Goal: Task Accomplishment & Management: Manage account settings

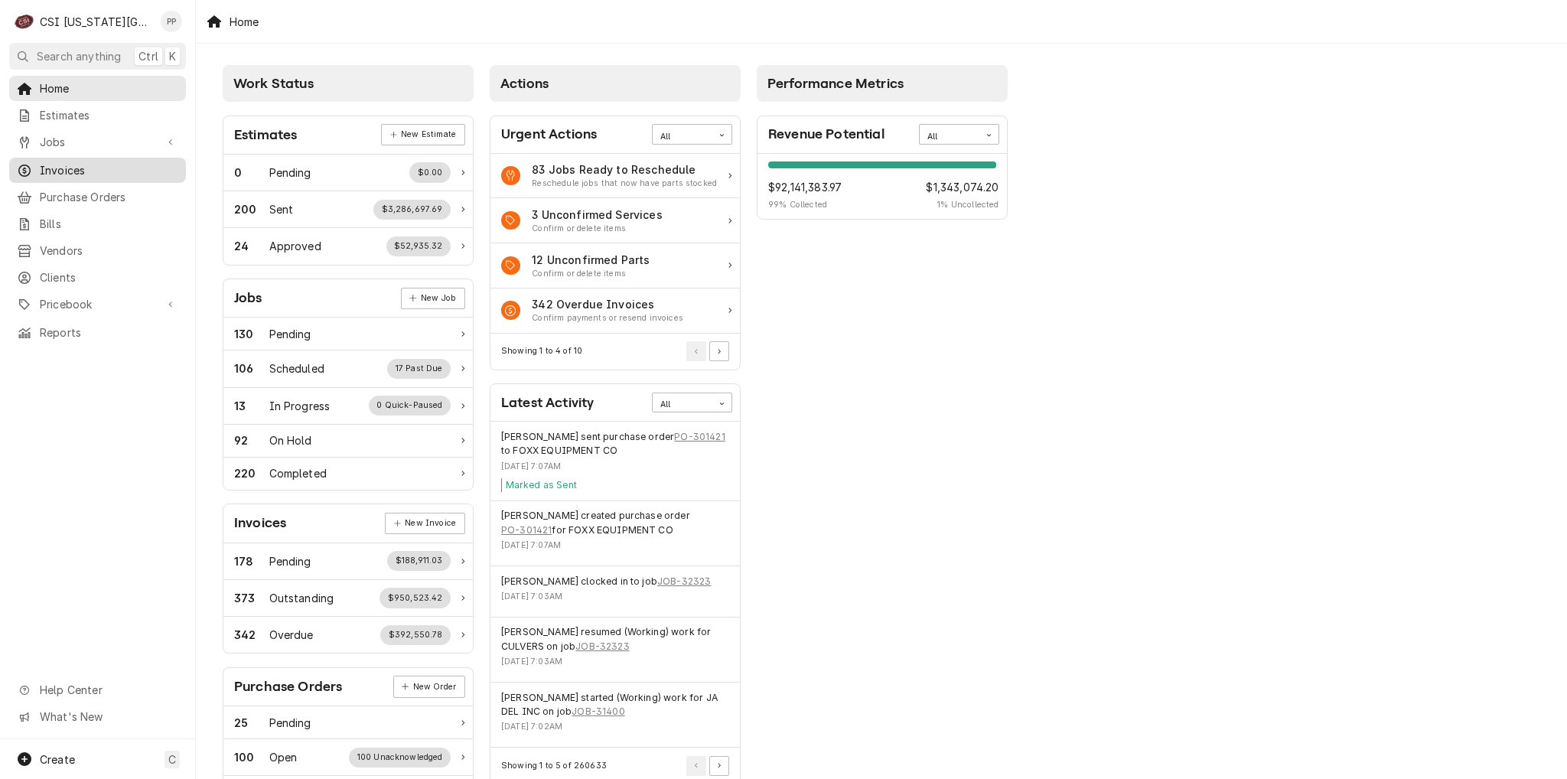
click at [97, 162] on span "Invoices" at bounding box center [109, 170] width 138 height 16
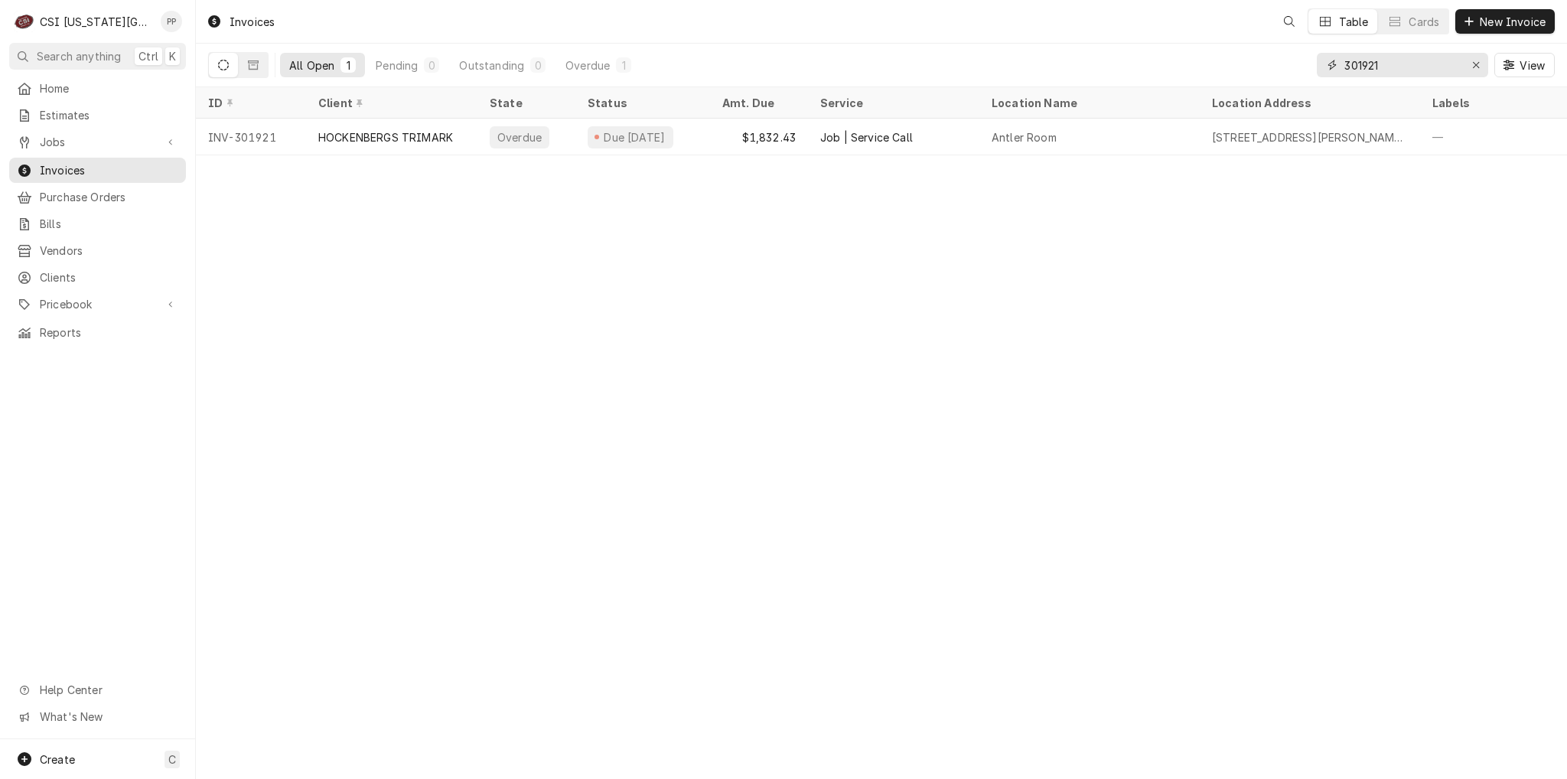
click at [1394, 60] on input "301921" at bounding box center [1401, 65] width 115 height 24
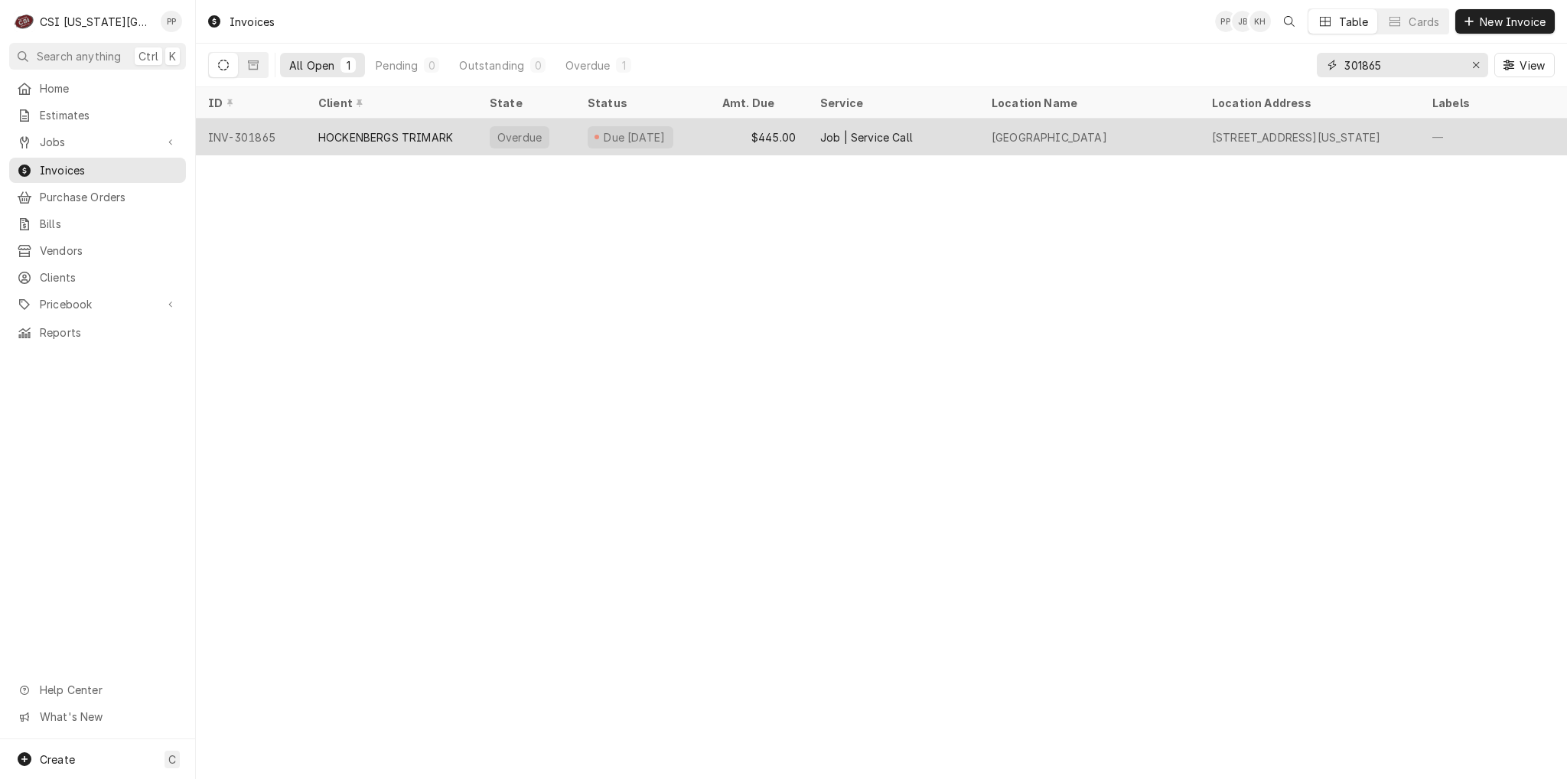
type input "301865"
click at [1128, 135] on div "Boulevard Beer Hall" at bounding box center [1089, 137] width 220 height 37
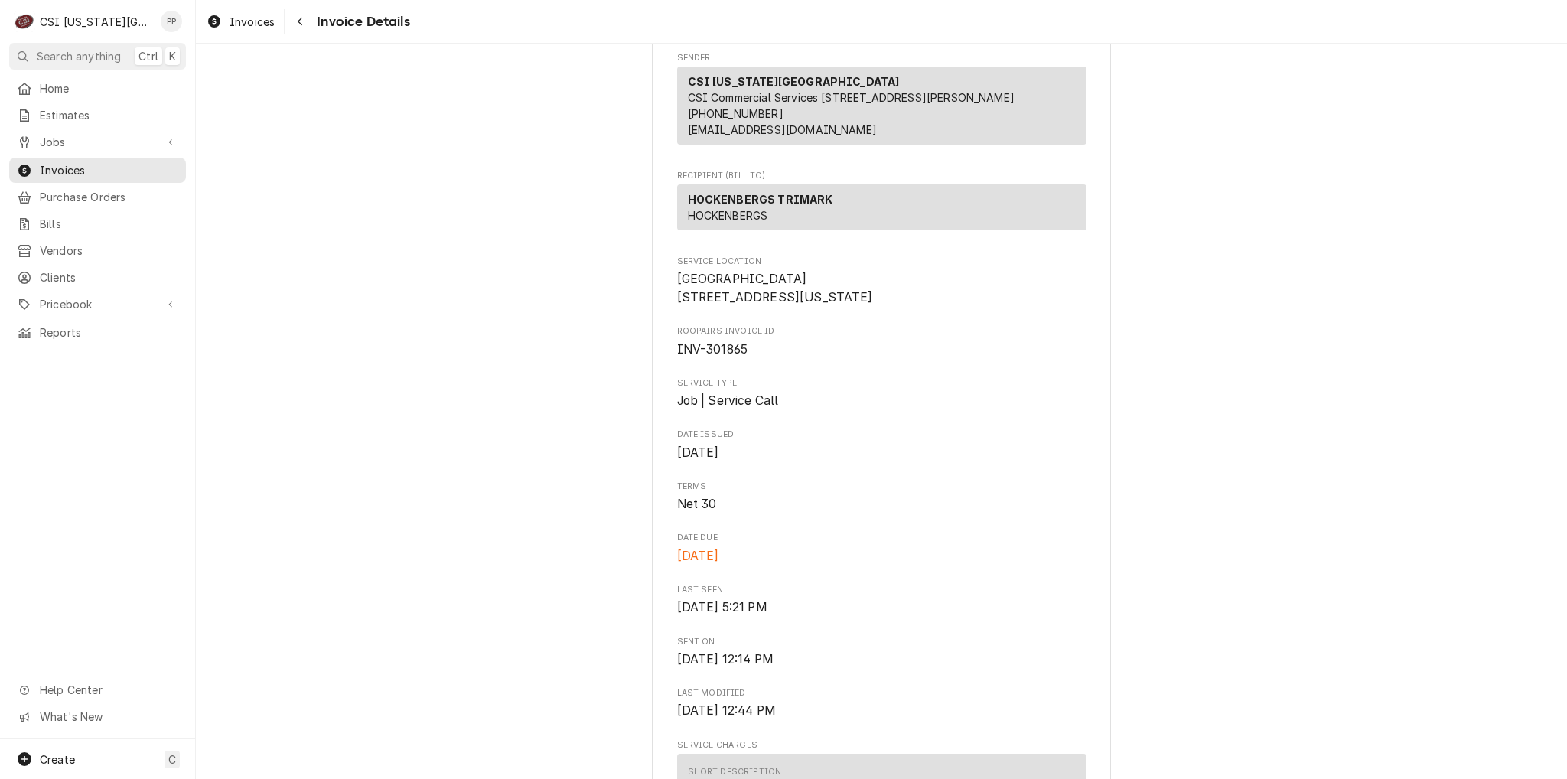
scroll to position [230, 0]
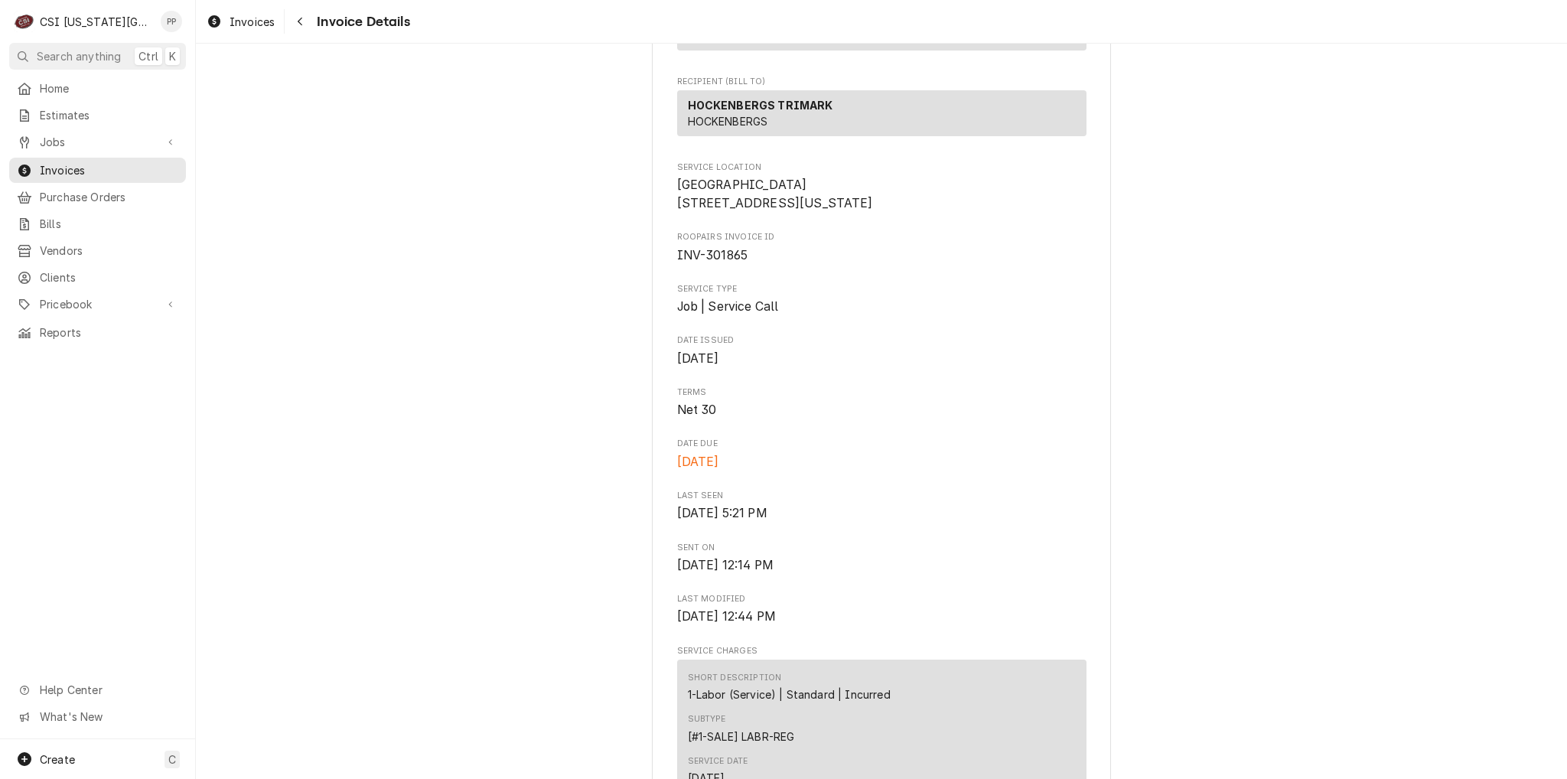
drag, startPoint x: 671, startPoint y: 393, endPoint x: 791, endPoint y: 386, distance: 120.3
click at [791, 368] on span "[DATE]" at bounding box center [881, 359] width 409 height 18
click at [793, 368] on span "Jul 16, 2025" at bounding box center [881, 359] width 409 height 18
click at [777, 368] on span "Jul 16, 2025" at bounding box center [881, 359] width 409 height 18
drag, startPoint x: 765, startPoint y: 501, endPoint x: 670, endPoint y: 500, distance: 95.7
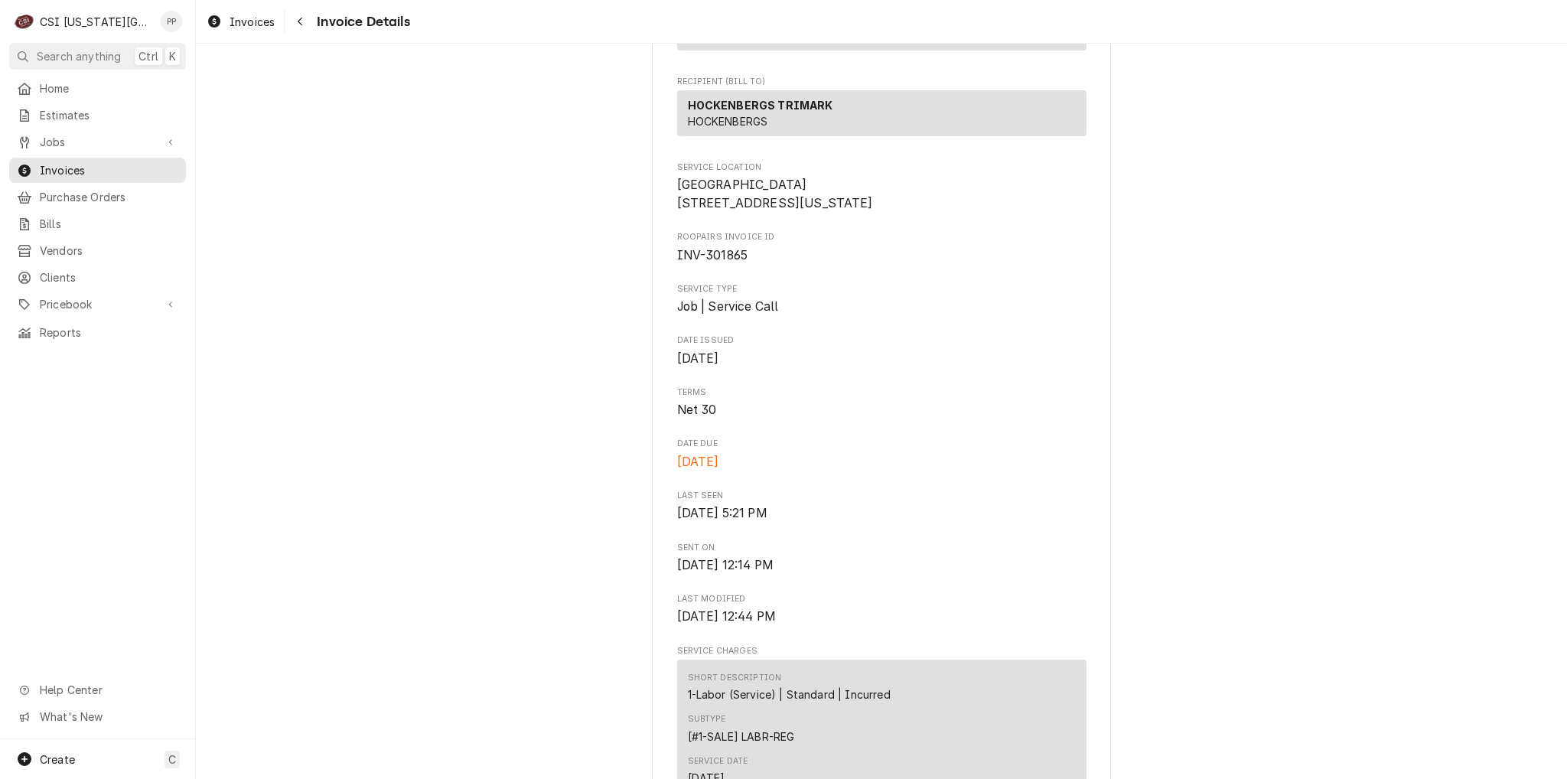
click at [799, 471] on span "Aug 15, 2025" at bounding box center [881, 462] width 409 height 18
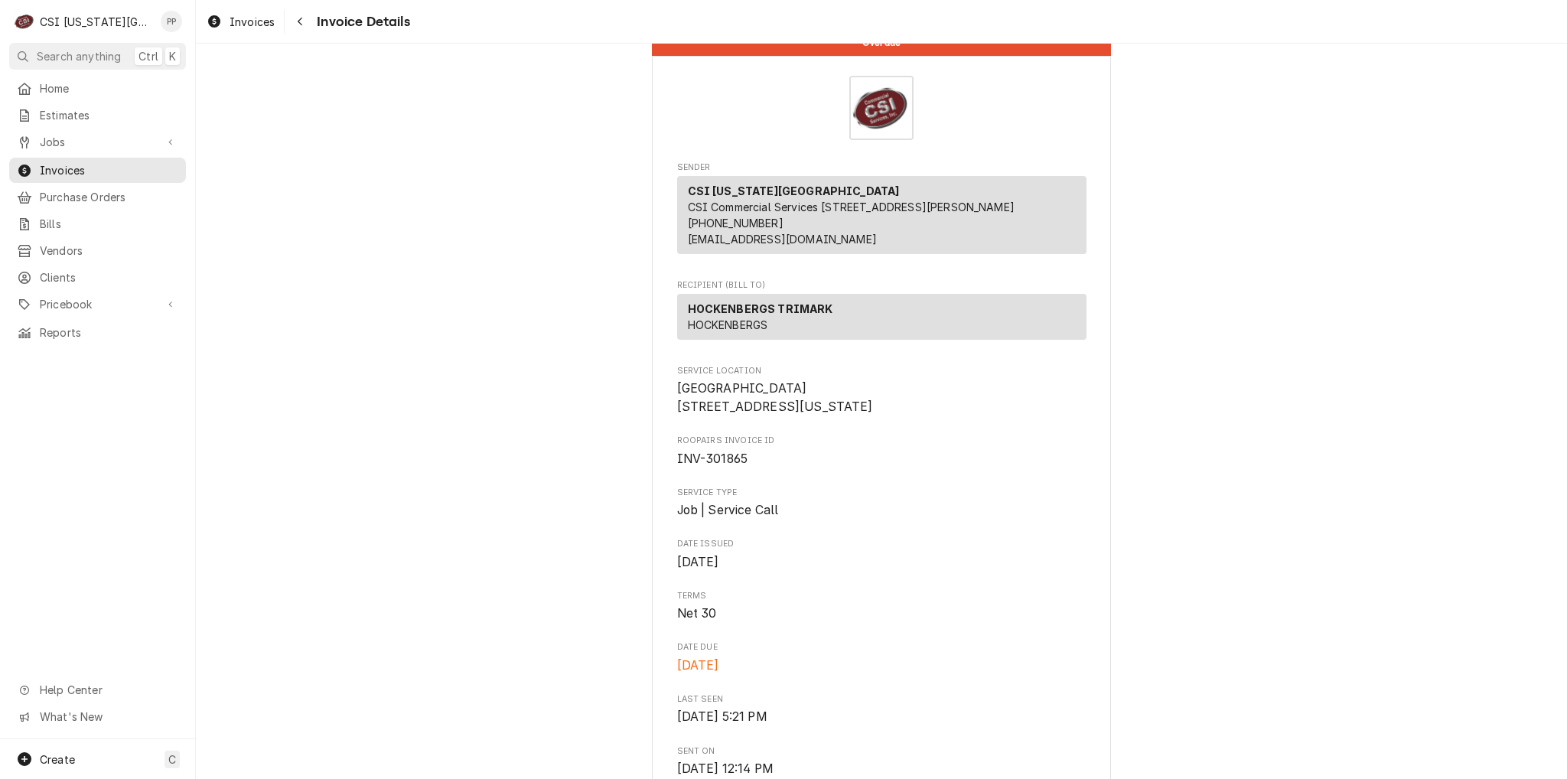
scroll to position [0, 0]
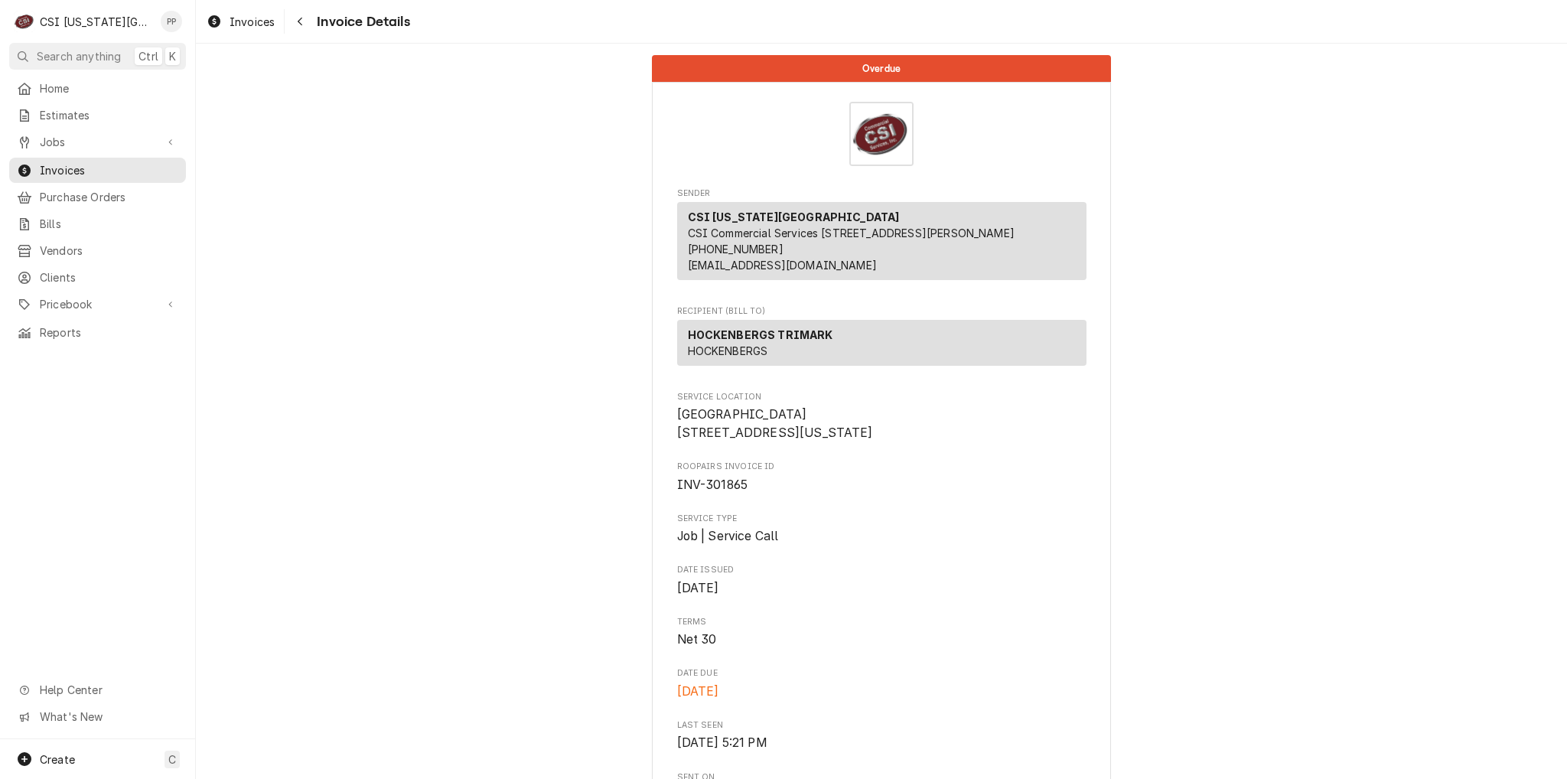
drag, startPoint x: 673, startPoint y: 428, endPoint x: 841, endPoint y: 474, distance: 173.7
click at [817, 441] on span "Boulevard Beer Hall 2534 Madison Avenue Kansas City, MO 64108" at bounding box center [881, 424] width 409 height 36
click at [841, 441] on span "Boulevard Beer Hall 2534 Madison Avenue Kansas City, MO 64108" at bounding box center [881, 424] width 409 height 36
drag, startPoint x: 836, startPoint y: 473, endPoint x: 643, endPoint y: 418, distance: 200.5
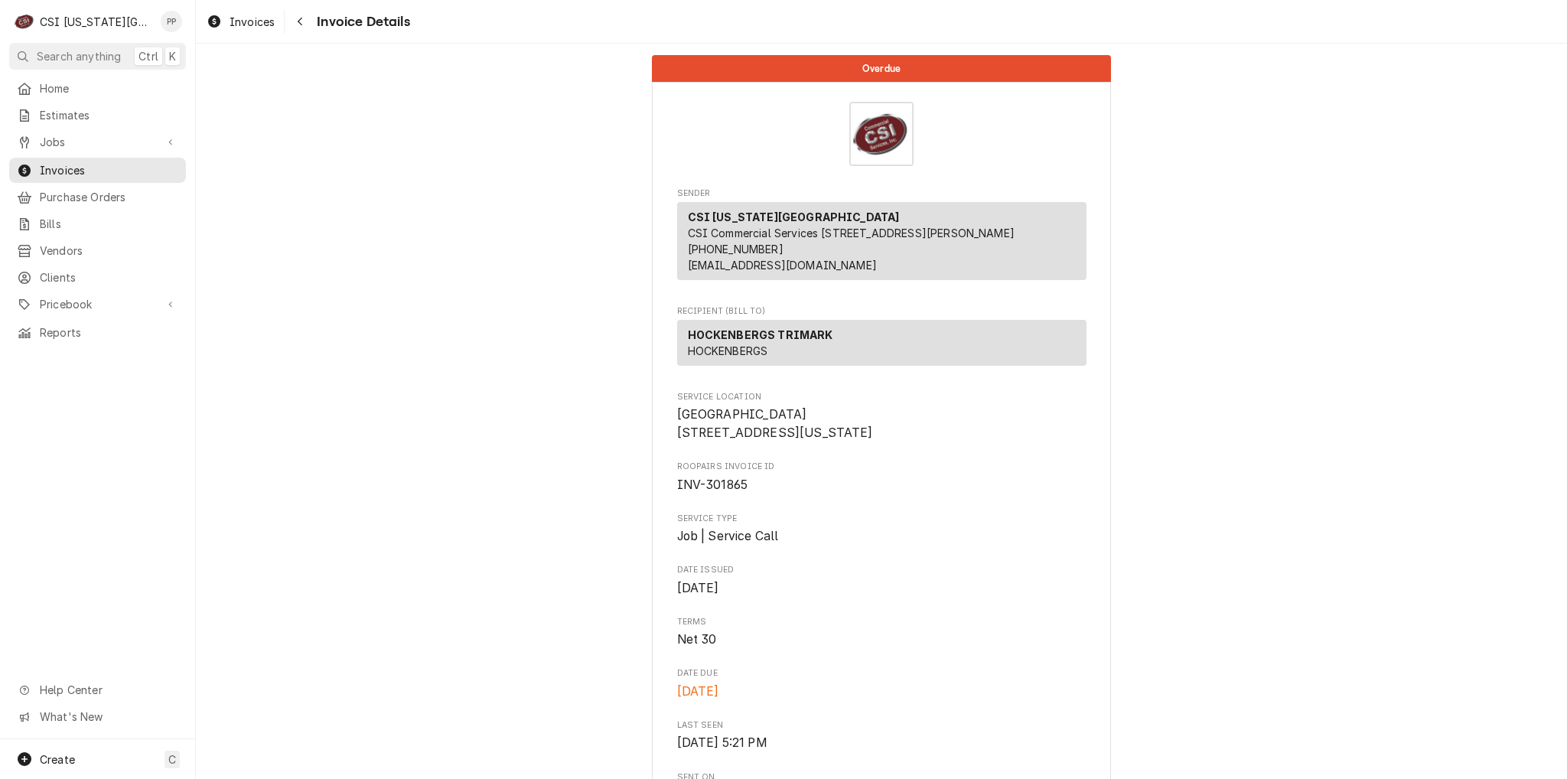
drag, startPoint x: 714, startPoint y: 412, endPoint x: 726, endPoint y: 414, distance: 12.5
click at [716, 403] on span "Service Location" at bounding box center [881, 397] width 409 height 12
click at [677, 420] on div "Service Location Boulevard Beer Hall 2534 Madison Avenue Kansas City, MO 64108" at bounding box center [881, 416] width 409 height 51
drag, startPoint x: 668, startPoint y: 409, endPoint x: 832, endPoint y: 475, distance: 177.2
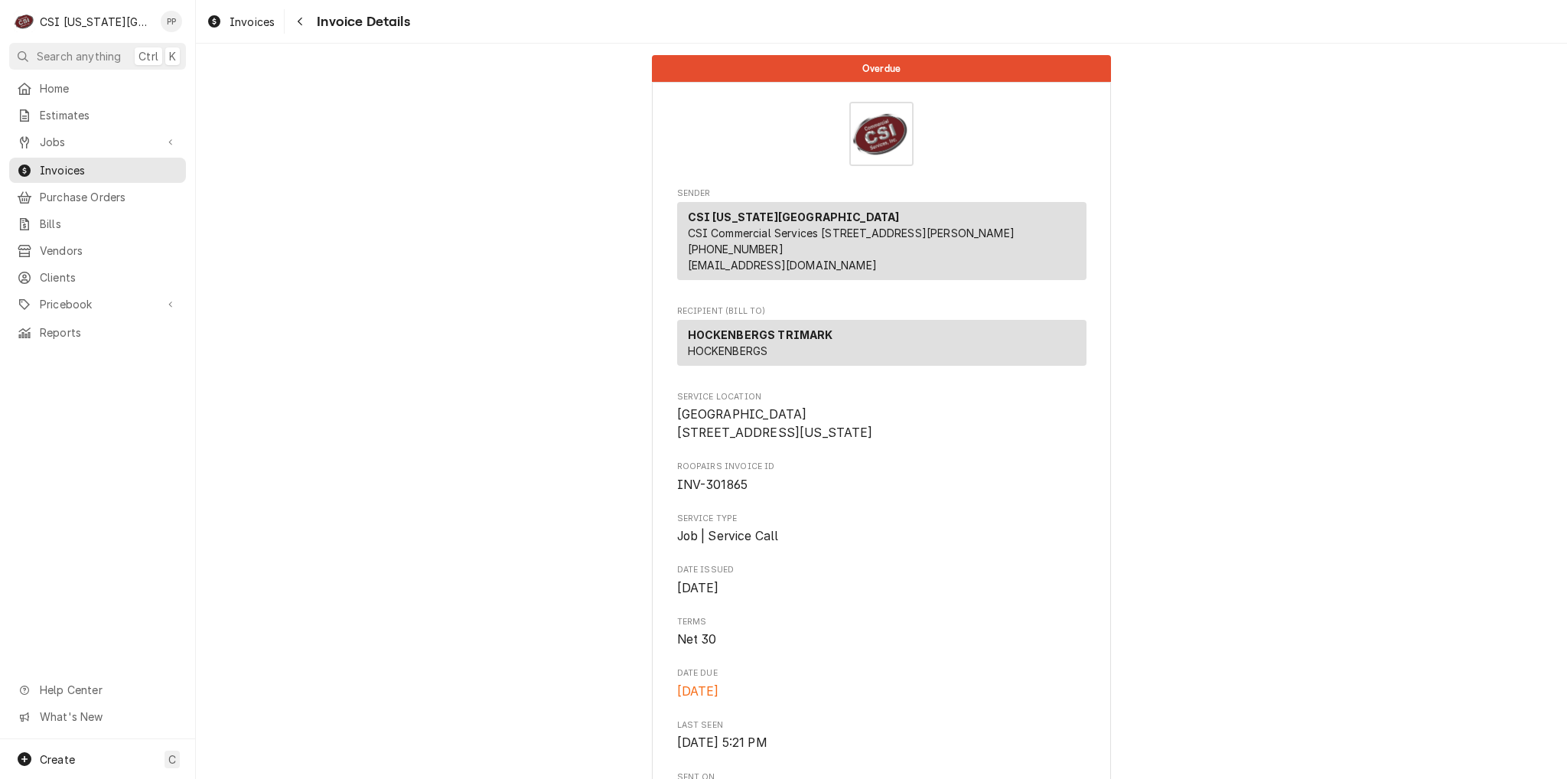
click at [832, 441] on span "Boulevard Beer Hall 2534 Madison Avenue Kansas City, MO 64108" at bounding box center [881, 424] width 409 height 36
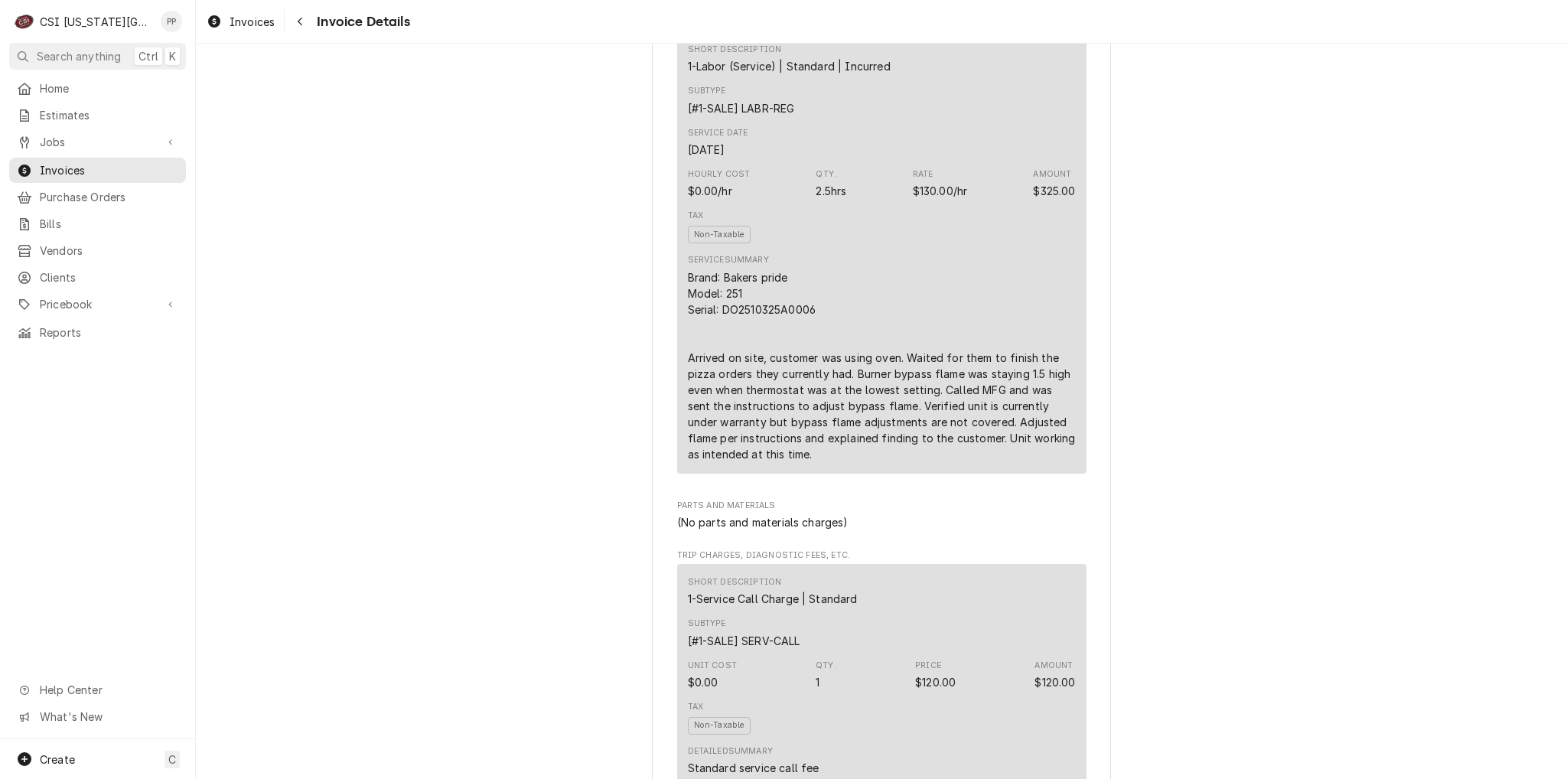
scroll to position [918, 0]
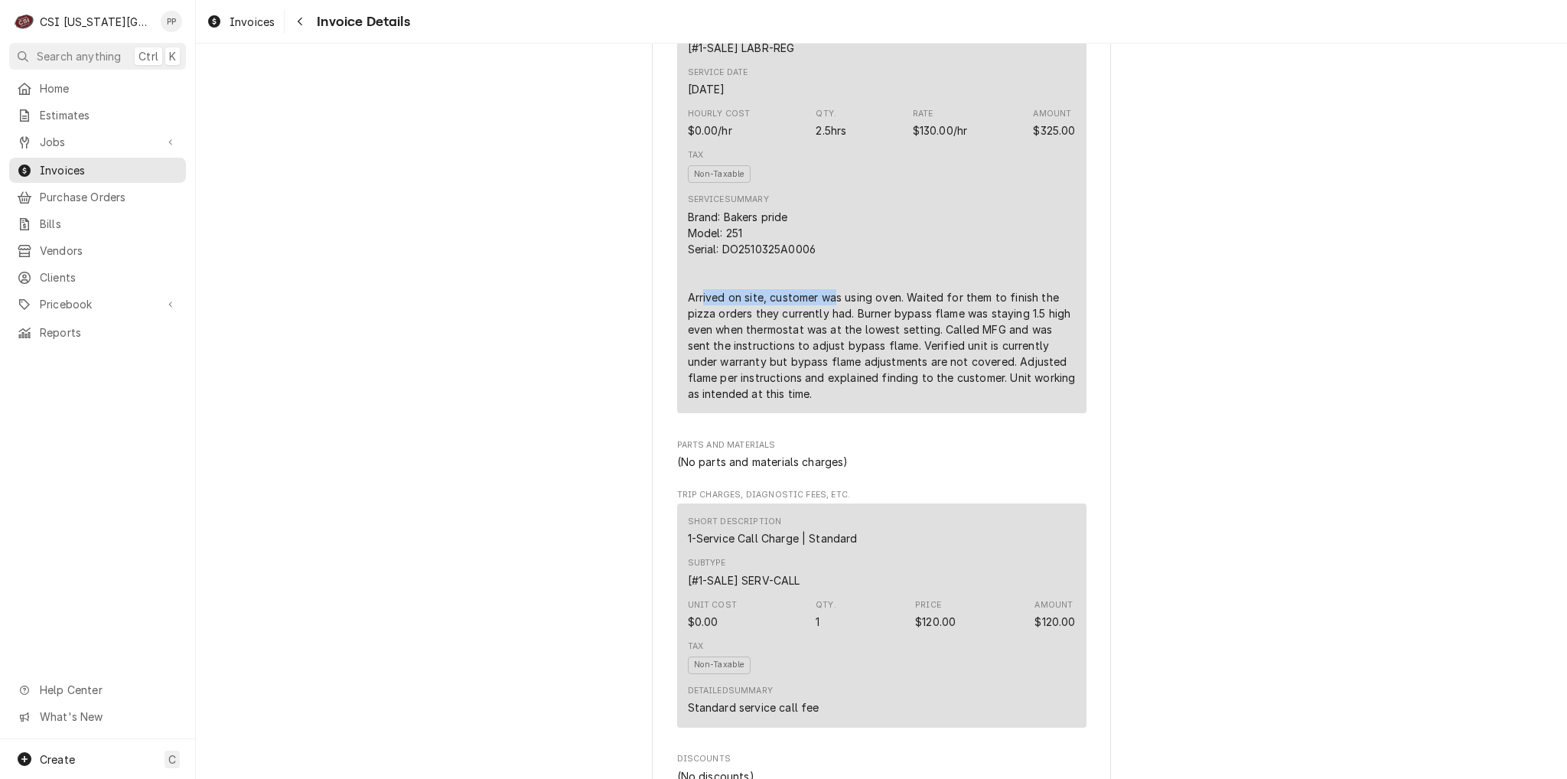
drag, startPoint x: 696, startPoint y: 331, endPoint x: 830, endPoint y: 345, distance: 134.6
click at [823, 338] on div "Brand: Bakers pride Model: 251 Serial: DO2510325A0006 Arrived on site, customer…" at bounding box center [882, 305] width 388 height 193
click at [865, 369] on div "Brand: Bakers pride Model: 251 Serial: DO2510325A0006 Arrived on site, customer…" at bounding box center [882, 305] width 388 height 193
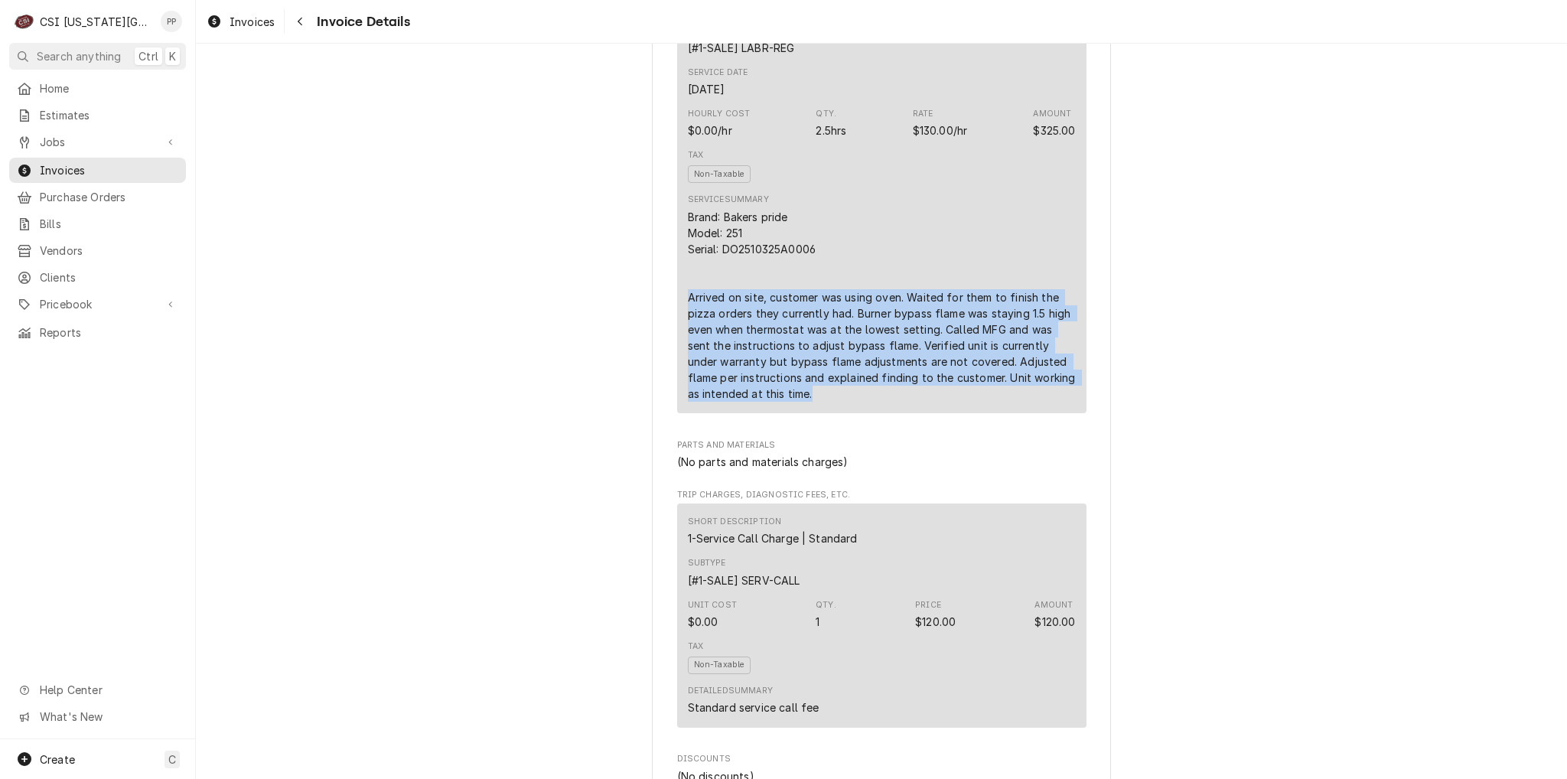
drag, startPoint x: 813, startPoint y: 422, endPoint x: 677, endPoint y: 331, distance: 164.3
click at [677, 332] on div "Short Description 1-Labor (Service) | Standard | Incurred Subtype [#1-SALE] LAB…" at bounding box center [881, 192] width 409 height 442
click at [677, 330] on div "Short Description 1-Labor (Service) | Standard | Incurred Subtype [#1-SALE] LAB…" at bounding box center [881, 192] width 409 height 442
drag, startPoint x: 683, startPoint y: 328, endPoint x: 834, endPoint y: 434, distance: 184.7
click at [834, 402] on div "Brand: Bakers pride Model: 251 Serial: DO2510325A0006 Arrived on site, customer…" at bounding box center [882, 305] width 388 height 193
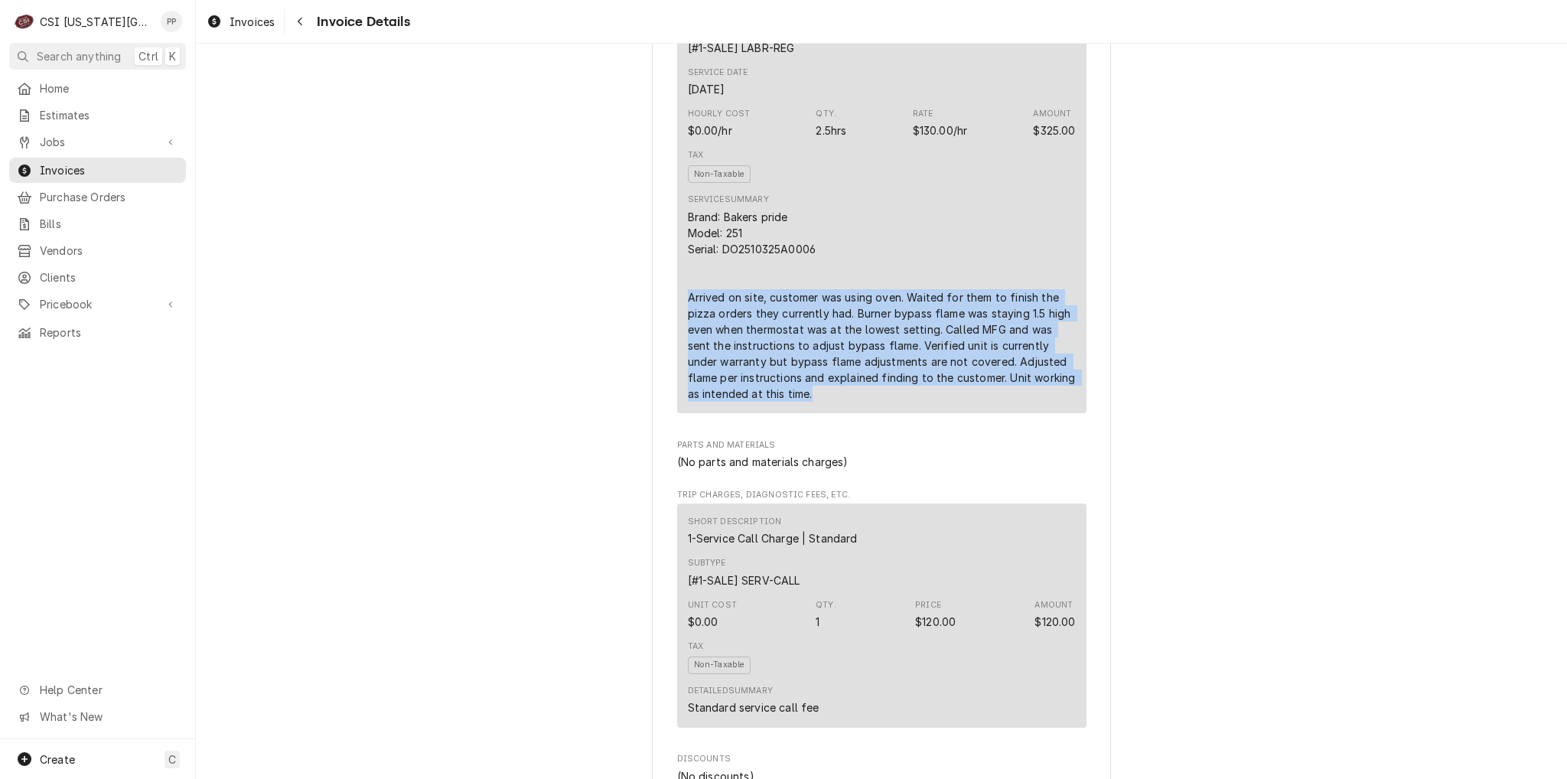
click at [834, 402] on div "Brand: Bakers pride Model: 251 Serial: DO2510325A0006 Arrived on site, customer…" at bounding box center [882, 305] width 388 height 193
drag, startPoint x: 824, startPoint y: 427, endPoint x: 666, endPoint y: 325, distance: 187.6
click at [666, 325] on div "Sender CSI Kansas City CSI Commercial Services Inc1021 NE Jib Ct Unit B Lee’s S…" at bounding box center [881, 650] width 459 height 2973
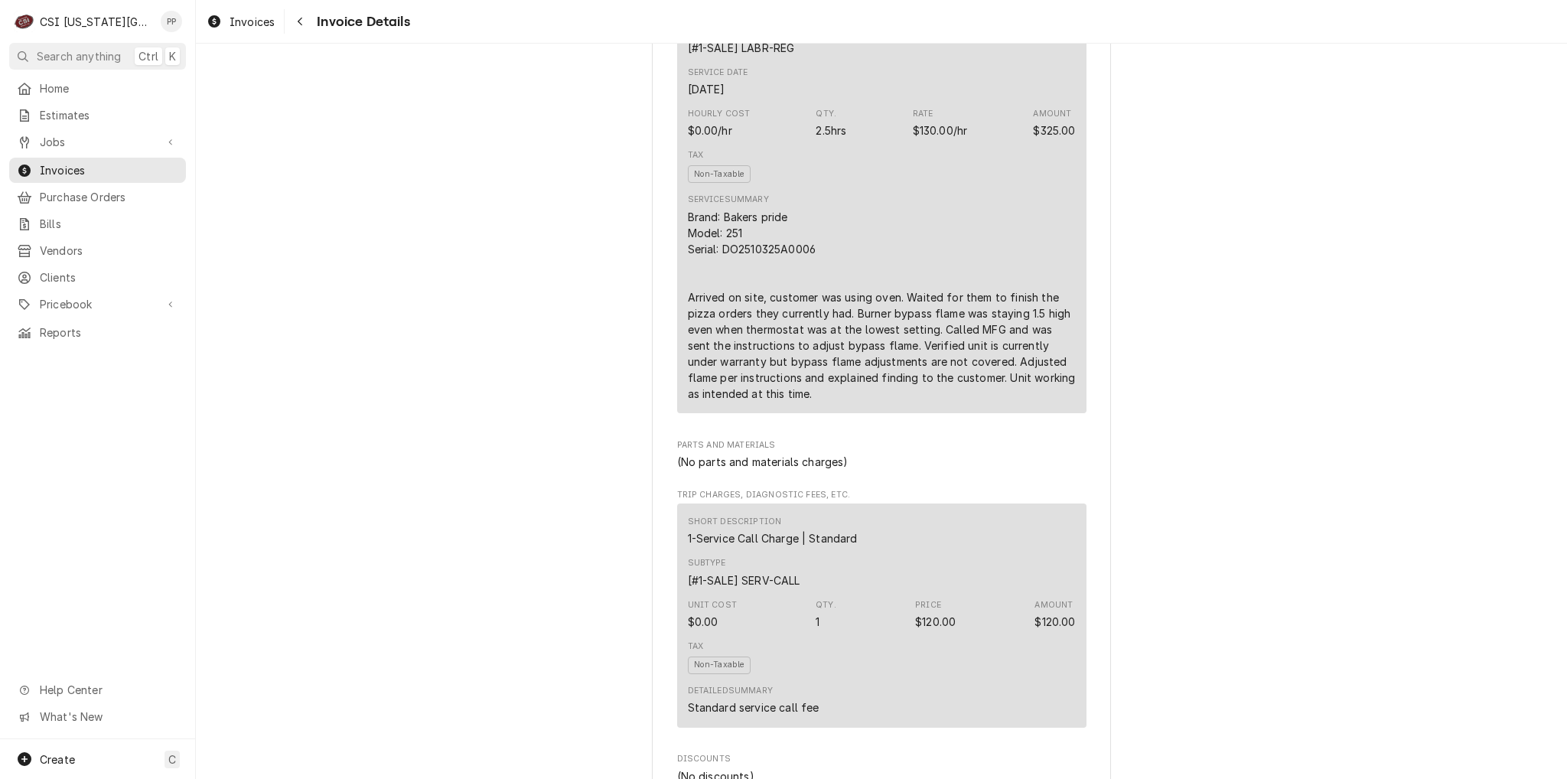
click at [709, 302] on div "Brand: Bakers pride Model: 251 Serial: DO2510325A0006 Arrived on site, customer…" at bounding box center [882, 305] width 388 height 193
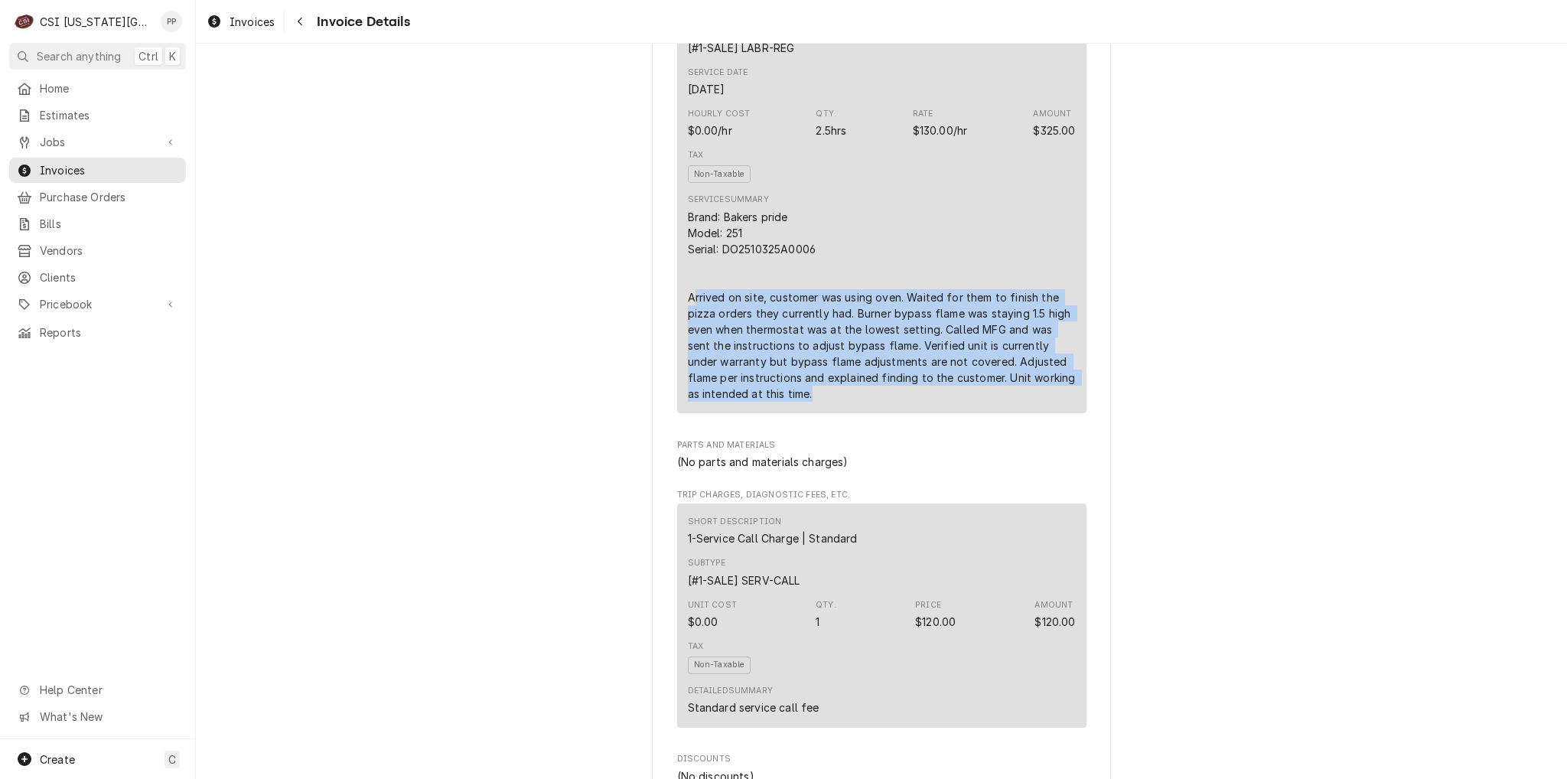
drag, startPoint x: 687, startPoint y: 327, endPoint x: 848, endPoint y: 423, distance: 187.0
click at [852, 402] on div "Brand: Bakers pride Model: 251 Serial: DO2510325A0006 Arrived on site, customer…" at bounding box center [882, 305] width 388 height 193
click at [848, 402] on div "Brand: Bakers pride Model: 251 Serial: DO2510325A0006 Arrived on site, customer…" at bounding box center [882, 305] width 388 height 193
drag, startPoint x: 836, startPoint y: 425, endPoint x: 676, endPoint y: 312, distance: 195.5
click at [677, 312] on div "Short Description 1-Labor (Service) | Standard | Incurred Subtype [#1-SALE] LAB…" at bounding box center [881, 192] width 409 height 442
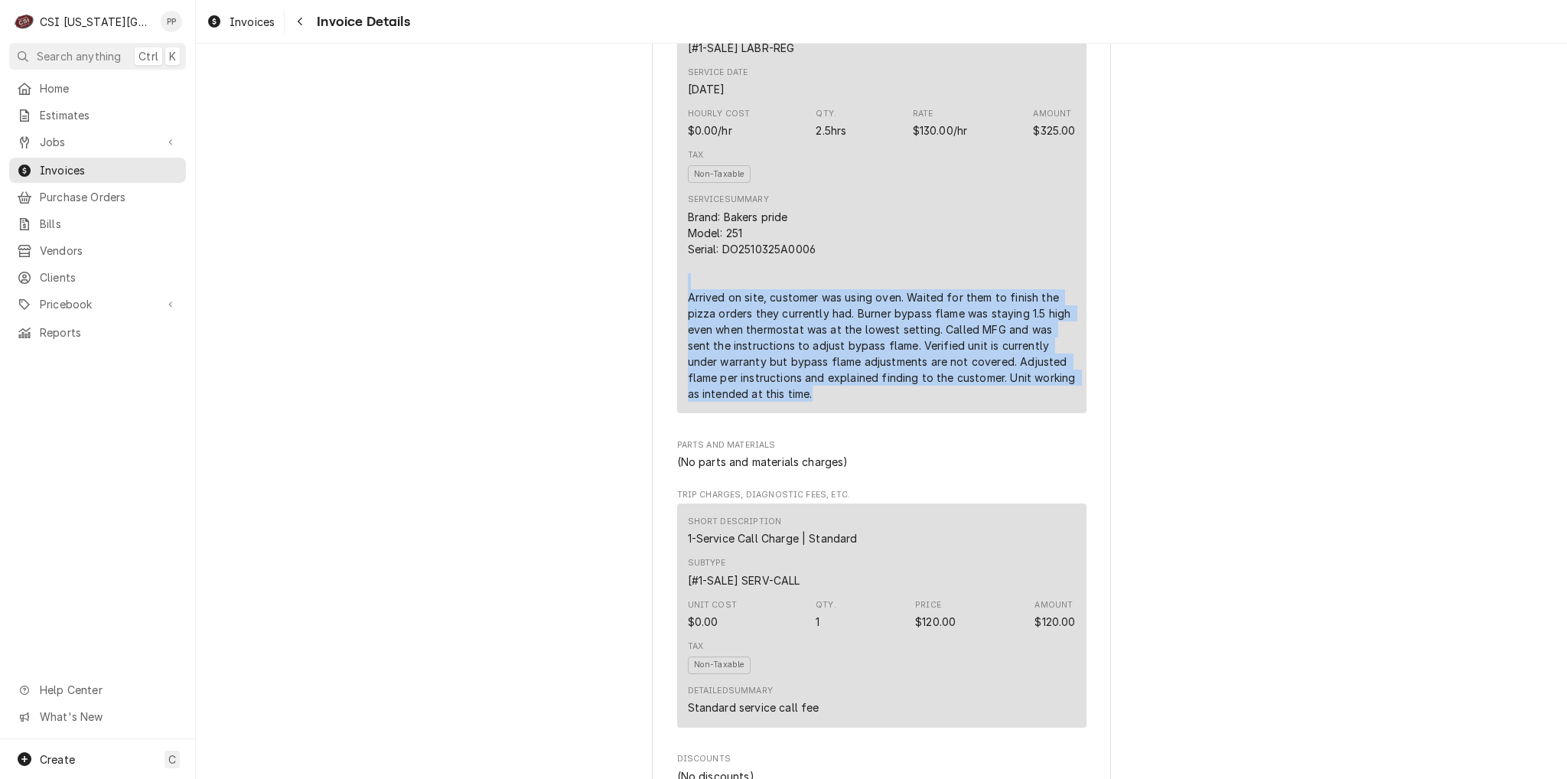
click at [812, 310] on div "Brand: Bakers pride Model: 251 Serial: DO2510325A0006 Arrived on site, customer…" at bounding box center [882, 305] width 388 height 193
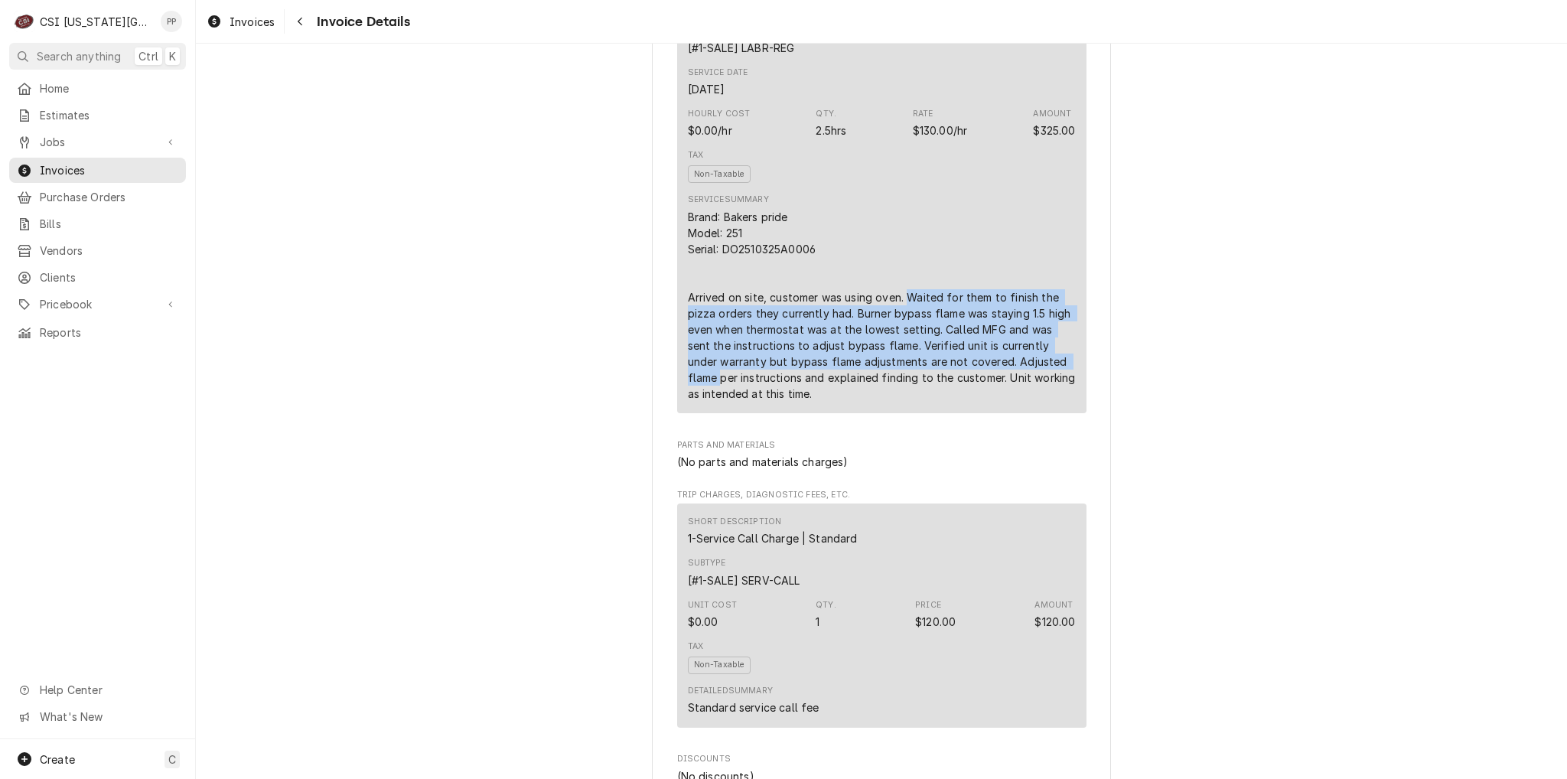
drag, startPoint x: 902, startPoint y: 325, endPoint x: 1021, endPoint y: 398, distance: 139.1
click at [1063, 395] on div "Brand: Bakers pride Model: 251 Serial: DO2510325A0006 Arrived on site, customer…" at bounding box center [882, 305] width 388 height 193
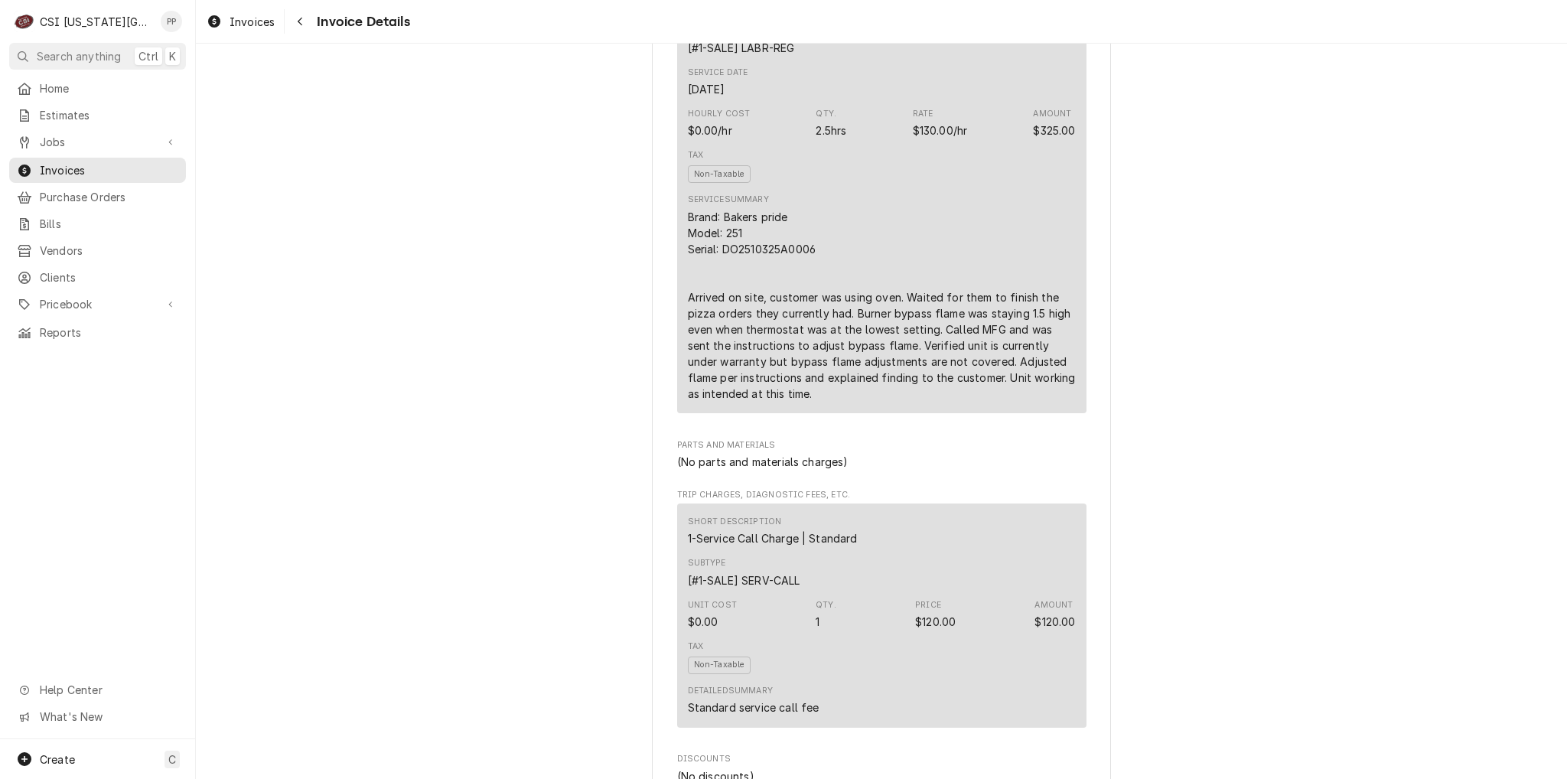
click at [890, 402] on div "Brand: Bakers pride Model: 251 Serial: DO2510325A0006 Arrived on site, customer…" at bounding box center [882, 305] width 388 height 193
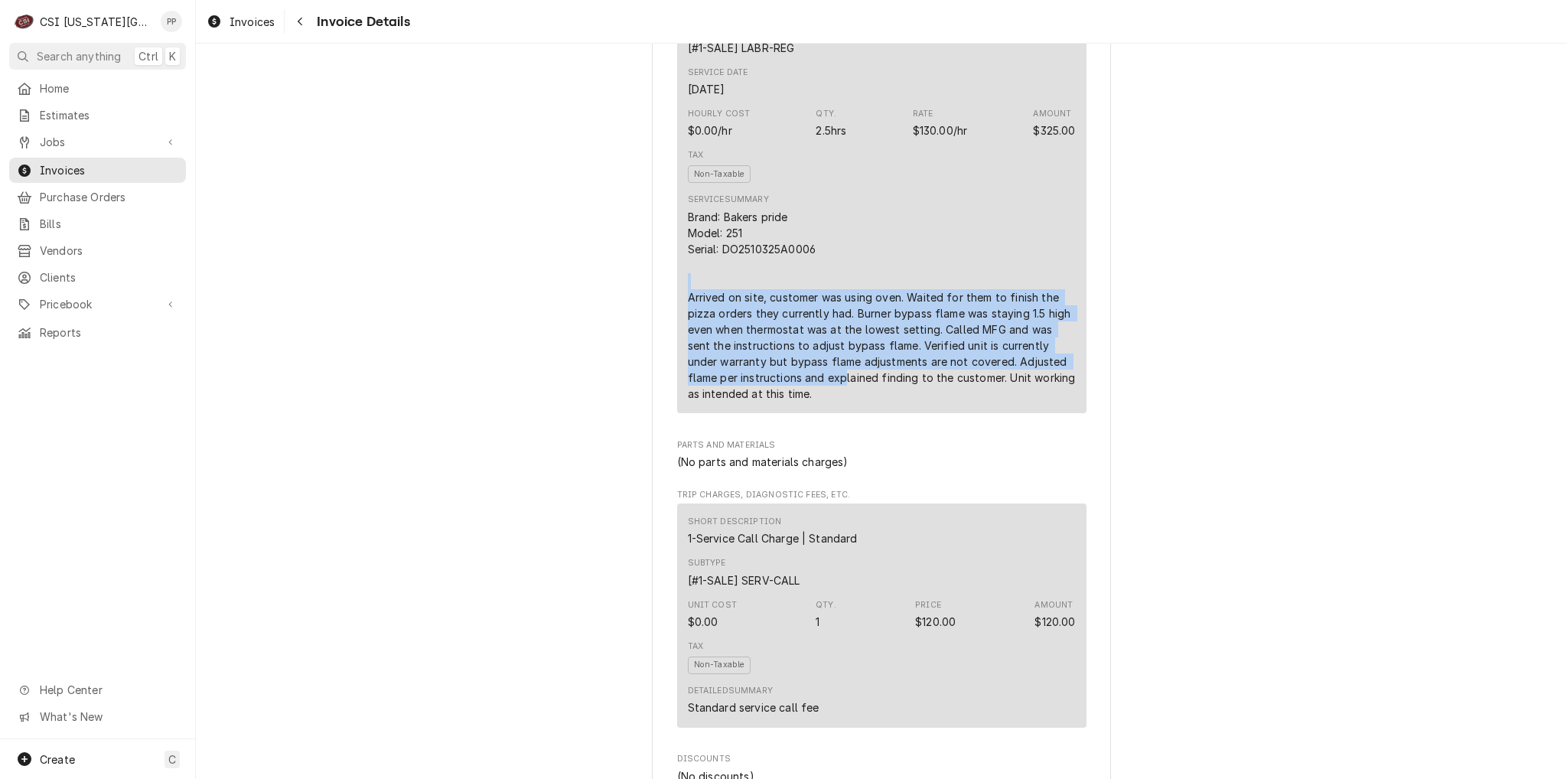
drag, startPoint x: 767, startPoint y: 411, endPoint x: 700, endPoint y: 313, distance: 118.4
click at [700, 313] on div "Brand: Bakers pride Model: 251 Serial: DO2510325A0006 Arrived on site, customer…" at bounding box center [882, 305] width 388 height 193
click at [937, 386] on div "Brand: Bakers pride Model: 251 Serial: DO2510325A0006 Arrived on site, customer…" at bounding box center [882, 305] width 388 height 193
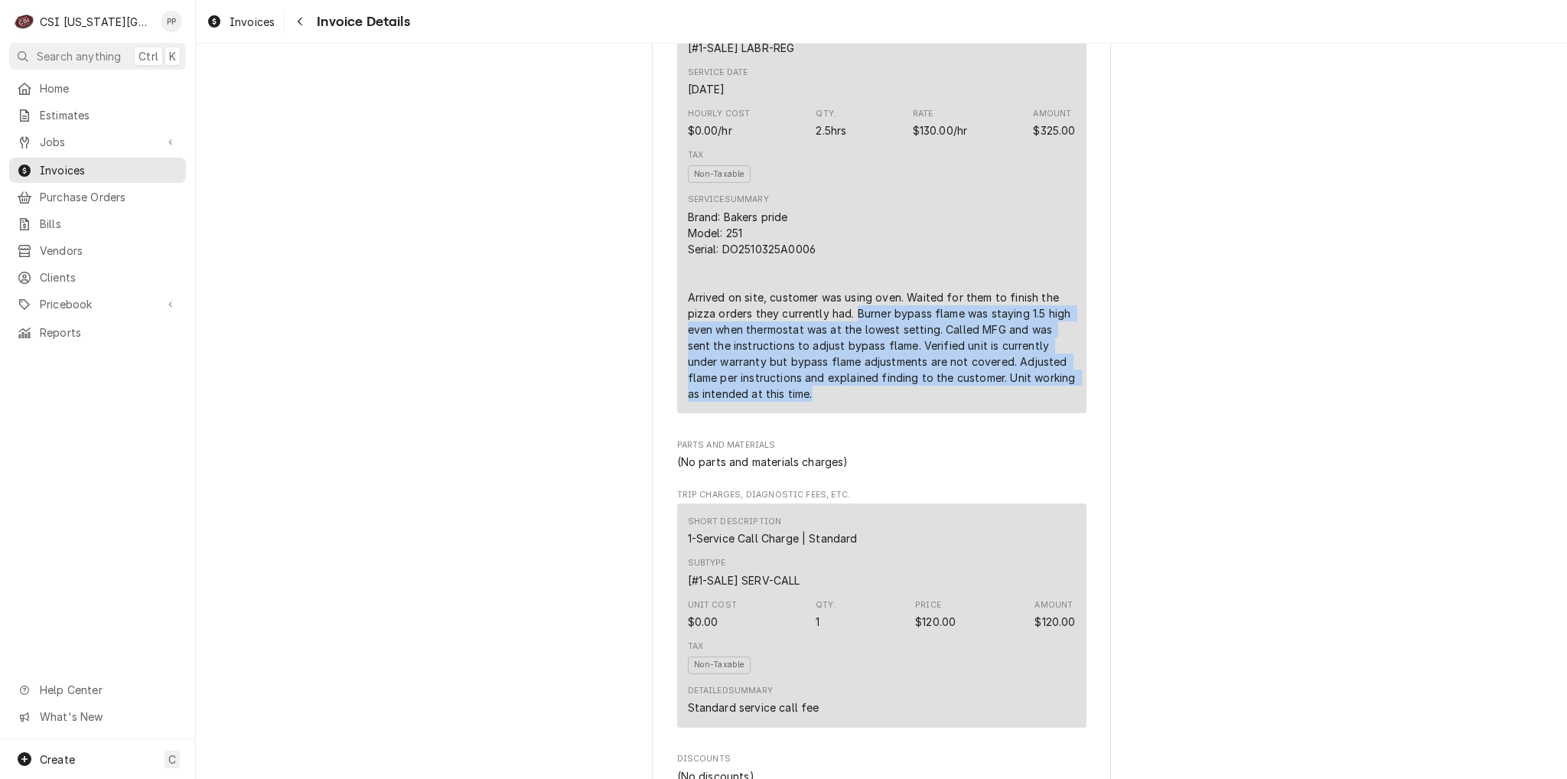
drag, startPoint x: 849, startPoint y: 344, endPoint x: 1000, endPoint y: 430, distance: 173.8
click at [1000, 402] on div "Brand: Bakers pride Model: 251 Serial: DO2510325A0006 Arrived on site, customer…" at bounding box center [882, 305] width 388 height 193
drag, startPoint x: 979, startPoint y: 428, endPoint x: 945, endPoint y: 428, distance: 33.7
click at [978, 402] on div "Brand: Bakers pride Model: 251 Serial: DO2510325A0006 Arrived on site, customer…" at bounding box center [882, 305] width 388 height 193
drag, startPoint x: 920, startPoint y: 428, endPoint x: 874, endPoint y: 424, distance: 46.9
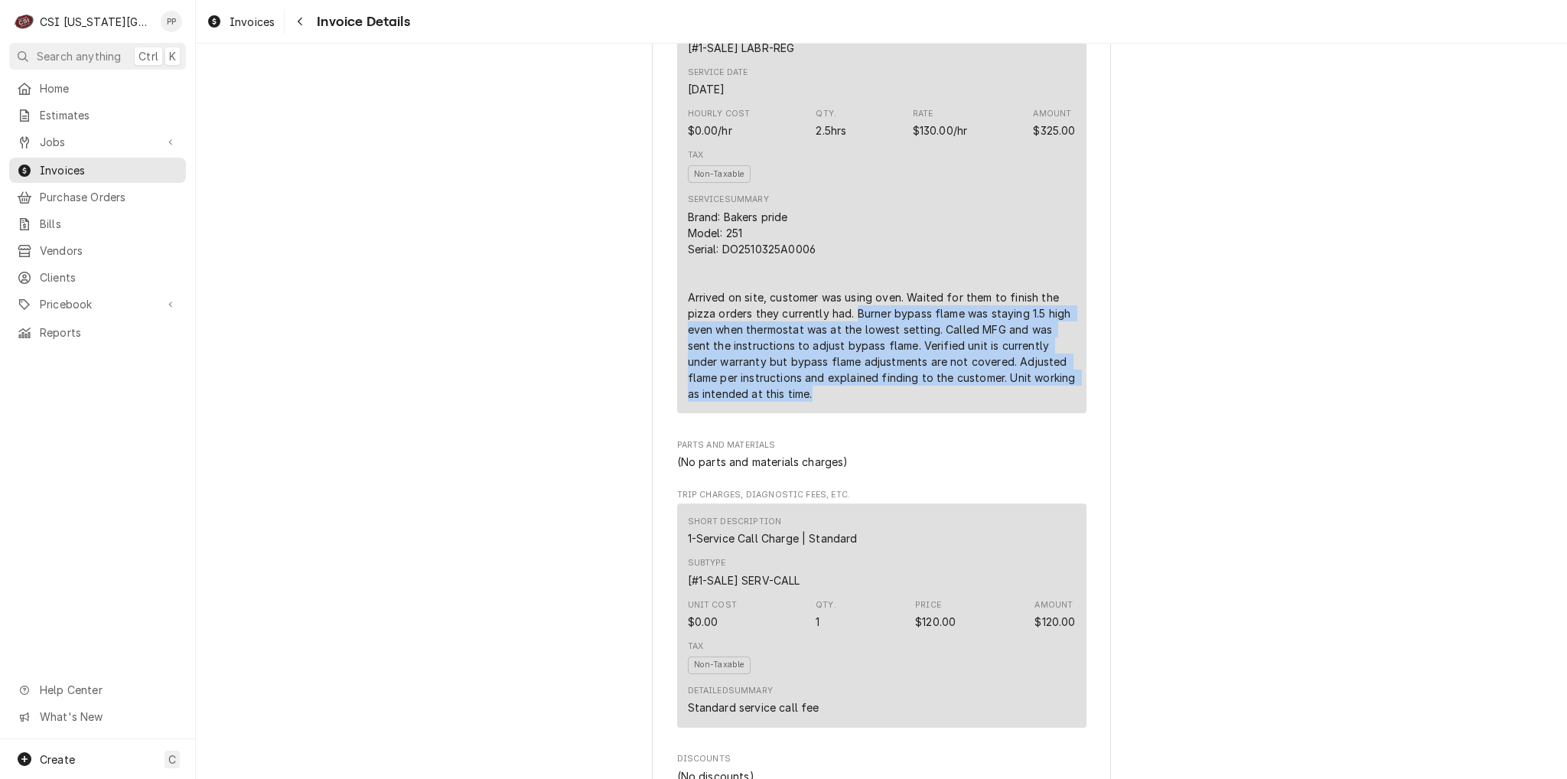
click at [920, 402] on div "Brand: Bakers pride Model: 251 Serial: DO2510325A0006 Arrived on site, customer…" at bounding box center [882, 305] width 388 height 193
click at [849, 402] on div "Brand: Bakers pride Model: 251 Serial: DO2510325A0006 Arrived on site, customer…" at bounding box center [882, 305] width 388 height 193
drag, startPoint x: 975, startPoint y: 345, endPoint x: 1019, endPoint y: 426, distance: 92.5
click at [1019, 402] on div "Brand: Bakers pride Model: 251 Serial: DO2510325A0006 Arrived on site, customer…" at bounding box center [882, 305] width 388 height 193
click at [858, 406] on div "Service Summary Brand: Bakers pride Model: 251 Serial: DO2510325A0006 Arrived o…" at bounding box center [882, 297] width 388 height 218
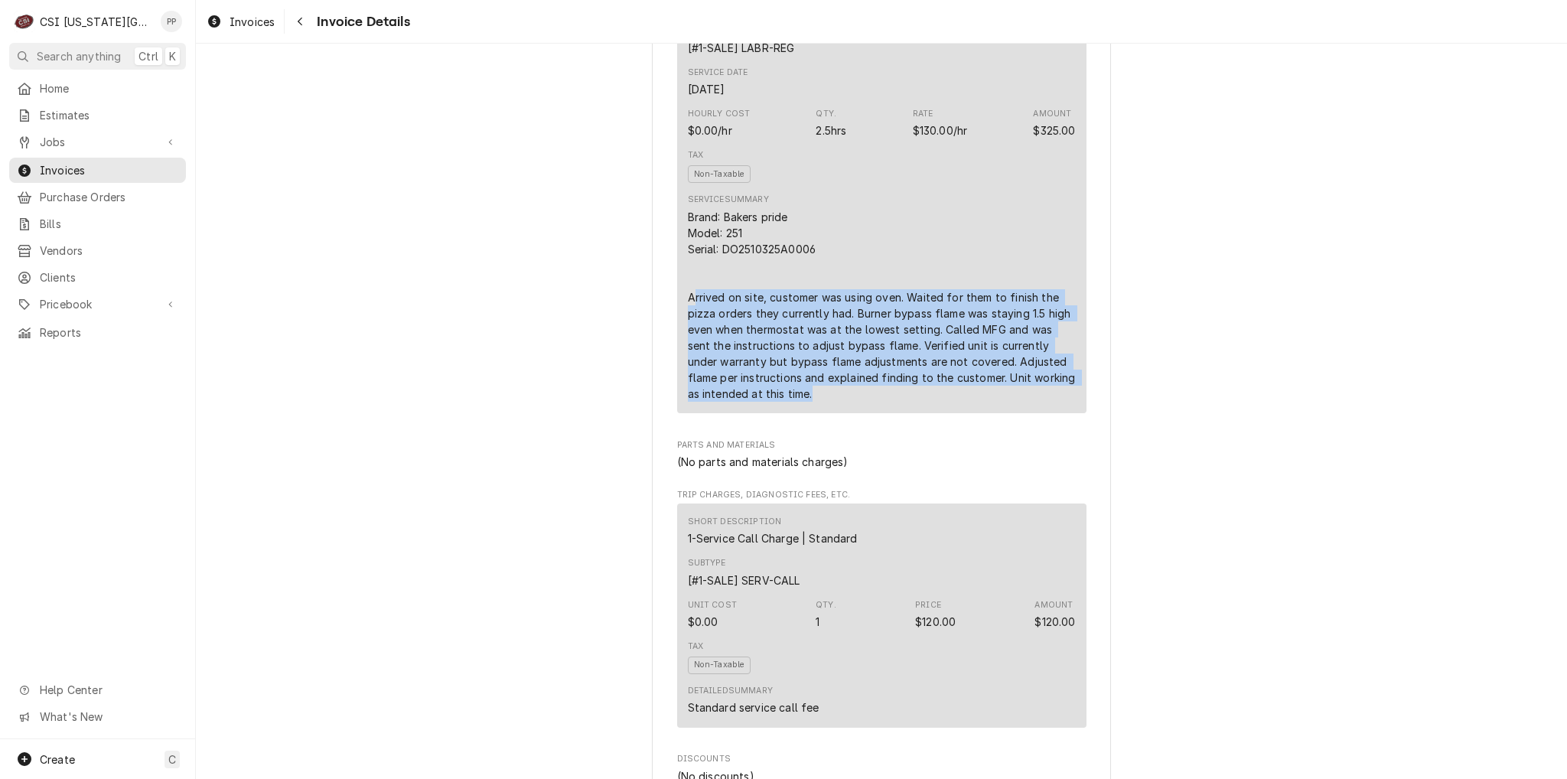
drag, startPoint x: 795, startPoint y: 427, endPoint x: 686, endPoint y: 325, distance: 148.9
click at [688, 325] on div "Brand: Bakers pride Model: 251 Serial: DO2510325A0006 Arrived on site, customer…" at bounding box center [882, 305] width 388 height 193
click at [854, 393] on div "Brand: Bakers pride Model: 251 Serial: DO2510325A0006 Arrived on site, customer…" at bounding box center [882, 305] width 388 height 193
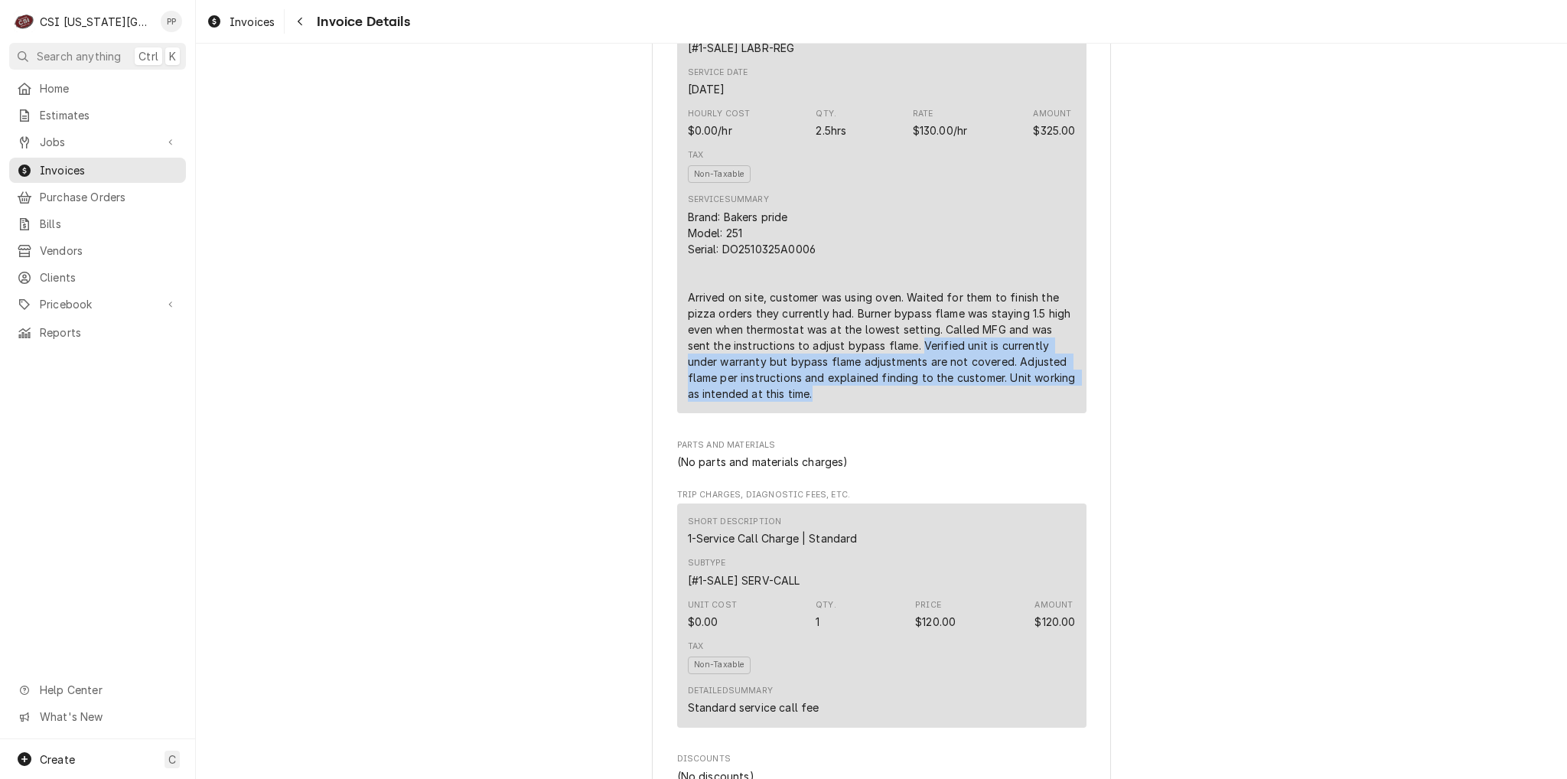
drag, startPoint x: 891, startPoint y: 376, endPoint x: 931, endPoint y: 418, distance: 57.9
click at [1022, 402] on div "Brand: Bakers pride Model: 251 Serial: DO2510325A0006 Arrived on site, customer…" at bounding box center [882, 305] width 388 height 193
click at [806, 402] on div "Brand: Bakers pride Model: 251 Serial: DO2510325A0006 Arrived on site, customer…" at bounding box center [882, 305] width 388 height 193
click at [808, 402] on div "Brand: Bakers pride Model: 251 Serial: DO2510325A0006 Arrived on site, customer…" at bounding box center [882, 305] width 388 height 193
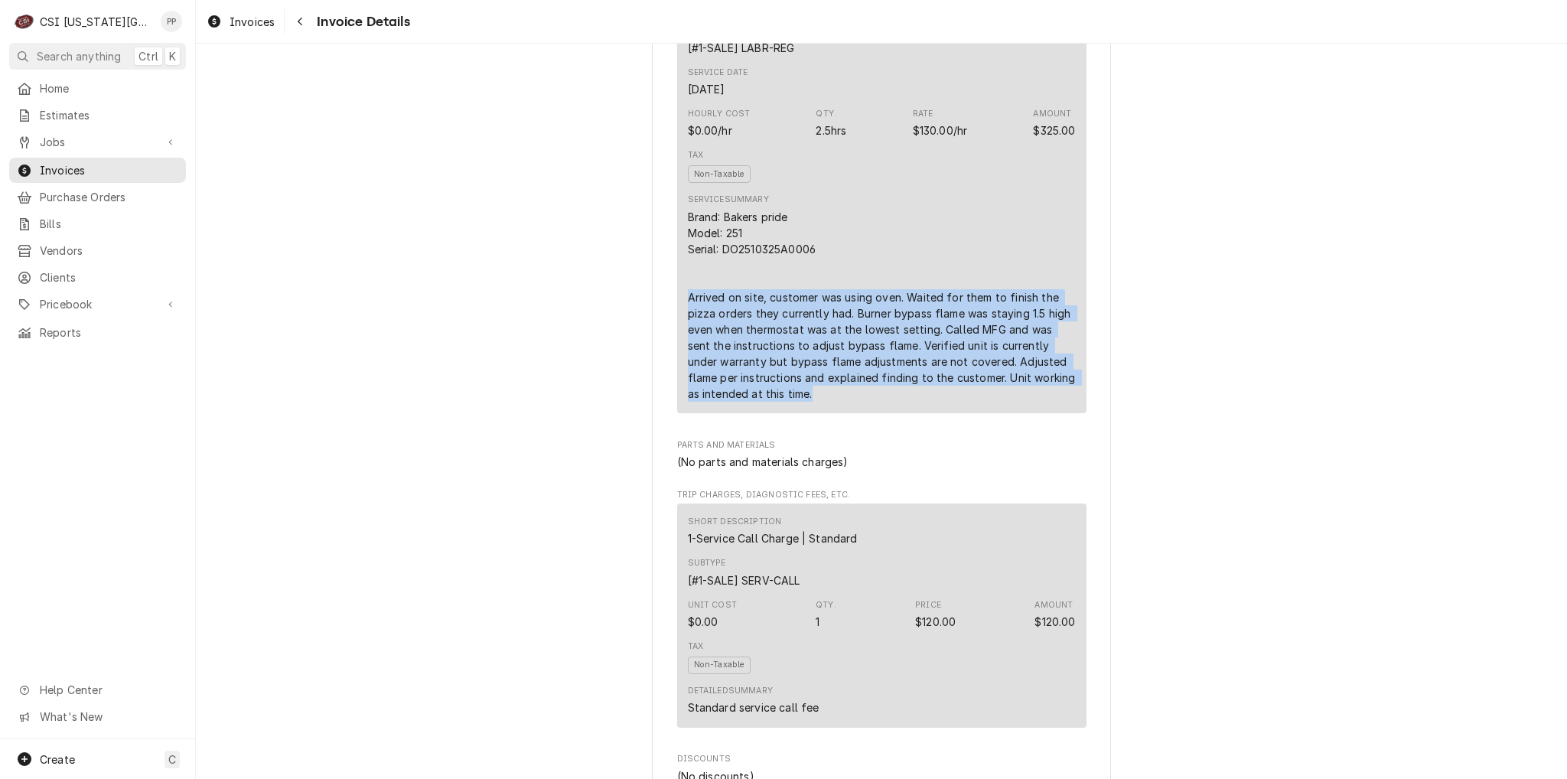
drag, startPoint x: 808, startPoint y: 420, endPoint x: 683, endPoint y: 330, distance: 154.6
click at [688, 330] on div "Brand: Bakers pride Model: 251 Serial: DO2510325A0006 Arrived on site, customer…" at bounding box center [882, 305] width 388 height 193
click at [689, 331] on div "Brand: Bakers pride Model: 251 Serial: DO2510325A0006 Arrived on site, customer…" at bounding box center [882, 305] width 388 height 193
drag, startPoint x: 683, startPoint y: 330, endPoint x: 881, endPoint y: 433, distance: 223.5
click at [881, 402] on div "Brand: Bakers pride Model: 251 Serial: DO2510325A0006 Arrived on site, customer…" at bounding box center [882, 305] width 388 height 193
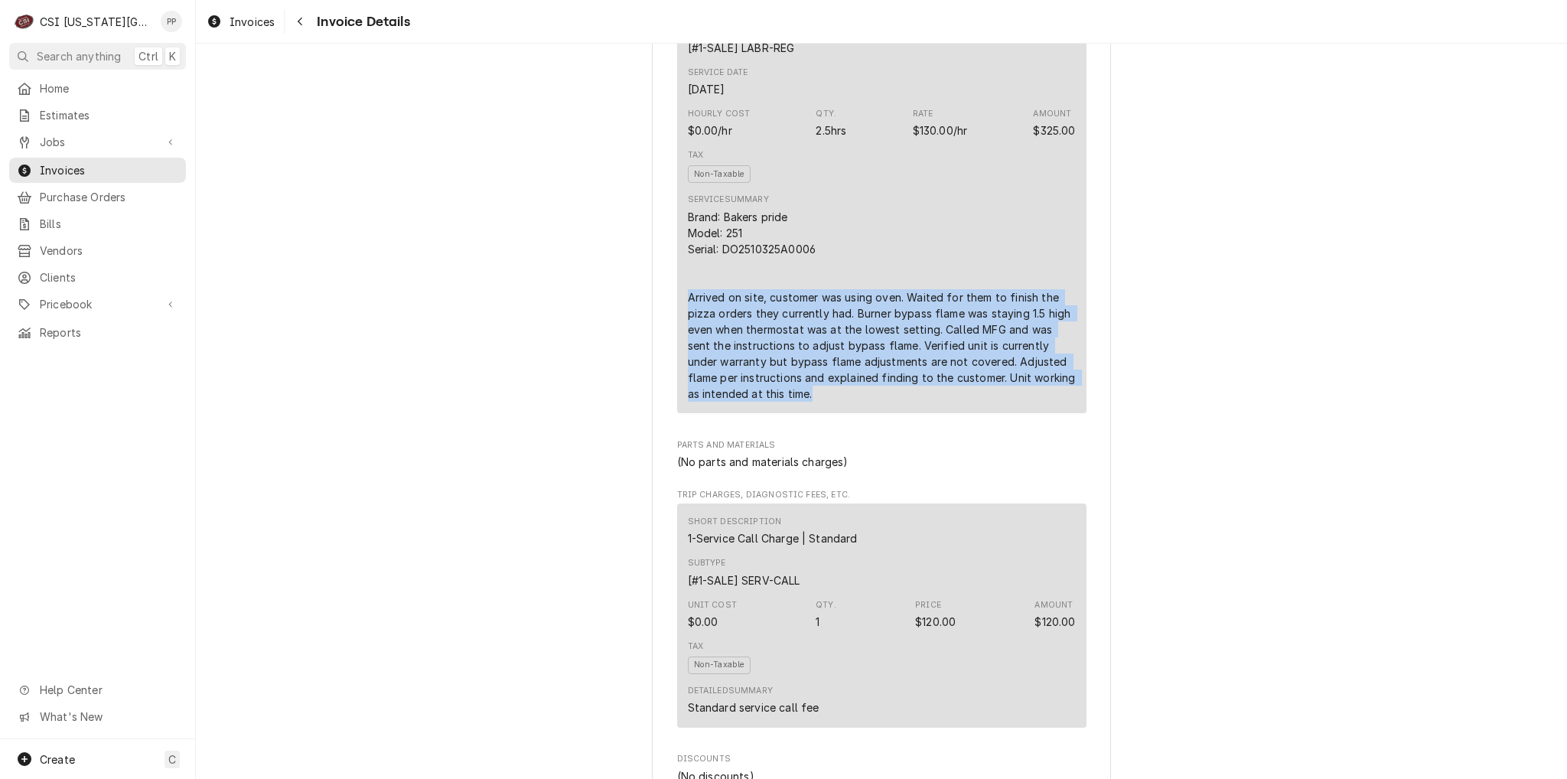
click at [872, 402] on div "Brand: Bakers pride Model: 251 Serial: DO2510325A0006 Arrived on site, customer…" at bounding box center [882, 305] width 388 height 193
drag, startPoint x: 839, startPoint y: 422, endPoint x: 675, endPoint y: 334, distance: 185.5
click at [677, 334] on div "Short Description 1-Labor (Service) | Standard | Incurred Subtype [#1-SALE] LAB…" at bounding box center [881, 192] width 409 height 442
click at [858, 402] on div "Brand: Bakers pride Model: 251 Serial: DO2510325A0006 Arrived on site, customer…" at bounding box center [882, 305] width 388 height 193
click at [849, 402] on div "Brand: Bakers pride Model: 251 Serial: DO2510325A0006 Arrived on site, customer…" at bounding box center [882, 305] width 388 height 193
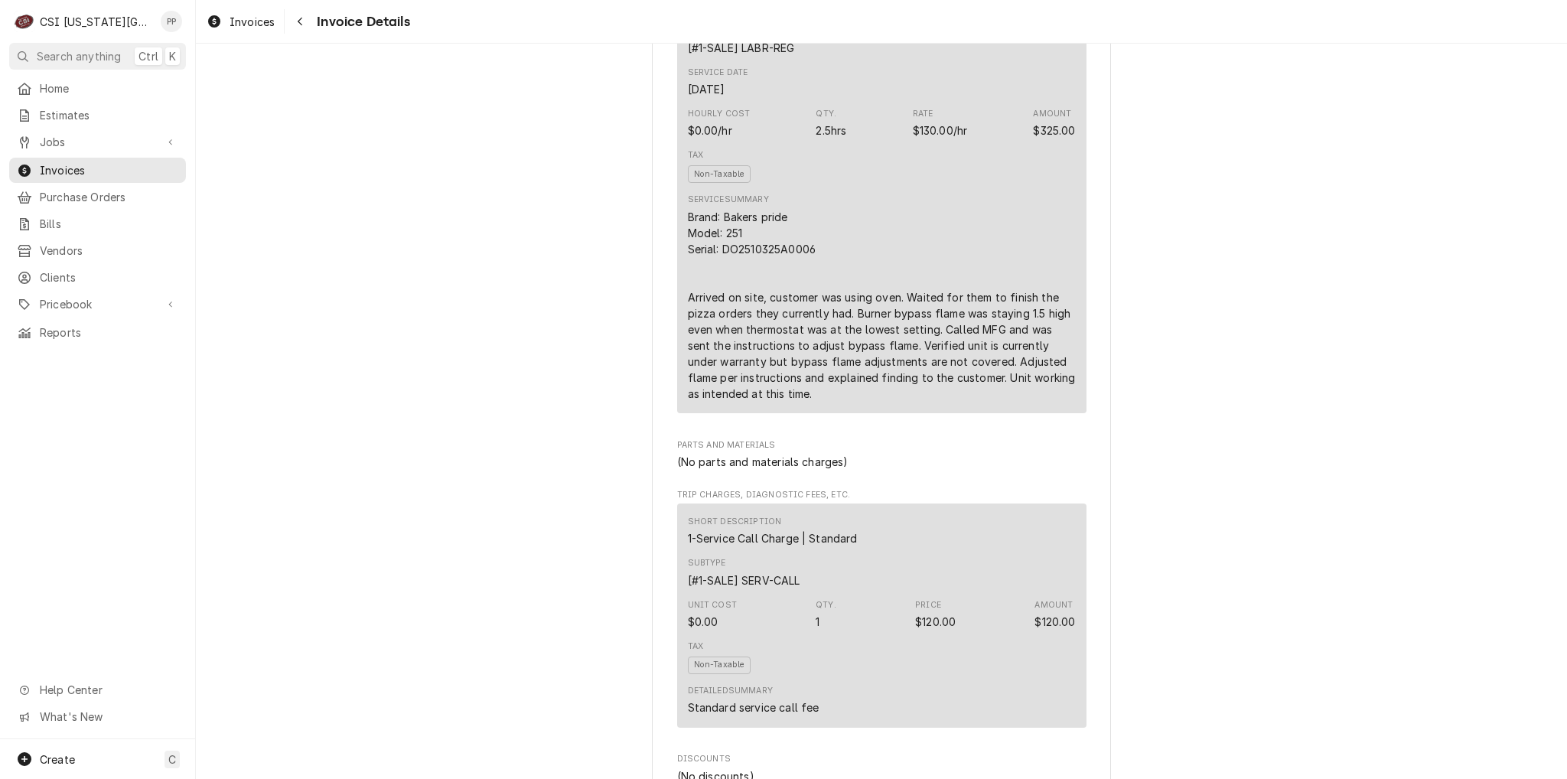
click at [816, 402] on div "Brand: Bakers pride Model: 251 Serial: DO2510325A0006 Arrived on site, customer…" at bounding box center [882, 305] width 388 height 193
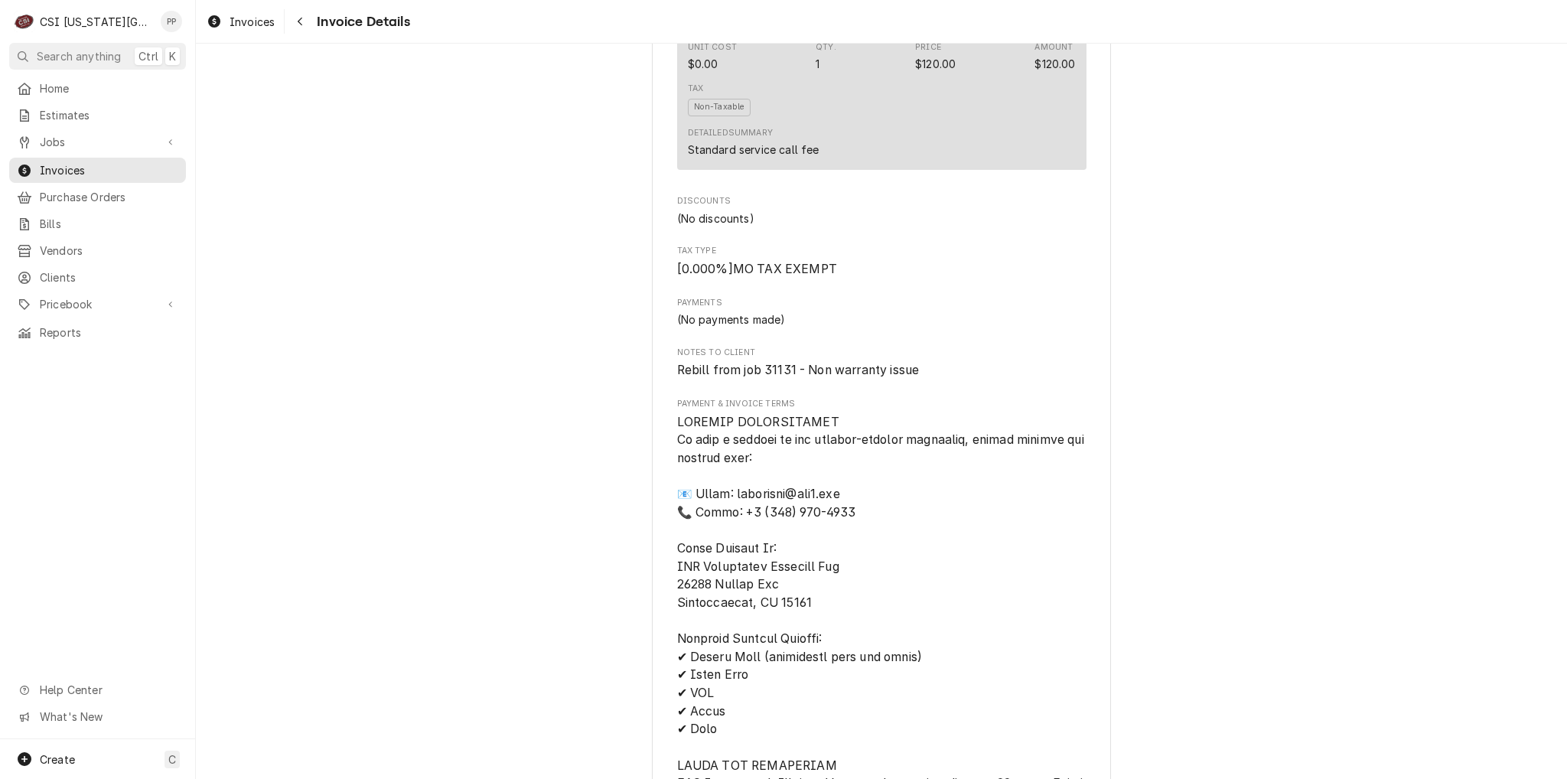
scroll to position [1454, 0]
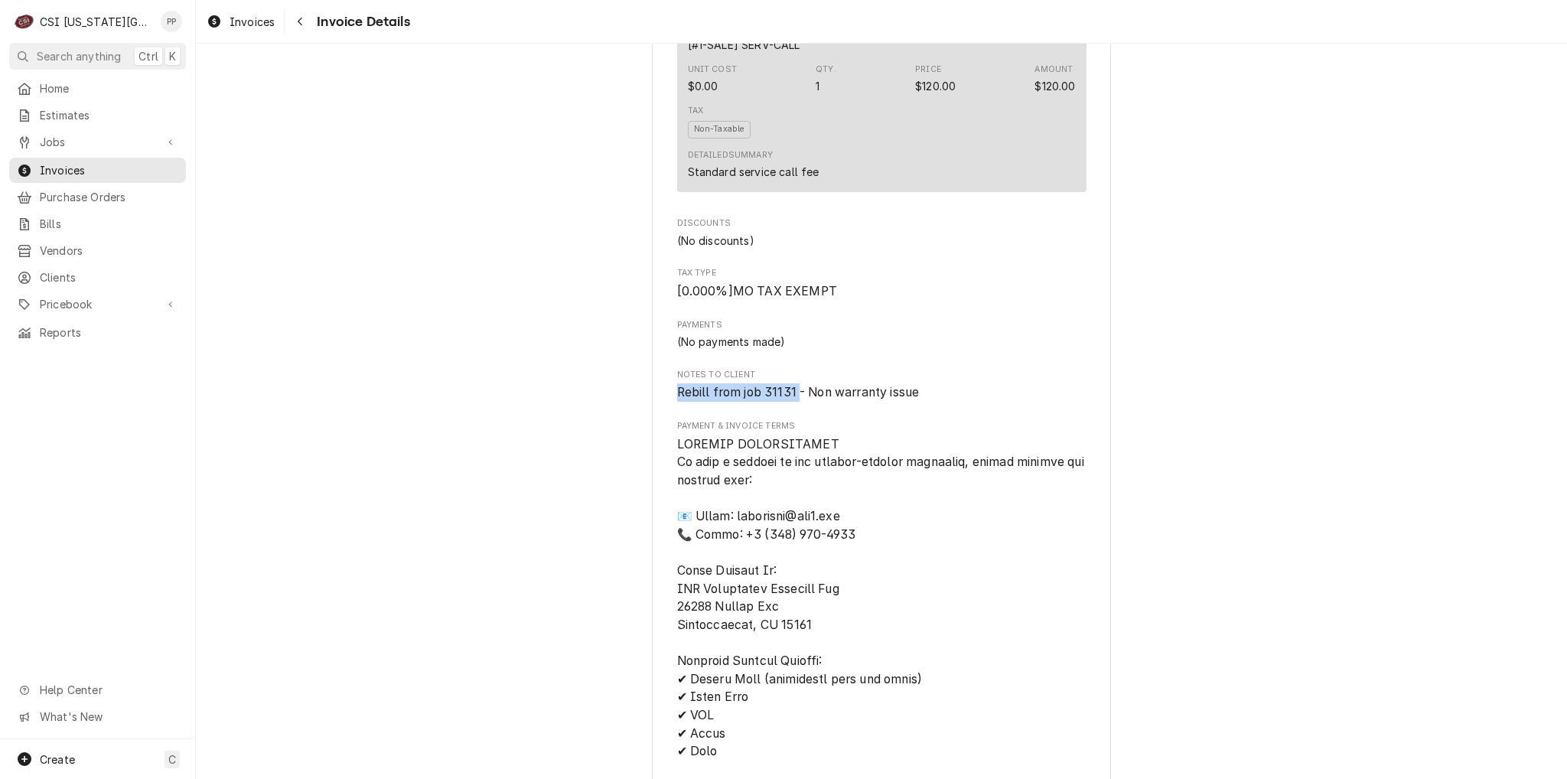
drag, startPoint x: 791, startPoint y: 422, endPoint x: 673, endPoint y: 423, distance: 117.8
click at [677, 399] on span "Rebill from job 31131 - Non warranty issue" at bounding box center [798, 392] width 243 height 15
click at [667, 424] on div "Sender CSI Kansas City CSI Commercial Services Inc1021 NE Jib Ct Unit B Lee’s S…" at bounding box center [881, 114] width 459 height 2973
drag, startPoint x: 673, startPoint y: 423, endPoint x: 955, endPoint y: 425, distance: 281.6
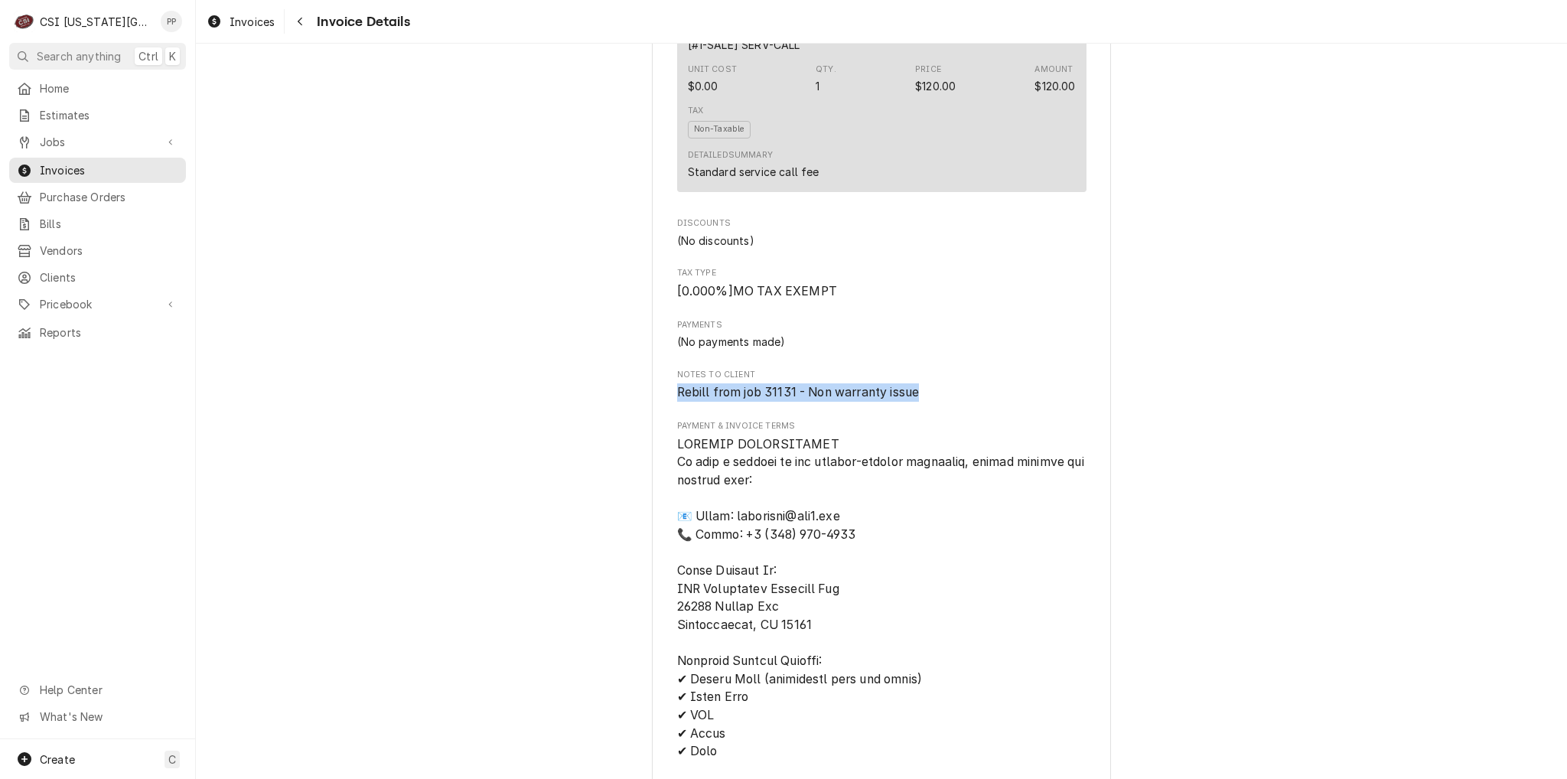
click at [949, 402] on span "Rebill from job 31131 - Non warranty issue" at bounding box center [881, 392] width 409 height 18
click at [955, 402] on span "Rebill from job 31131 - Non warranty issue" at bounding box center [881, 392] width 409 height 18
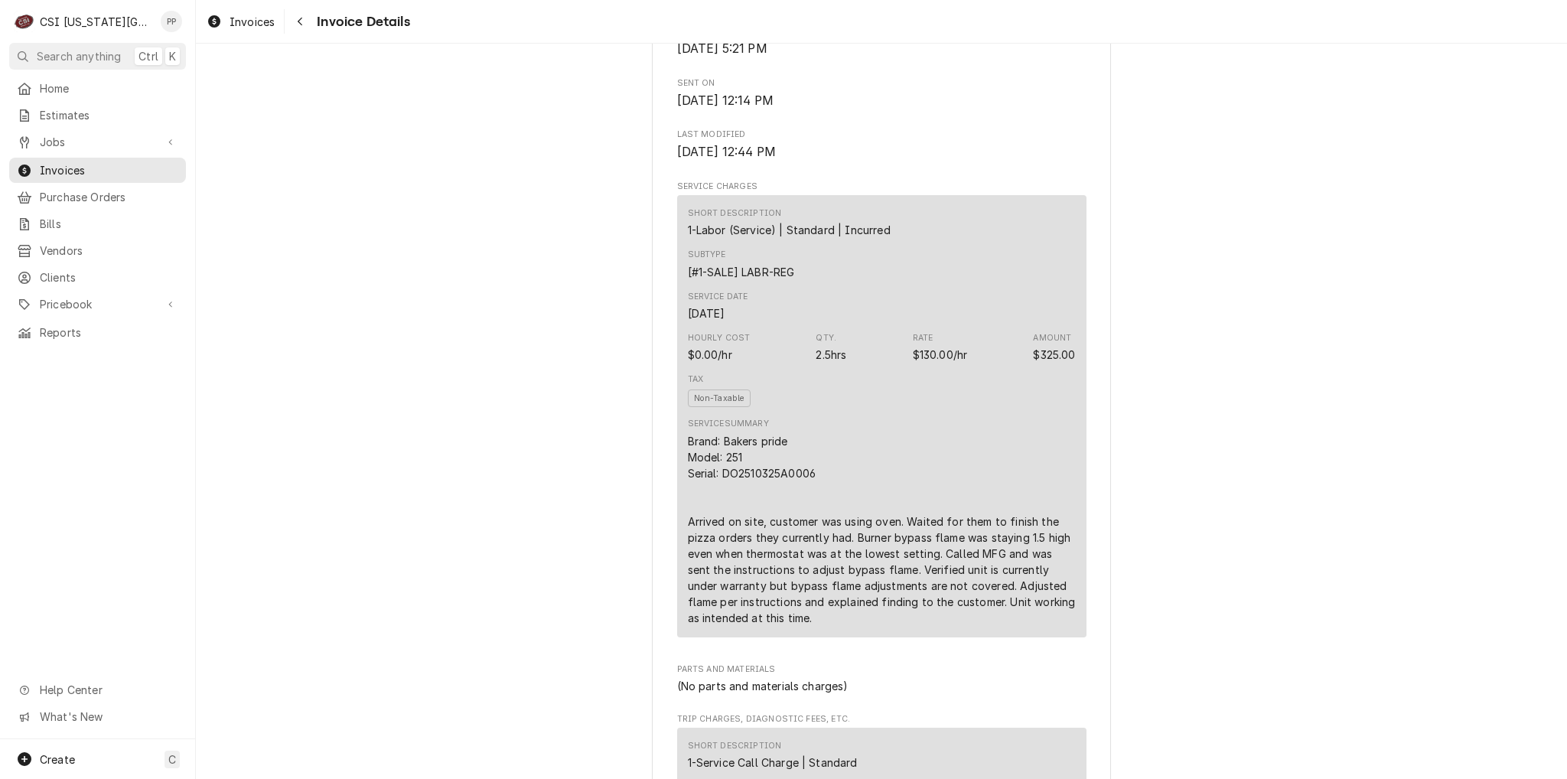
scroll to position [689, 0]
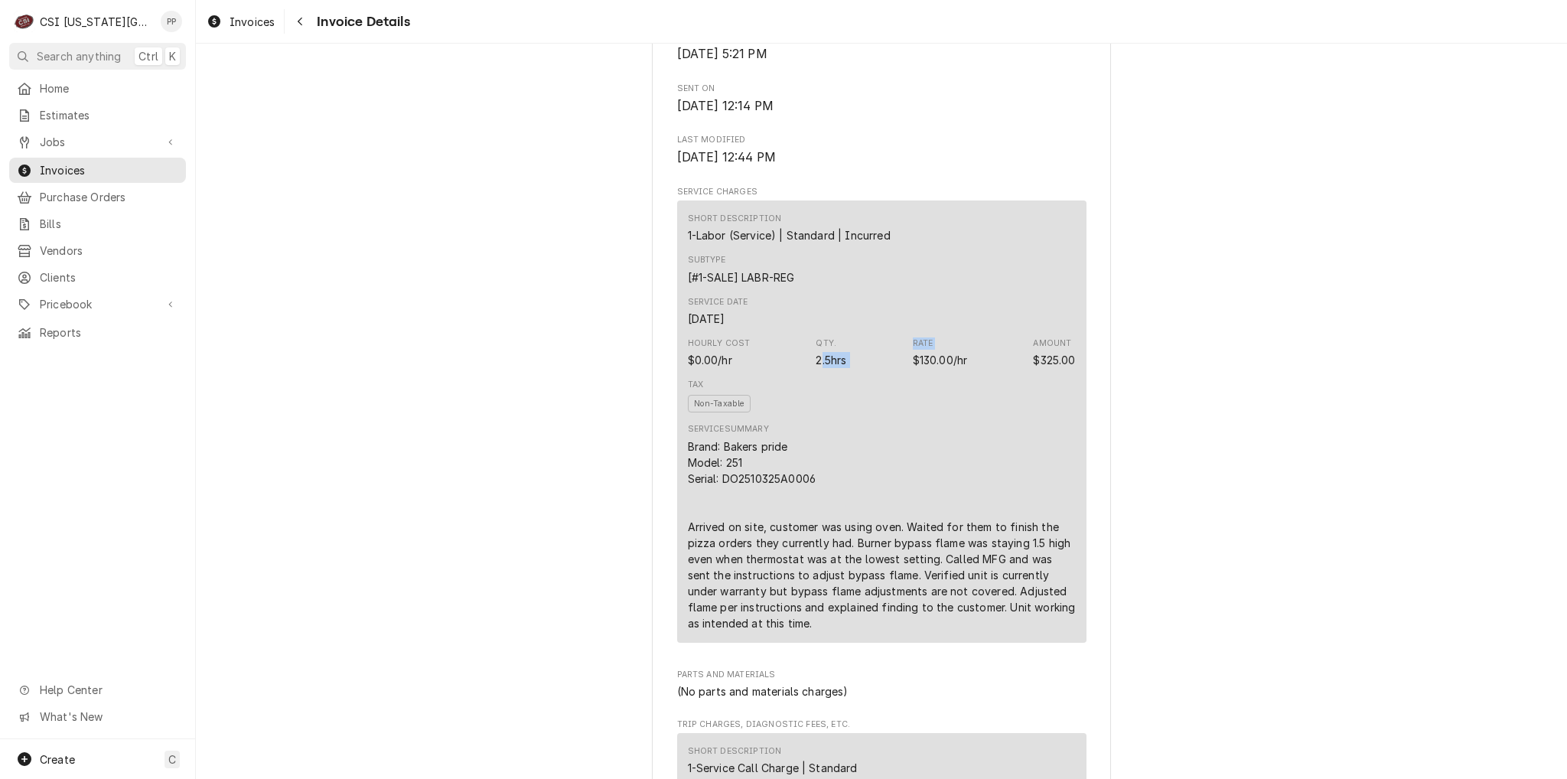
drag, startPoint x: 810, startPoint y: 389, endPoint x: 874, endPoint y: 389, distance: 63.5
click at [874, 373] on div "Hourly Cost $0.00/hr Qty. 2.5hrs Rate $130.00/hr Amount $325.00" at bounding box center [882, 352] width 388 height 41
click at [861, 373] on div "Hourly Cost $0.00/hr Qty. 2.5hrs Rate $130.00/hr Amount $325.00" at bounding box center [882, 352] width 388 height 41
drag, startPoint x: 799, startPoint y: 395, endPoint x: 856, endPoint y: 392, distance: 57.5
click at [856, 373] on div "Hourly Cost $0.00/hr Qty. 2.5hrs Rate $130.00/hr Amount $325.00" at bounding box center [882, 352] width 388 height 41
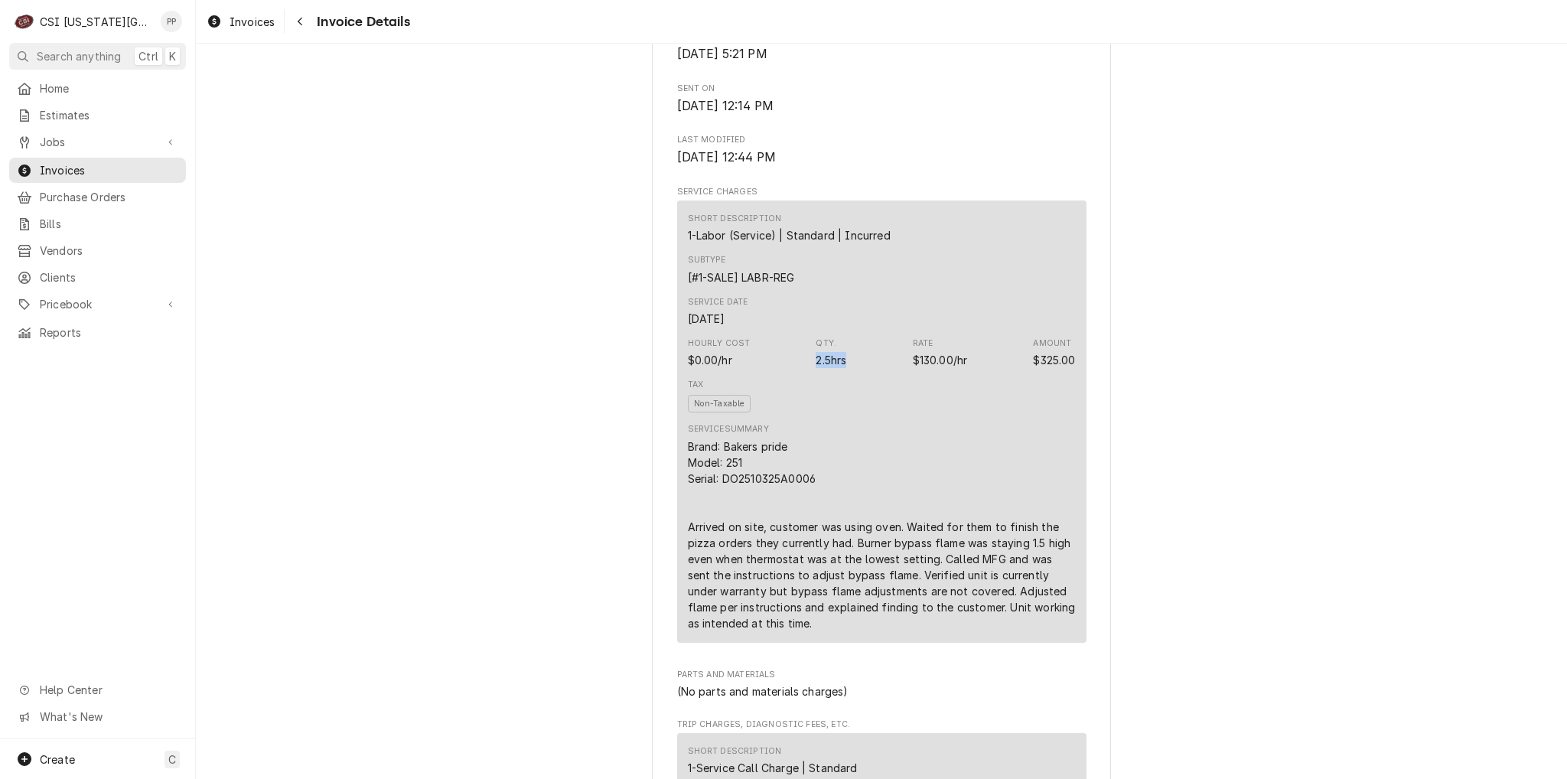
click at [859, 373] on div "Hourly Cost $0.00/hr Qty. 2.5hrs Rate $130.00/hr Amount $325.00" at bounding box center [882, 352] width 388 height 41
drag, startPoint x: 683, startPoint y: 395, endPoint x: 1080, endPoint y: 399, distance: 397.1
click at [1080, 399] on div "Short Description 1-Labor (Service) | Standard | Incurred Subtype [#1-SALE] LAB…" at bounding box center [881, 421] width 409 height 442
drag, startPoint x: 1070, startPoint y: 394, endPoint x: 680, endPoint y: 258, distance: 412.6
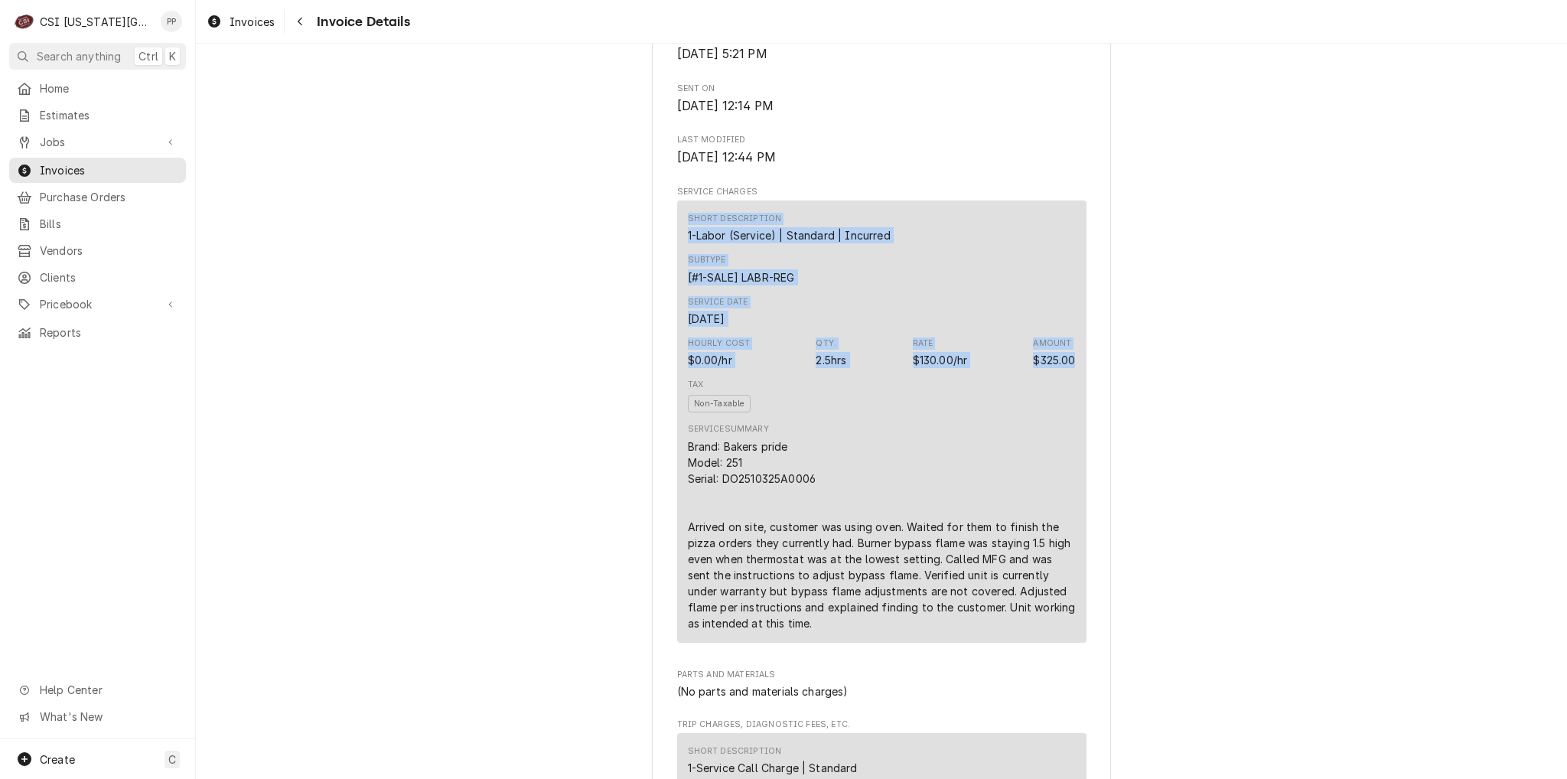
click at [680, 258] on div "Short Description 1-Labor (Service) | Standard | Incurred Subtype [#1-SALE] LAB…" at bounding box center [881, 421] width 409 height 442
drag, startPoint x: 680, startPoint y: 256, endPoint x: 1079, endPoint y: 402, distance: 424.6
click at [1079, 402] on div "Short Description 1-Labor (Service) | Standard | Incurred Subtype [#1-SALE] LAB…" at bounding box center [881, 421] width 409 height 442
click at [1071, 389] on div "Short Description 1-Labor (Service) | Standard | Incurred Subtype [#1-SALE] LAB…" at bounding box center [881, 421] width 409 height 442
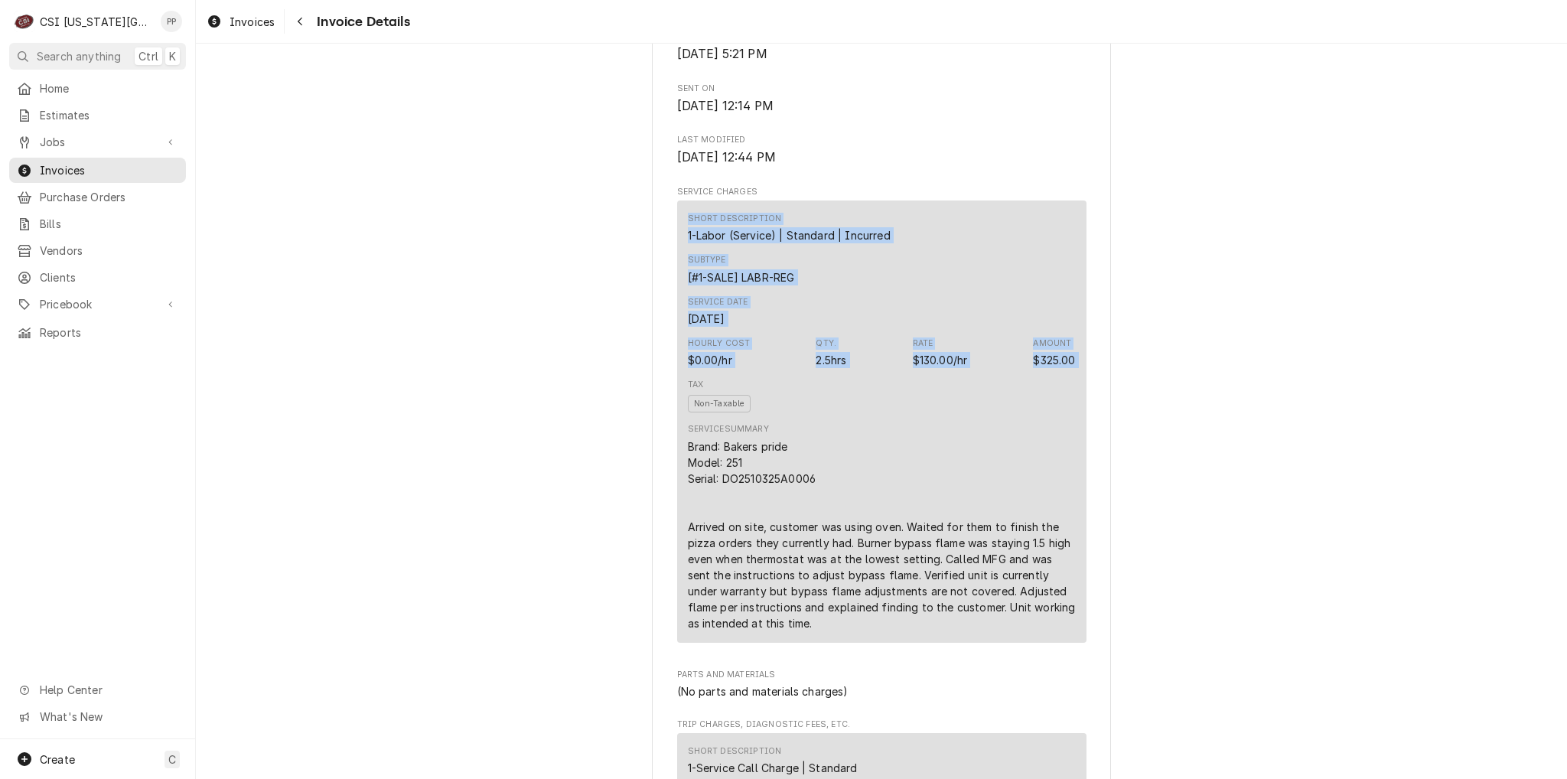
drag, startPoint x: 1071, startPoint y: 389, endPoint x: 666, endPoint y: 246, distance: 429.1
click at [688, 225] on div "Short Description" at bounding box center [735, 219] width 94 height 12
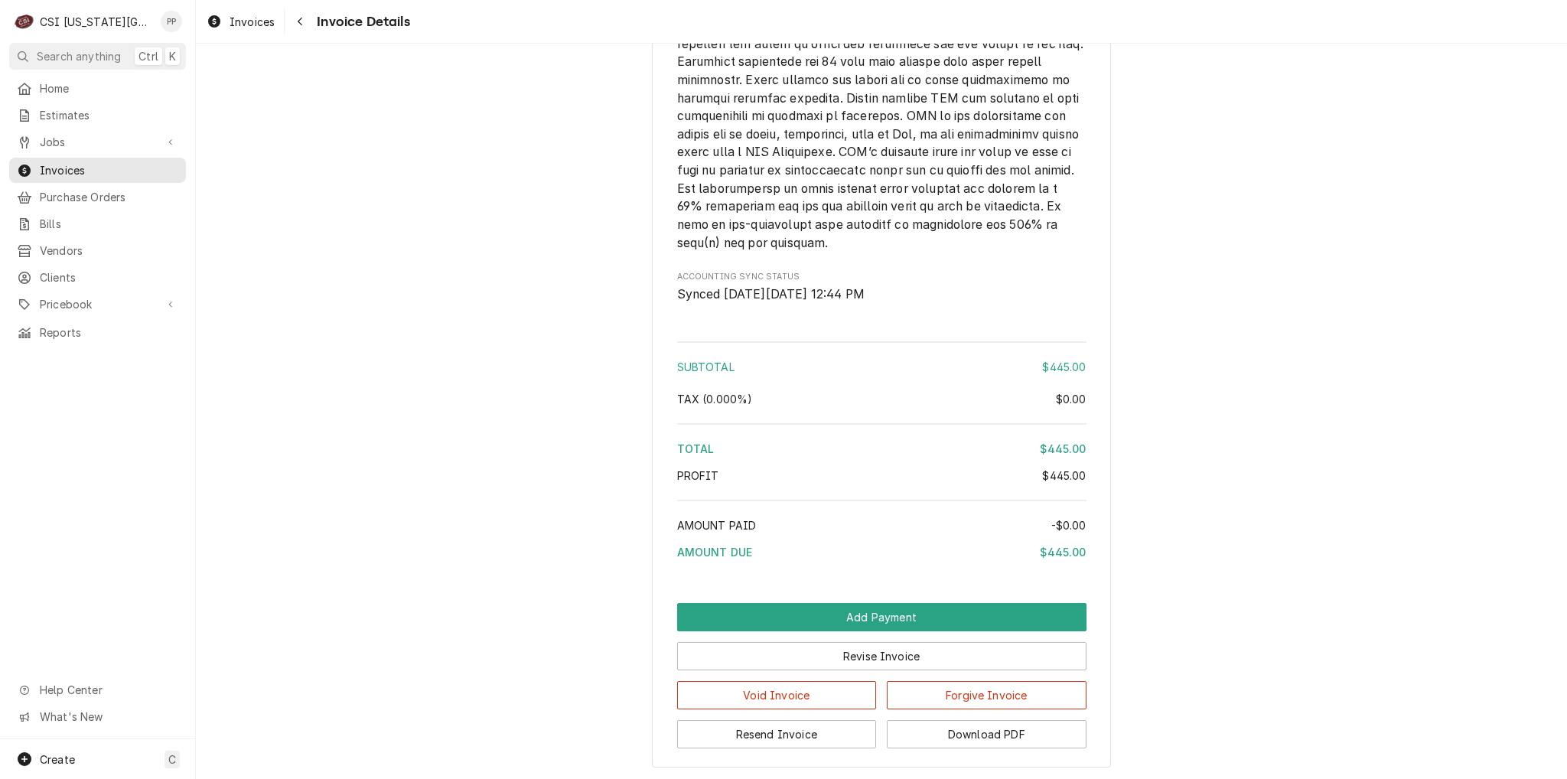
scroll to position [2393, 0]
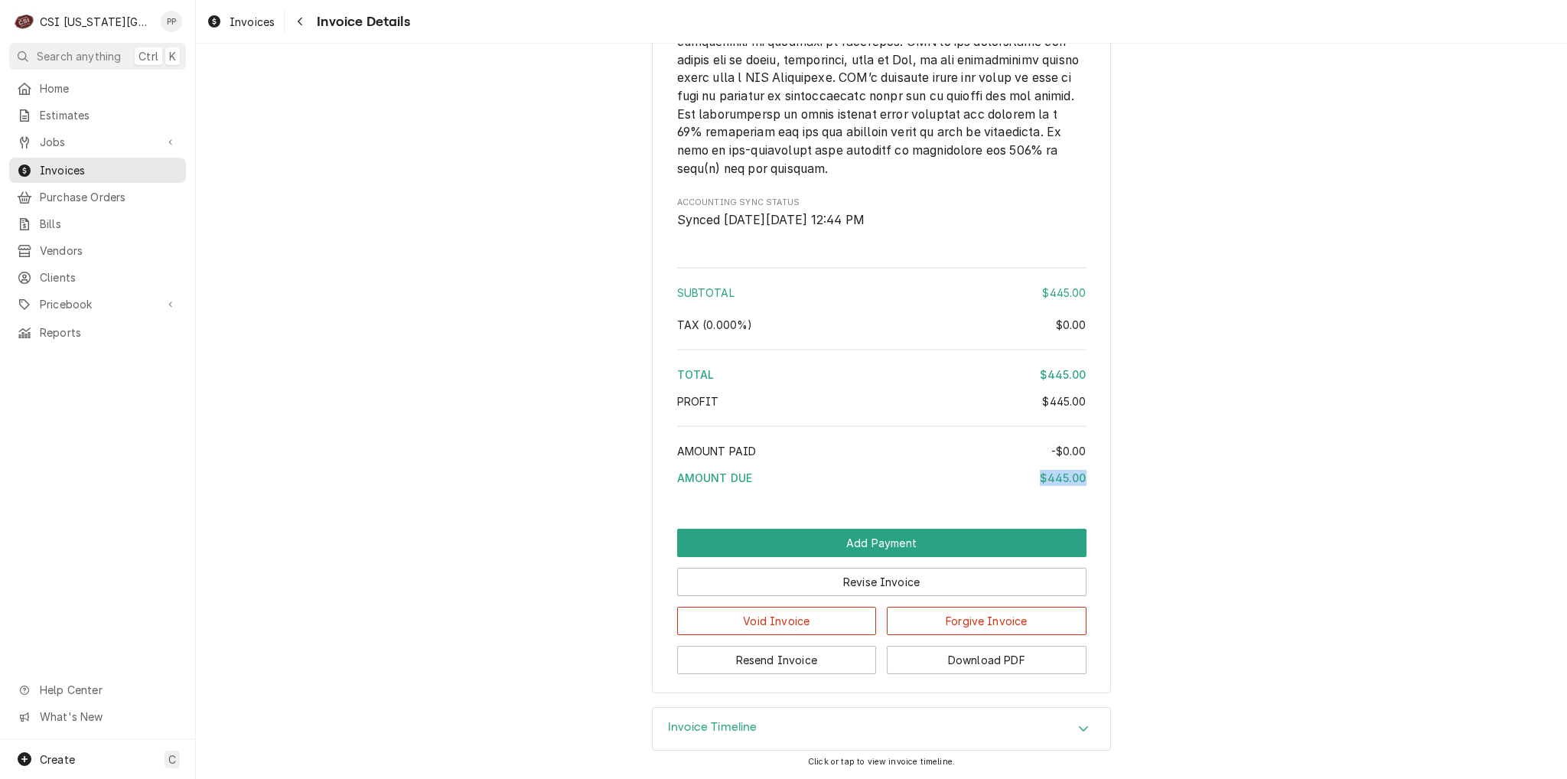
drag, startPoint x: 1030, startPoint y: 478, endPoint x: 1085, endPoint y: 480, distance: 55.1
drag, startPoint x: 1080, startPoint y: 375, endPoint x: 1080, endPoint y: 399, distance: 24.5
click at [1018, 378] on div "Total $445.00" at bounding box center [881, 375] width 409 height 16
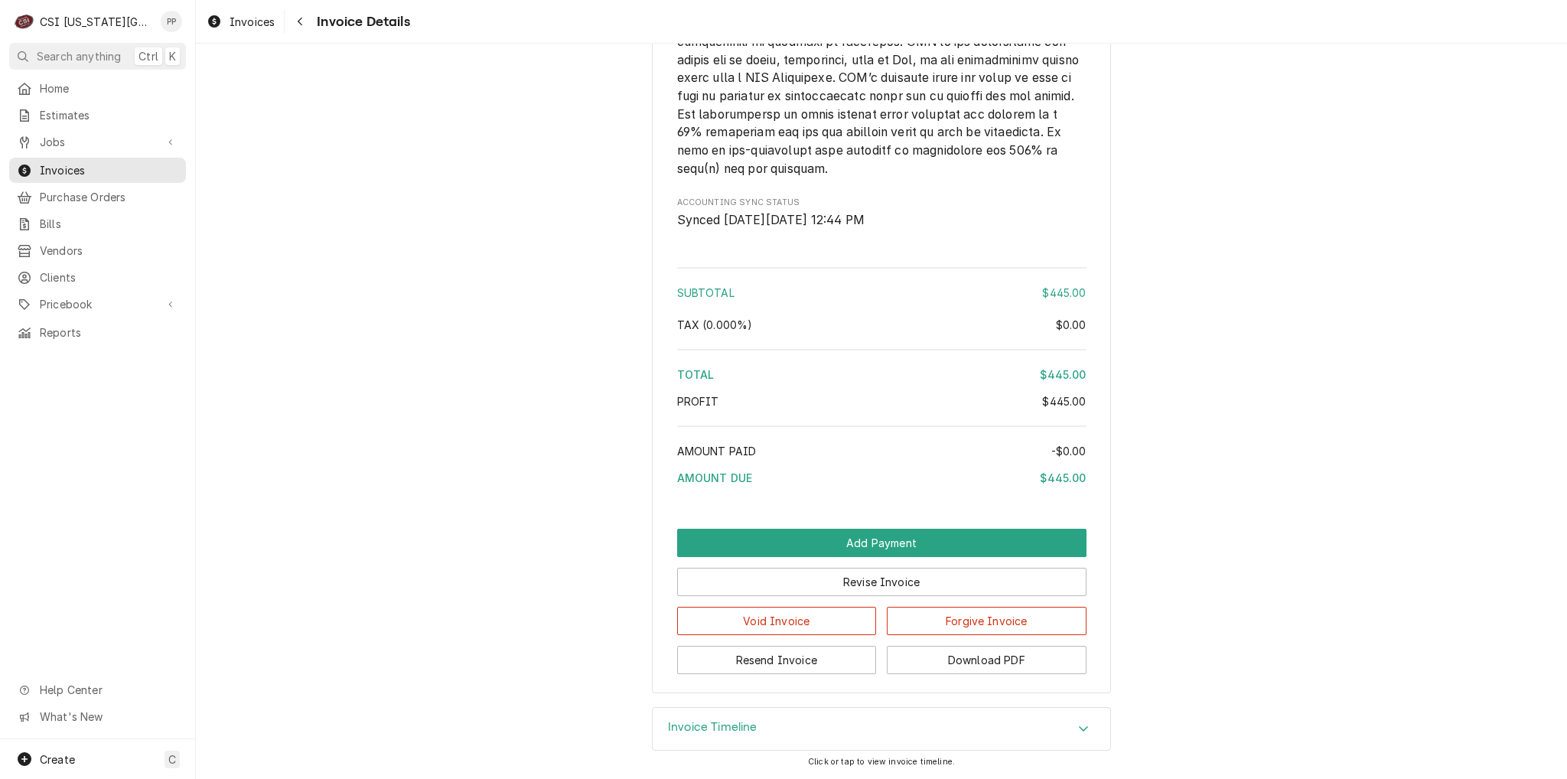
drag, startPoint x: 1057, startPoint y: 402, endPoint x: 982, endPoint y: 288, distance: 136.5
click at [690, 292] on span "Subtotal" at bounding box center [705, 292] width 57 height 13
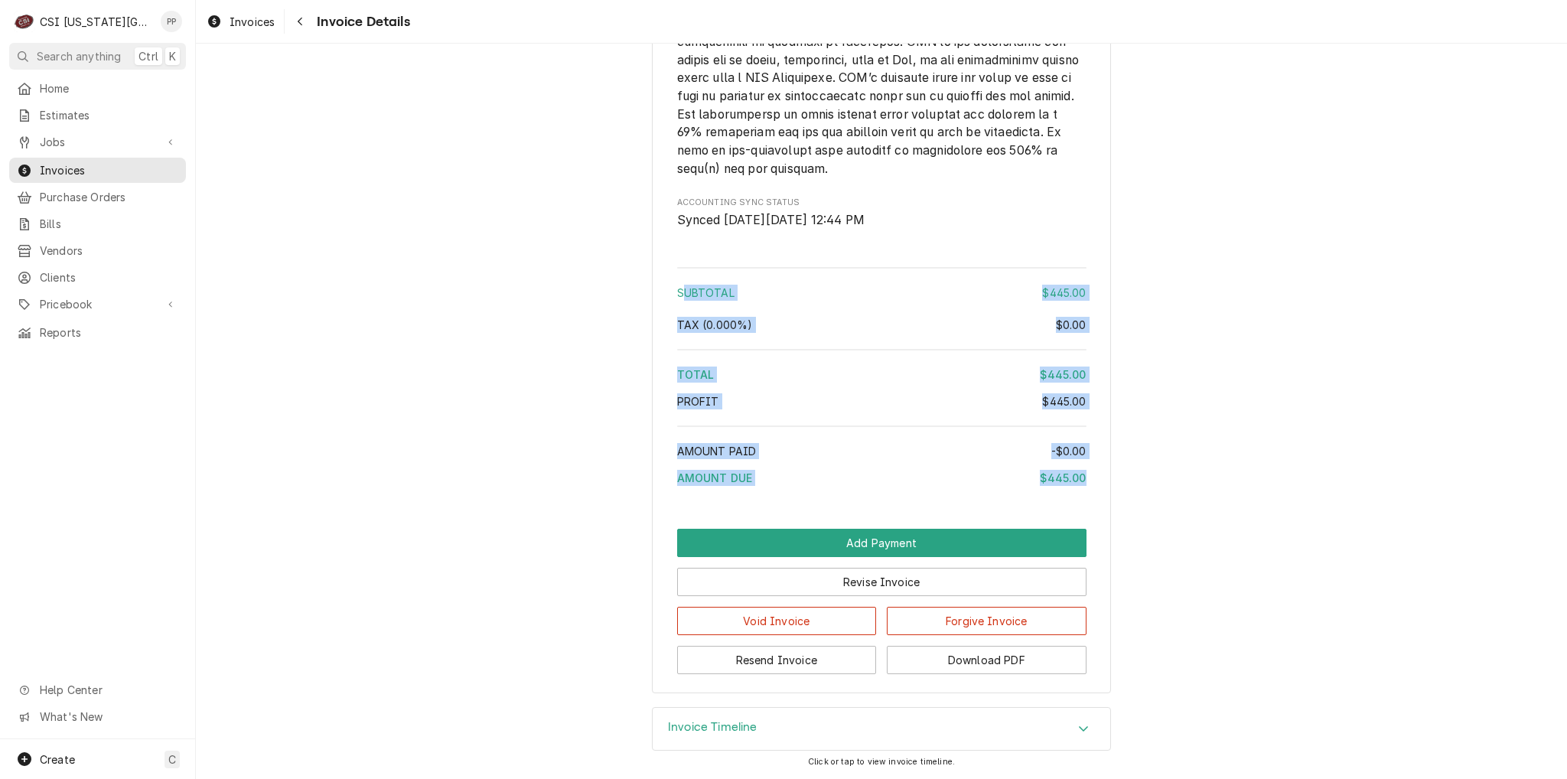
drag, startPoint x: 673, startPoint y: 291, endPoint x: 1087, endPoint y: 484, distance: 456.0
drag, startPoint x: 1088, startPoint y: 481, endPoint x: 676, endPoint y: 293, distance: 453.3
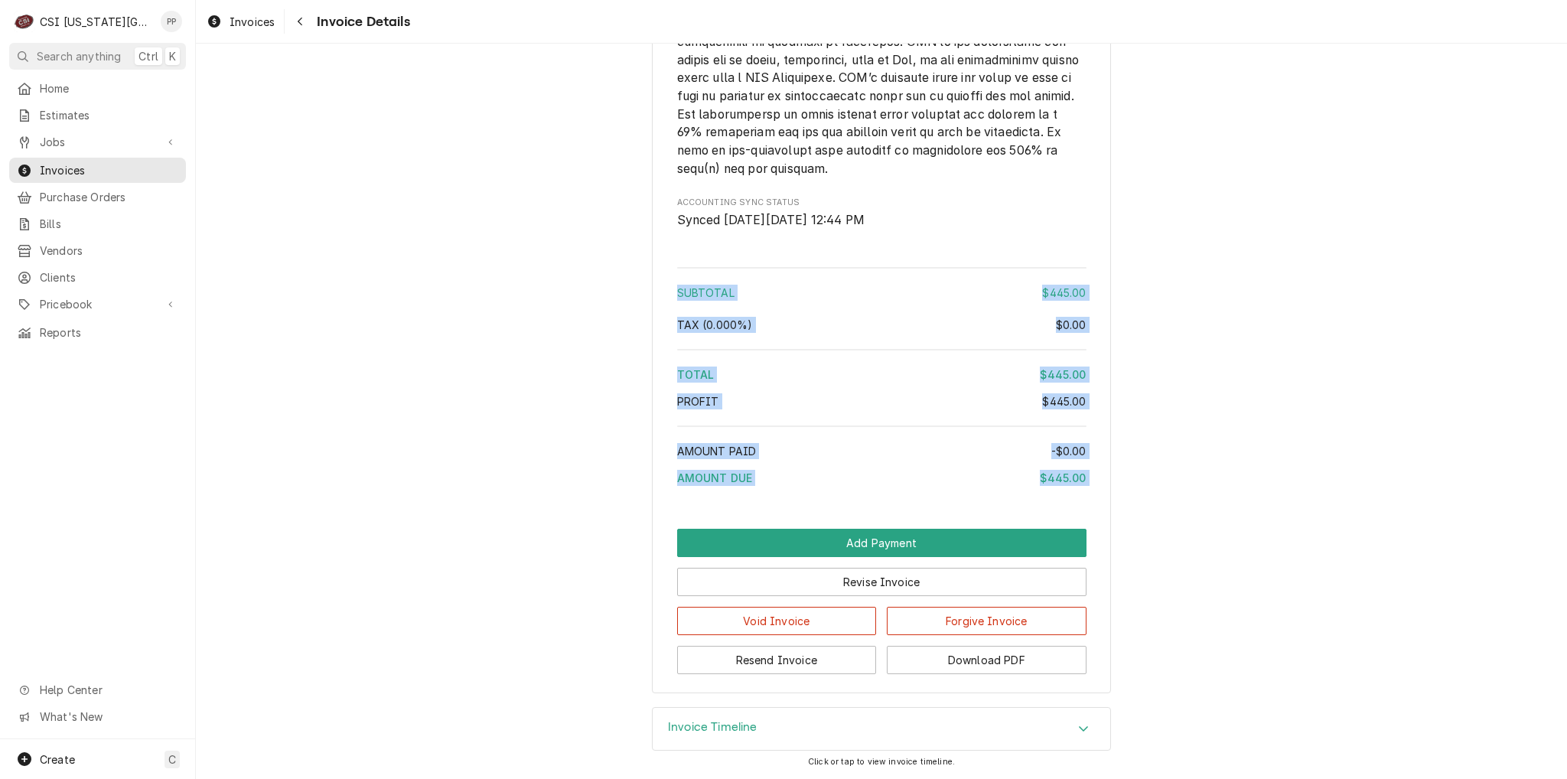
click at [677, 292] on span "Subtotal" at bounding box center [705, 292] width 57 height 13
drag, startPoint x: 673, startPoint y: 292, endPoint x: 1098, endPoint y: 487, distance: 468.0
drag, startPoint x: 1034, startPoint y: 458, endPoint x: 604, endPoint y: 285, distance: 463.5
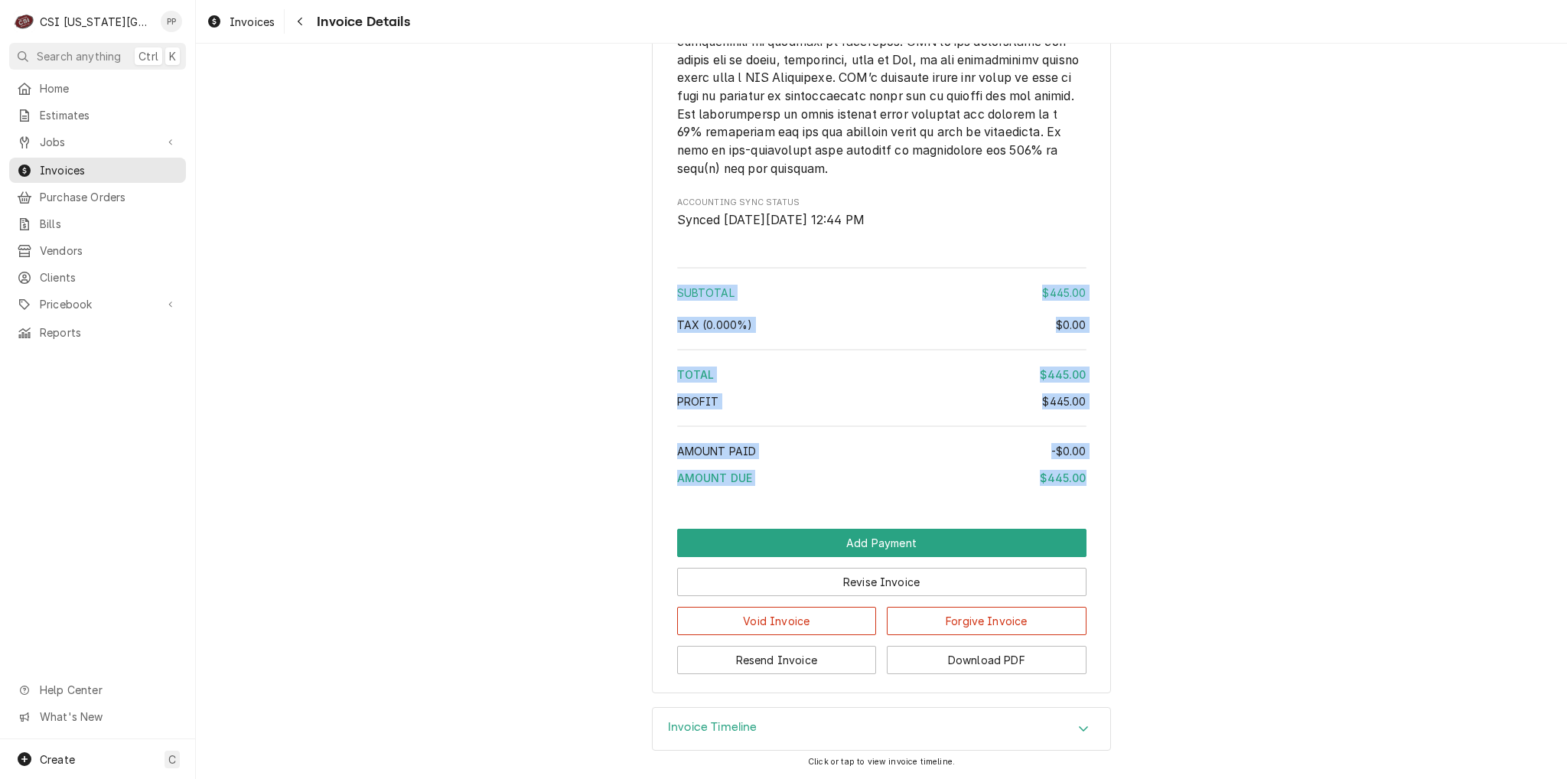
drag, startPoint x: 740, startPoint y: 282, endPoint x: 749, endPoint y: 288, distance: 11.0
click at [740, 282] on div "Subtotal $445.00 Tax ( 0.000% ) $0.00 Total $445.00 Profit $445.00 Amount Paid …" at bounding box center [881, 379] width 409 height 235
click at [771, 307] on div "Subtotal $445.00 Tax ( 0.000% ) $0.00 Total $445.00 Profit $445.00 Amount Paid …" at bounding box center [881, 379] width 409 height 235
drag, startPoint x: 1099, startPoint y: 479, endPoint x: 645, endPoint y: 283, distance: 494.2
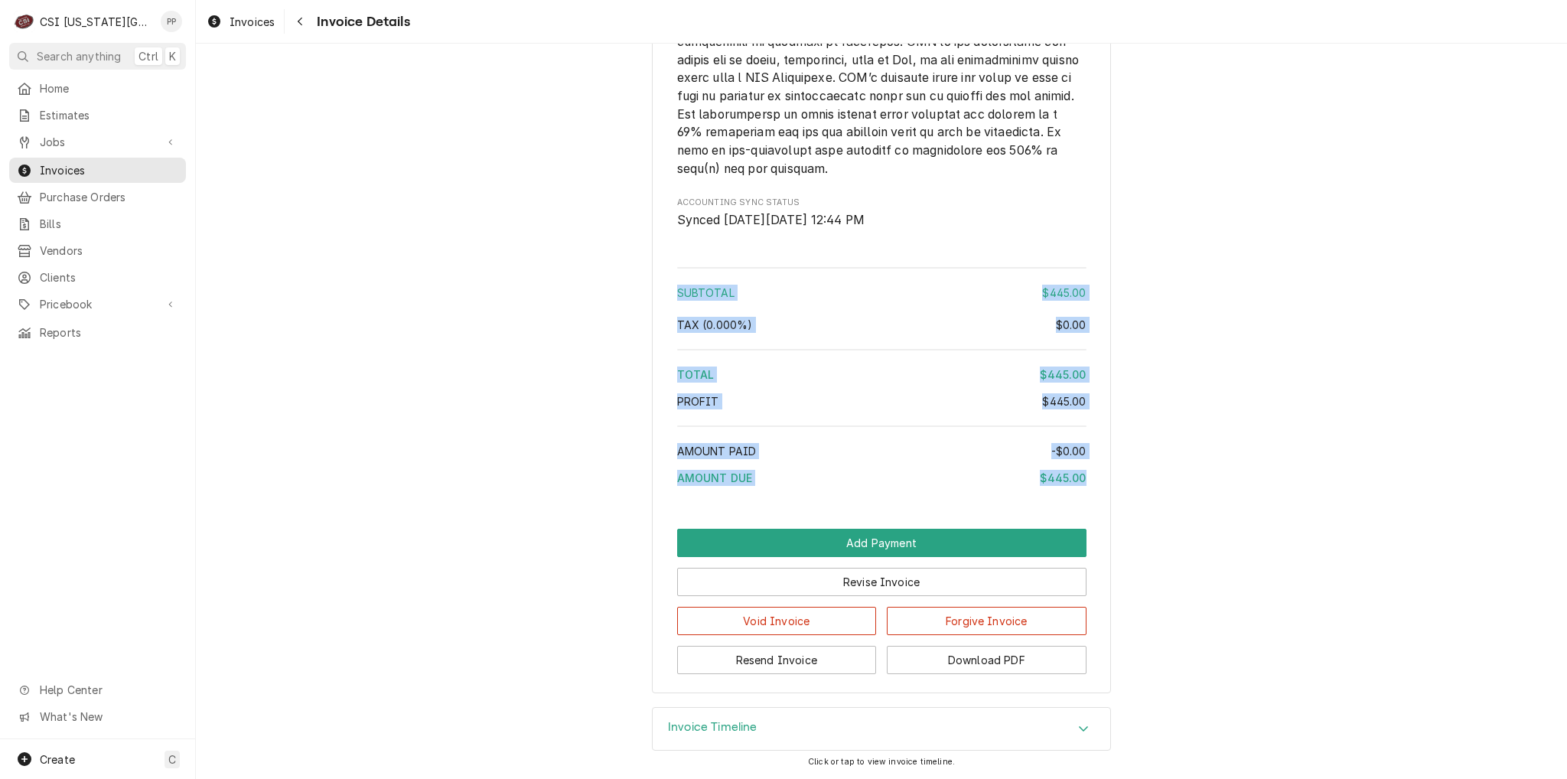
click at [744, 285] on div "Subtotal $445.00 Tax ( 0.000% ) $0.00 Total $445.00 Profit $445.00 Amount Paid …" at bounding box center [881, 379] width 409 height 235
drag, startPoint x: 672, startPoint y: 294, endPoint x: 1088, endPoint y: 492, distance: 461.0
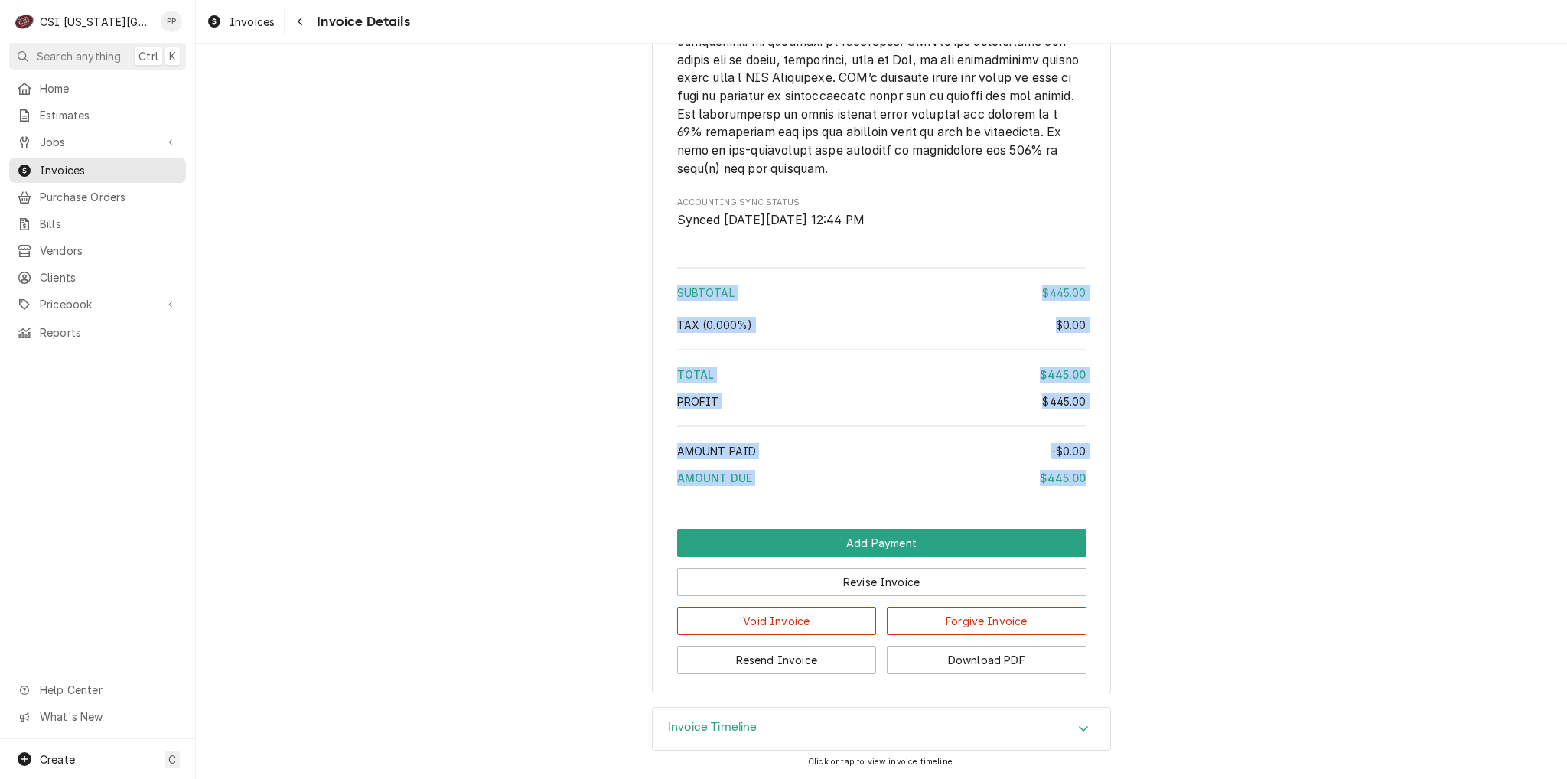
drag, startPoint x: 1062, startPoint y: 462, endPoint x: 655, endPoint y: 295, distance: 439.9
drag, startPoint x: 668, startPoint y: 290, endPoint x: 1078, endPoint y: 490, distance: 456.5
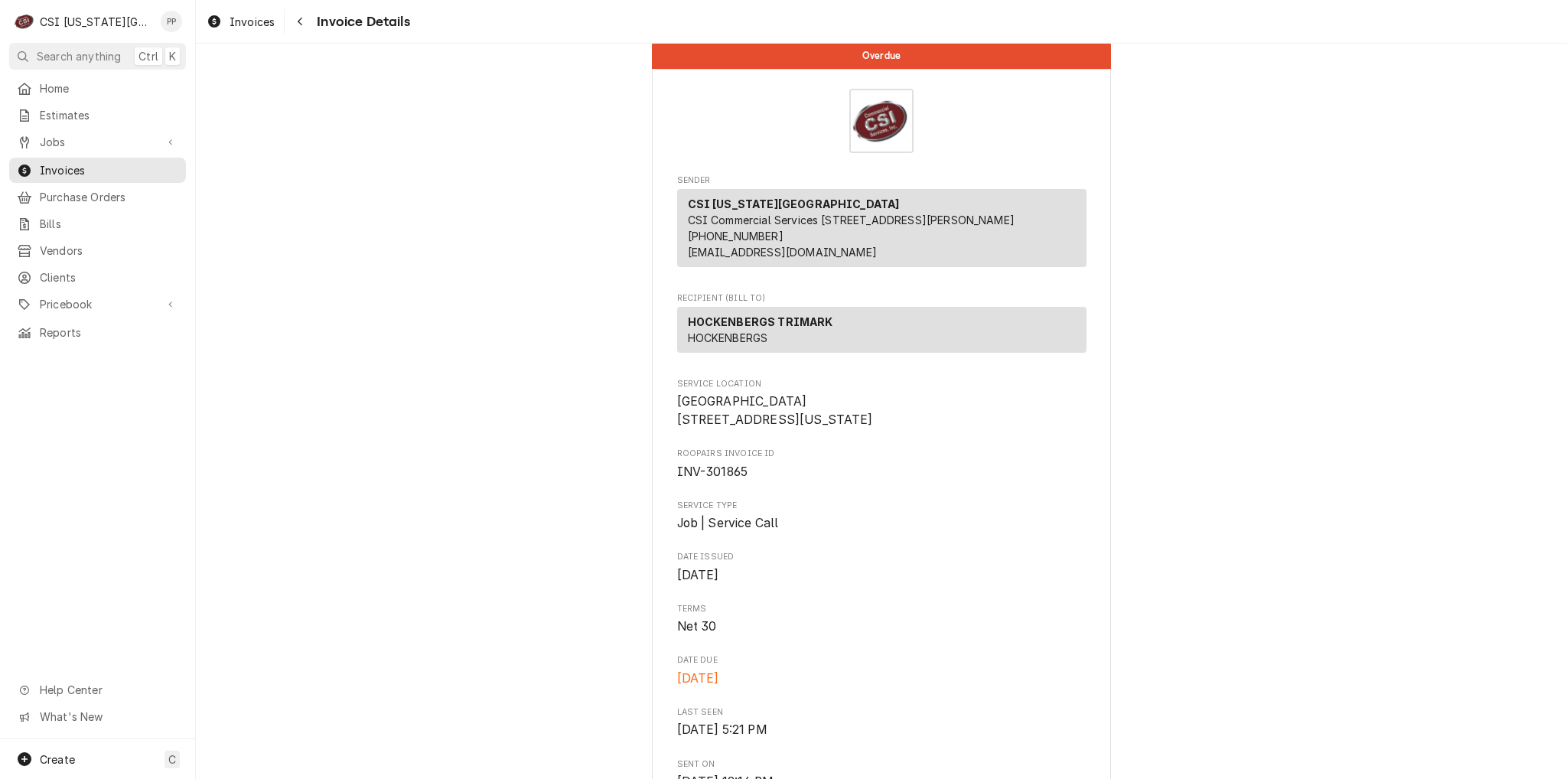
scroll to position [0, 0]
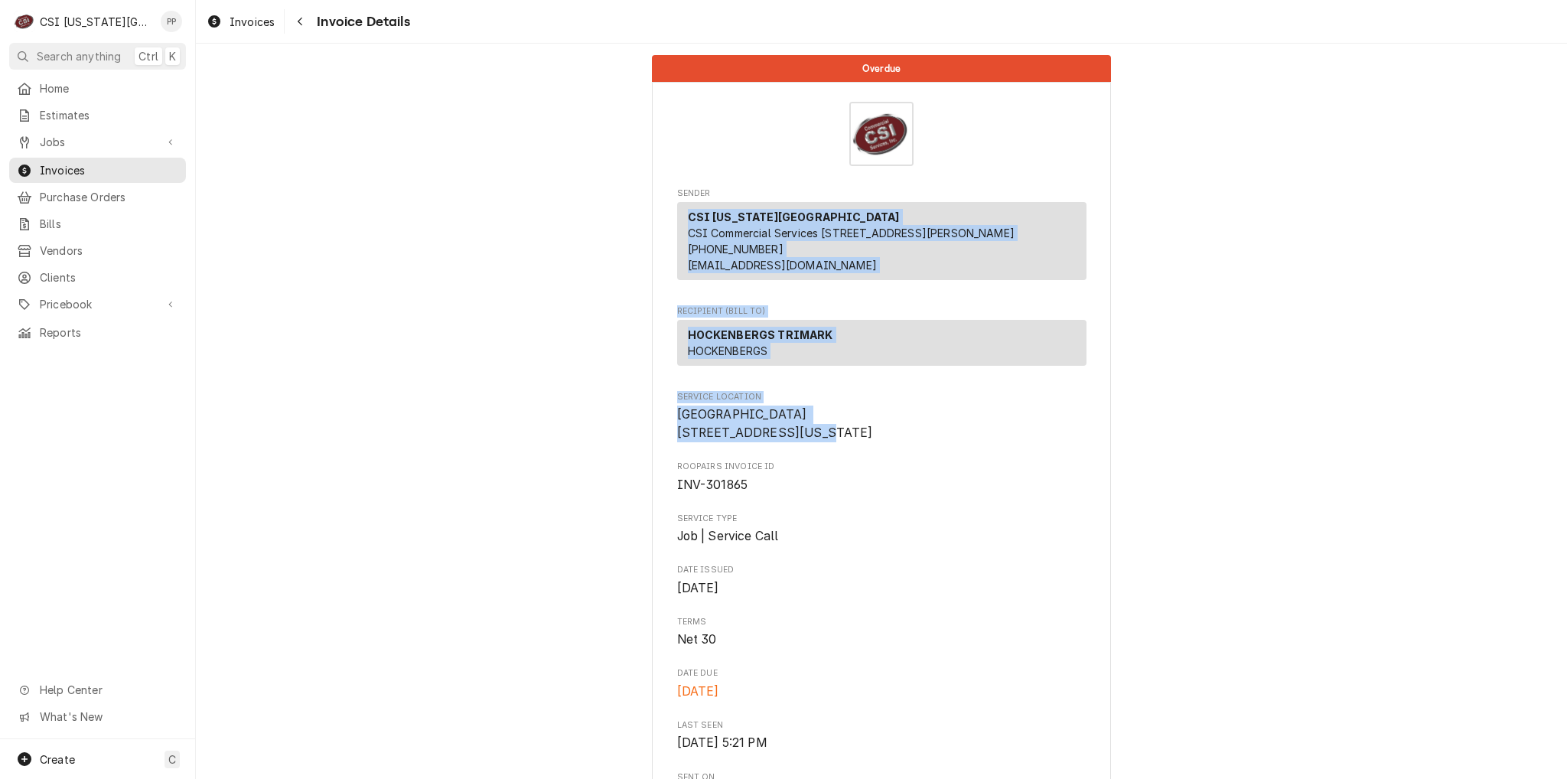
drag, startPoint x: 728, startPoint y: 212, endPoint x: 1065, endPoint y: 453, distance: 414.7
click at [1063, 441] on span "Boulevard Beer Hall 2534 Madison Avenue Kansas City, MO 64108" at bounding box center [881, 424] width 409 height 36
drag, startPoint x: 853, startPoint y: 474, endPoint x: 615, endPoint y: 210, distance: 354.8
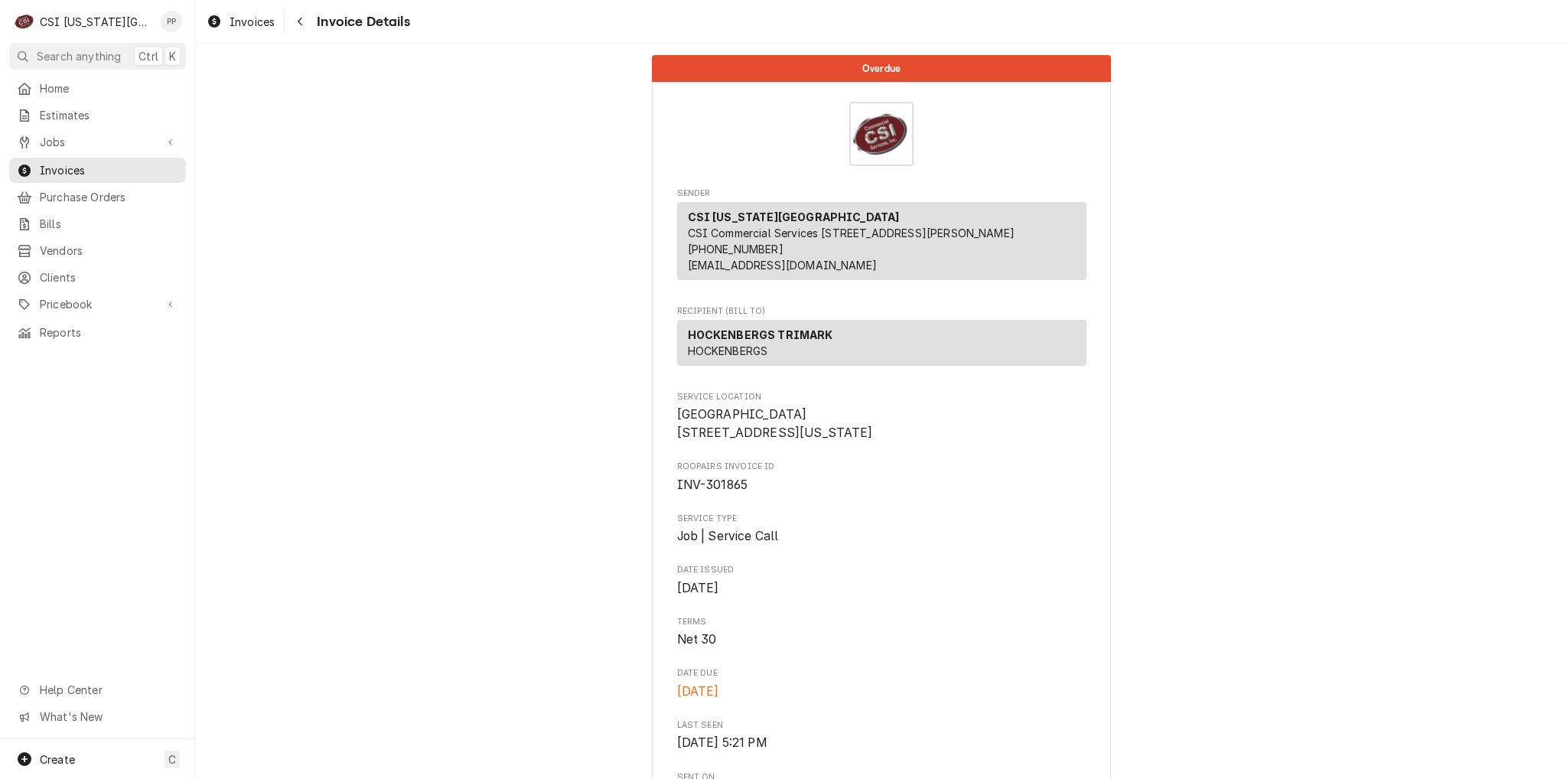
click at [677, 188] on span "Sender" at bounding box center [881, 193] width 409 height 12
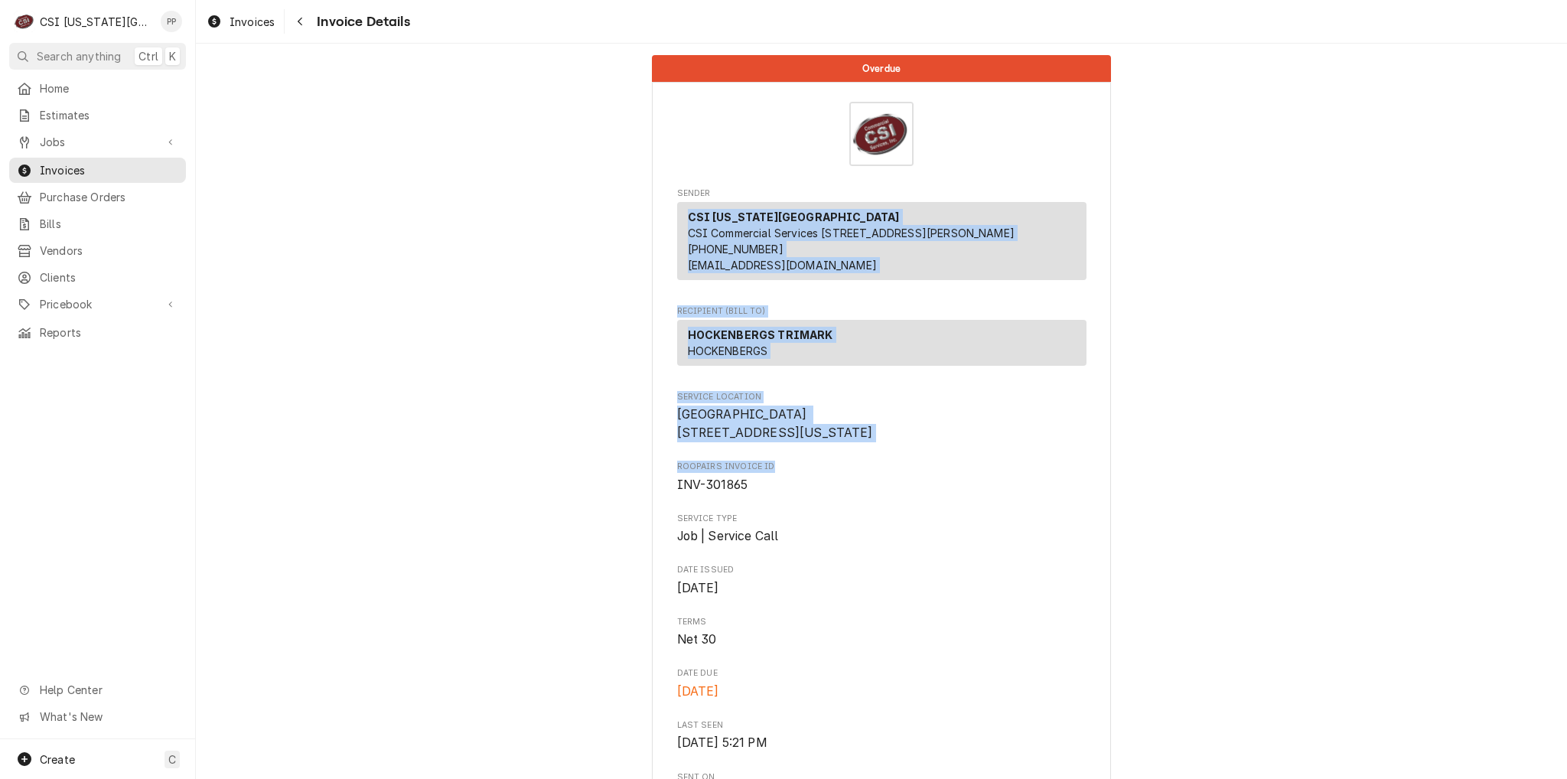
drag, startPoint x: 661, startPoint y: 217, endPoint x: 950, endPoint y: 497, distance: 402.1
click at [951, 473] on span "Roopairs Invoice ID" at bounding box center [881, 467] width 409 height 12
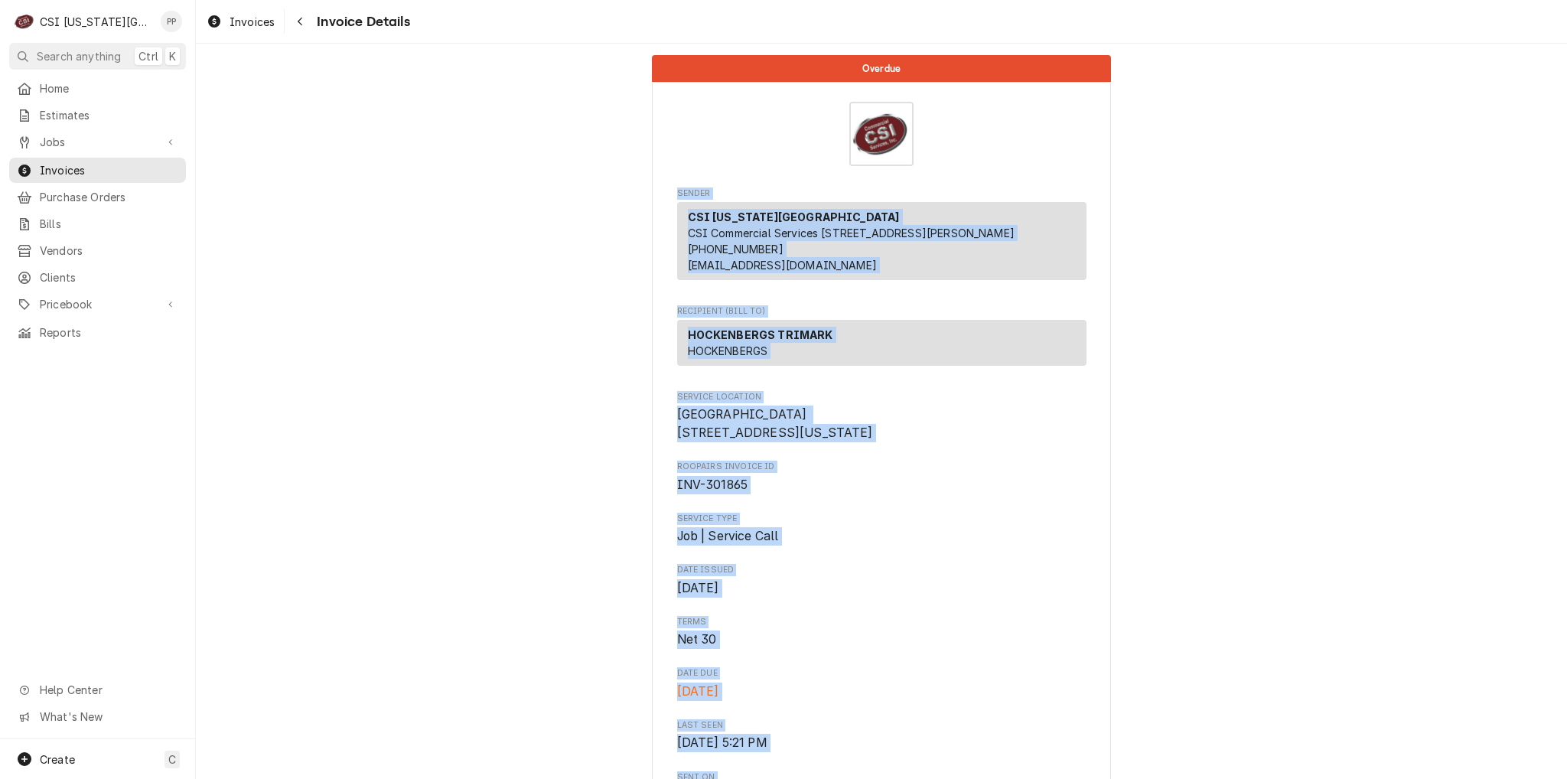
drag, startPoint x: 1083, startPoint y: 475, endPoint x: 662, endPoint y: 187, distance: 510.2
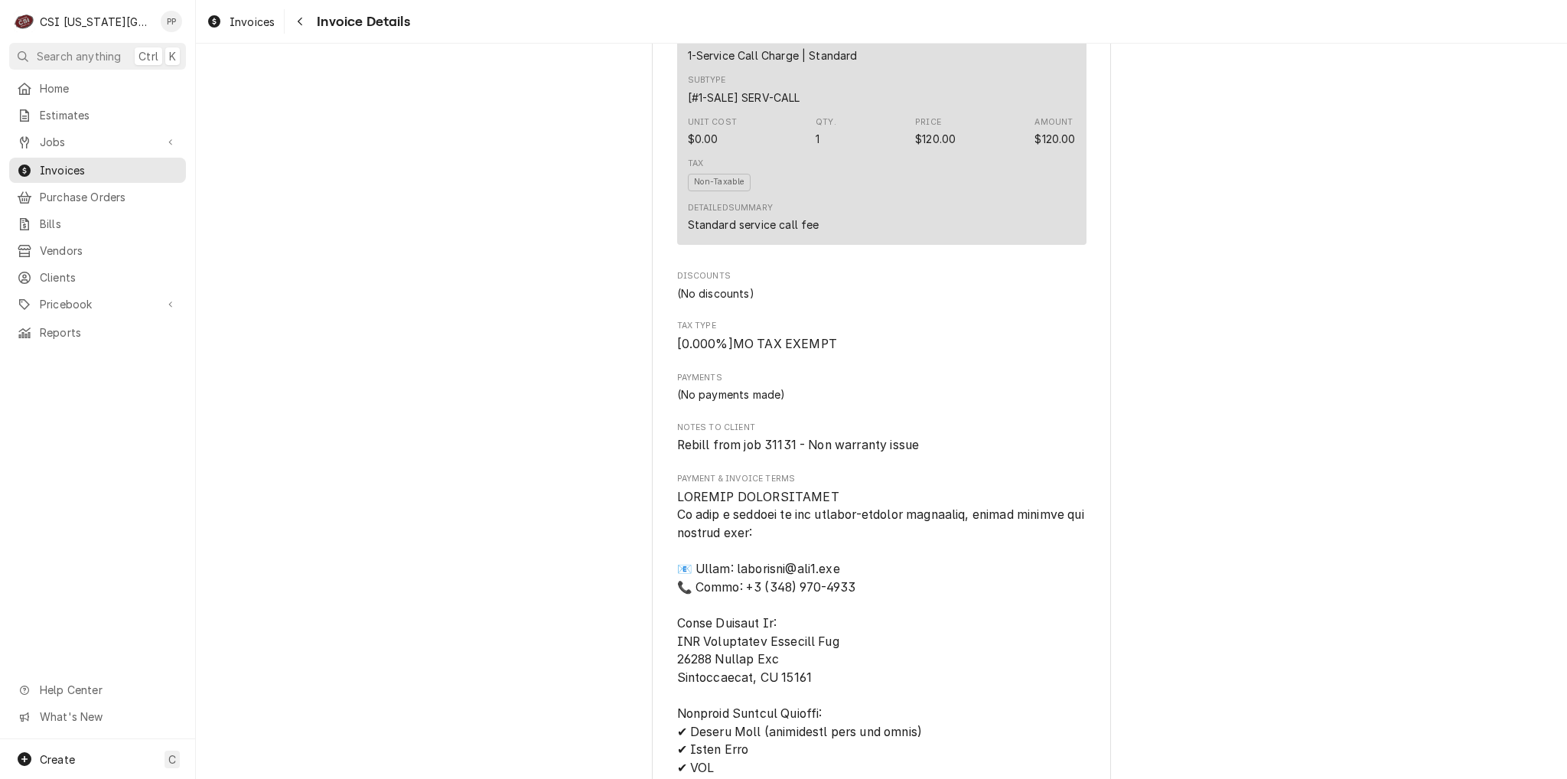
scroll to position [995, 0]
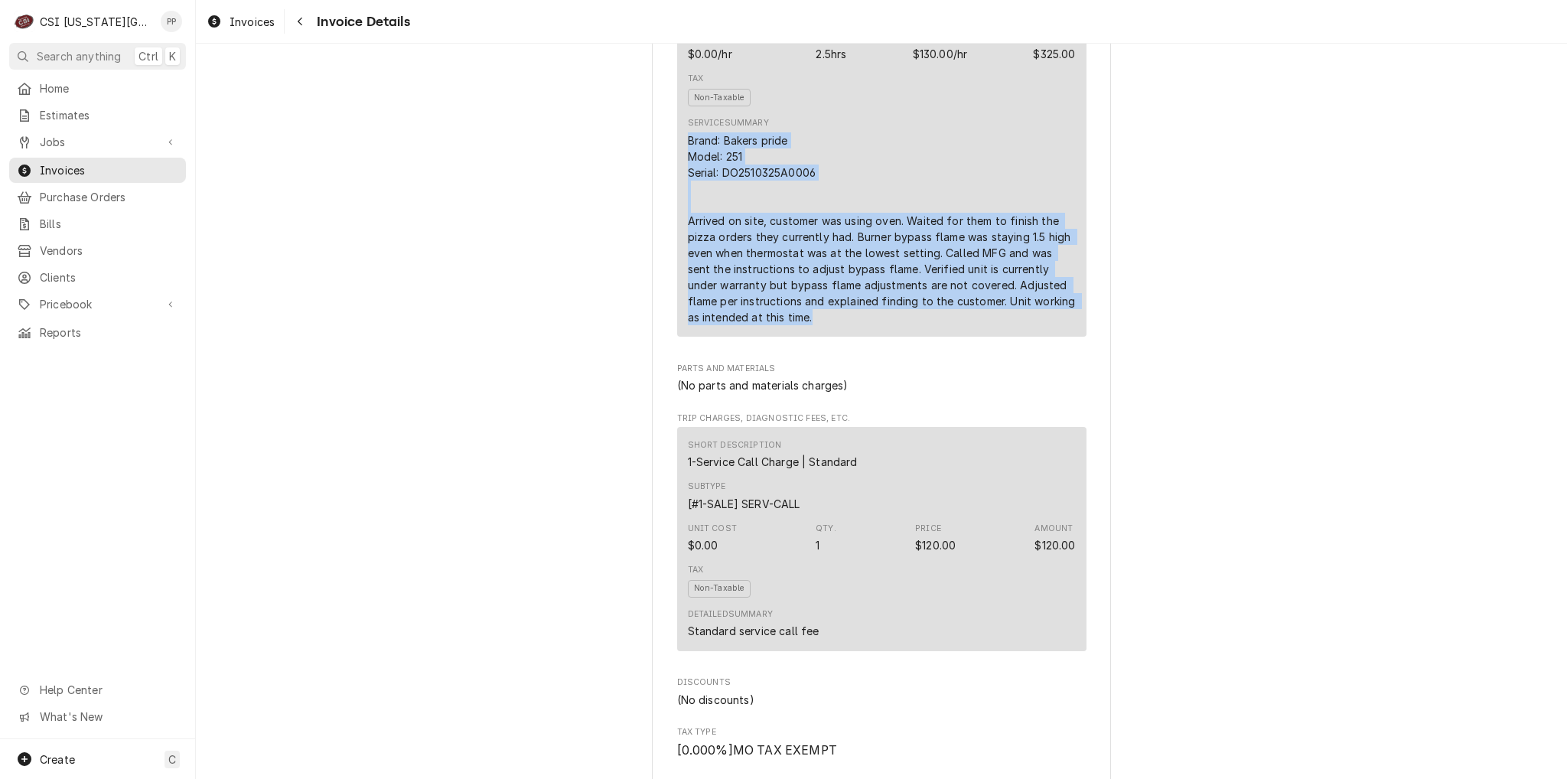
drag, startPoint x: 793, startPoint y: 351, endPoint x: 886, endPoint y: 179, distance: 195.5
click at [689, 166] on div "Brand: Bakers pride Model: 251 Serial: DO2510325A0006 Arrived on site, customer…" at bounding box center [882, 228] width 388 height 193
click at [917, 181] on div "Brand: Bakers pride Model: 251 Serial: DO2510325A0006 Arrived on site, customer…" at bounding box center [882, 228] width 388 height 193
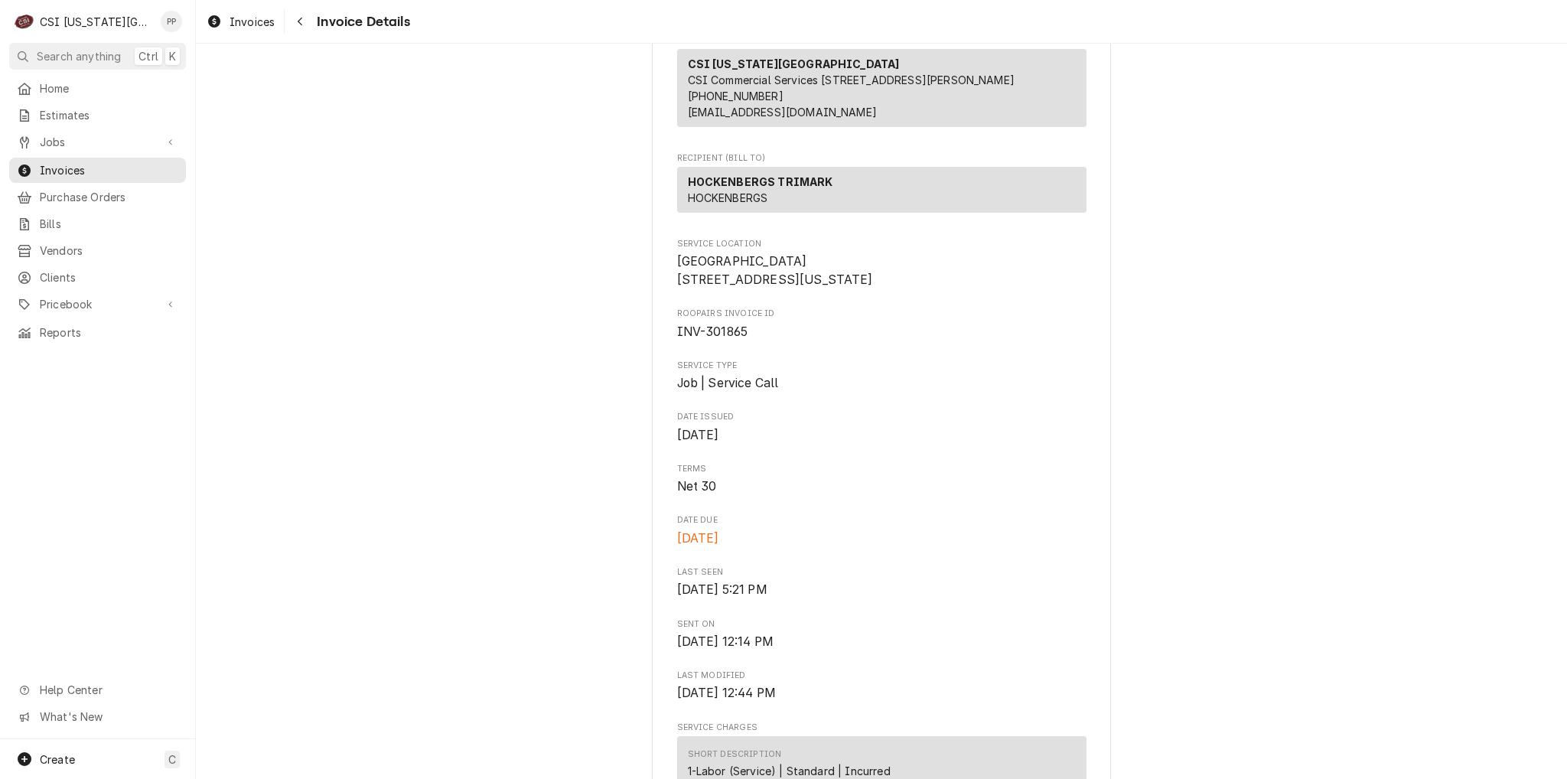
scroll to position [230, 0]
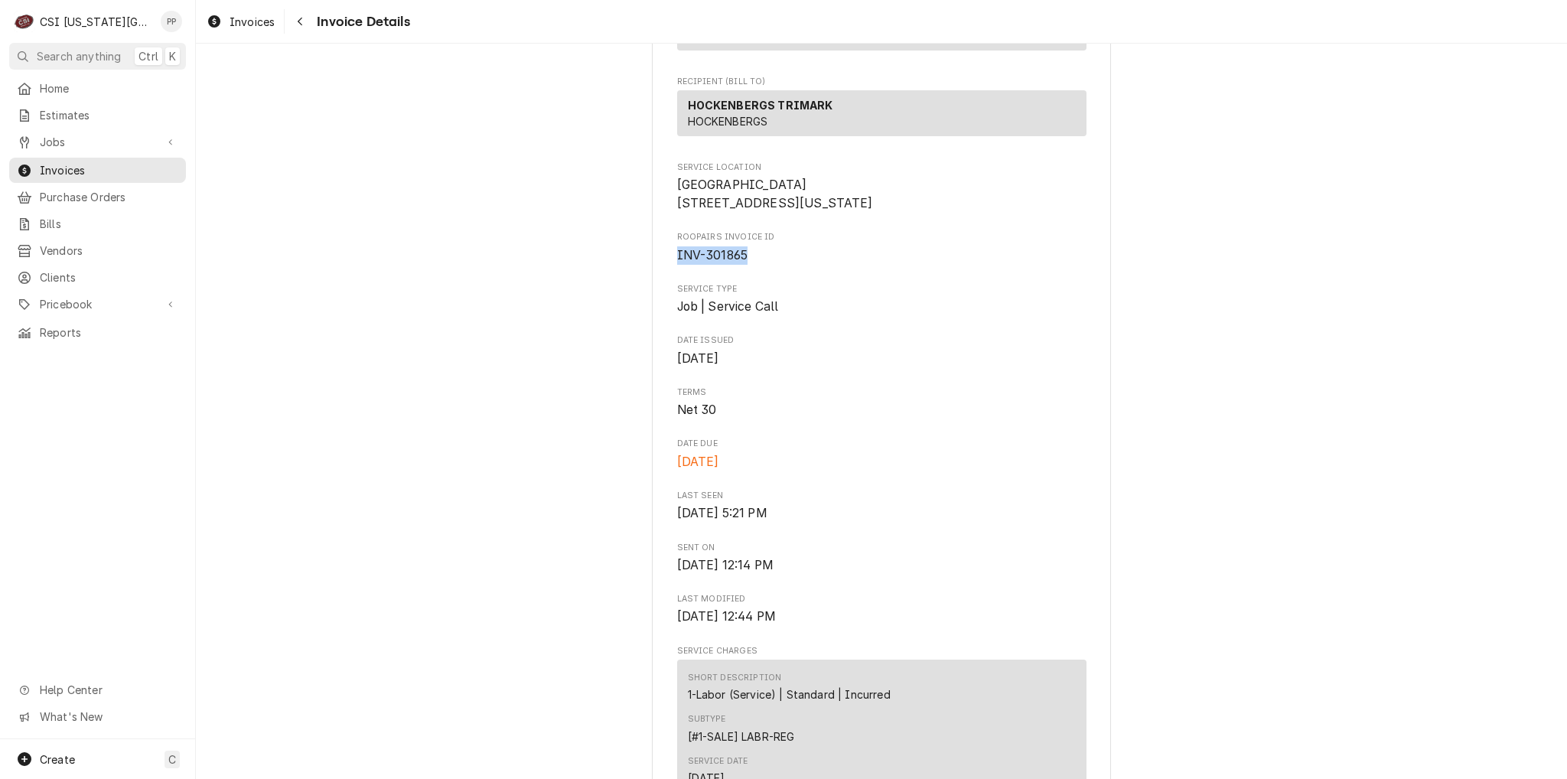
drag, startPoint x: 668, startPoint y: 281, endPoint x: 761, endPoint y: 288, distance: 92.9
click at [759, 265] on span "INV-301865" at bounding box center [881, 255] width 409 height 18
click at [755, 265] on span "INV-301865" at bounding box center [881, 255] width 409 height 18
drag, startPoint x: 686, startPoint y: 289, endPoint x: 799, endPoint y: 295, distance: 112.6
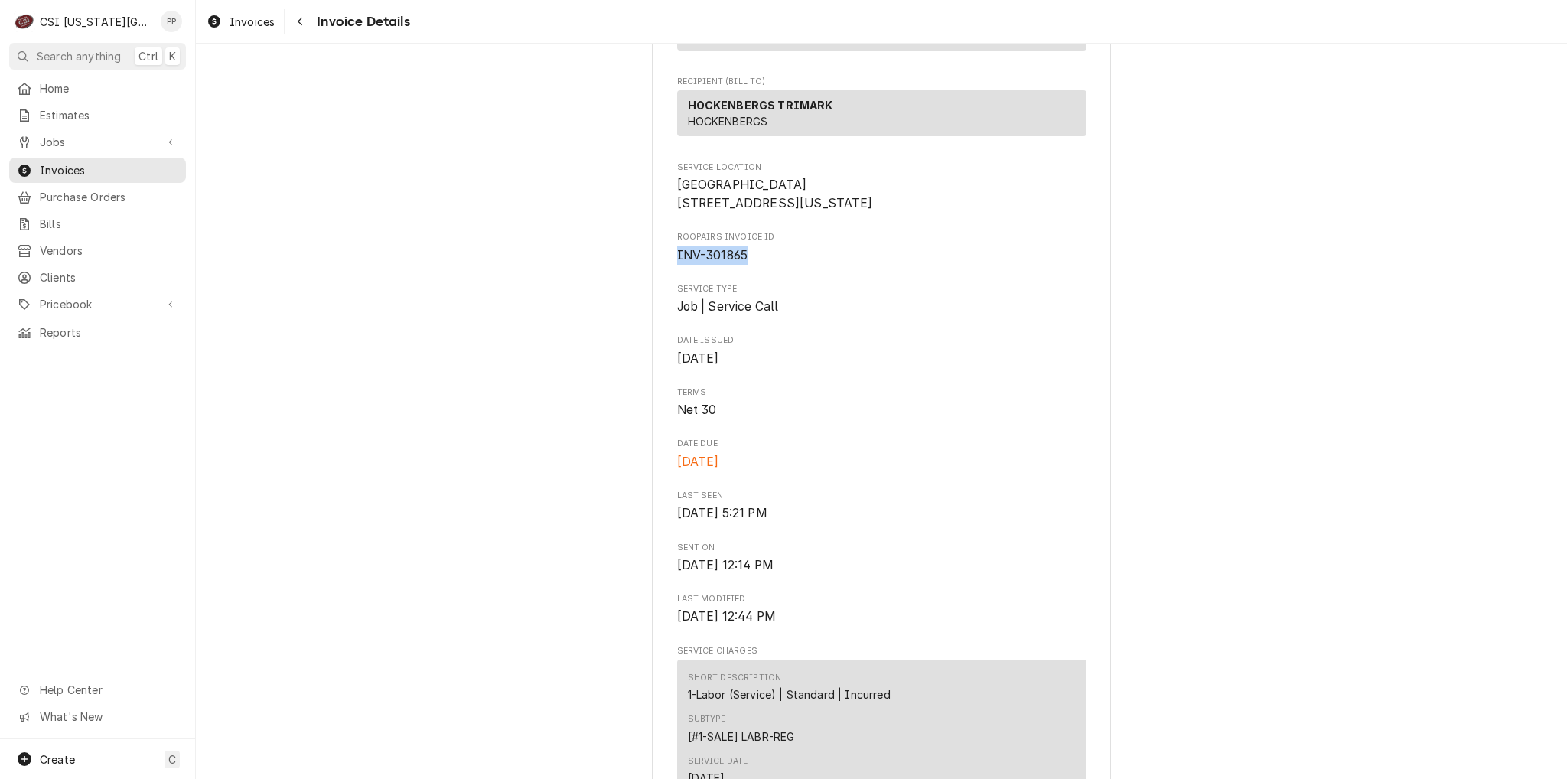
click at [780, 265] on span "INV-301865" at bounding box center [881, 255] width 409 height 18
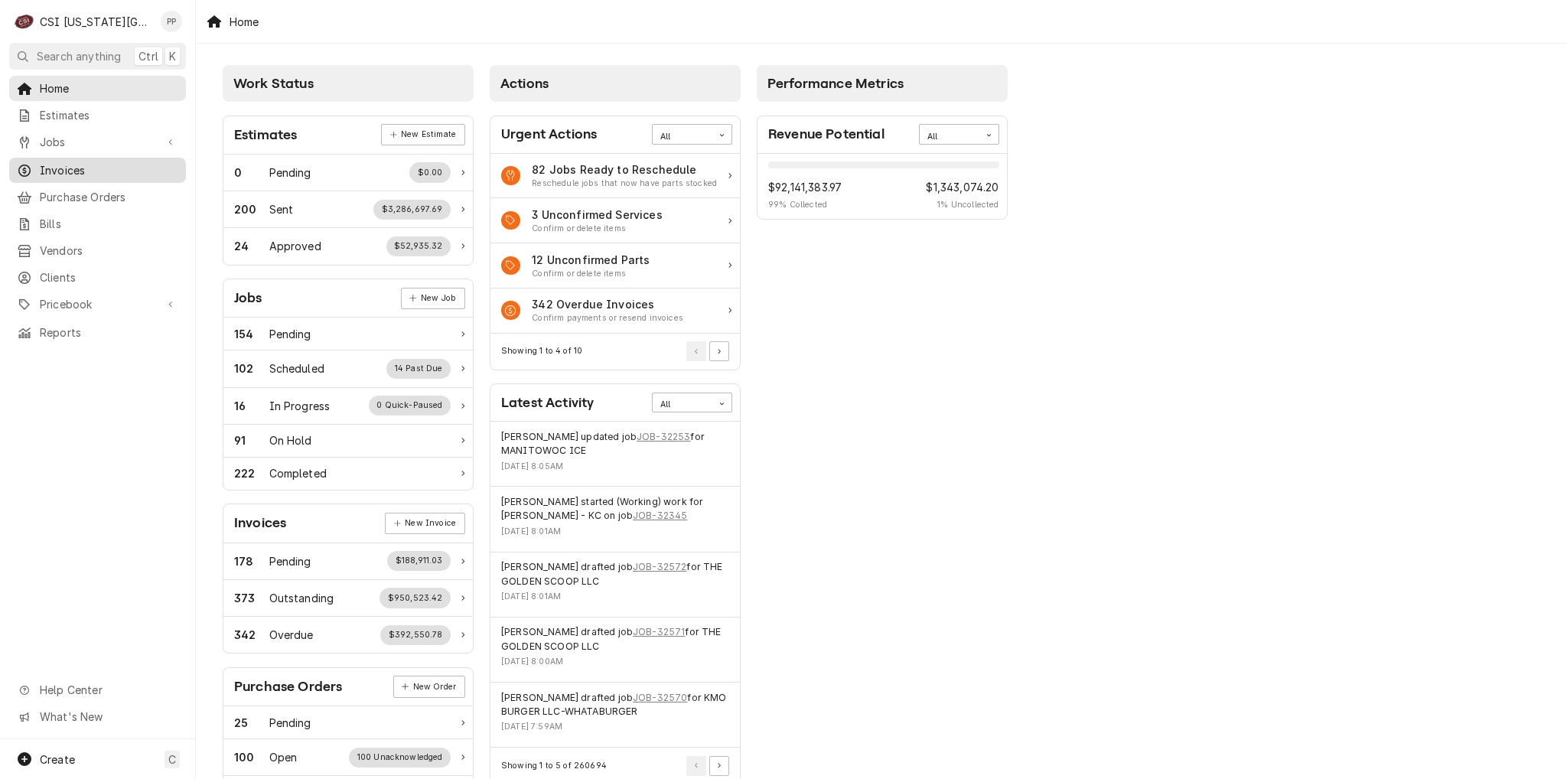
click at [81, 167] on span "Invoices" at bounding box center [109, 170] width 138 height 16
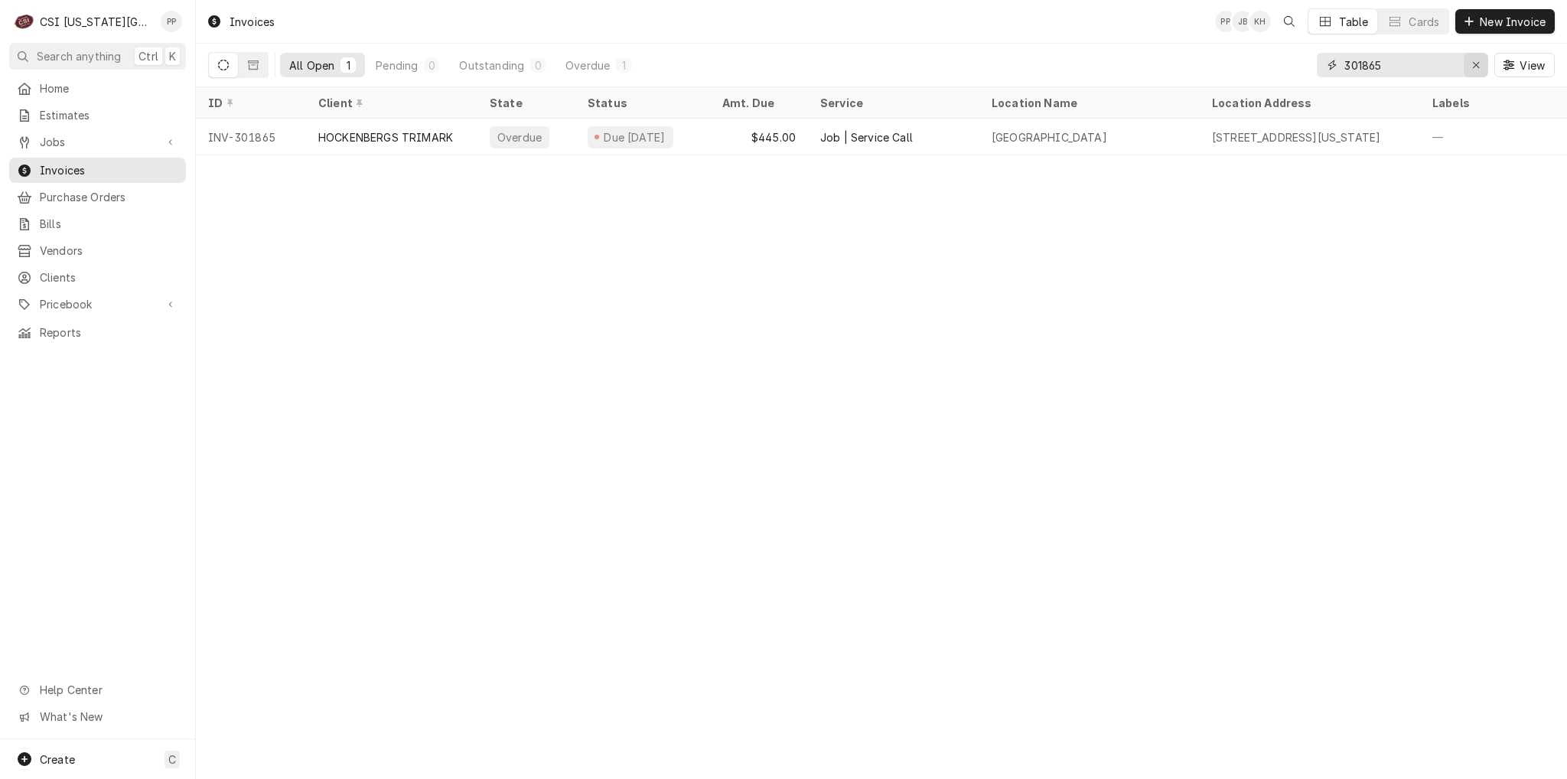
click at [1477, 64] on icon "Erase input" at bounding box center [1476, 65] width 8 height 11
click at [1454, 65] on input "Dynamic Content Wrapper" at bounding box center [1416, 65] width 144 height 24
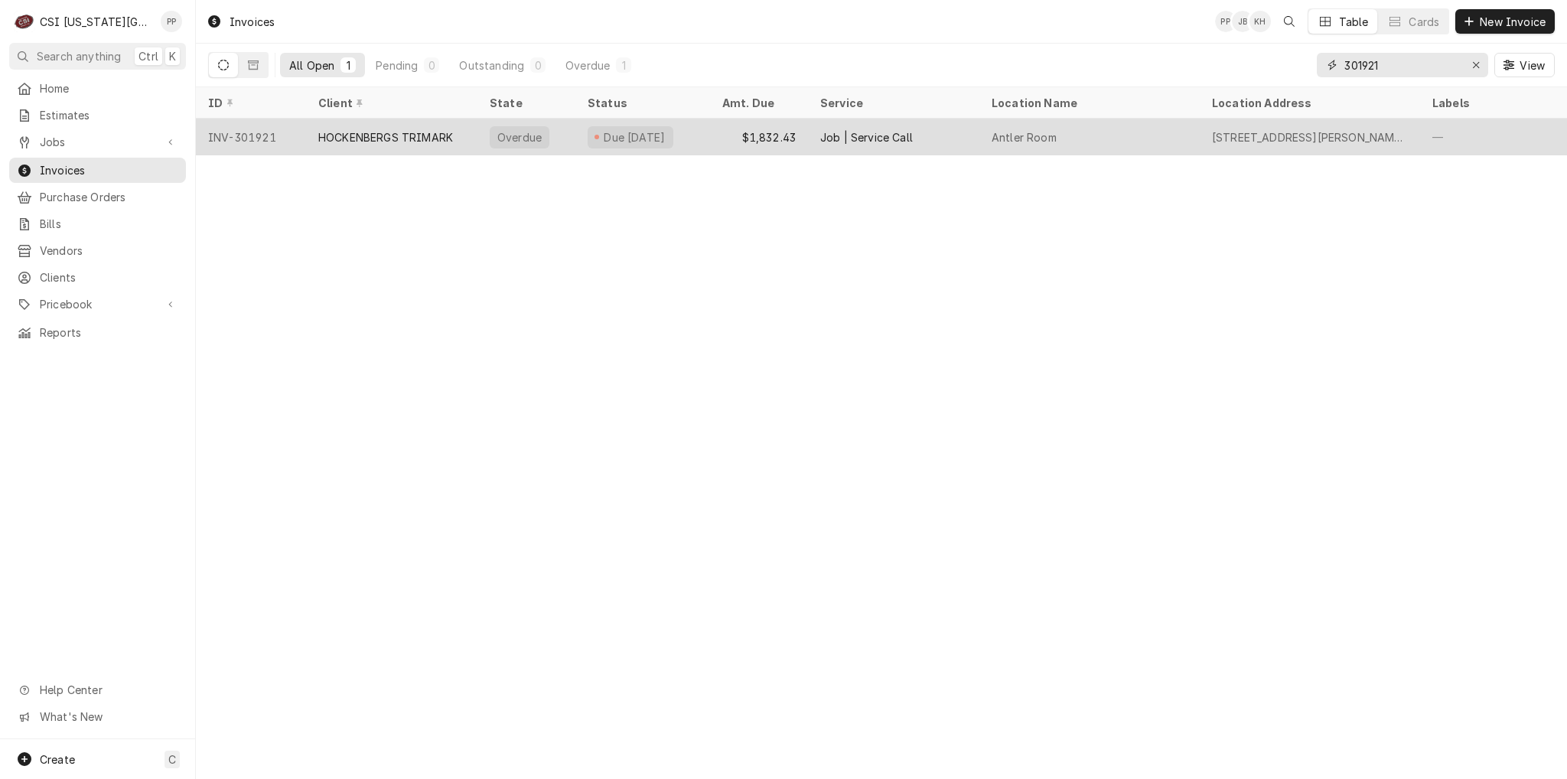
type input "301921"
click at [456, 134] on div "HOCKENBERGS TRIMARK" at bounding box center [391, 137] width 171 height 37
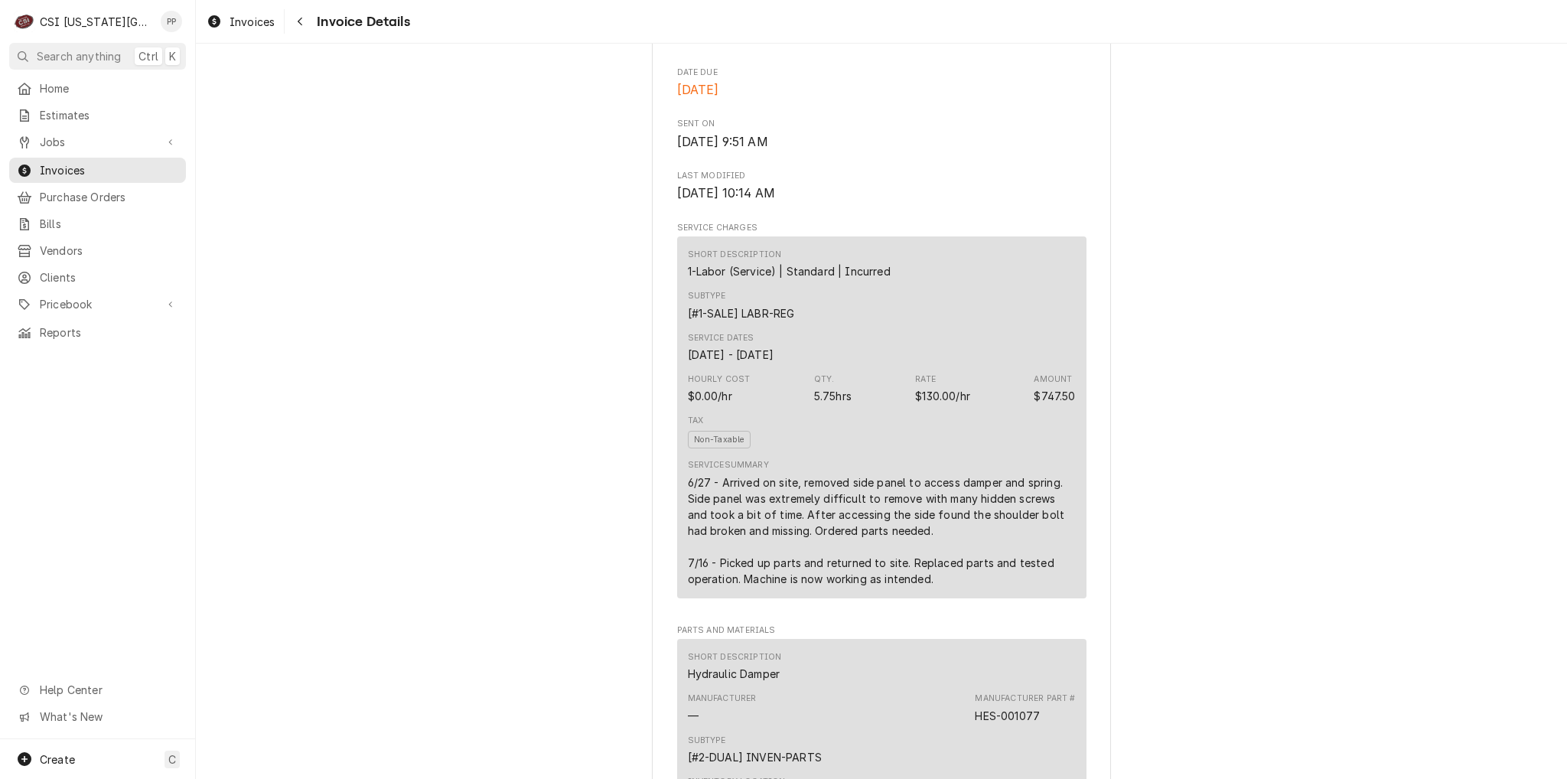
scroll to position [765, 0]
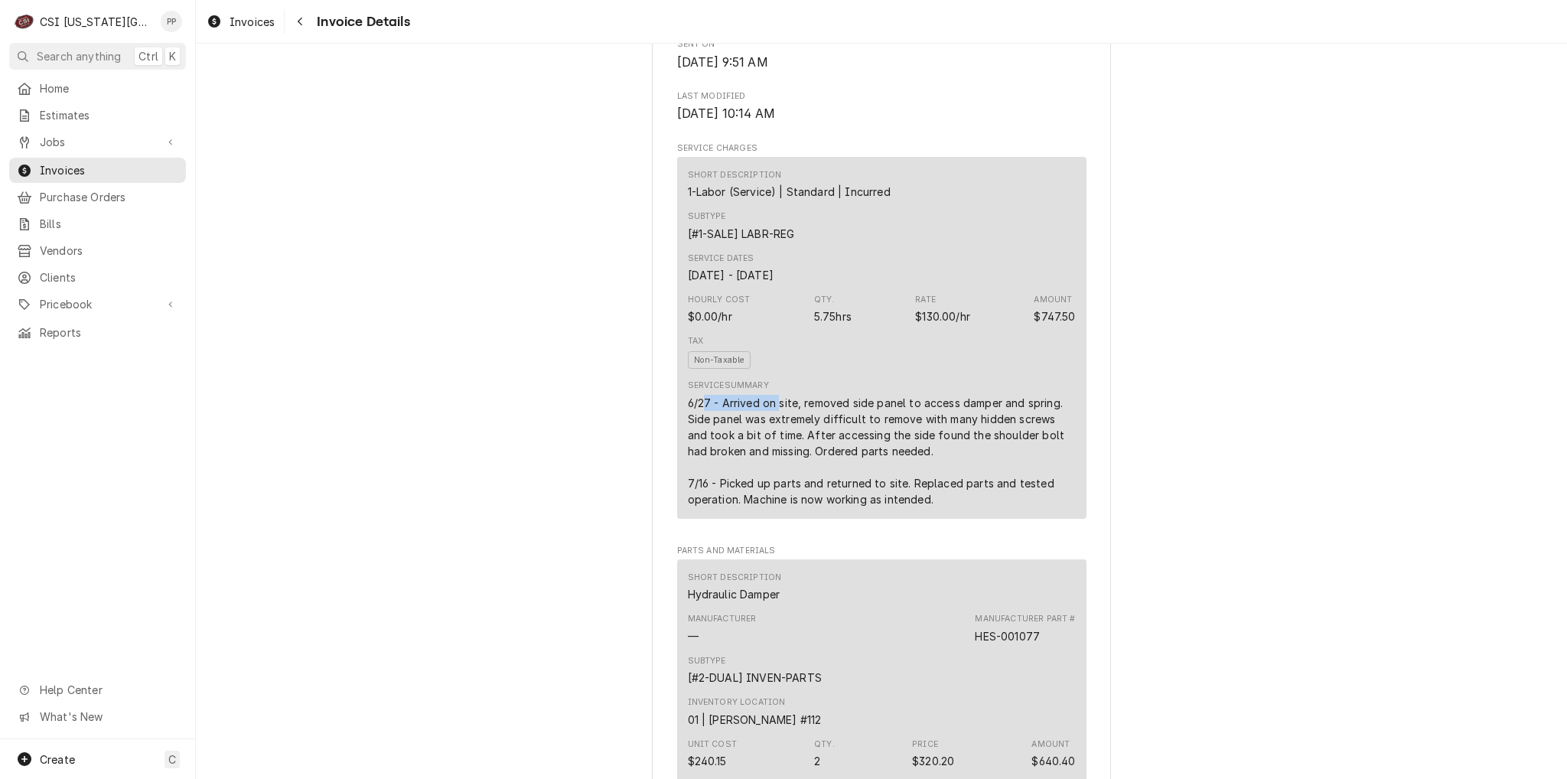
drag, startPoint x: 699, startPoint y: 440, endPoint x: 774, endPoint y: 443, distance: 75.0
click at [774, 443] on div "6/27 - Arrived on site, removed side panel to access damper and spring. Side pa…" at bounding box center [882, 451] width 388 height 112
click at [777, 462] on div "6/27 - Arrived on site, removed side panel to access damper and spring. Side pa…" at bounding box center [882, 451] width 388 height 112
drag, startPoint x: 717, startPoint y: 498, endPoint x: 929, endPoint y: 497, distance: 212.0
click at [929, 497] on div "6/27 - Arrived on site, removed side panel to access damper and spring. Side pa…" at bounding box center [882, 451] width 388 height 112
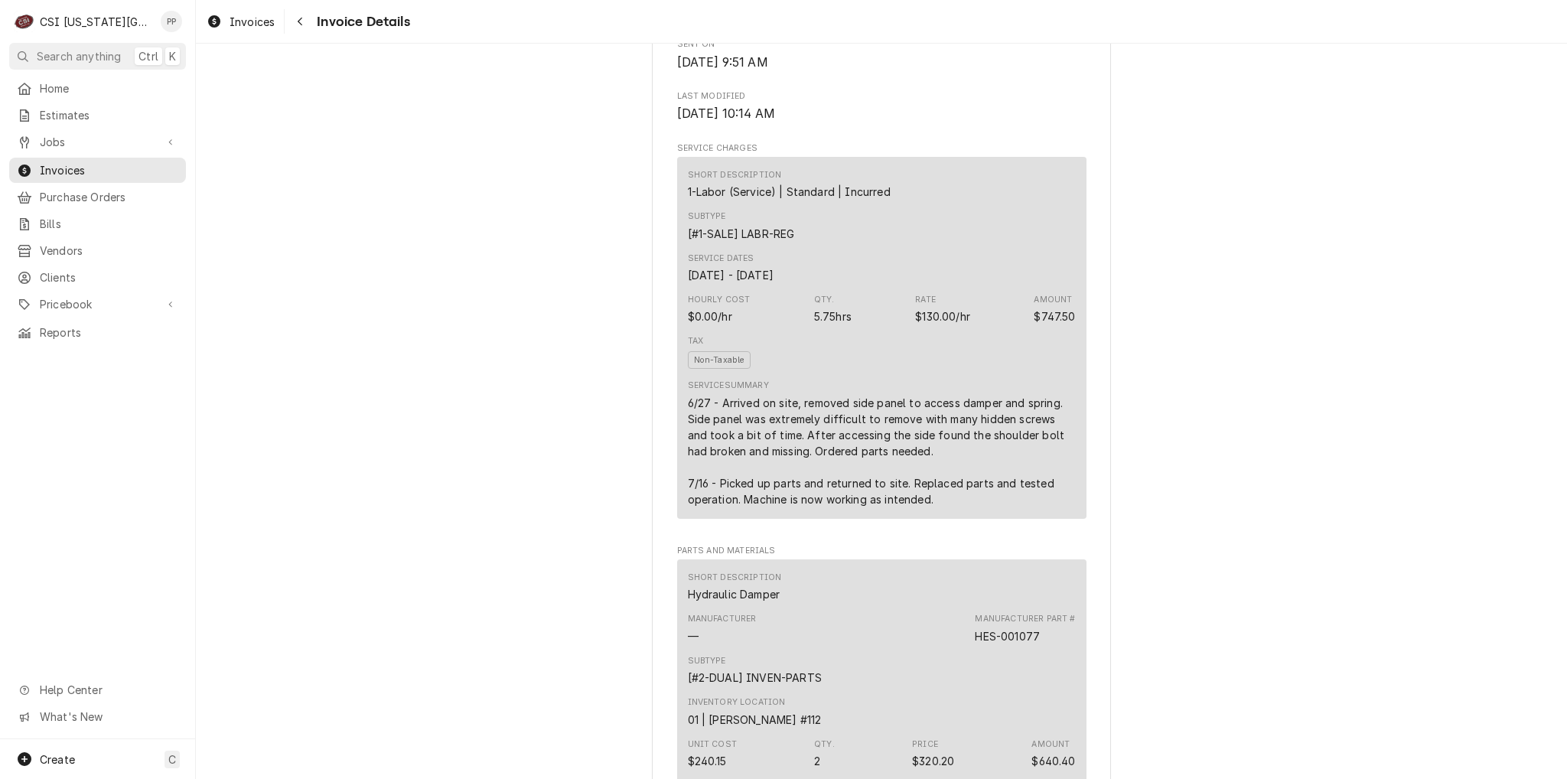
click at [935, 526] on div "Short Description 1-Labor (Service) | Standard | Incurred Subtype [#1-SALE] LAB…" at bounding box center [881, 341] width 409 height 369
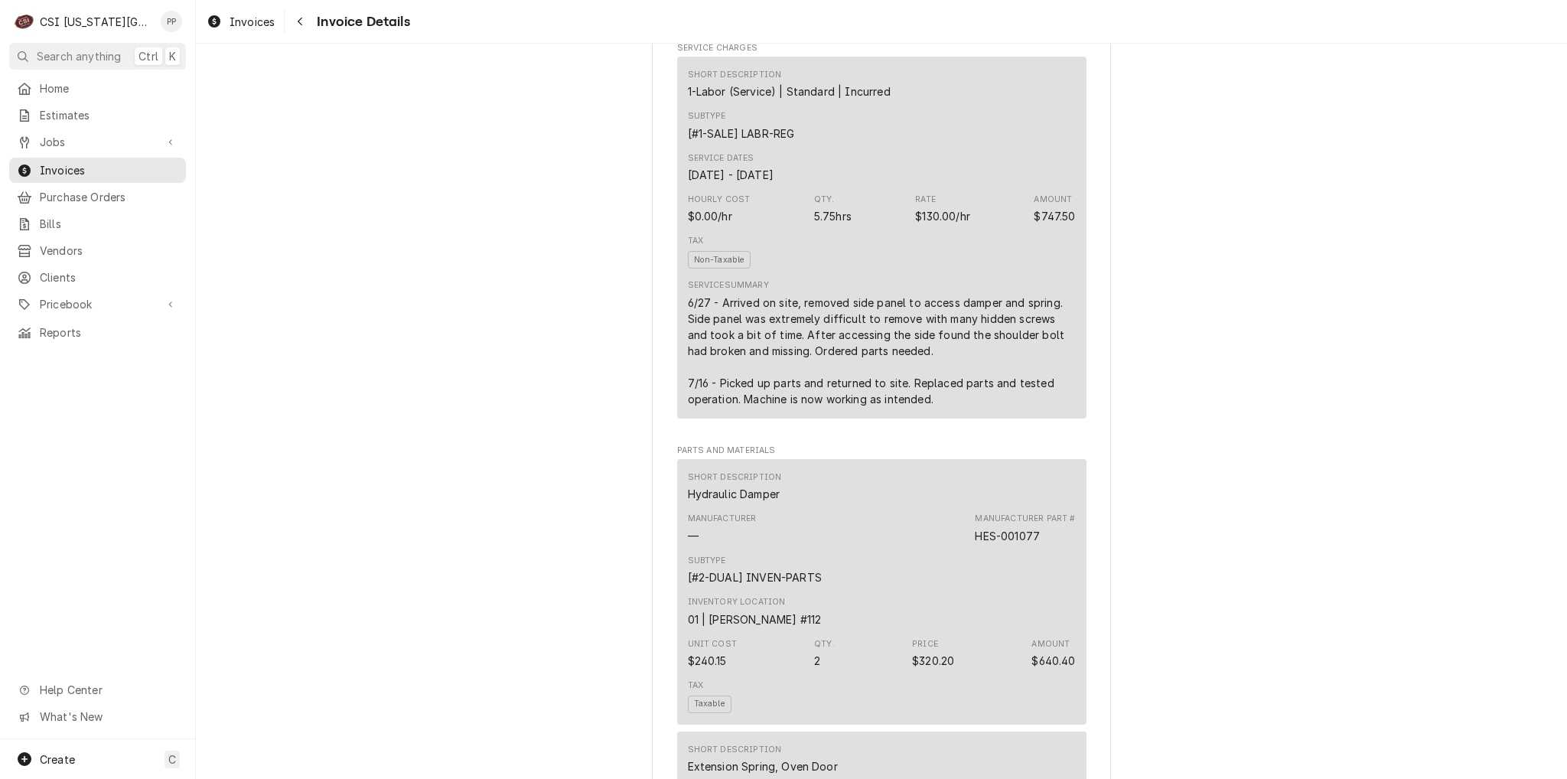
scroll to position [842, 0]
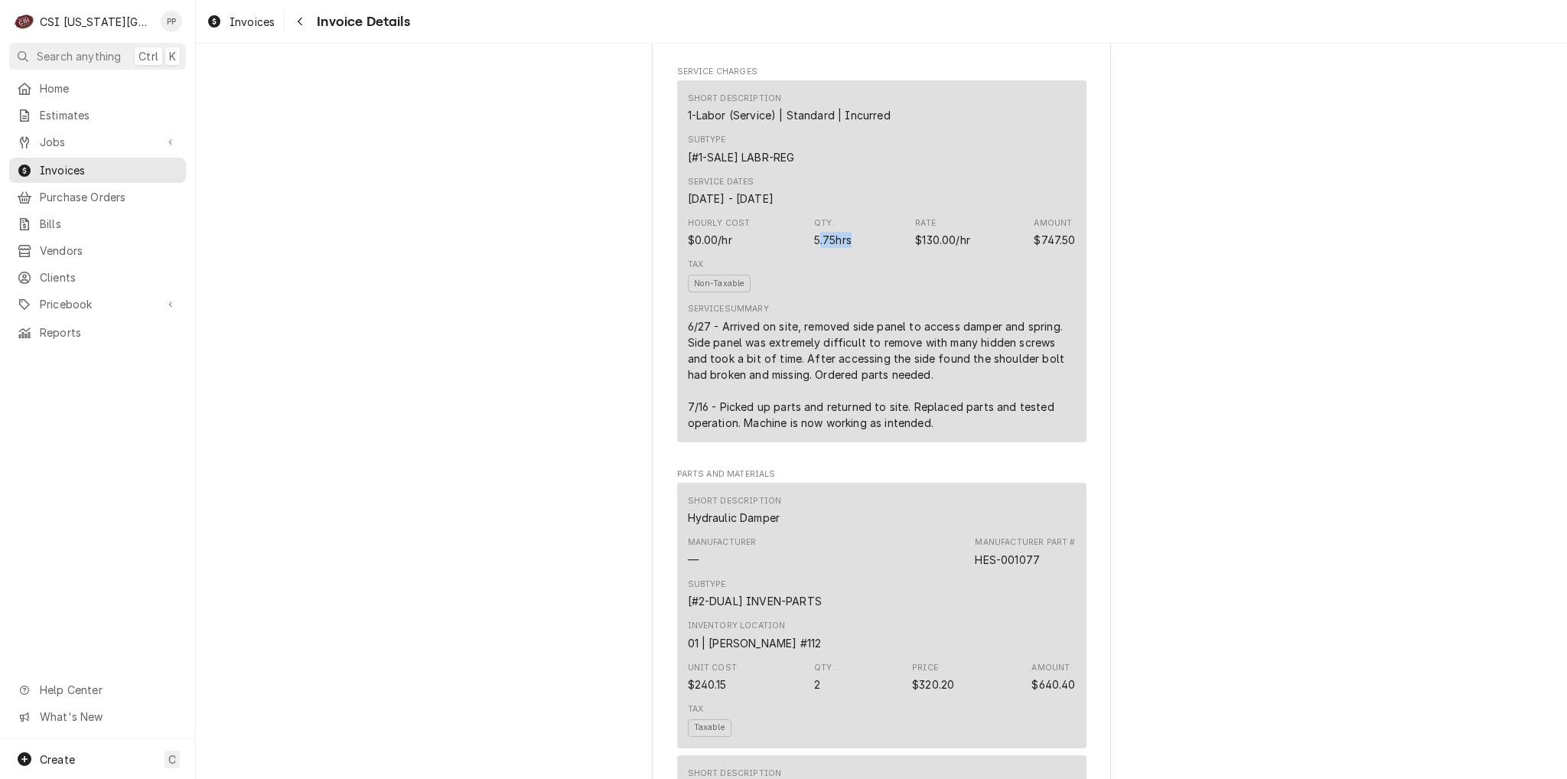
drag, startPoint x: 808, startPoint y: 273, endPoint x: 842, endPoint y: 272, distance: 33.7
click at [842, 248] on div "5.75hrs" at bounding box center [832, 240] width 37 height 16
click at [851, 253] on div "Hourly Cost $0.00/hr Qty. 5.75hrs Rate $130.00/hr Amount $747.50" at bounding box center [882, 232] width 388 height 41
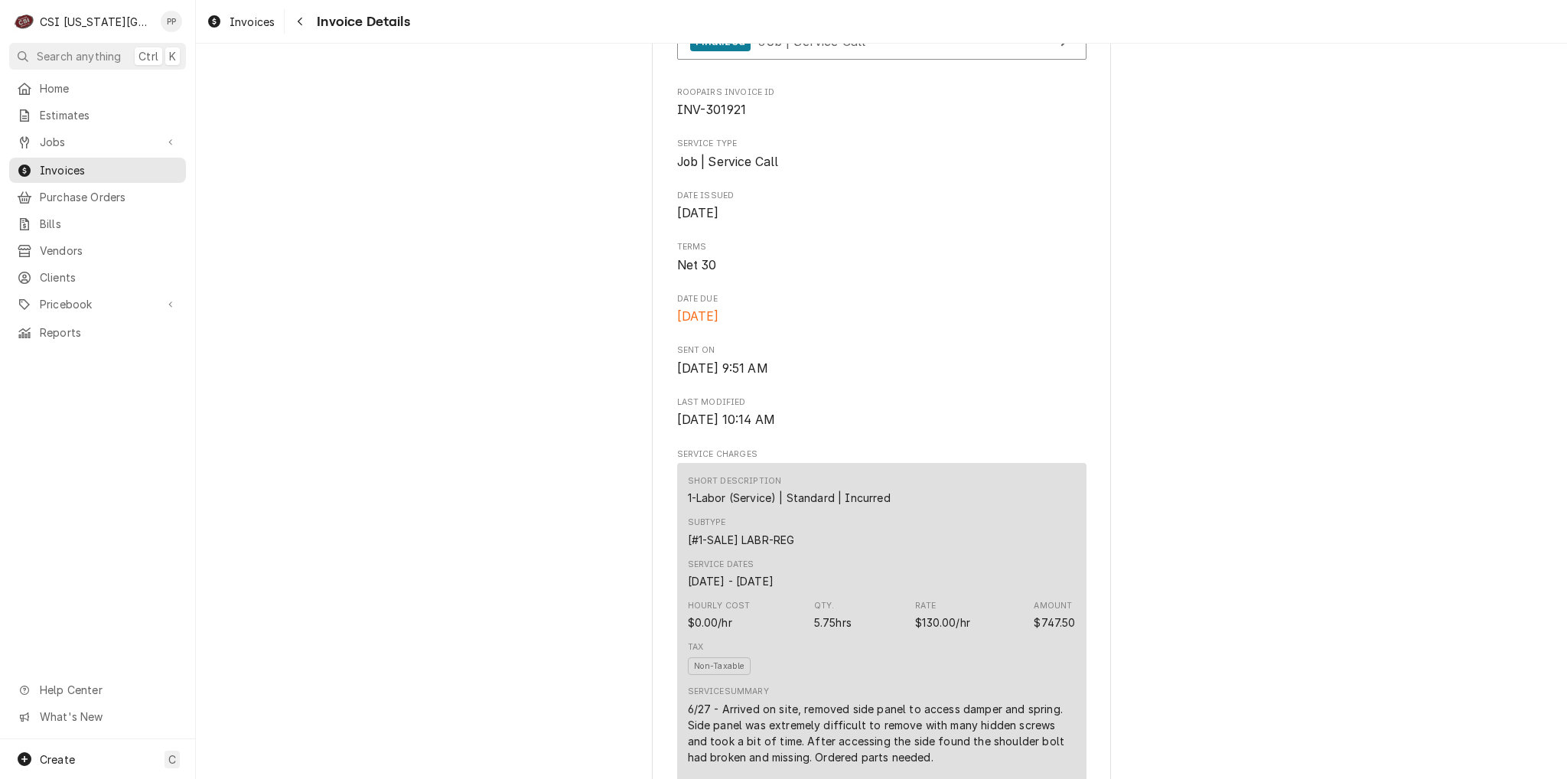
scroll to position [765, 0]
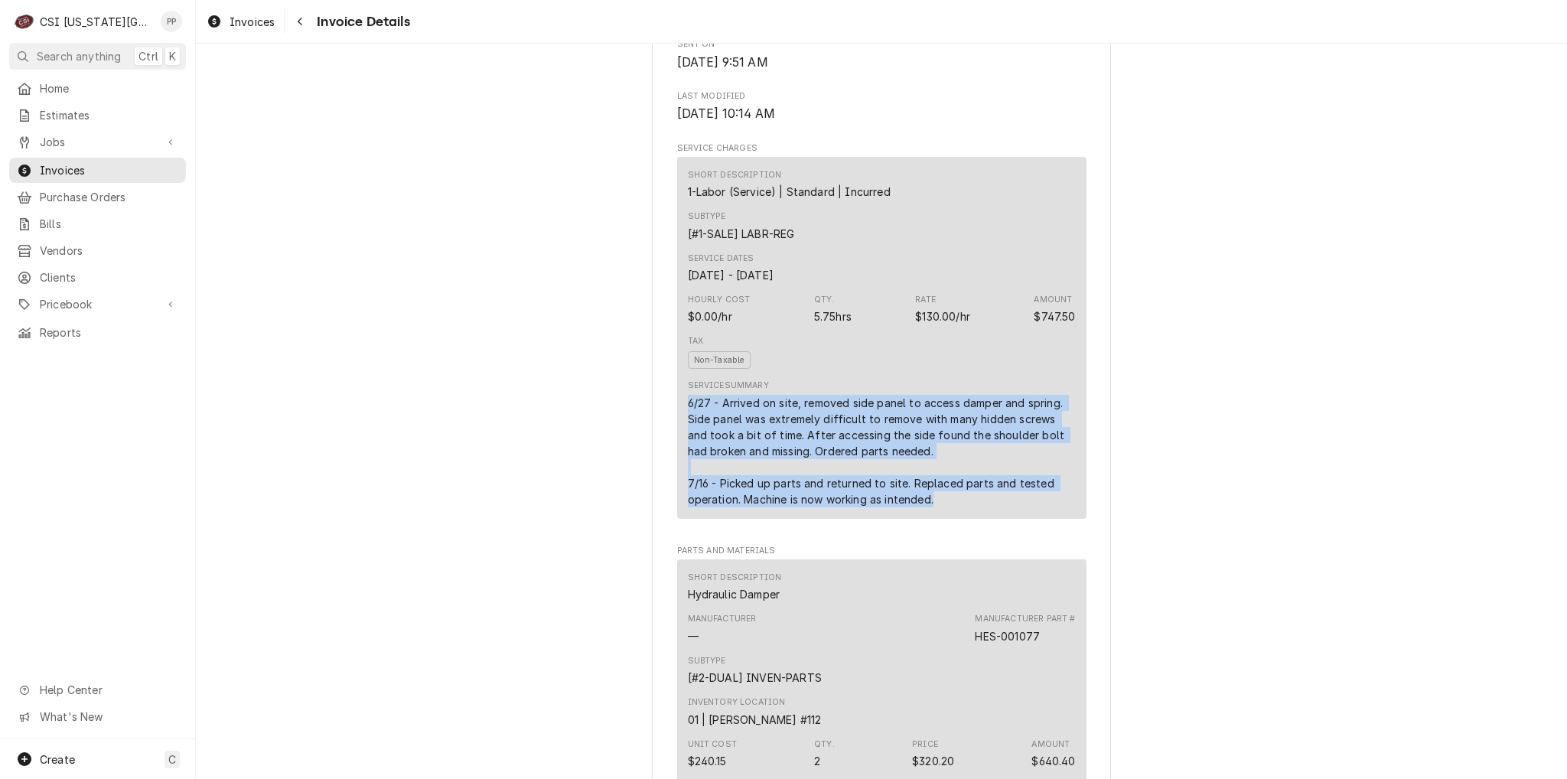
drag, startPoint x: 678, startPoint y: 438, endPoint x: 980, endPoint y: 536, distance: 317.9
click at [980, 519] on div "Short Description 1-Labor (Service) | Standard | Incurred Subtype [#1-SALE] LAB…" at bounding box center [881, 338] width 409 height 362
click at [970, 507] on div "6/27 - Arrived on site, removed side panel to access damper and spring. Side pa…" at bounding box center [882, 451] width 388 height 112
drag, startPoint x: 966, startPoint y: 536, endPoint x: 893, endPoint y: 419, distance: 137.8
click at [677, 426] on div "Short Description 1-Labor (Service) | Standard | Incurred Subtype [#1-SALE] LAB…" at bounding box center [881, 338] width 409 height 362
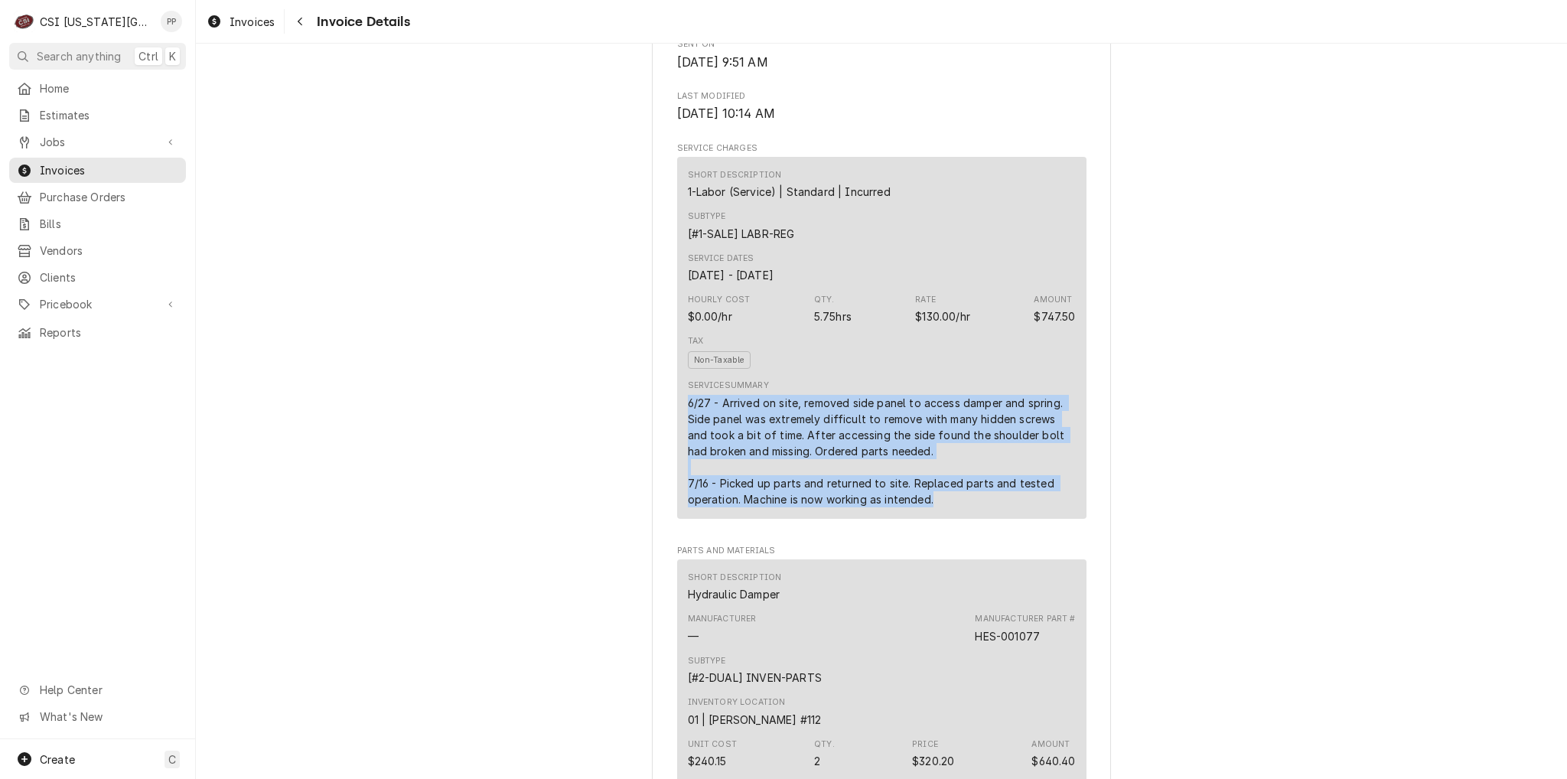
click at [894, 419] on div "Service Summary 6/27 - Arrived on site, removed side panel to access damper and…" at bounding box center [882, 443] width 388 height 127
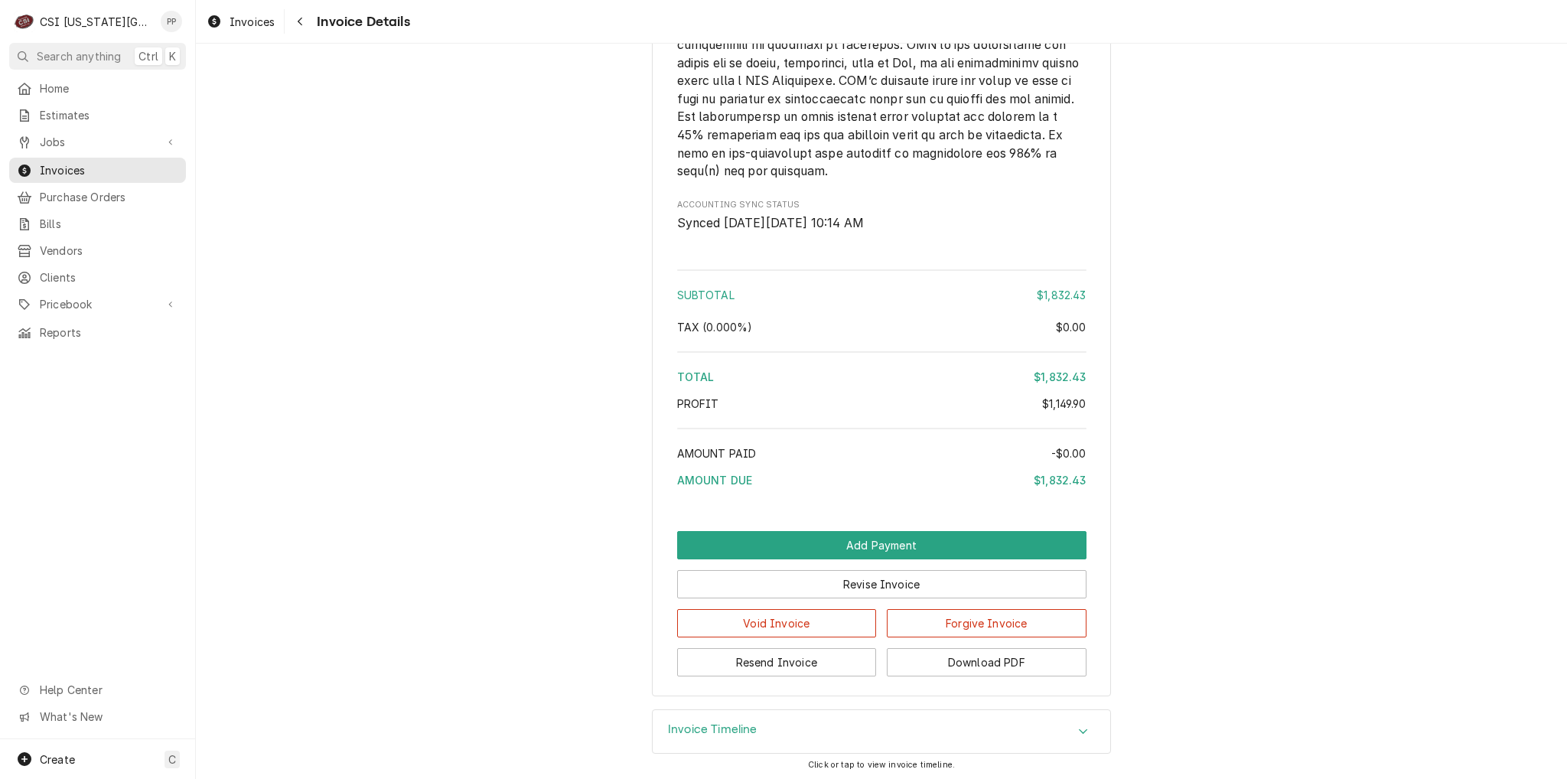
scroll to position [3238, 0]
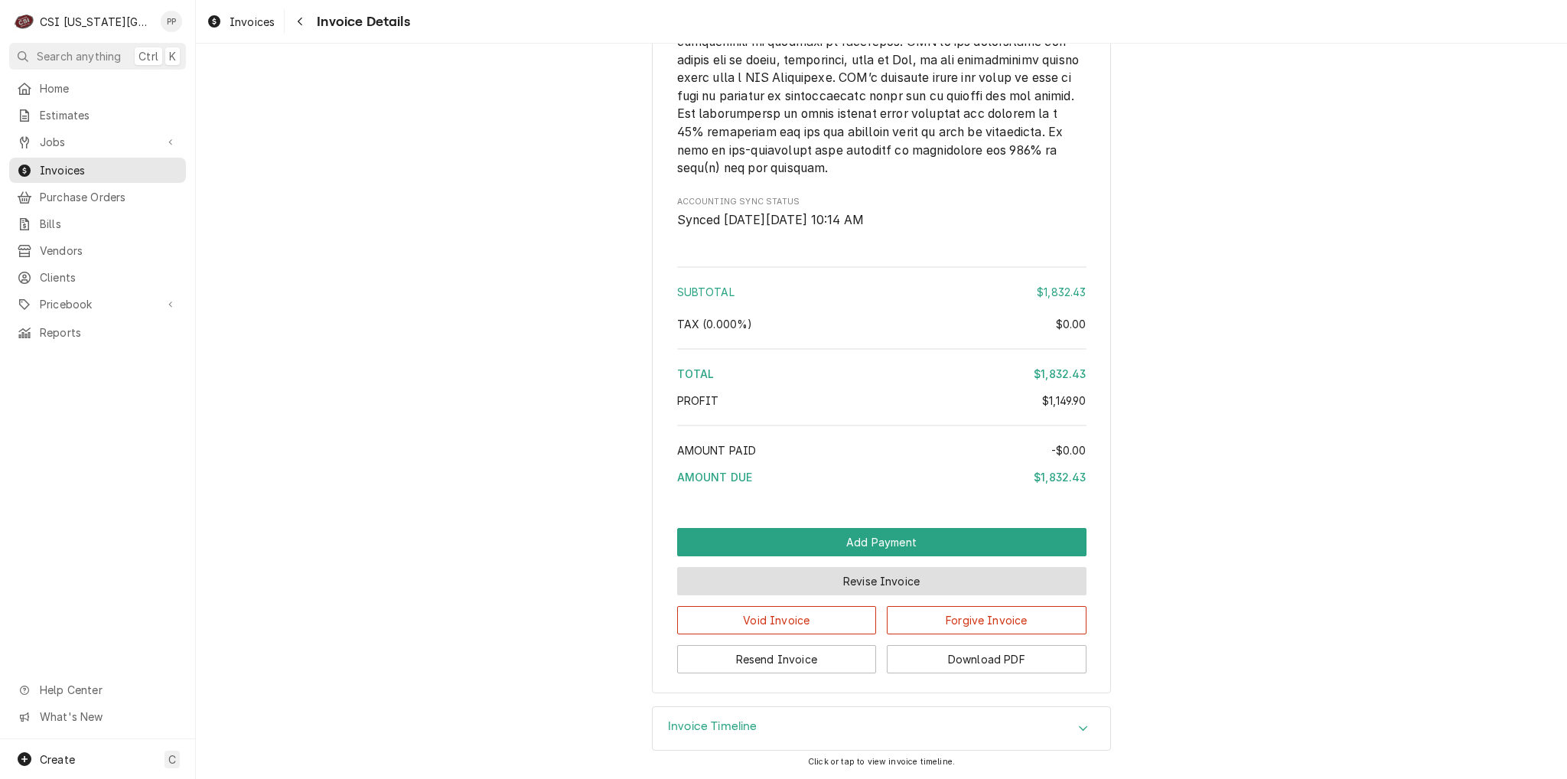
click at [843, 590] on button "Revise Invoice" at bounding box center [881, 581] width 409 height 28
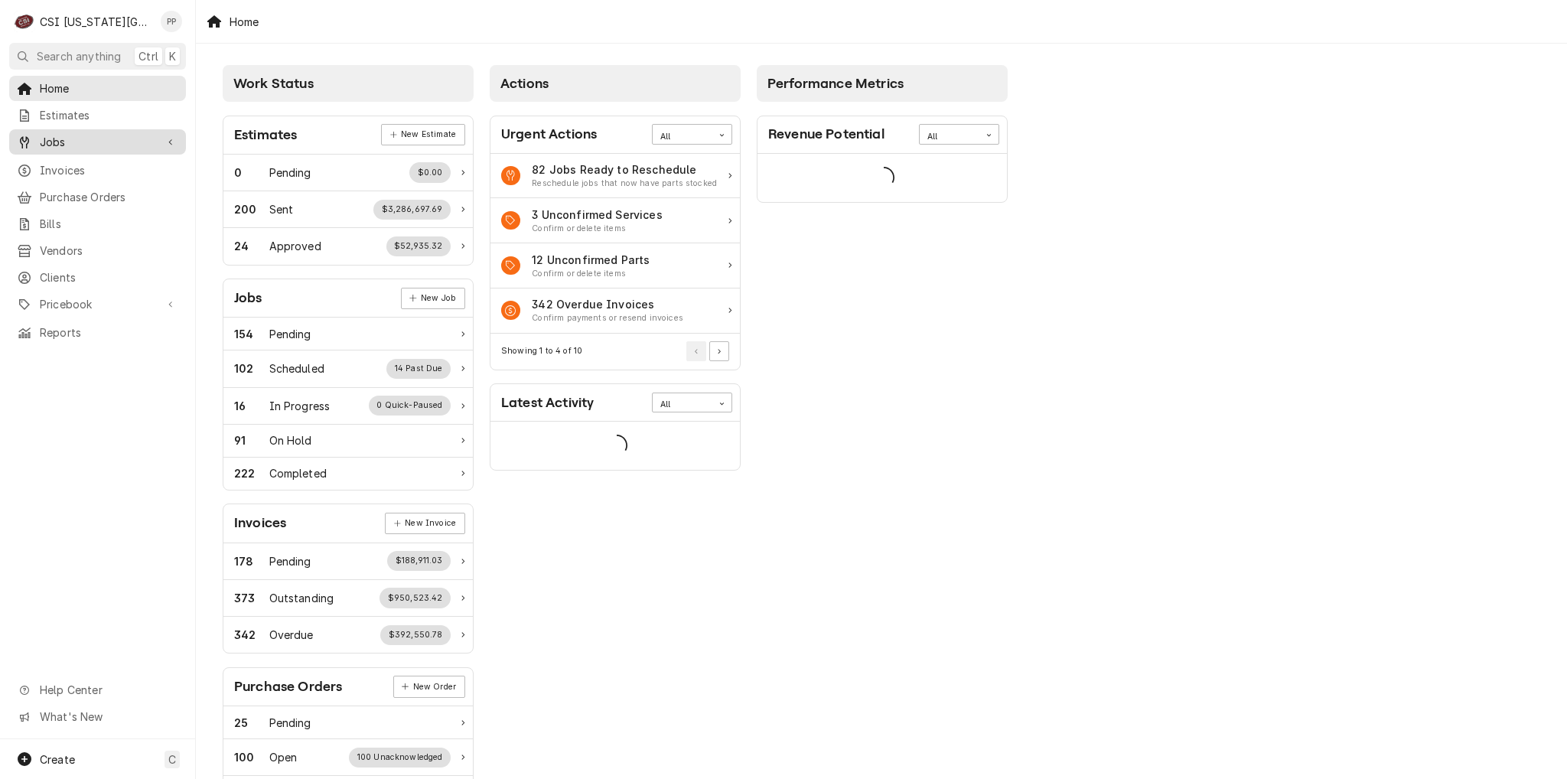
click at [81, 148] on link "Jobs" at bounding box center [97, 141] width 177 height 25
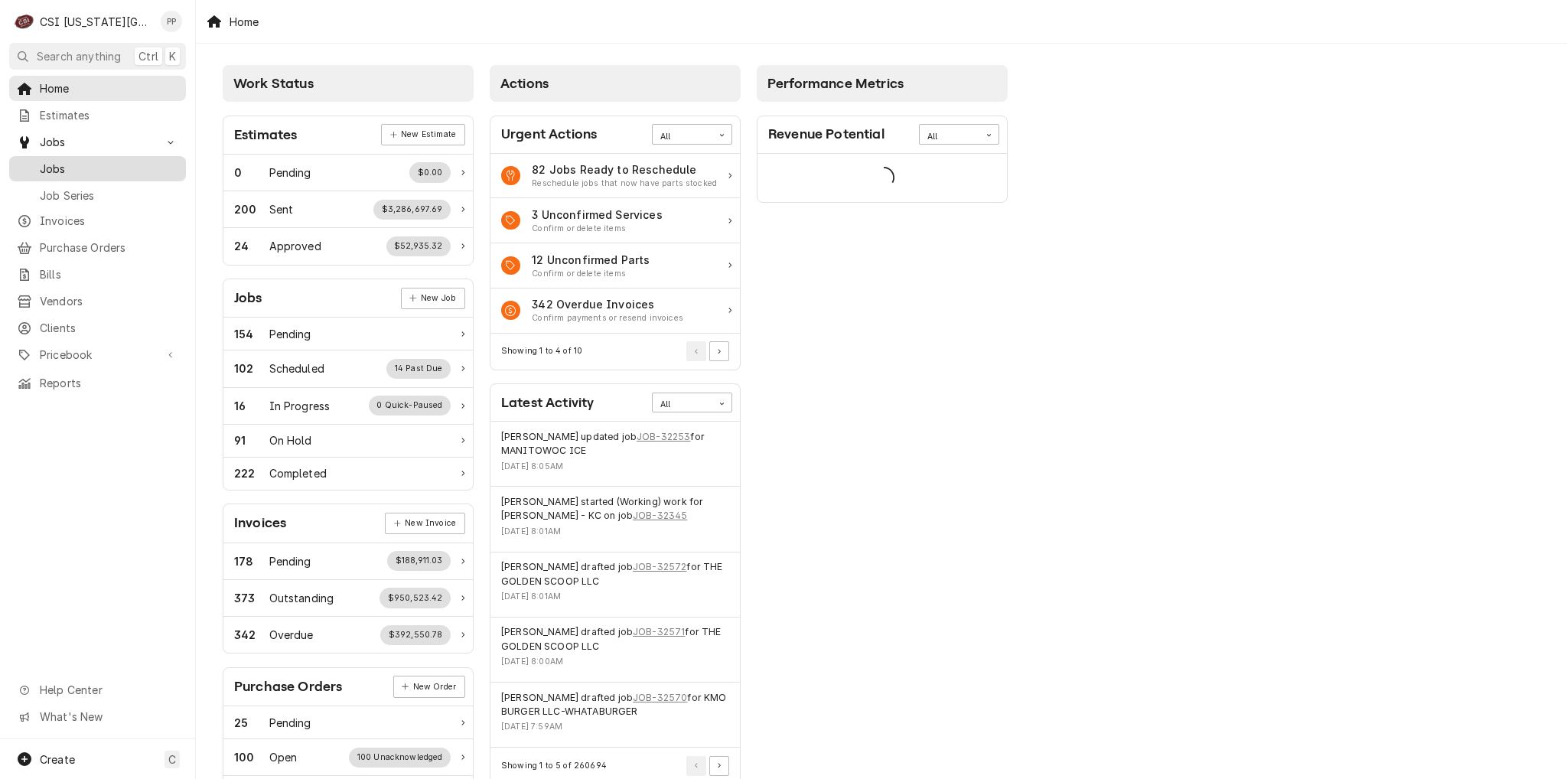
click at [81, 163] on span "Jobs" at bounding box center [109, 169] width 138 height 16
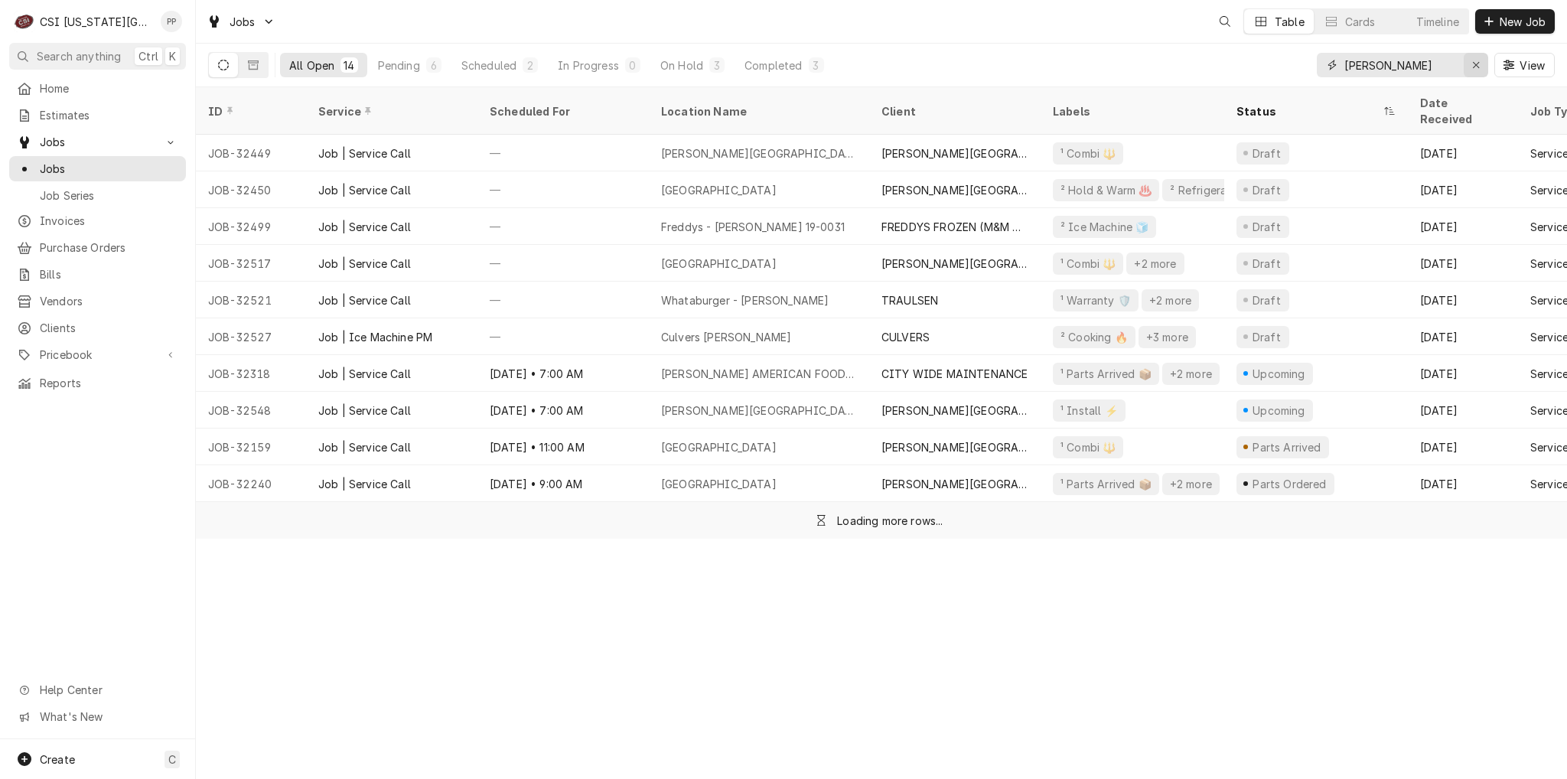
click at [1474, 62] on icon "Erase input" at bounding box center [1476, 65] width 8 height 11
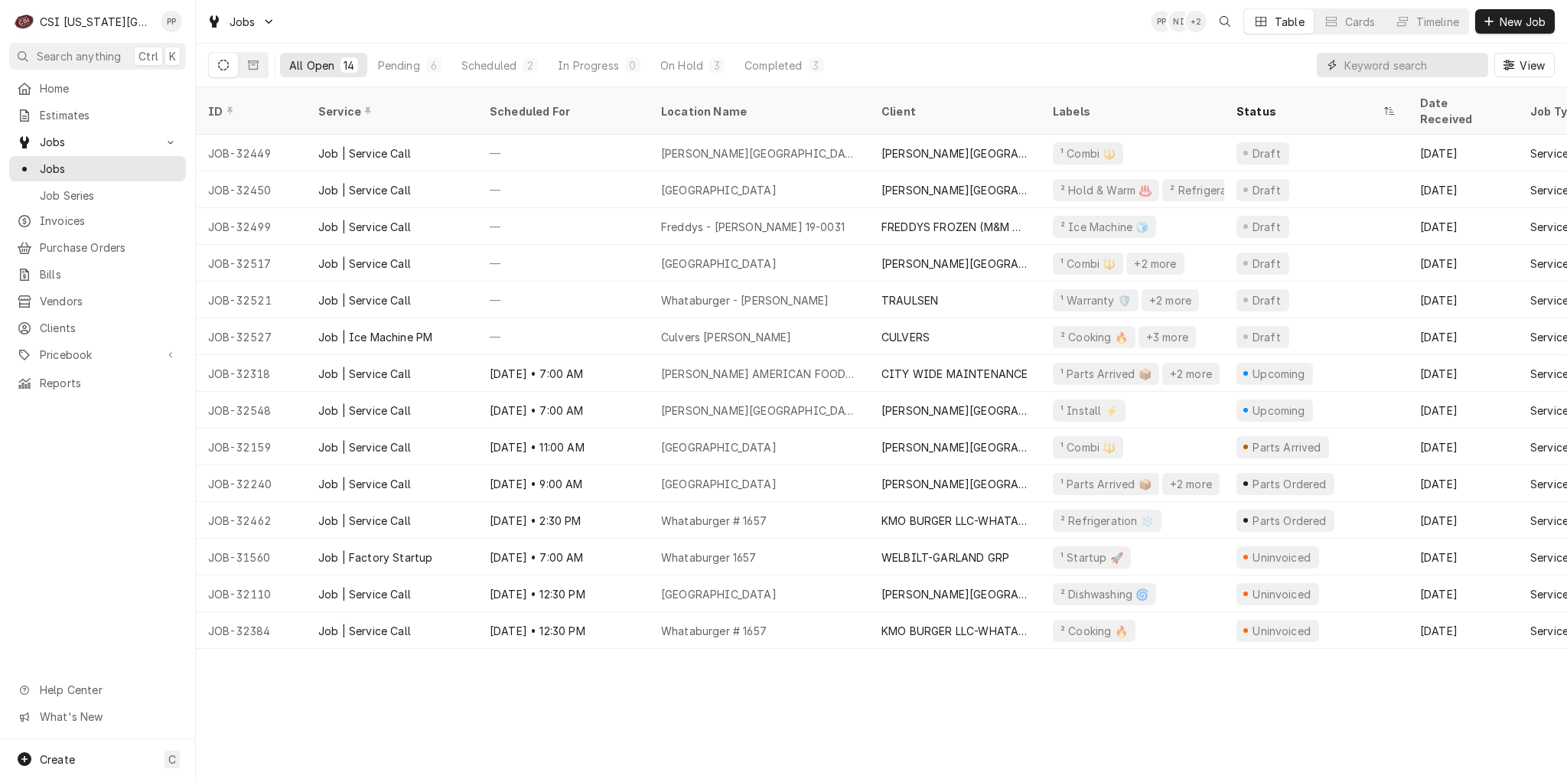
click at [1452, 64] on input "Dynamic Content Wrapper" at bounding box center [1416, 65] width 144 height 24
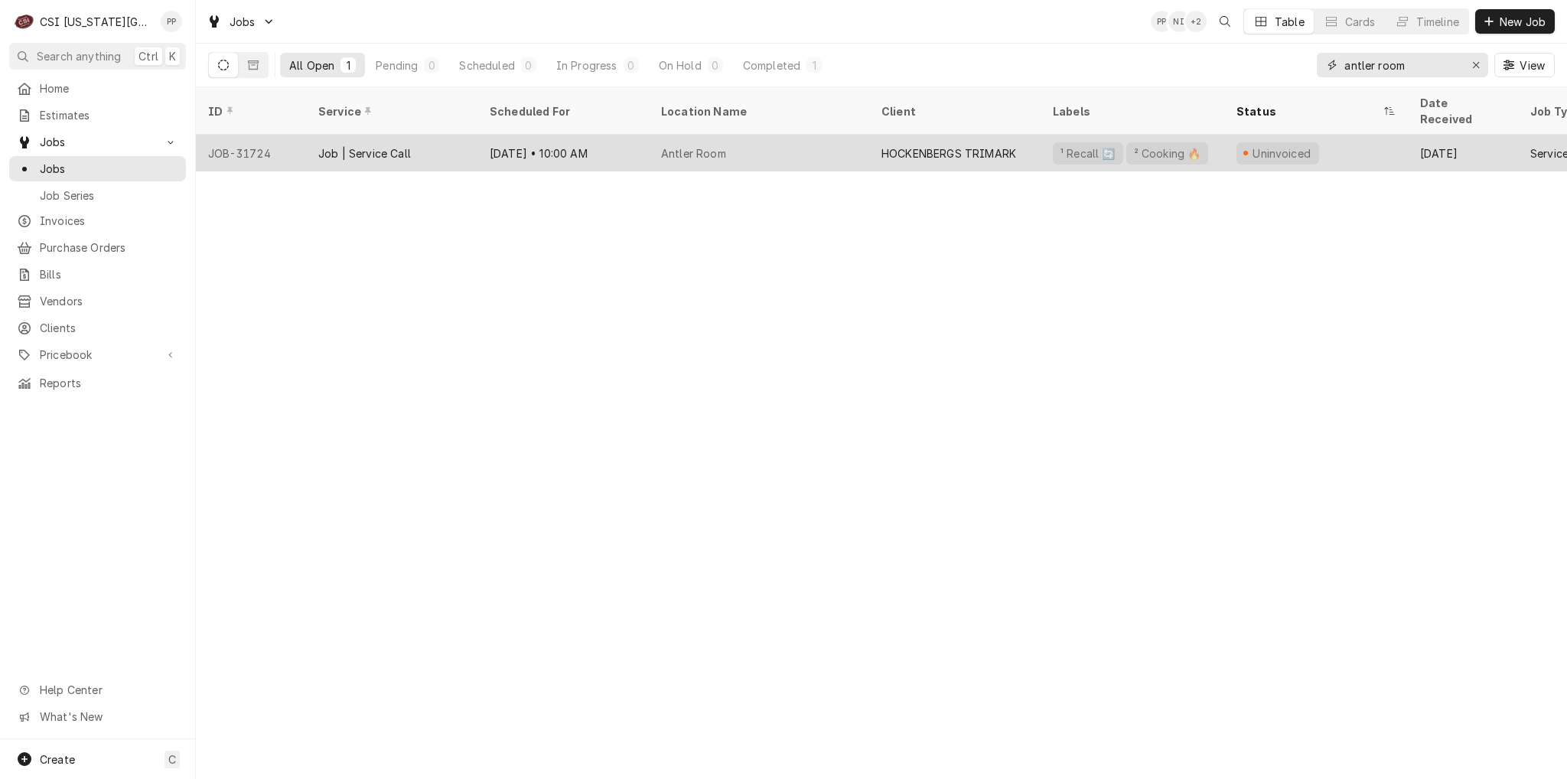
type input "antler room"
click at [738, 135] on div "Antler Room" at bounding box center [759, 153] width 220 height 37
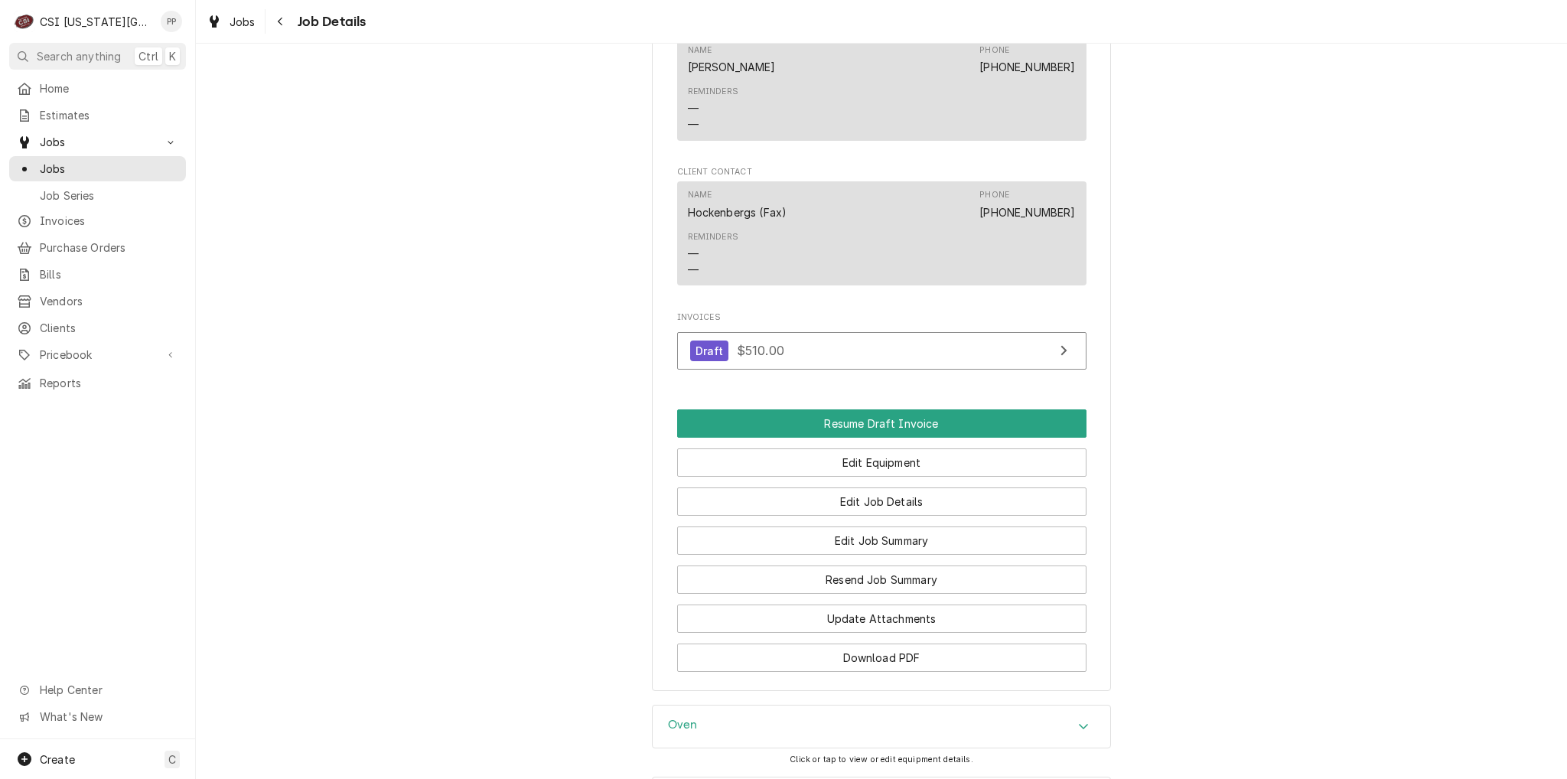
scroll to position [1334, 0]
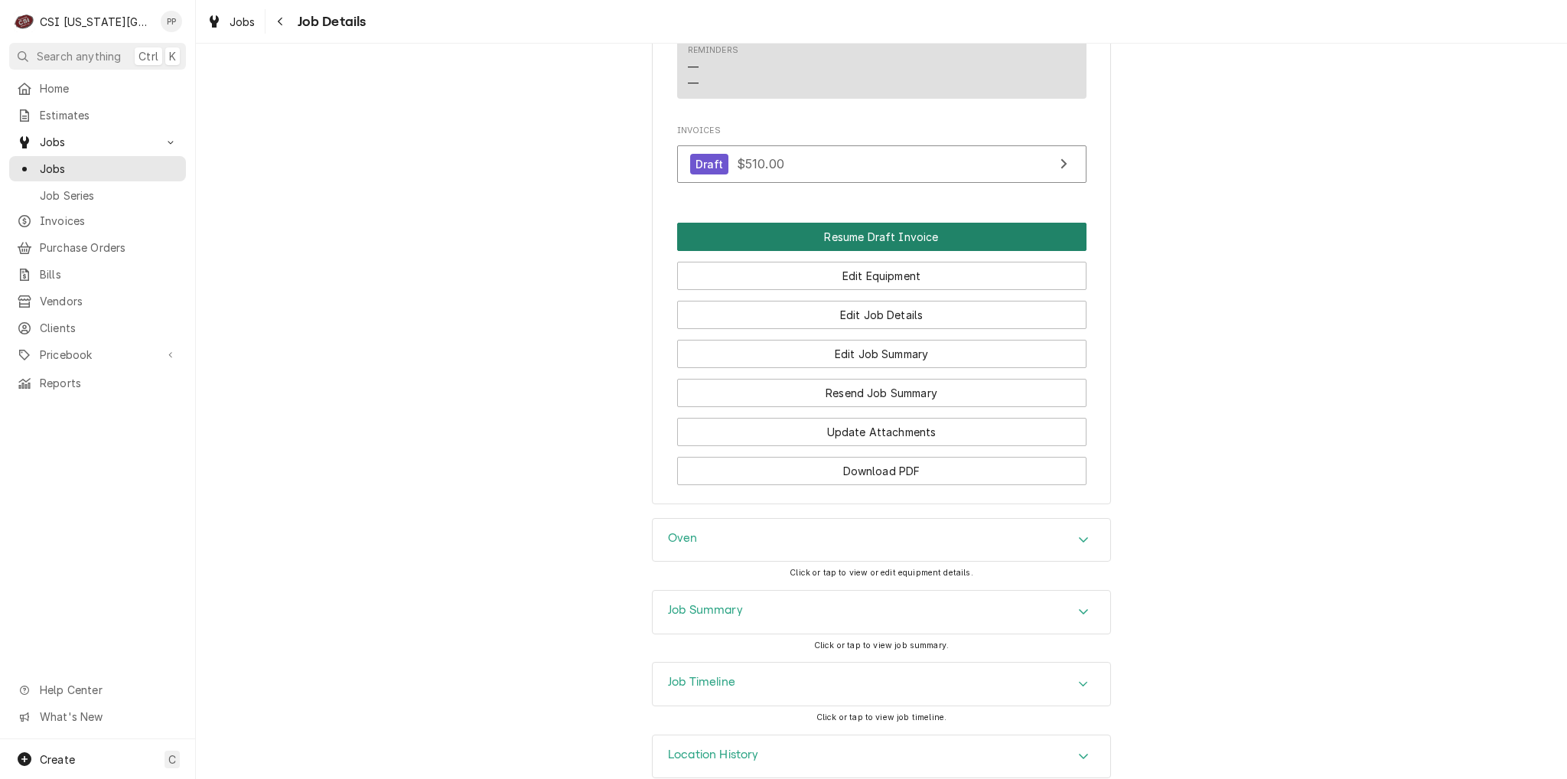
click at [897, 223] on button "Resume Draft Invoice" at bounding box center [881, 237] width 409 height 28
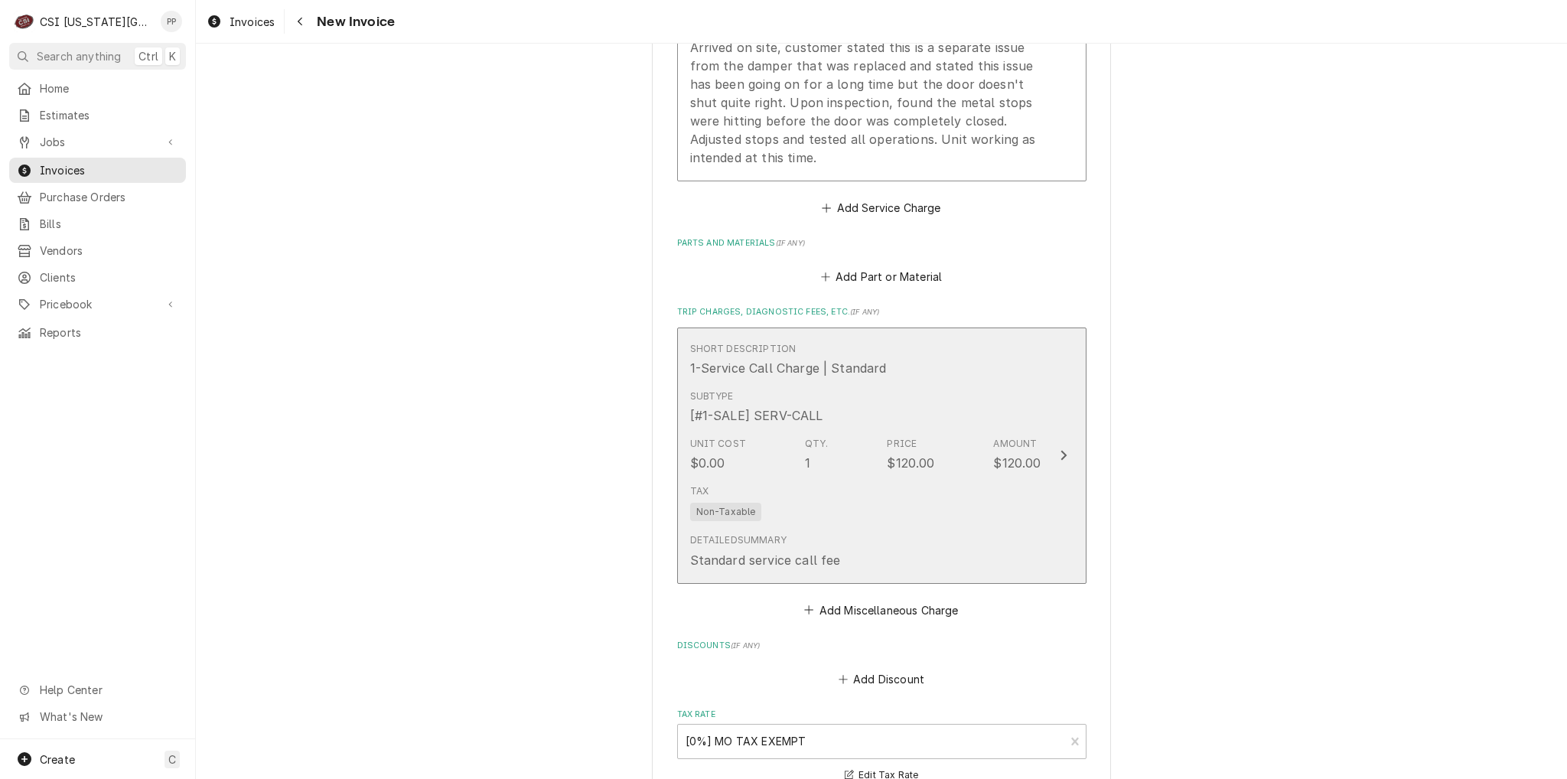
scroll to position [1931, 0]
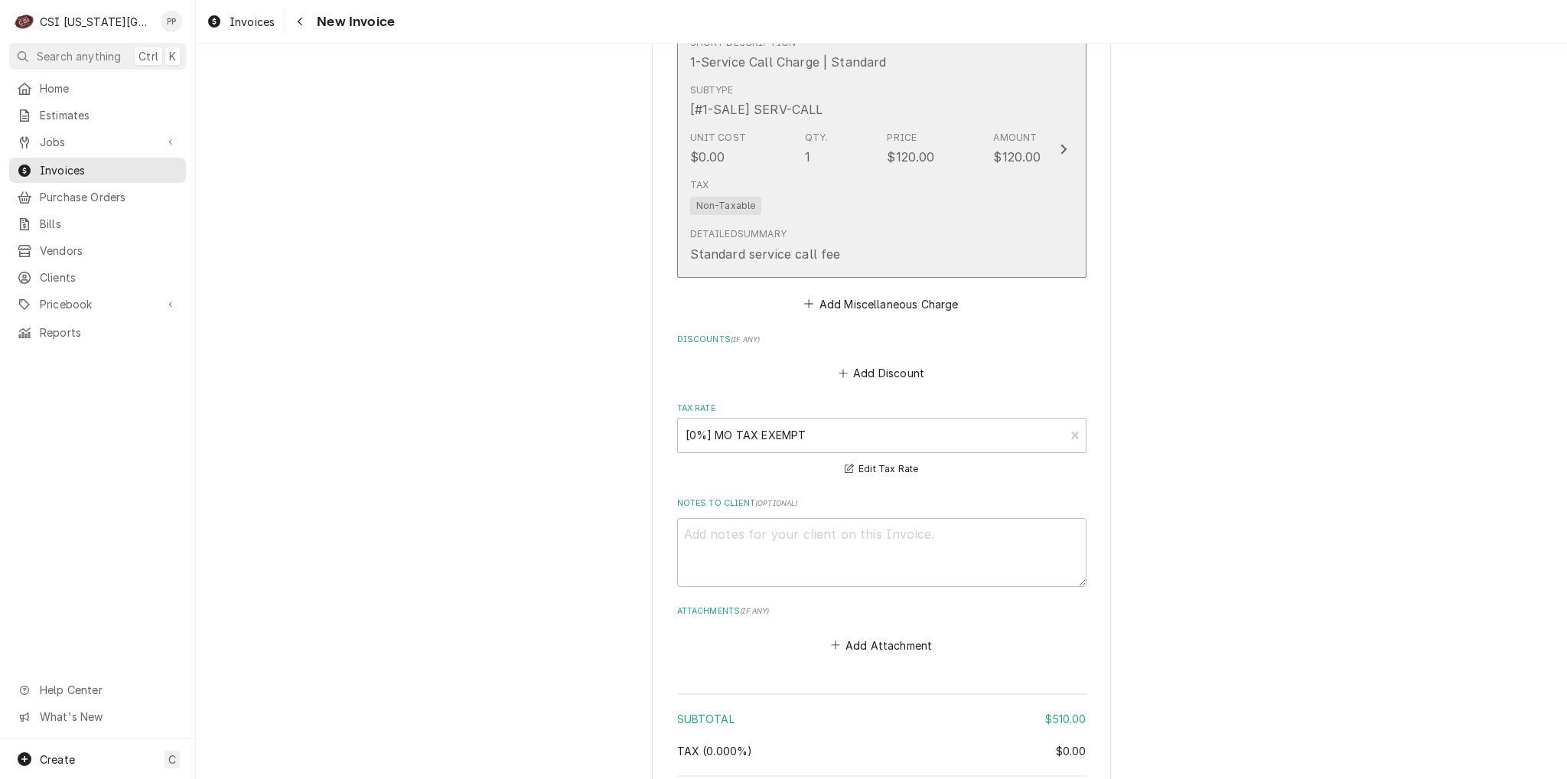
click at [953, 221] on div "Detailed Summary Standard service call fee" at bounding box center [865, 244] width 351 height 47
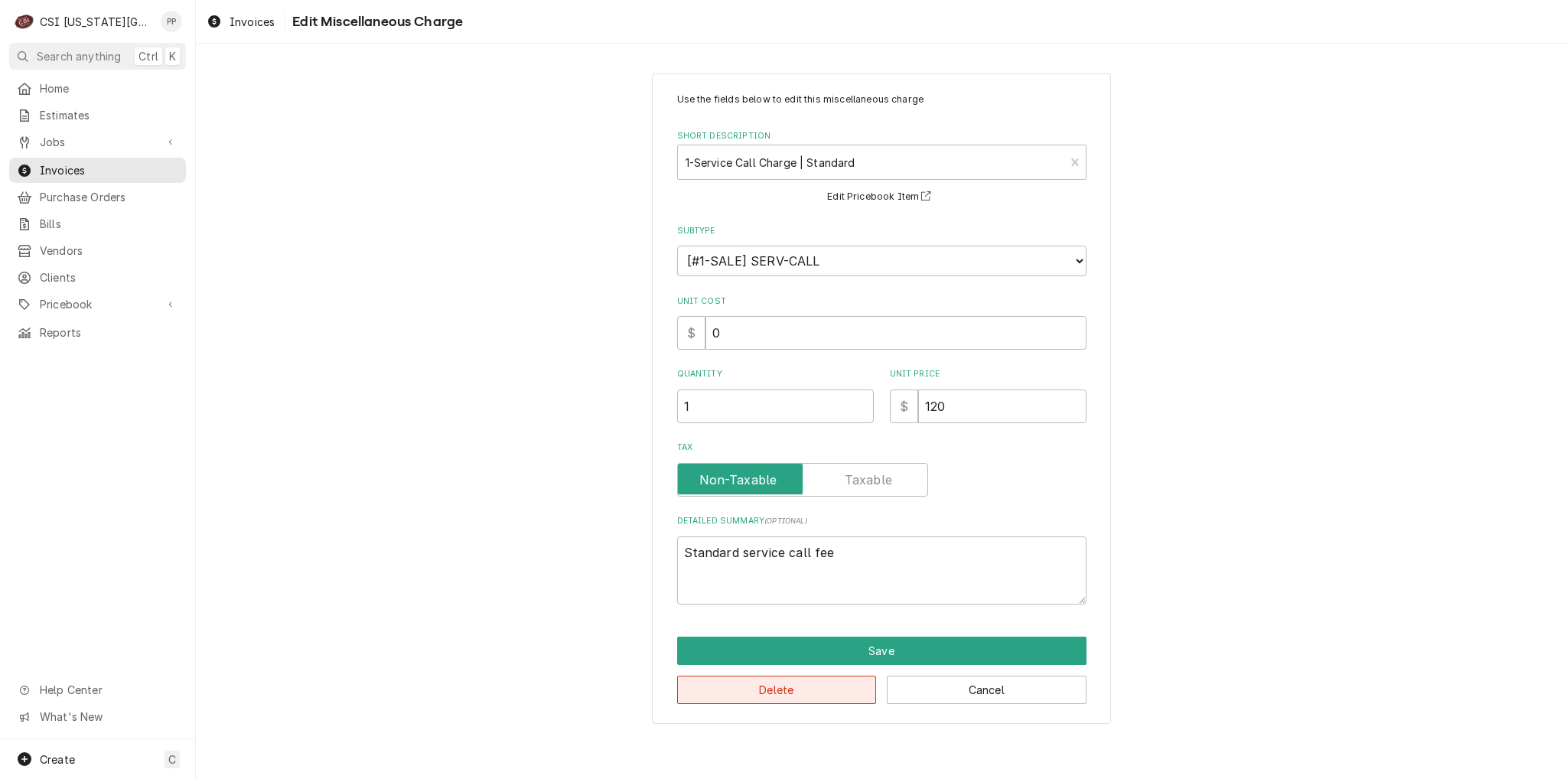
click at [802, 687] on button "Delete" at bounding box center [777, 690] width 200 height 28
type textarea "x"
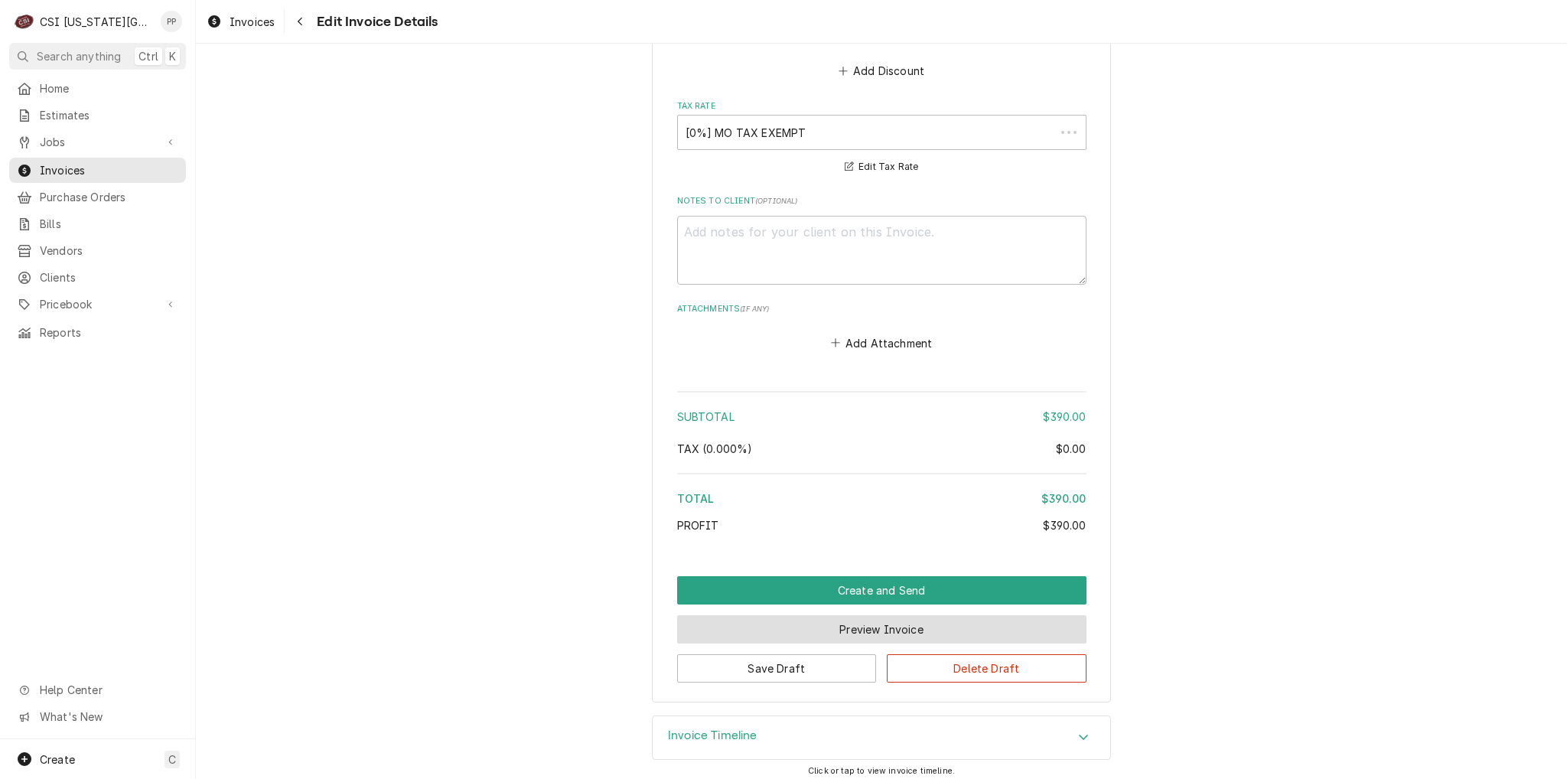
scroll to position [1969, 0]
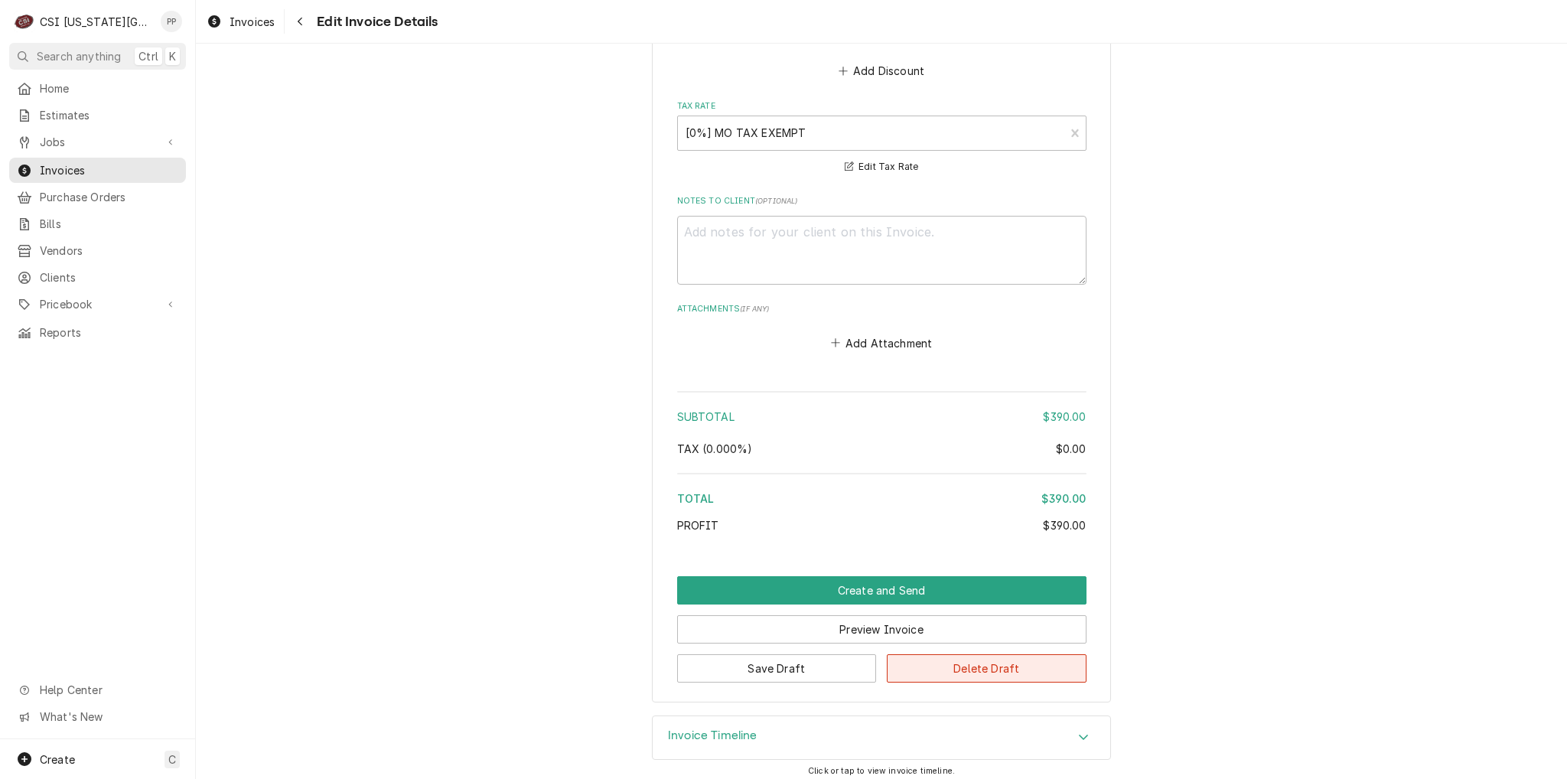
click at [1004, 660] on button "Delete Draft" at bounding box center [987, 668] width 200 height 28
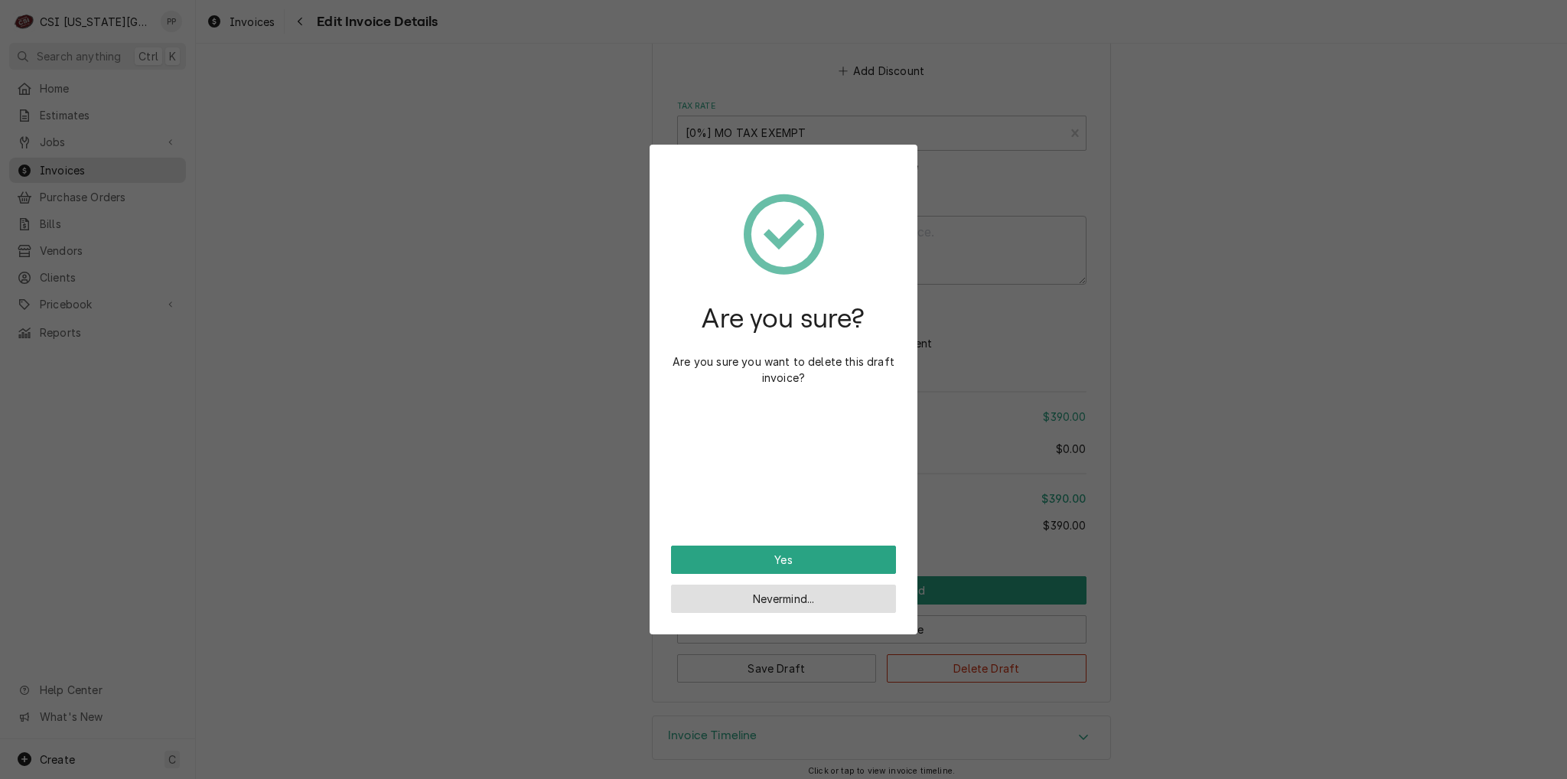
click at [802, 596] on button "Nevermind..." at bounding box center [783, 599] width 225 height 28
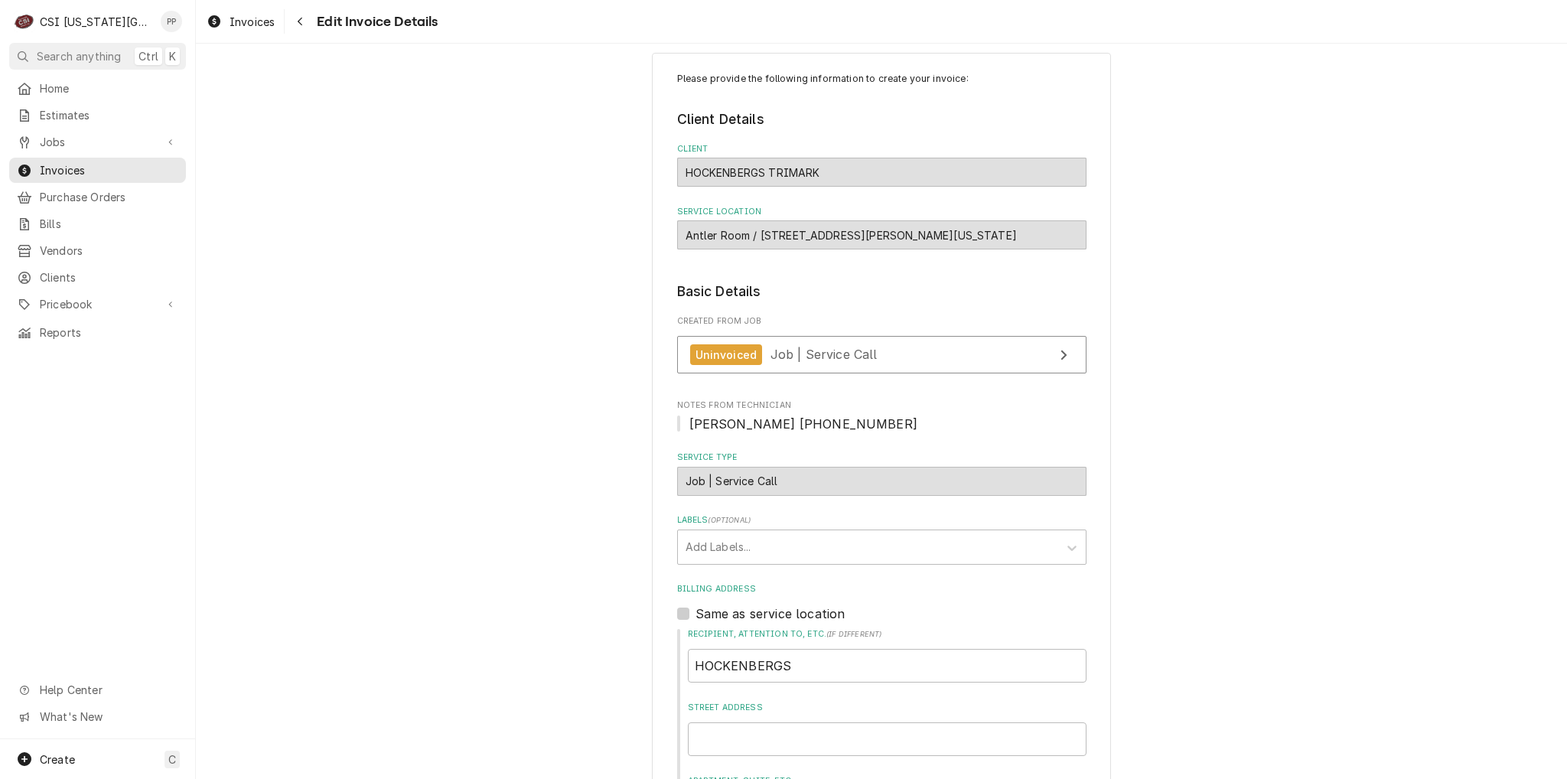
scroll to position [0, 0]
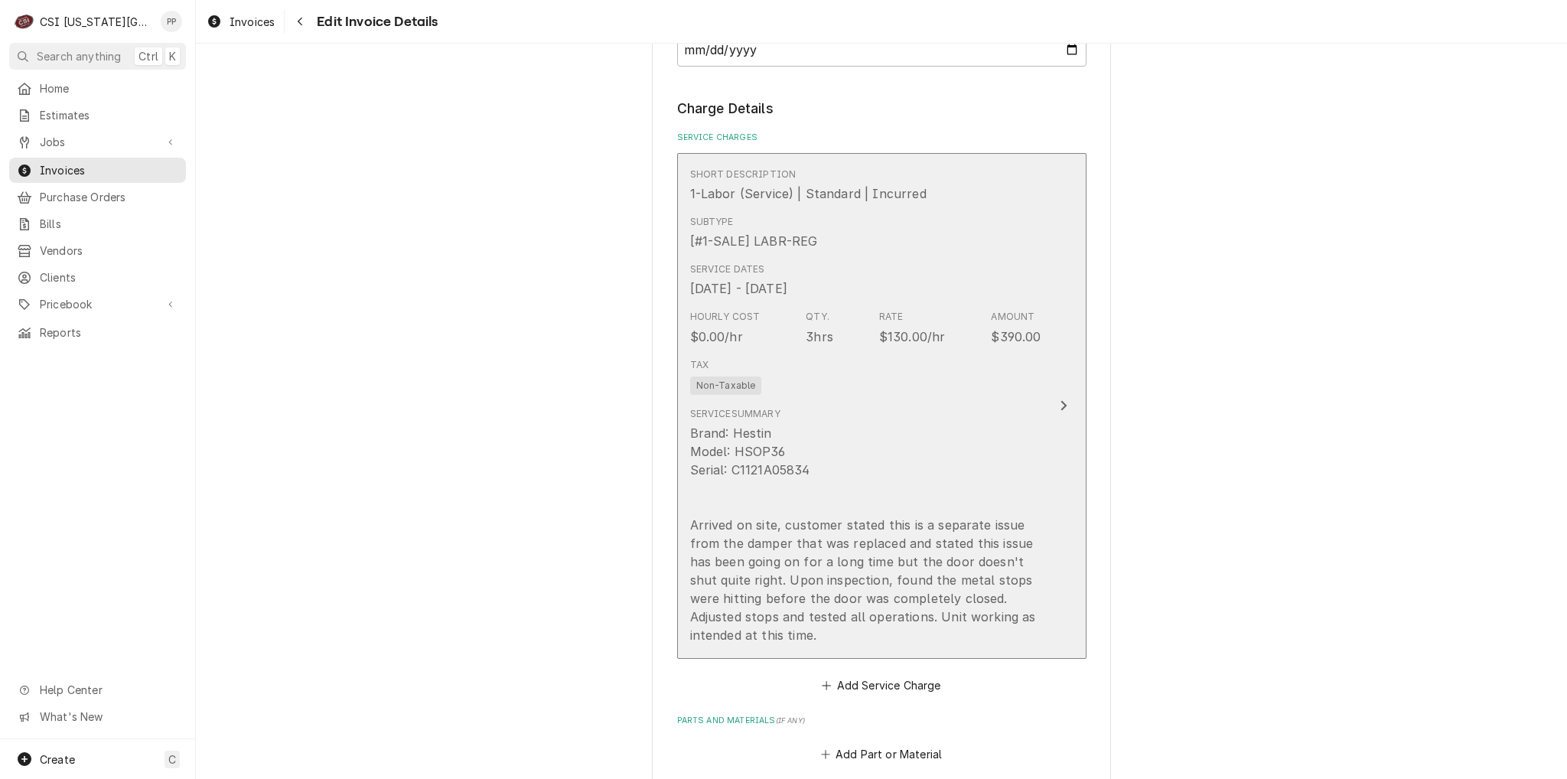
click at [972, 264] on div "Service Dates Aug 6, 2025 - Aug 27, 2025" at bounding box center [865, 279] width 351 height 47
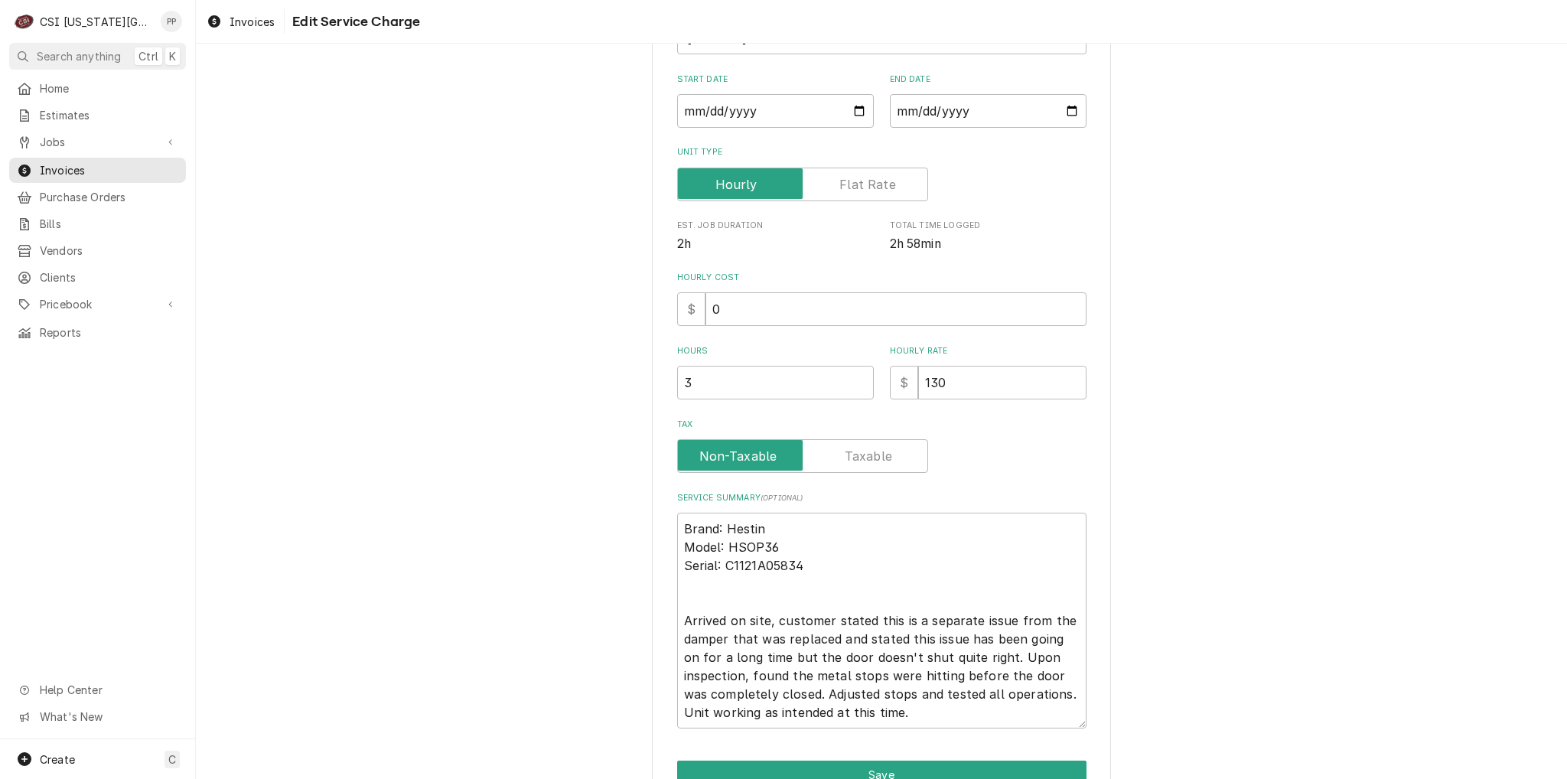
scroll to position [301, 0]
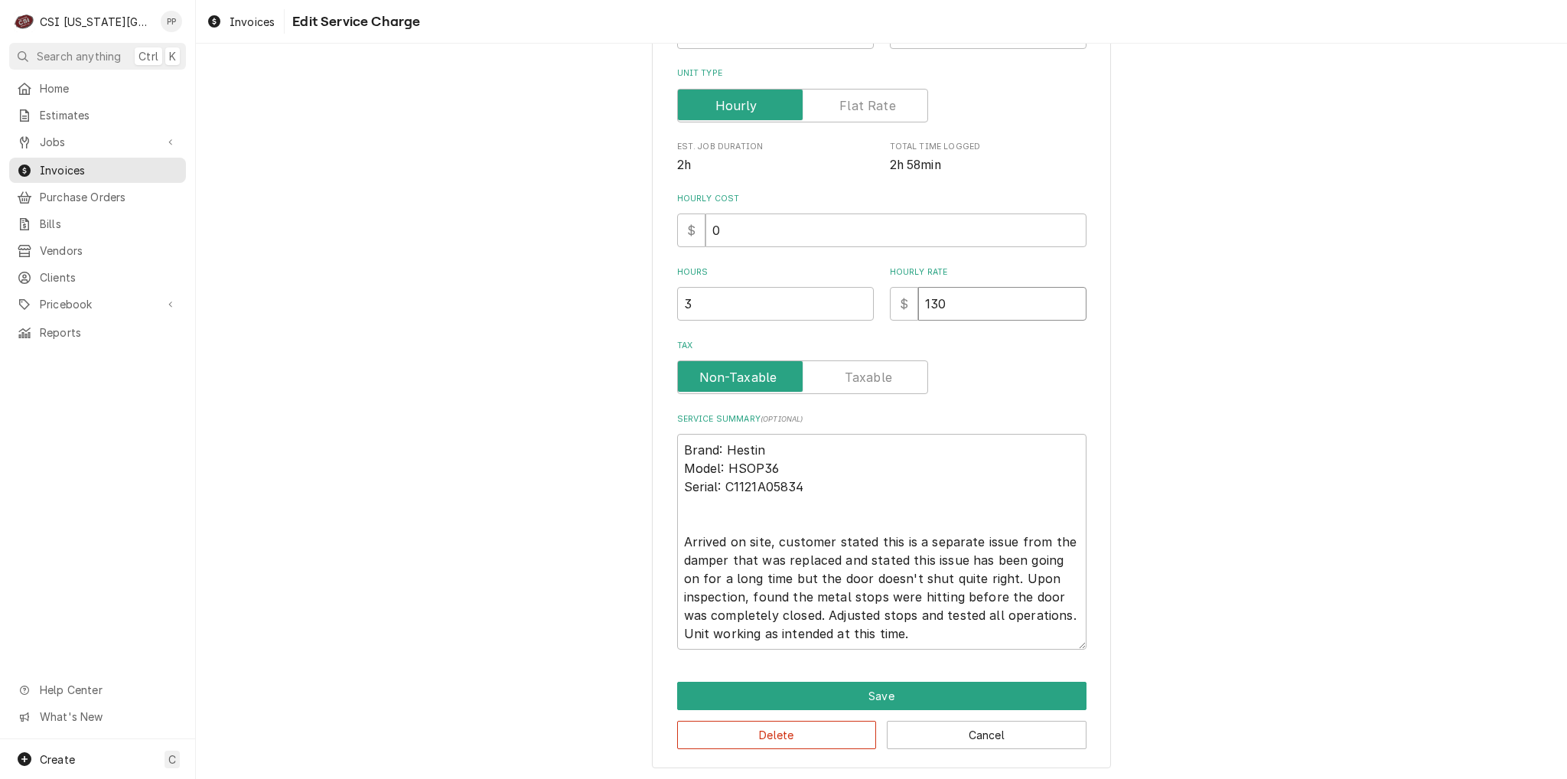
drag, startPoint x: 964, startPoint y: 310, endPoint x: 983, endPoint y: 319, distance: 21.2
click at [878, 319] on div "Use the fields below to edit this service charge Short Description 1-Labor (Ser…" at bounding box center [881, 221] width 409 height 858
type textarea "x"
type input "0"
click at [899, 683] on button "Save" at bounding box center [881, 696] width 409 height 28
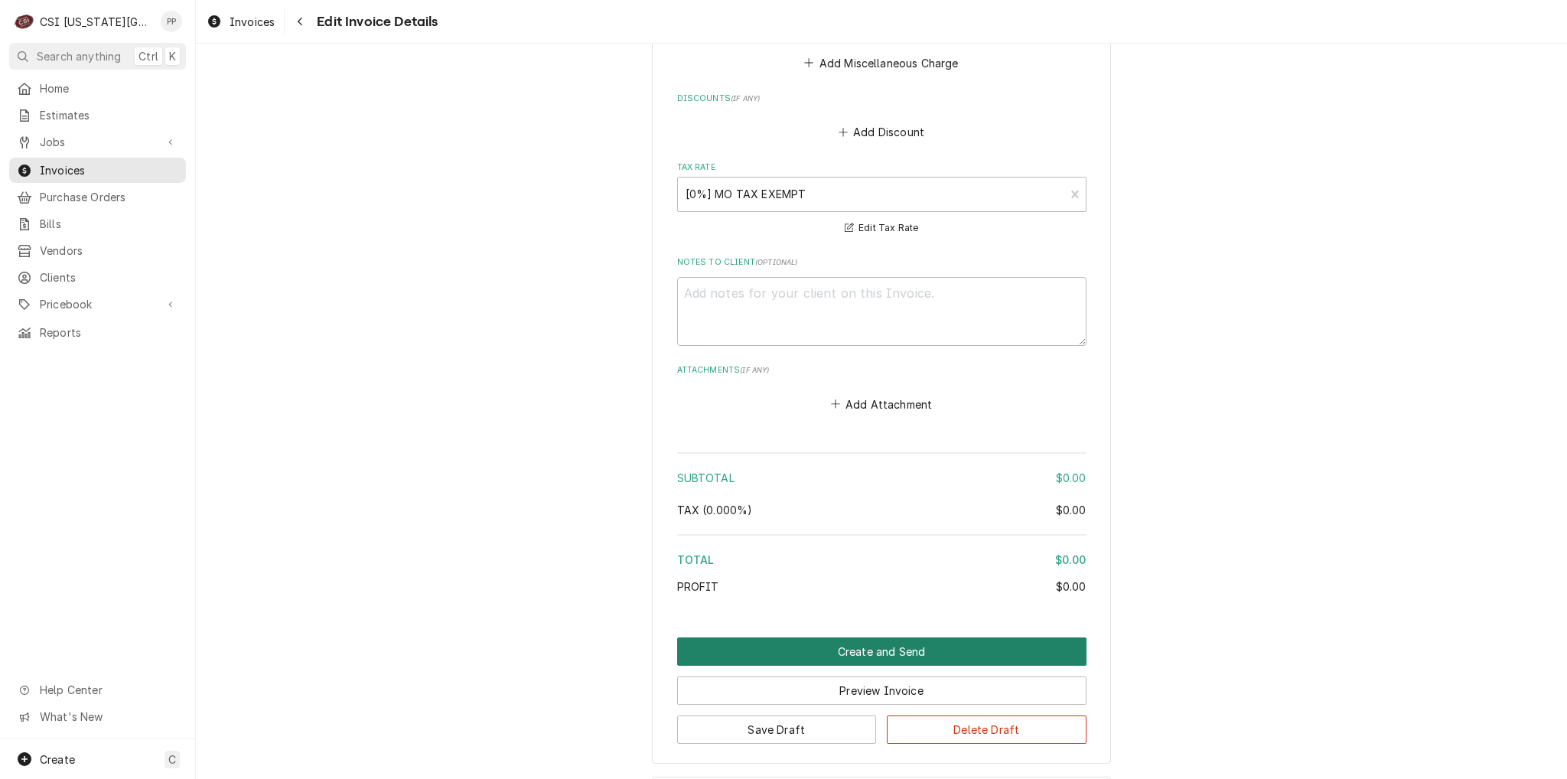
scroll to position [1973, 0]
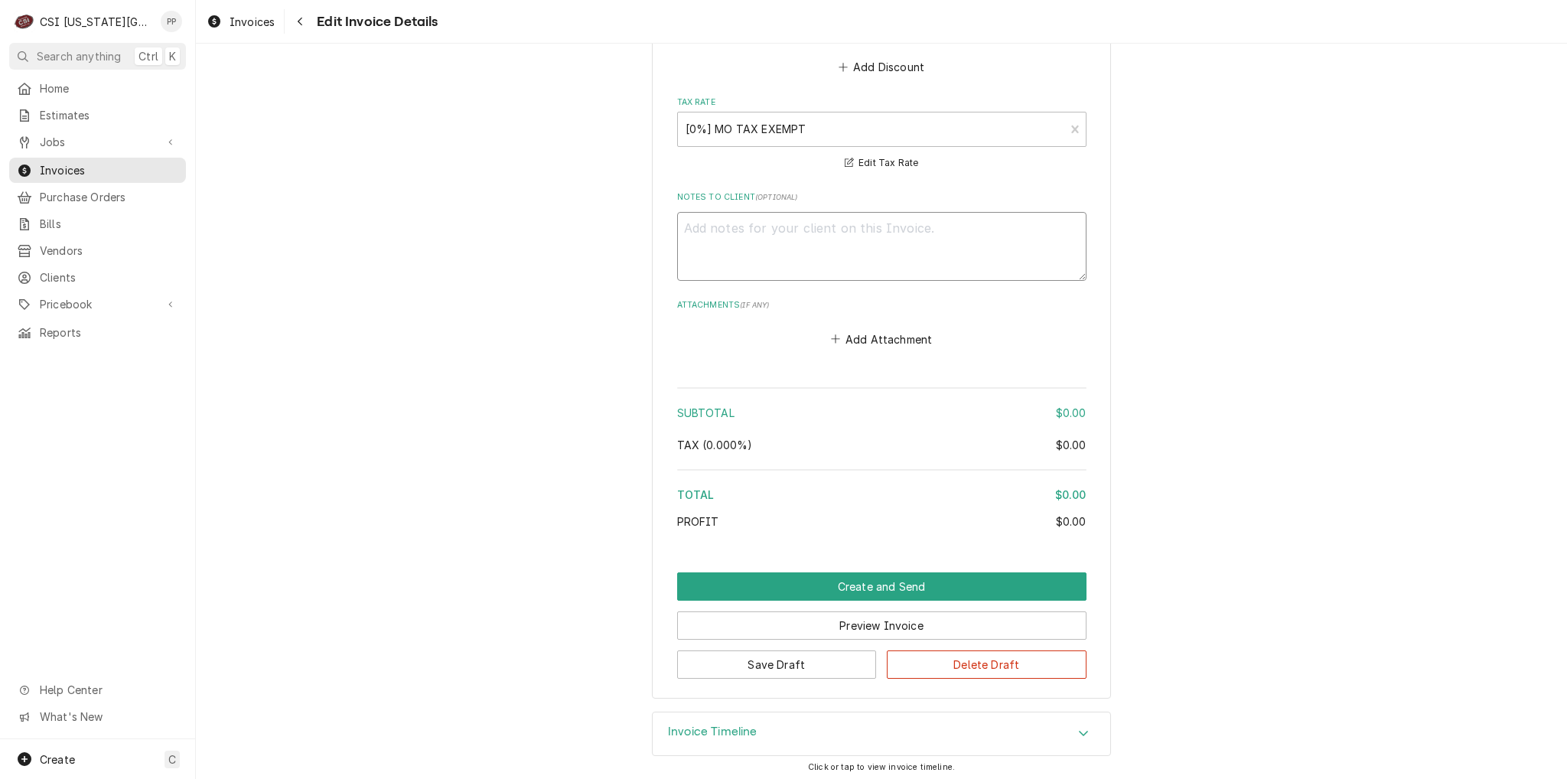
click at [756, 223] on textarea "Notes to Client ( optional )" at bounding box center [881, 246] width 409 height 69
type textarea "x"
type textarea "N"
type textarea "x"
type textarea "No"
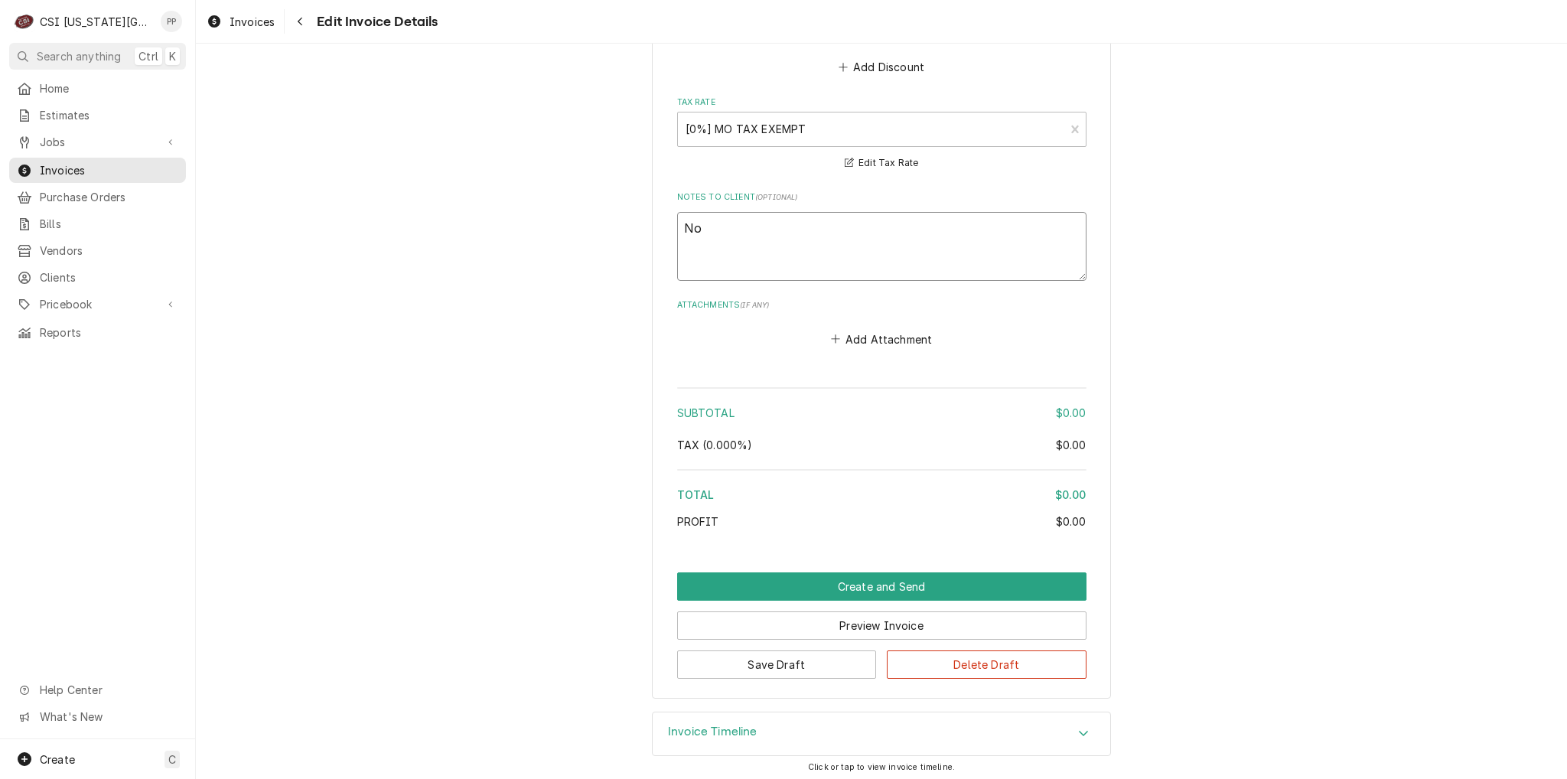
type textarea "x"
type textarea "No"
type textarea "x"
type textarea "No c"
type textarea "x"
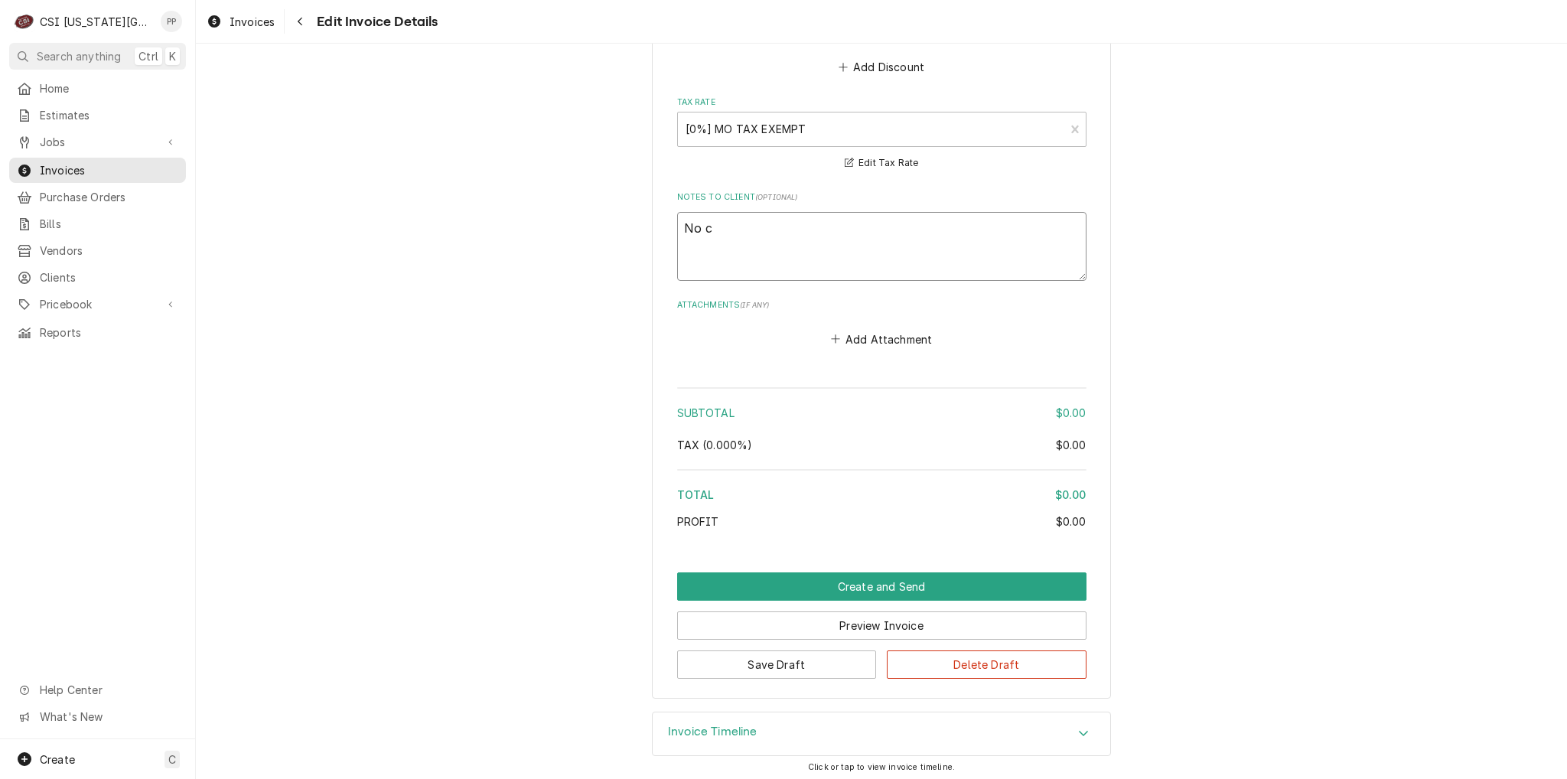
type textarea "No ch"
type textarea "x"
type textarea "No cha"
type textarea "x"
type textarea "No char"
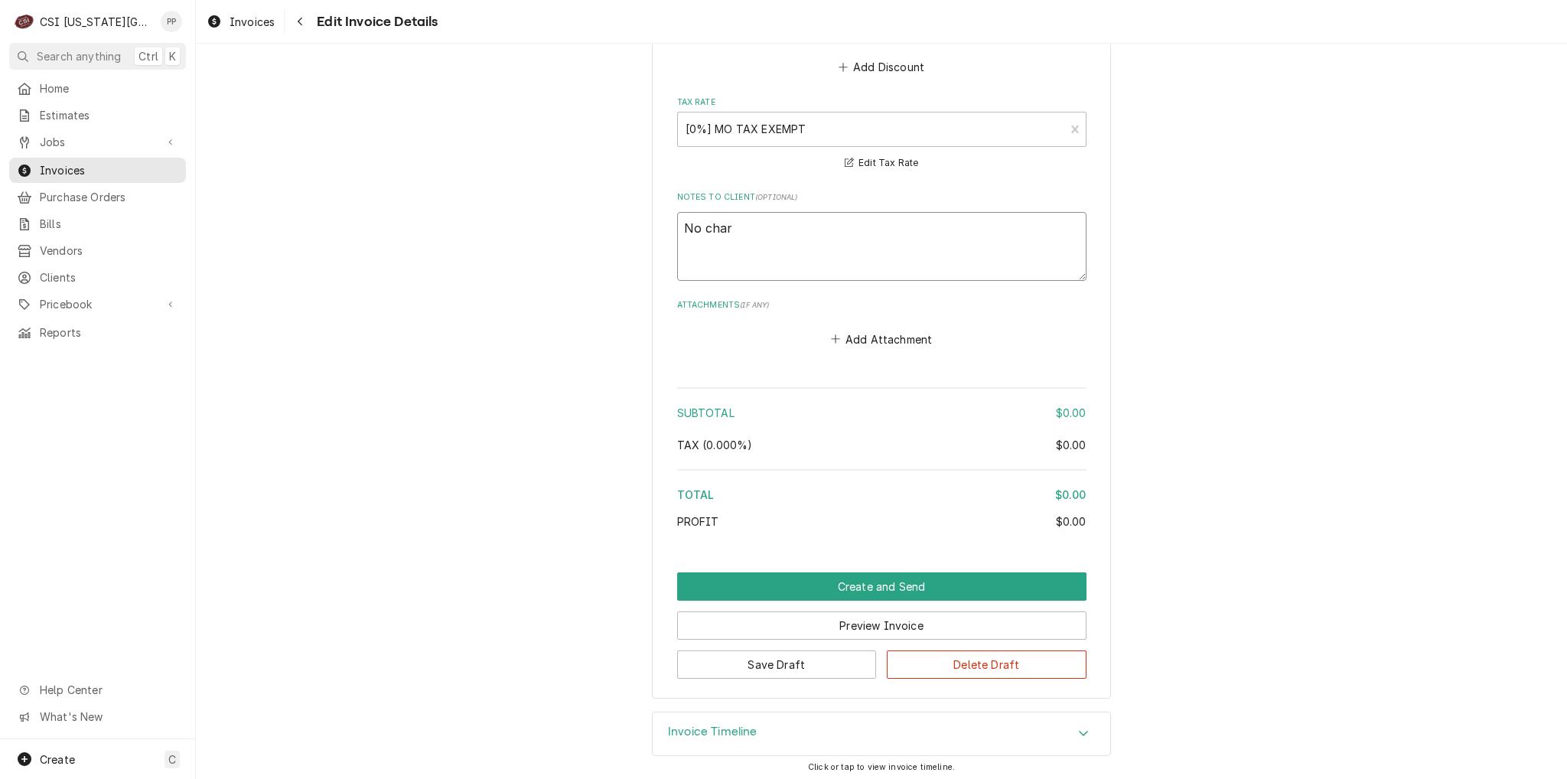
type textarea "x"
type textarea "No charg"
type textarea "x"
type textarea "No charge"
type textarea "x"
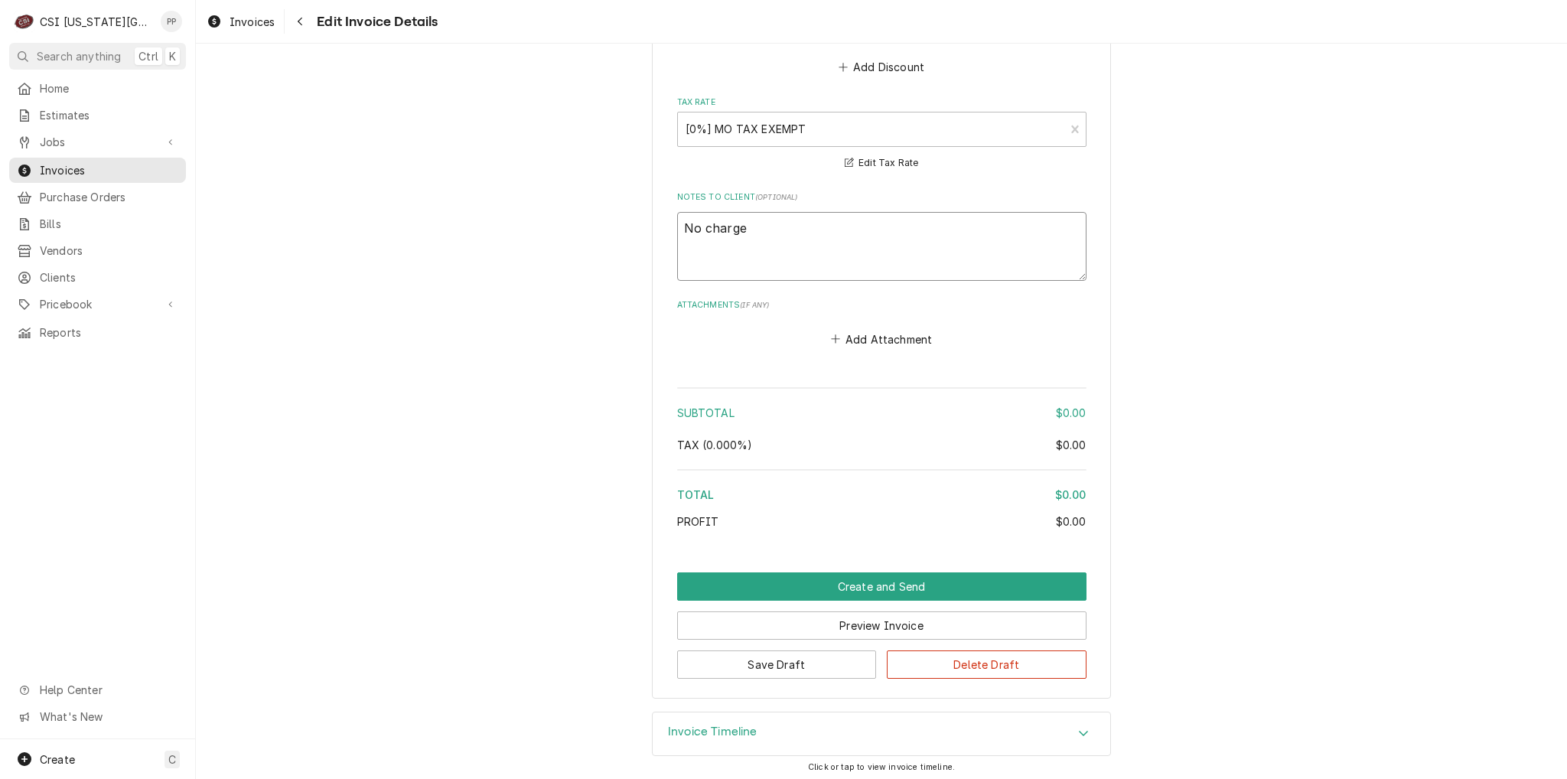
type textarea "No charge"
type textarea "x"
type textarea "No charge p"
type textarea "x"
type textarea "No charge pe"
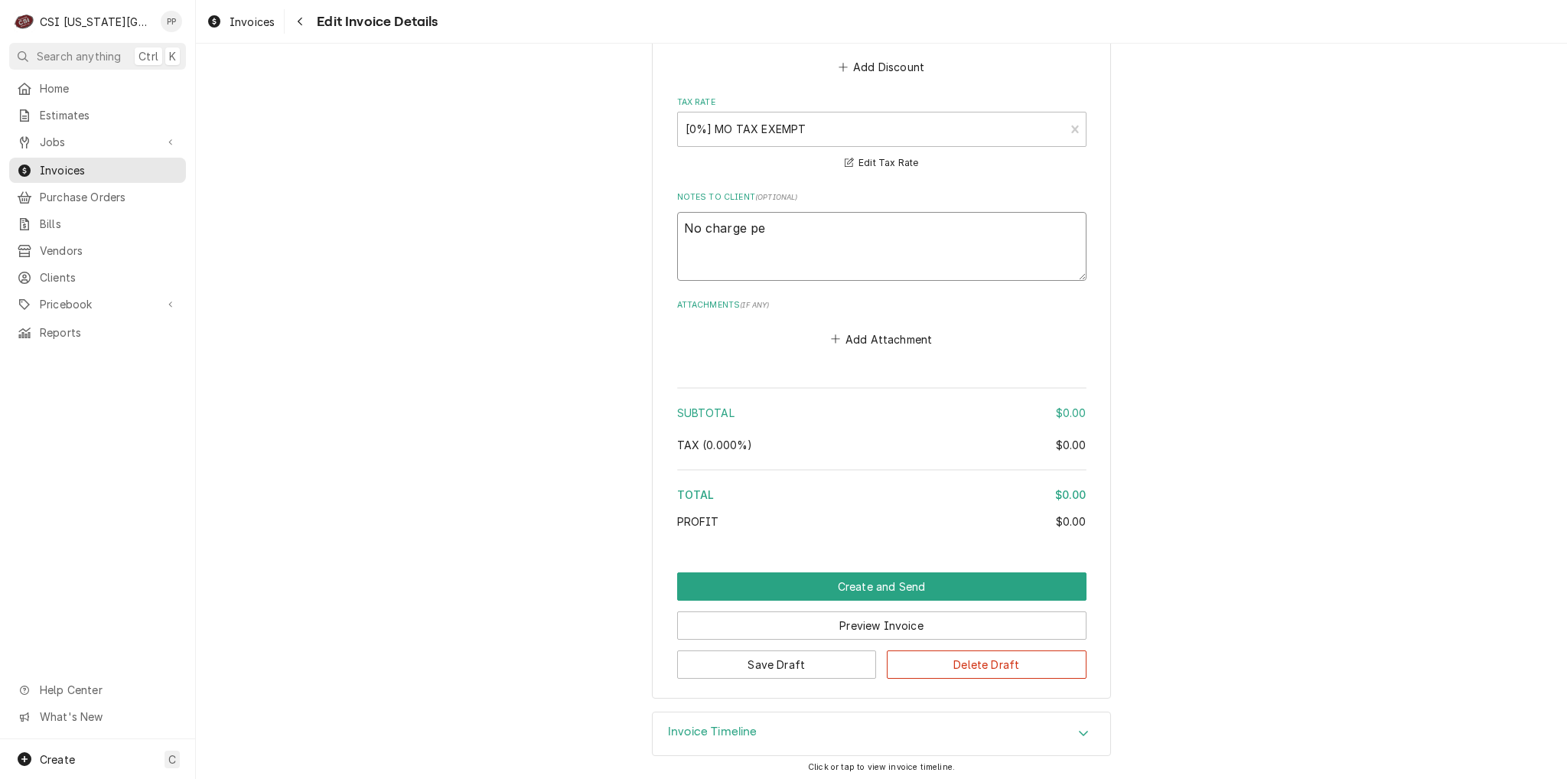
type textarea "x"
type textarea "No charge per"
type textarea "x"
type textarea "No charge per"
type textarea "x"
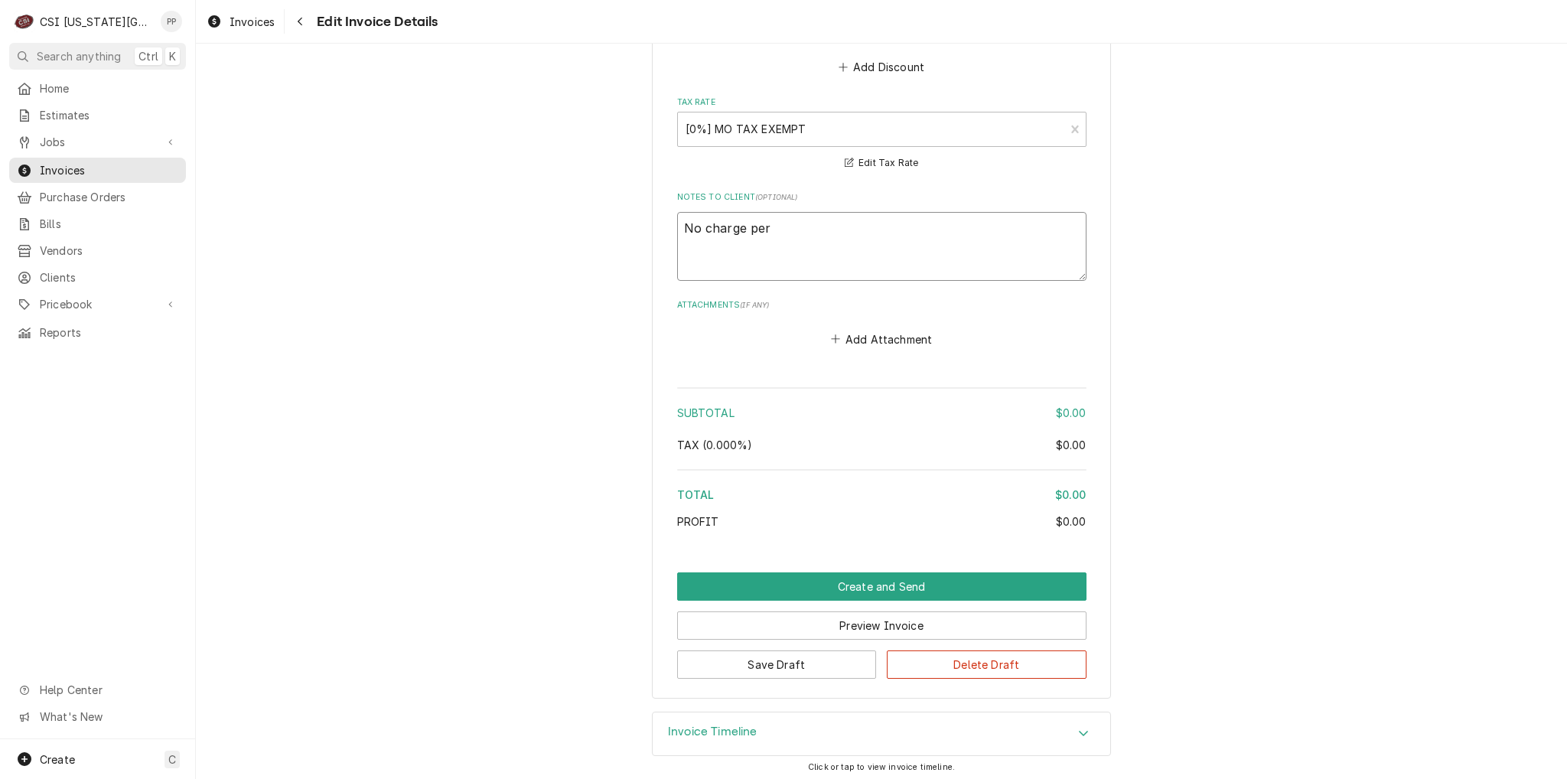
type textarea "No charge per p"
type textarea "x"
type textarea "No charge per pi"
type textarea "x"
type textarea "No charge per p"
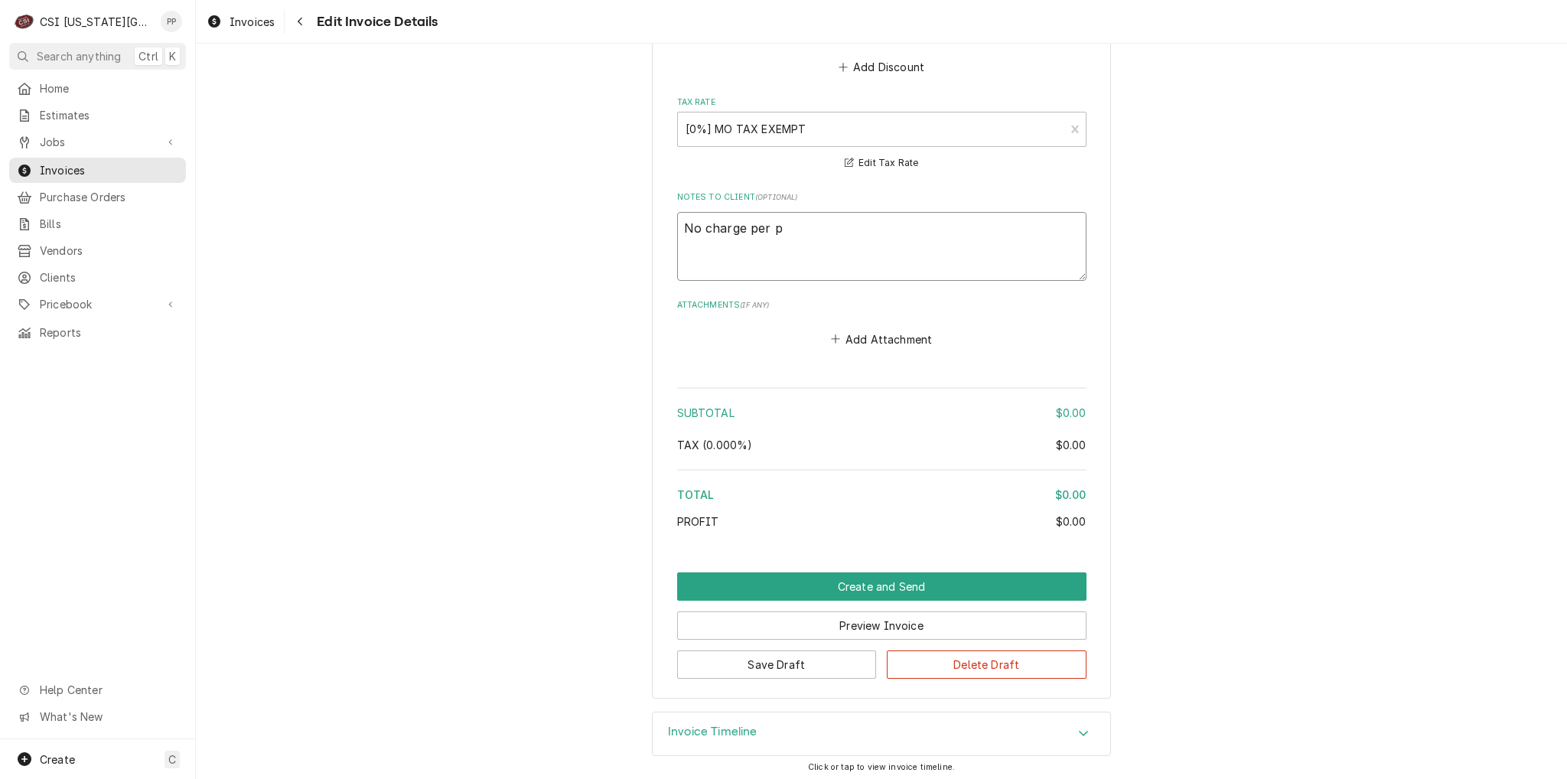
type textarea "x"
type textarea "No charge per ph"
type textarea "x"
type textarea "No charge per phl"
type textarea "x"
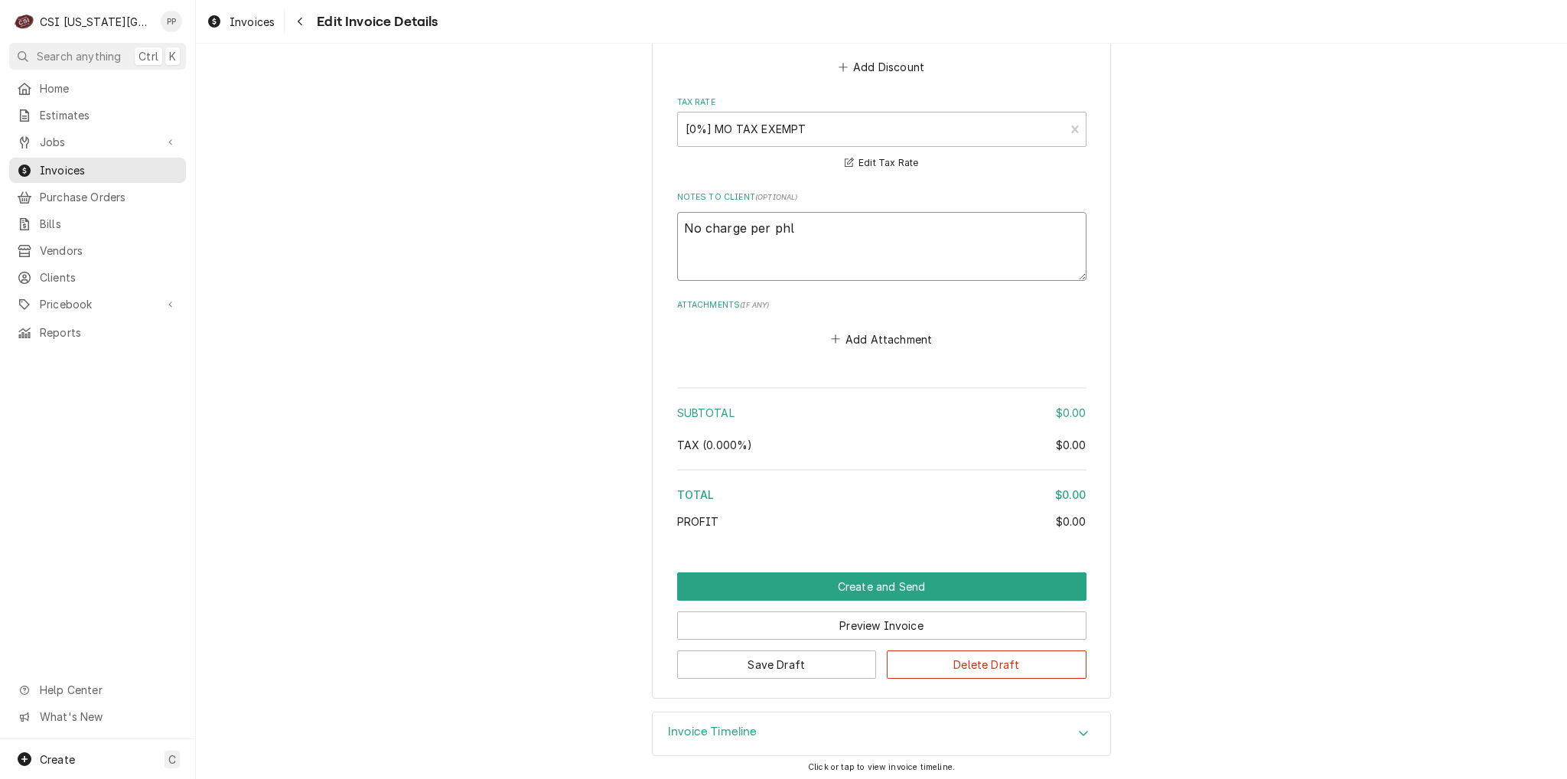
type textarea "No charge per ph"
type textarea "x"
type textarea "No charge per phi"
type textarea "x"
type textarea "No charge per phil"
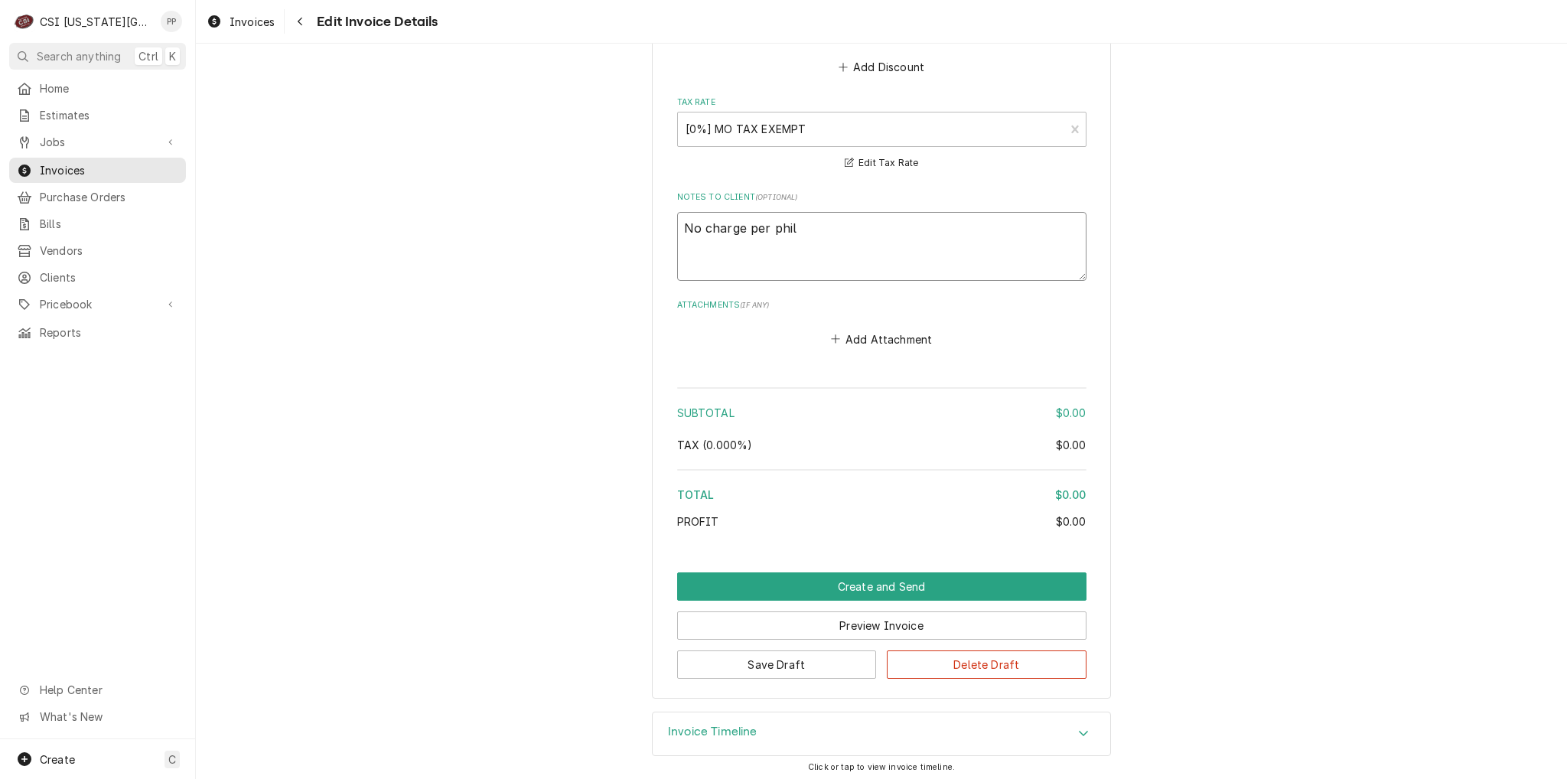
type textarea "x"
type textarea "No charge per phil"
click at [881, 578] on button "Create and Send" at bounding box center [881, 586] width 409 height 28
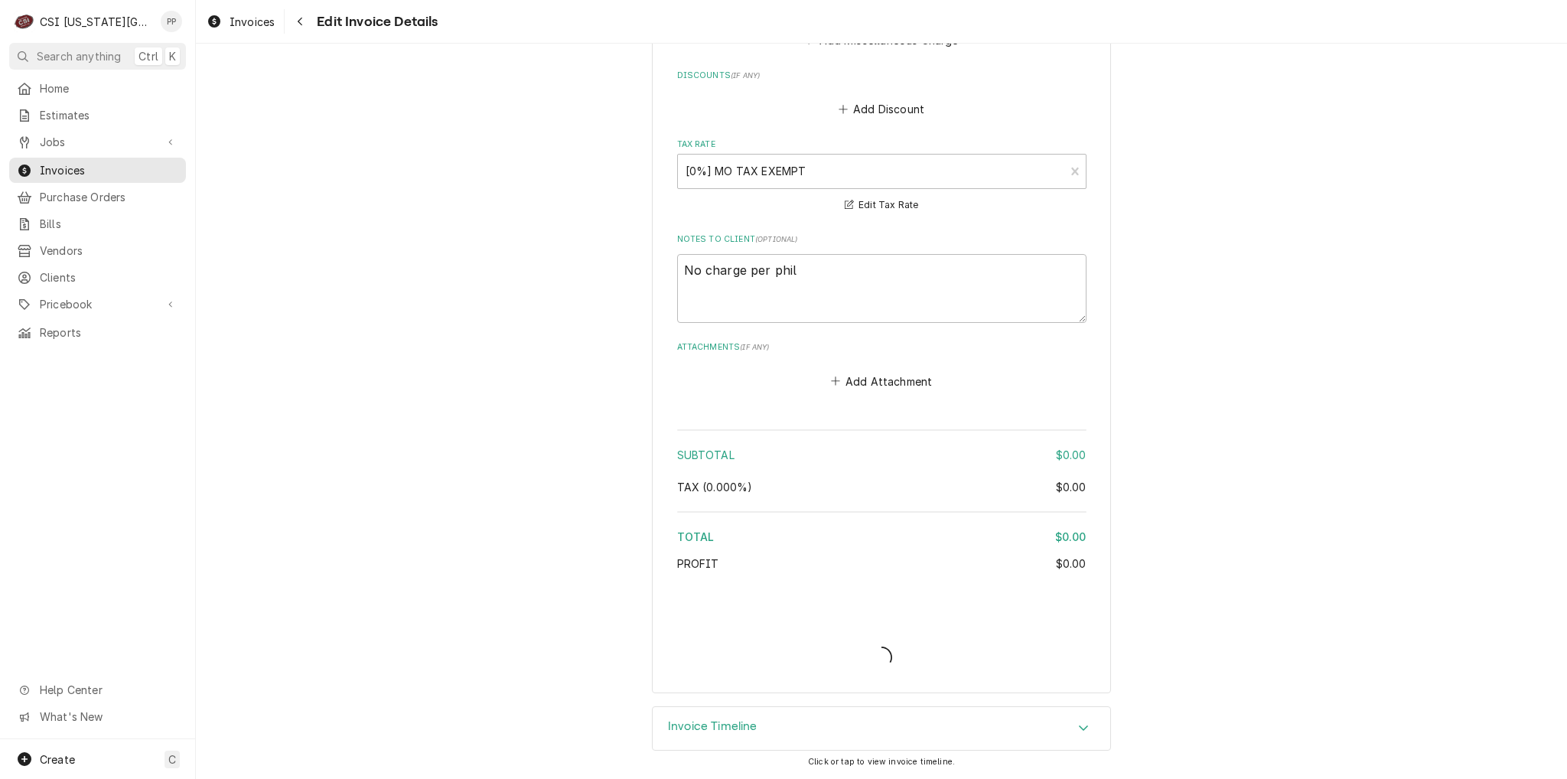
scroll to position [1927, 0]
type textarea "x"
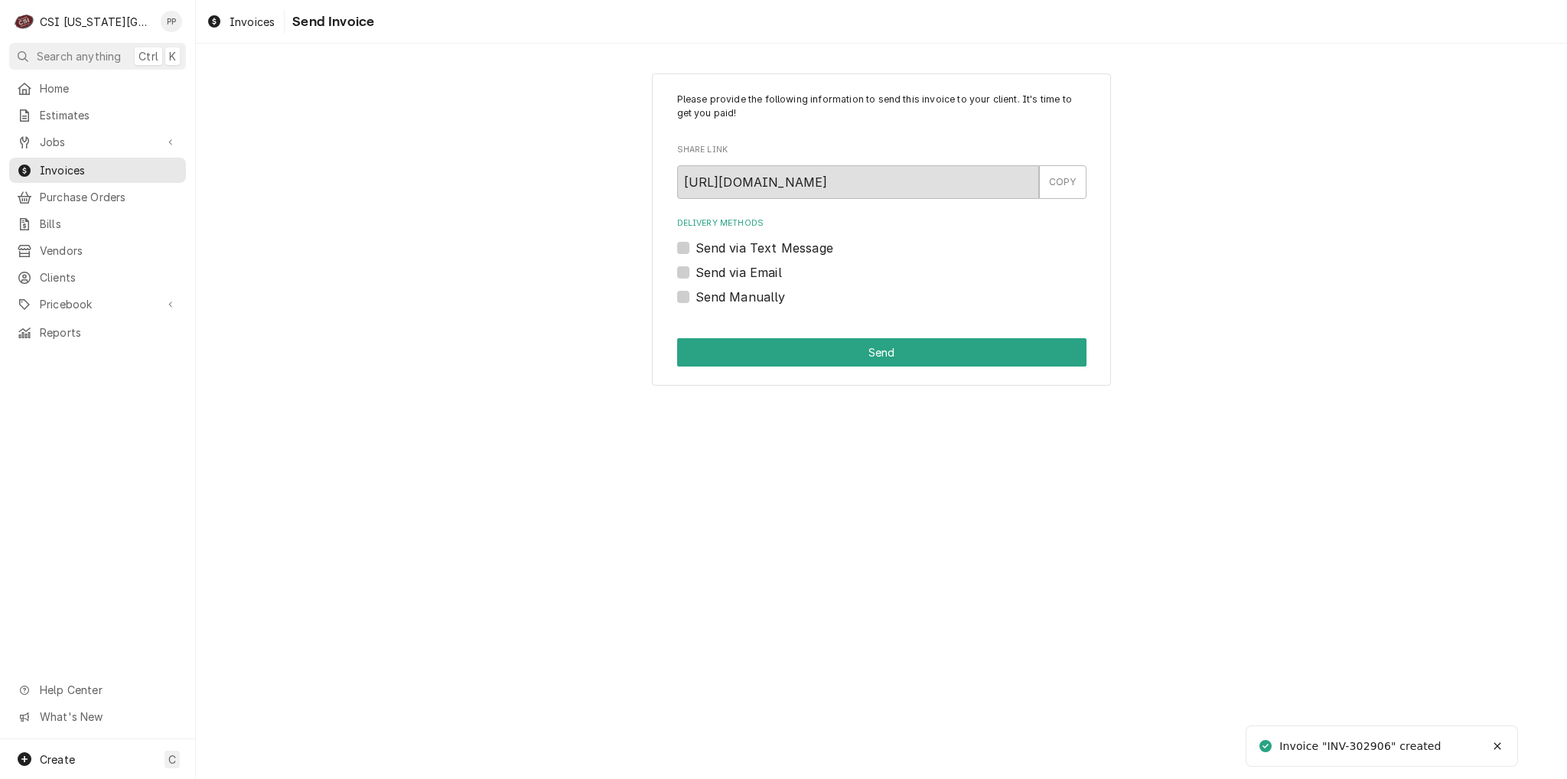
click at [696, 298] on label "Send Manually" at bounding box center [741, 297] width 90 height 18
click at [696, 298] on input "Send Manually" at bounding box center [900, 305] width 409 height 34
checkbox input "true"
click at [735, 336] on div "Please provide the following information to send this invoice to your client. I…" at bounding box center [881, 229] width 459 height 313
click at [754, 353] on button "Send" at bounding box center [881, 352] width 409 height 28
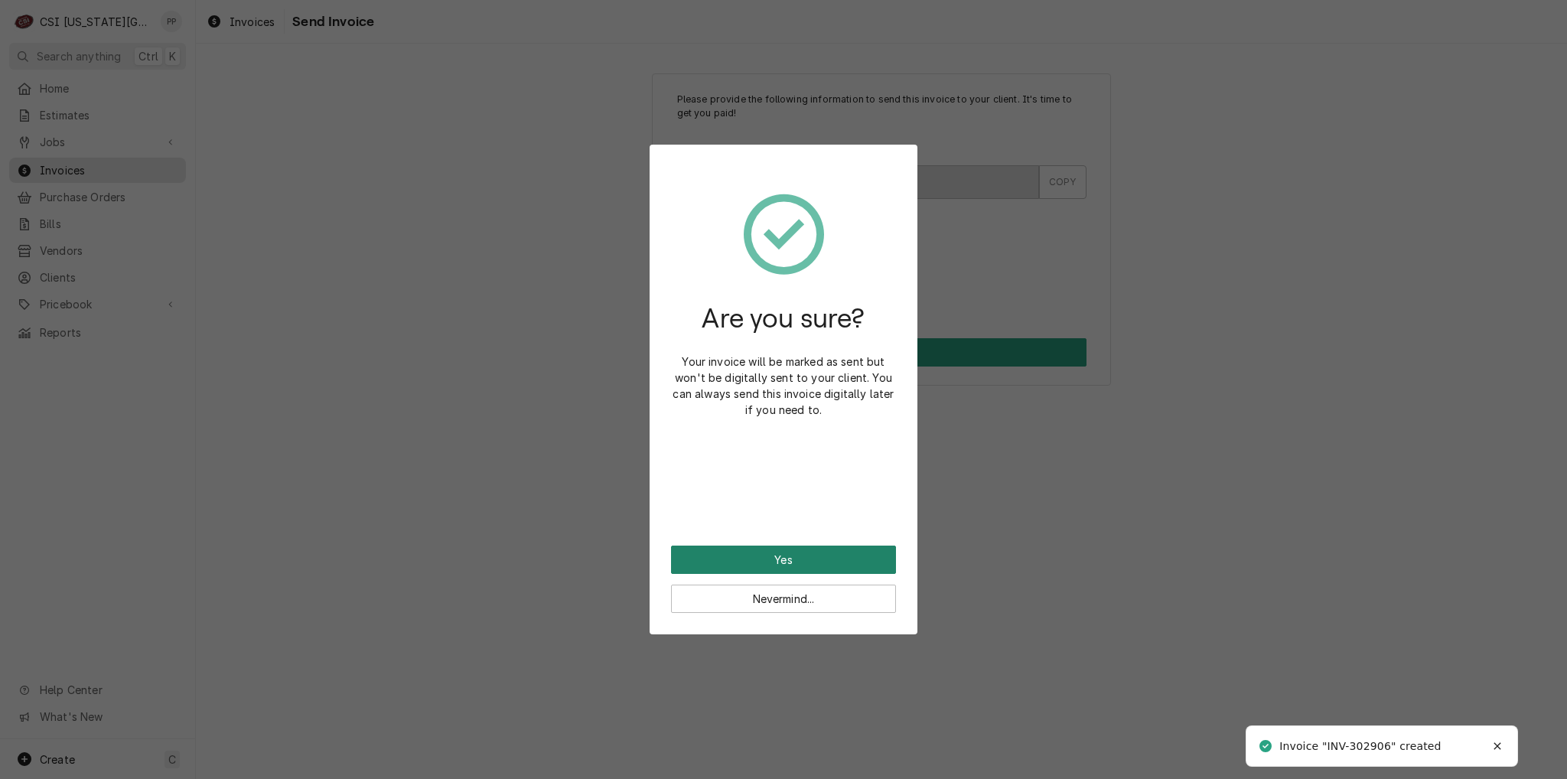
click at [851, 559] on button "Yes" at bounding box center [783, 560] width 225 height 28
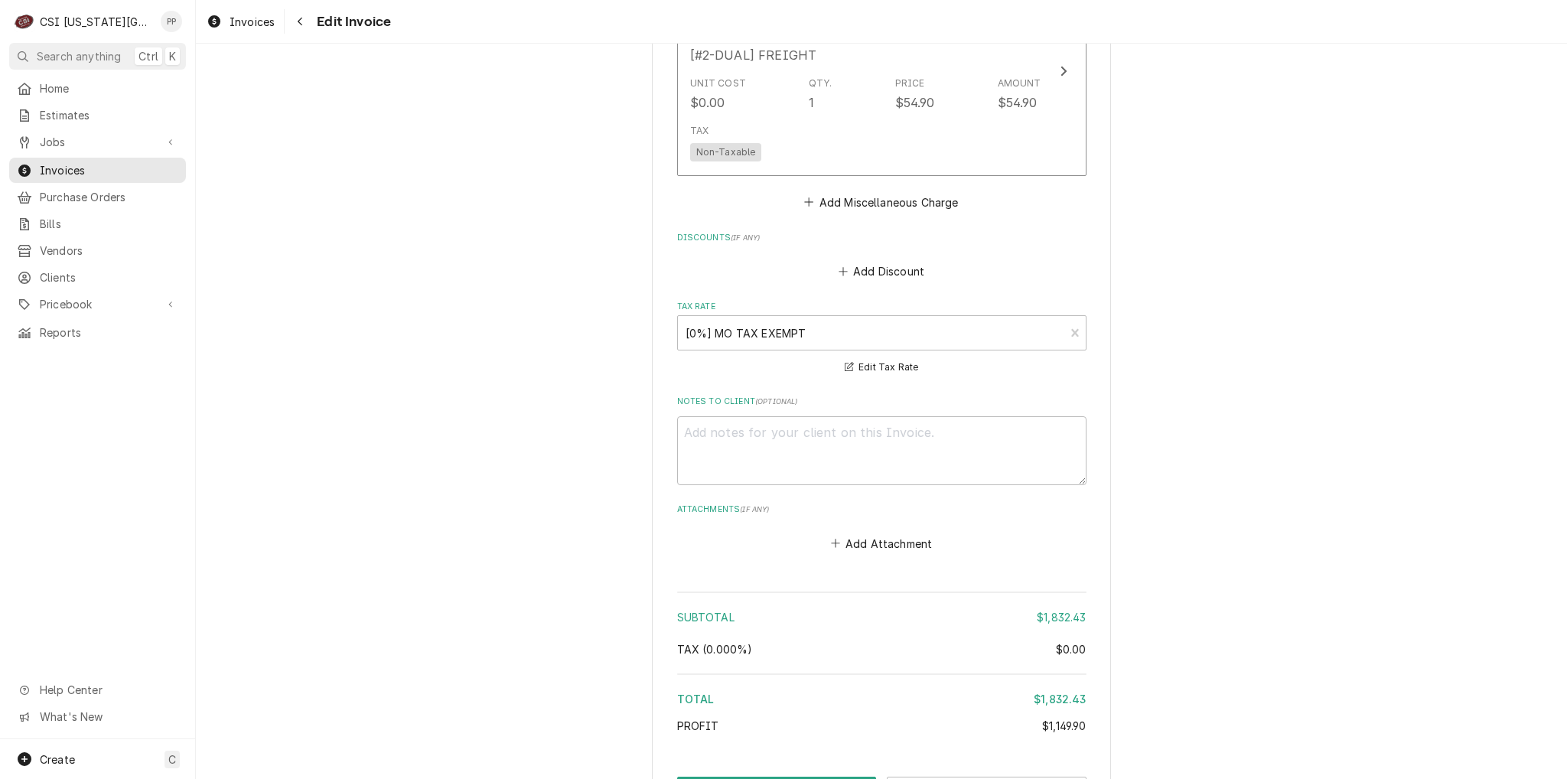
scroll to position [3224, 0]
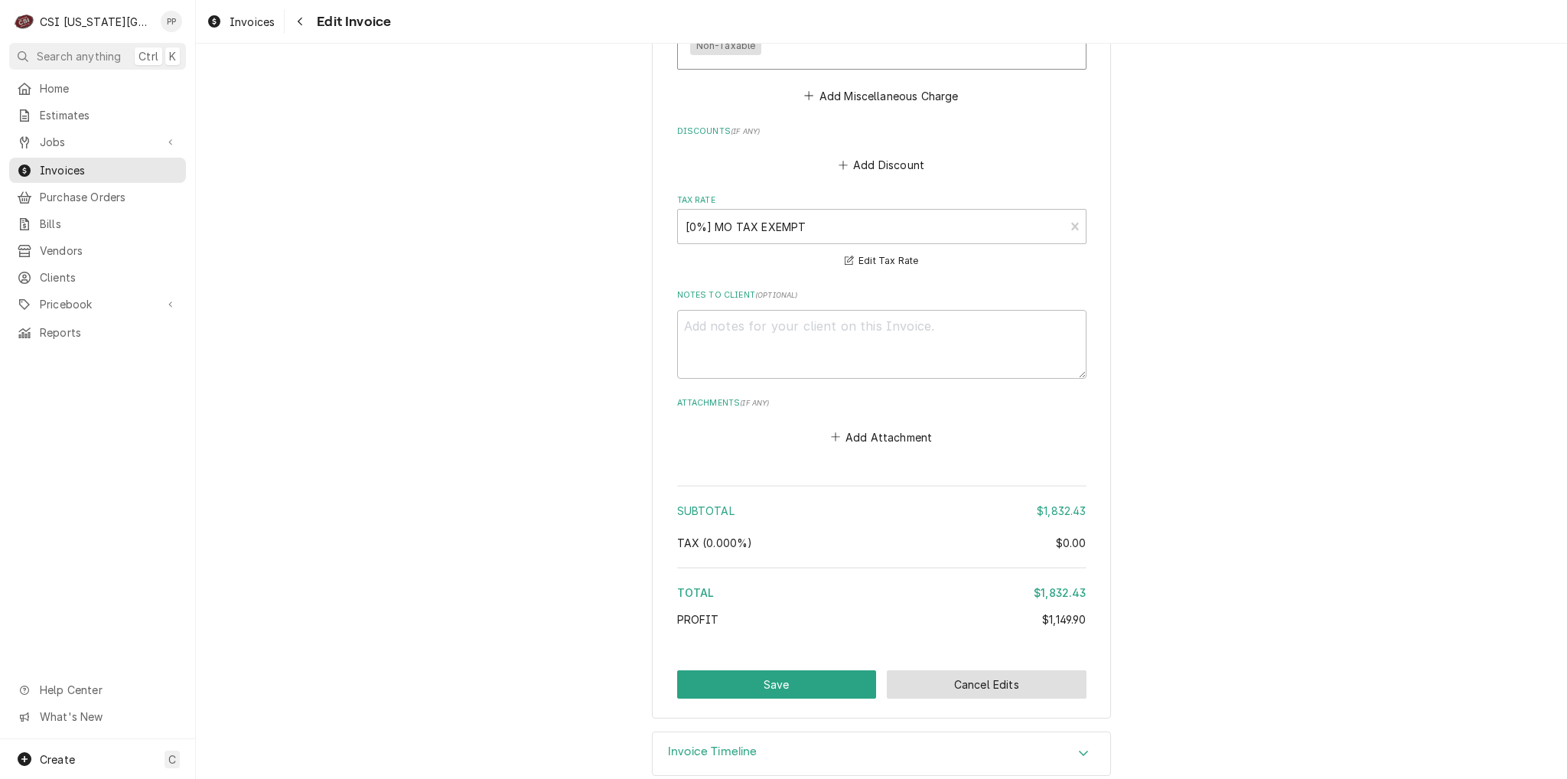
click at [1032, 670] on button "Cancel Edits" at bounding box center [987, 684] width 200 height 28
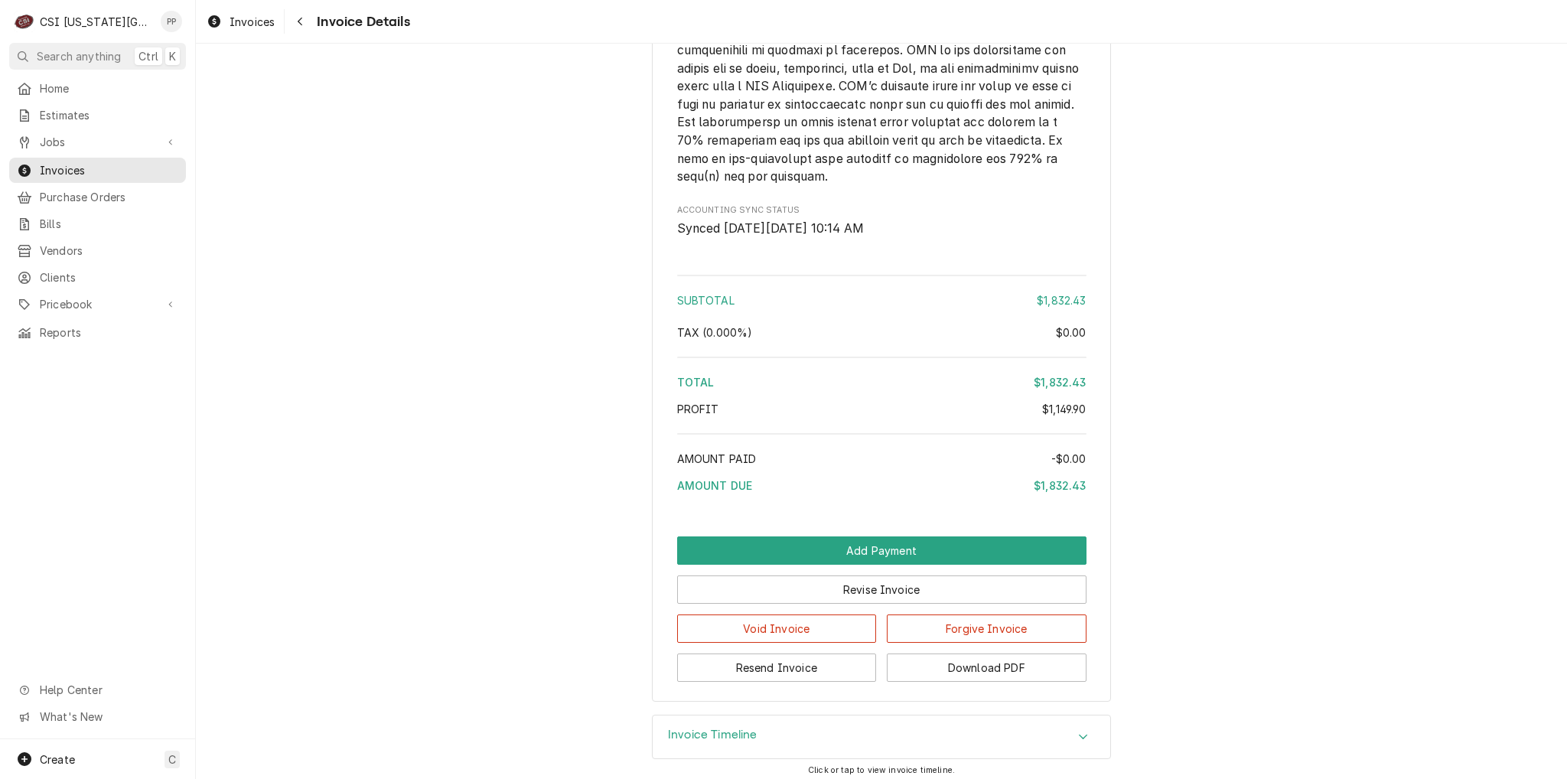
scroll to position [3238, 0]
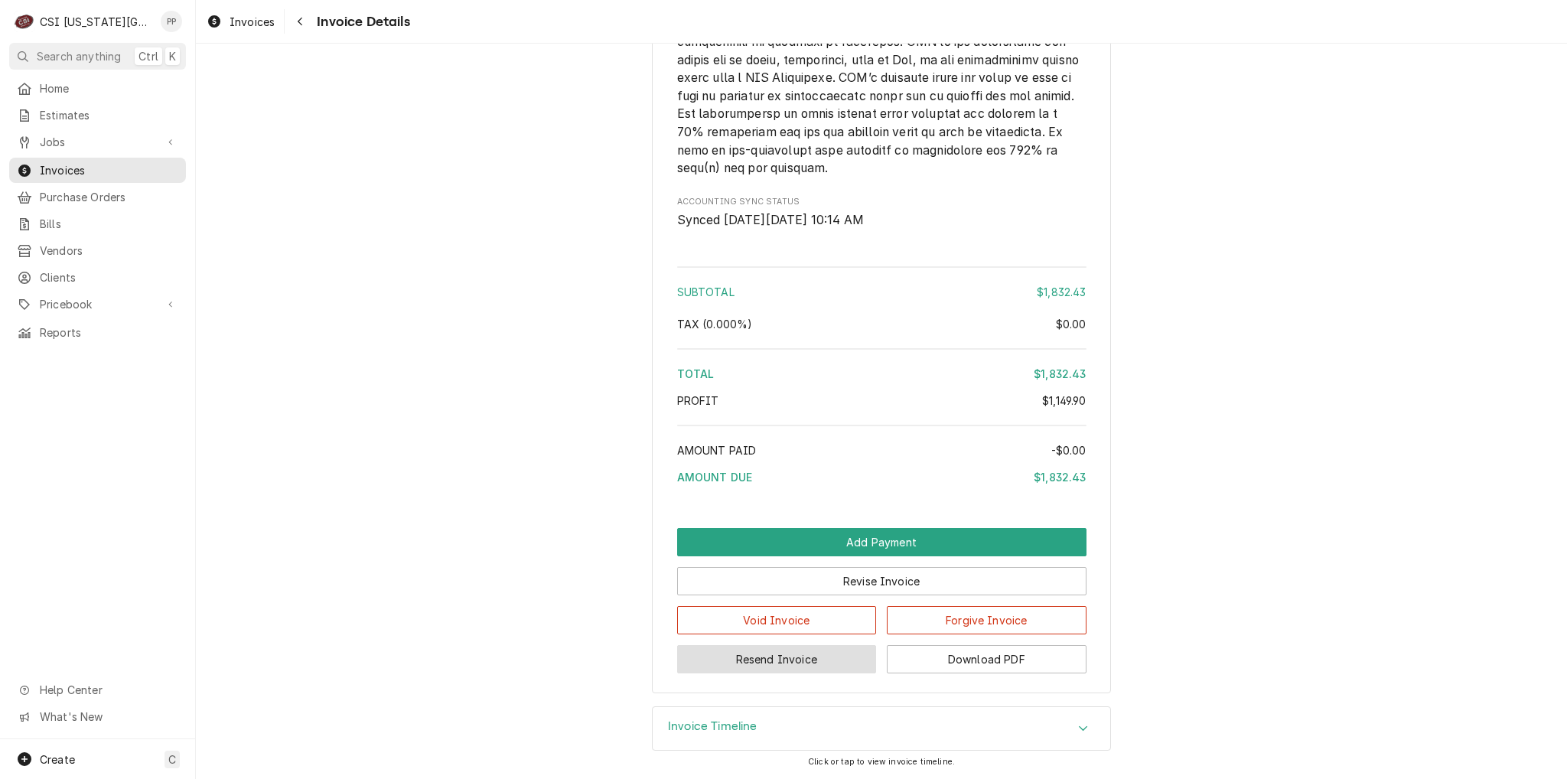
click at [774, 669] on button "Resend Invoice" at bounding box center [777, 659] width 200 height 28
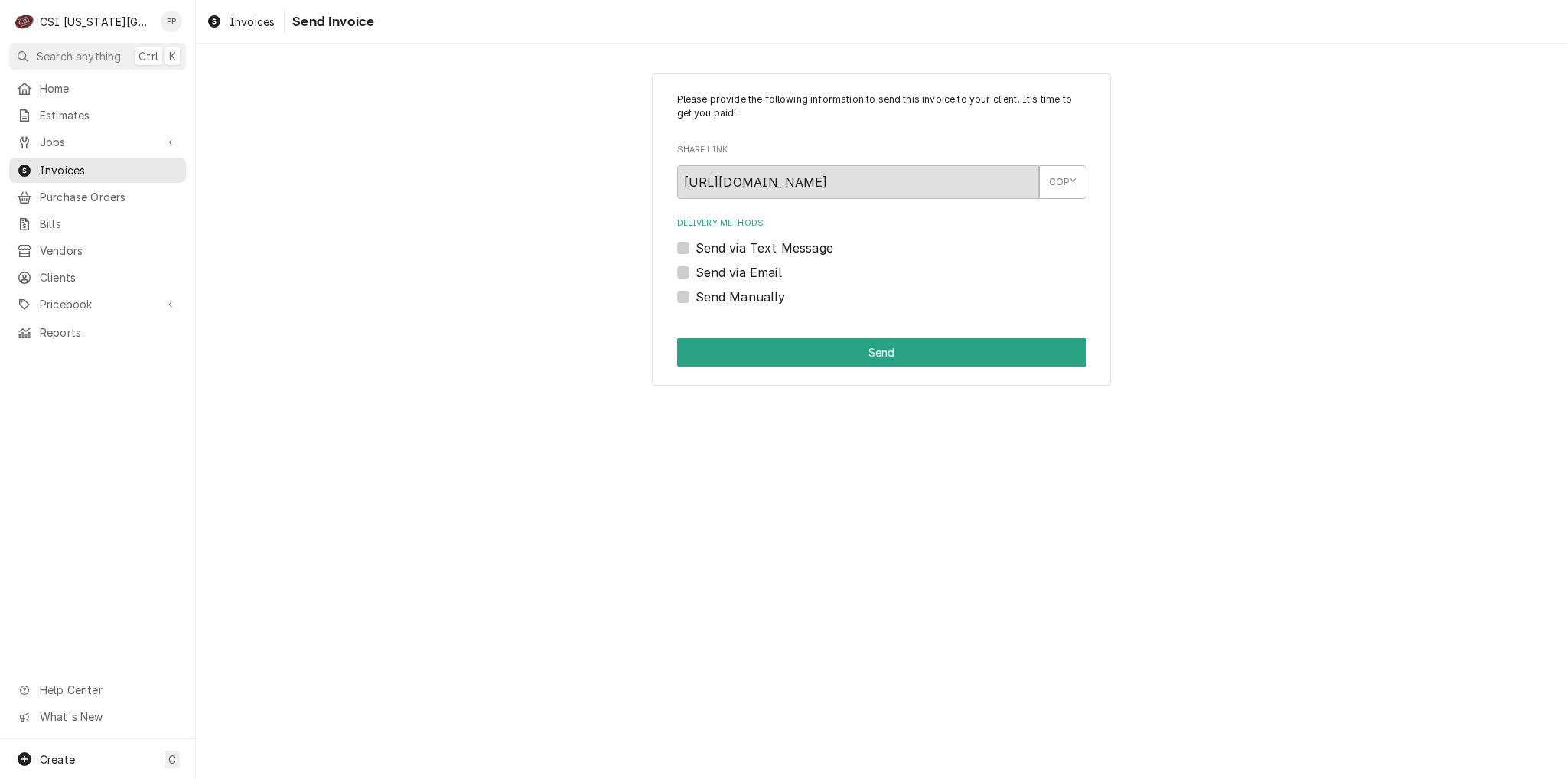
click at [696, 271] on label "Send via Email" at bounding box center [739, 272] width 86 height 18
click at [696, 271] on input "Send via Email" at bounding box center [900, 280] width 409 height 34
checkbox input "true"
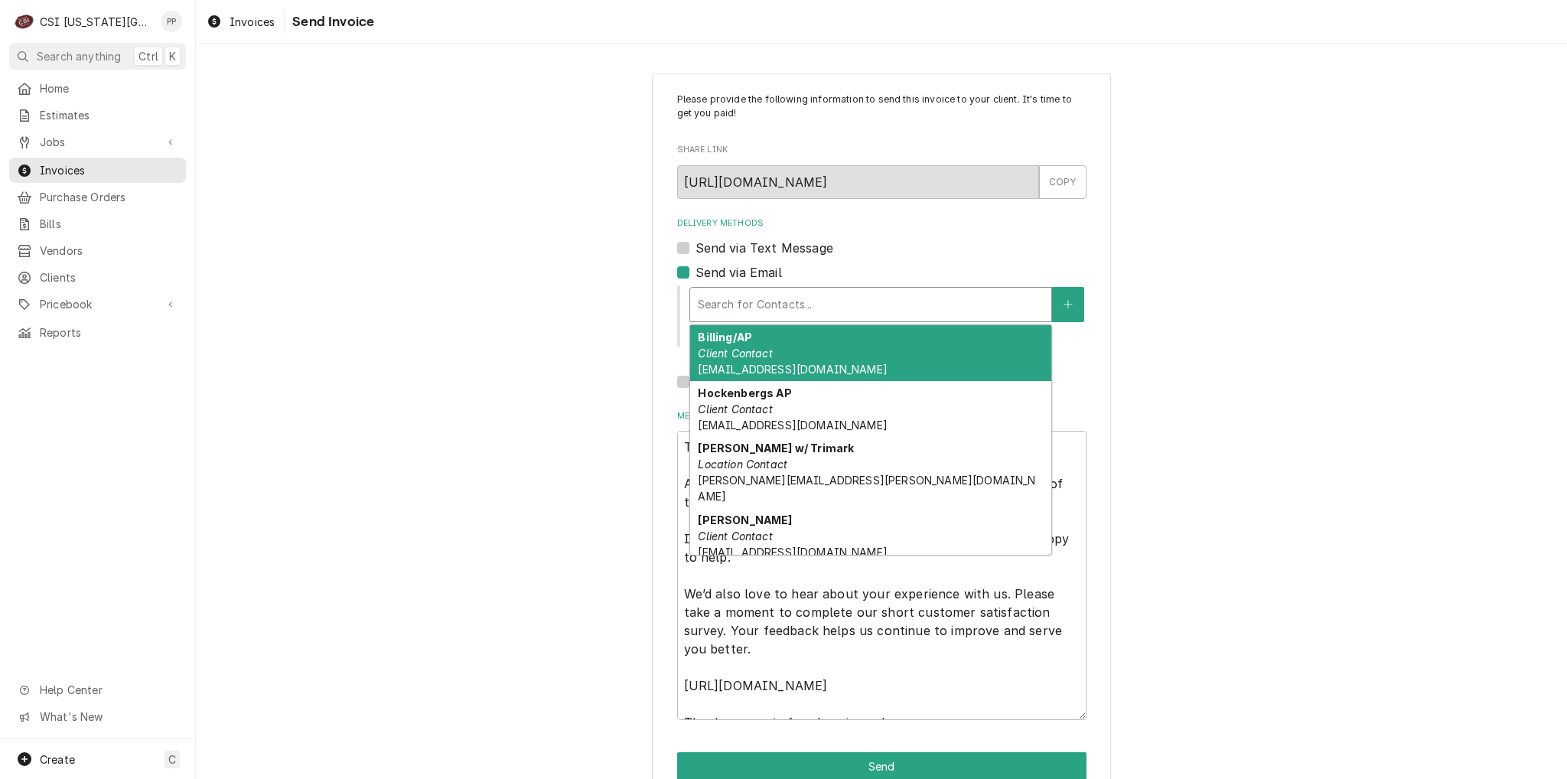
click at [767, 303] on div "Delivery Methods" at bounding box center [871, 305] width 346 height 28
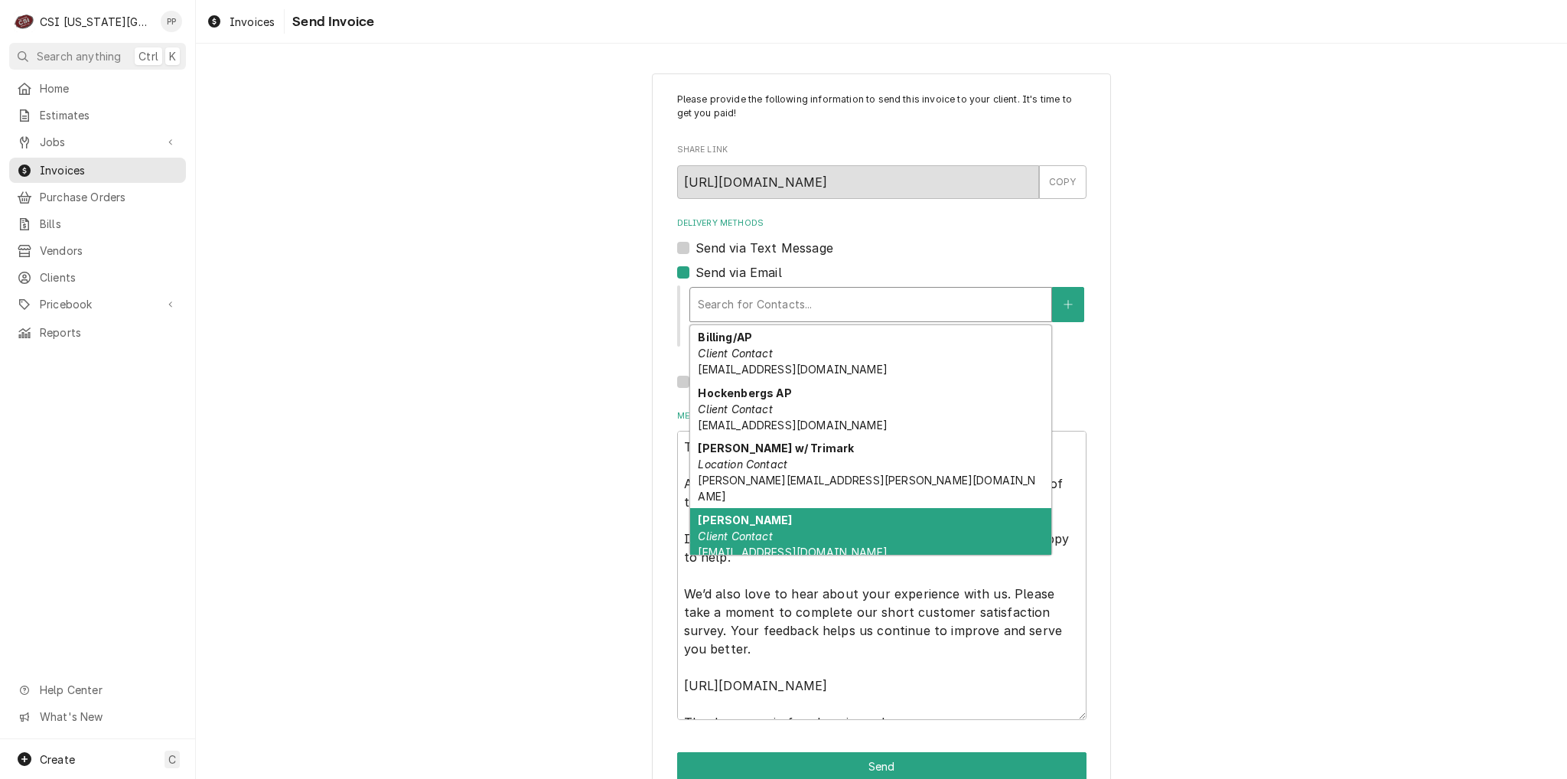
click at [798, 513] on div "Phil Potter Client Contact Phil@csi1.com" at bounding box center [870, 536] width 361 height 56
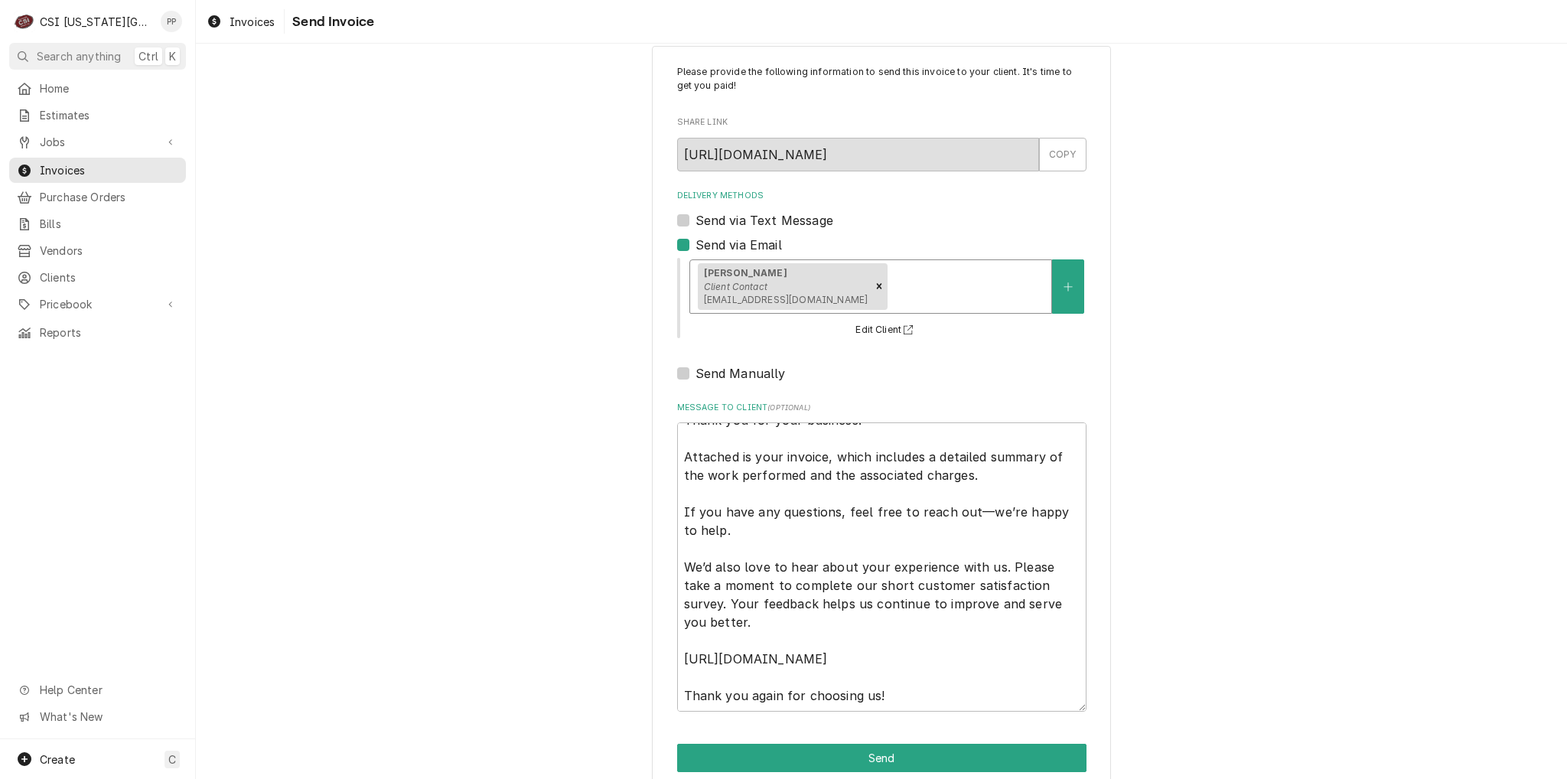
scroll to position [52, 0]
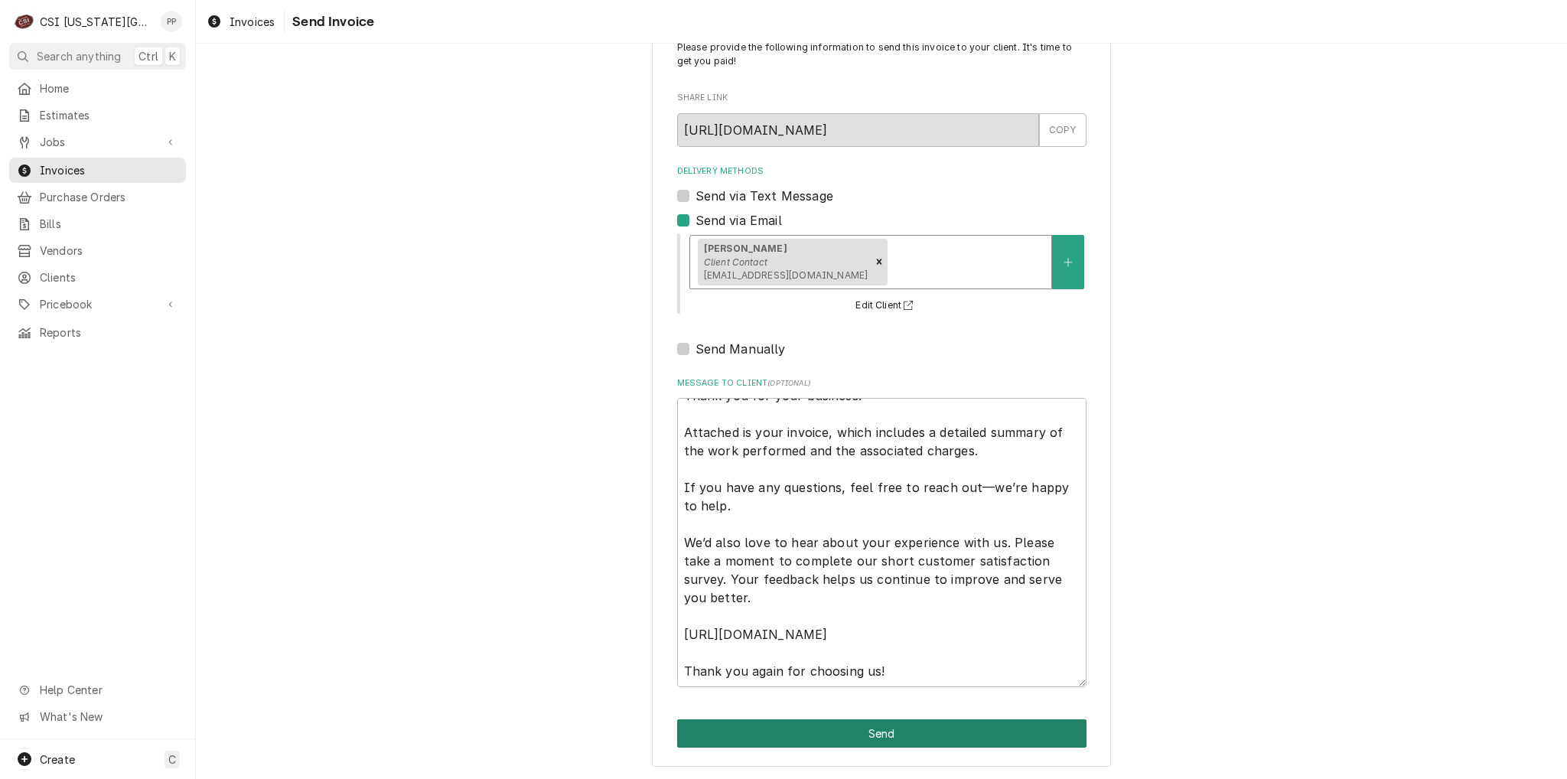
click at [989, 726] on button "Send" at bounding box center [881, 733] width 409 height 28
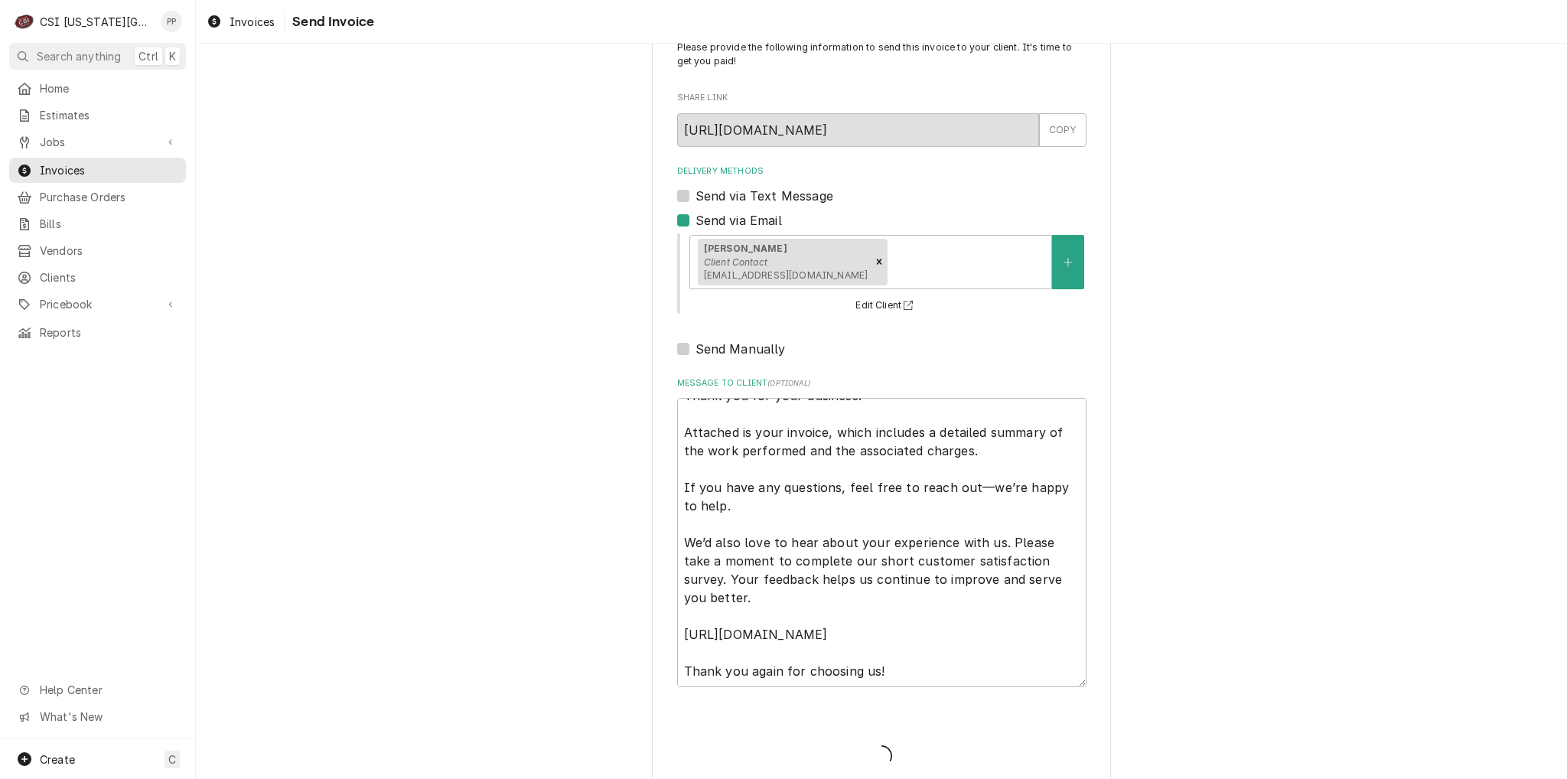
type textarea "x"
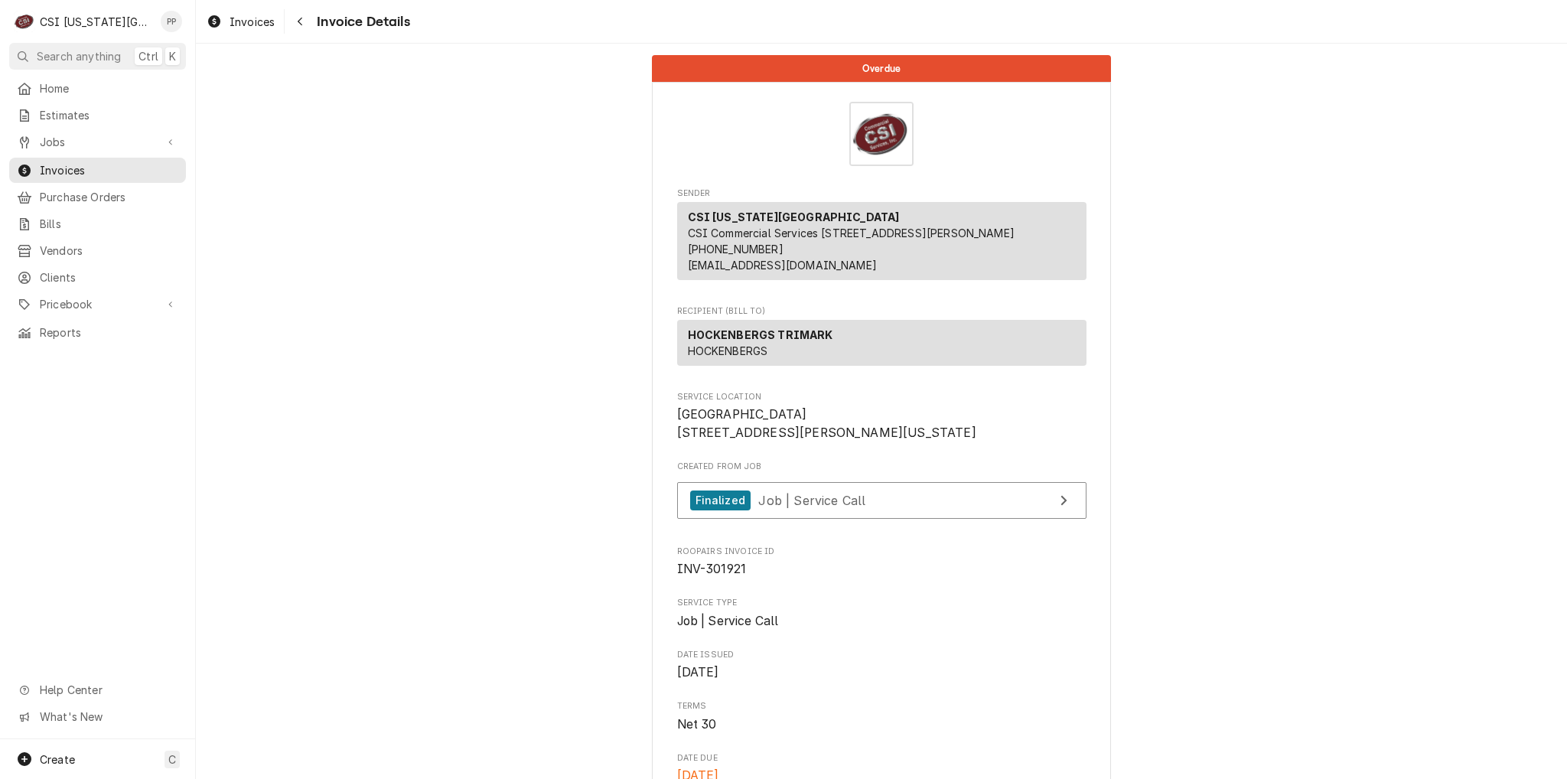
drag, startPoint x: 499, startPoint y: 138, endPoint x: 471, endPoint y: 1, distance: 139.7
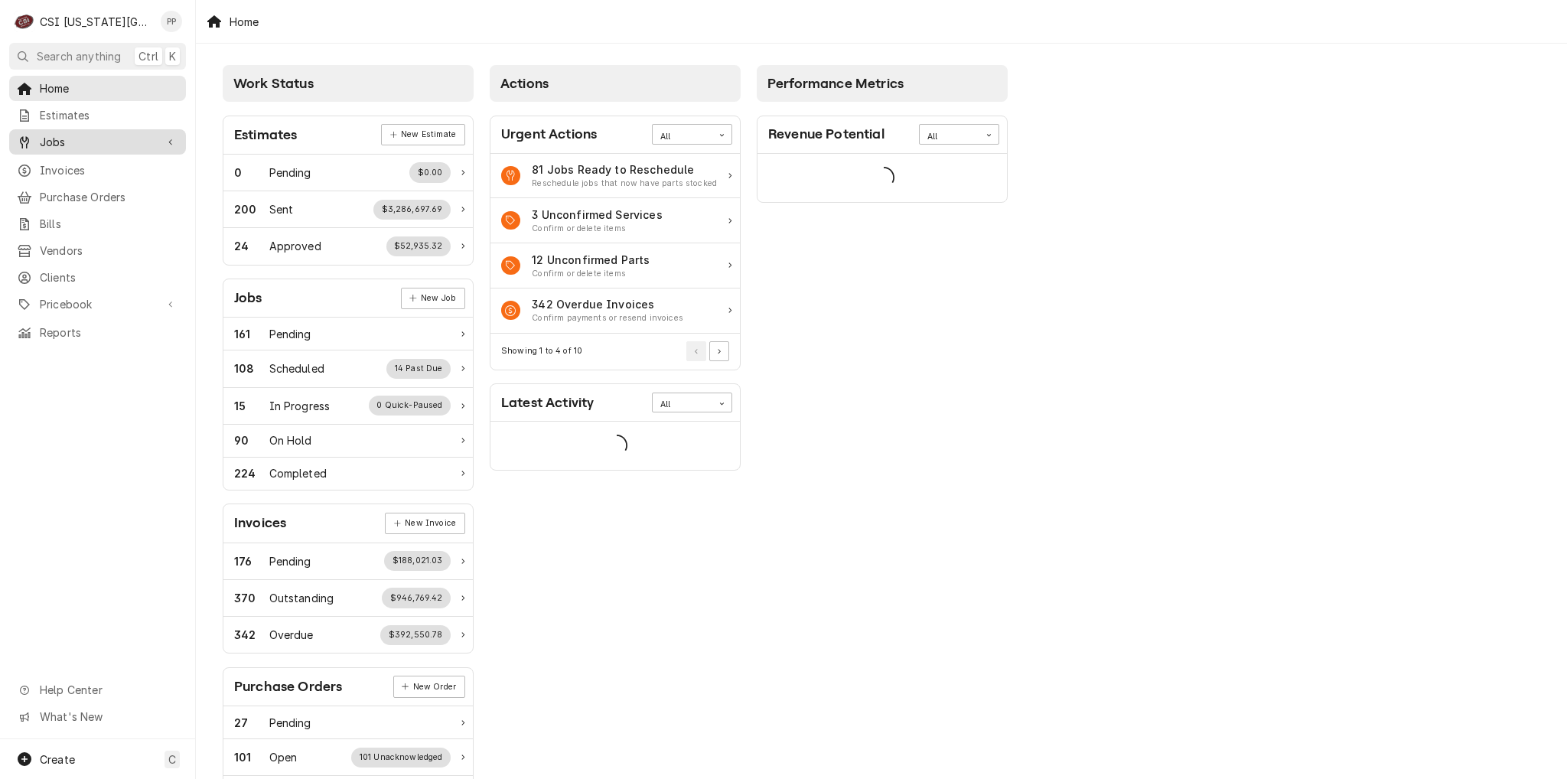
click at [53, 145] on span "Jobs" at bounding box center [98, 142] width 116 height 16
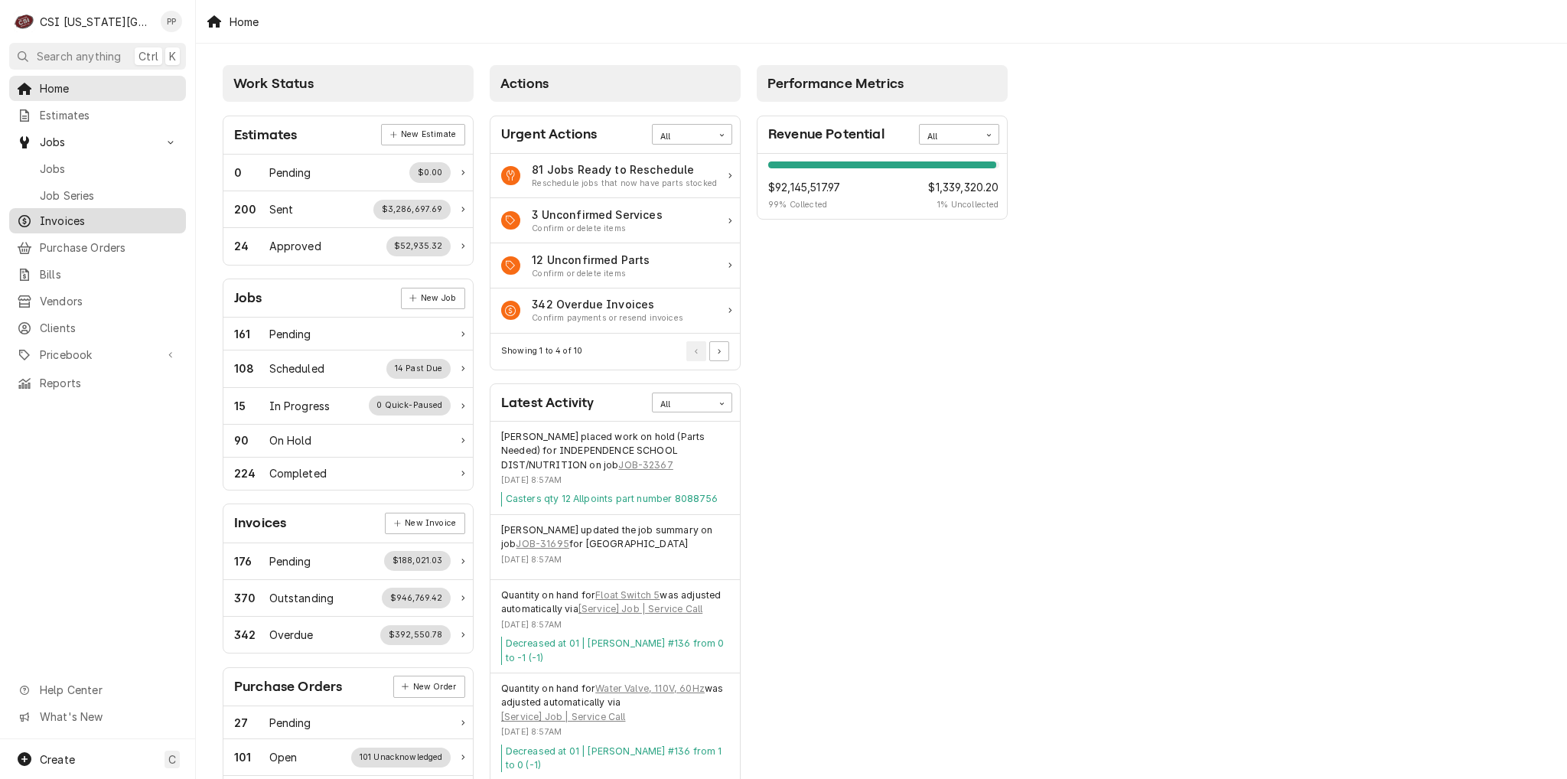
click at [98, 221] on span "Invoices" at bounding box center [109, 221] width 138 height 16
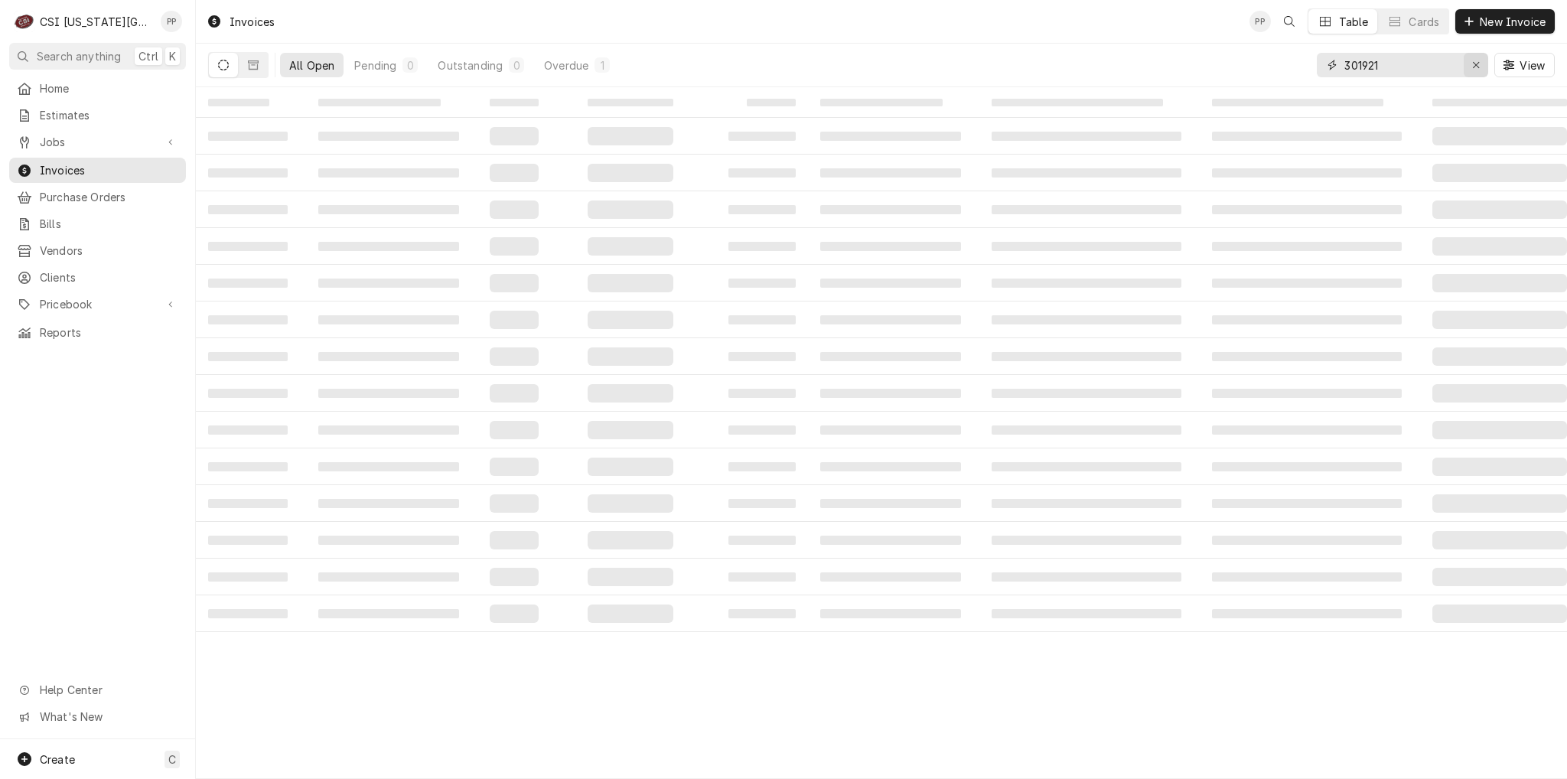
click at [1475, 64] on icon "Erase input" at bounding box center [1476, 65] width 8 height 11
click at [1422, 67] on input "Dynamic Content Wrapper" at bounding box center [1401, 65] width 115 height 24
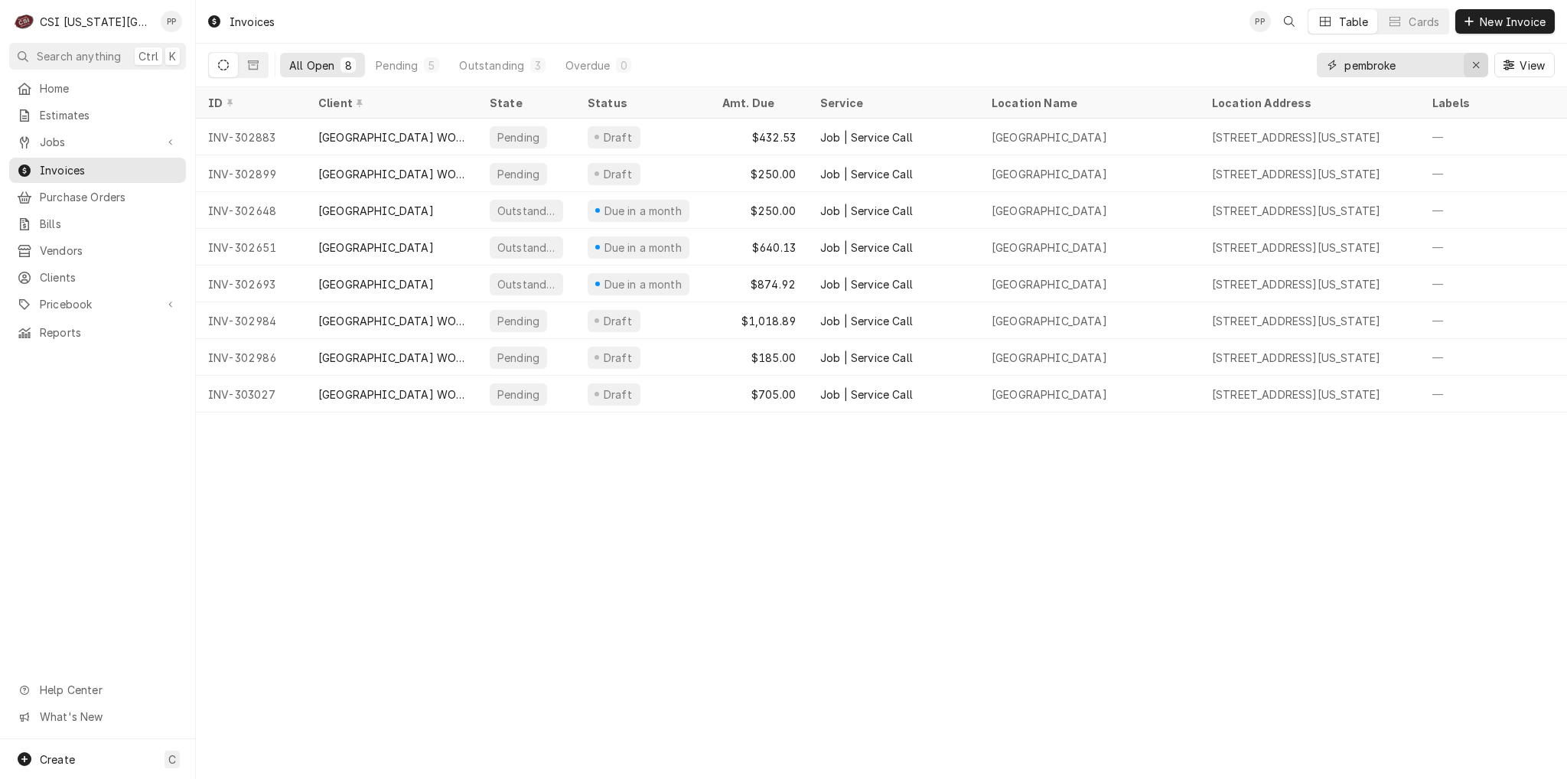
type input "pembroke"
click at [1474, 68] on icon "Erase input" at bounding box center [1476, 65] width 8 height 11
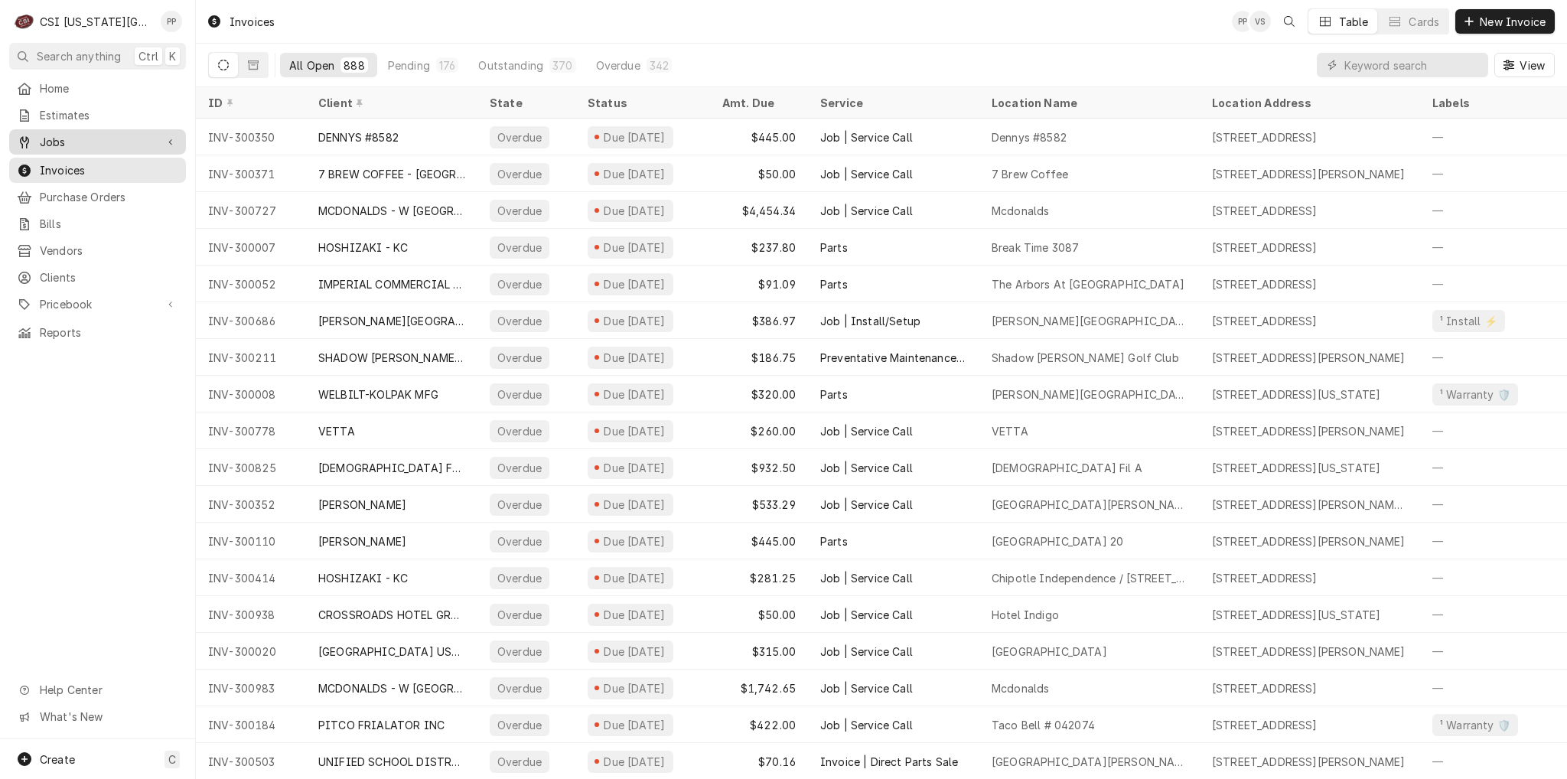
click at [155, 142] on div "Jobs" at bounding box center [97, 141] width 171 height 19
click at [125, 164] on span "Jobs" at bounding box center [109, 169] width 138 height 16
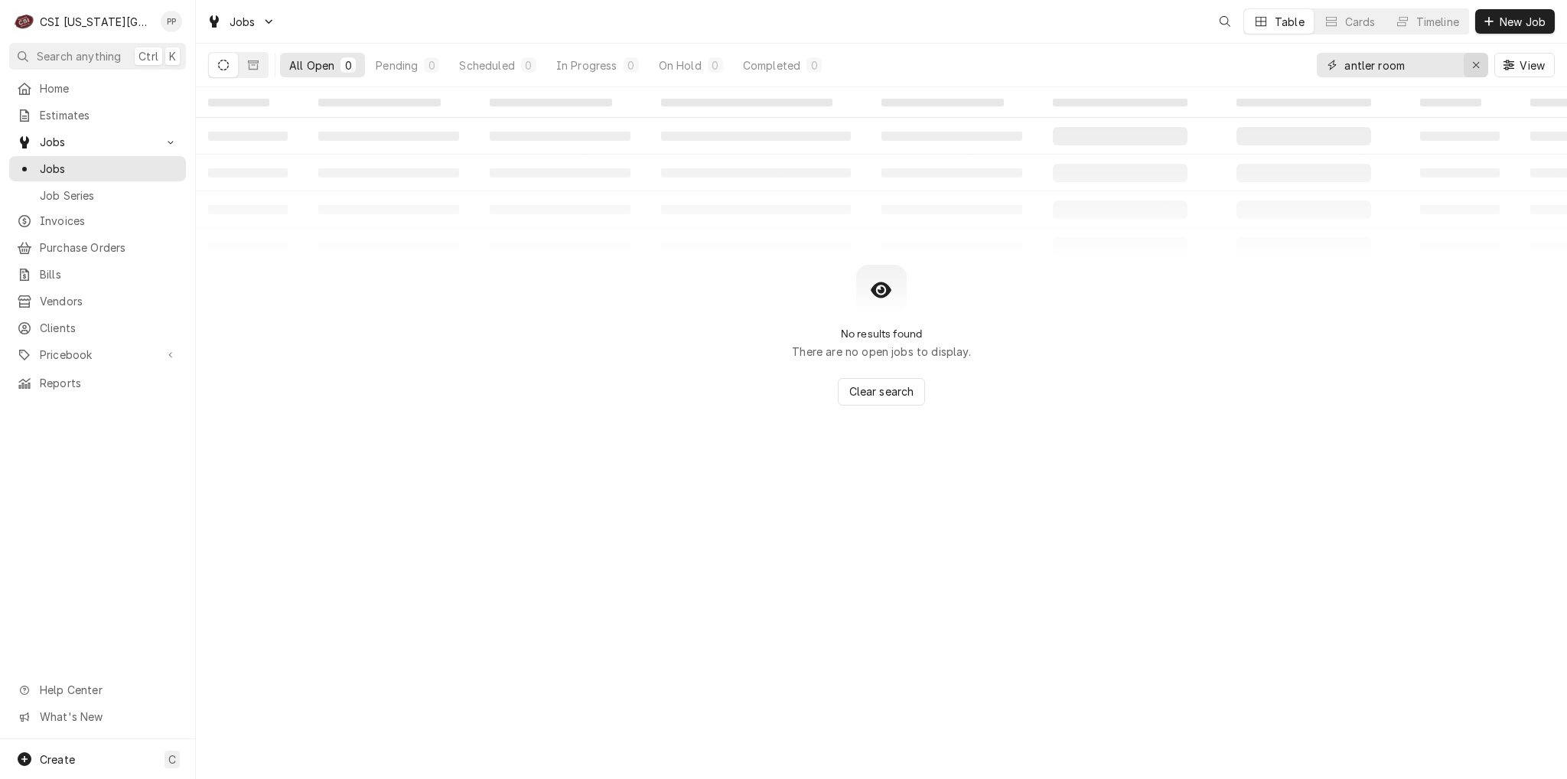
click at [1478, 60] on icon "Erase input" at bounding box center [1476, 65] width 8 height 11
click at [1465, 62] on input "Dynamic Content Wrapper" at bounding box center [1416, 65] width 144 height 24
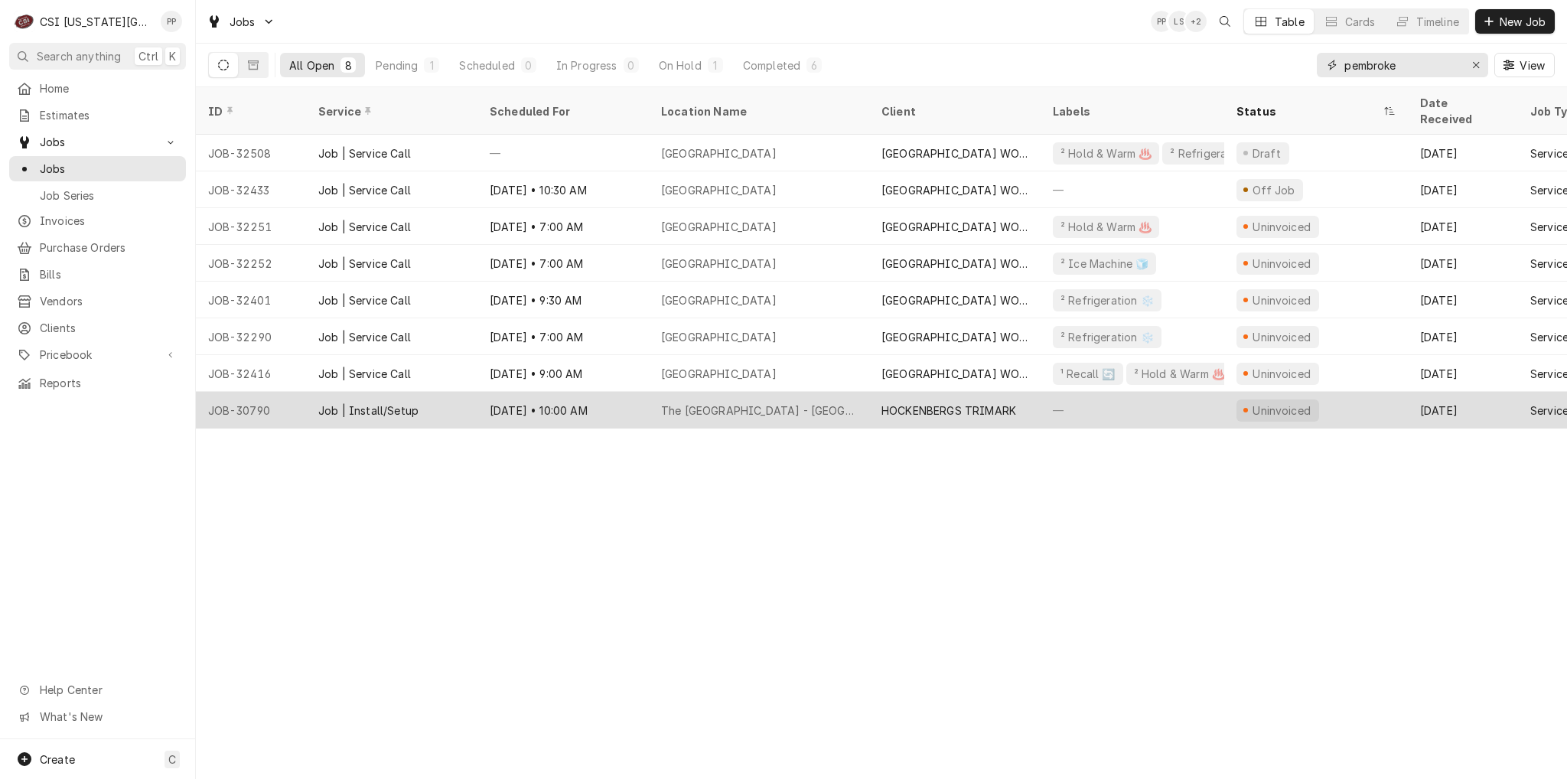
type input "pembroke"
click at [880, 392] on div "HOCKENBERGS TRIMARK" at bounding box center [954, 410] width 171 height 37
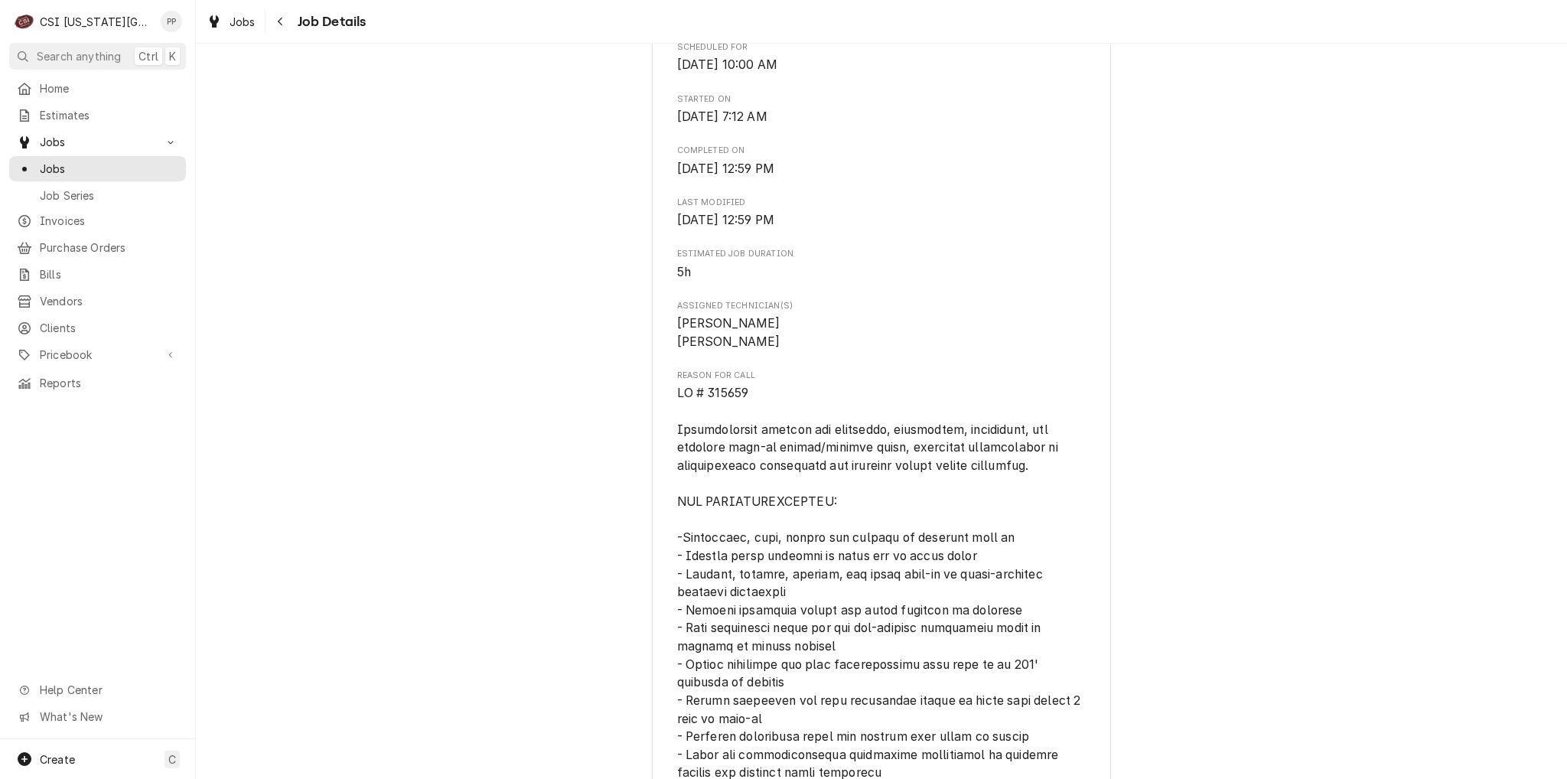
scroll to position [612, 0]
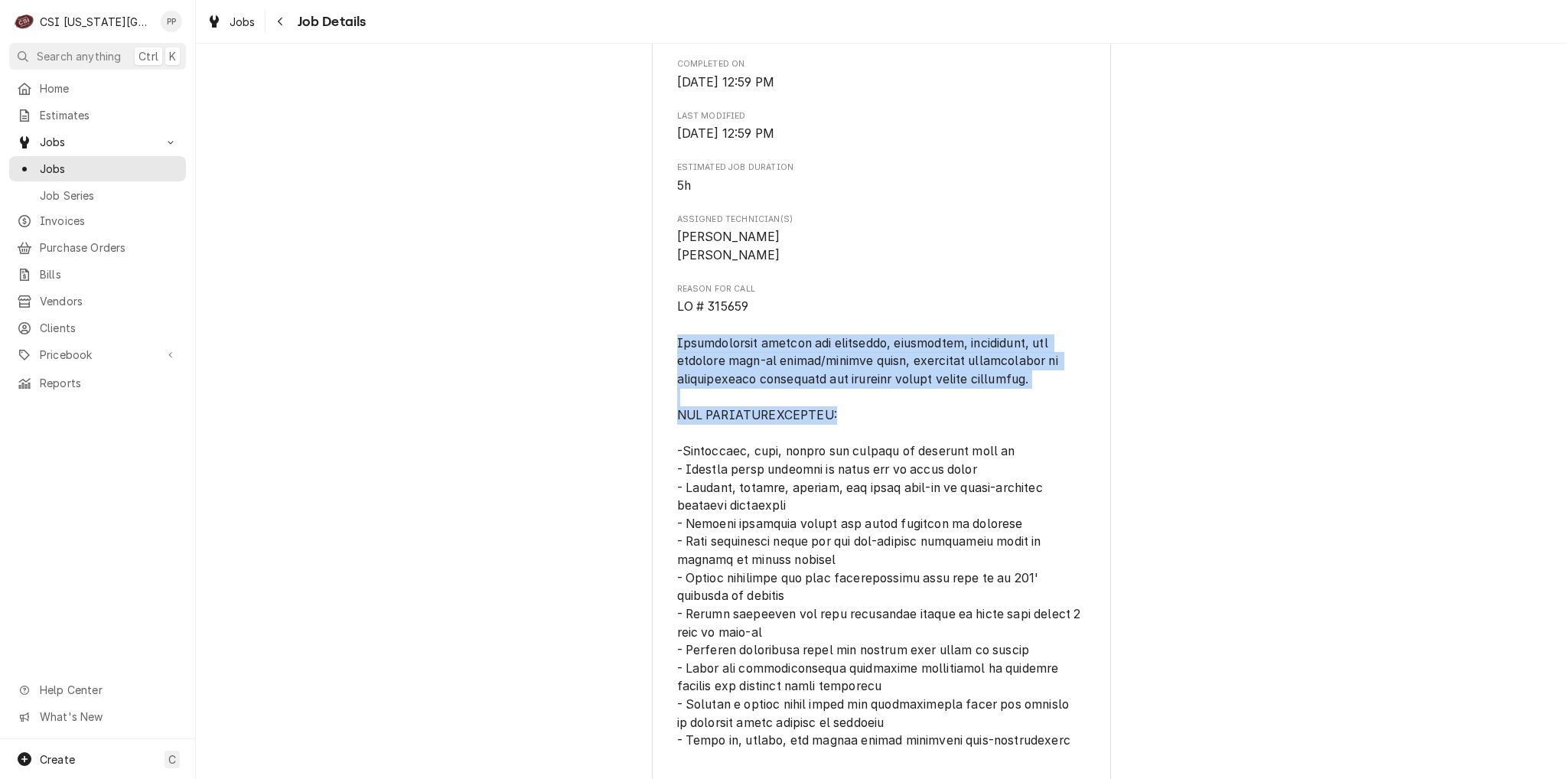
drag, startPoint x: 666, startPoint y: 377, endPoint x: 849, endPoint y: 447, distance: 195.0
click at [849, 447] on div "HOCKENBERGS TRIMARK [GEOGRAPHIC_DATA] - [GEOGRAPHIC_DATA] / [STREET_ADDRESS][US…" at bounding box center [881, 739] width 459 height 2507
click at [849, 448] on span "Reason For Call" at bounding box center [881, 650] width 409 height 705
drag, startPoint x: 663, startPoint y: 374, endPoint x: 1057, endPoint y: 412, distance: 395.9
click at [1057, 412] on div "HOCKENBERGS TRIMARK [GEOGRAPHIC_DATA] - [GEOGRAPHIC_DATA] / [STREET_ADDRESS][US…" at bounding box center [881, 739] width 459 height 2507
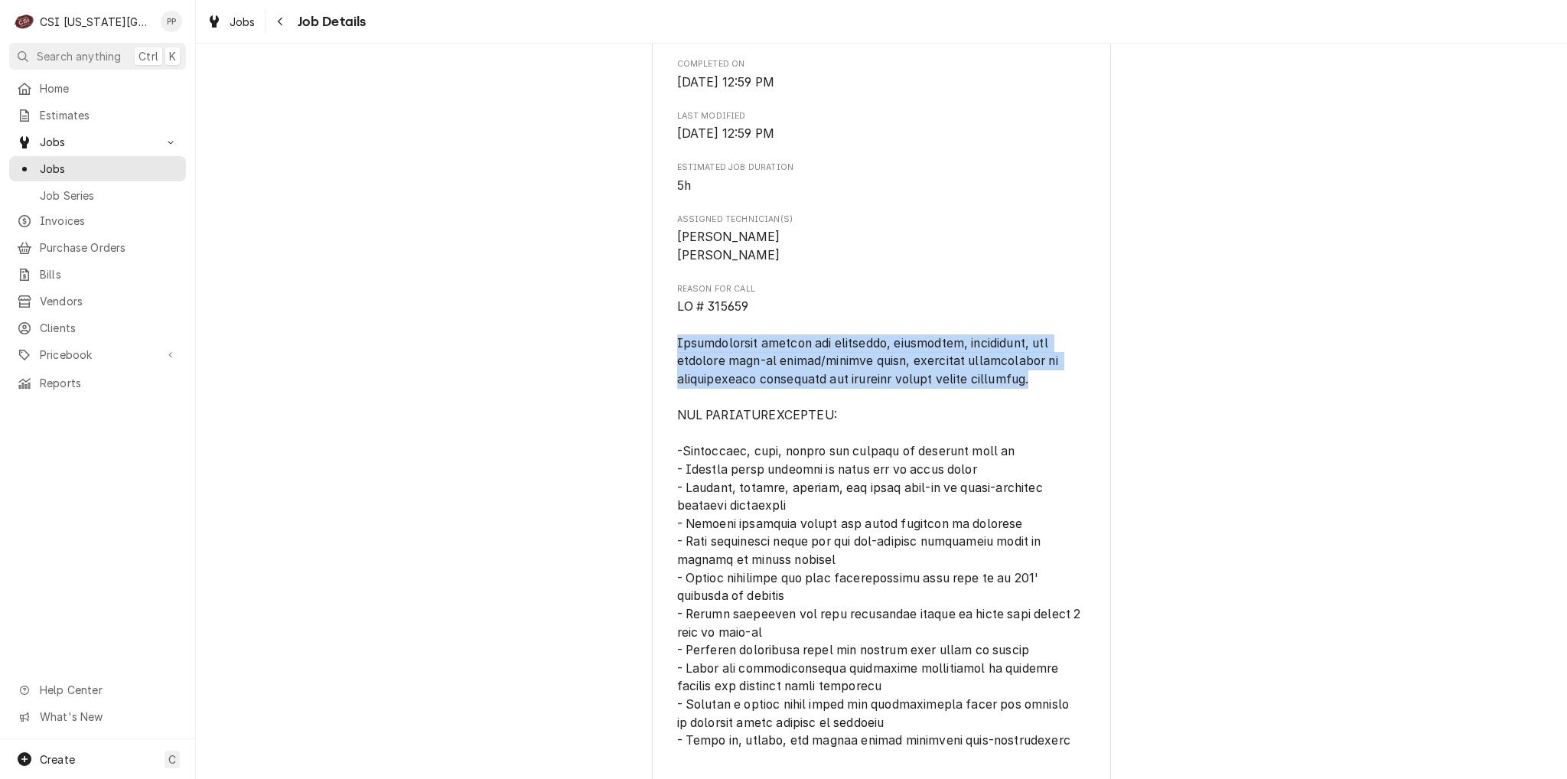
click at [1057, 412] on span "Reason For Call" at bounding box center [881, 650] width 409 height 705
drag, startPoint x: 1057, startPoint y: 412, endPoint x: 666, endPoint y: 319, distance: 402.7
click at [663, 322] on div "HOCKENBERGS TRIMARK [GEOGRAPHIC_DATA] - [GEOGRAPHIC_DATA] / [STREET_ADDRESS][US…" at bounding box center [881, 739] width 459 height 2507
click at [666, 319] on div "HOCKENBERGS TRIMARK [GEOGRAPHIC_DATA] - [GEOGRAPHIC_DATA] / [STREET_ADDRESS][US…" at bounding box center [881, 739] width 459 height 2507
drag, startPoint x: 666, startPoint y: 319, endPoint x: 1067, endPoint y: 414, distance: 412.8
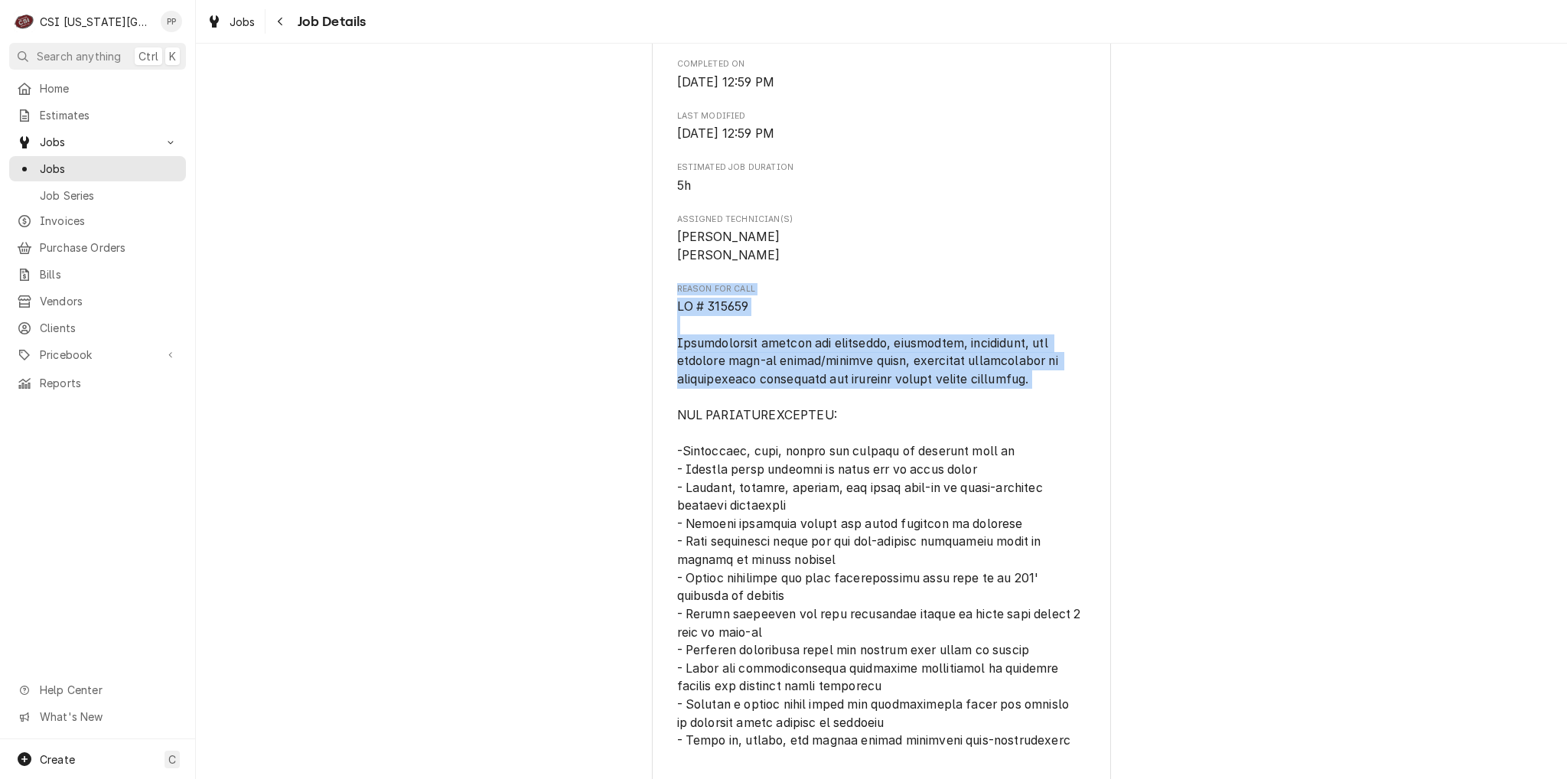
click at [1067, 414] on div "HOCKENBERGS TRIMARK The Pembroke Hill School - Wornall Campus / 400 West 51St S…" at bounding box center [881, 739] width 459 height 2507
click at [1067, 414] on span "Reason For Call" at bounding box center [881, 650] width 409 height 705
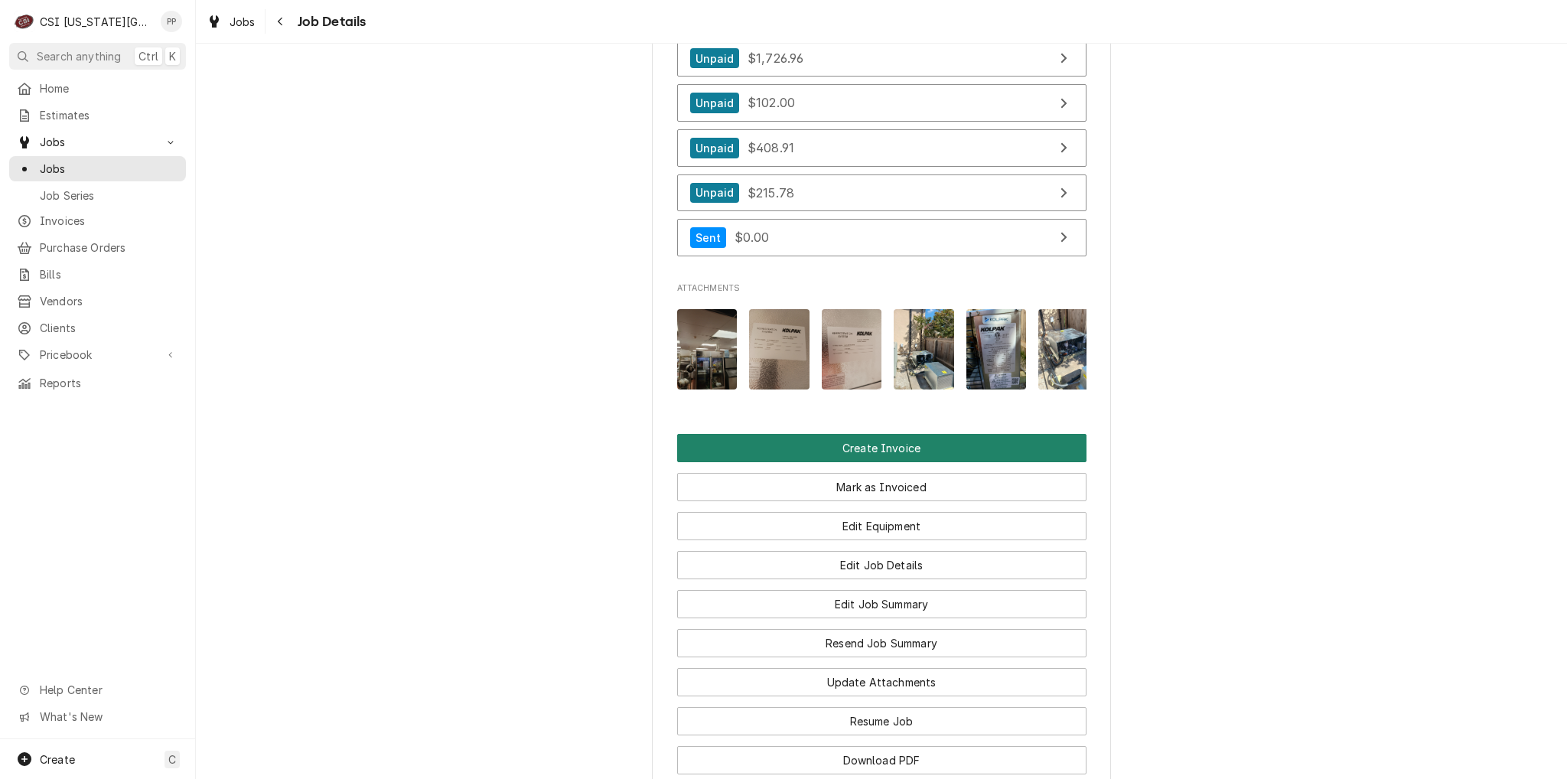
scroll to position [1846, 0]
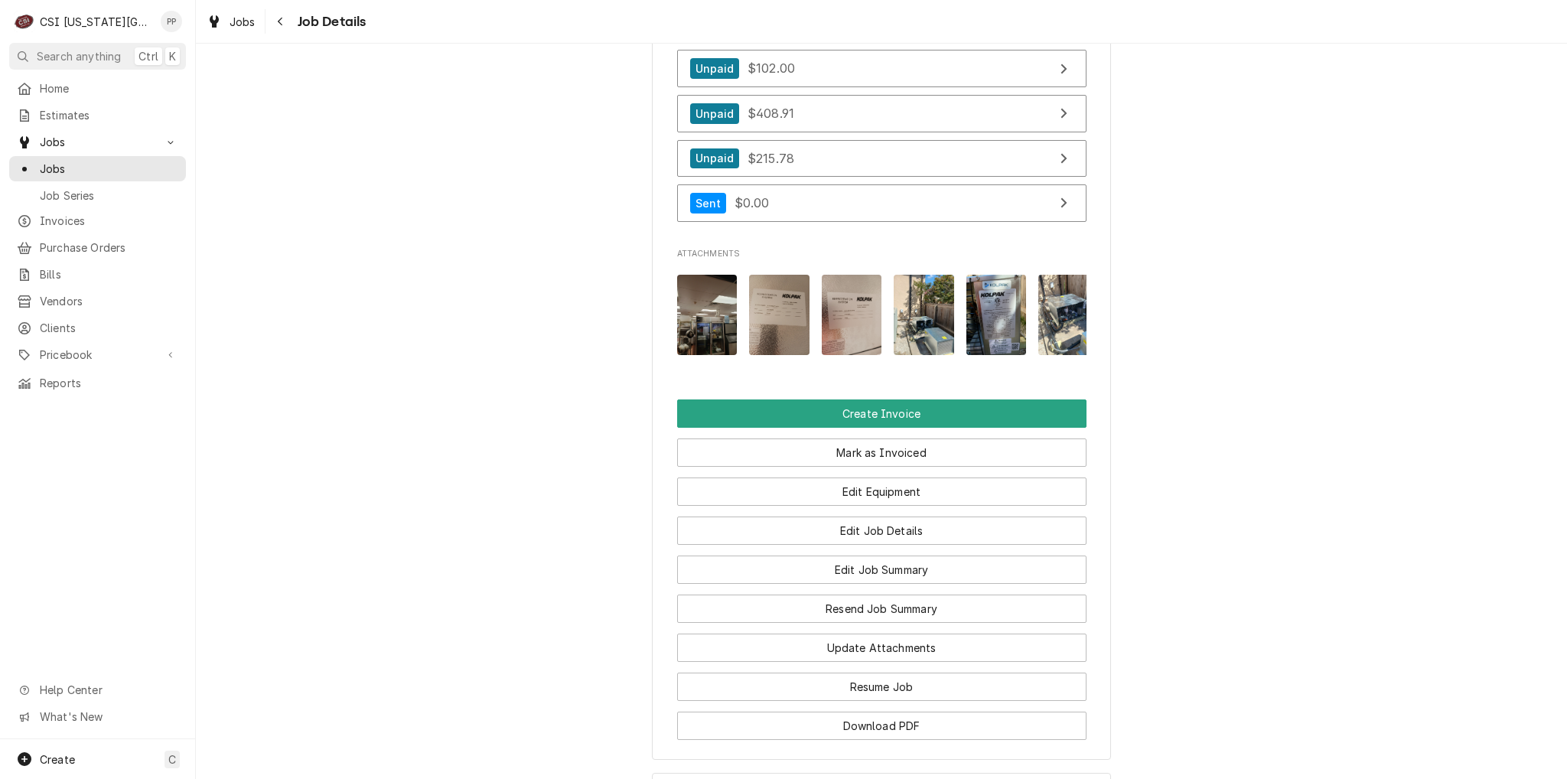
click at [920, 332] on img "Attachments" at bounding box center [924, 315] width 60 height 80
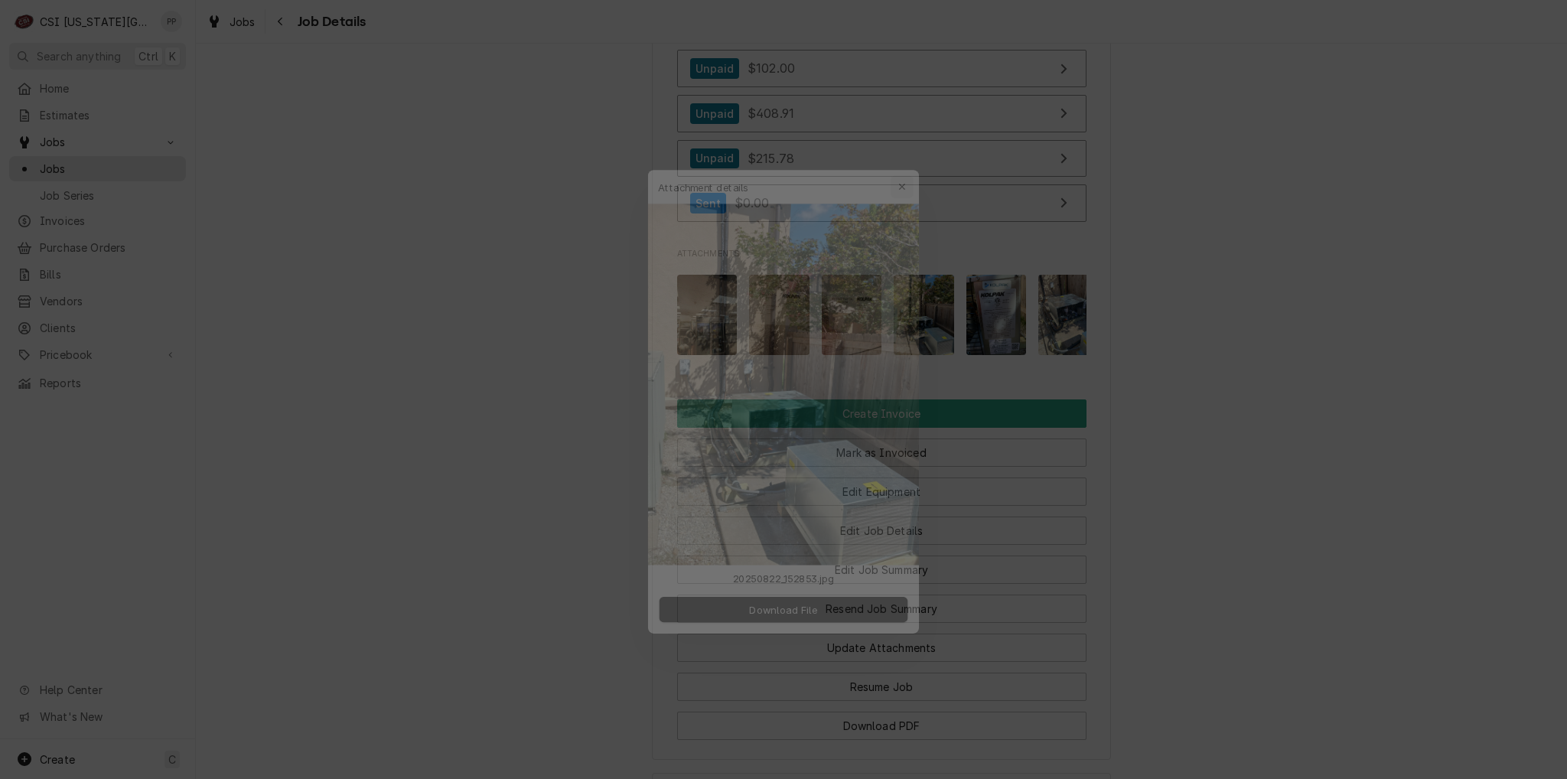
click at [912, 155] on icon "button" at bounding box center [911, 156] width 7 height 7
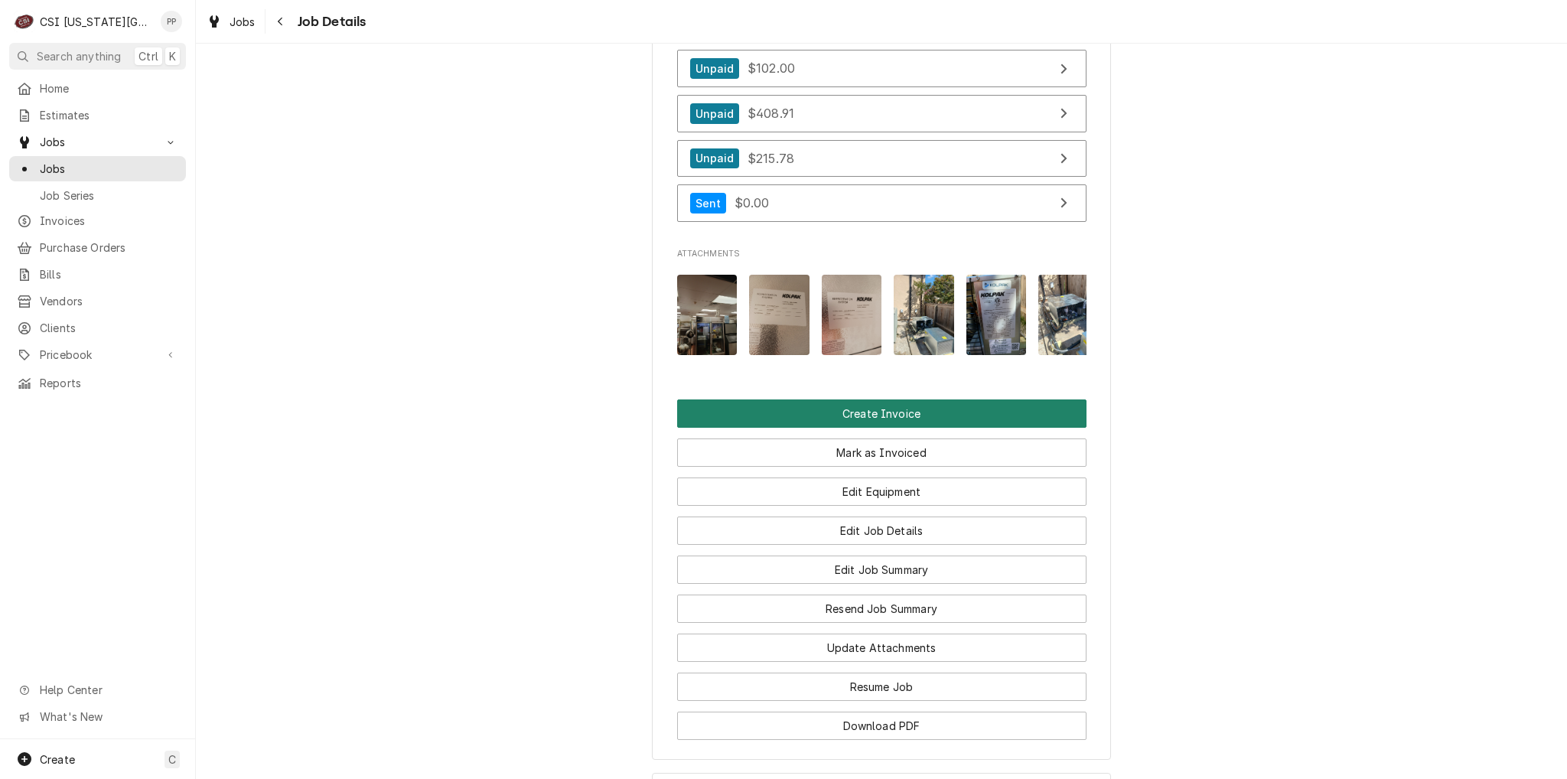
click at [858, 428] on button "Create Invoice" at bounding box center [881, 413] width 409 height 28
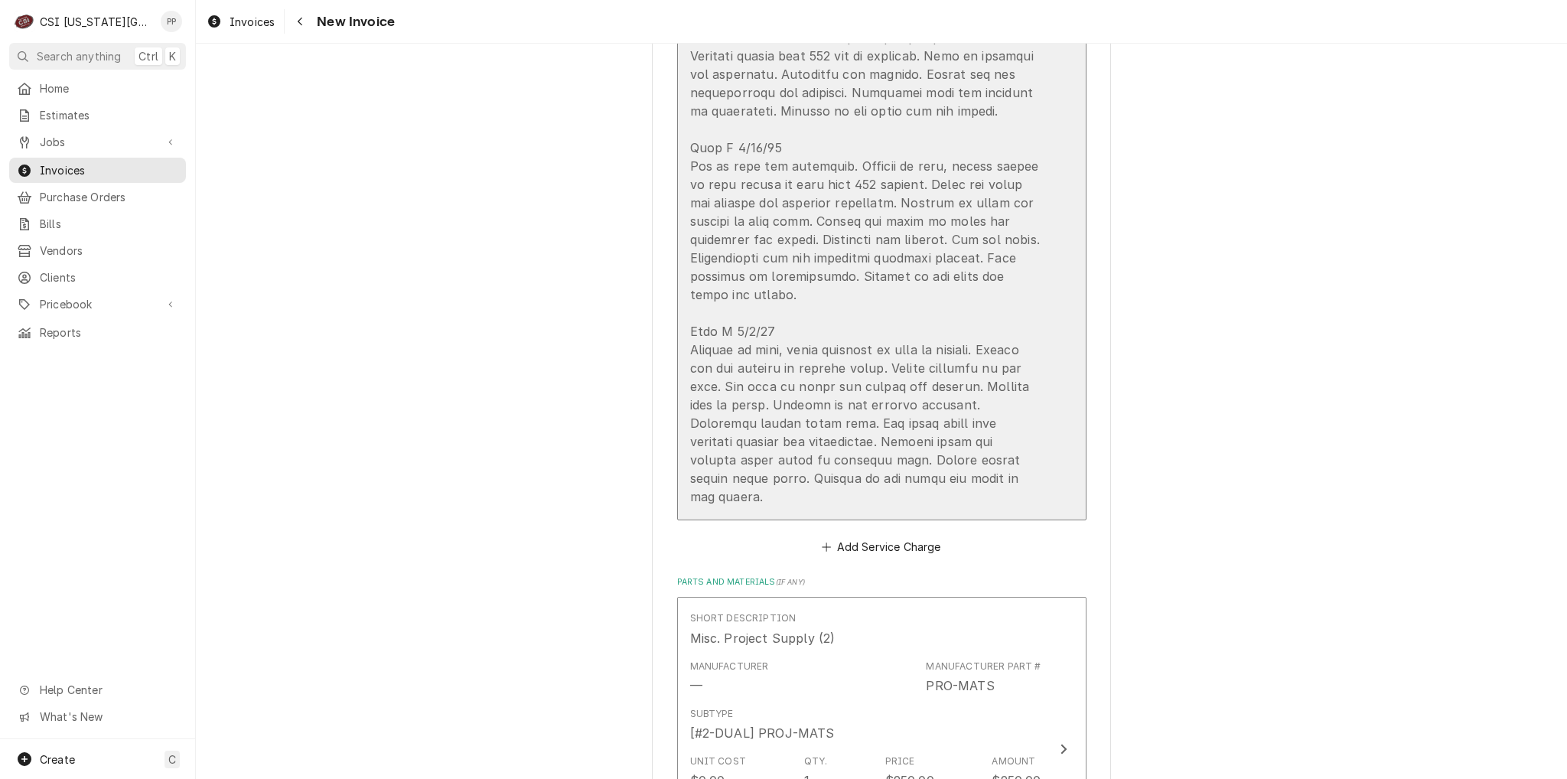
scroll to position [3520, 0]
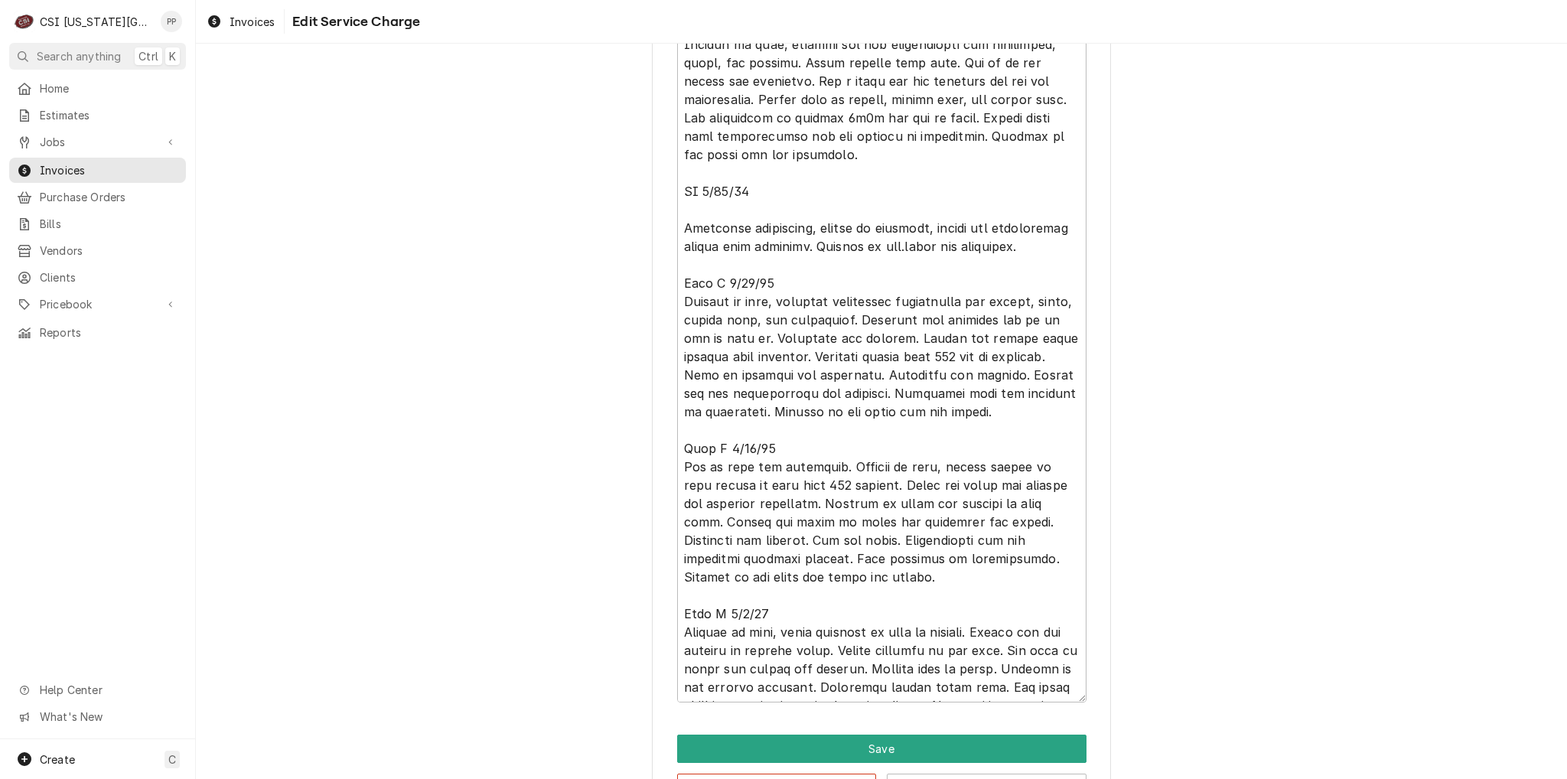
scroll to position [1884, 0]
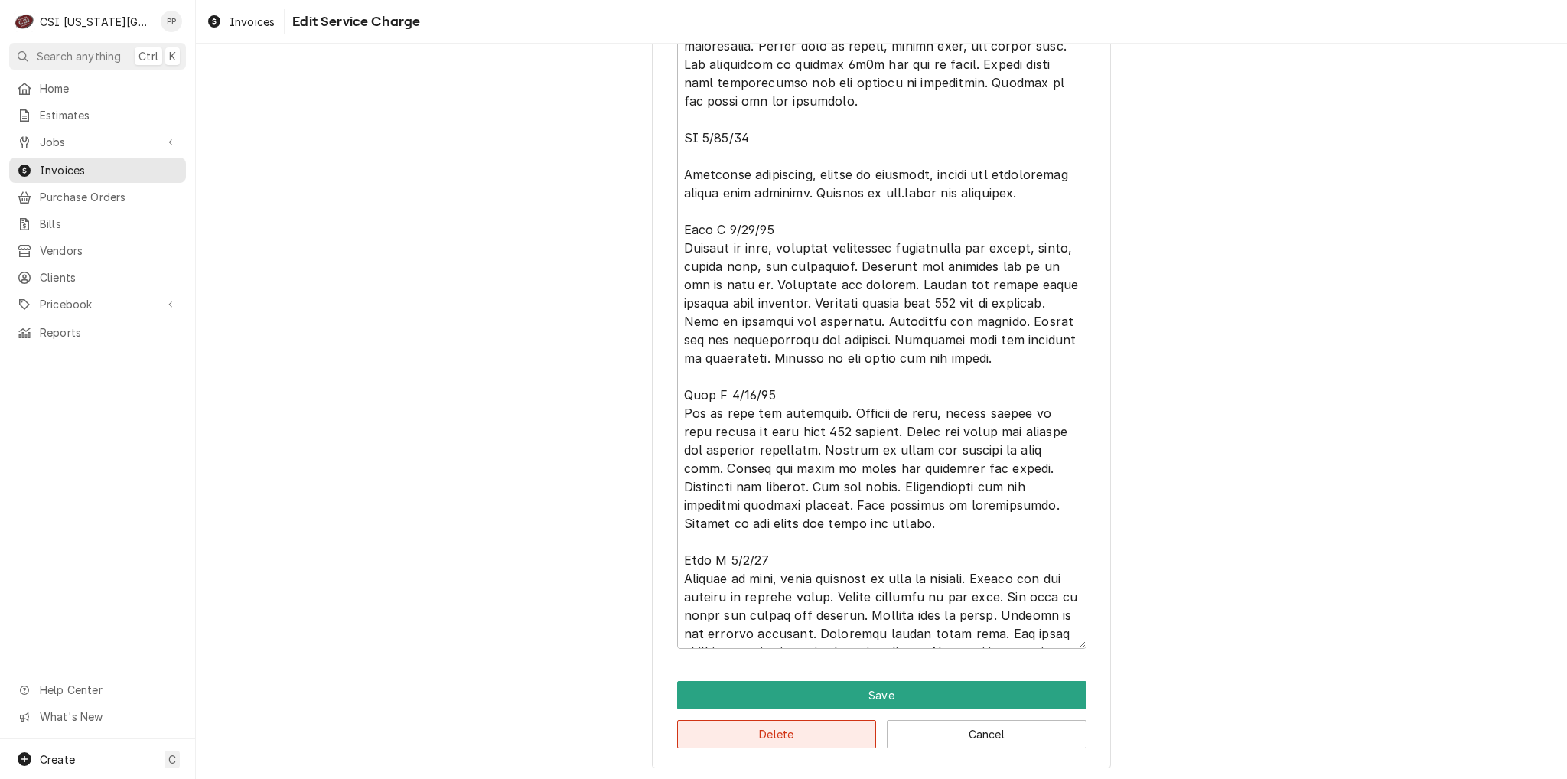
click at [790, 731] on button "Delete" at bounding box center [777, 734] width 200 height 28
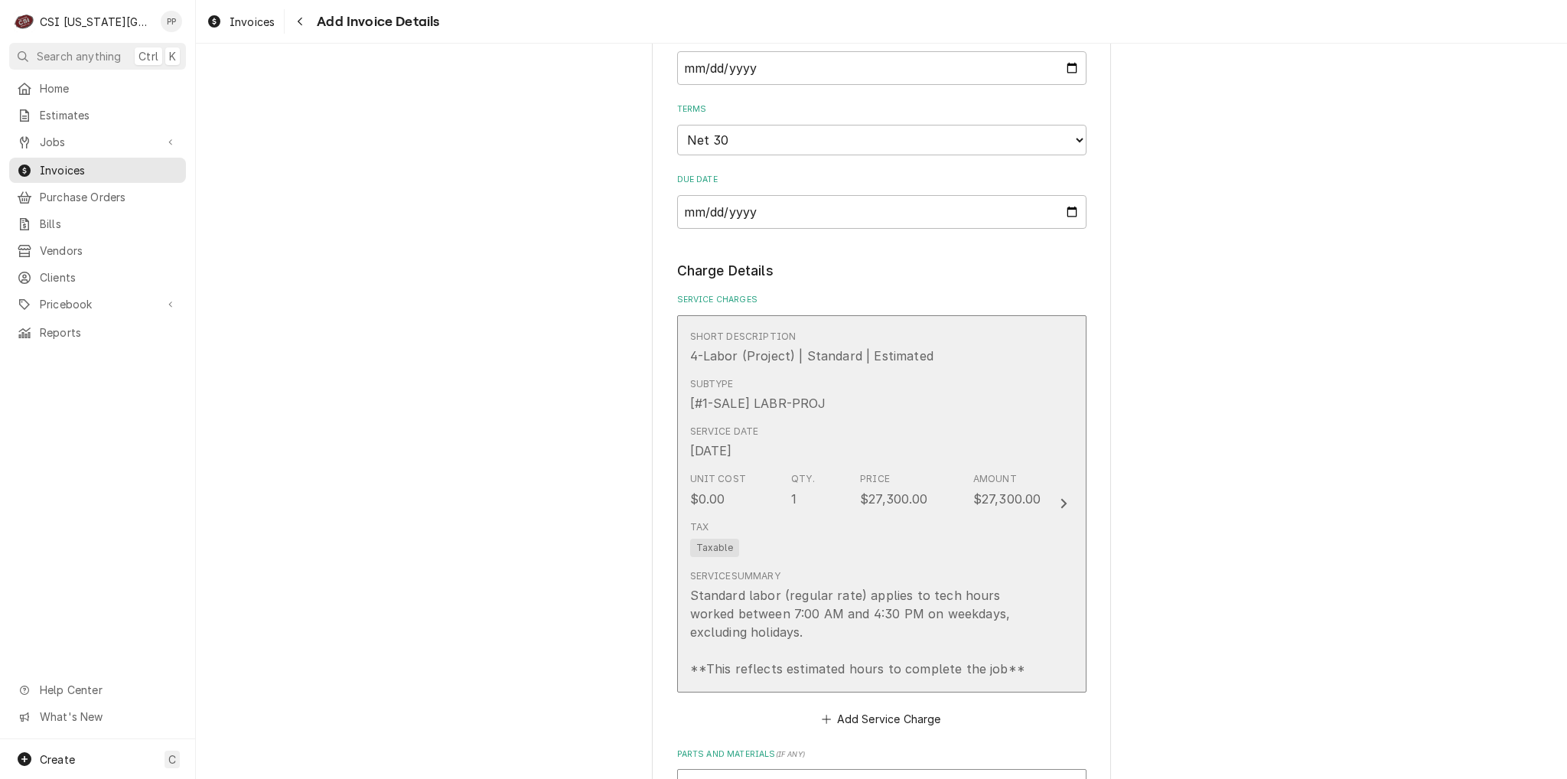
scroll to position [1075, 0]
click at [991, 475] on div "Amount" at bounding box center [995, 481] width 44 height 14
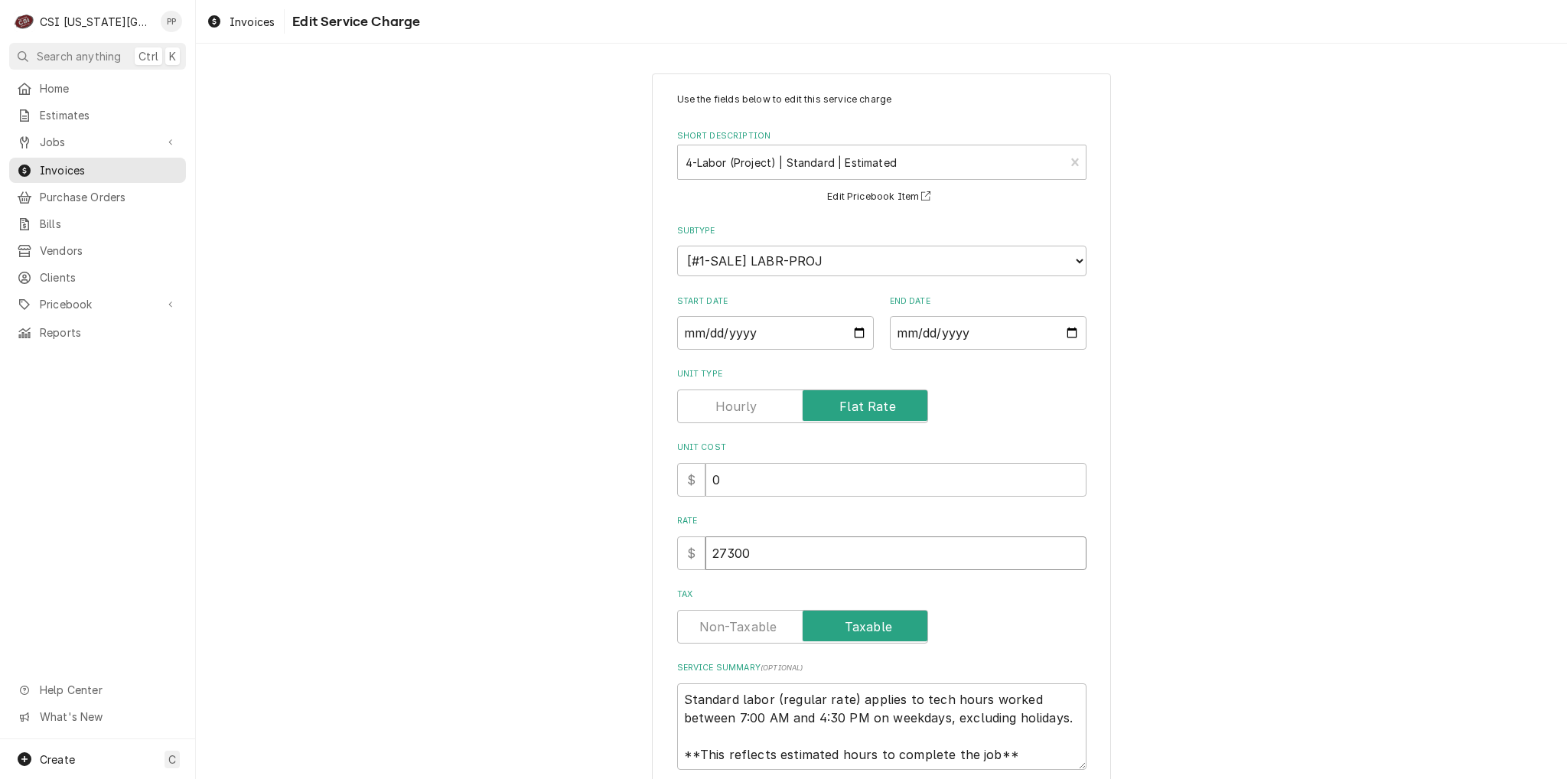
drag, startPoint x: 797, startPoint y: 558, endPoint x: 676, endPoint y: 558, distance: 120.1
click at [677, 558] on div "$ 27300" at bounding box center [881, 553] width 409 height 34
type textarea "x"
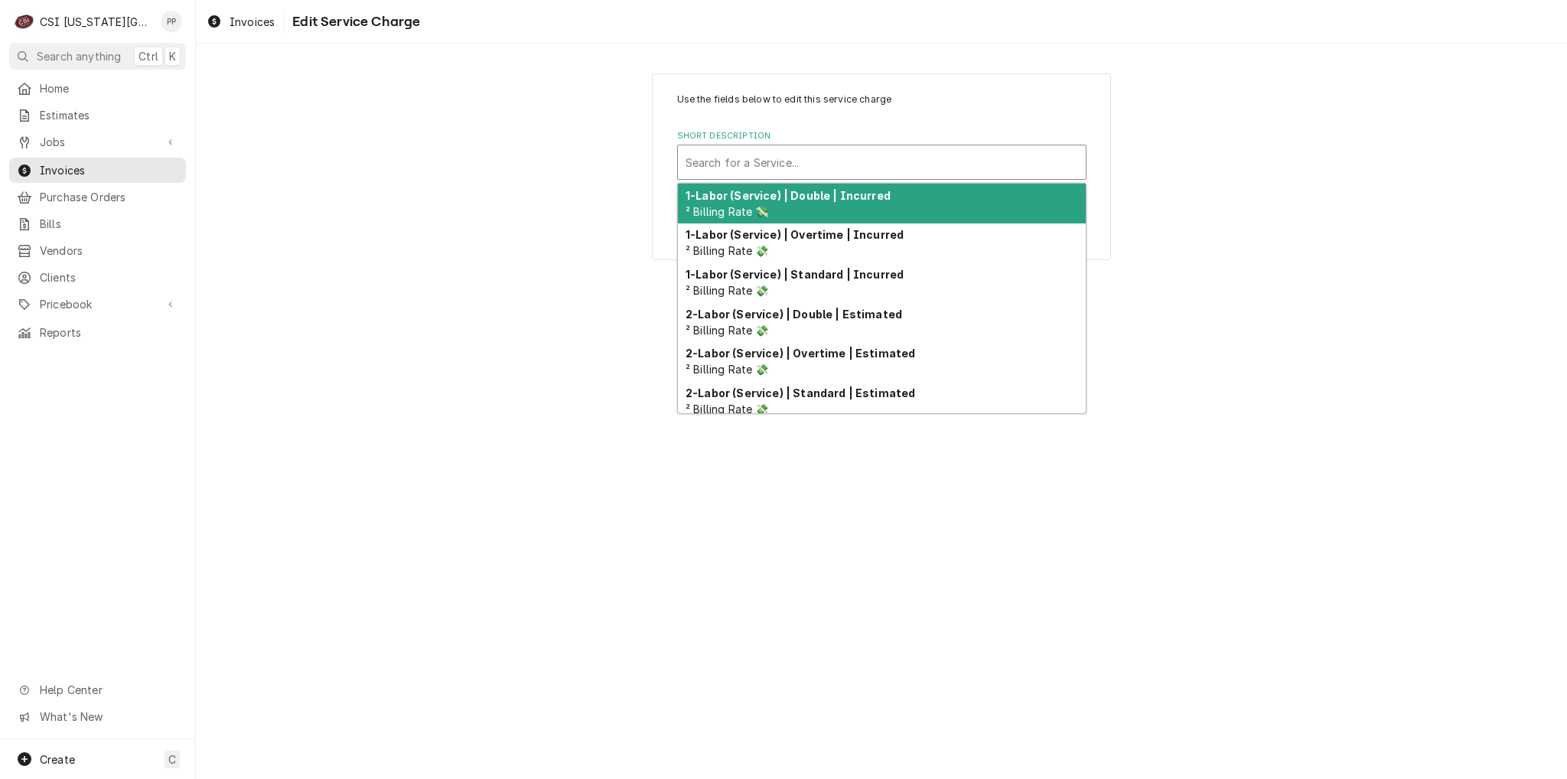
click at [992, 163] on div "Short Description" at bounding box center [882, 162] width 393 height 28
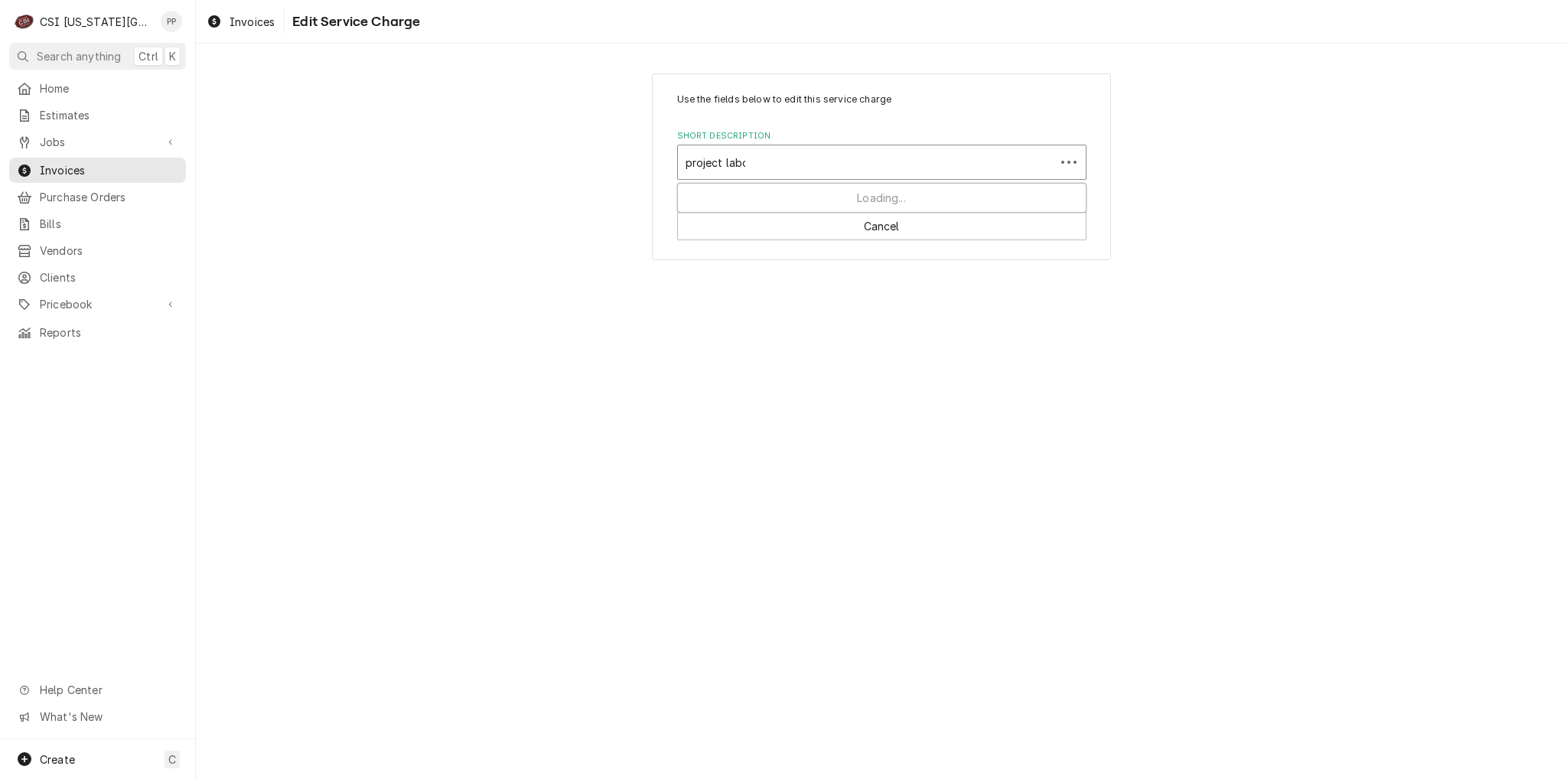
type input "project labor"
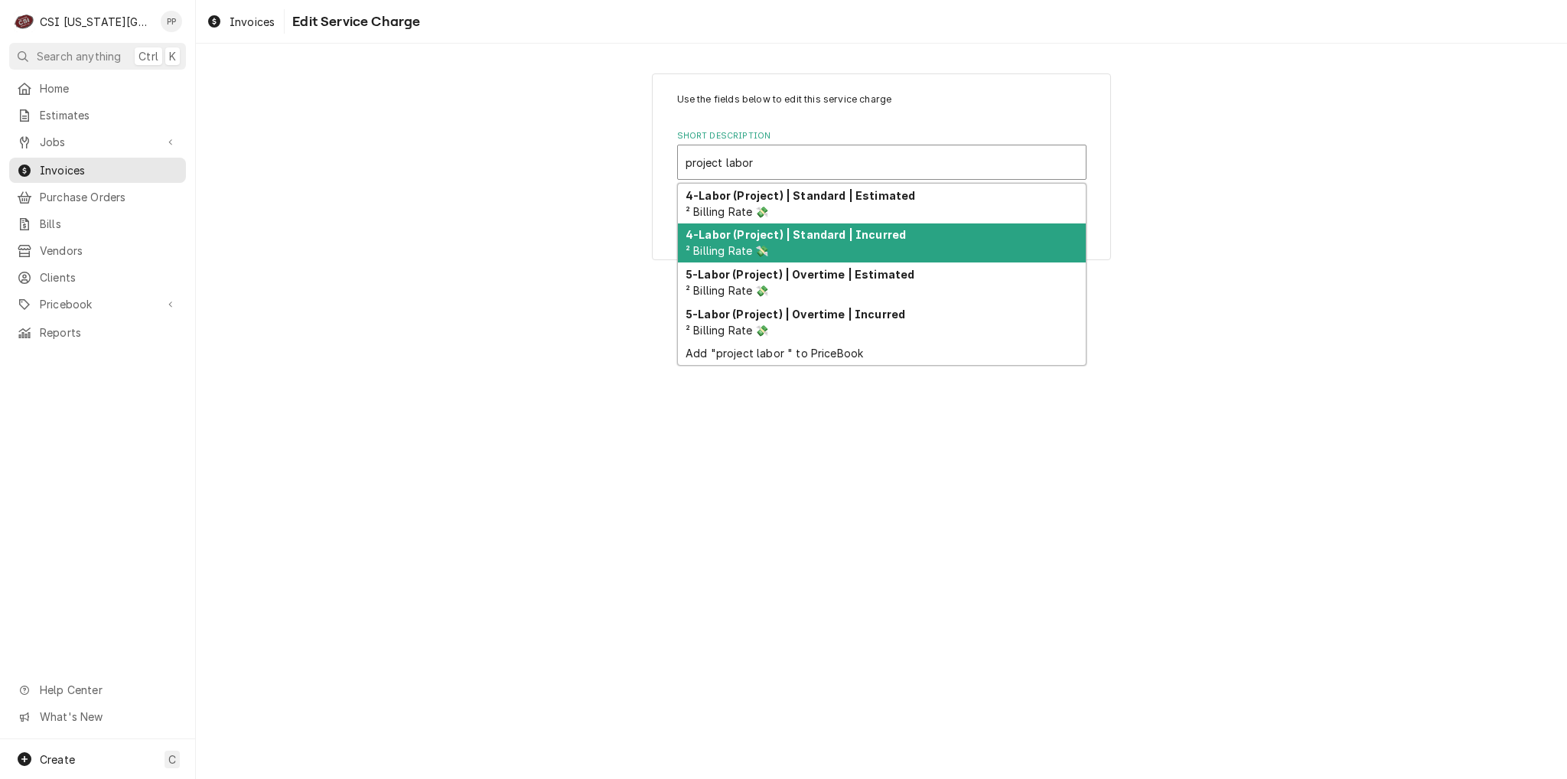
click at [939, 229] on div "4-Labor (Project) | Standard | Incurred ² Billing Rate 💸" at bounding box center [882, 243] width 408 height 40
type textarea "x"
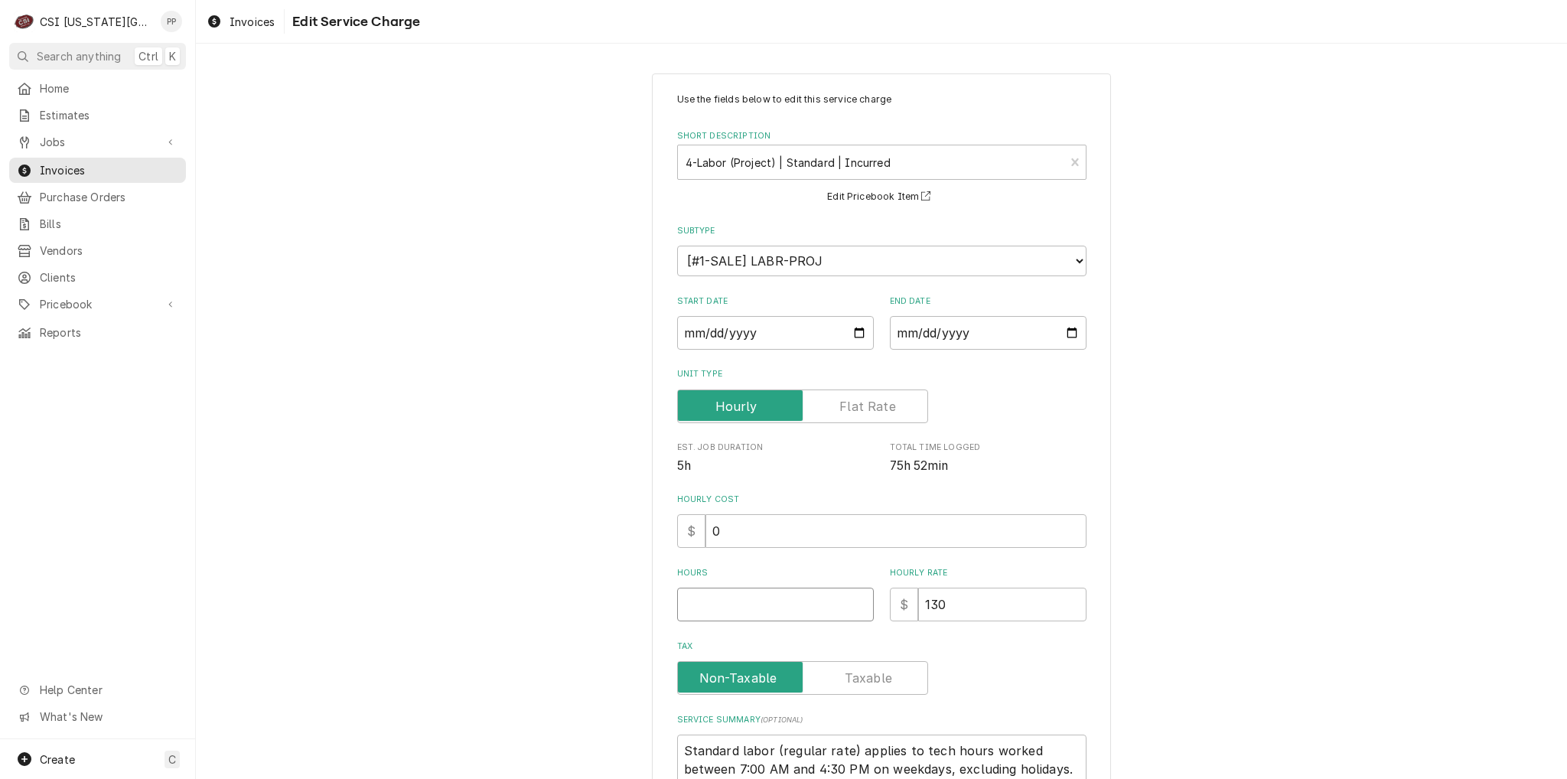
click at [735, 604] on input "Hours" at bounding box center [775, 605] width 197 height 34
click at [854, 412] on label "Unit Type" at bounding box center [802, 406] width 251 height 34
click at [854, 412] on input "Unit Type" at bounding box center [802, 406] width 237 height 34
checkbox input "true"
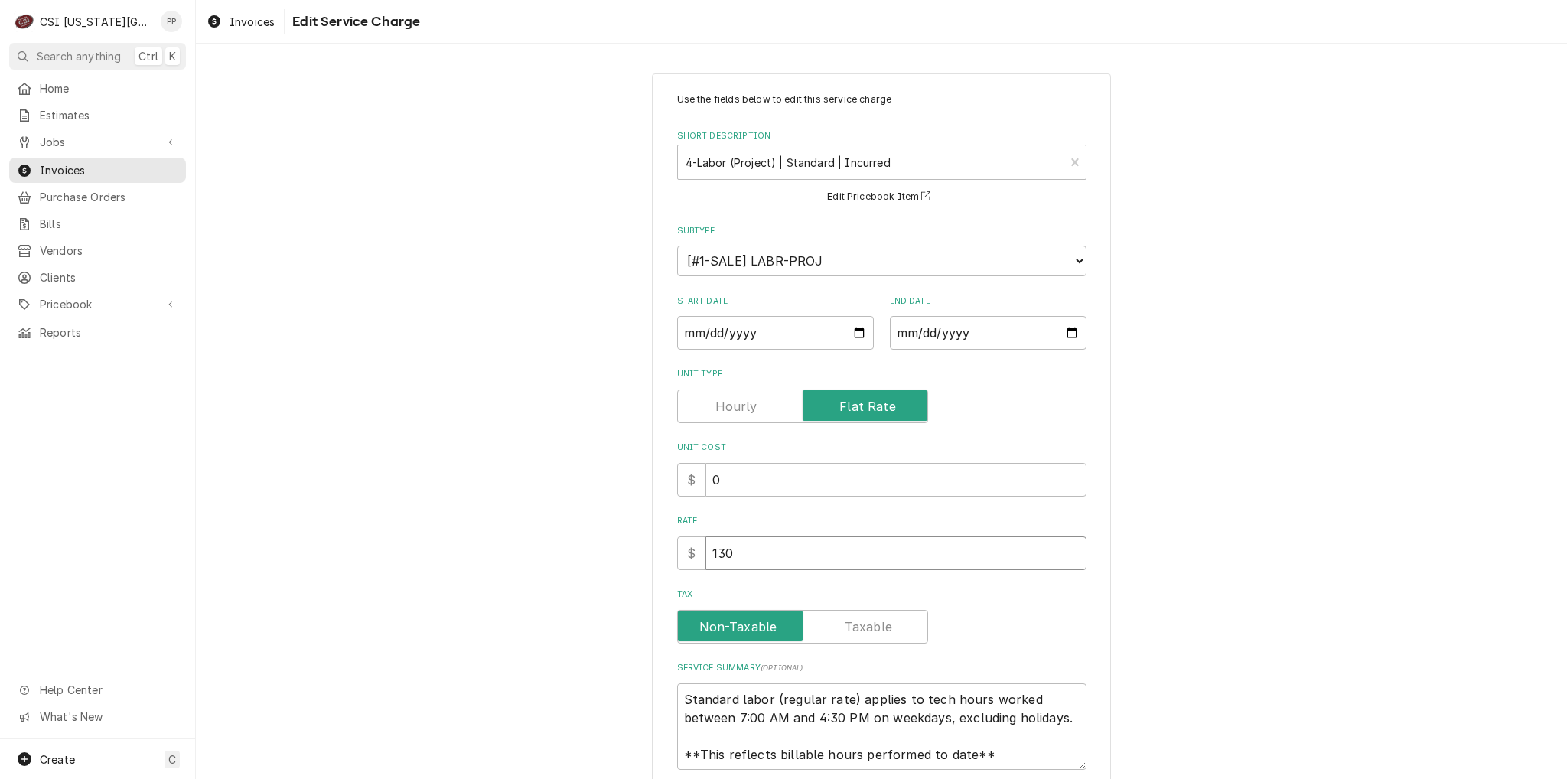
drag, startPoint x: 735, startPoint y: 552, endPoint x: 682, endPoint y: 552, distance: 52.8
click at [652, 557] on div "Use the fields below to edit this service charge Short Description 4-Labor (Pro…" at bounding box center [881, 481] width 459 height 816
paste input "2730"
type textarea "x"
type input "27300"
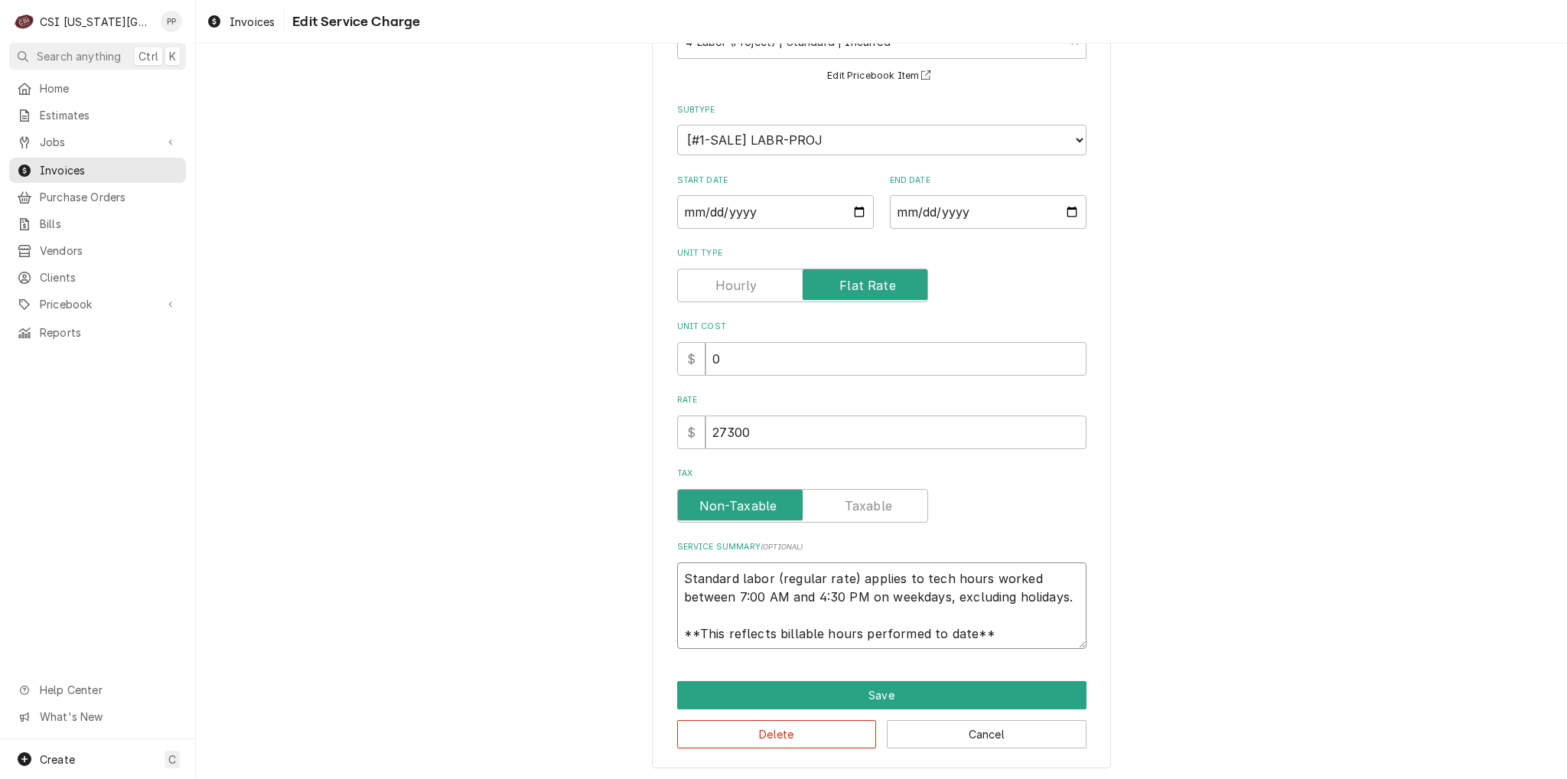
drag, startPoint x: 999, startPoint y: 634, endPoint x: 635, endPoint y: 546, distance: 374.9
click at [635, 546] on div "Use the fields below to edit this service charge Short Description 4-Labor (Pro…" at bounding box center [881, 360] width 1371 height 842
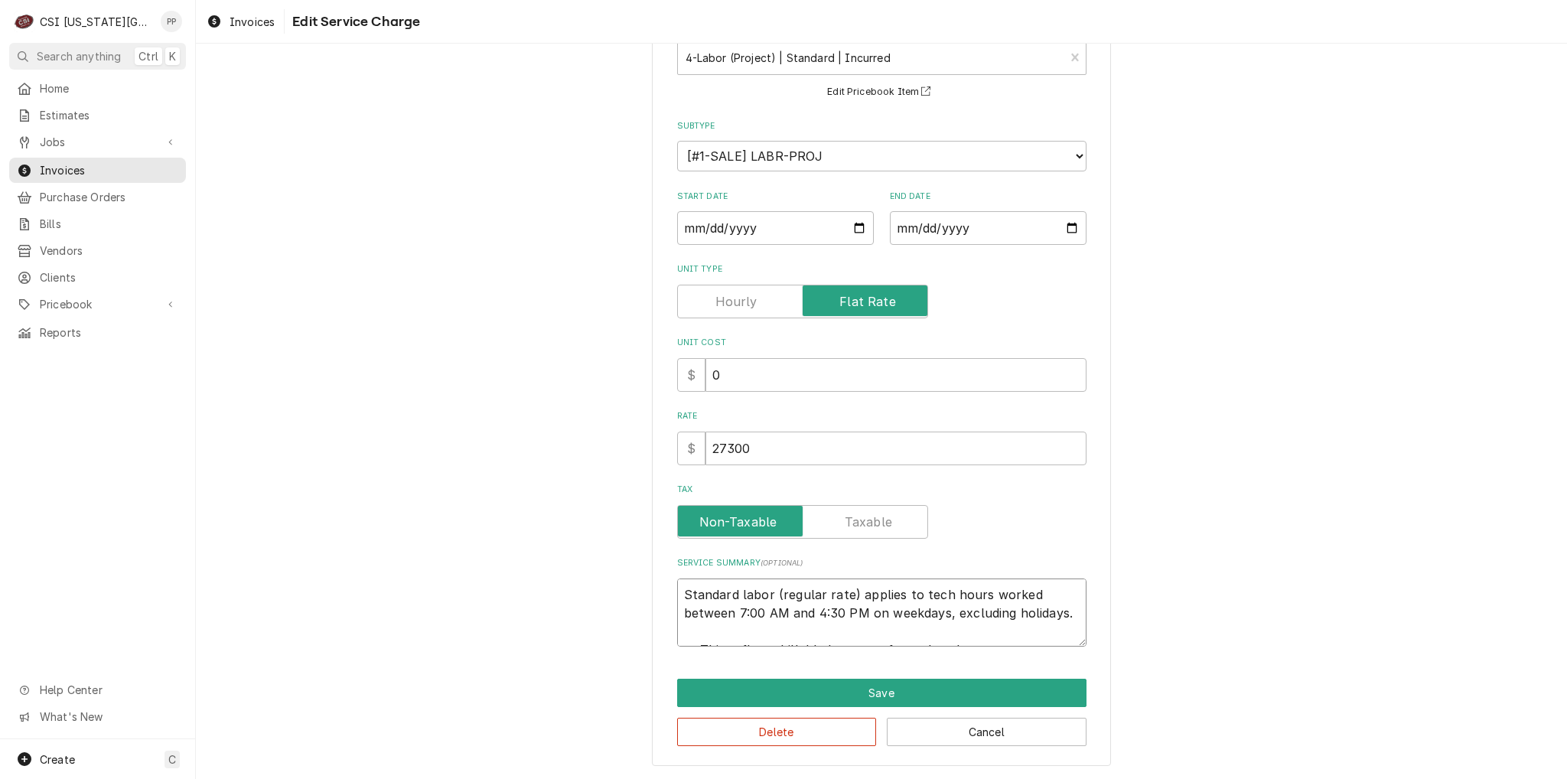
type textarea "x"
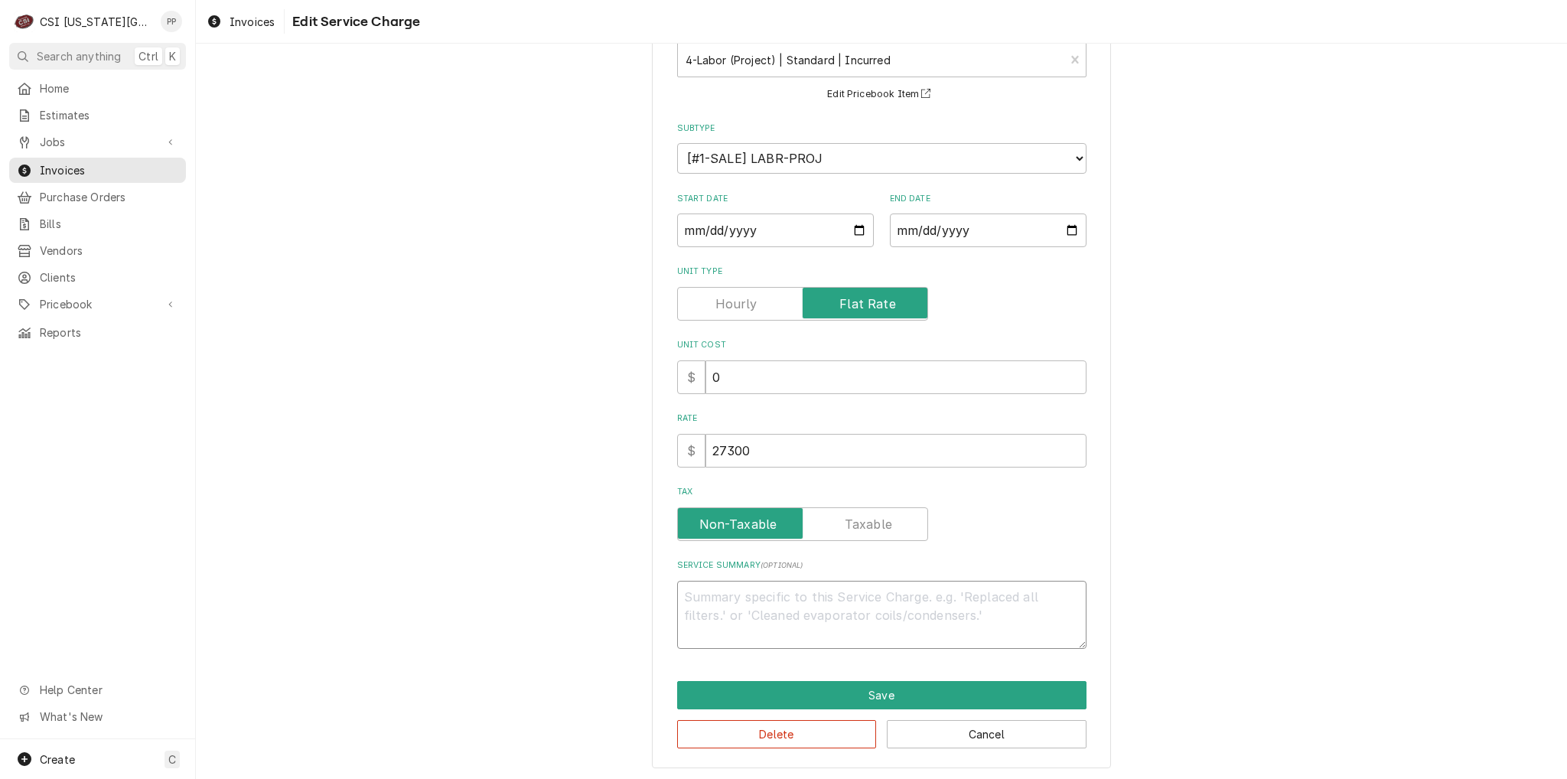
type textarea "x"
type textarea "I"
type textarea "x"
type textarea "In"
type textarea "x"
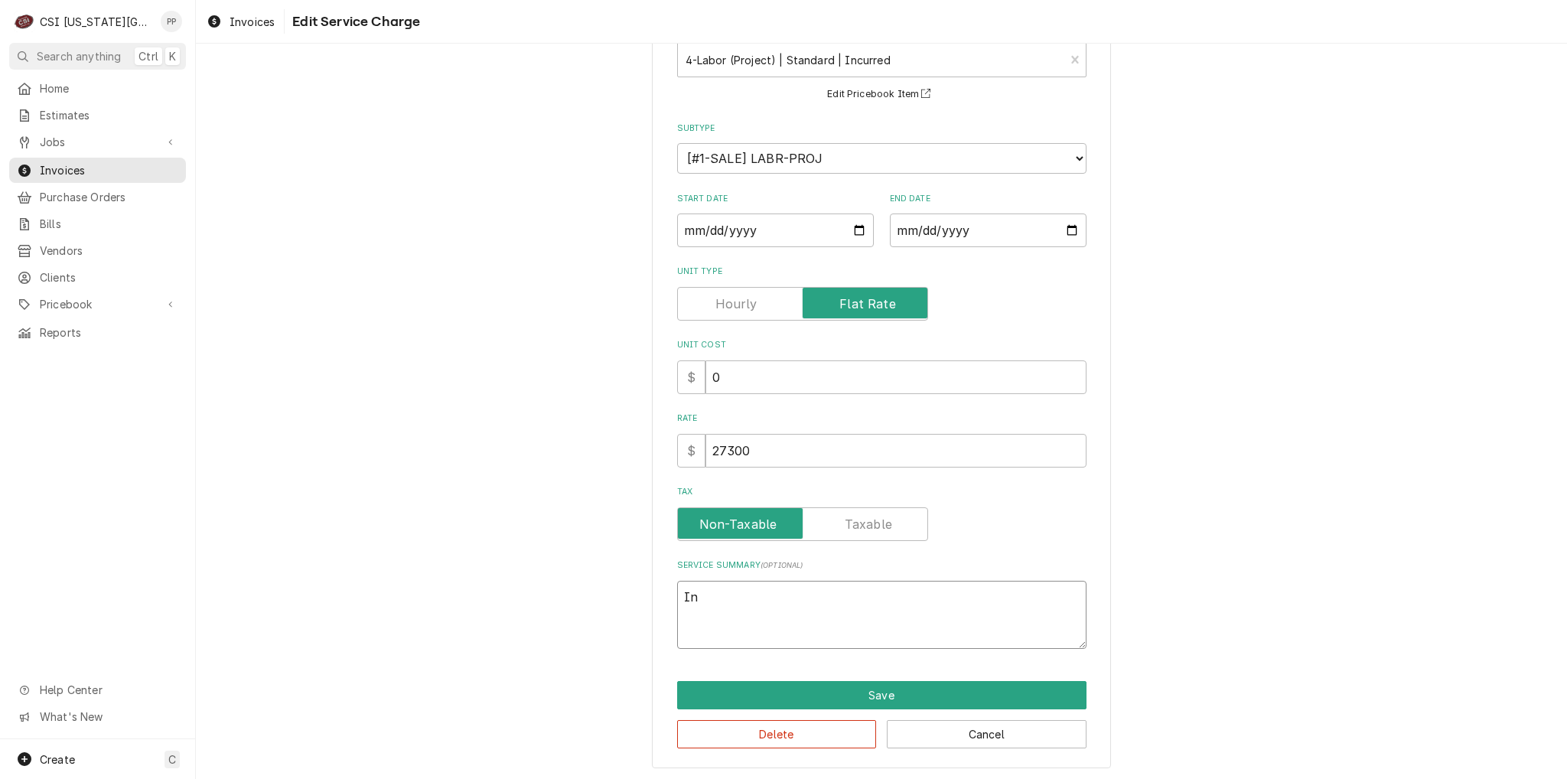
type textarea "Inc"
type textarea "x"
type textarea "Incu"
type textarea "x"
type textarea "Incur"
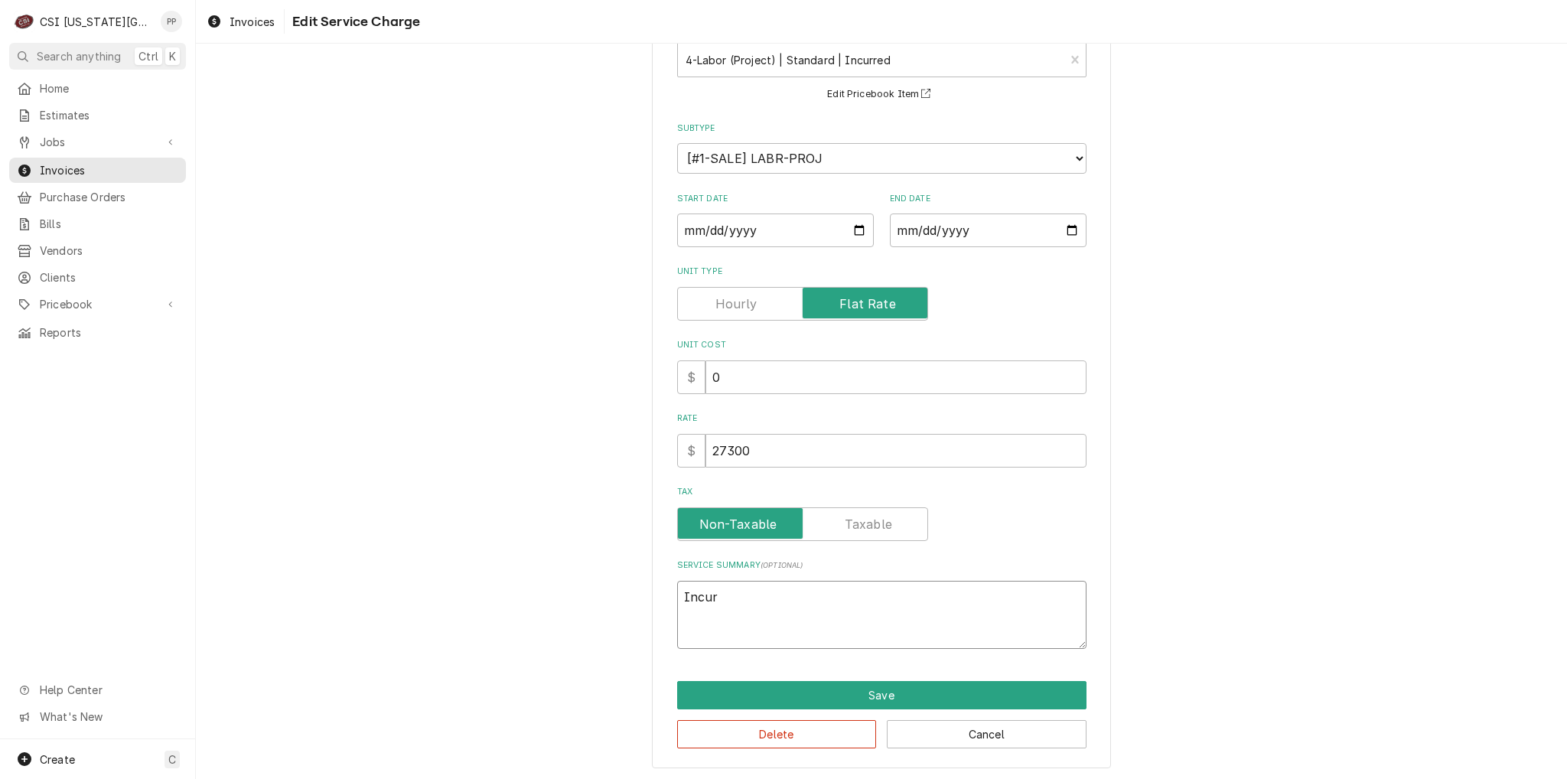
type textarea "x"
type textarea "Incurr"
type textarea "x"
type textarea "Incurre"
type textarea "x"
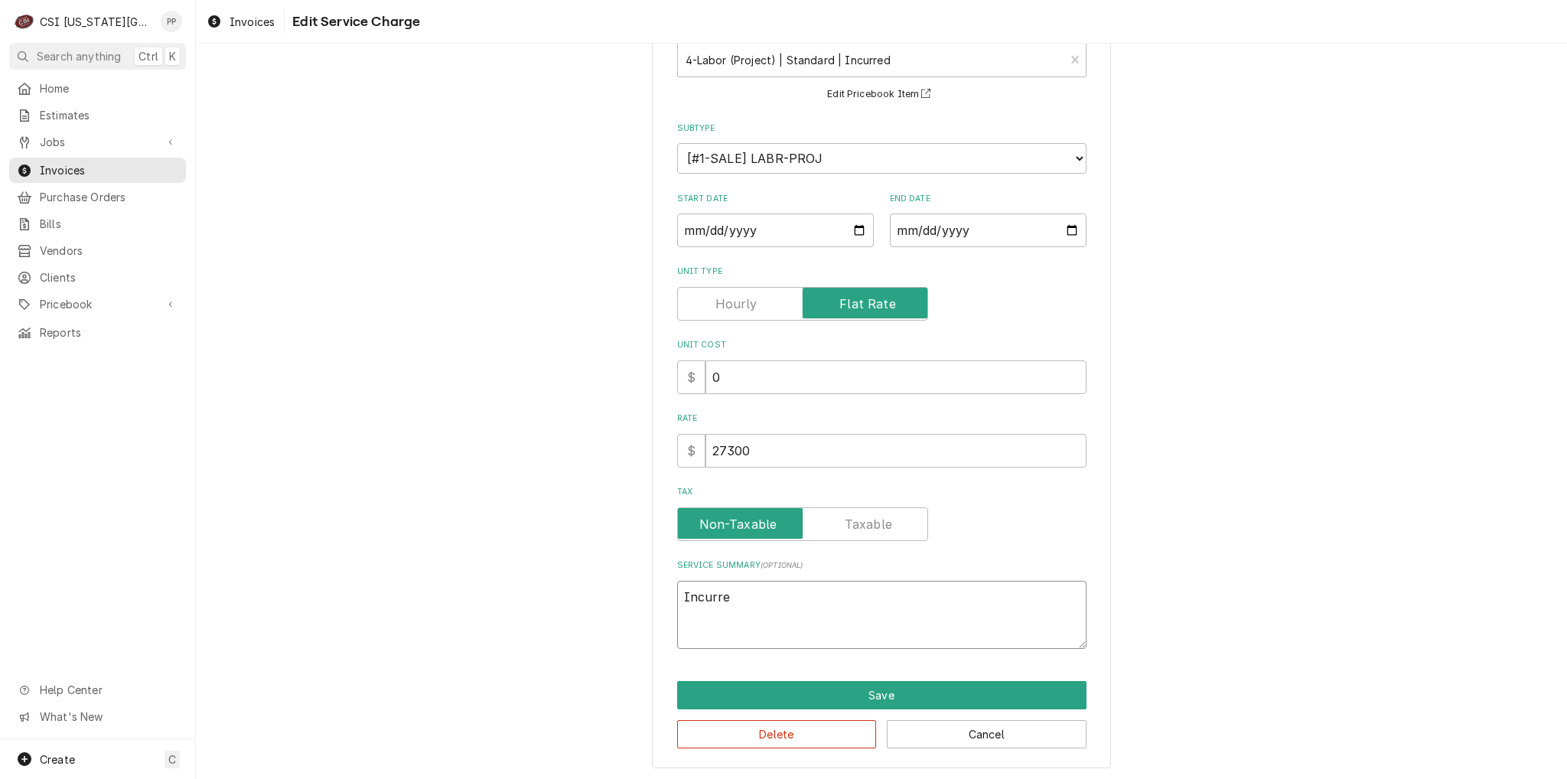
type textarea "Incurred"
type textarea "x"
type textarea "Incurred"
type textarea "x"
type textarea "Incurred"
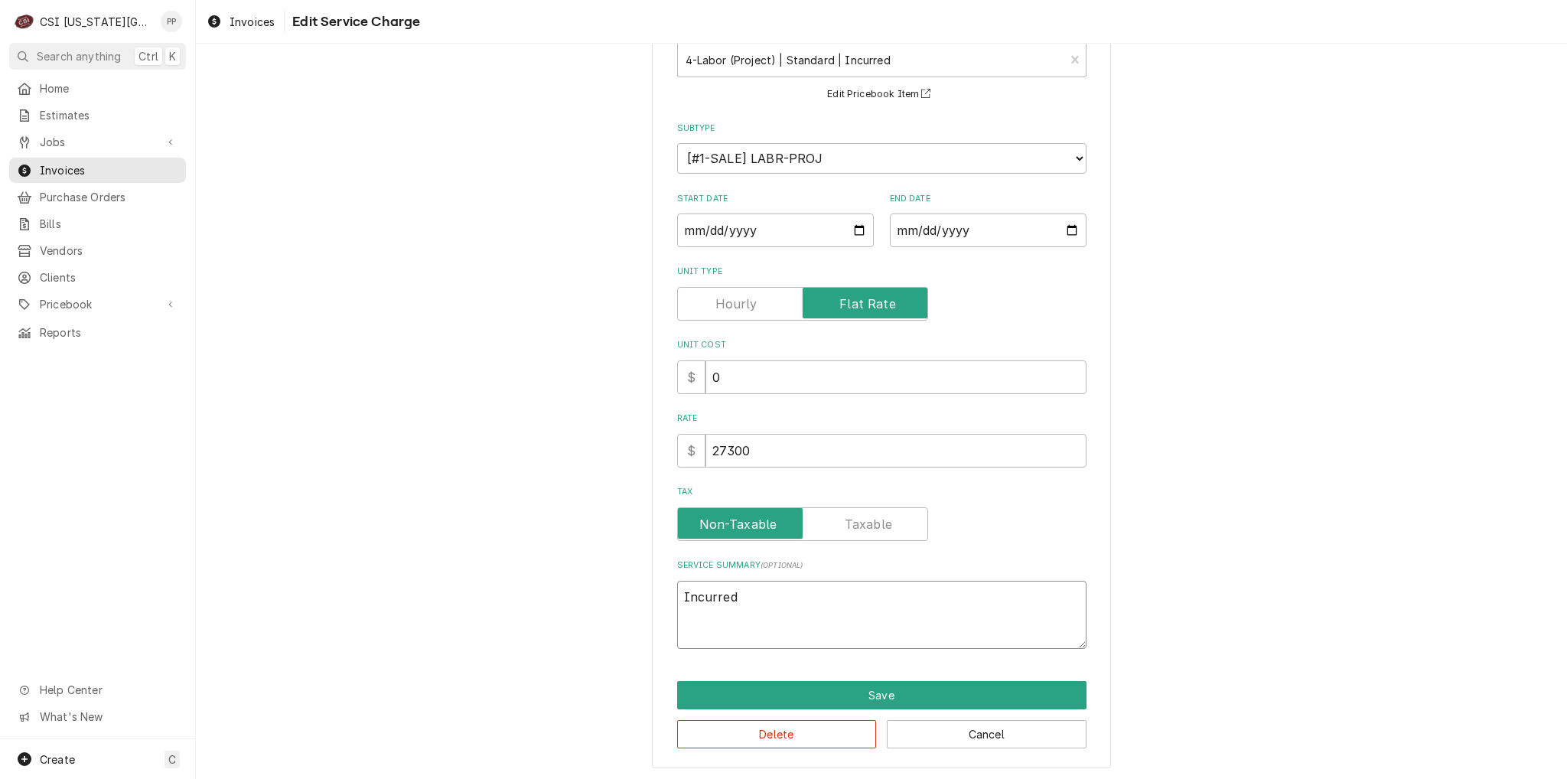
type textarea "x"
type textarea "Incurre"
type textarea "x"
type textarea "Incurr"
type textarea "x"
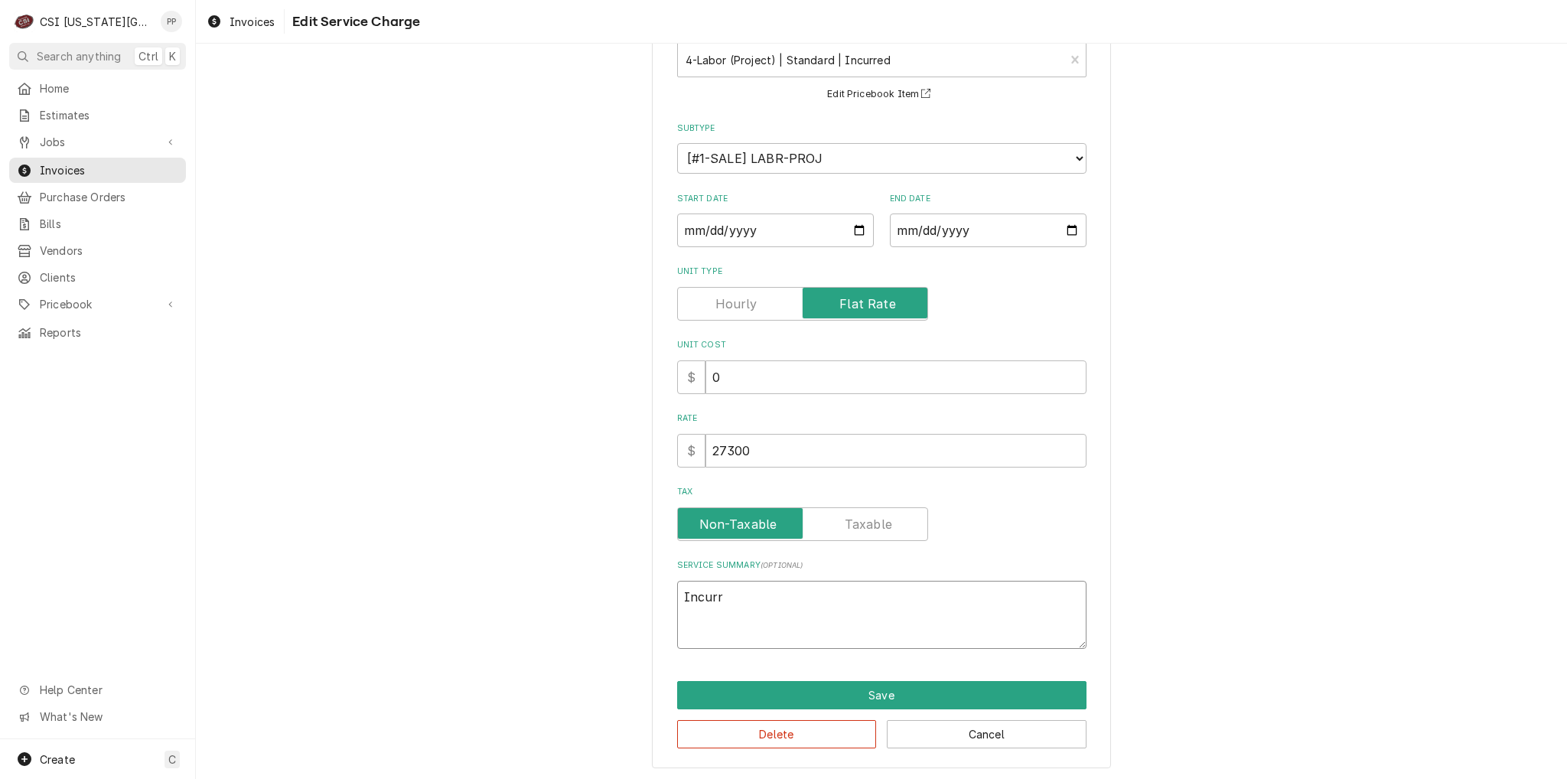
type textarea "Incur"
type textarea "x"
type textarea "Incu"
type textarea "x"
type textarea "Inc"
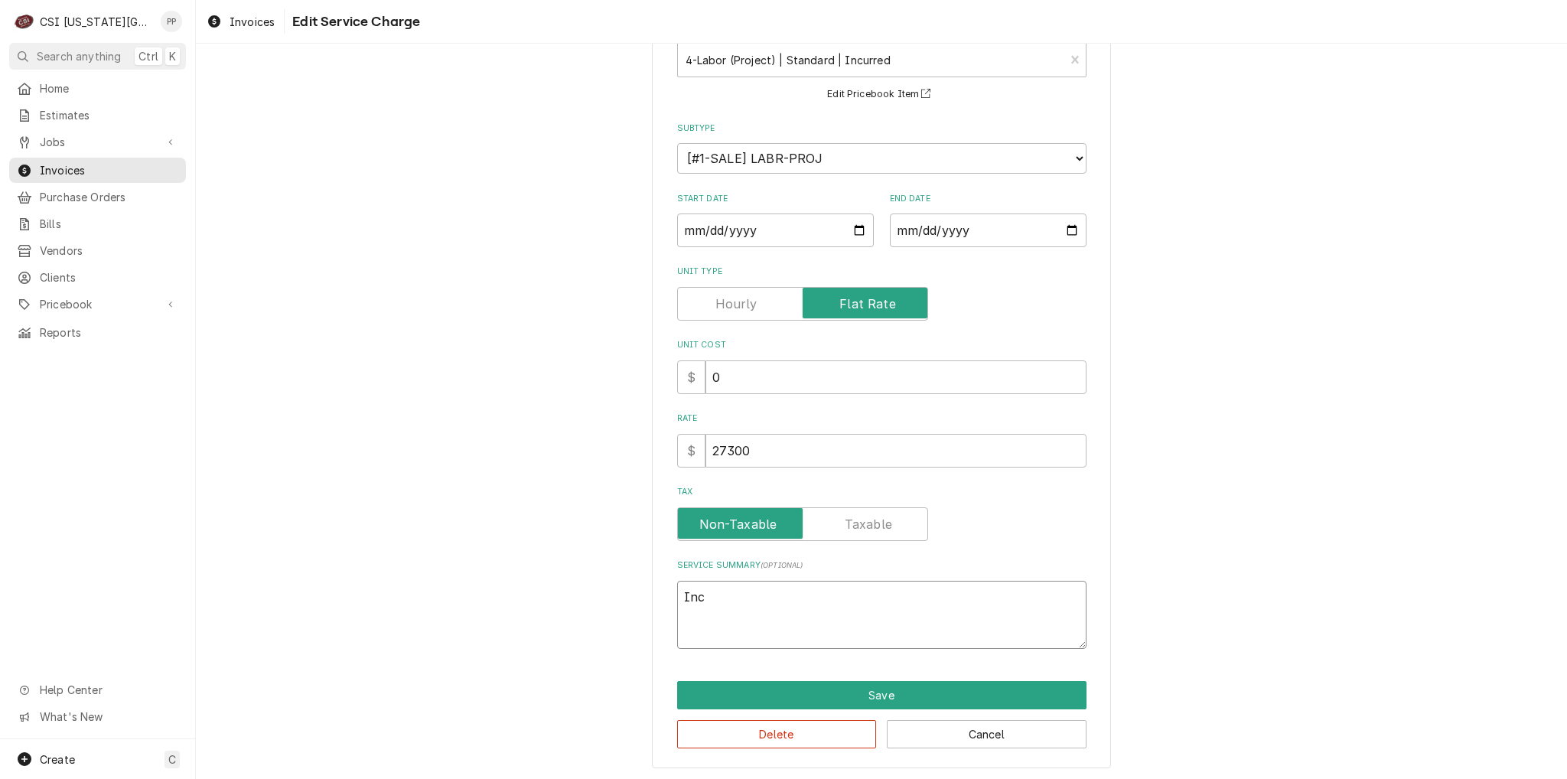
type textarea "x"
type textarea "In"
type textarea "x"
type textarea "I"
type textarea "x"
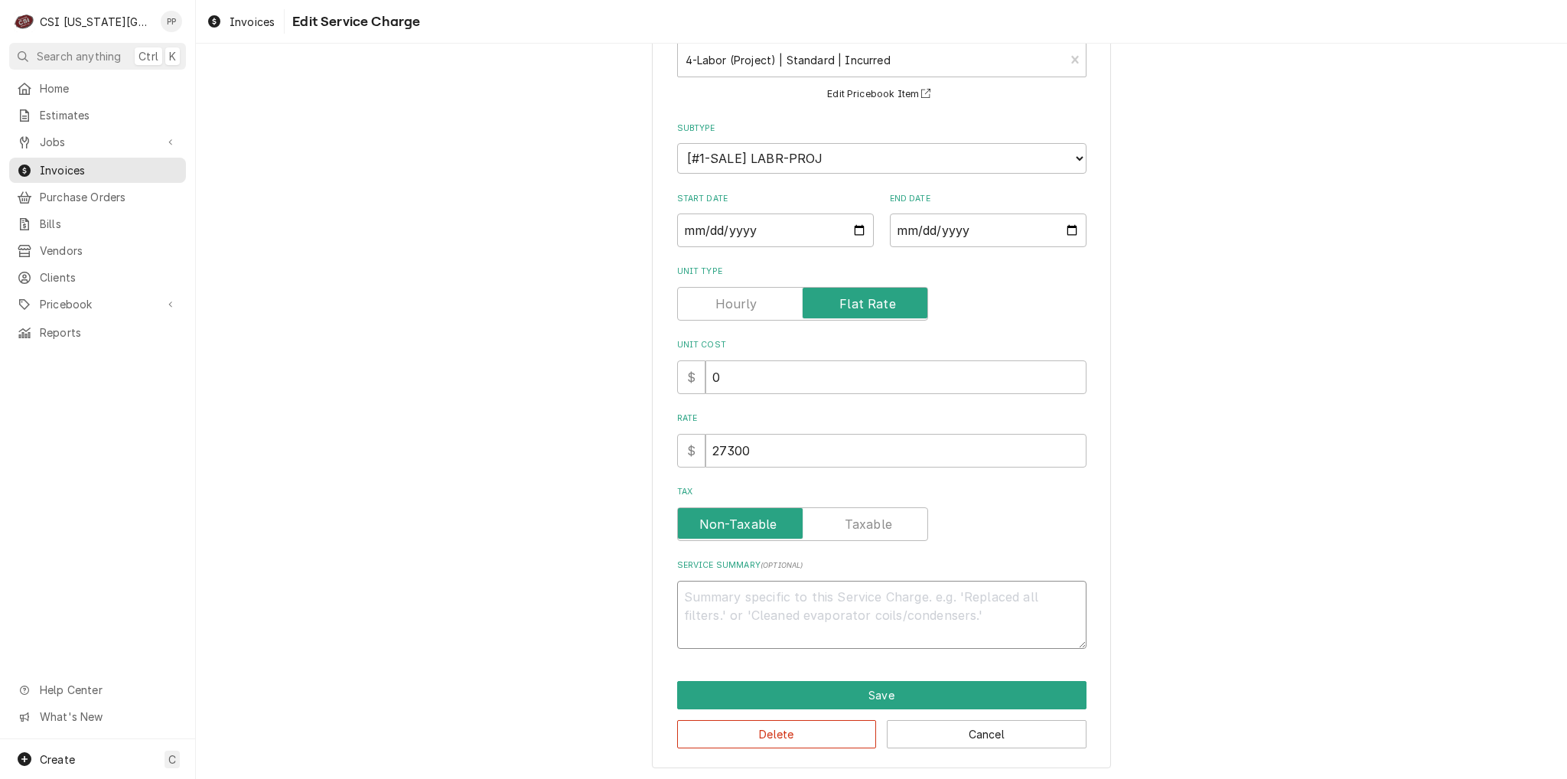
type textarea "x"
type textarea "C"
type textarea "x"
type textarea "Co"
type textarea "x"
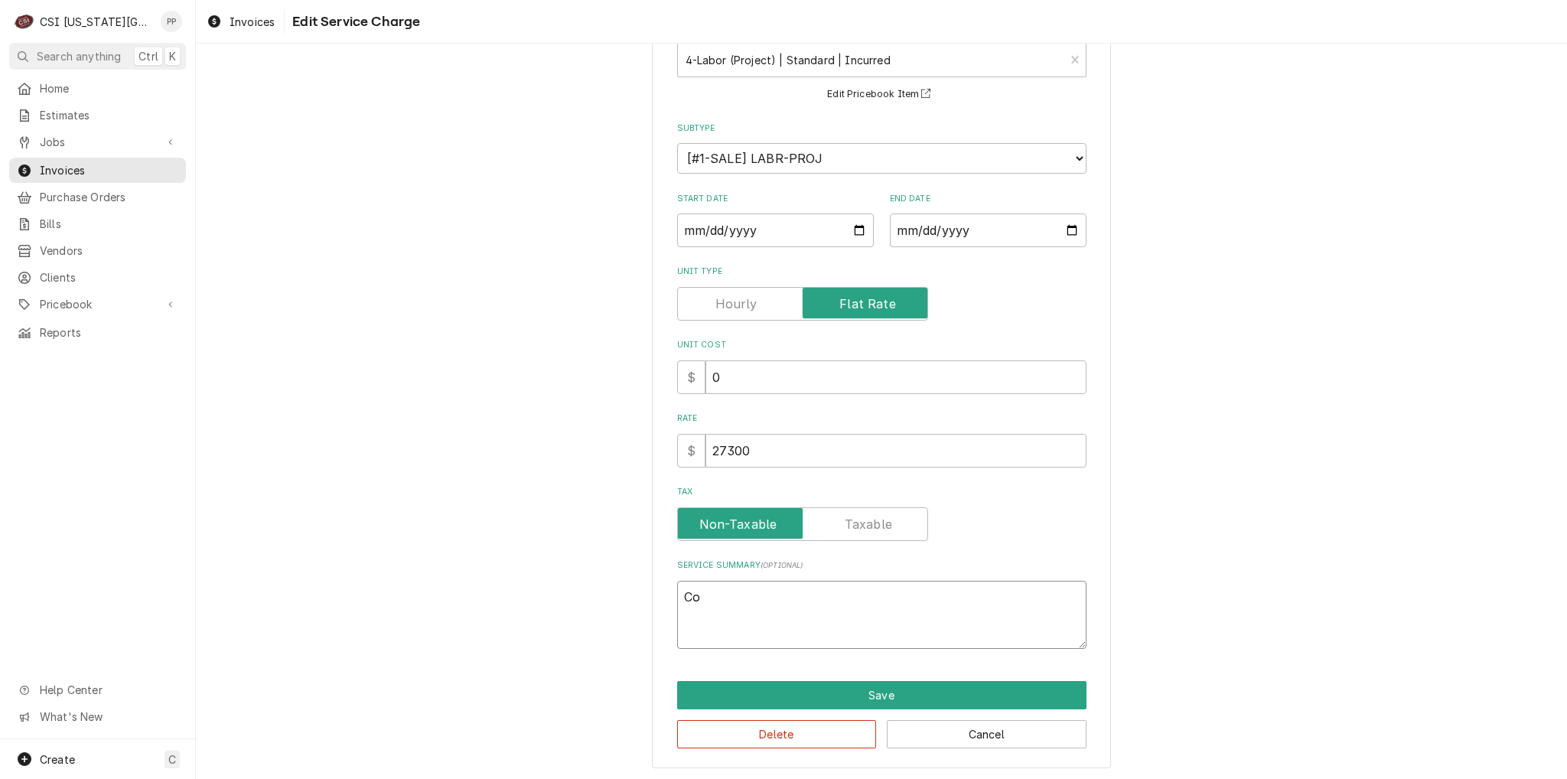
type textarea "Com"
type textarea "x"
type textarea "Comp"
type textarea "x"
type textarea "Compl"
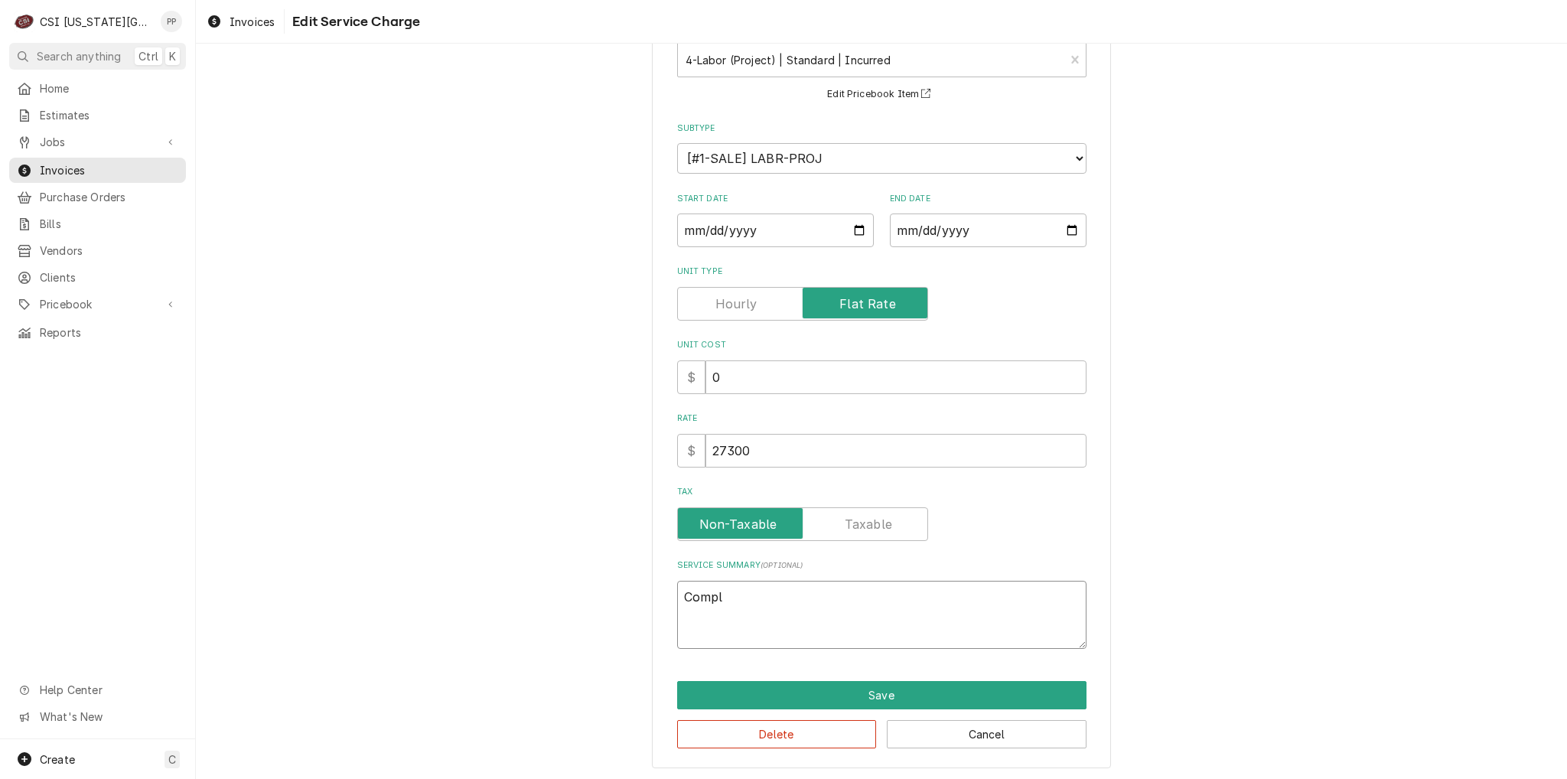
type textarea "x"
type textarea "Comple"
type textarea "x"
type textarea "Complet"
type textarea "x"
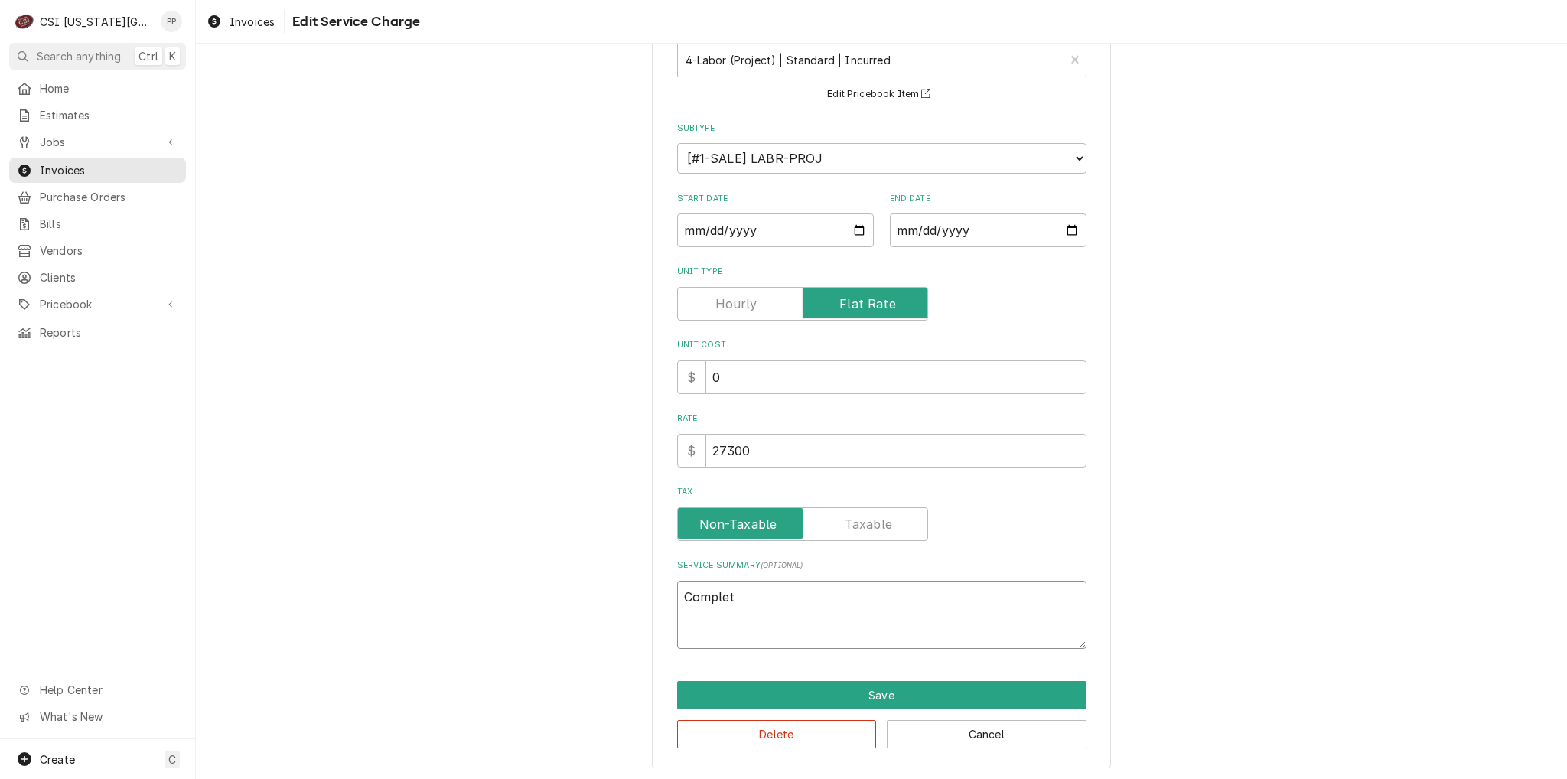
type textarea "Complete"
type textarea "x"
type textarea "Completed"
type textarea "x"
type textarea "Completed"
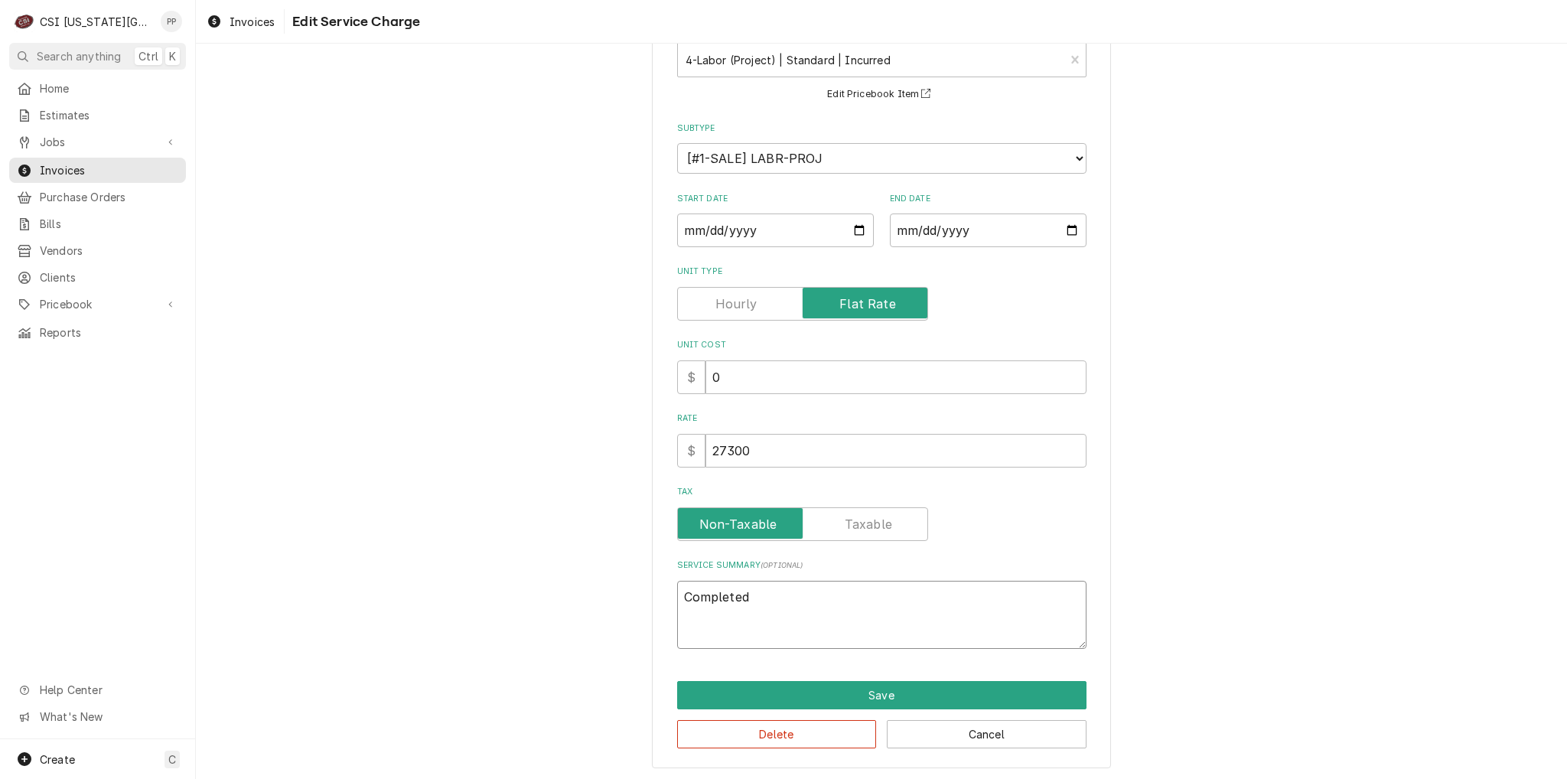
type textarea "x"
type textarea "Completed w"
type textarea "x"
type textarea "Completed wa"
type textarea "x"
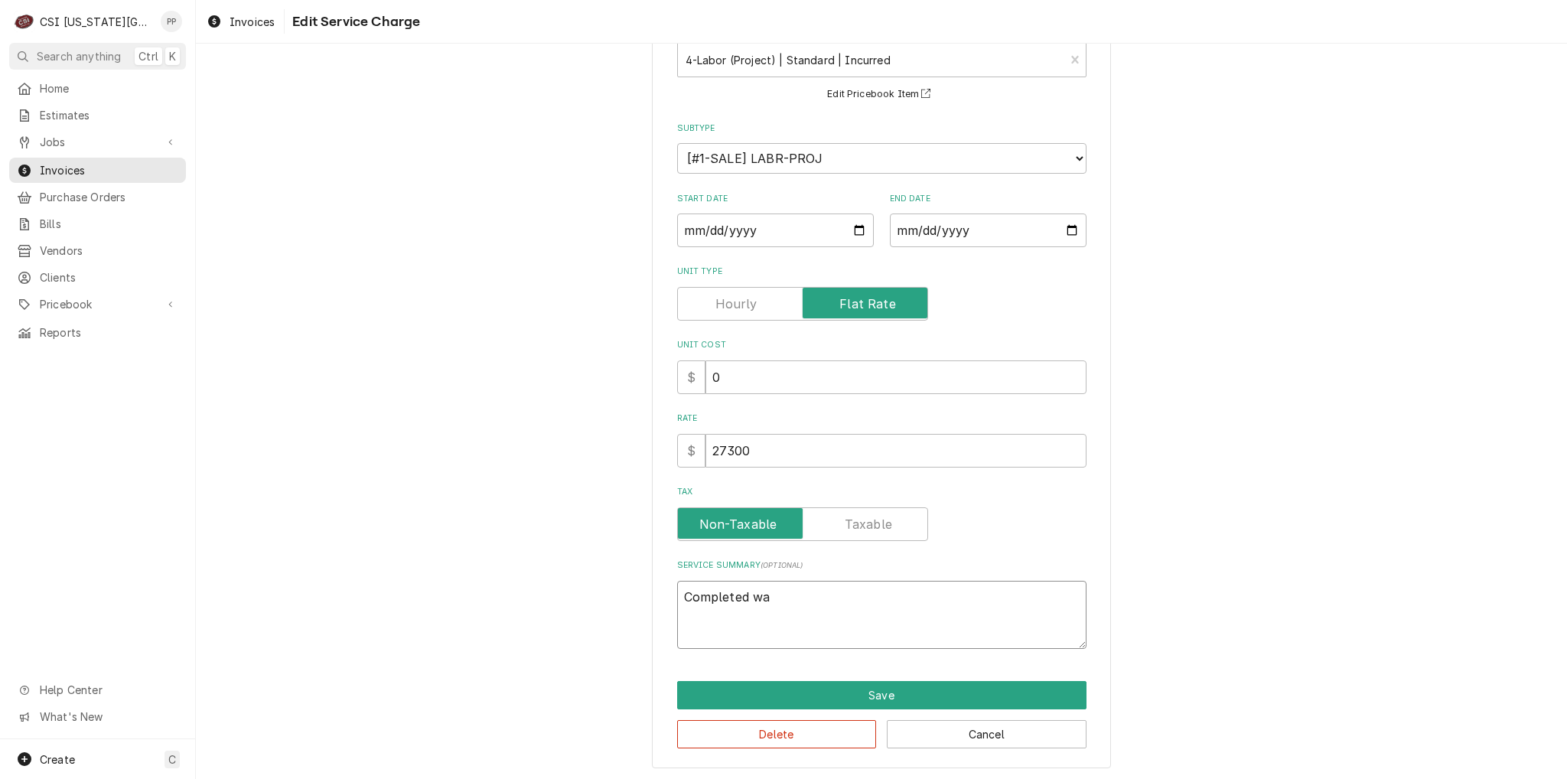
type textarea "Completed wal"
type textarea "x"
type textarea "Completed walk"
type textarea "x"
type textarea "Completed walk"
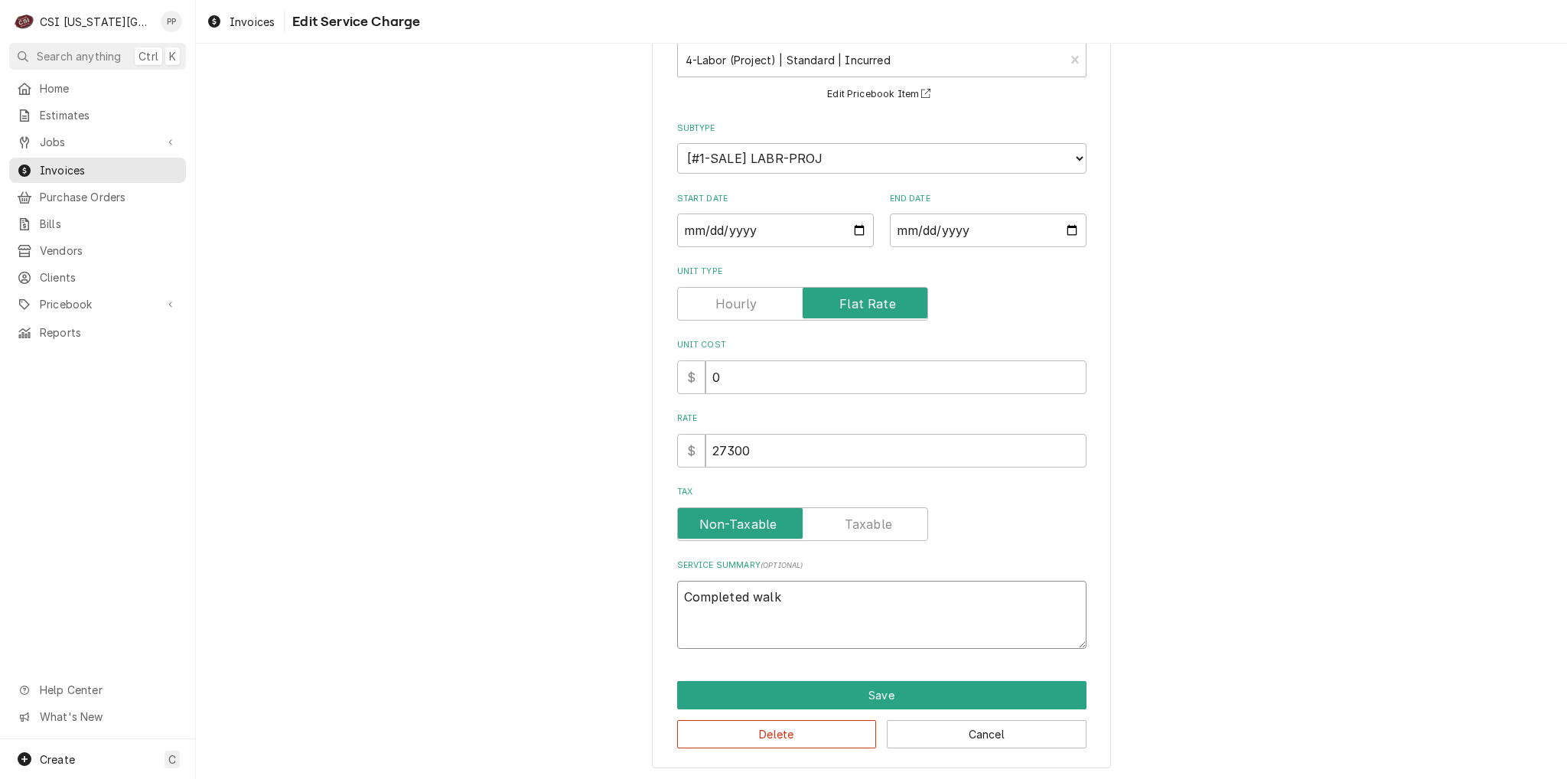
type textarea "x"
type textarea "Completed walk i"
type textarea "x"
type textarea "Completed walk in"
type textarea "x"
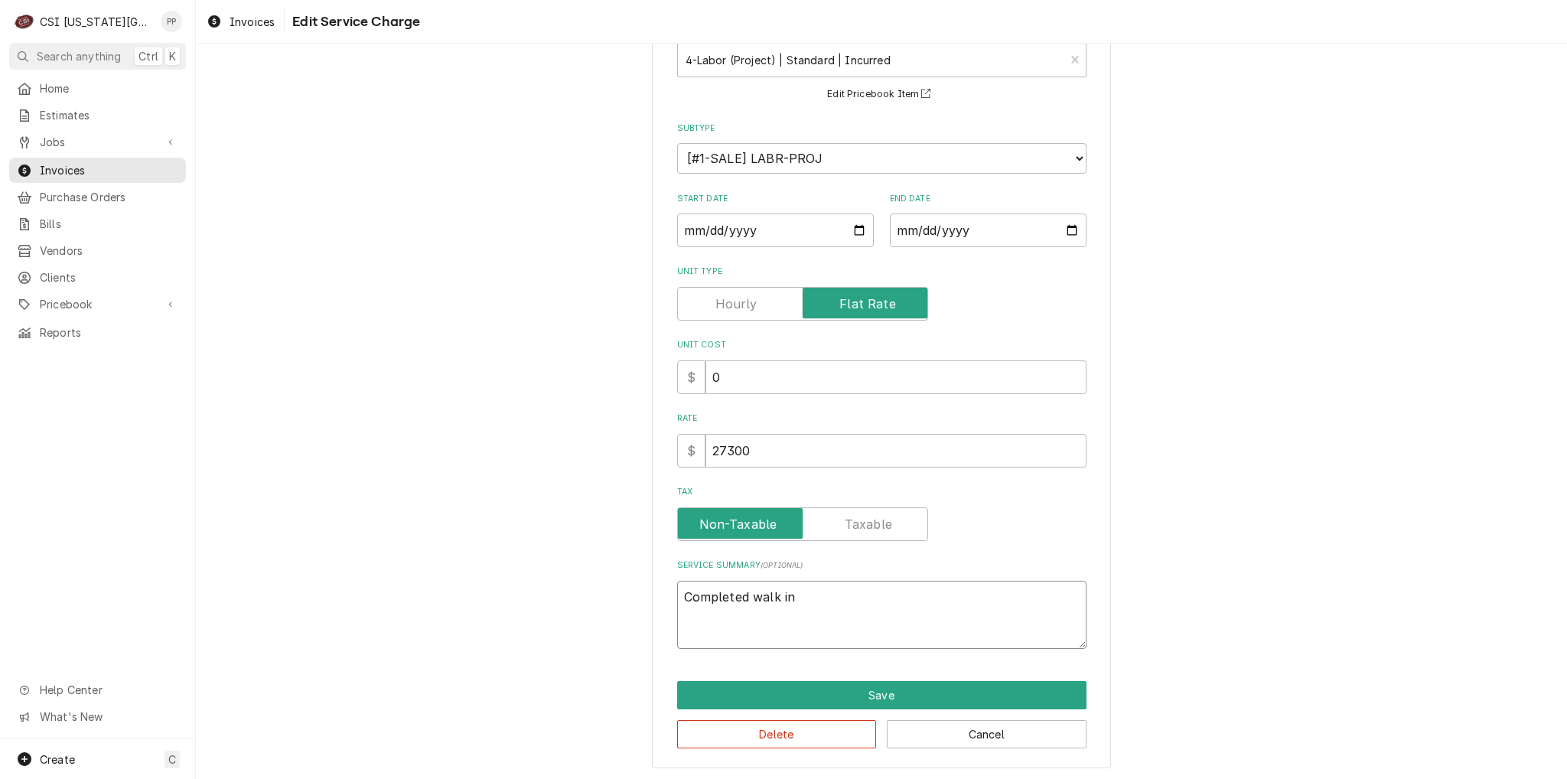
type textarea "Completed walk in"
type textarea "x"
type textarea "Completed walk in r"
type textarea "x"
type textarea "Completed walk in re"
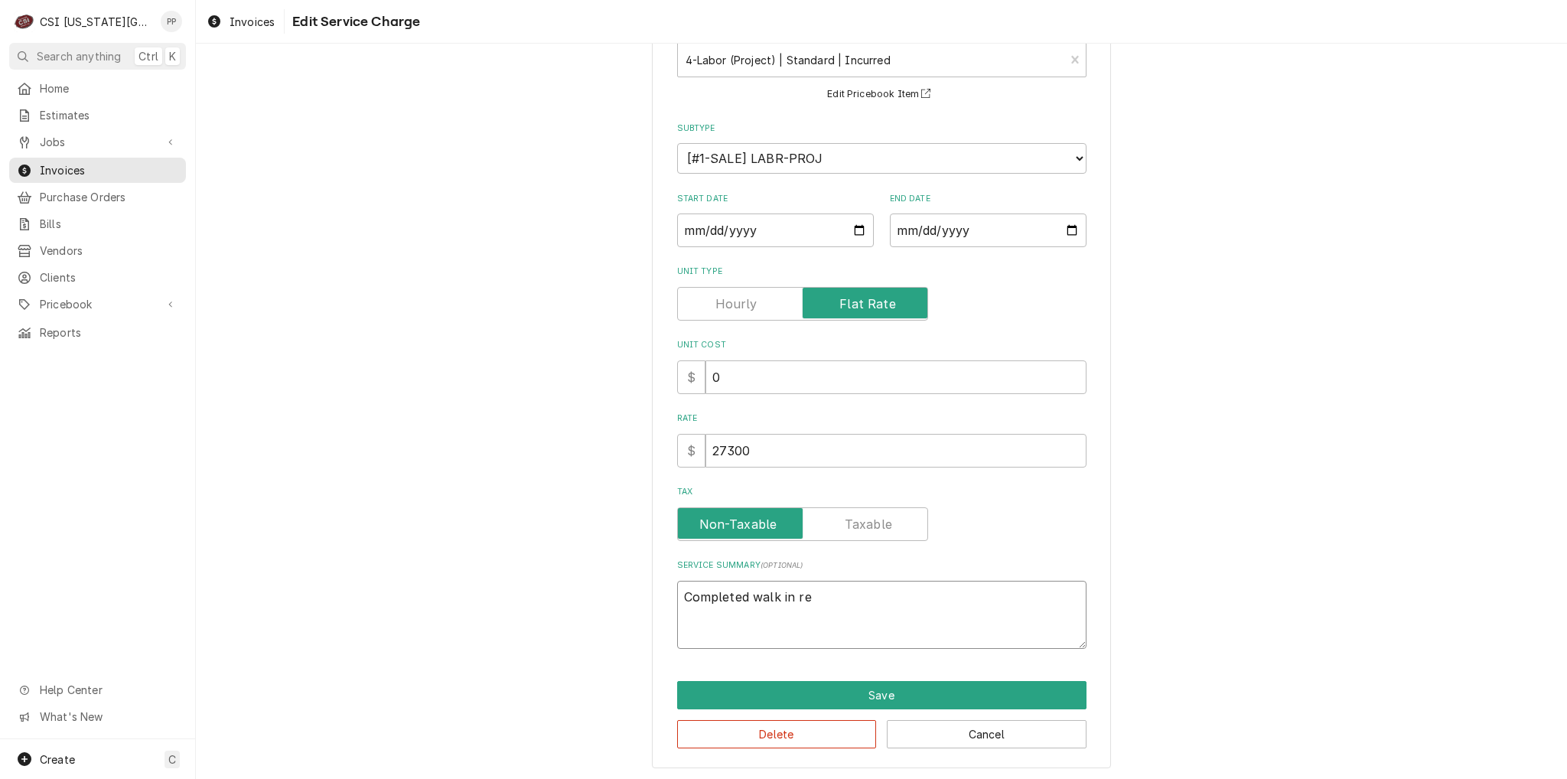
type textarea "x"
type textarea "Completed walk in rep"
type textarea "x"
type textarea "Completed walk in repl"
type textarea "x"
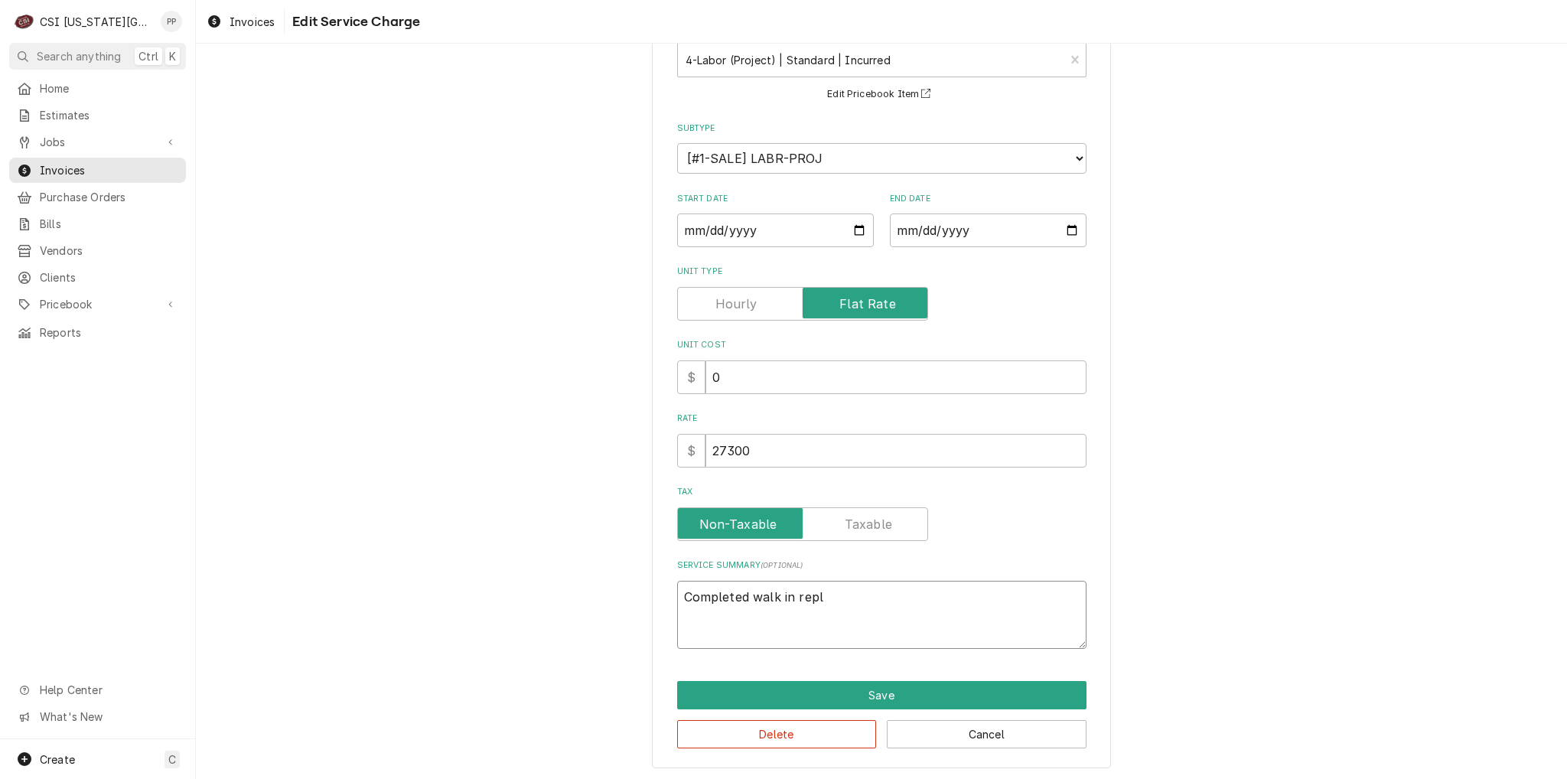
type textarea "Completed walk in repla"
type textarea "x"
type textarea "Completed walk in replac"
type textarea "x"
type textarea "Completed walk in replace"
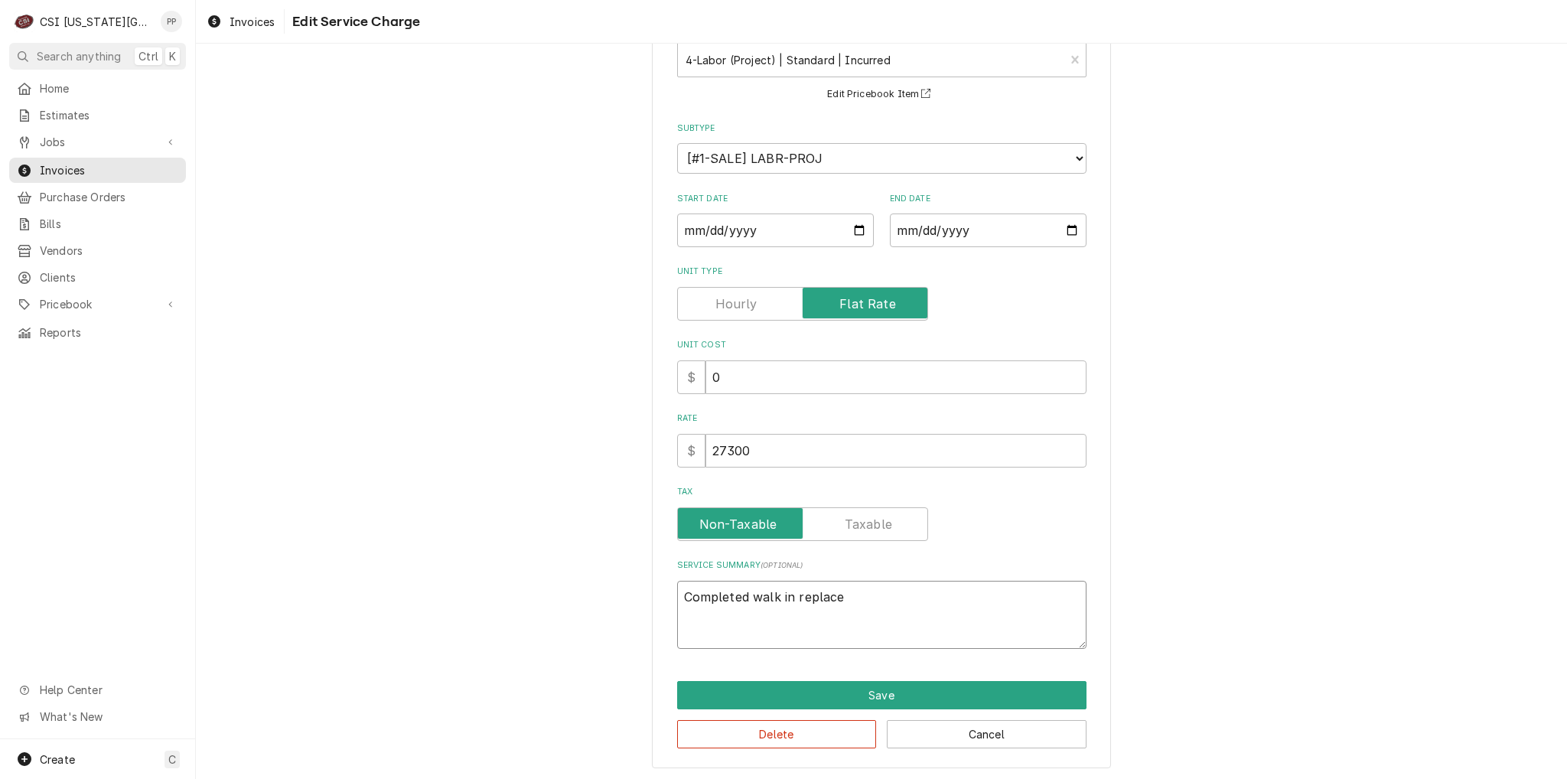
type textarea "x"
type textarea "Completed walk in replacem"
type textarea "x"
type textarea "Completed walk in replaceme"
type textarea "x"
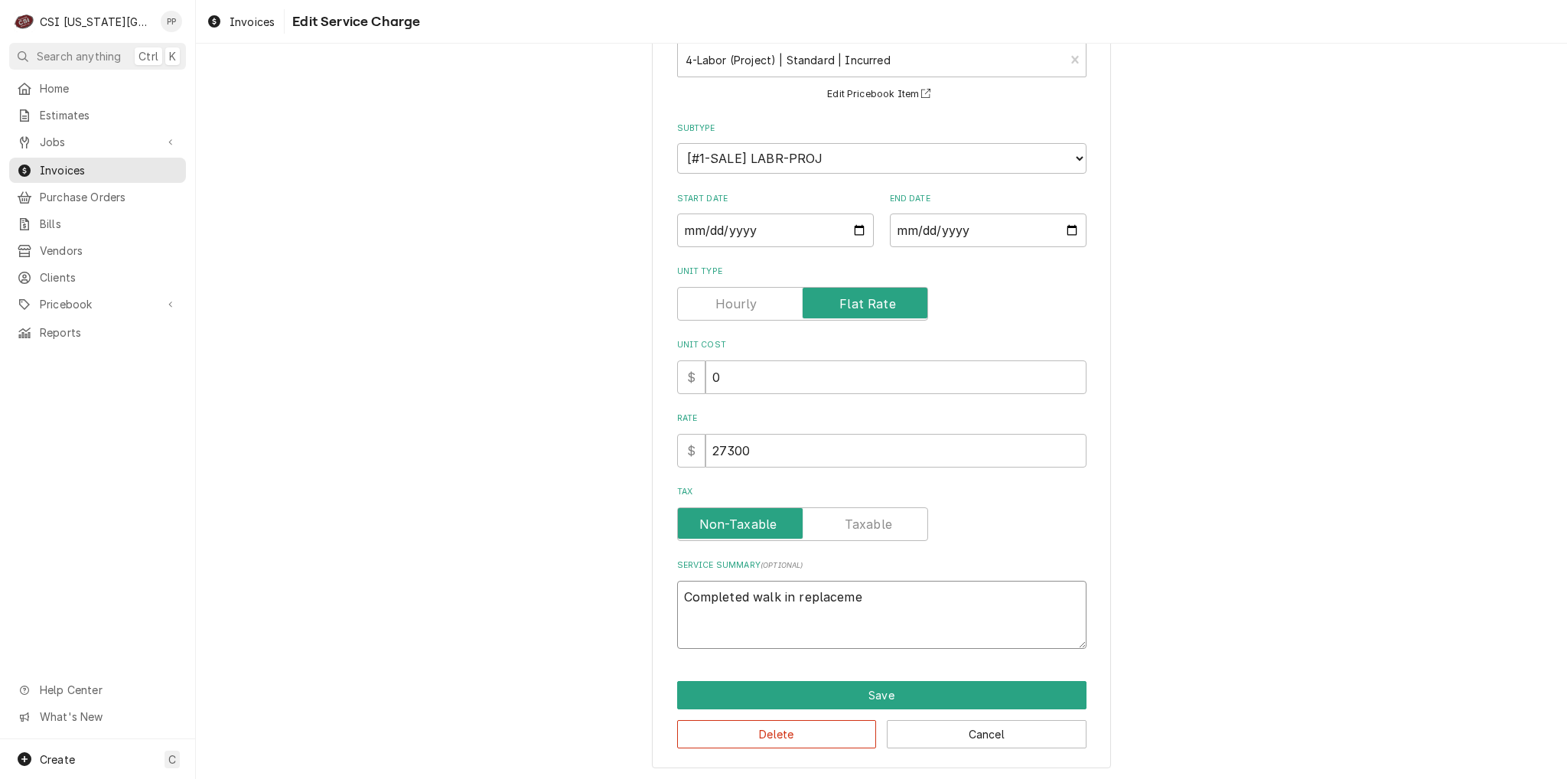
type textarea "Completed walk in replacemen"
type textarea "x"
type textarea "Completed walk in replacement"
type textarea "x"
type textarea "Completed walk in replacement"
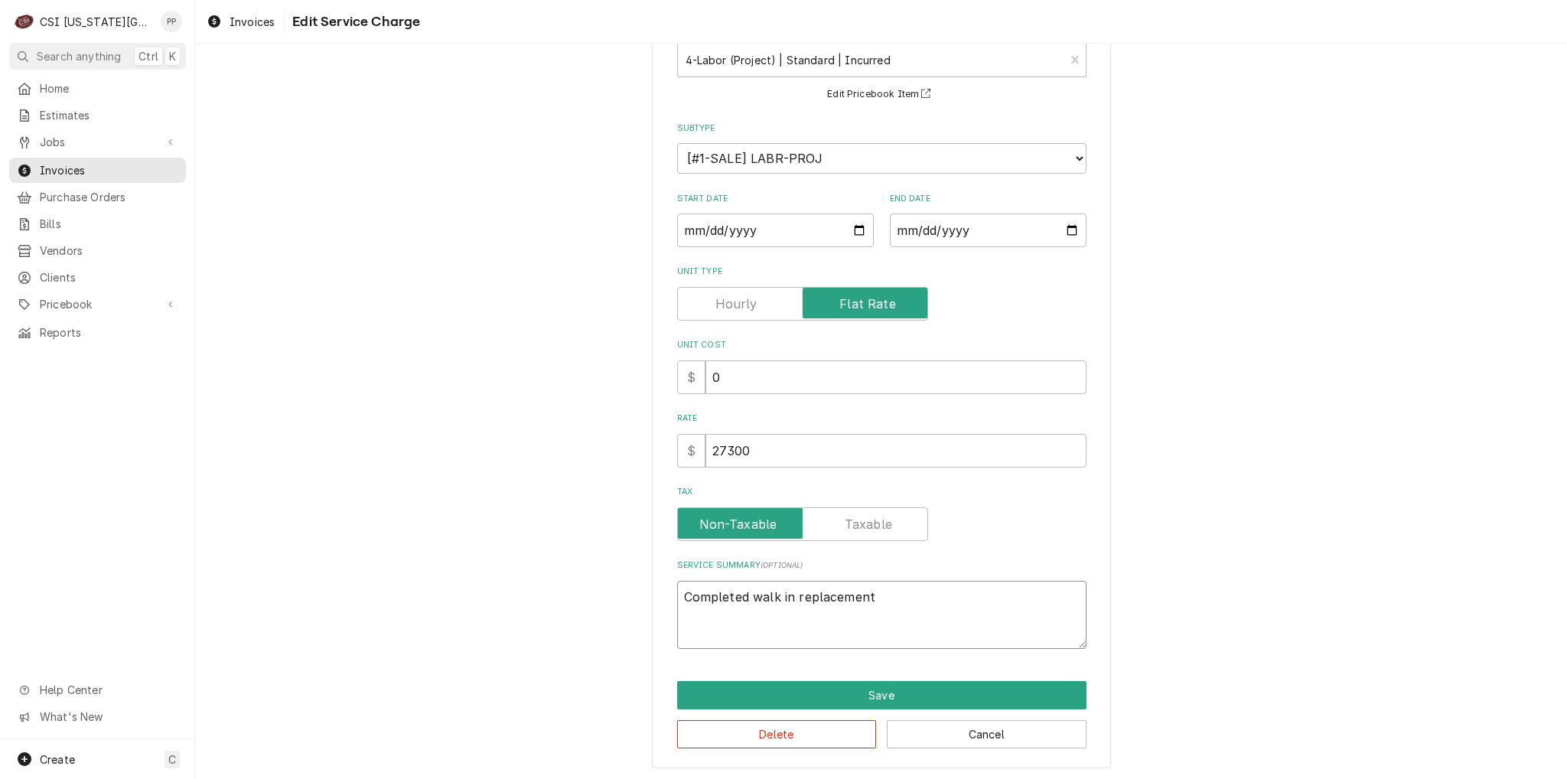
type textarea "x"
type textarea "Completed walk in replacement p"
type textarea "x"
type textarea "Completed walk in replacement pe"
type textarea "x"
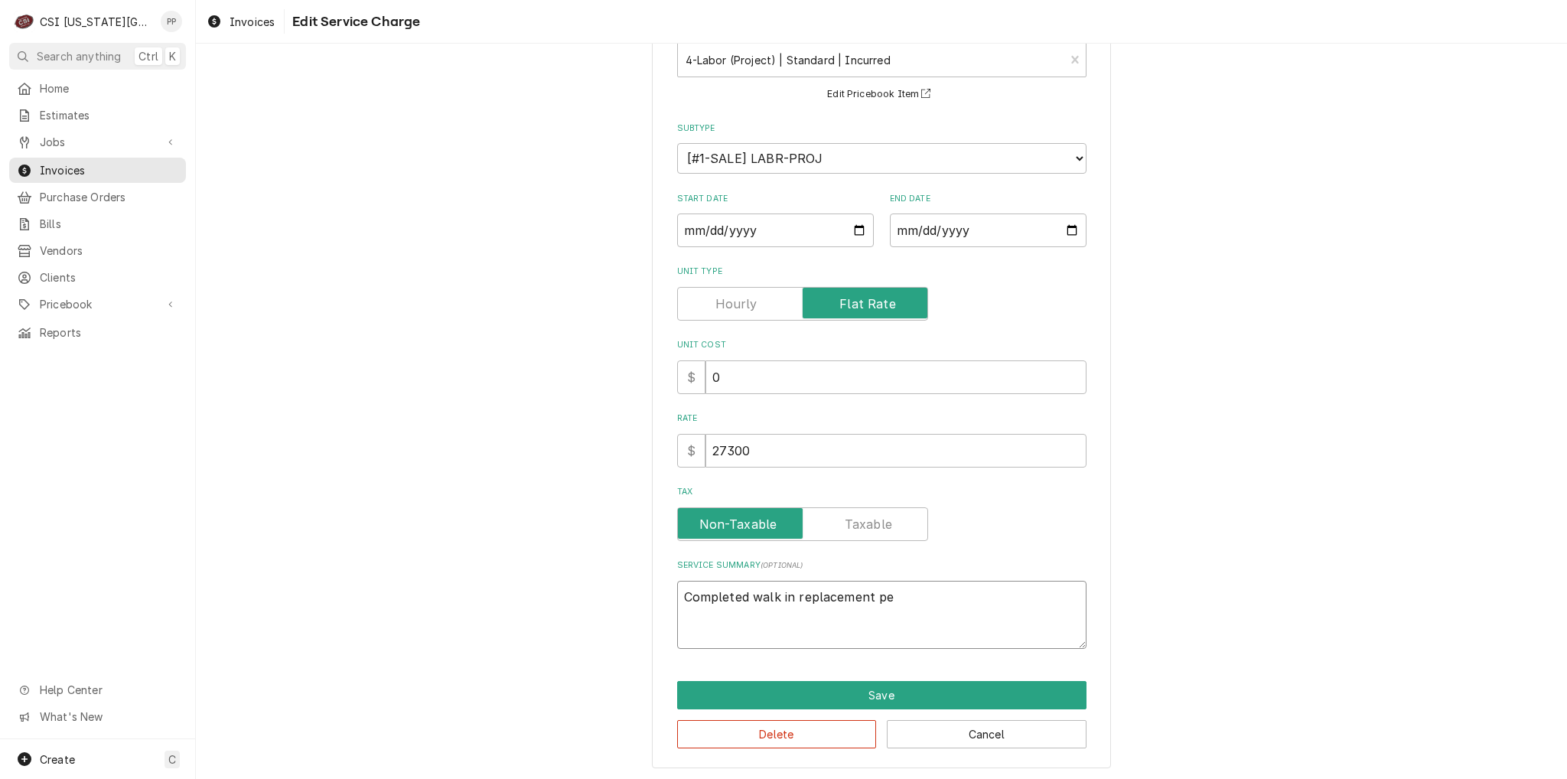
type textarea "Completed walk in replacement per"
type textarea "x"
type textarea "Completed walk in replacement per"
type textarea "x"
type textarea "Completed walk in replacement per q"
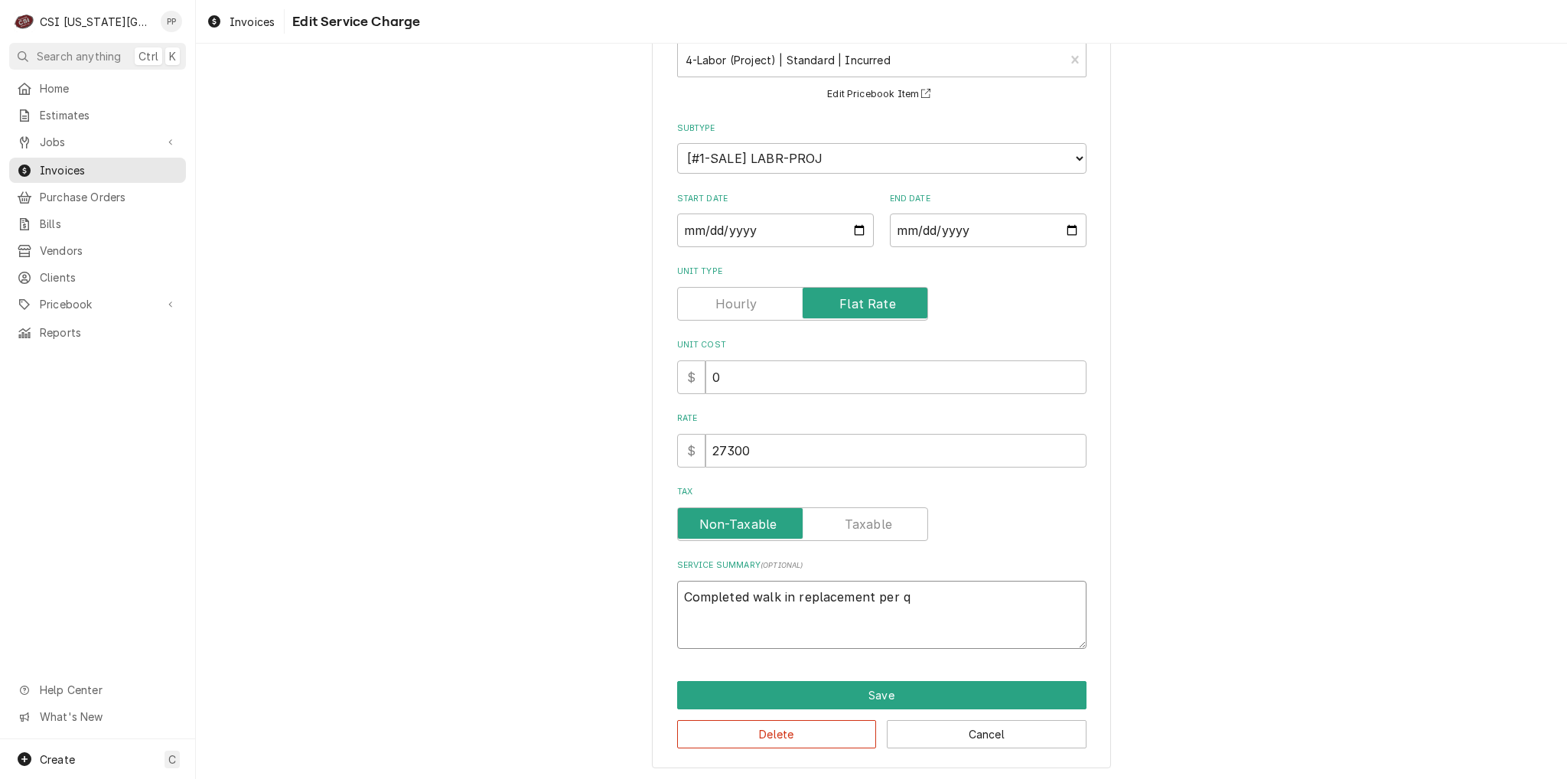
type textarea "x"
type textarea "Completed walk in replacement per qu"
type textarea "x"
type textarea "Completed walk in replacement per qut"
type textarea "x"
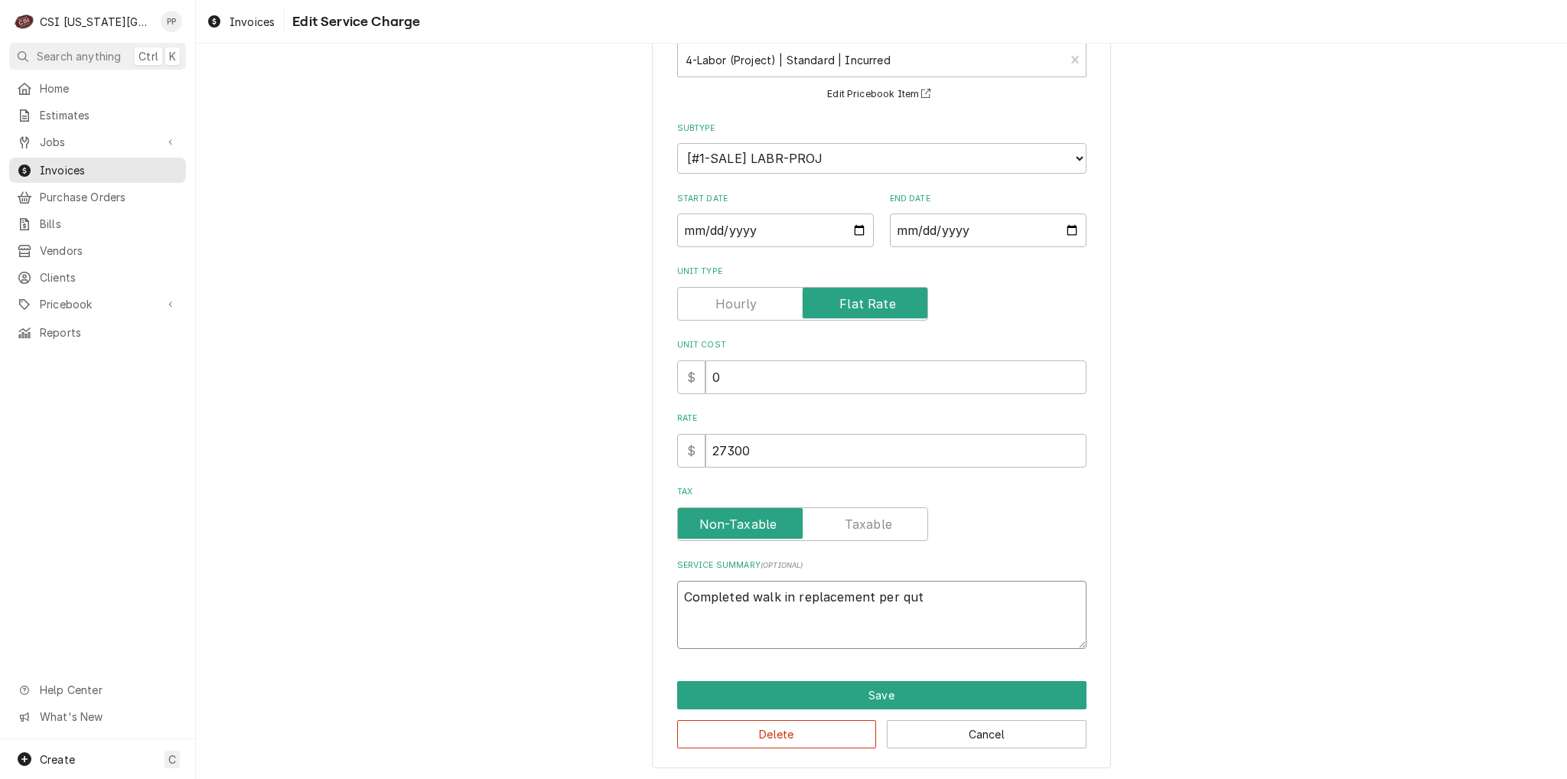
type textarea "Completed walk in replacement per quto"
type textarea "x"
type textarea "Completed walk in replacement per qutoe"
type textarea "x"
type textarea "Completed walk in replacement per qutoe"
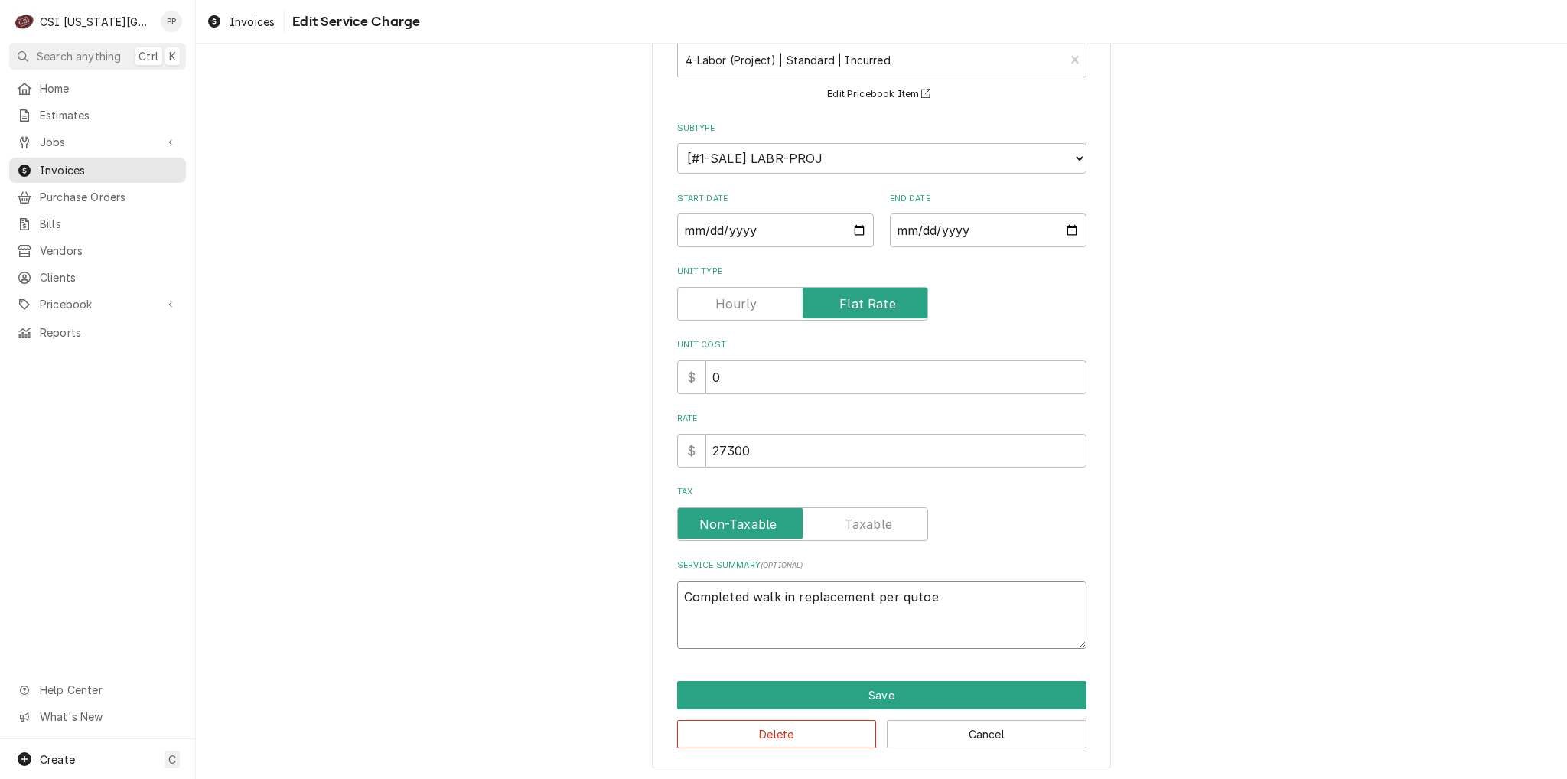
type textarea "x"
type textarea "Completed walk in replacement per qutoe"
type textarea "x"
type textarea "Completed walk in replacement per quto"
type textarea "x"
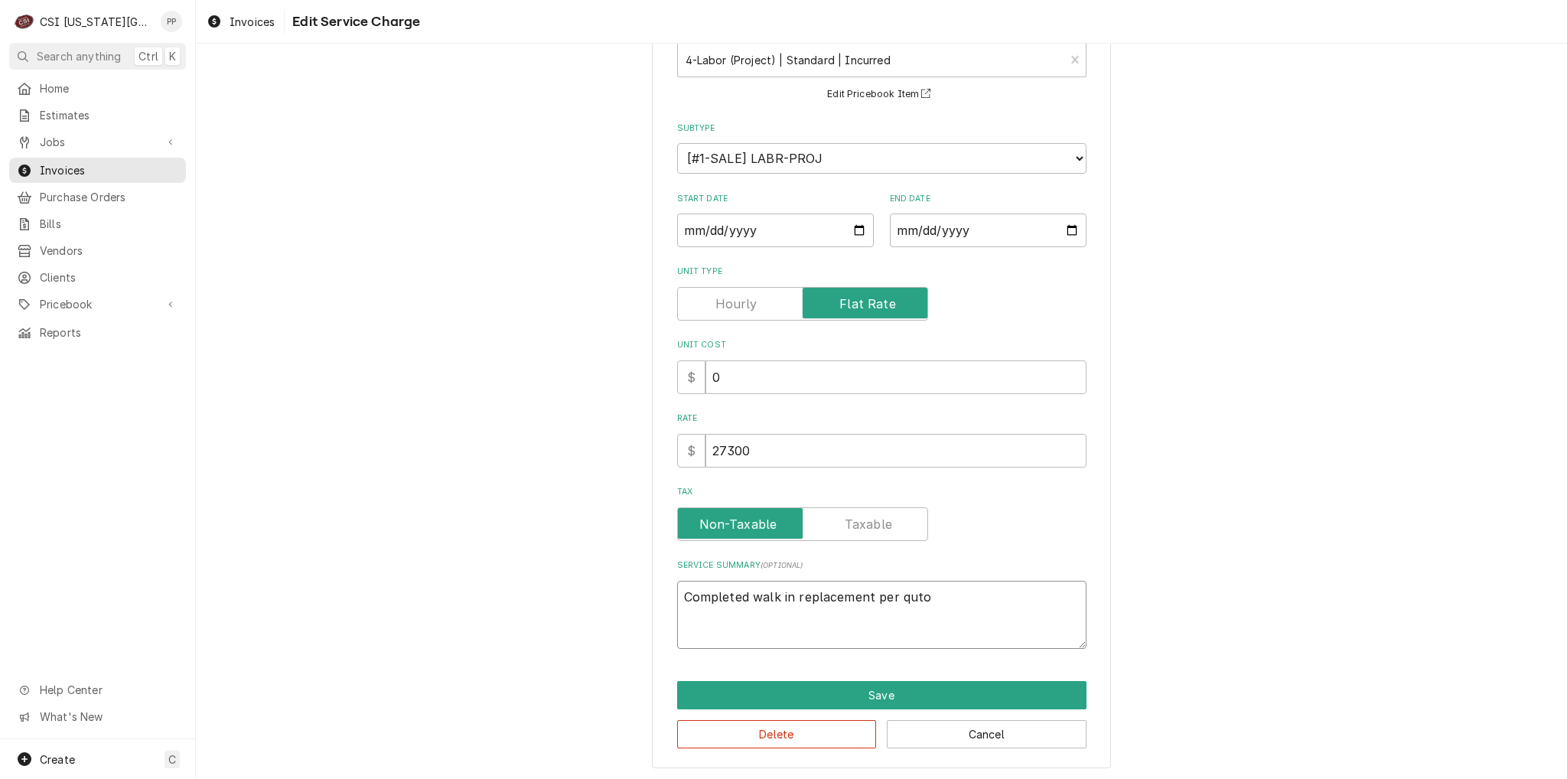
type textarea "Completed walk in replacement per qut"
type textarea "x"
type textarea "Completed walk in replacement per qu"
type textarea "x"
type textarea "Completed walk in replacement per quo"
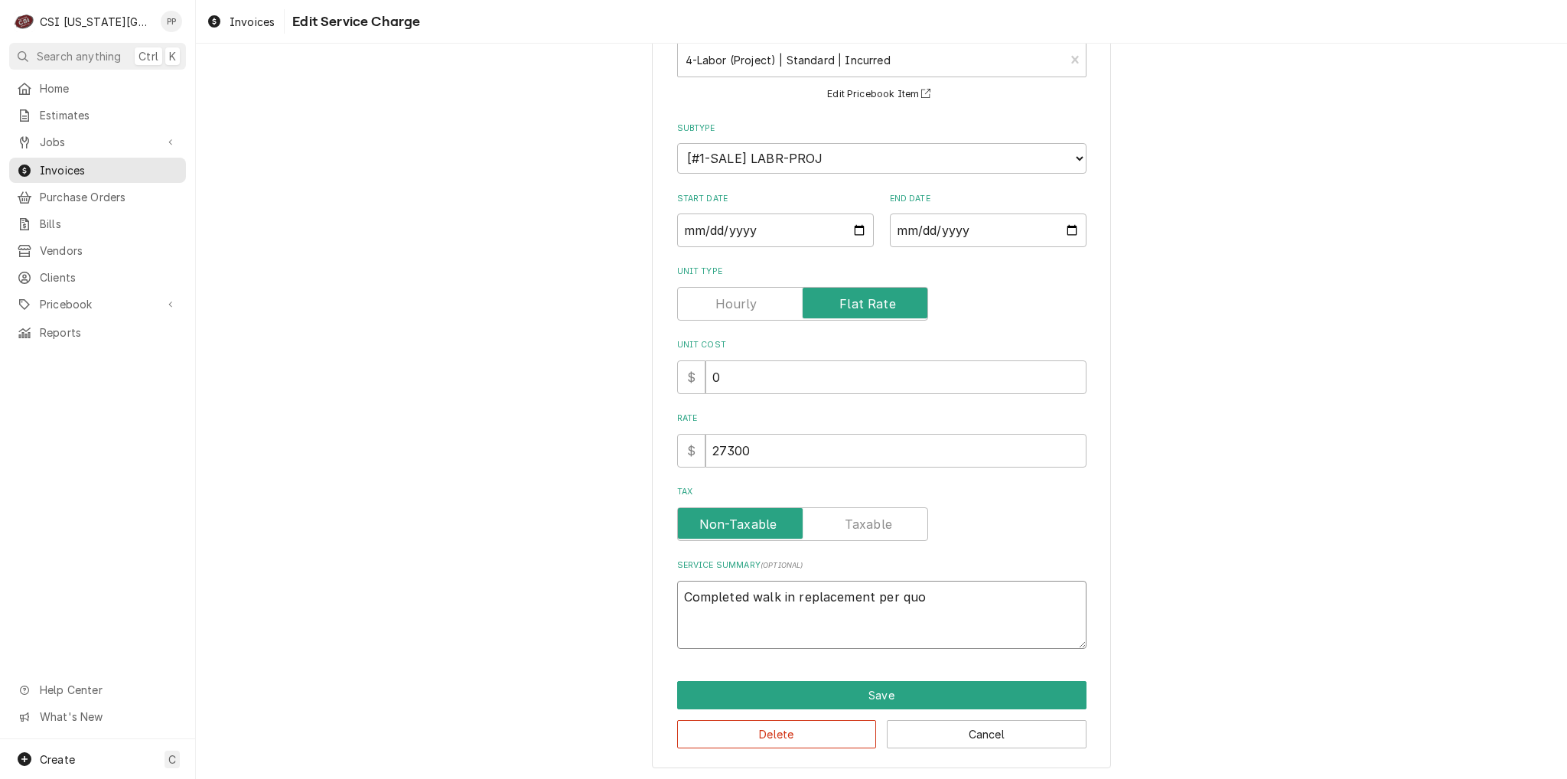
type textarea "x"
type textarea "Completed walk in replacement per quot"
type textarea "x"
type textarea "Completed walk in replacement per quote"
type textarea "x"
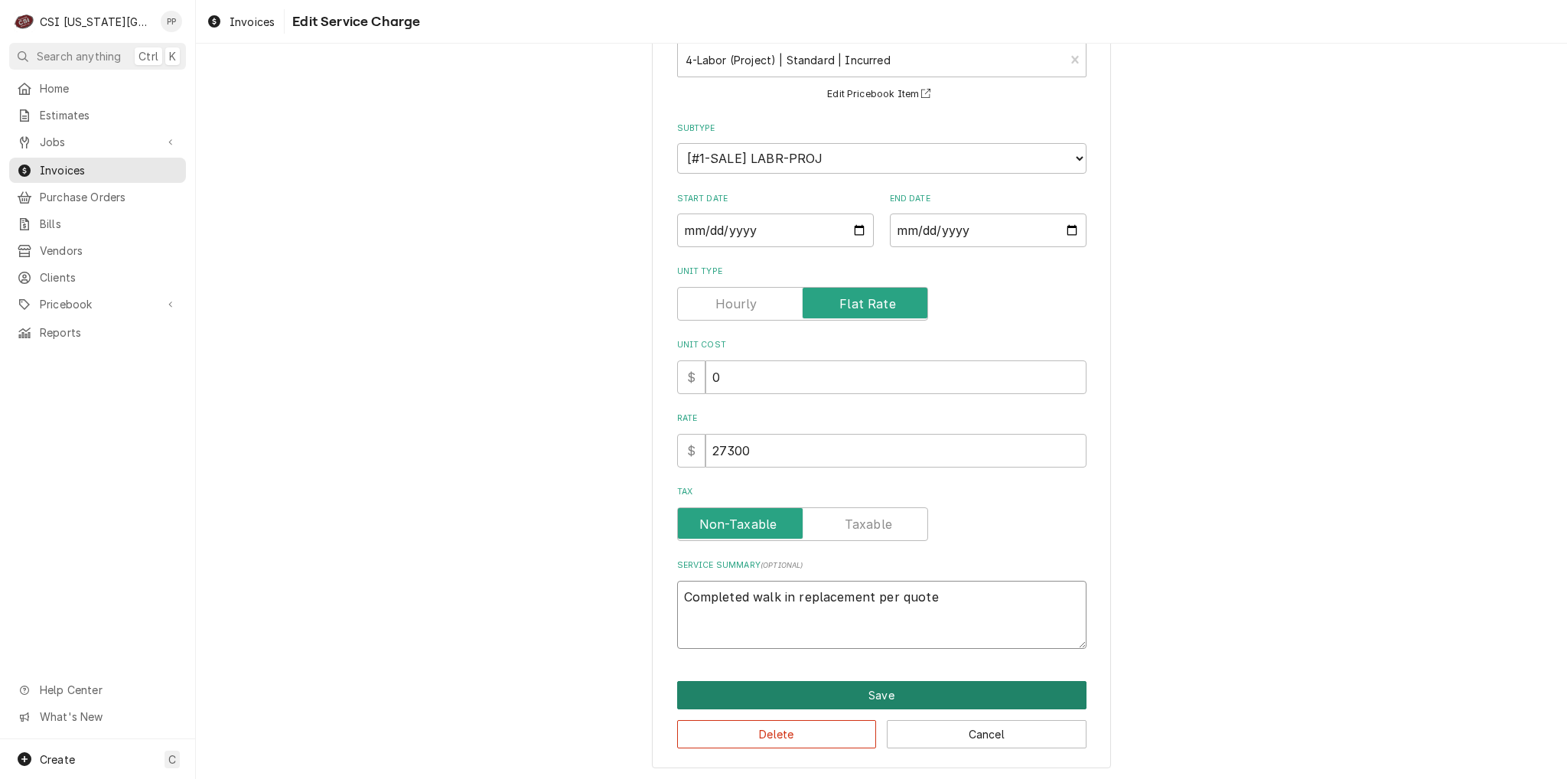
type textarea "Completed walk in replacement per quote"
click at [832, 692] on button "Save" at bounding box center [881, 695] width 409 height 28
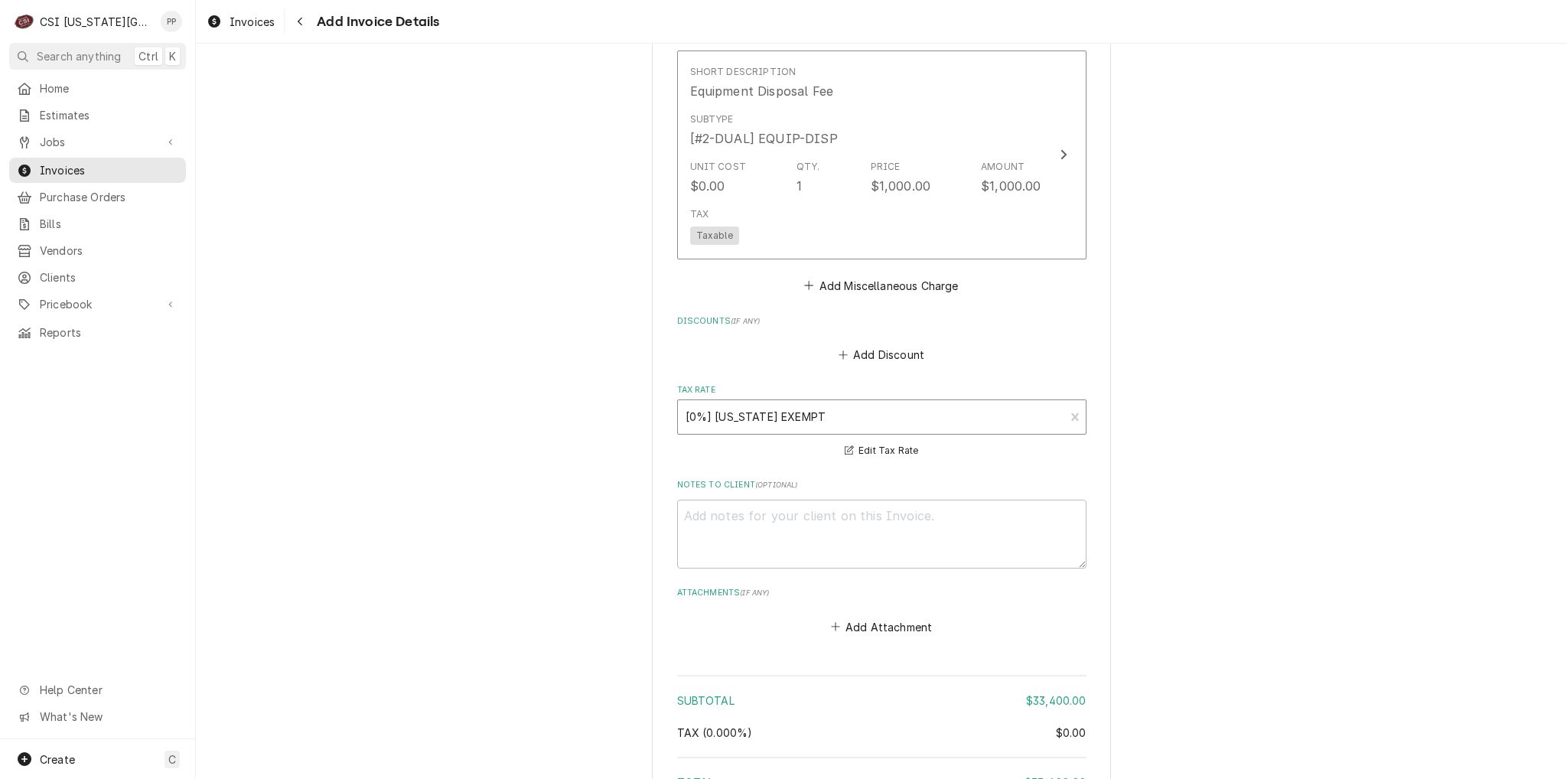
scroll to position [2991, 0]
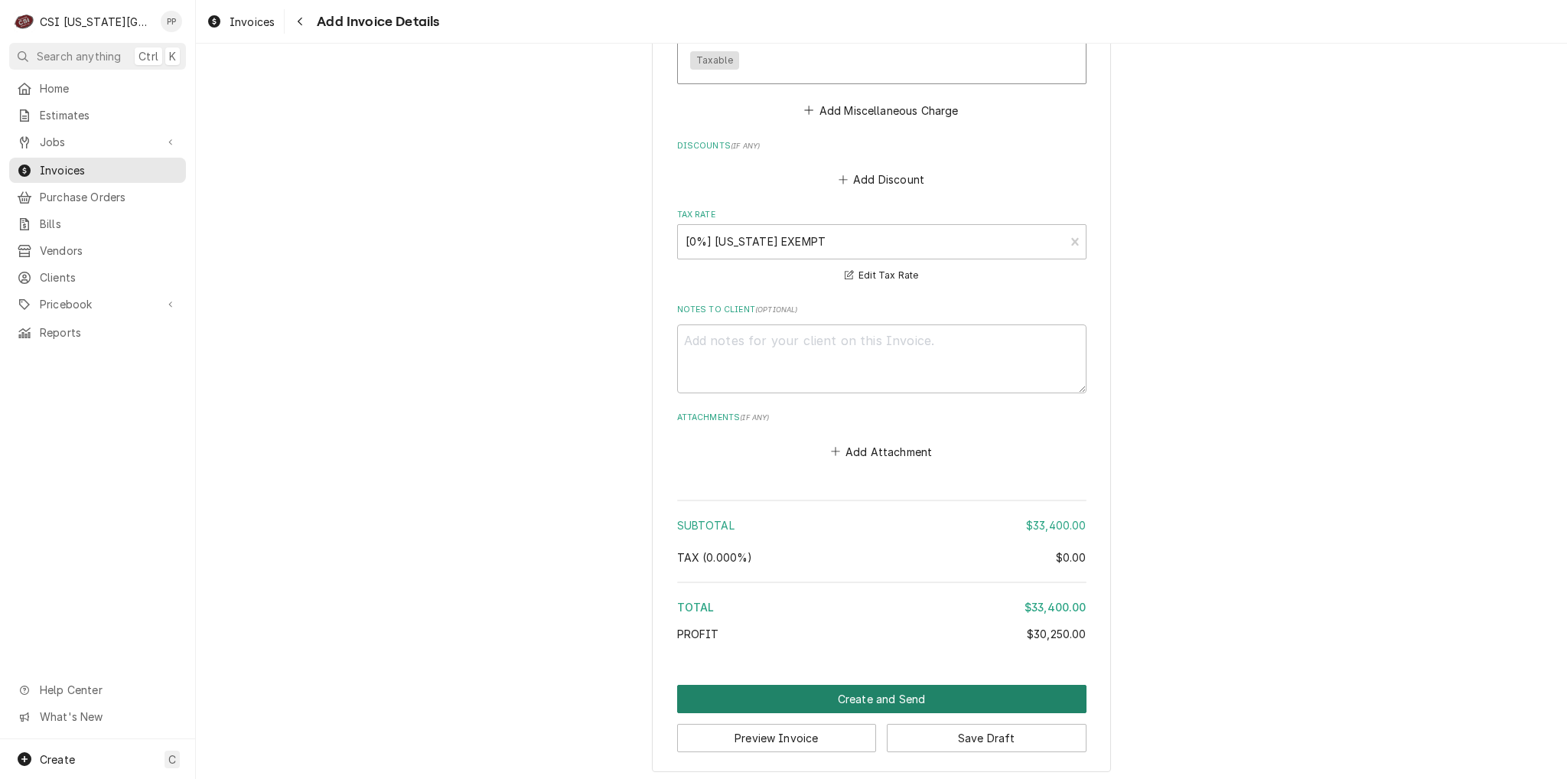
click at [878, 689] on button "Create and Send" at bounding box center [881, 699] width 409 height 28
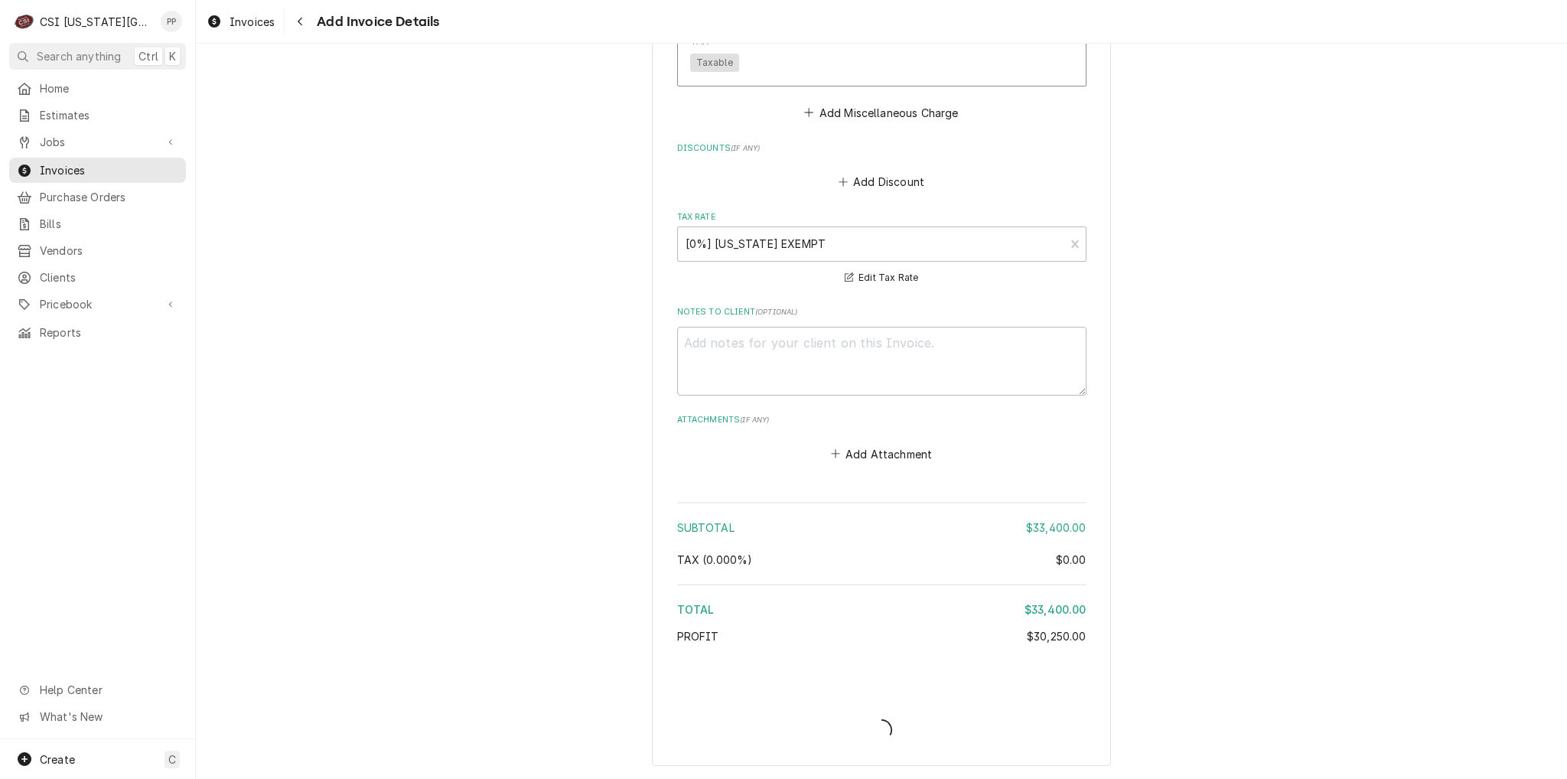
scroll to position [2983, 0]
type textarea "x"
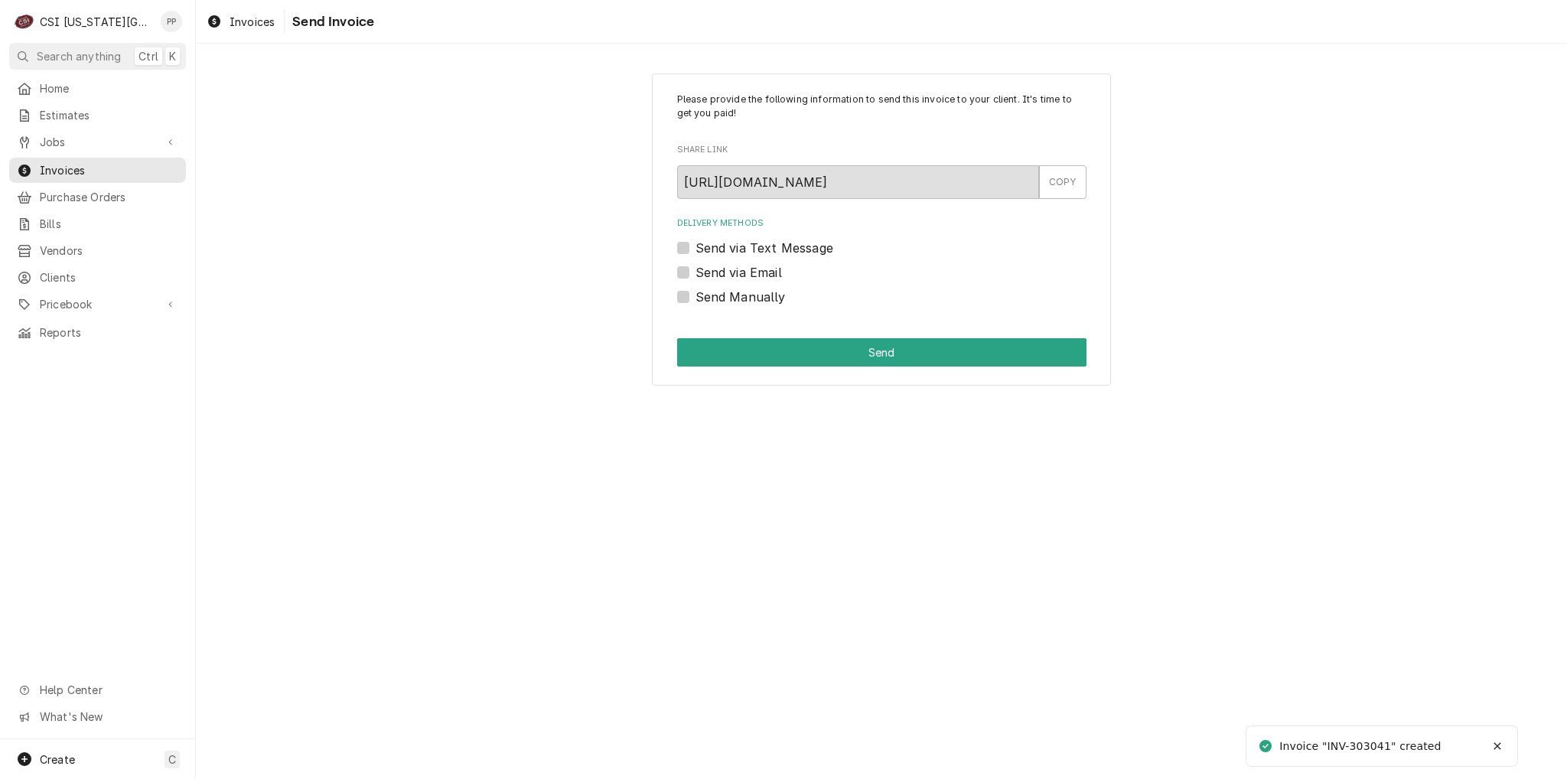
click at [696, 272] on label "Send via Email" at bounding box center [739, 272] width 86 height 18
click at [696, 272] on input "Send via Email" at bounding box center [900, 280] width 409 height 34
checkbox input "true"
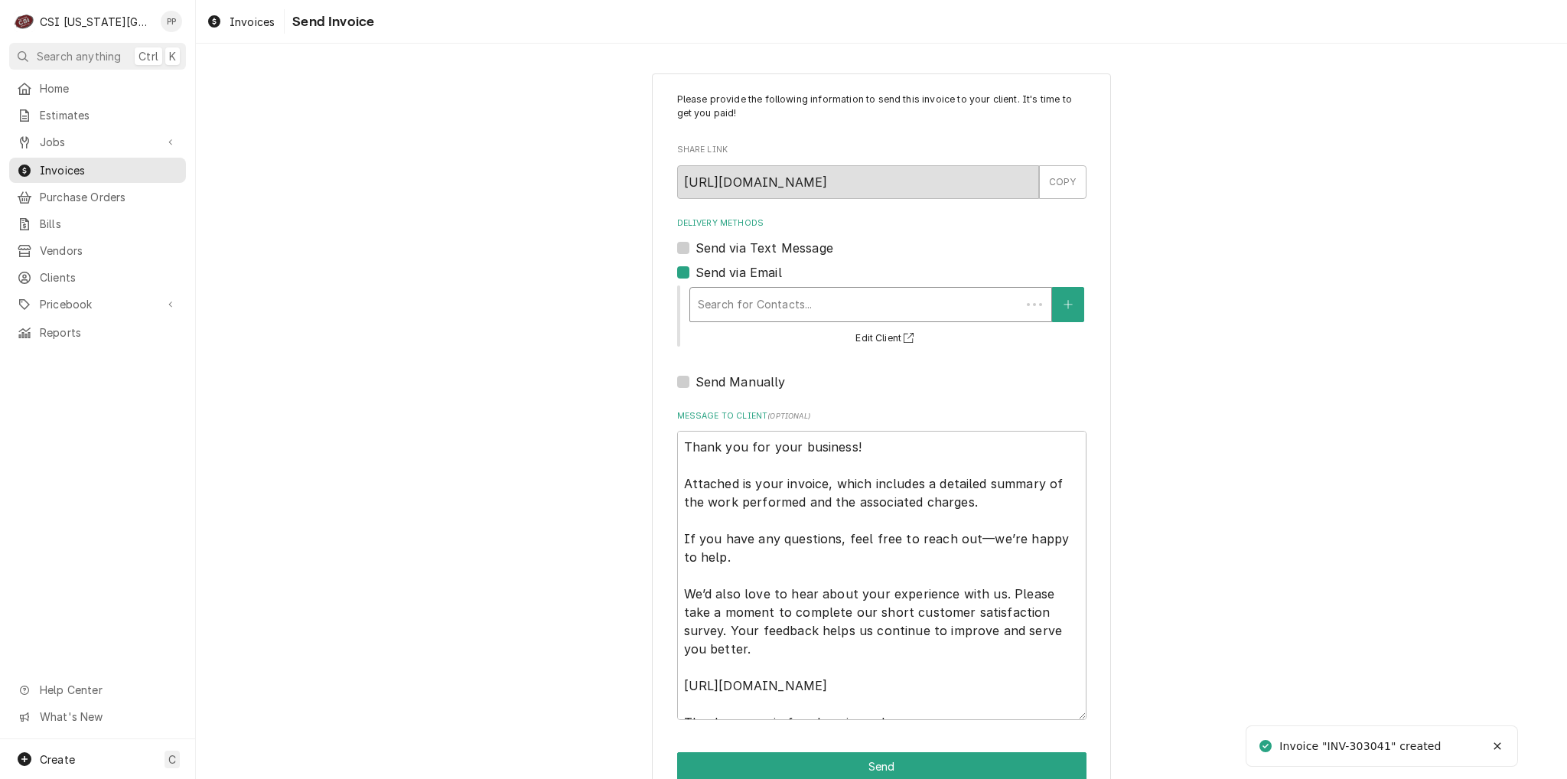
click at [742, 288] on div "Search for Contacts..." at bounding box center [855, 305] width 331 height 34
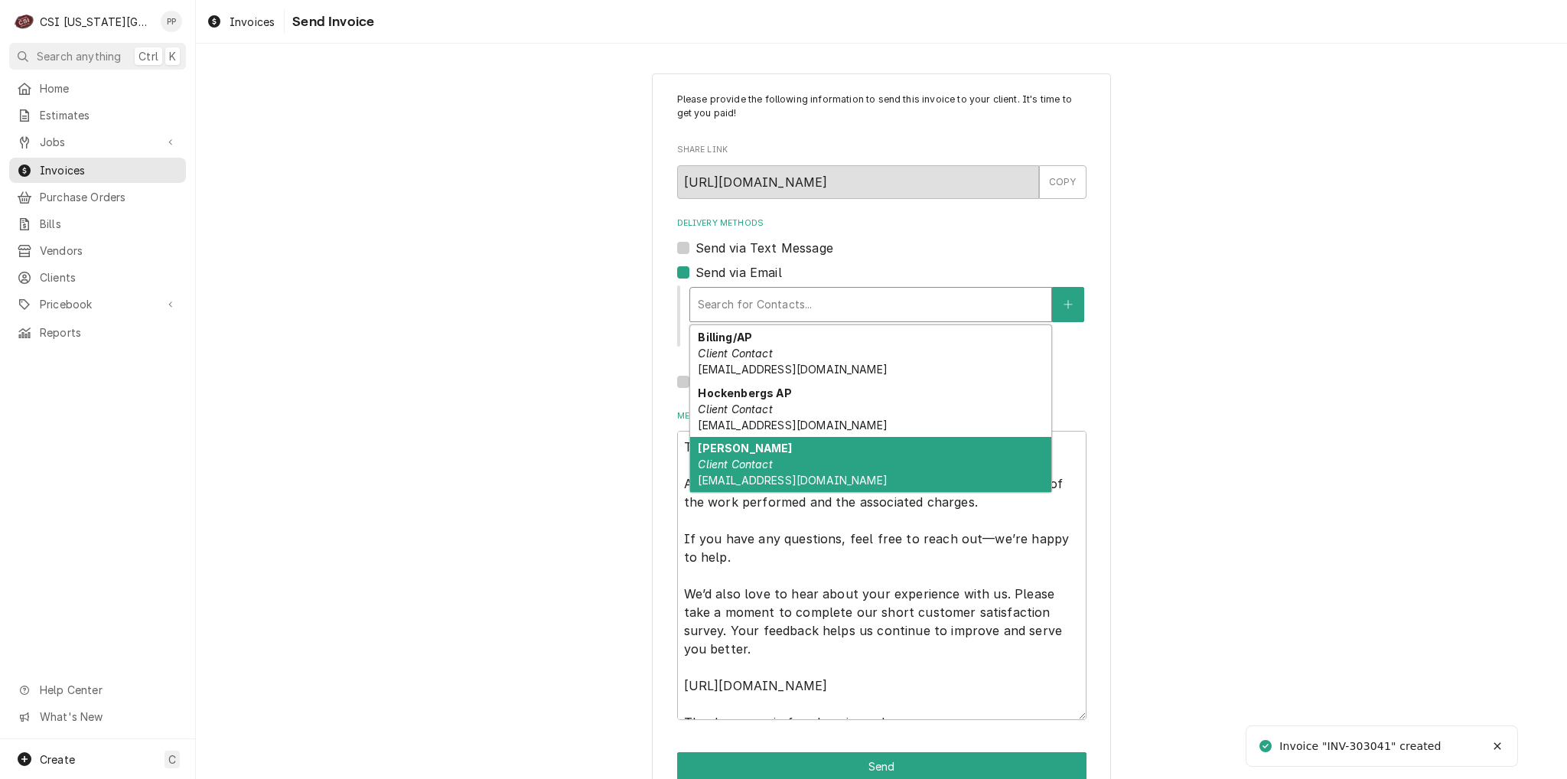
click at [771, 456] on div "[PERSON_NAME] Client Contact [EMAIL_ADDRESS][DOMAIN_NAME]" at bounding box center [870, 465] width 361 height 56
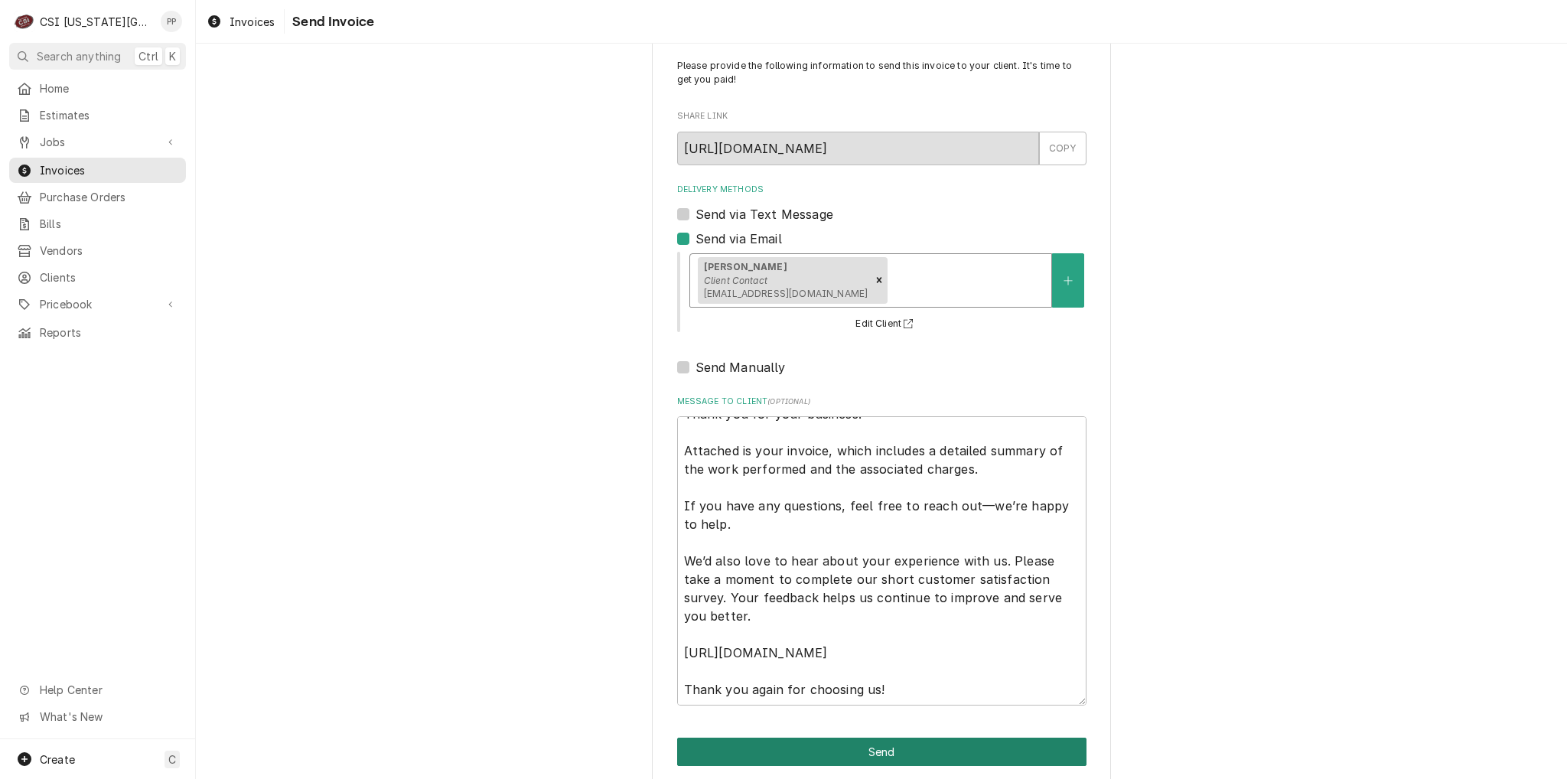
scroll to position [52, 0]
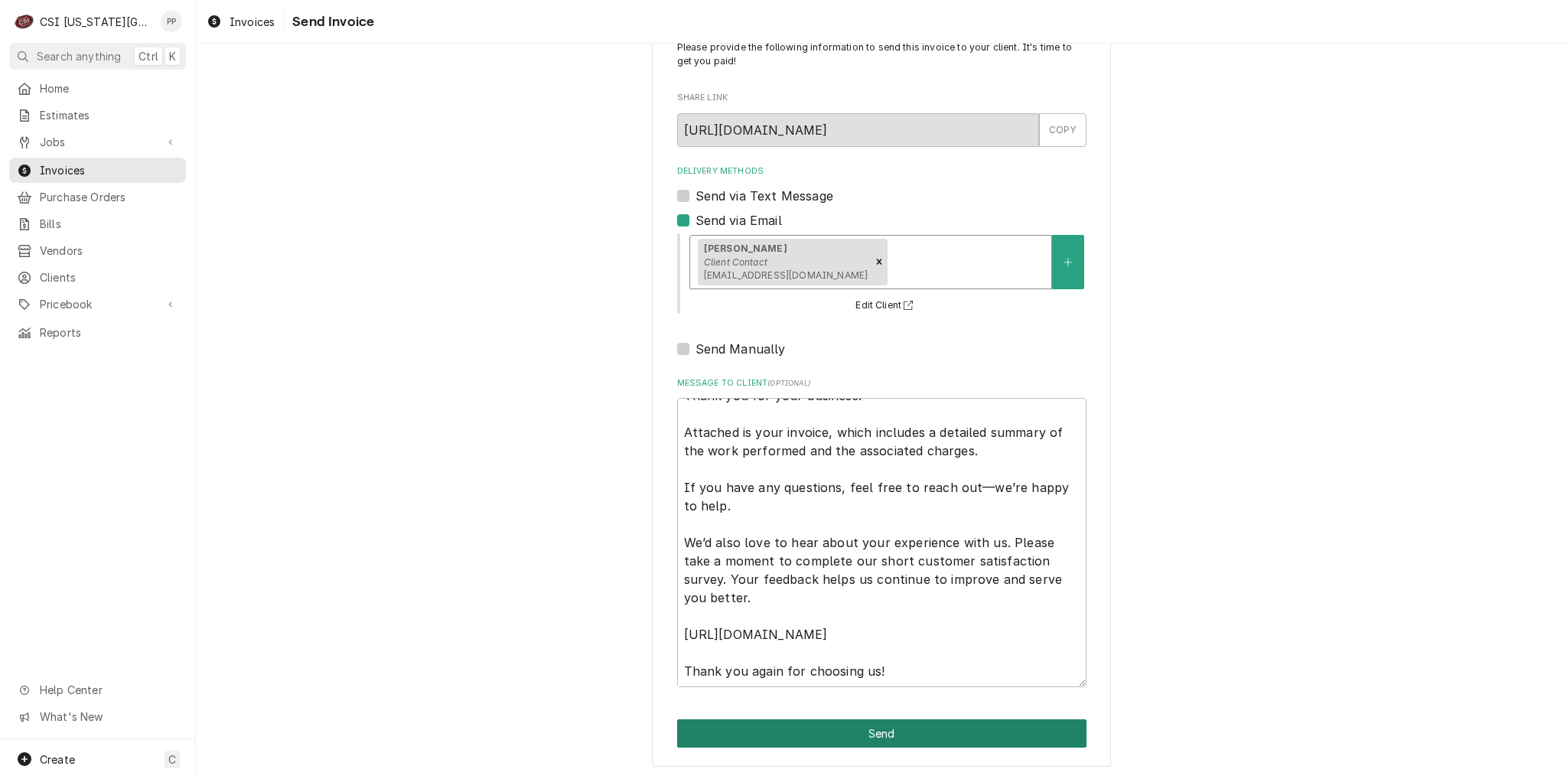
click at [989, 732] on button "Send" at bounding box center [881, 733] width 409 height 28
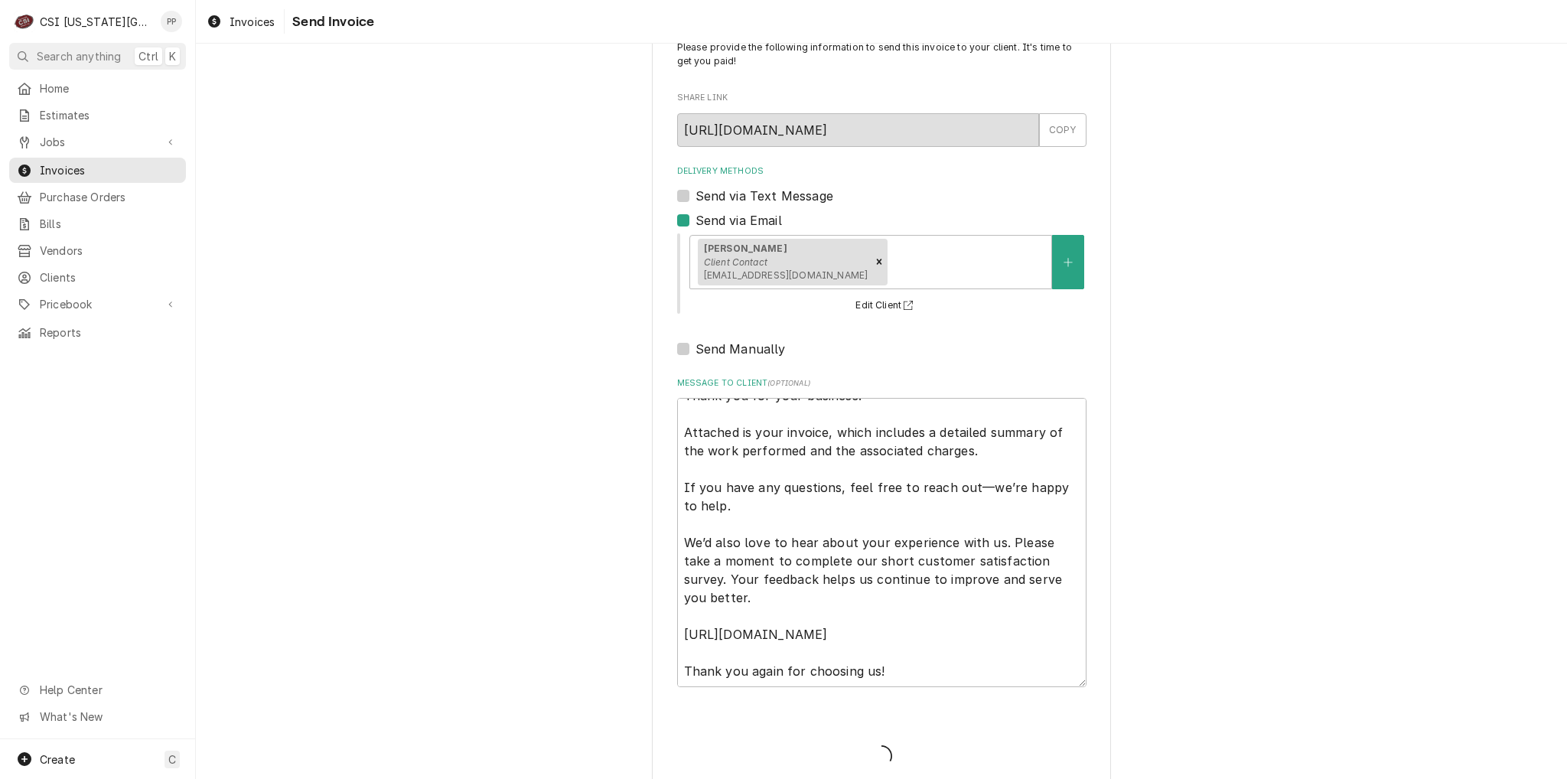
type textarea "x"
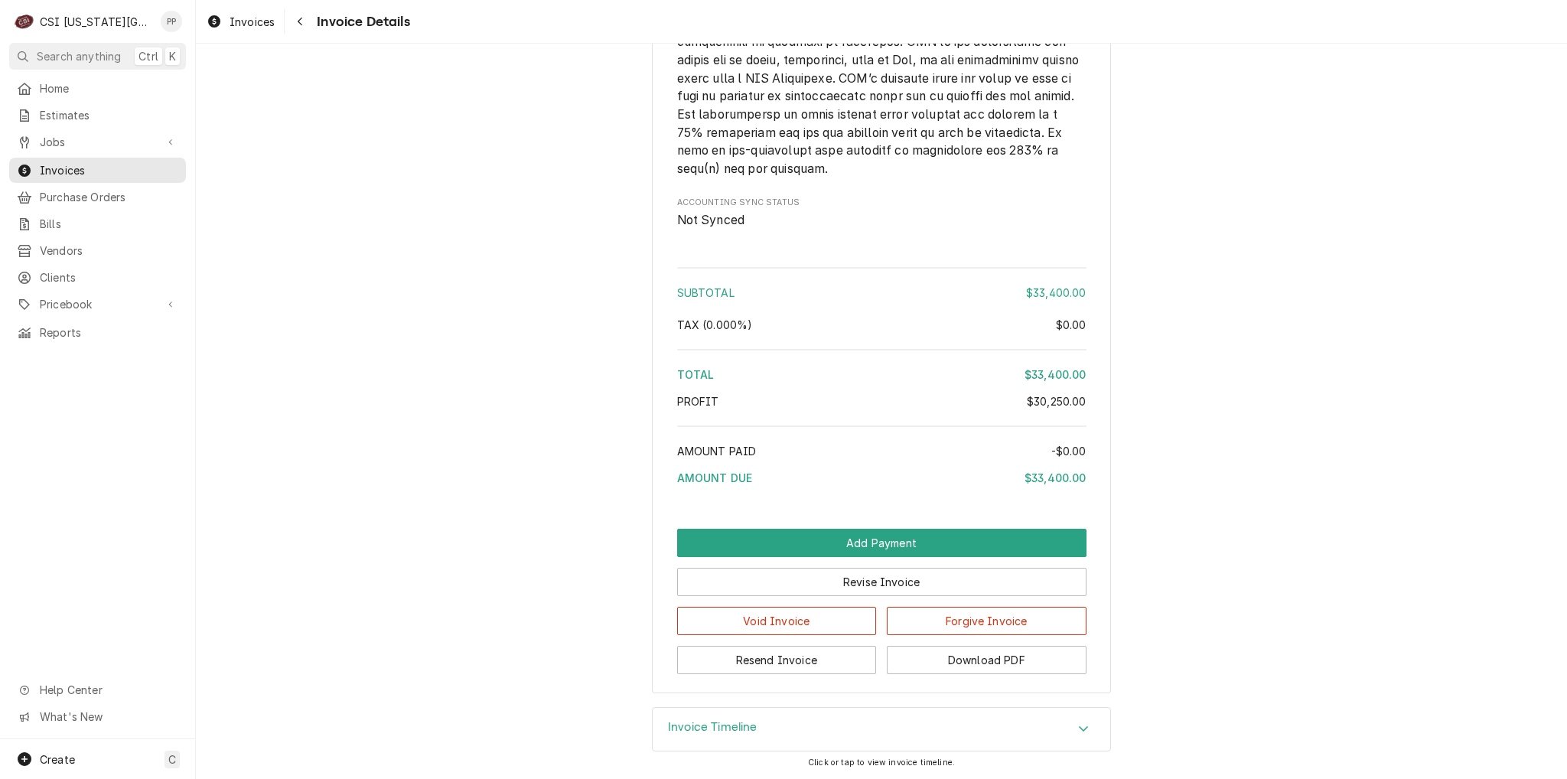
scroll to position [2993, 0]
click at [906, 585] on button "Revise Invoice" at bounding box center [881, 582] width 409 height 28
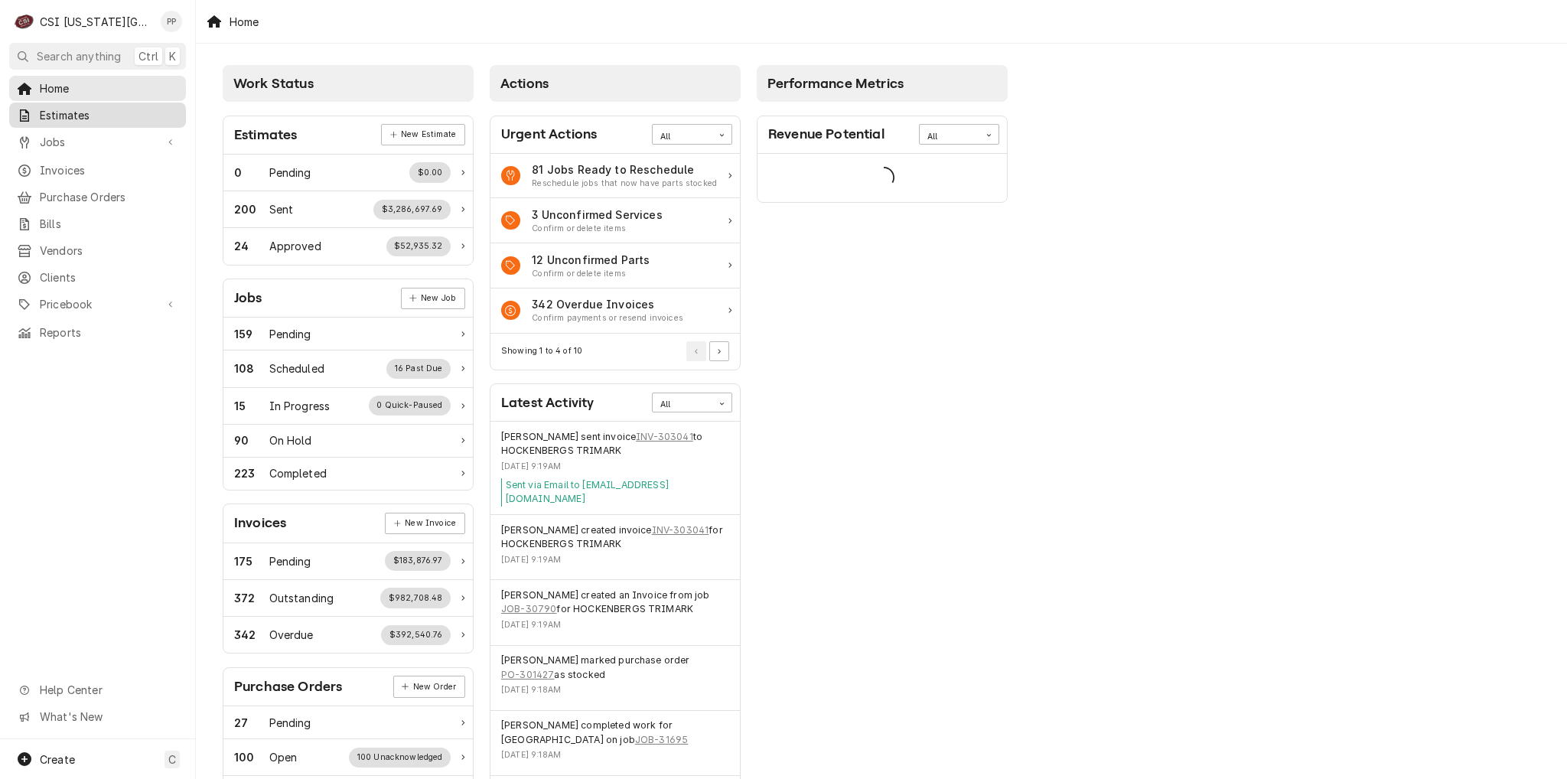
click at [83, 118] on span "Estimates" at bounding box center [109, 115] width 138 height 16
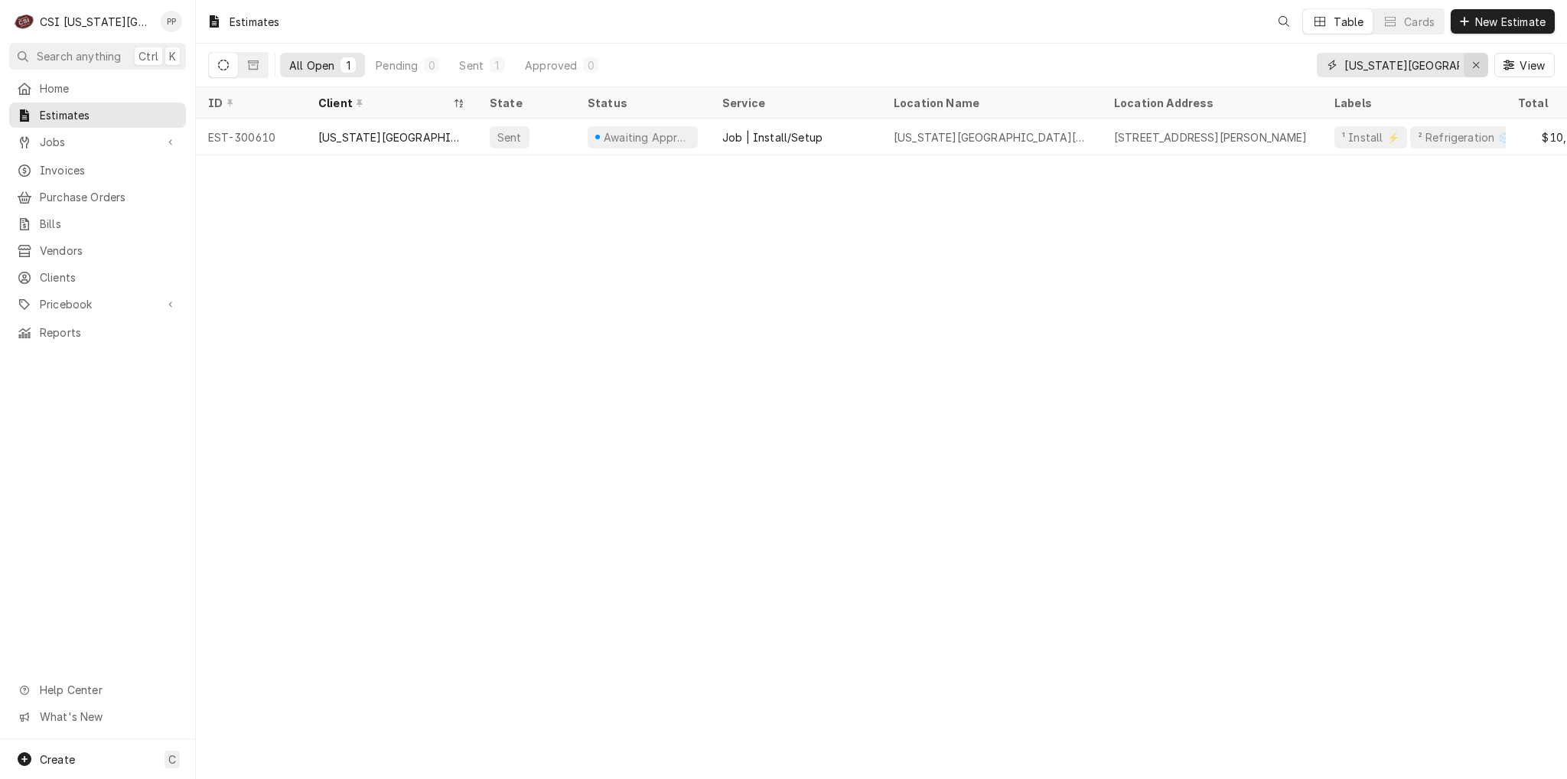
click at [1486, 68] on button "Erase input" at bounding box center [1476, 65] width 24 height 24
click at [1456, 68] on input "Dynamic Content Wrapper" at bounding box center [1416, 65] width 144 height 24
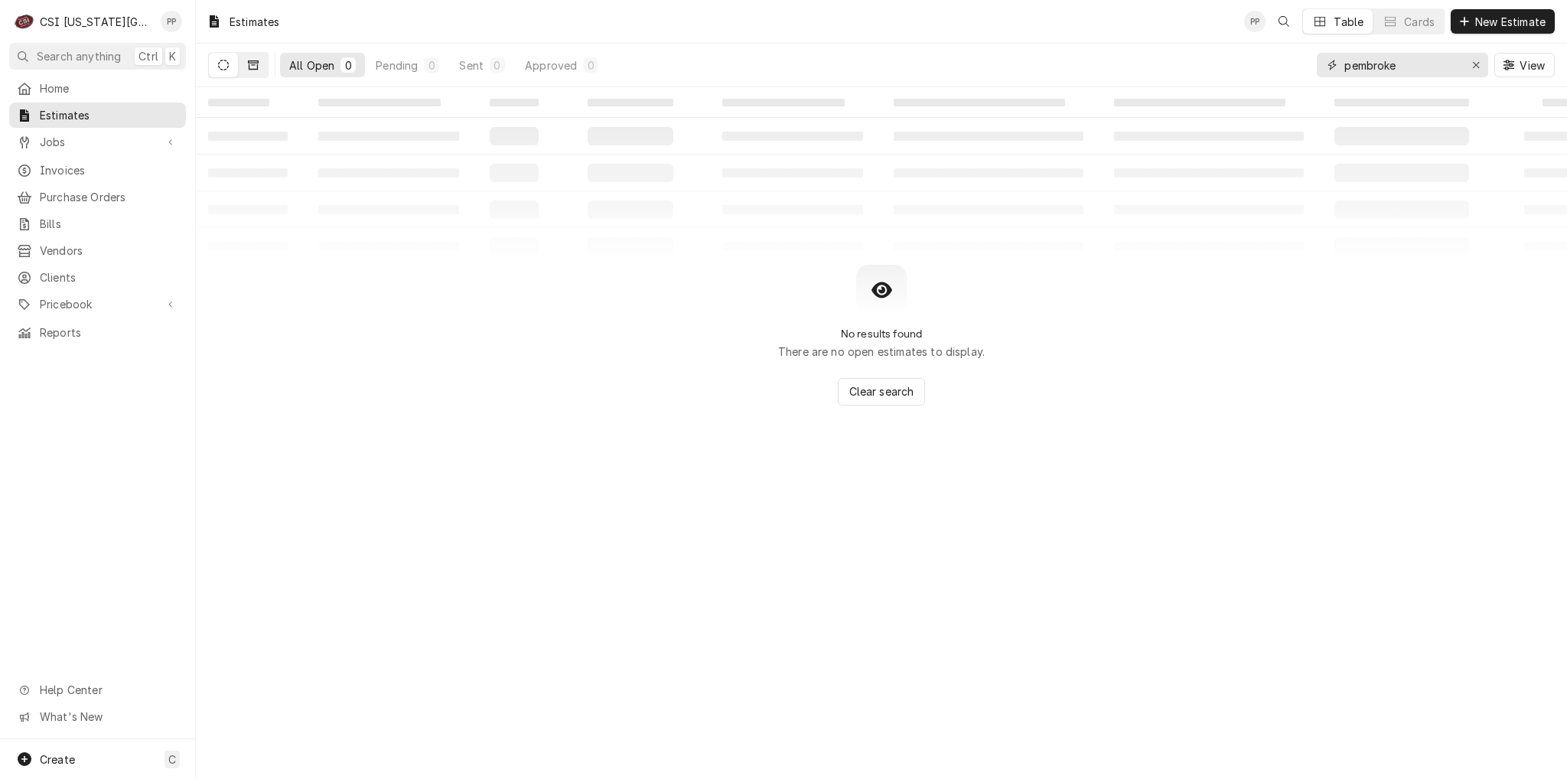
type input "pembroke"
click at [262, 65] on button "Dynamic Content Wrapper" at bounding box center [253, 65] width 29 height 24
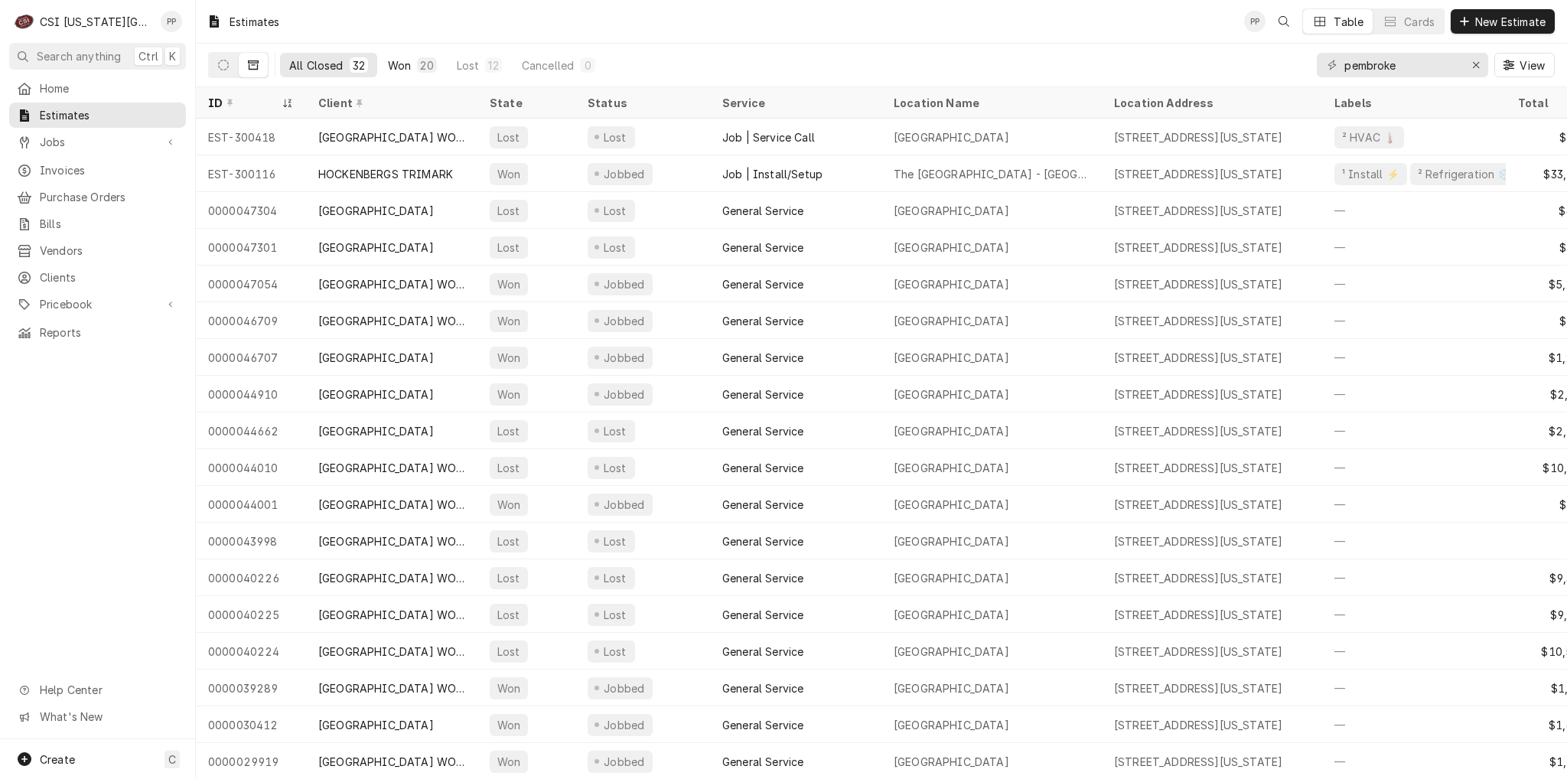
click at [418, 68] on div "20" at bounding box center [426, 64] width 19 height 15
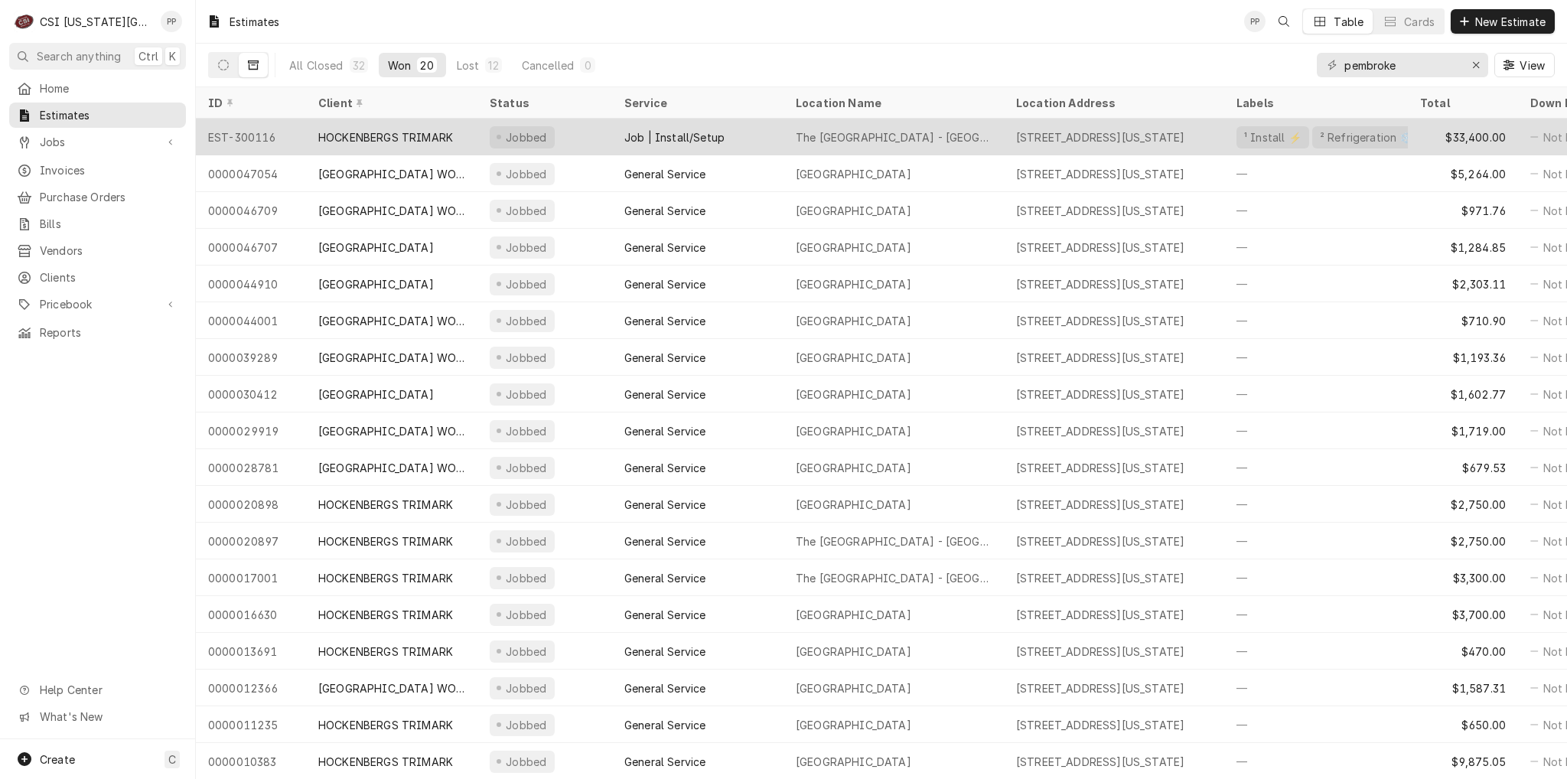
click at [591, 136] on div "Jobbed" at bounding box center [544, 137] width 135 height 37
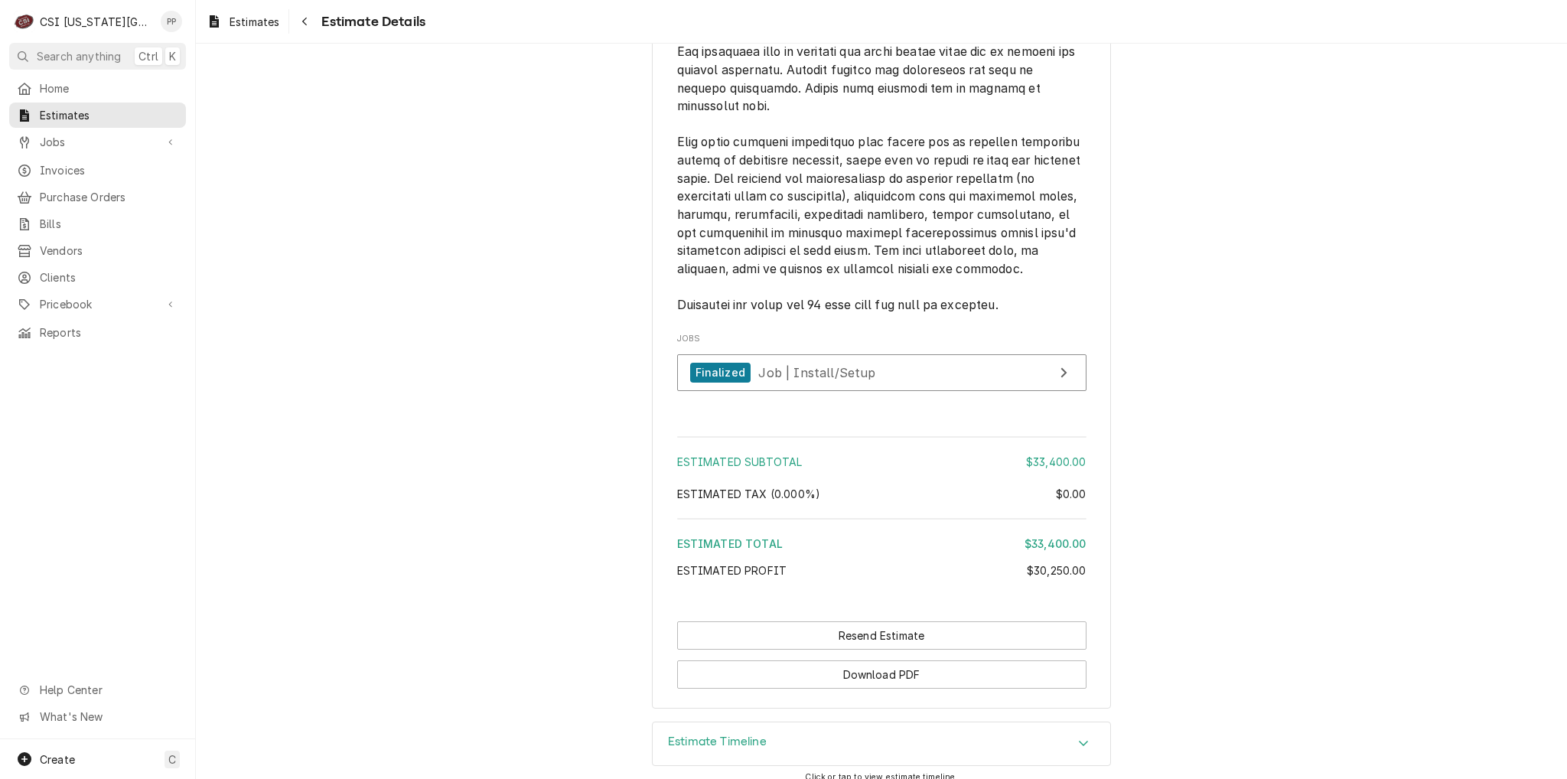
scroll to position [3643, 0]
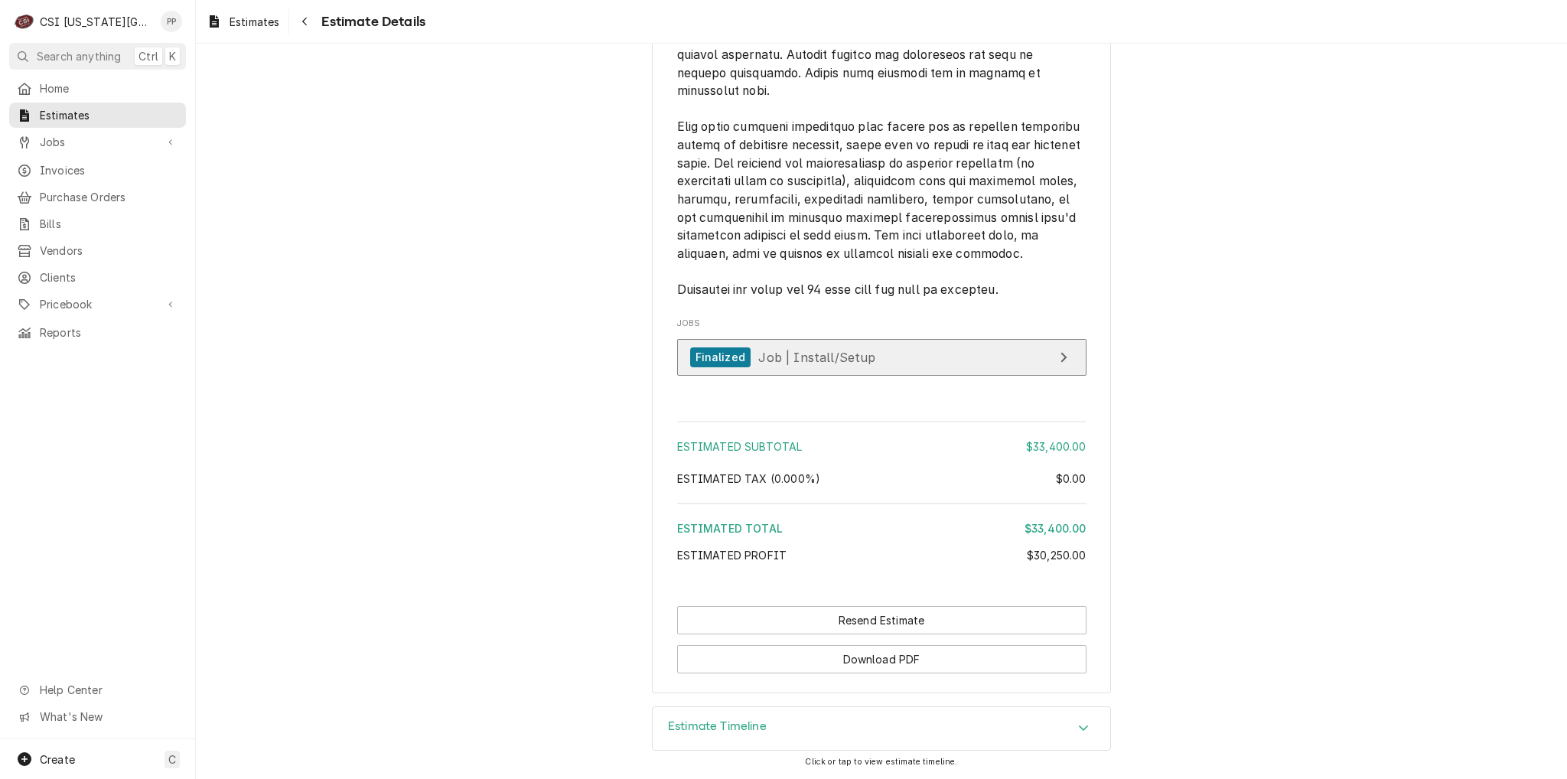
click at [877, 359] on link "Finalized Job | Install/Setup" at bounding box center [881, 357] width 409 height 37
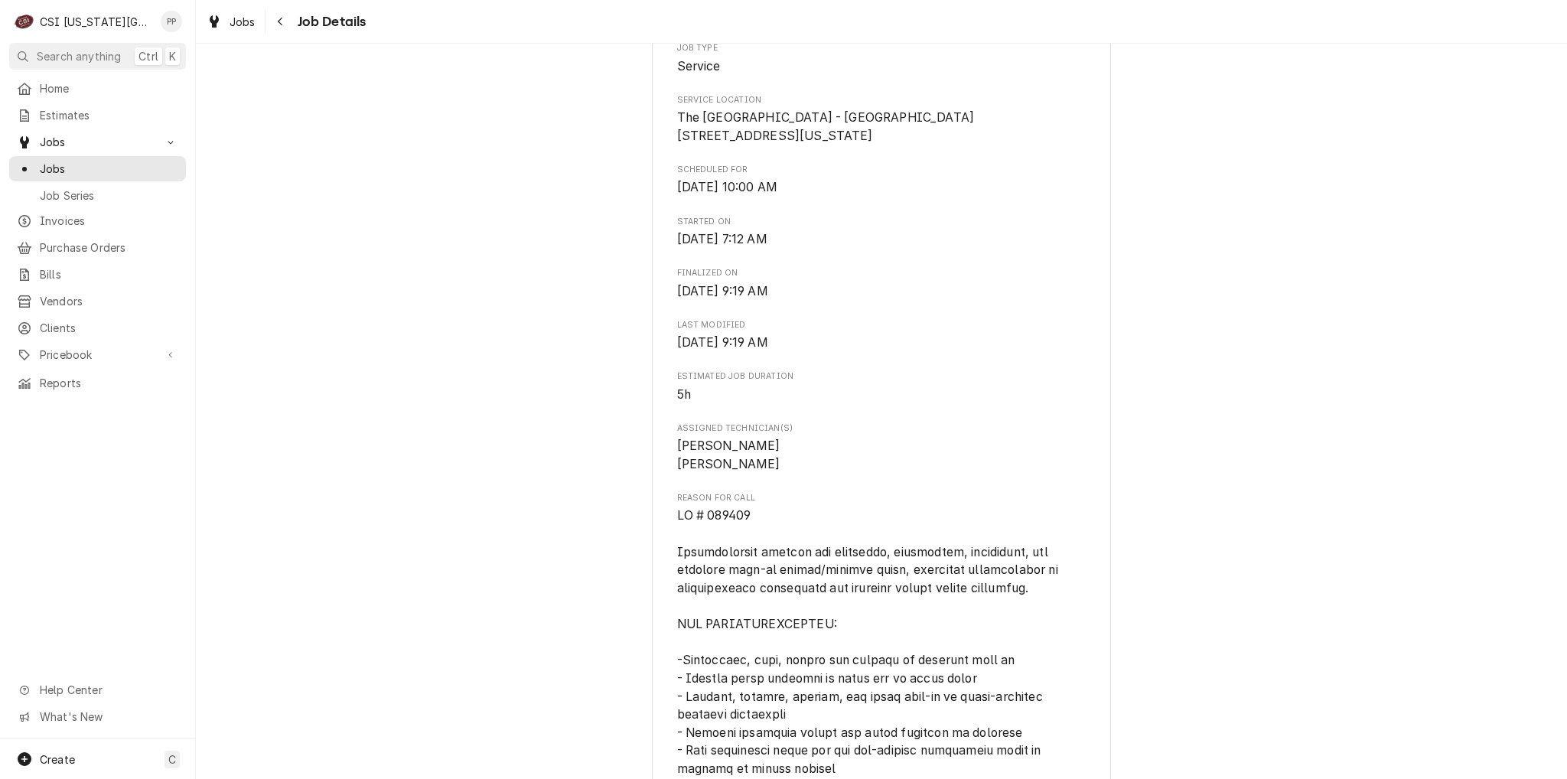
scroll to position [612, 0]
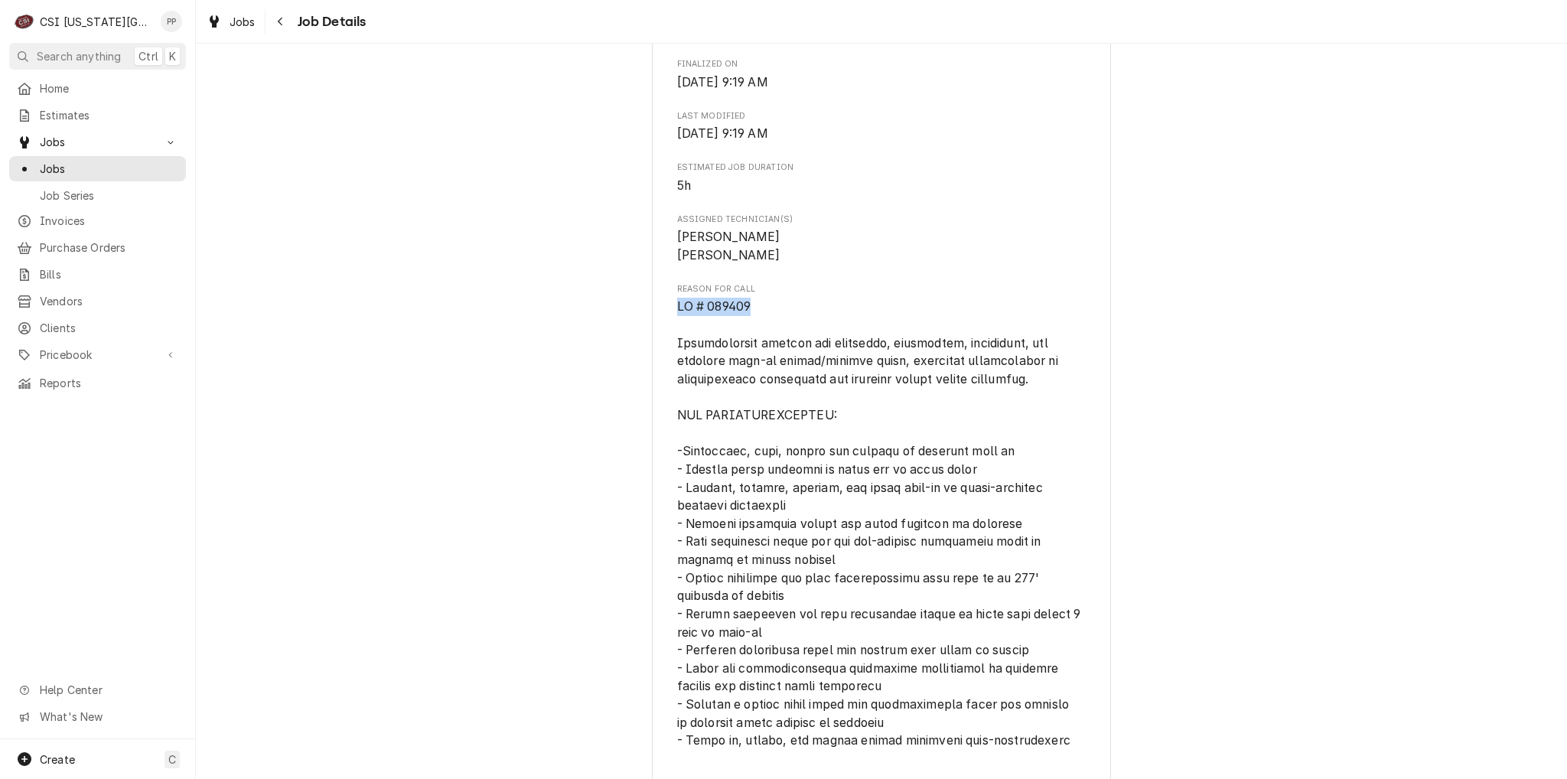
drag, startPoint x: 754, startPoint y: 337, endPoint x: 666, endPoint y: 340, distance: 88.0
click at [666, 340] on div "HOCKENBERGS TRIMARK [GEOGRAPHIC_DATA] - [GEOGRAPHIC_DATA] / [STREET_ADDRESS][US…" at bounding box center [881, 665] width 459 height 2358
copy span "PO # 835345"
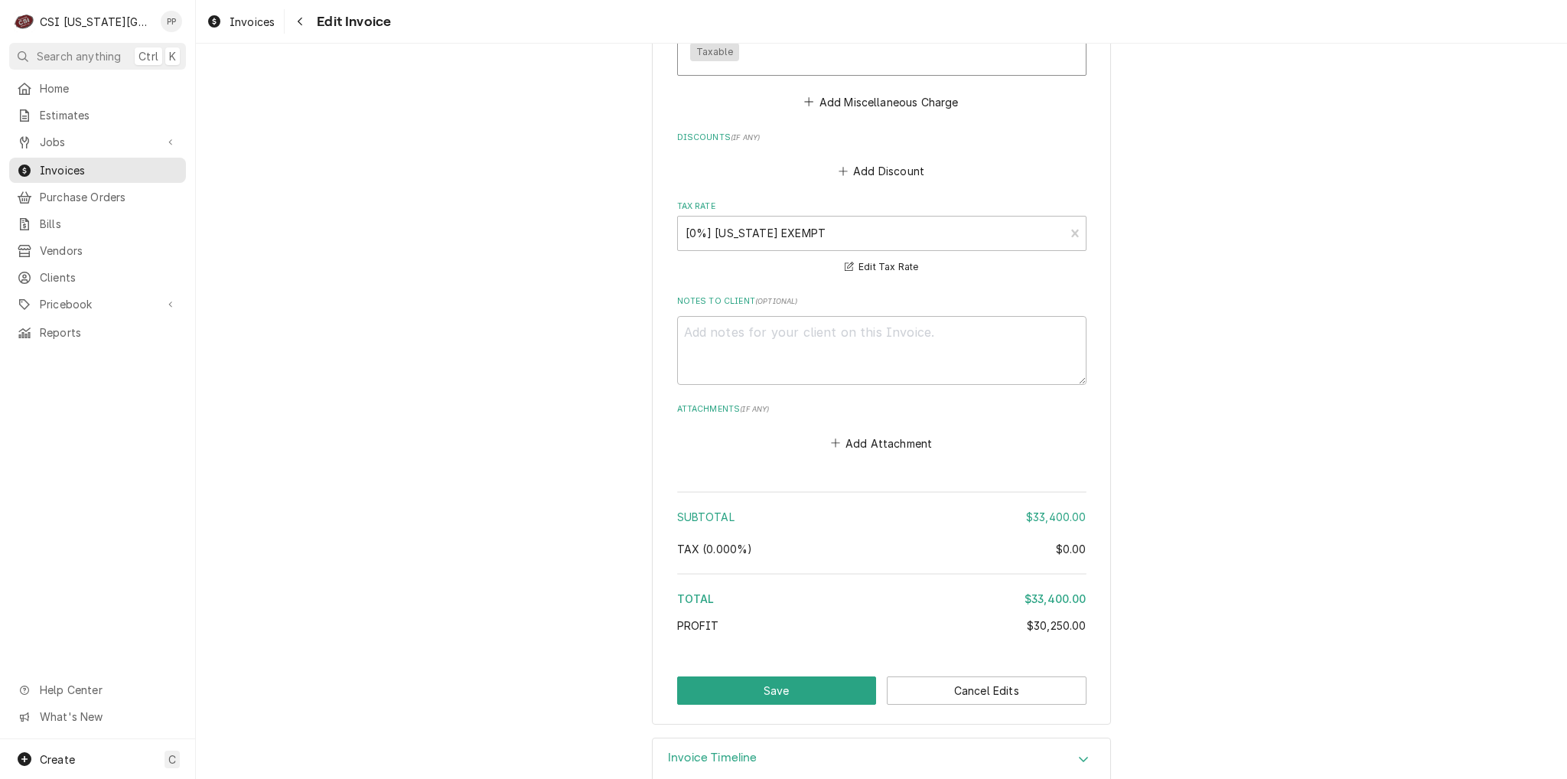
scroll to position [3024, 0]
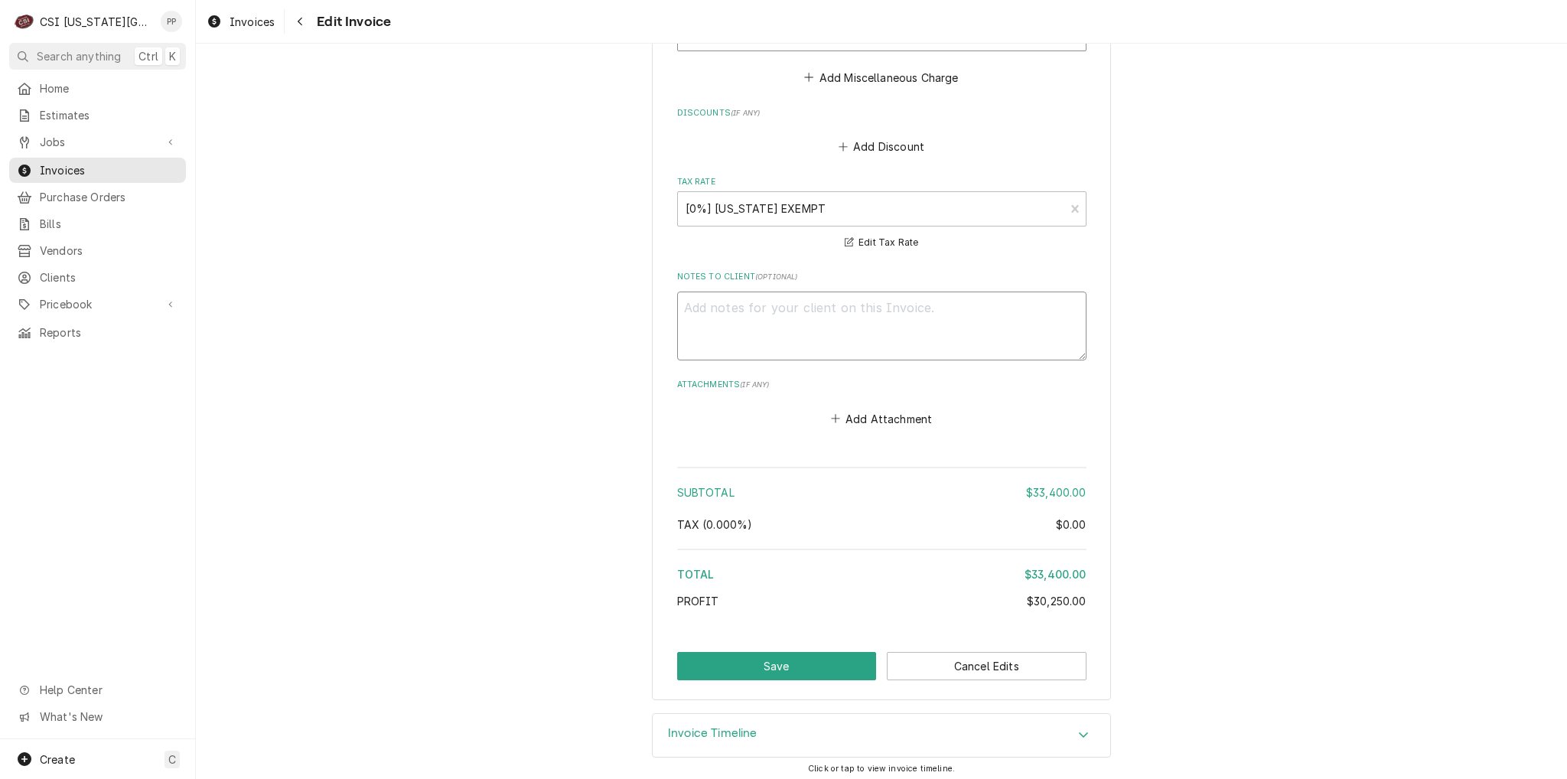
click at [751, 310] on textarea "Notes to Client ( optional )" at bounding box center [881, 326] width 409 height 69
paste textarea "PO # 835345"
type textarea "x"
type textarea "PO # 835345"
click at [799, 652] on button "Save" at bounding box center [777, 666] width 200 height 28
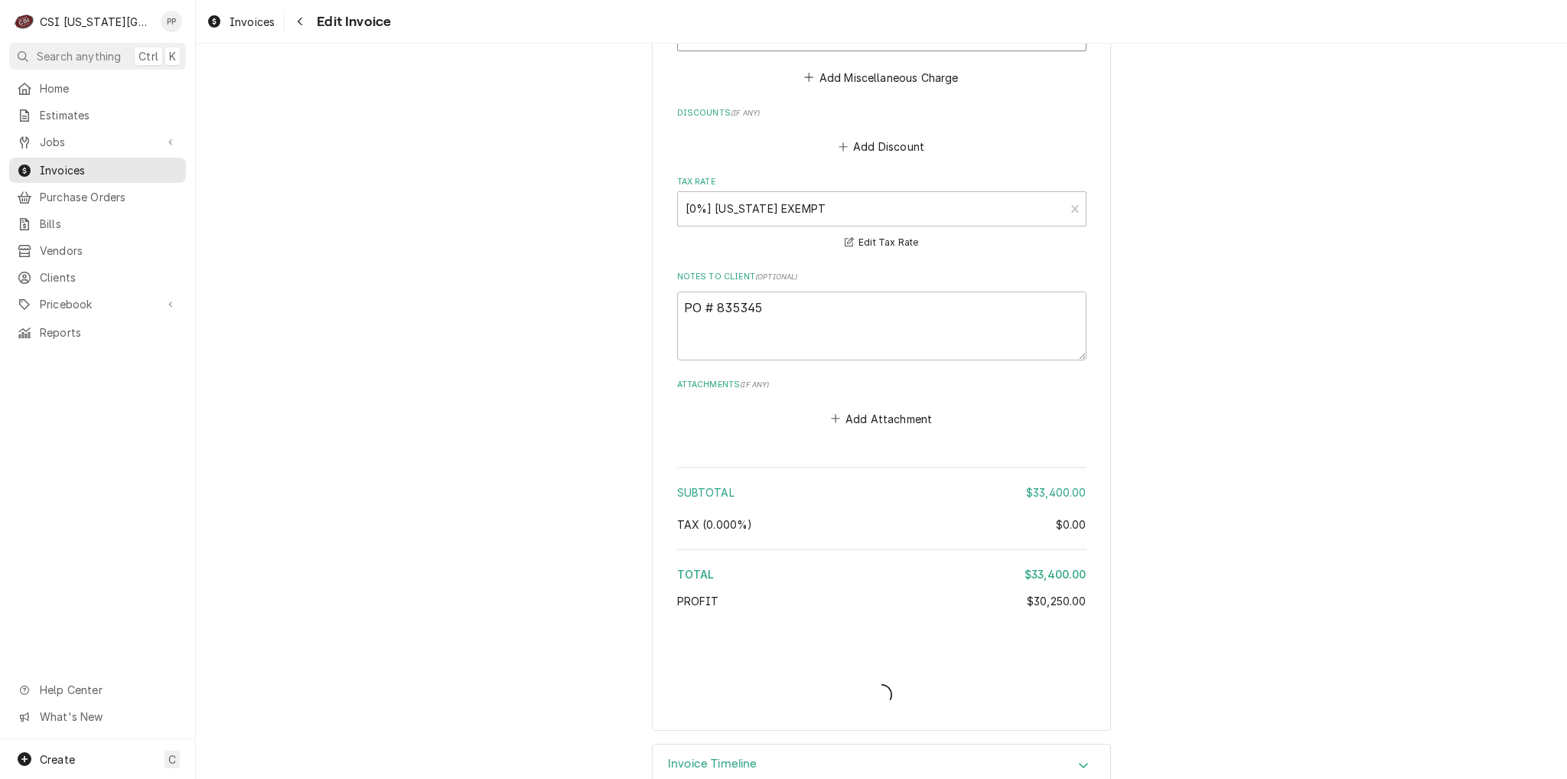
type textarea "x"
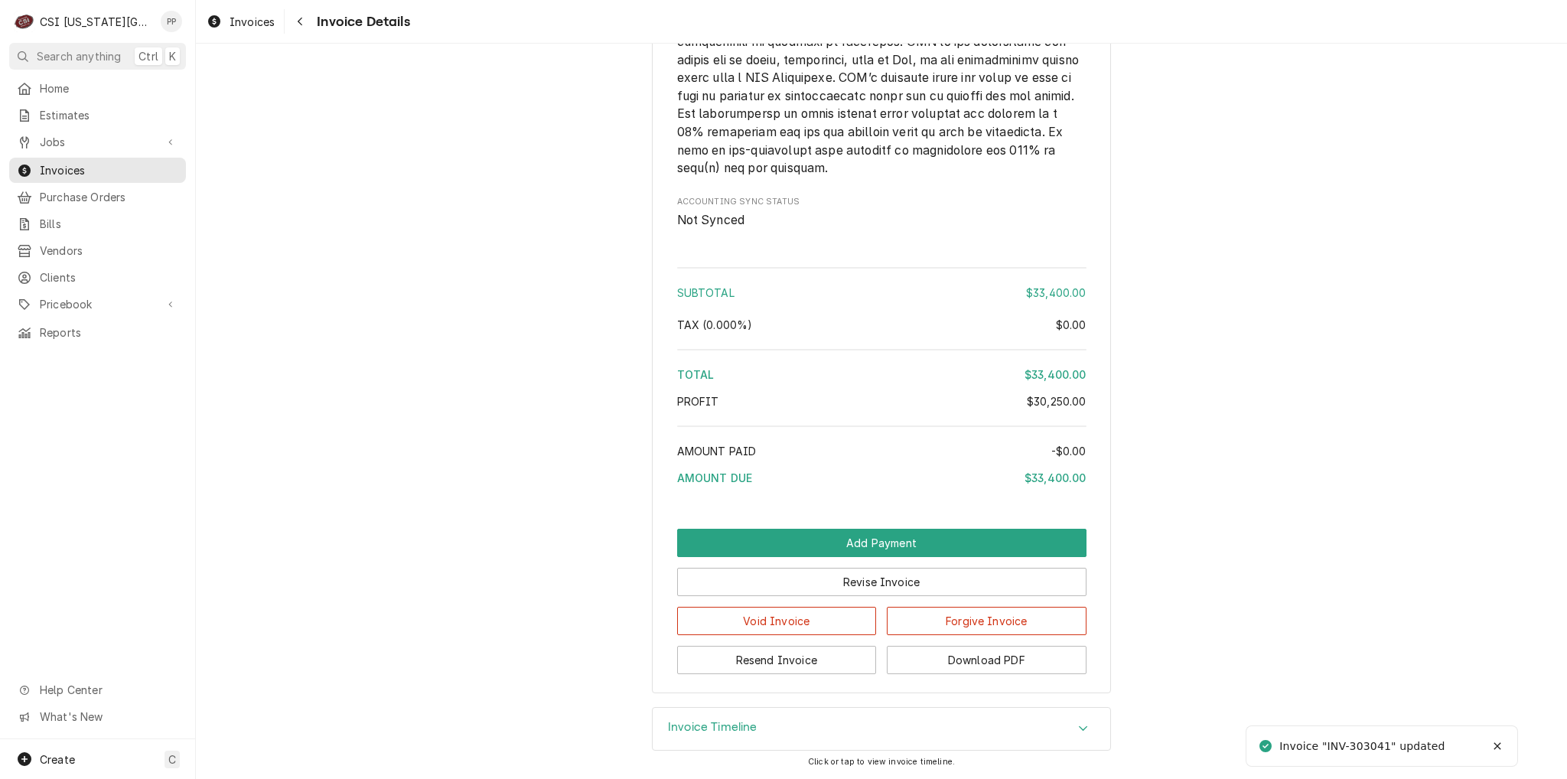
scroll to position [3045, 0]
click at [790, 665] on button "Resend Invoice" at bounding box center [777, 660] width 200 height 28
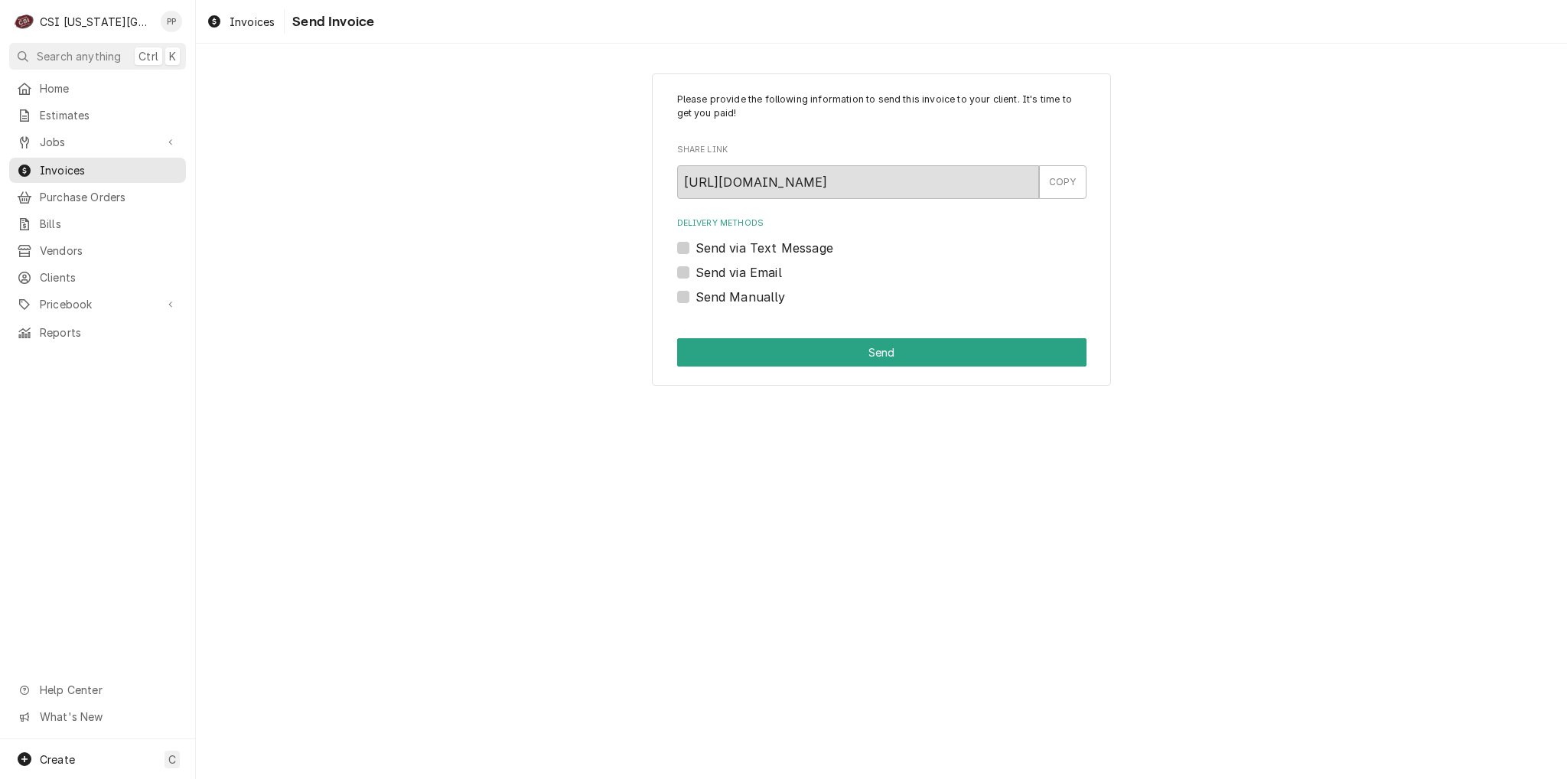
click at [696, 269] on label "Send via Email" at bounding box center [739, 272] width 86 height 18
click at [696, 269] on input "Send via Email" at bounding box center [900, 280] width 409 height 34
checkbox input "true"
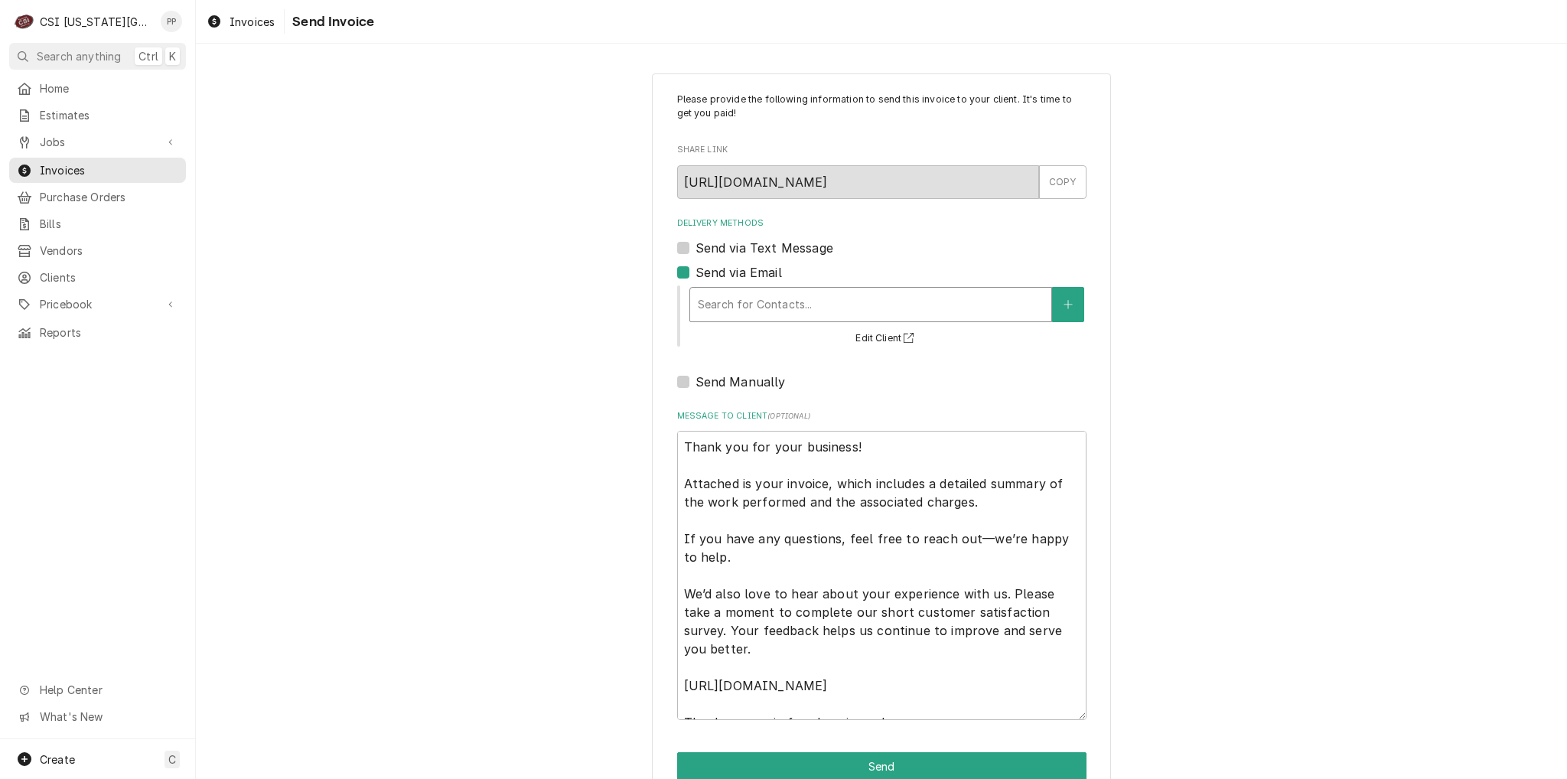
click at [725, 298] on div "Delivery Methods" at bounding box center [871, 305] width 346 height 28
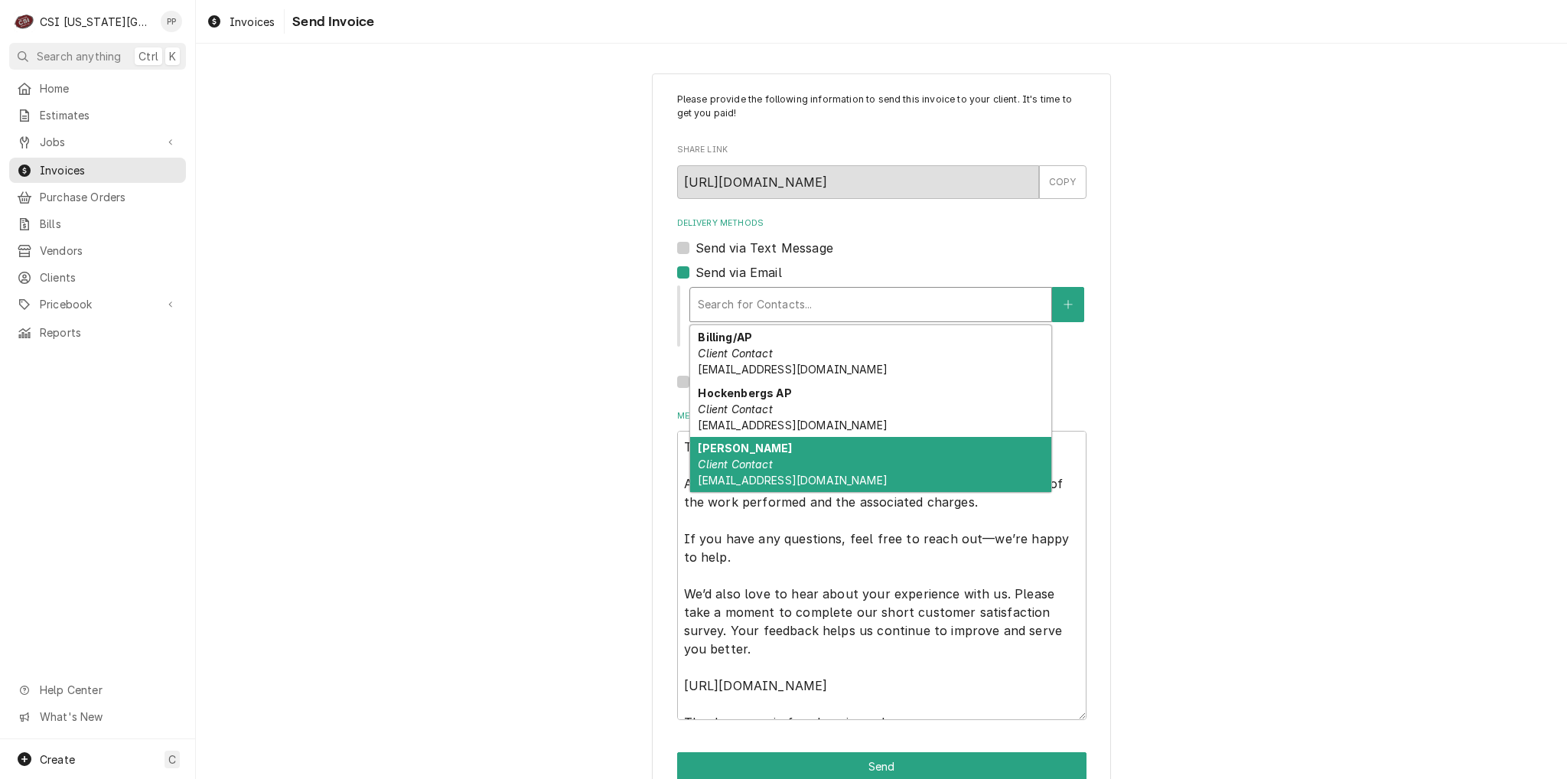
click at [768, 451] on div "[PERSON_NAME] Client Contact [EMAIL_ADDRESS][DOMAIN_NAME]" at bounding box center [870, 465] width 361 height 56
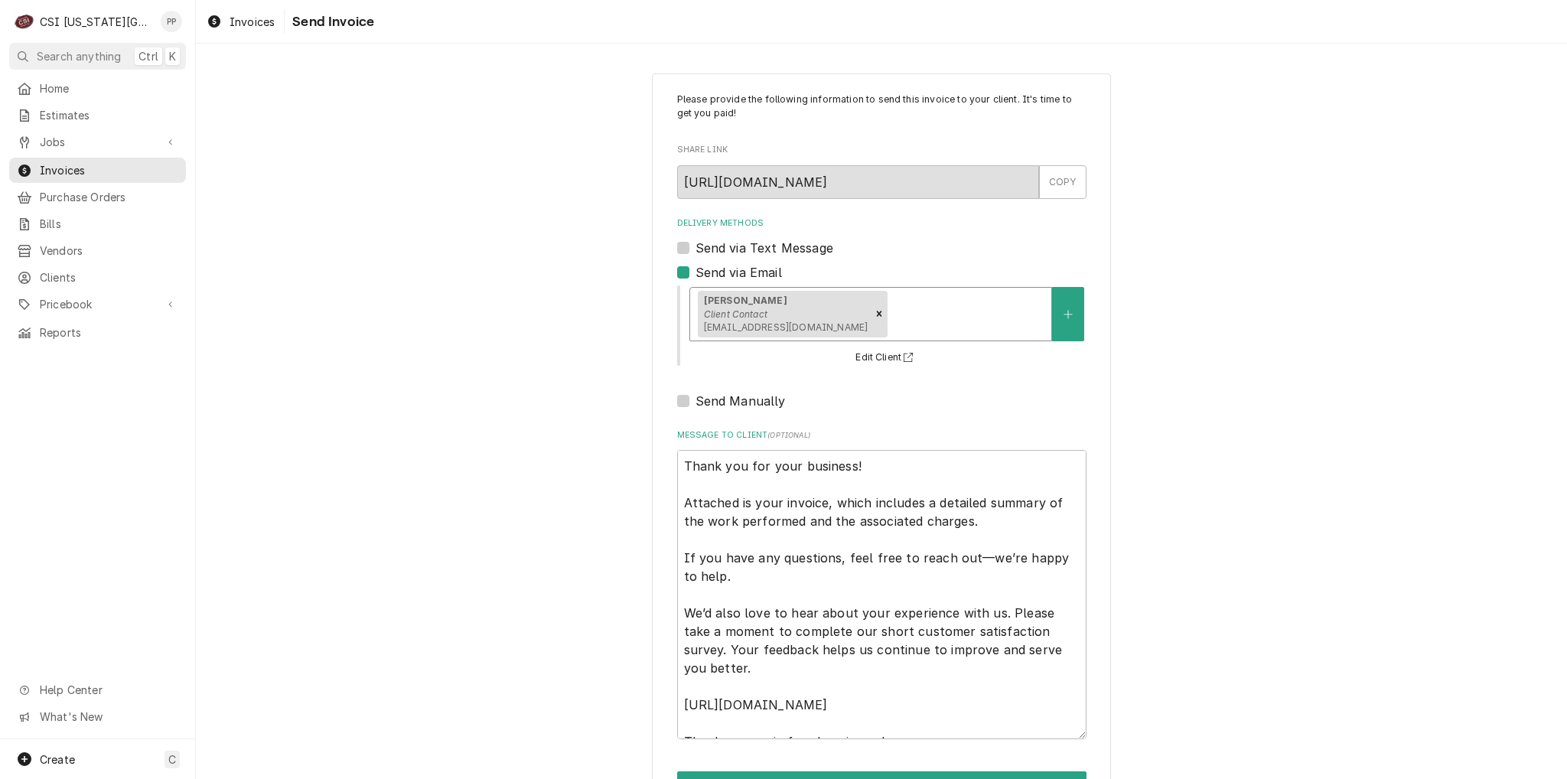
click at [891, 319] on div "Delivery Methods" at bounding box center [967, 314] width 153 height 28
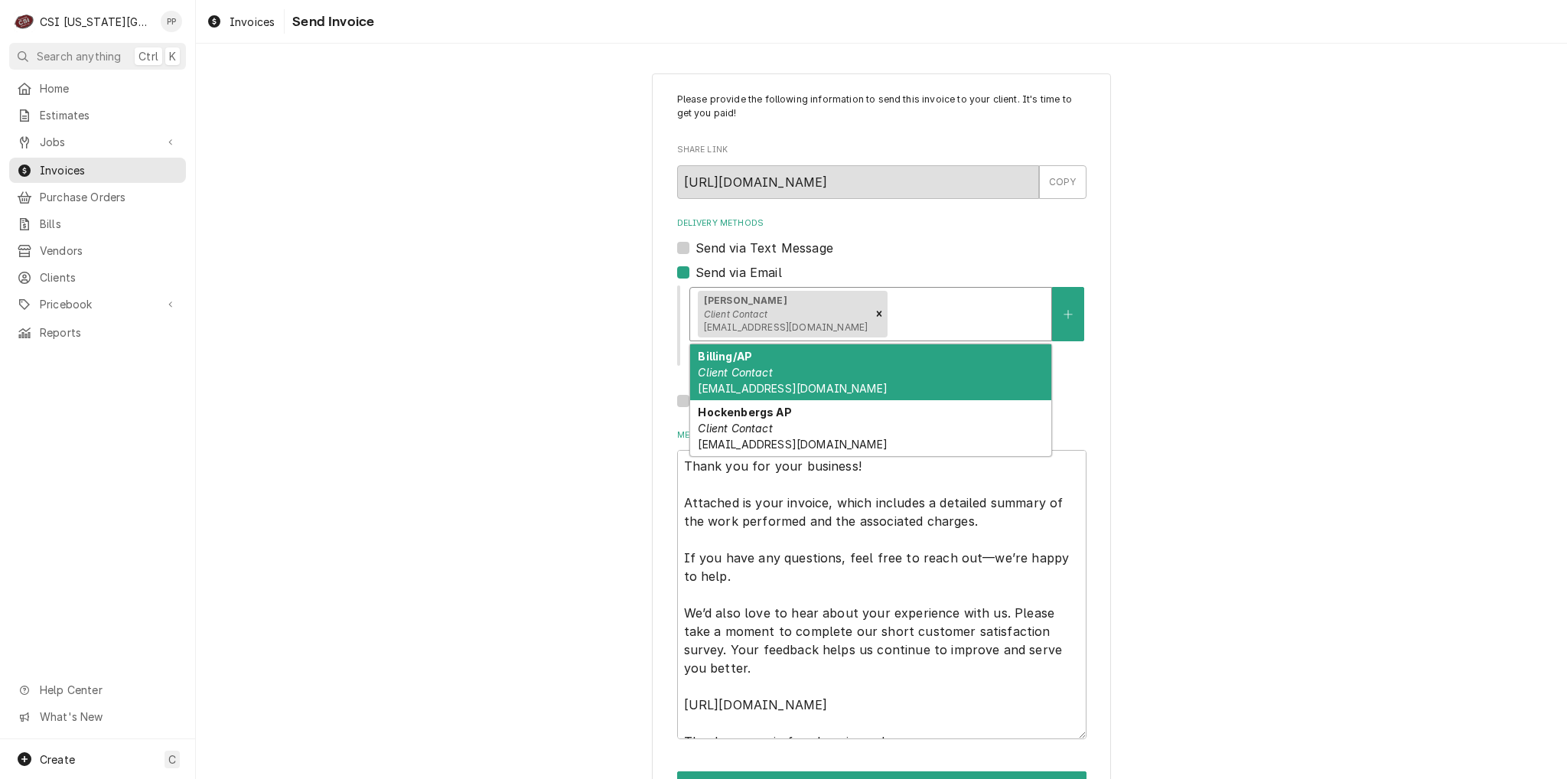
click at [803, 387] on span "[EMAIL_ADDRESS][DOMAIN_NAME]" at bounding box center [792, 388] width 189 height 13
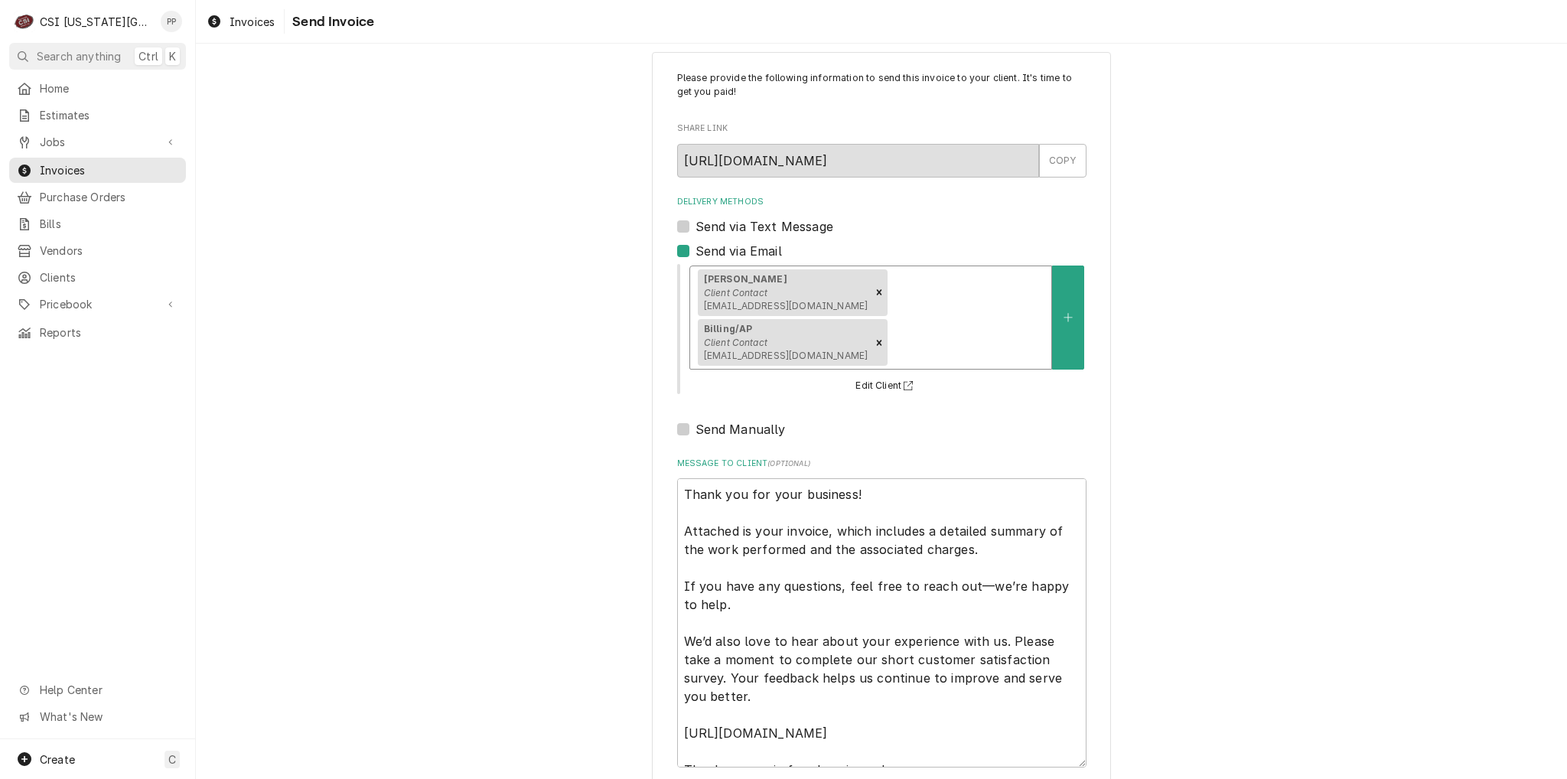
scroll to position [52, 0]
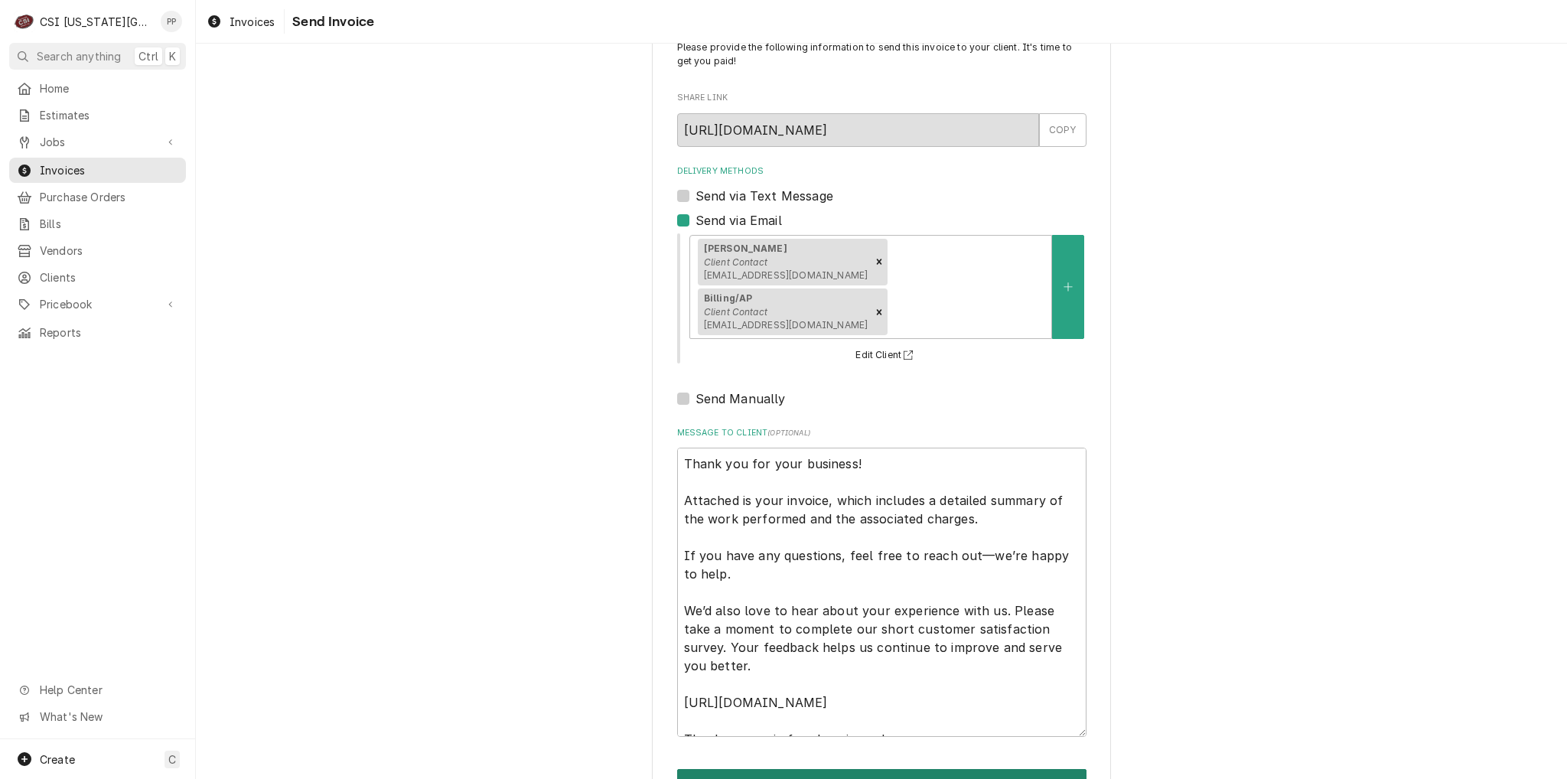
click at [976, 769] on button "Send" at bounding box center [881, 783] width 409 height 28
type textarea "x"
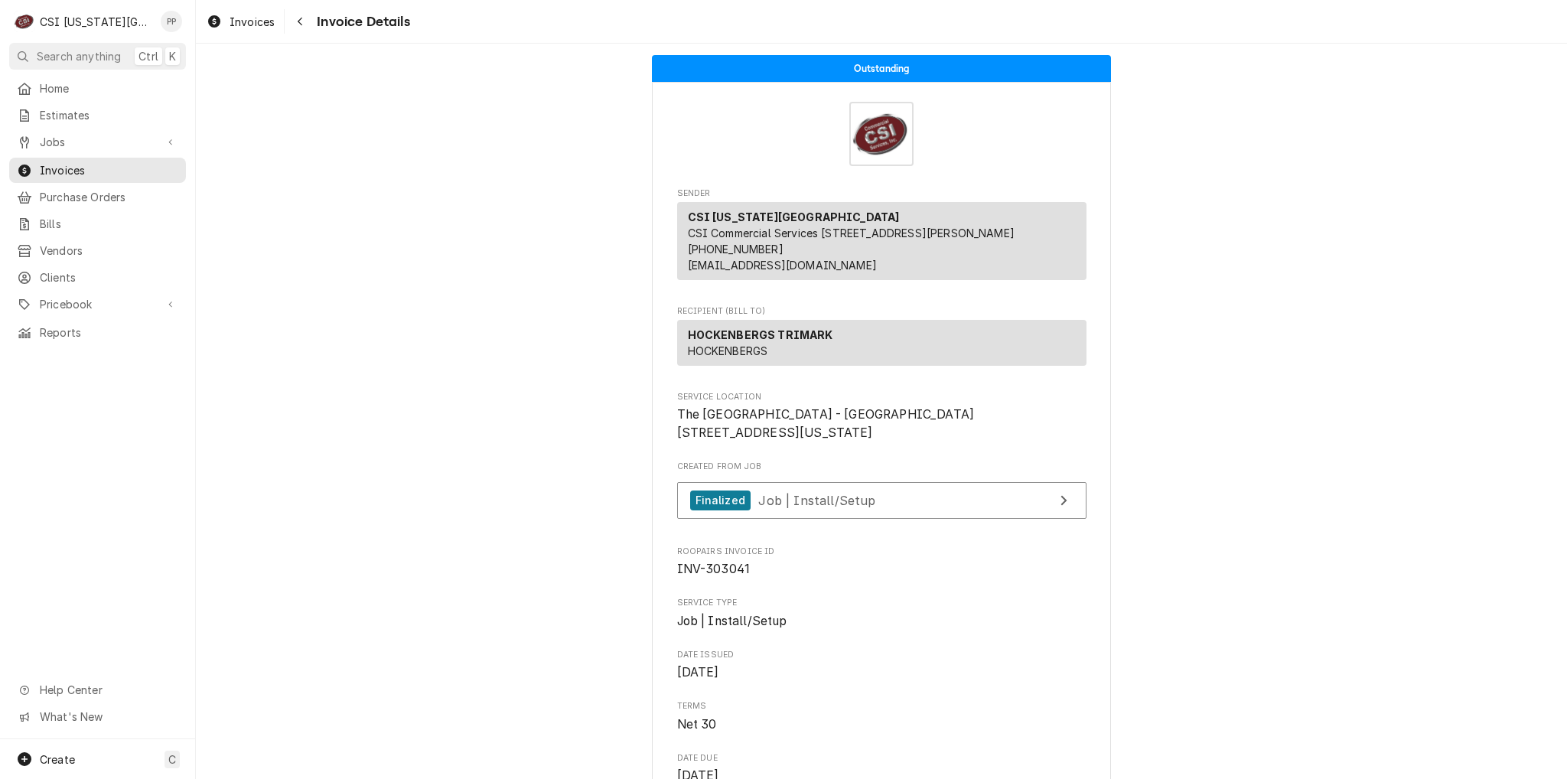
click at [95, 150] on div "Jobs Jobs Job Series" at bounding box center [97, 142] width 177 height 27
click at [95, 138] on span "Jobs" at bounding box center [98, 142] width 116 height 16
click at [93, 171] on div "Jobs" at bounding box center [97, 168] width 171 height 19
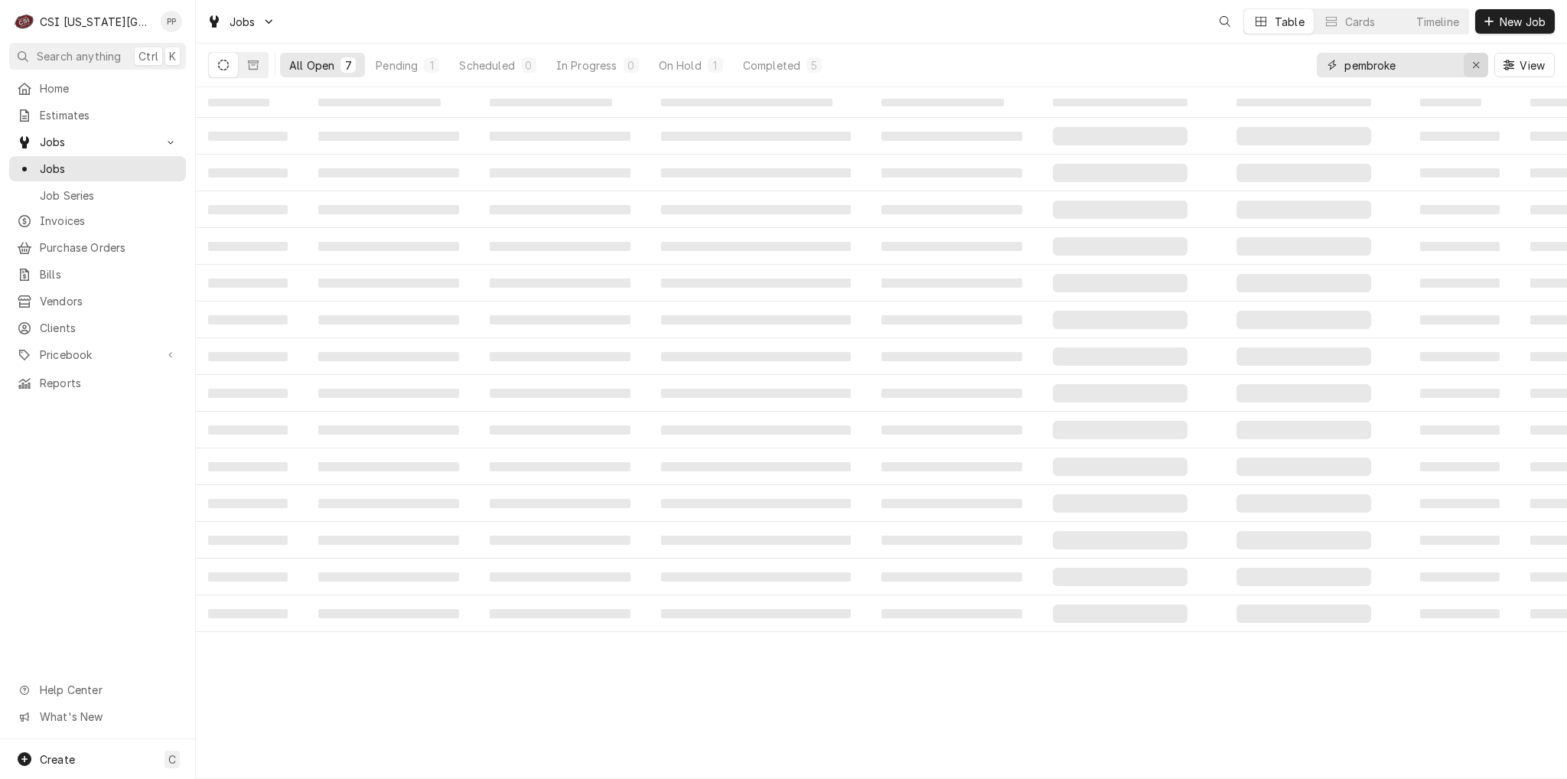
click at [1471, 64] on div "Erase input" at bounding box center [1475, 64] width 15 height 15
click at [1445, 63] on input "Dynamic Content Wrapper" at bounding box center [1401, 65] width 115 height 24
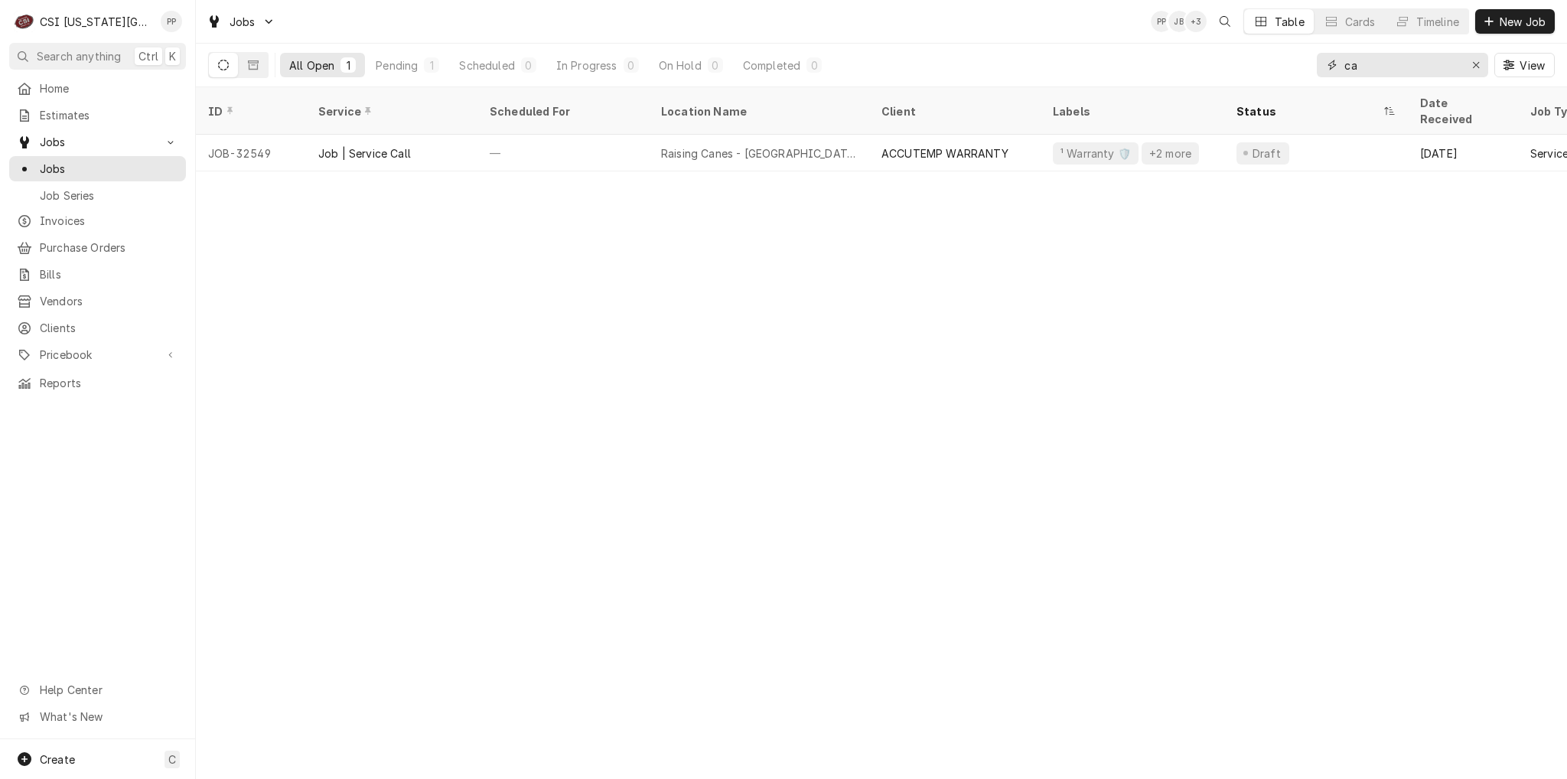
type input "c"
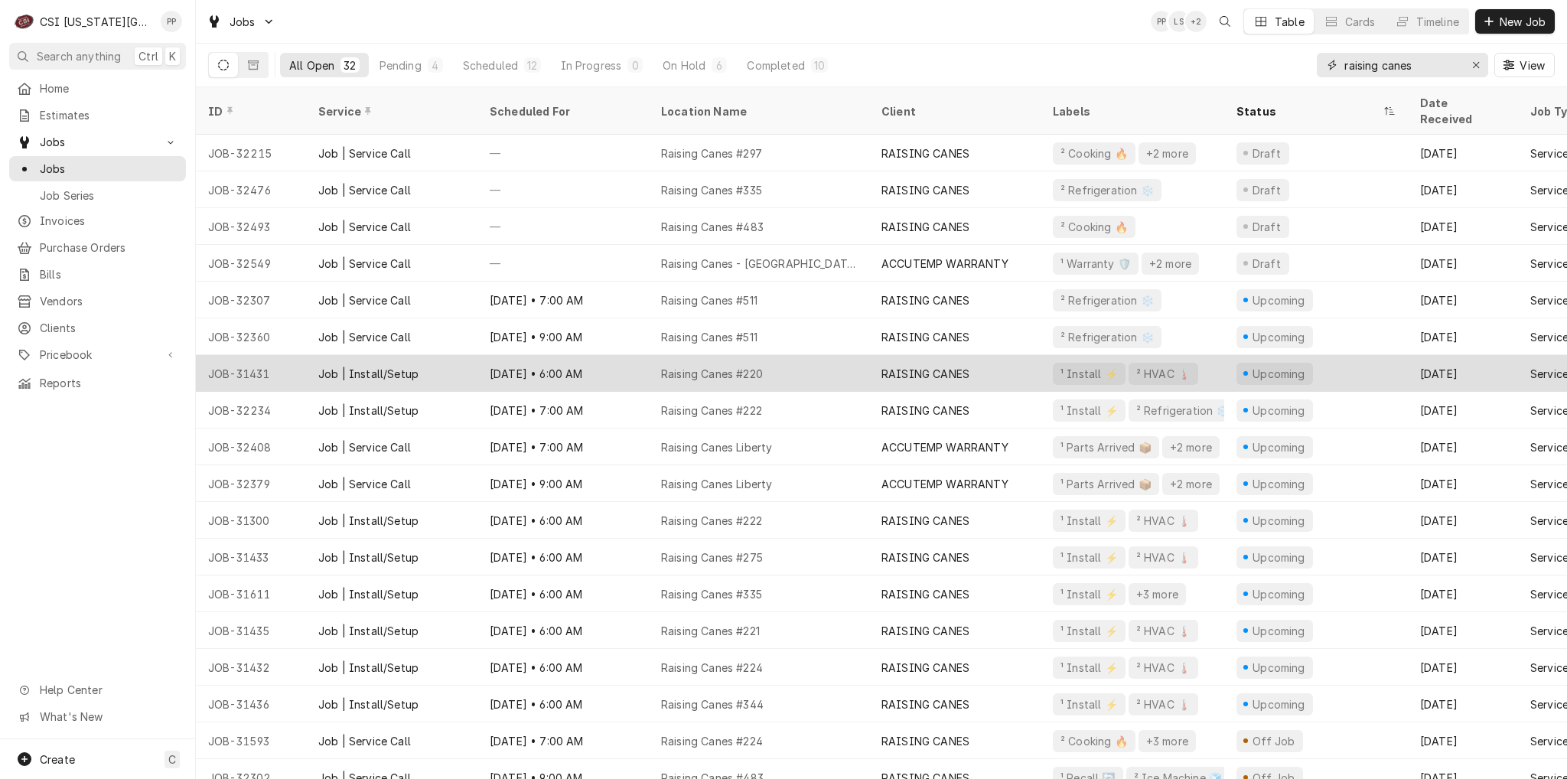
type input "raising canes"
click at [620, 356] on div "Sep 8 • 6:00 AM" at bounding box center [562, 373] width 171 height 37
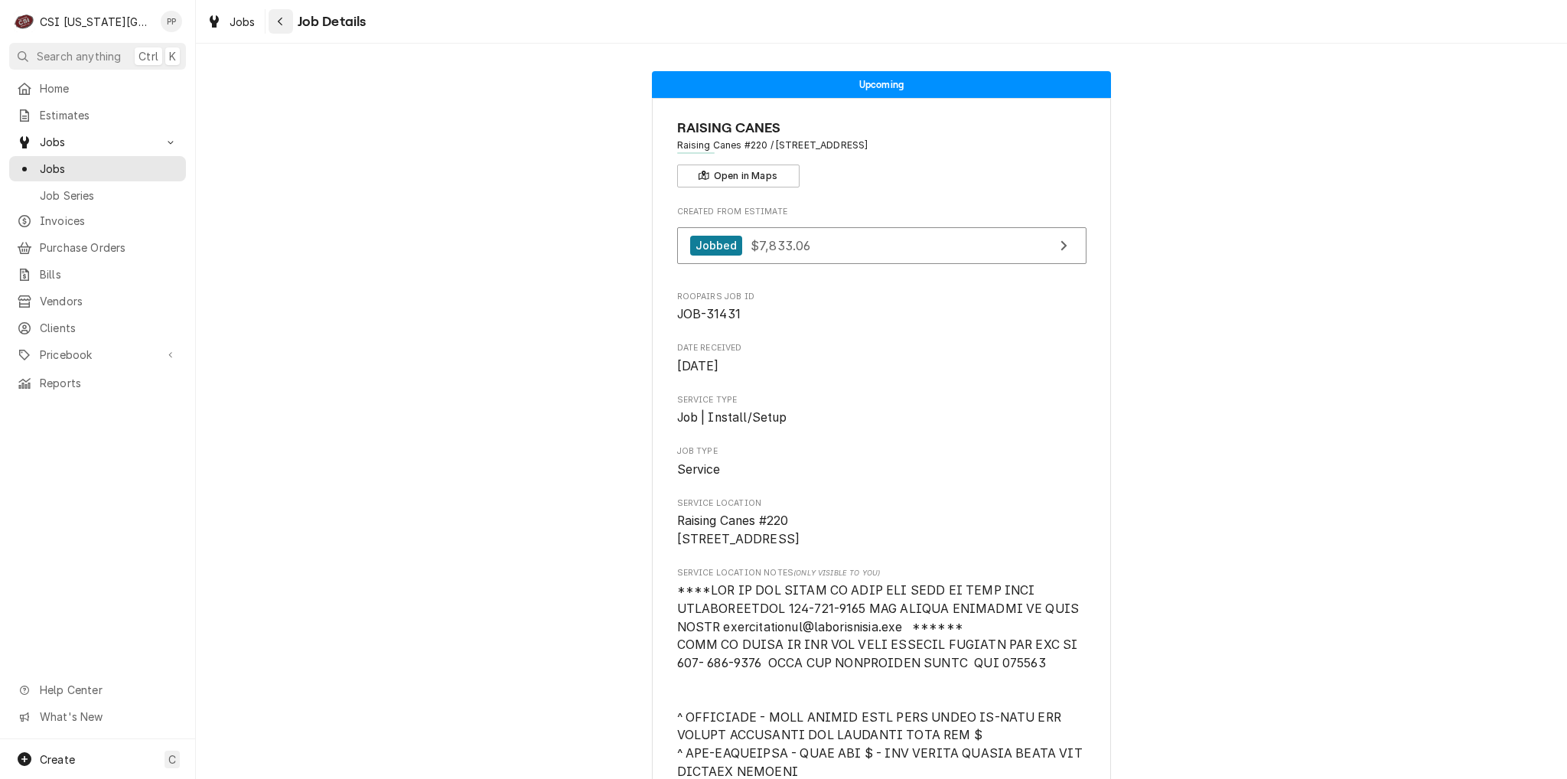
click at [285, 27] on div "Navigate back" at bounding box center [280, 21] width 15 height 15
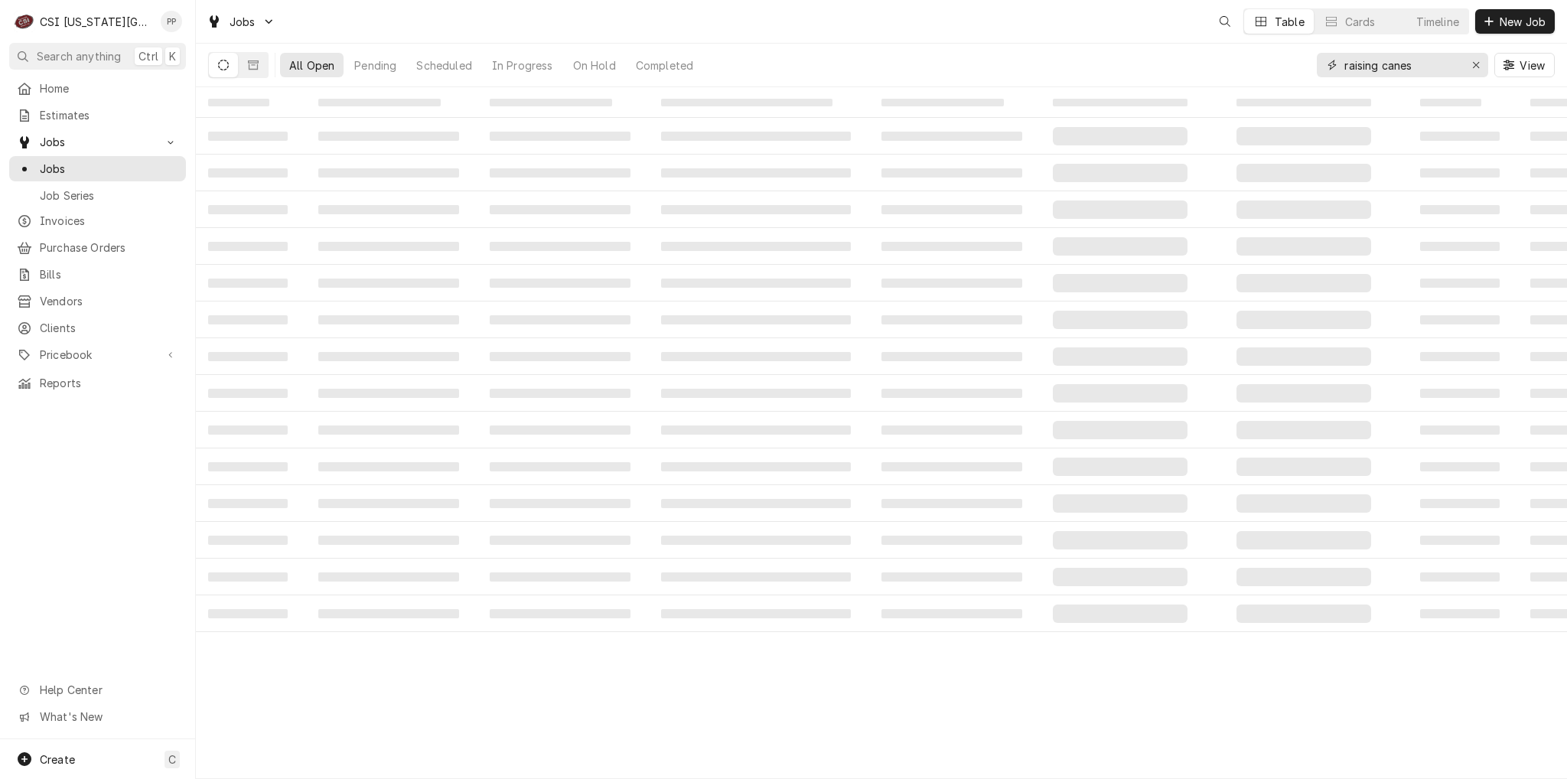
click at [1429, 64] on input "raising canes" at bounding box center [1401, 65] width 115 height 24
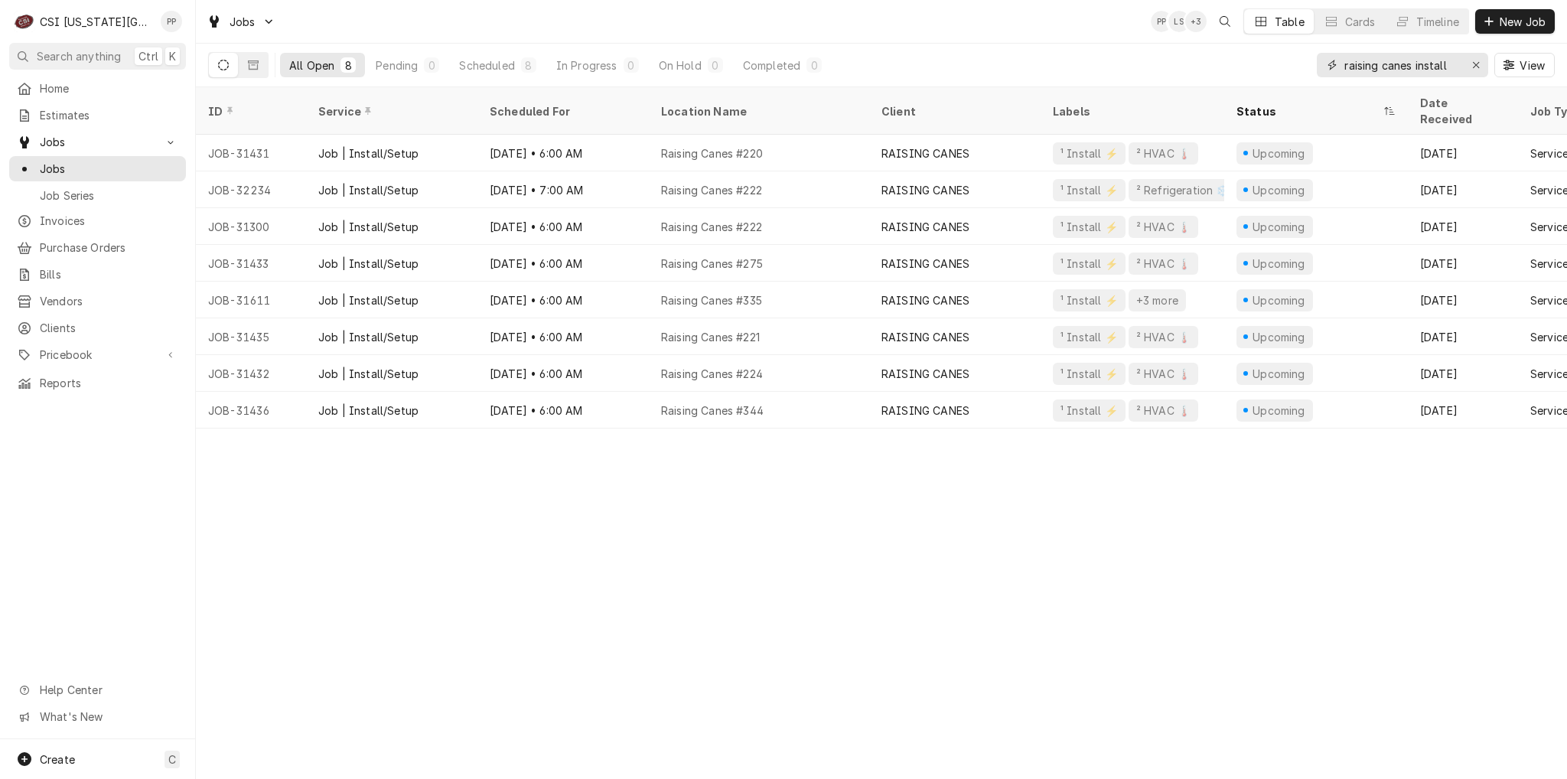
type input "raising canes install"
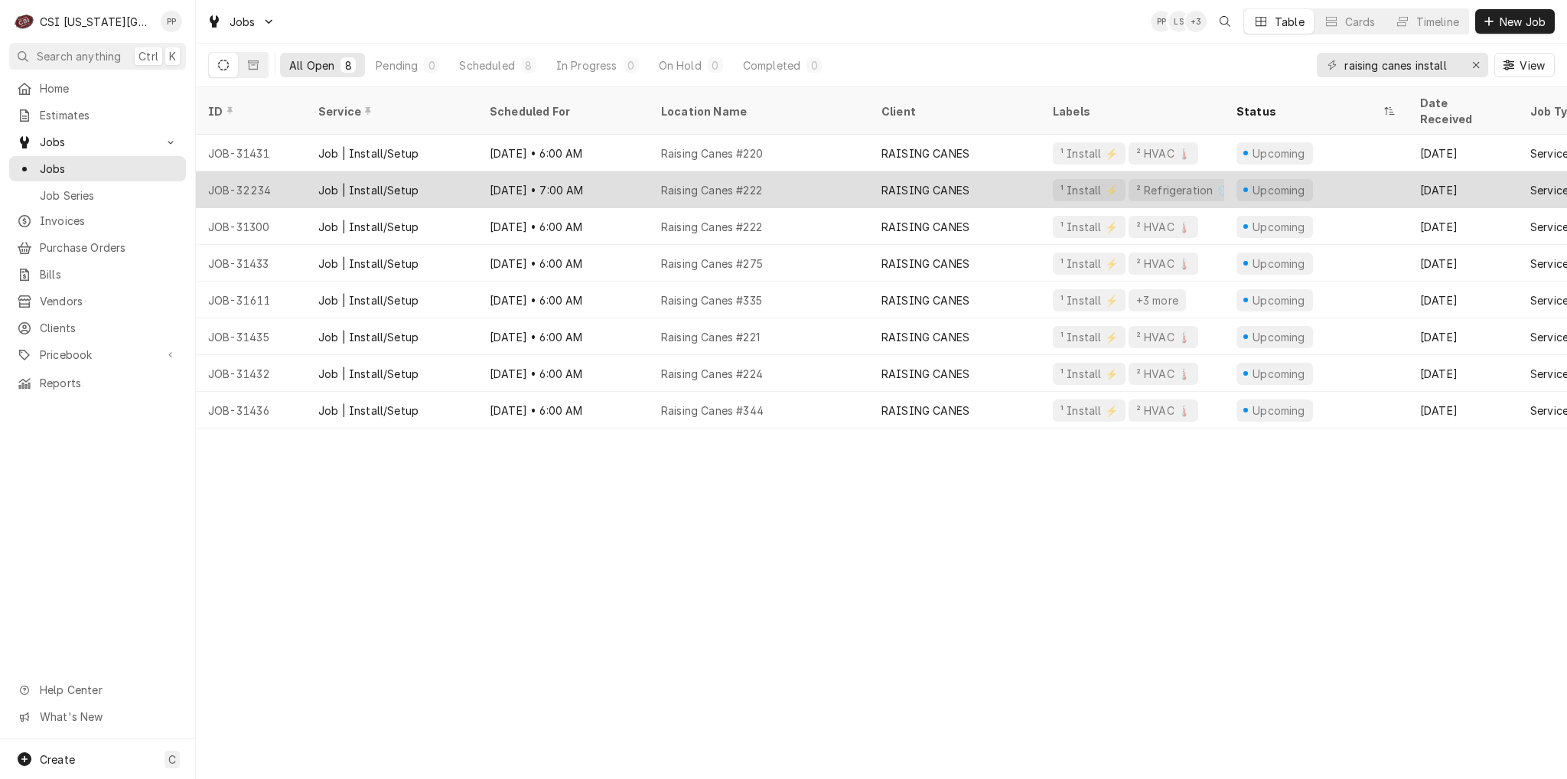
click at [801, 175] on div "Raising Canes #222" at bounding box center [759, 189] width 220 height 37
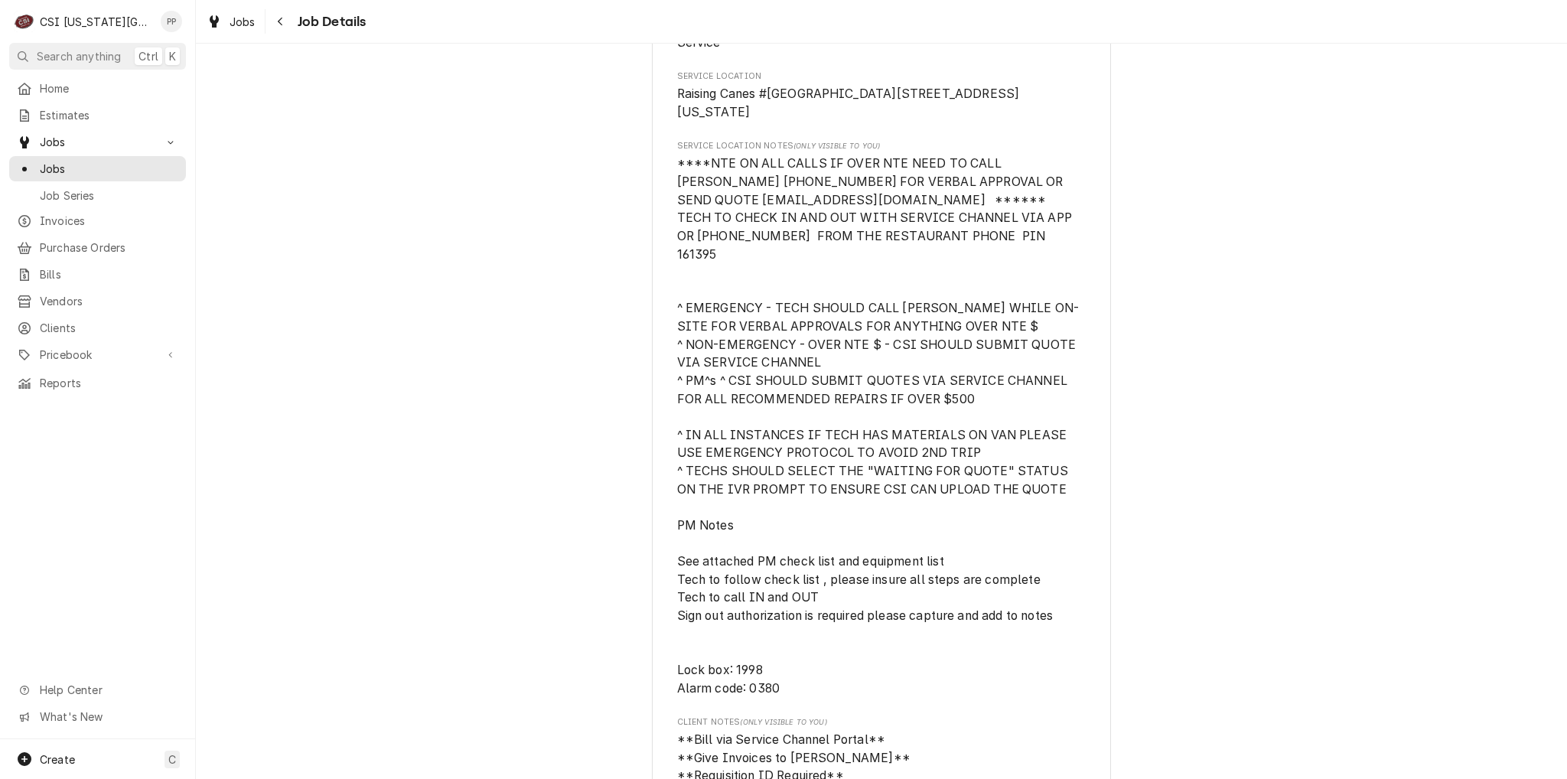
scroll to position [306, 0]
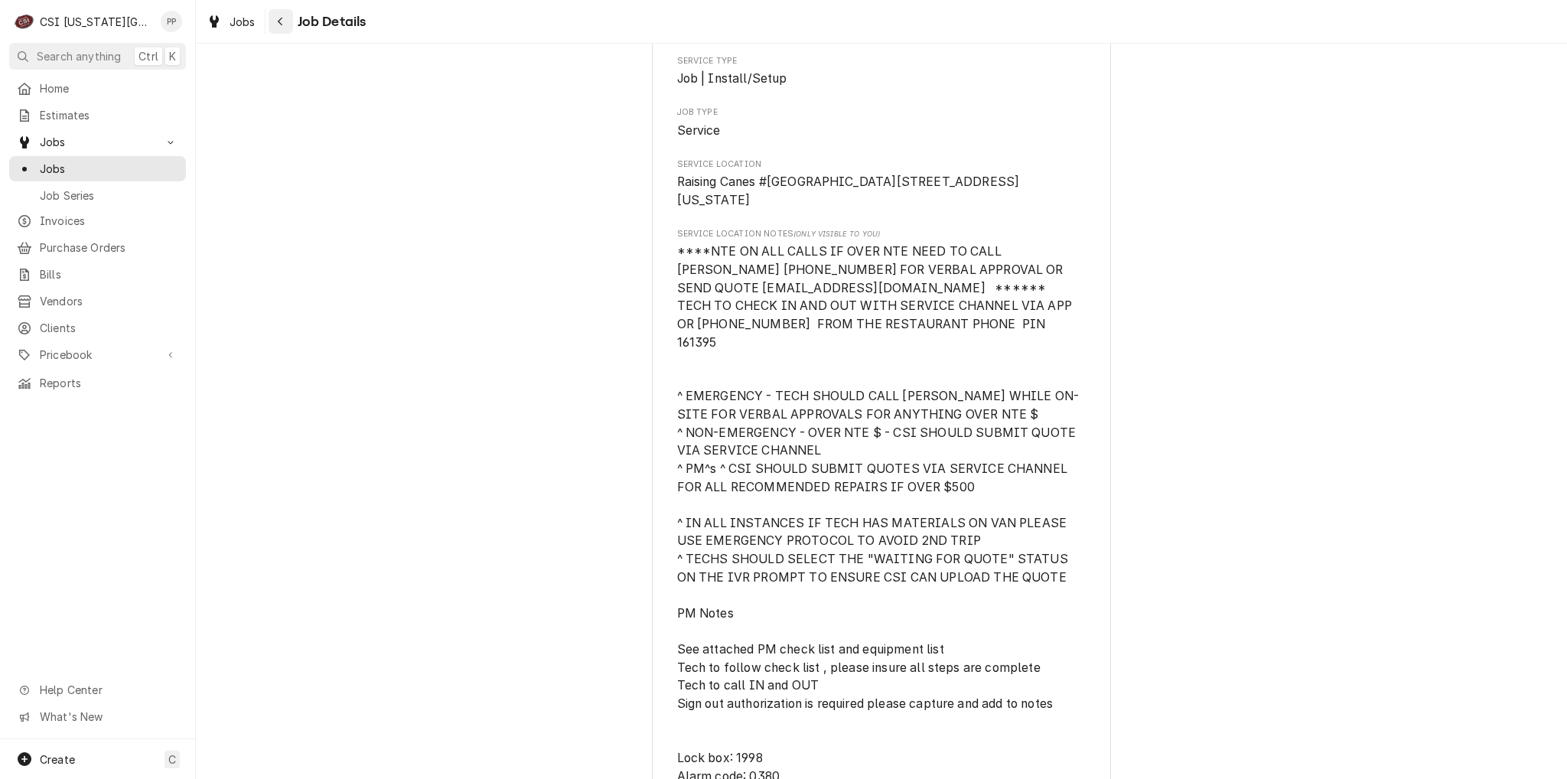
click at [282, 24] on icon "Navigate back" at bounding box center [280, 21] width 7 height 11
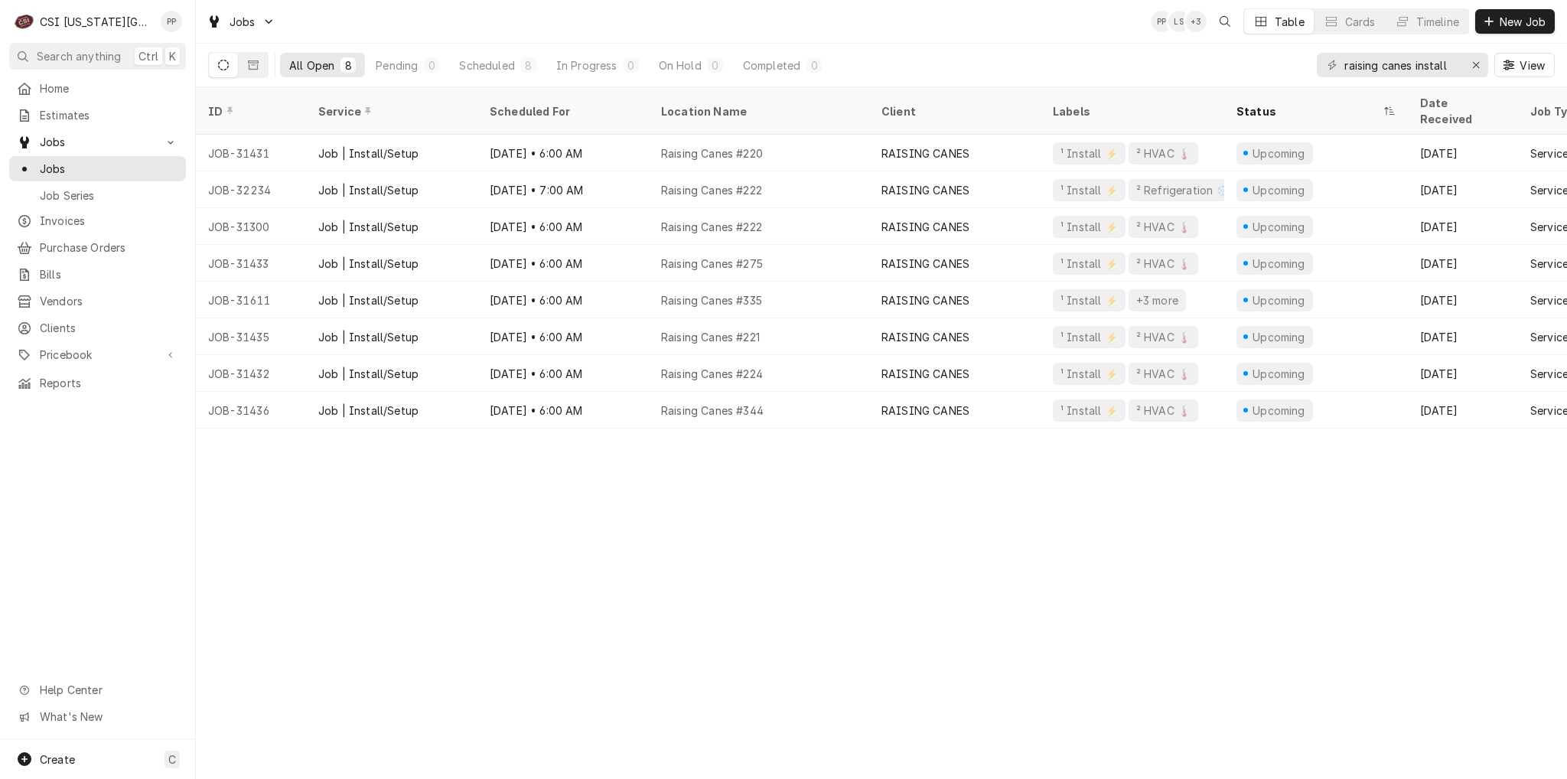
click at [782, 208] on div "Raising Canes #222" at bounding box center [759, 226] width 220 height 37
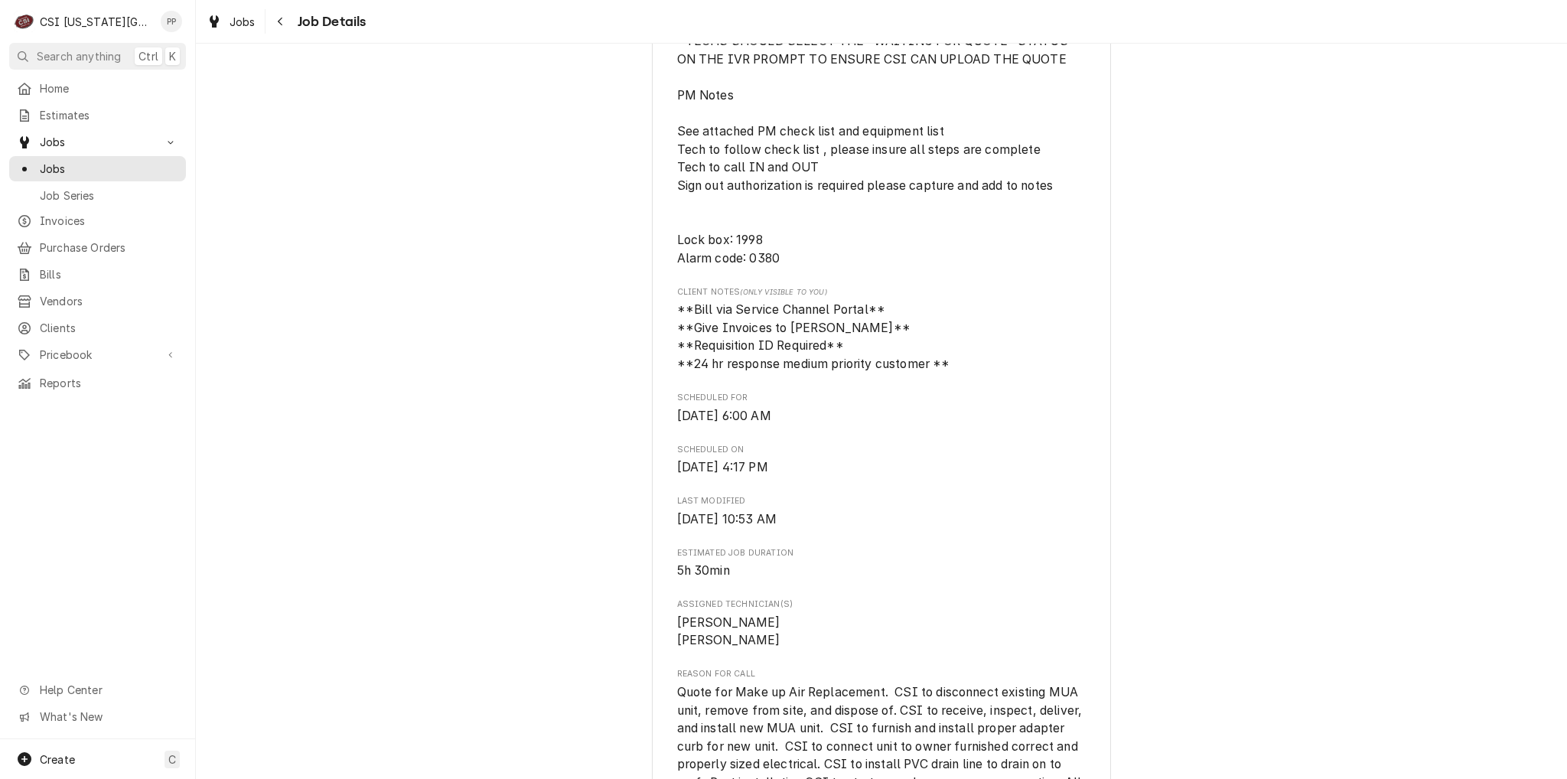
scroll to position [689, 0]
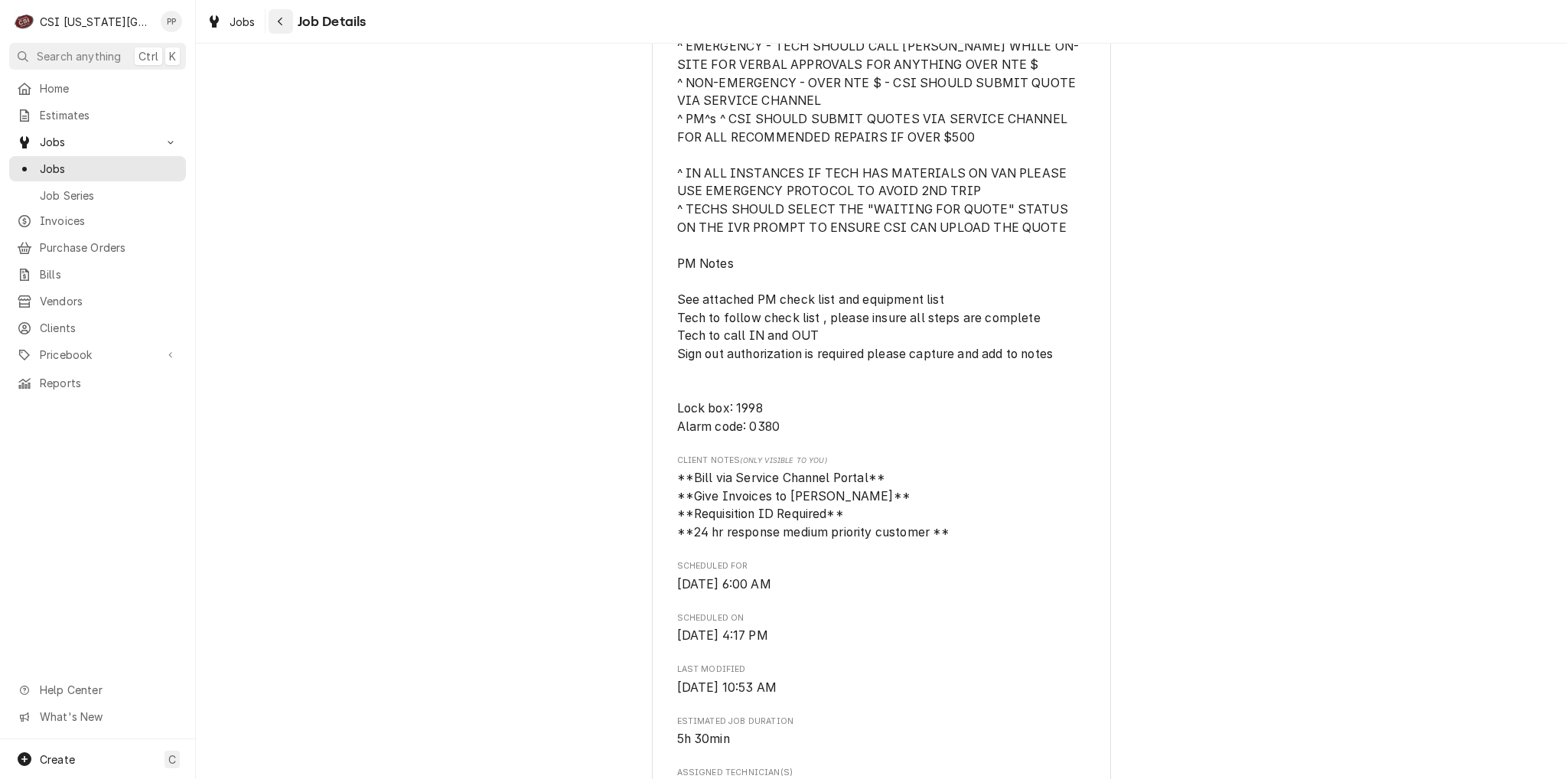
drag, startPoint x: 278, startPoint y: 22, endPoint x: 282, endPoint y: 31, distance: 9.2
click at [279, 24] on icon "Navigate back" at bounding box center [280, 21] width 7 height 11
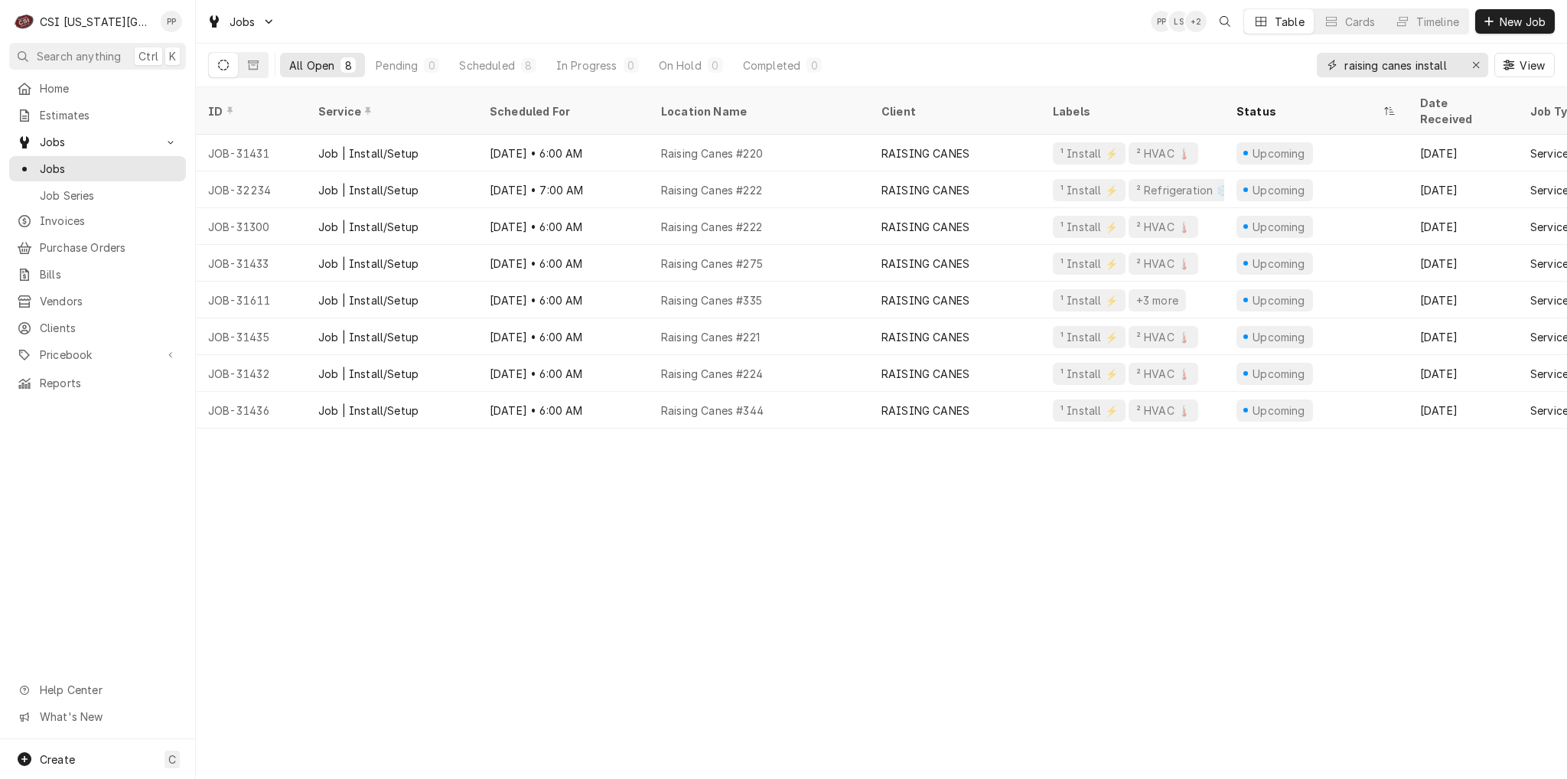
drag, startPoint x: 1413, startPoint y: 64, endPoint x: 1269, endPoint y: 78, distance: 144.5
click at [1269, 78] on div "All Open 8 Pending 0 Scheduled 8 In Progress 0 On Hold 0 Completed 0 raising ca…" at bounding box center [881, 65] width 1347 height 43
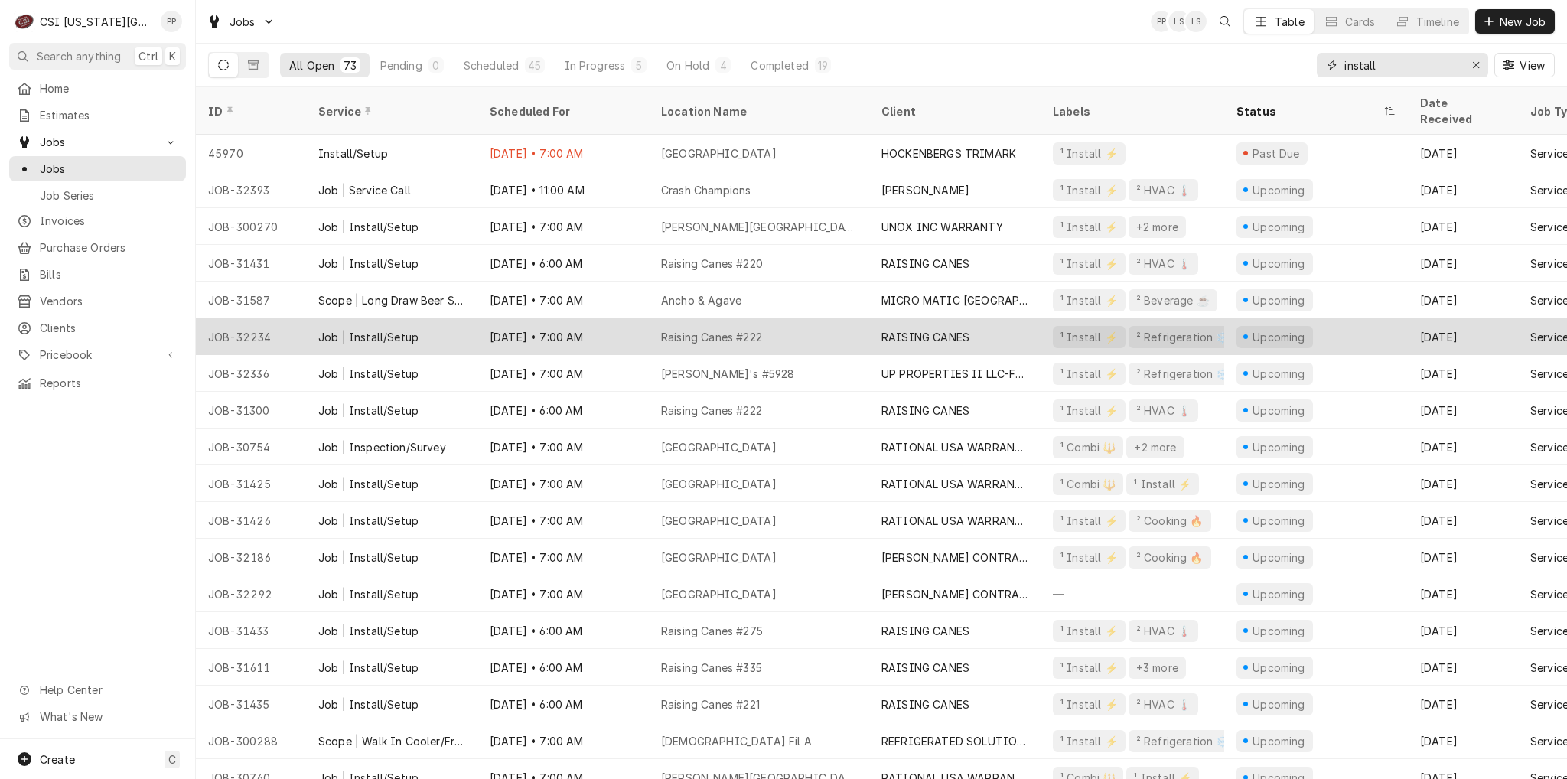
type input "install"
click at [754, 329] on div "Raising Canes #222" at bounding box center [711, 337] width 101 height 16
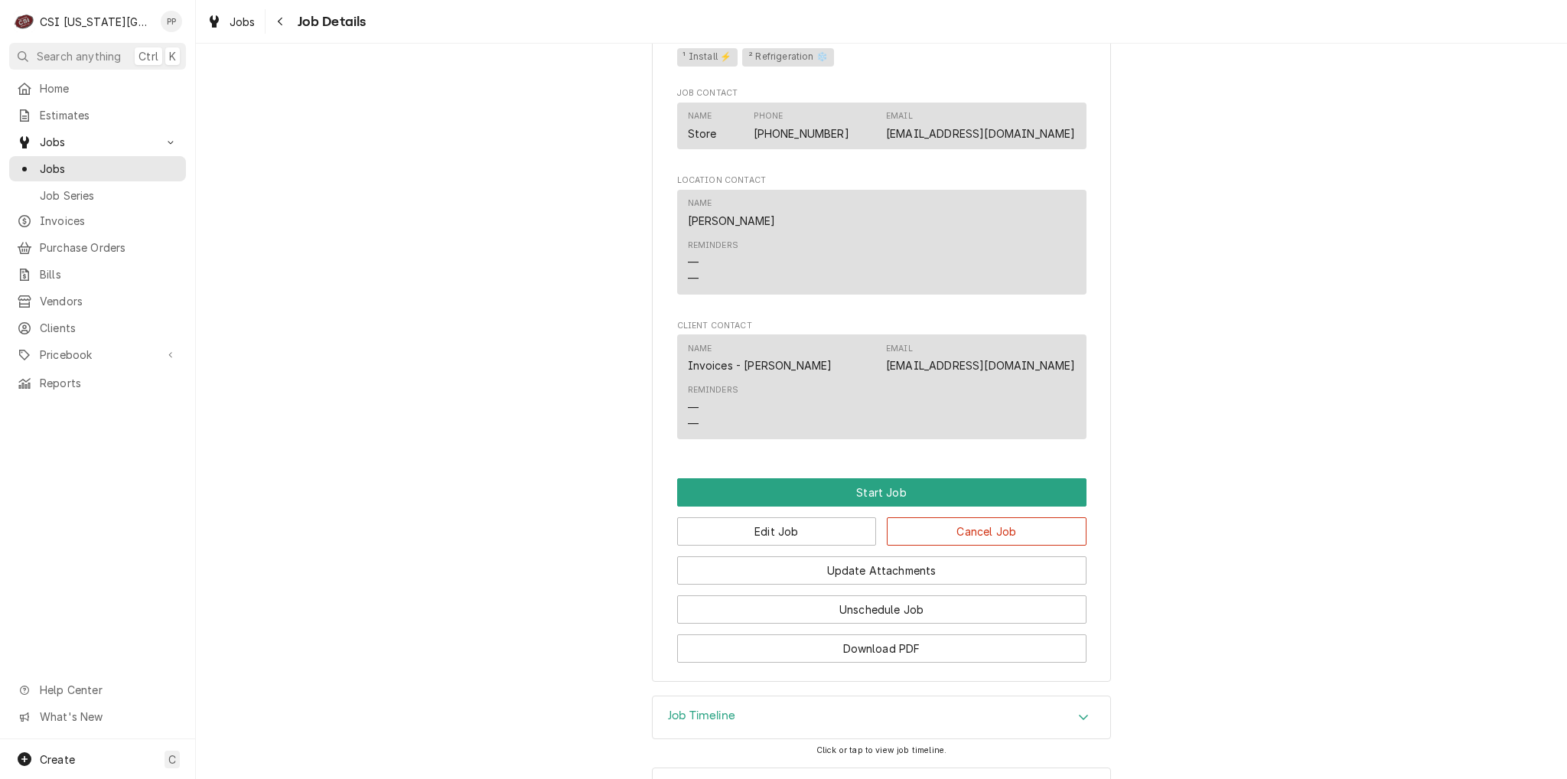
scroll to position [1695, 0]
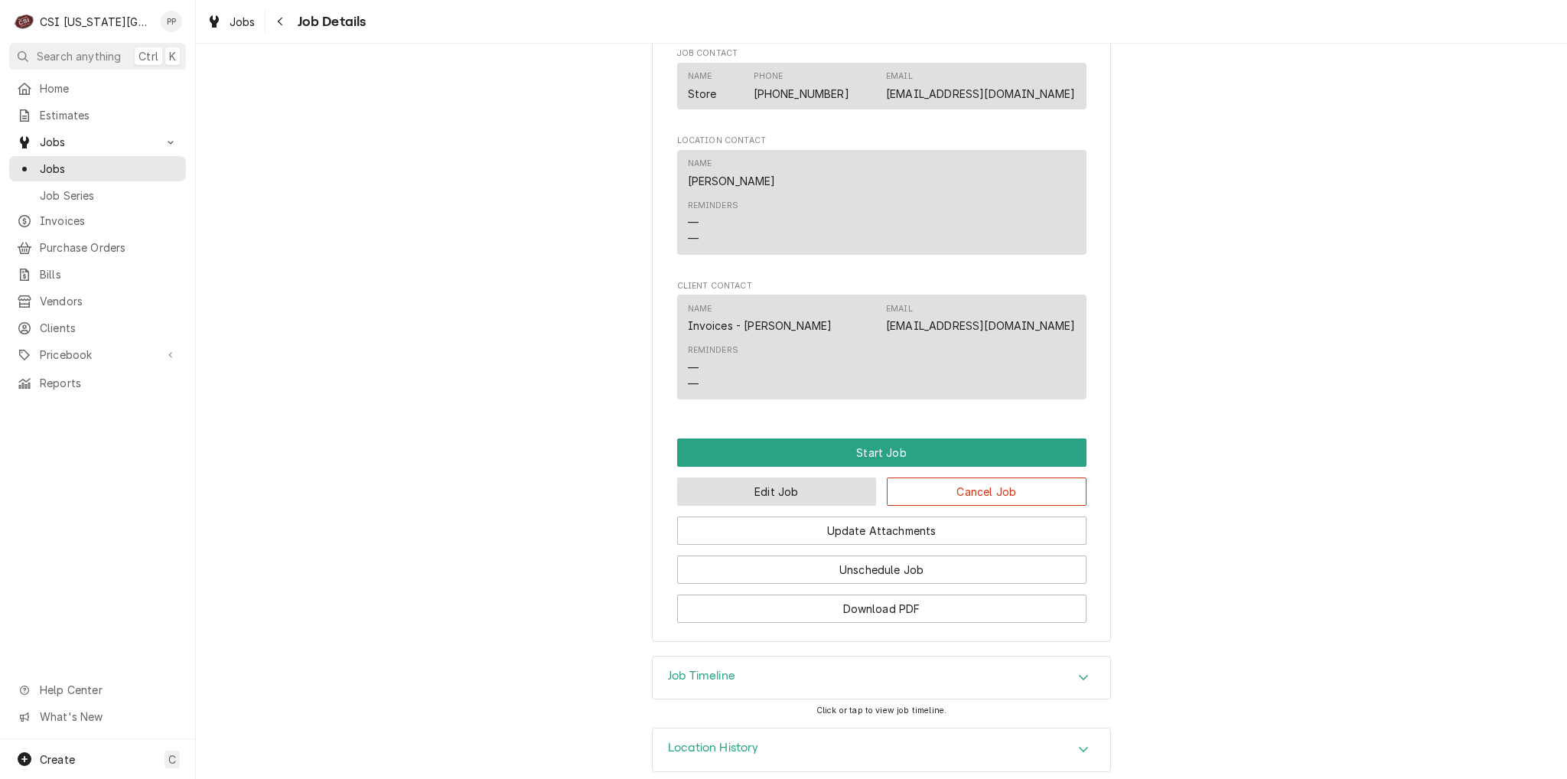
click at [762, 477] on button "Edit Job" at bounding box center [777, 491] width 200 height 28
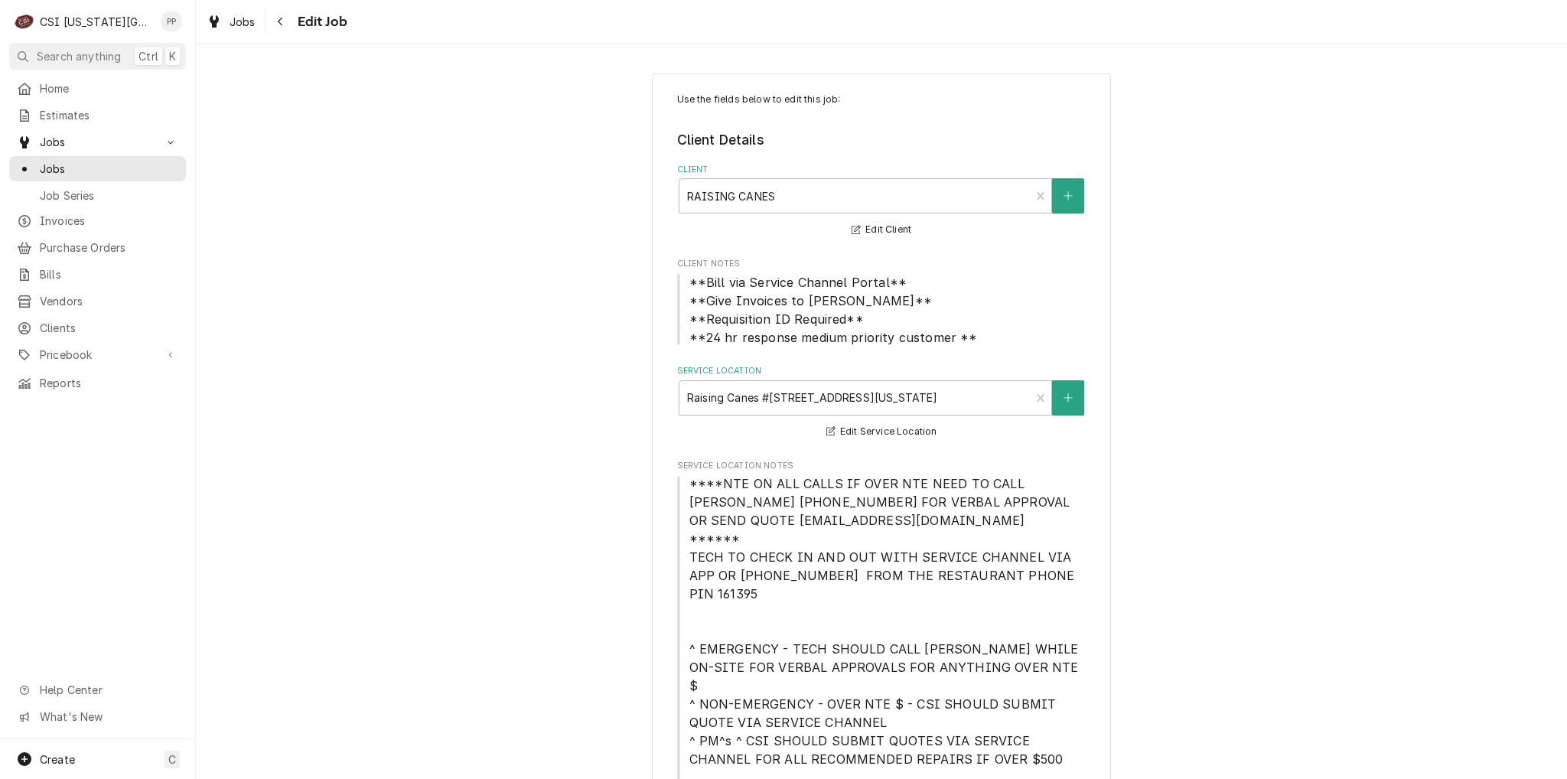
type textarea "x"
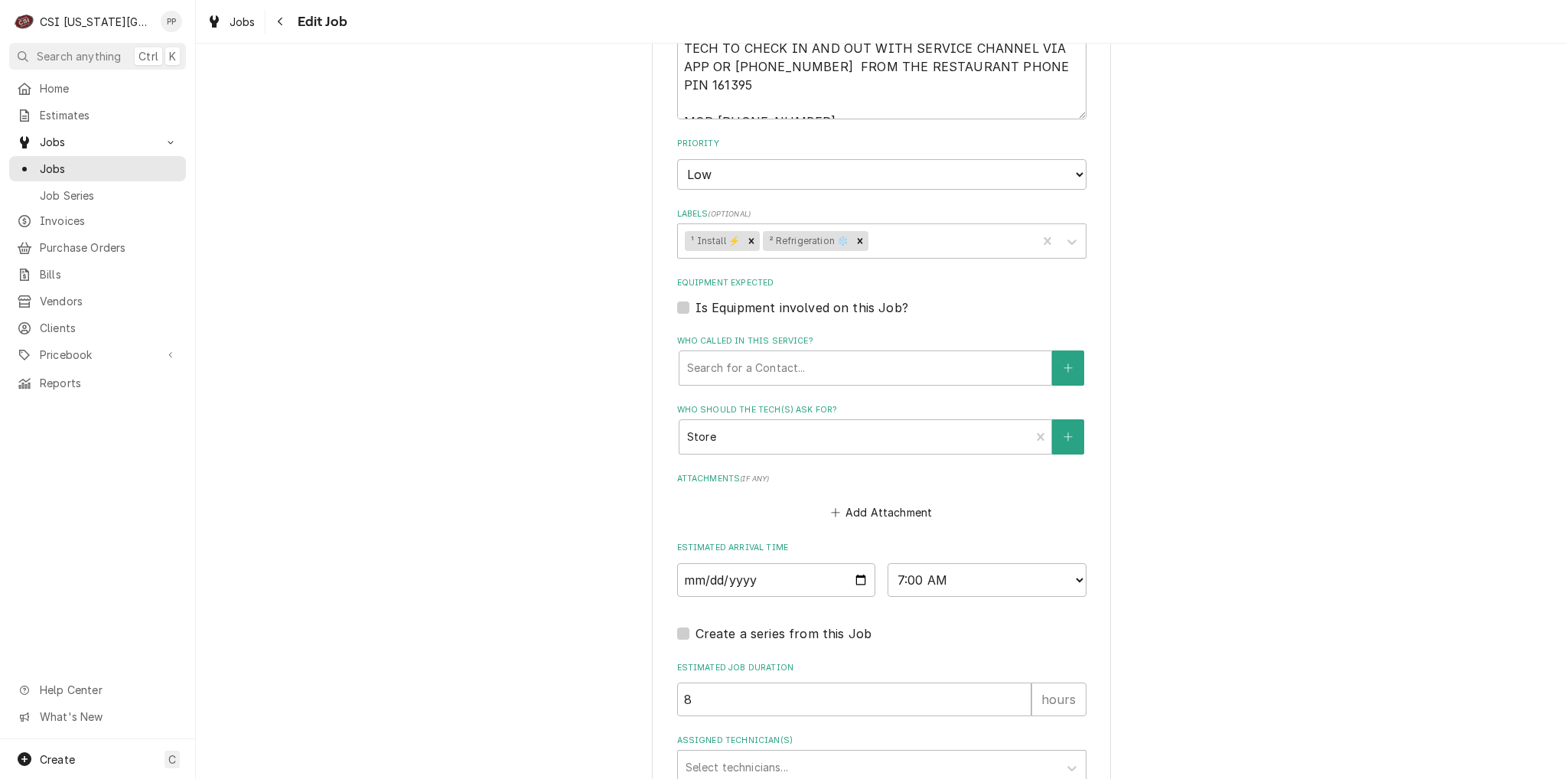
scroll to position [1686, 0]
click at [858, 561] on input "2025-09-08" at bounding box center [776, 578] width 199 height 34
type input "2025-09-15"
click at [901, 546] on fieldset "Job Details Job Source Direct (Phone/Email/etc.) Service Channel Corrigo Ecotra…" at bounding box center [881, 113] width 409 height 1337
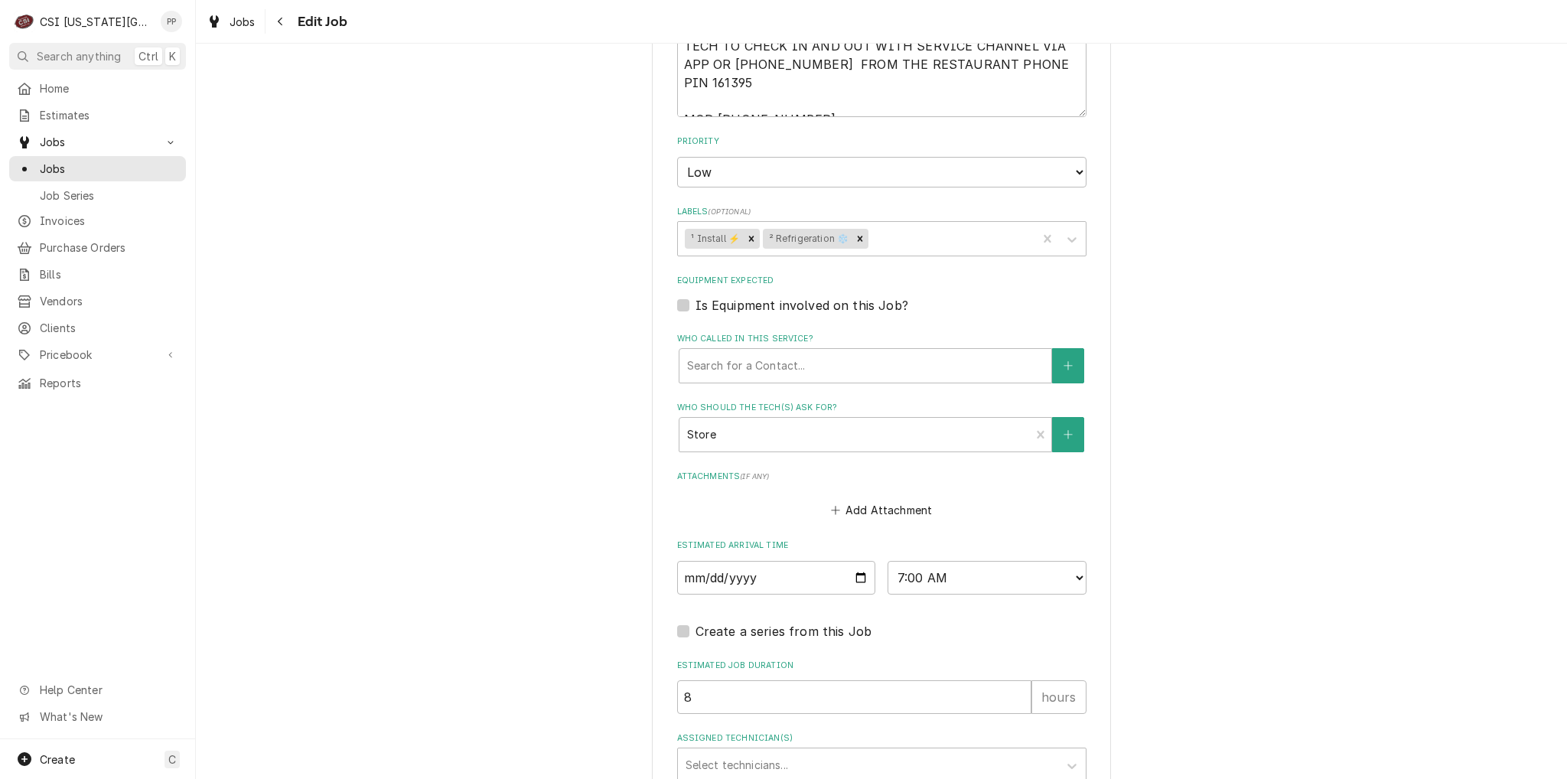
type textarea "x"
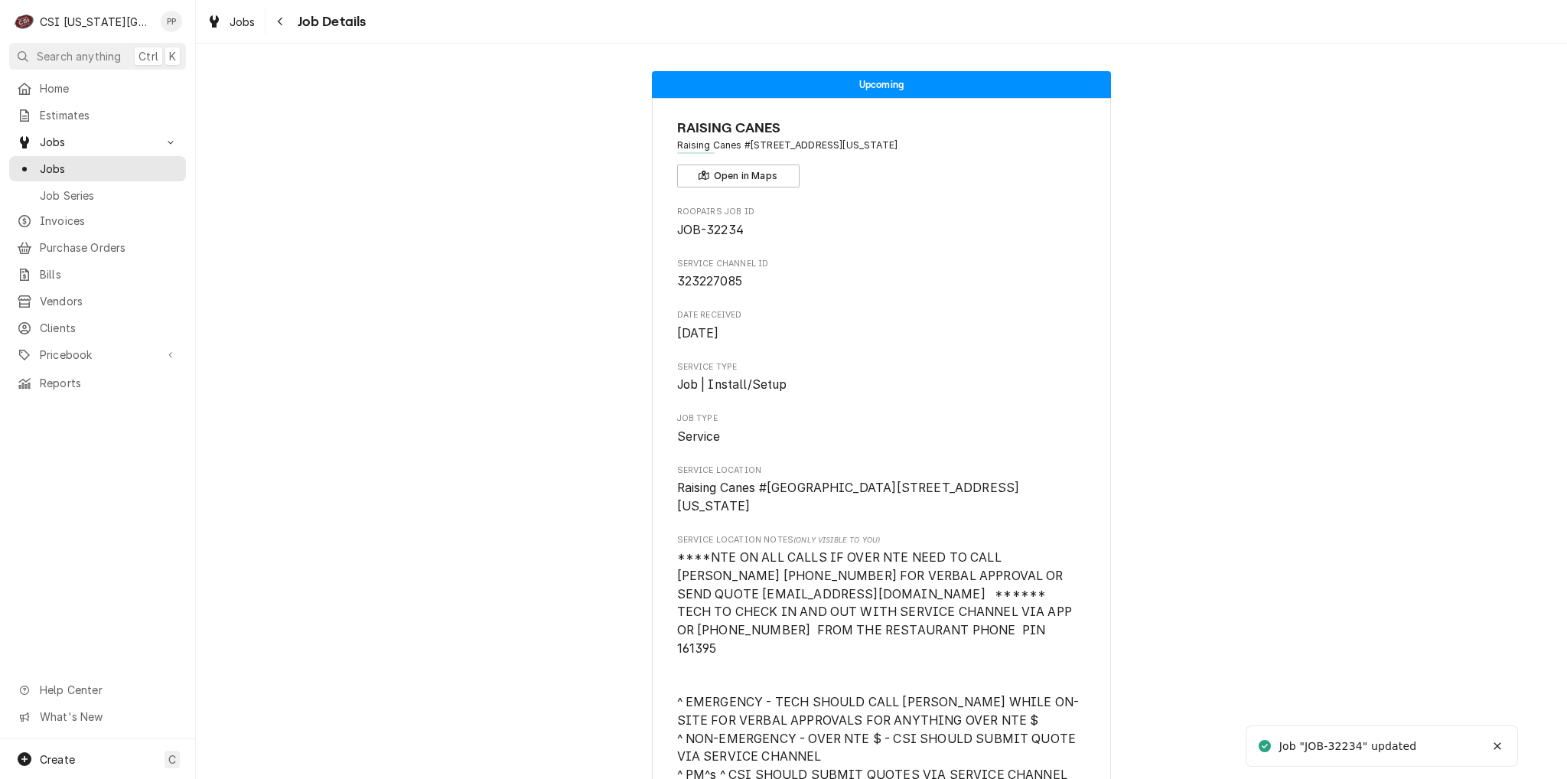
drag, startPoint x: 242, startPoint y: 19, endPoint x: 266, endPoint y: 26, distance: 24.7
click at [242, 19] on span "Jobs" at bounding box center [243, 22] width 26 height 16
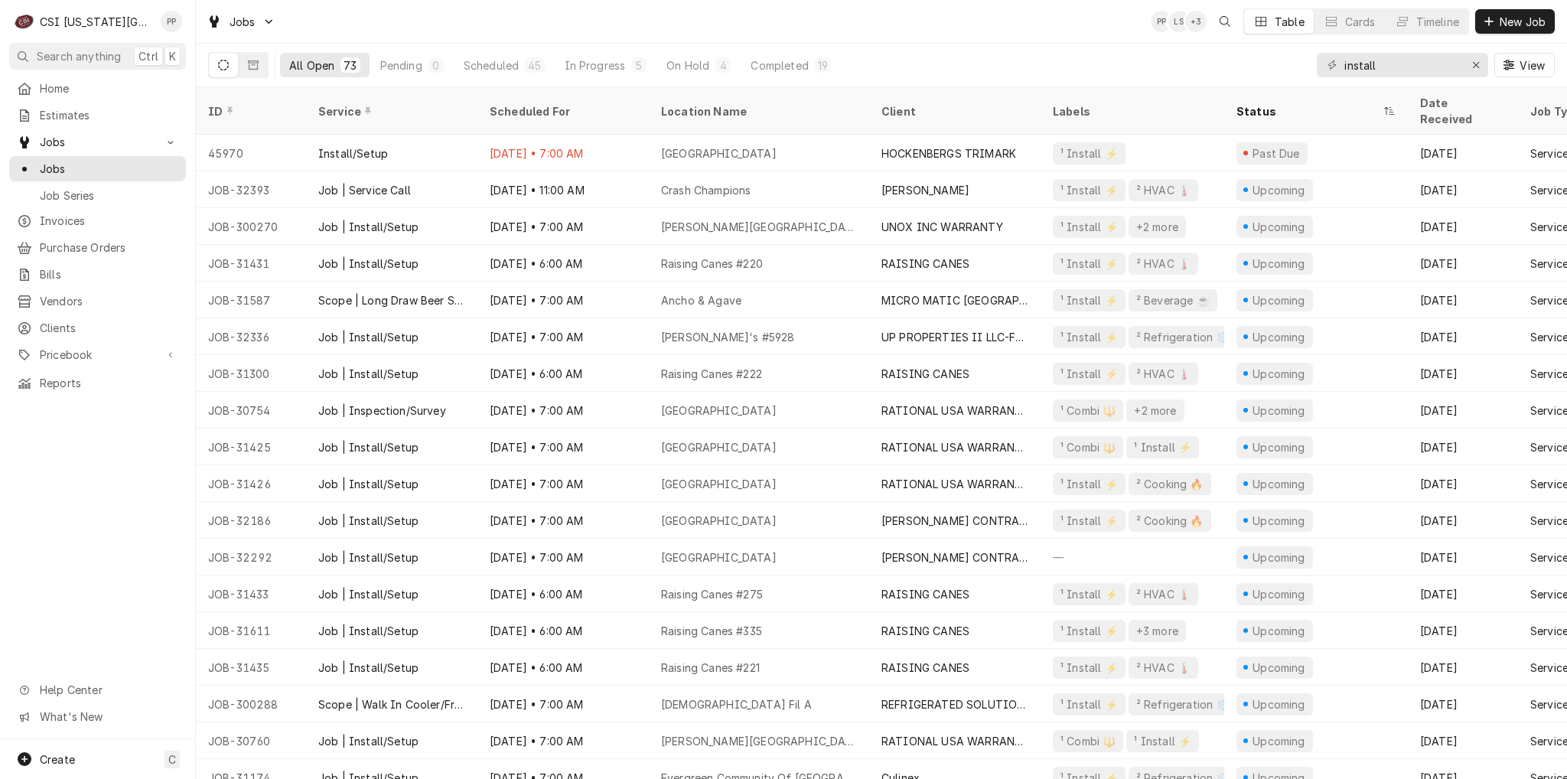
click at [125, 551] on div "Home Estimates Jobs Jobs Job Series Invoices Purchase Orders Bills Vendors Clie…" at bounding box center [97, 407] width 195 height 663
click at [1480, 65] on div "Erase input" at bounding box center [1475, 64] width 15 height 15
click at [1442, 67] on input "Dynamic Content Wrapper" at bounding box center [1416, 65] width 144 height 24
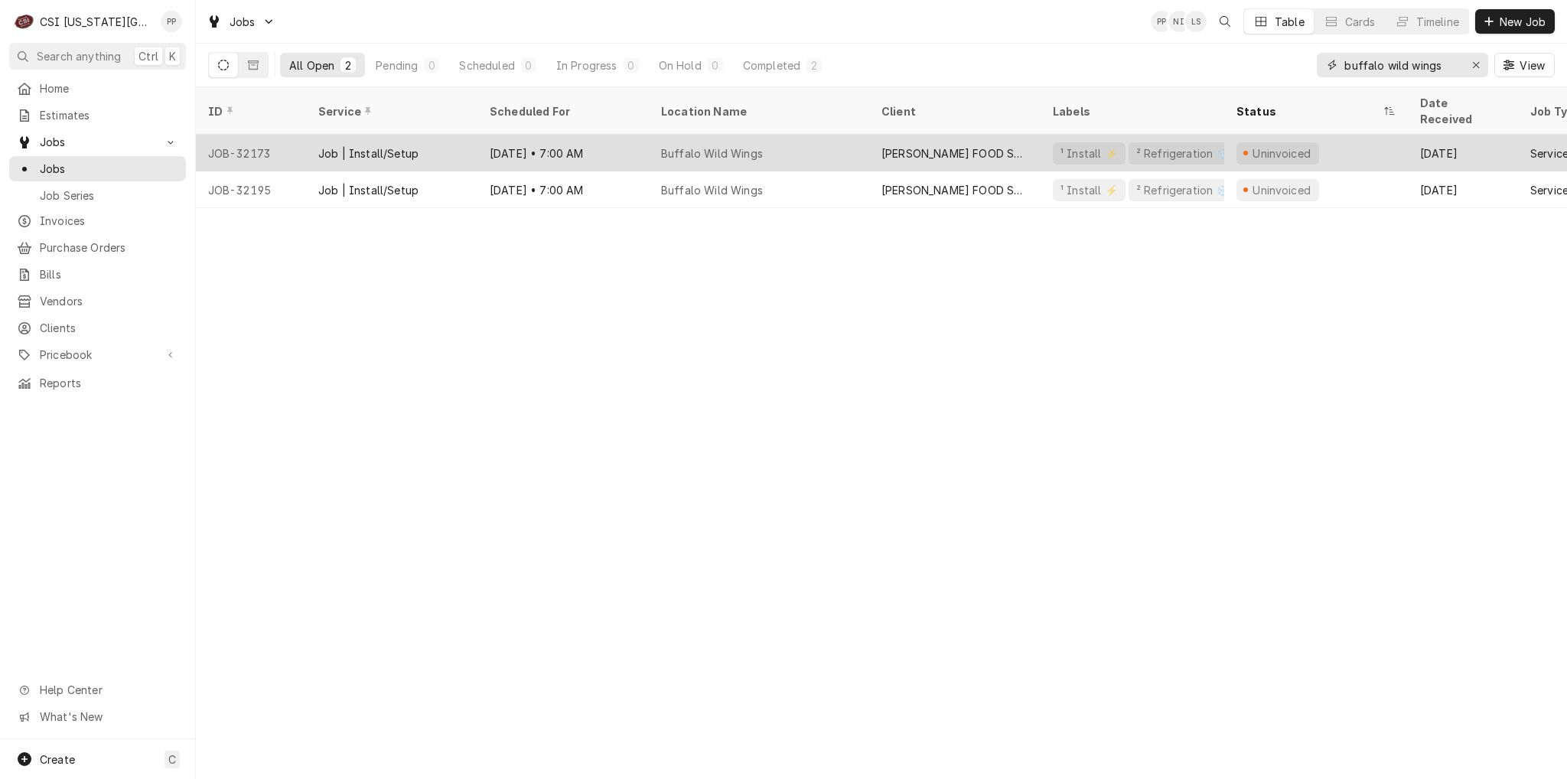
type input "buffalo wild wings"
click at [748, 145] on div "Buffalo Wild Wings" at bounding box center [712, 153] width 102 height 16
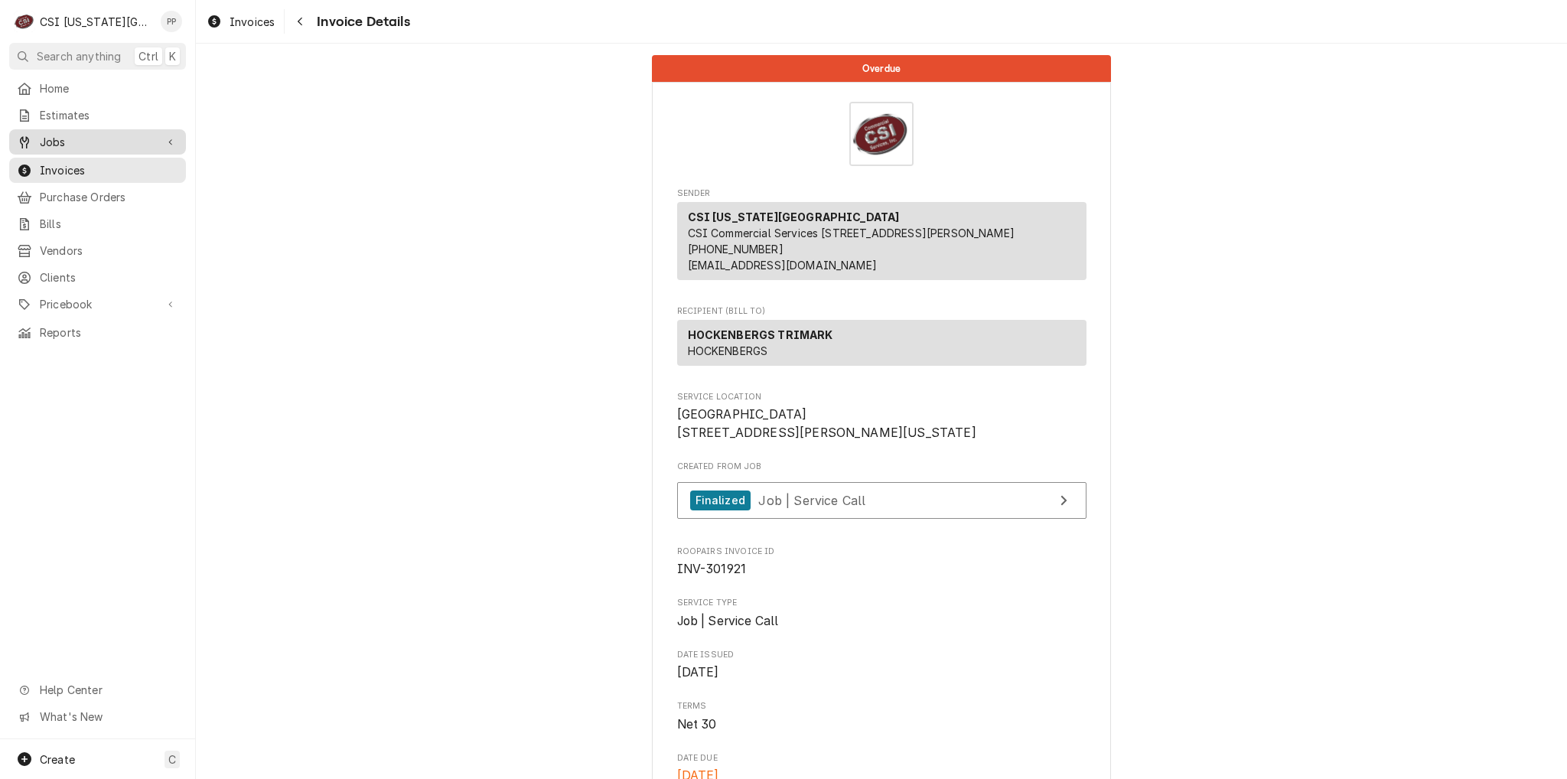
click at [92, 134] on span "Jobs" at bounding box center [98, 142] width 116 height 16
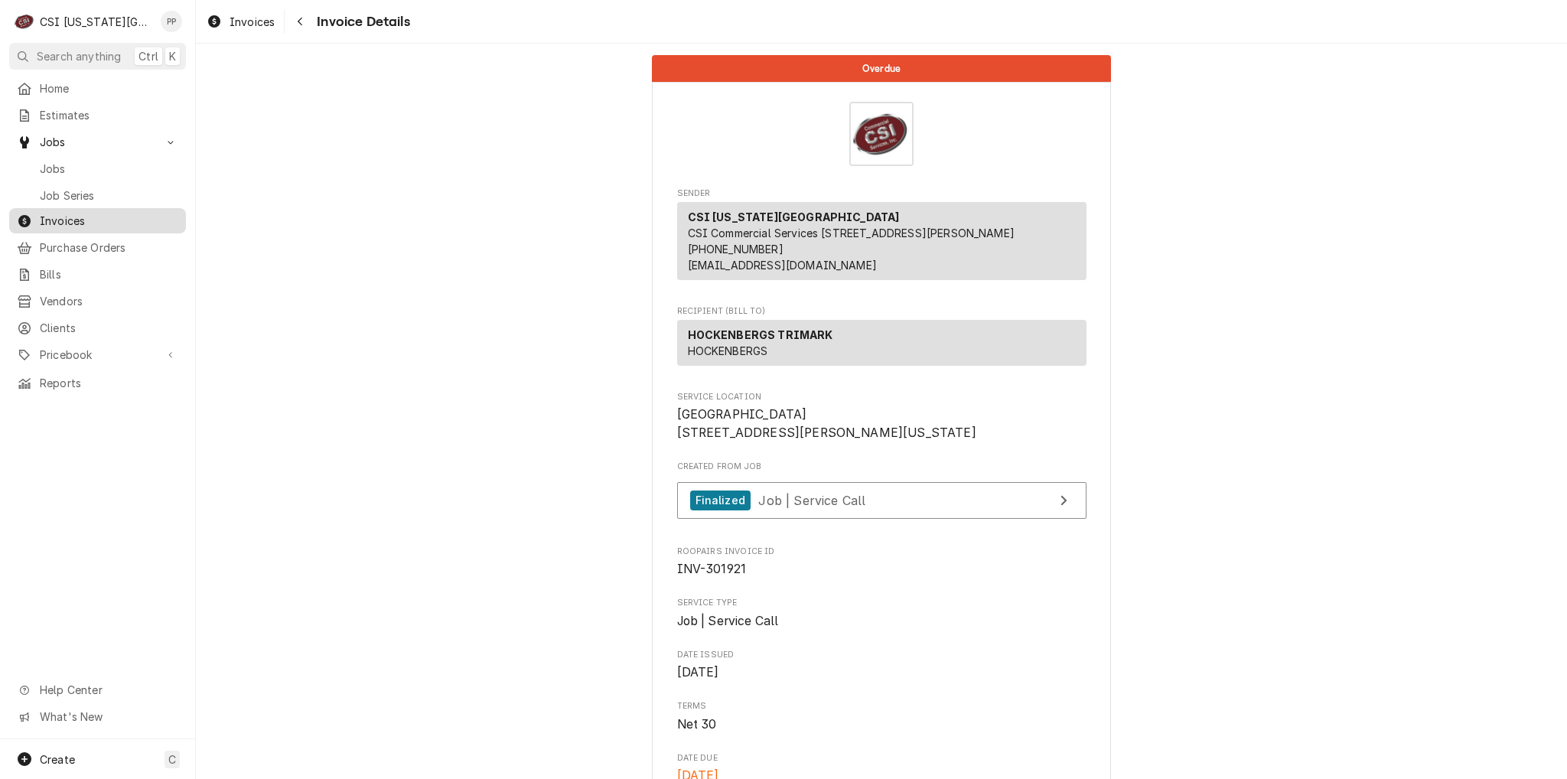
click at [86, 220] on span "Invoices" at bounding box center [109, 221] width 138 height 16
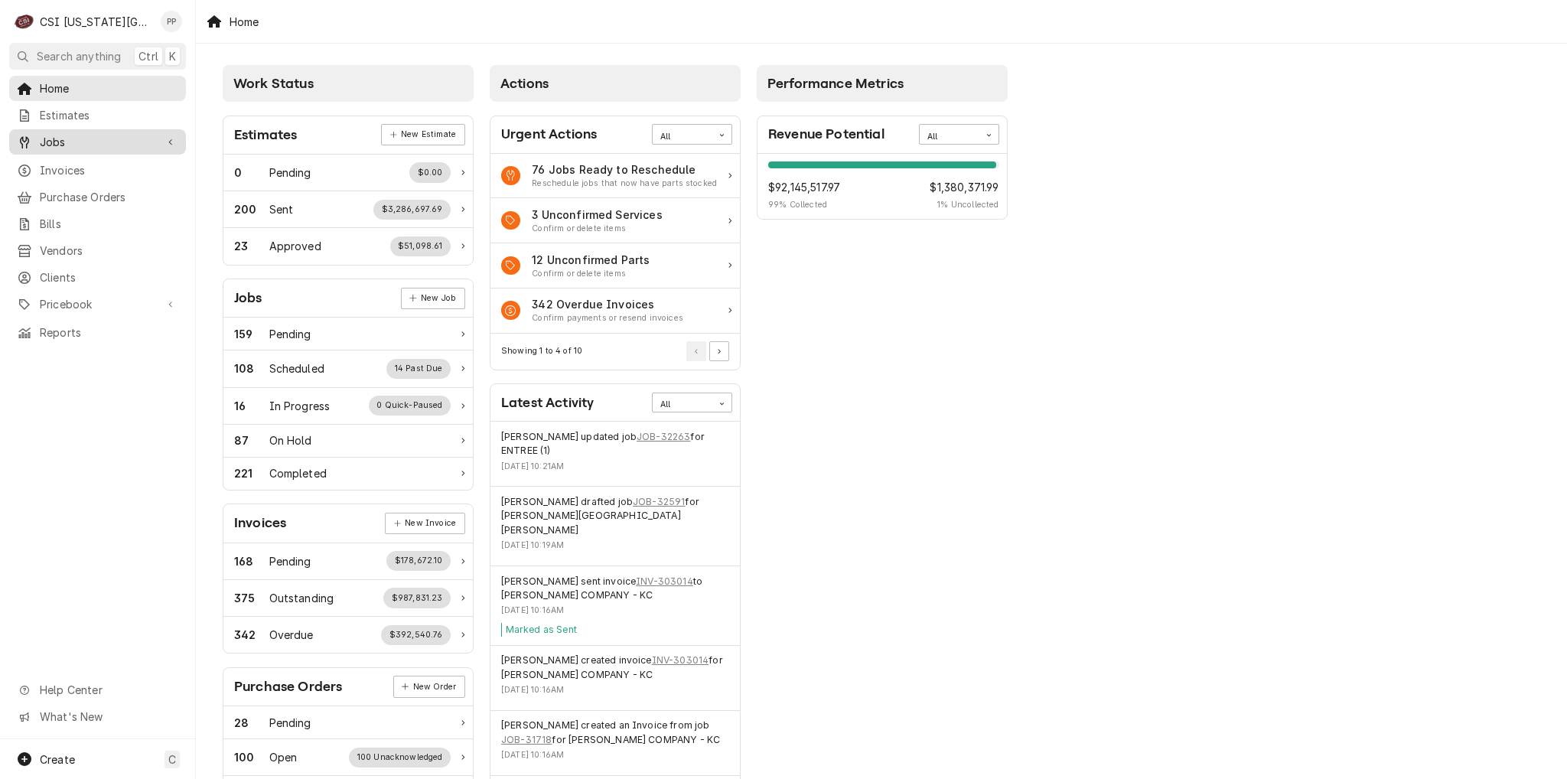
click at [67, 145] on span "Jobs" at bounding box center [98, 142] width 116 height 16
click at [67, 161] on span "Jobs" at bounding box center [109, 169] width 138 height 16
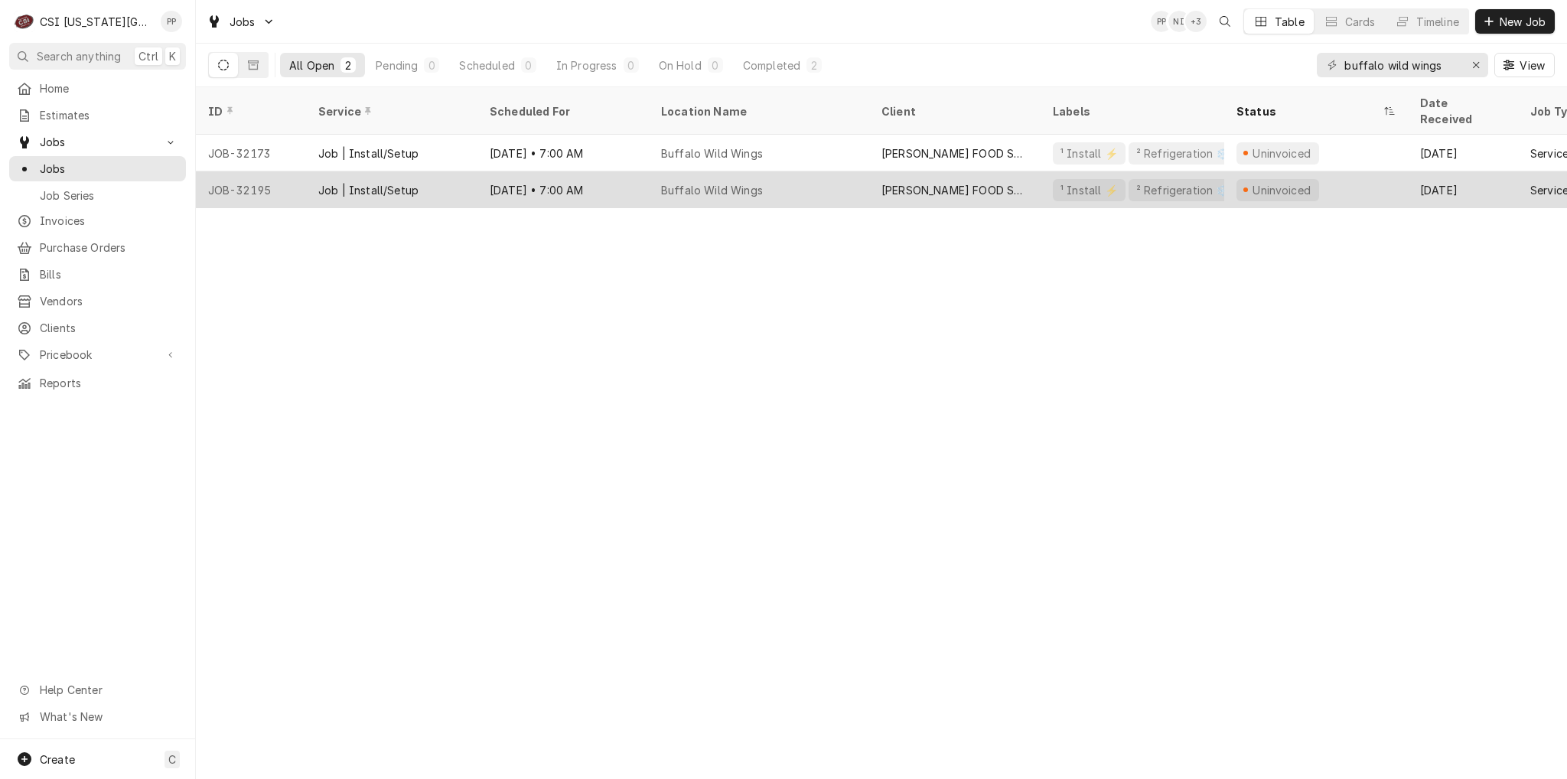
click at [755, 179] on div "Buffalo Wild Wings" at bounding box center [759, 189] width 220 height 37
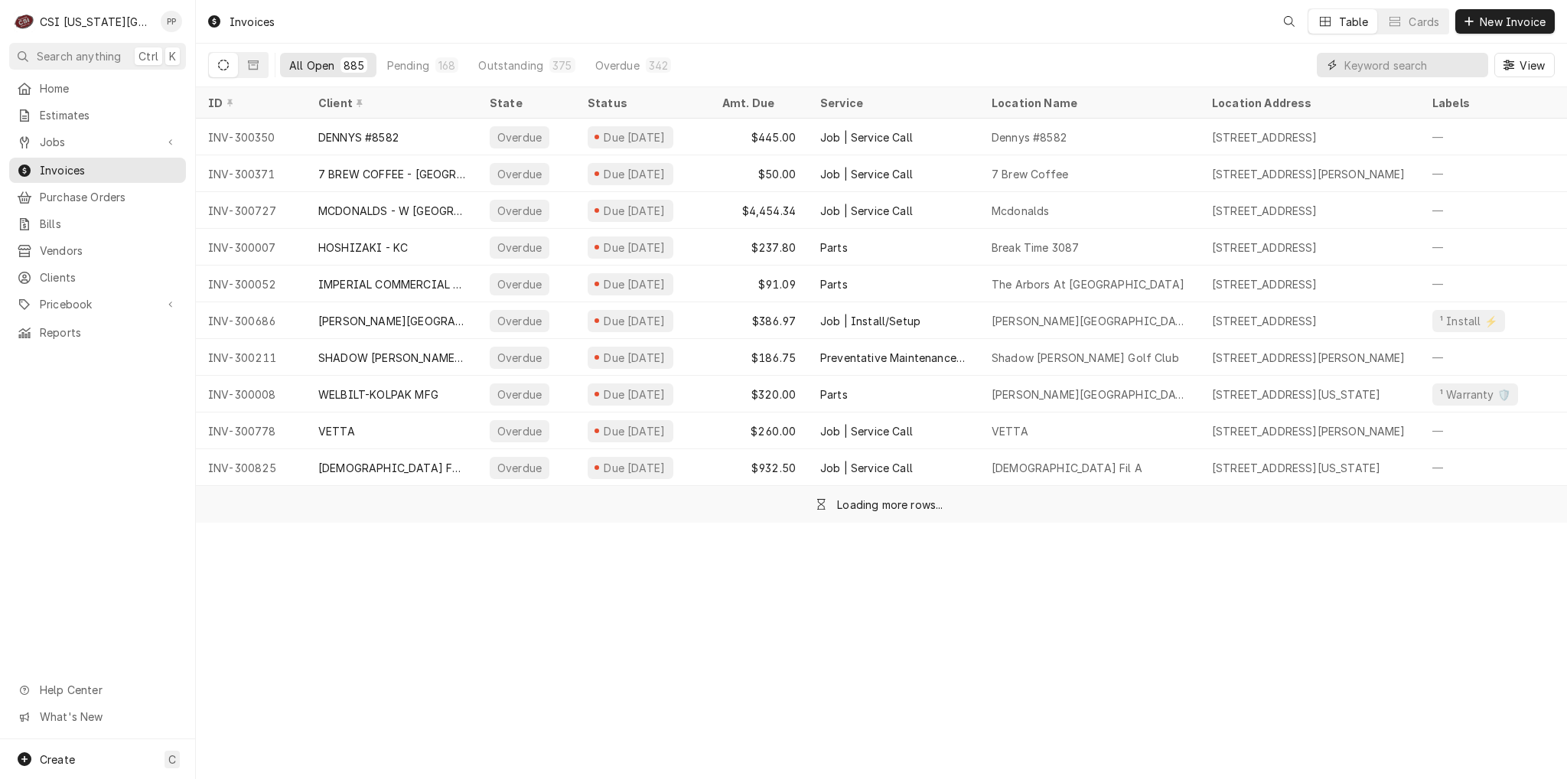
click at [1462, 67] on input "Dynamic Content Wrapper" at bounding box center [1412, 65] width 136 height 24
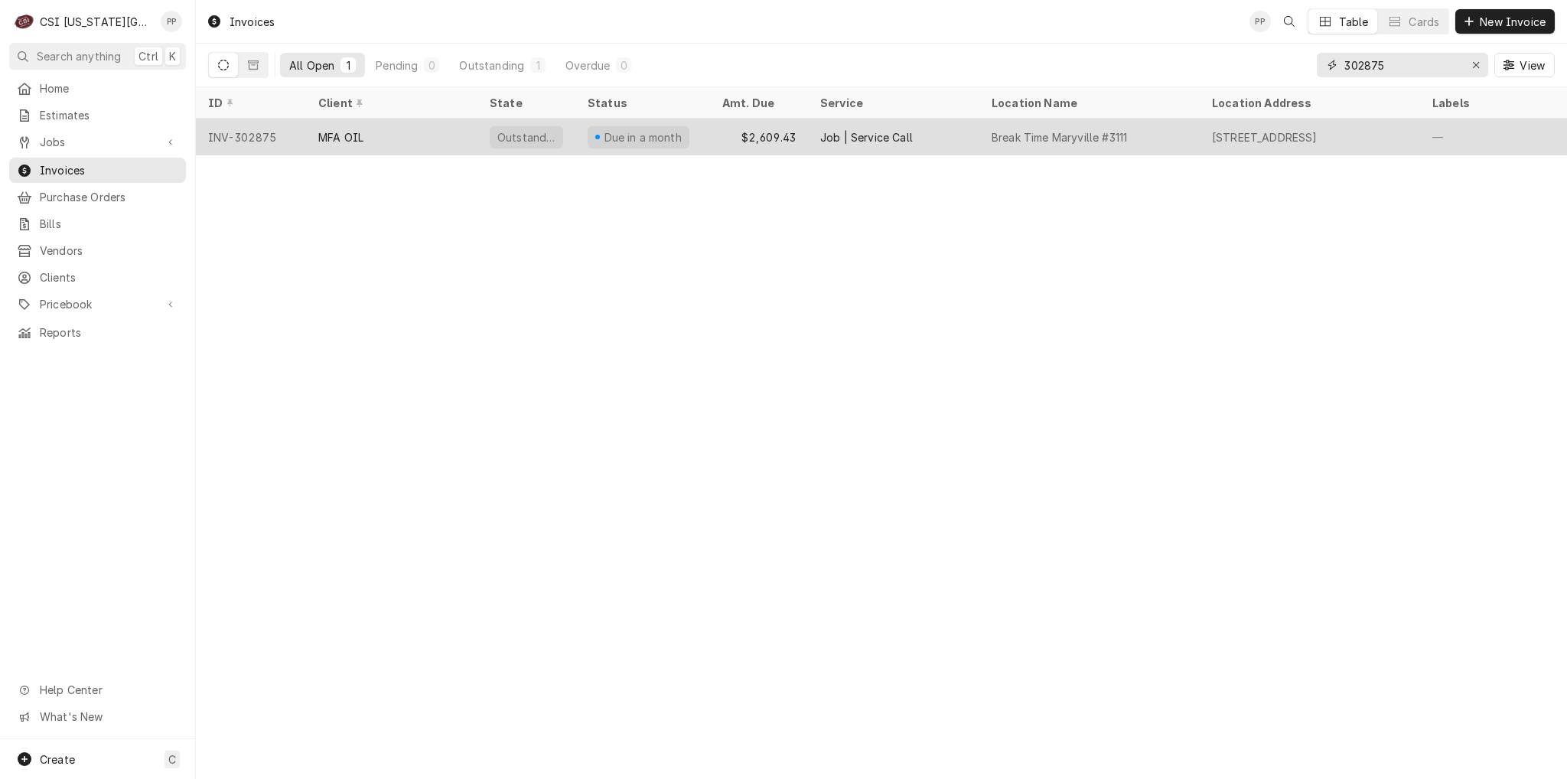
type input "302875"
click at [434, 132] on div "MFA OIL" at bounding box center [391, 137] width 171 height 37
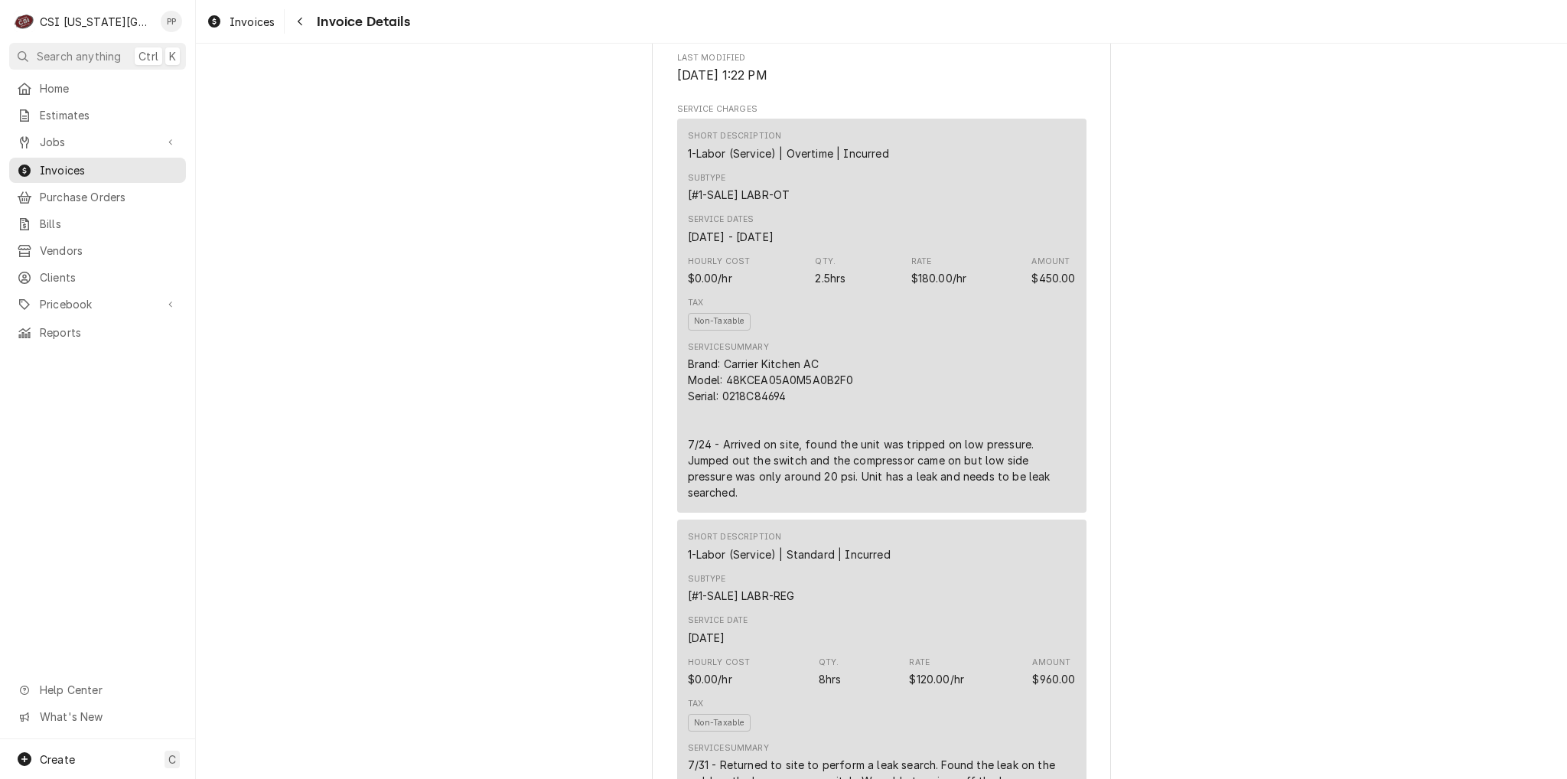
scroll to position [918, 0]
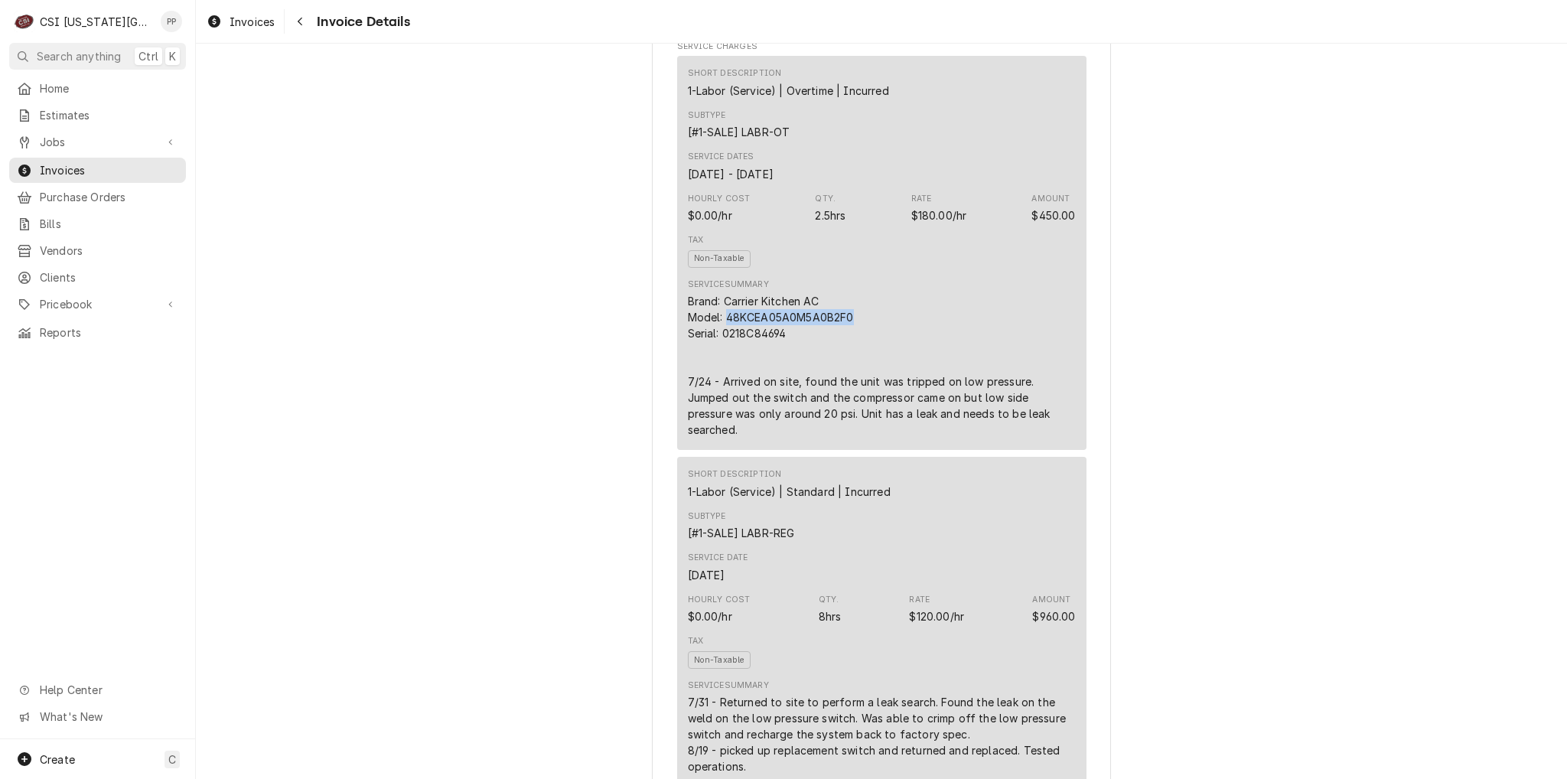
drag, startPoint x: 723, startPoint y: 350, endPoint x: 878, endPoint y: 348, distance: 155.3
click at [878, 348] on div "Brand: Carrier Kitchen AC Model: 48KCEA05A0M5A0B2F0 Serial: 0218C84694 7/24 - A…" at bounding box center [882, 365] width 388 height 145
click at [826, 369] on div "Brand: Carrier Kitchen AC Model: 48KCEA05A0M5A0B2F0 Serial: 0218C84694 7/24 - A…" at bounding box center [882, 365] width 388 height 145
drag, startPoint x: 801, startPoint y: 367, endPoint x: 707, endPoint y: 360, distance: 94.4
click at [707, 360] on div "Brand: Carrier Kitchen AC Model: 48KCEA05A0M5A0B2F0 Serial: 0218C84694 7/24 - A…" at bounding box center [882, 365] width 388 height 145
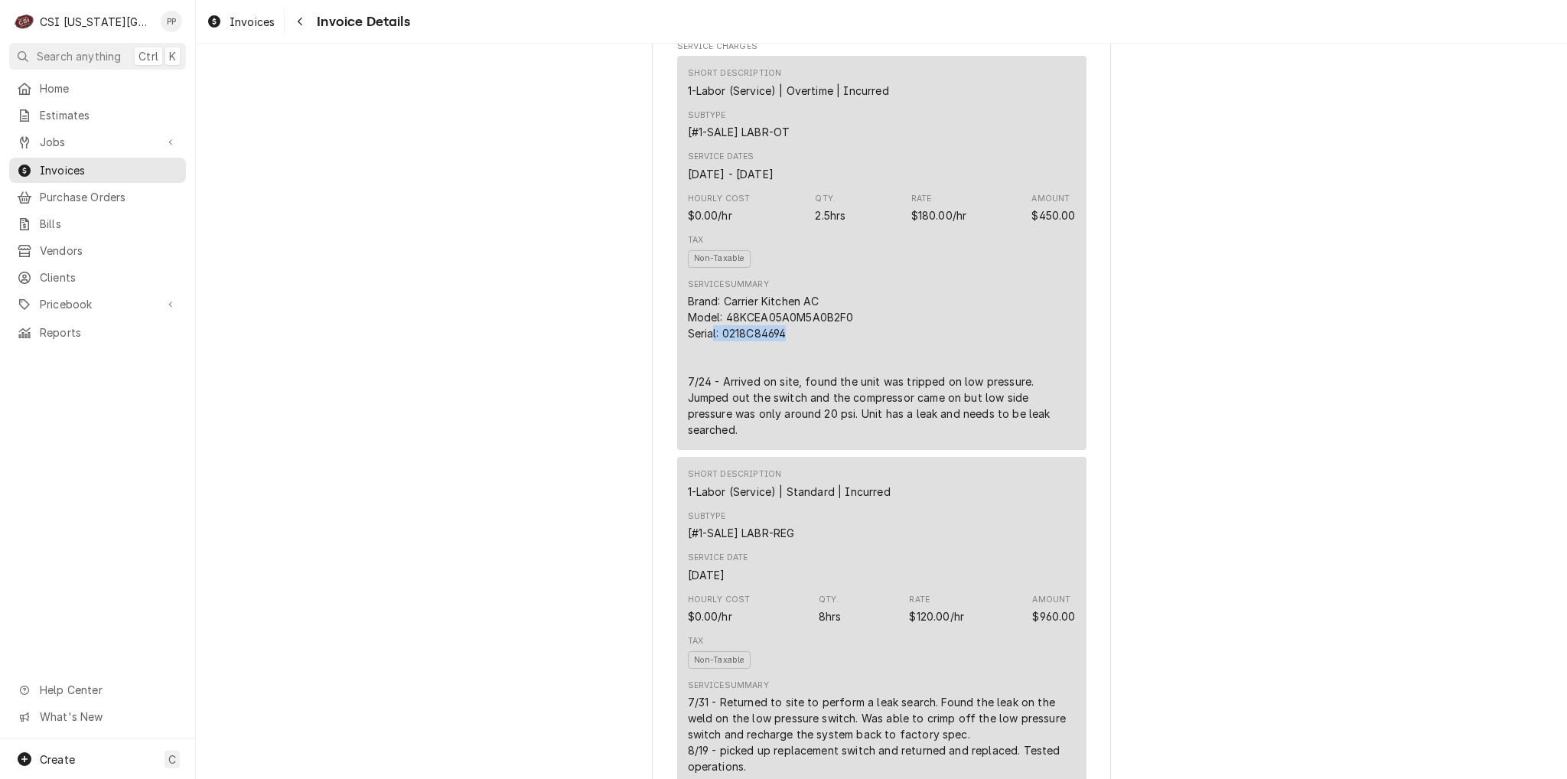
click at [784, 365] on div "Brand: Carrier Kitchen AC Model: 48KCEA05A0M5A0B2F0 Serial: 0218C84694 7/24 - A…" at bounding box center [882, 365] width 388 height 145
drag, startPoint x: 764, startPoint y: 364, endPoint x: 837, endPoint y: 359, distance: 73.6
click at [837, 359] on div "Brand: Carrier Kitchen AC Model: 48KCEA05A0M5A0B2F0 Serial: 0218C84694 7/24 - A…" at bounding box center [882, 365] width 388 height 145
click at [840, 360] on div "Brand: Carrier Kitchen AC Model: 48KCEA05A0M5A0B2F0 Serial: 0218C84694 7/24 - A…" at bounding box center [882, 365] width 388 height 145
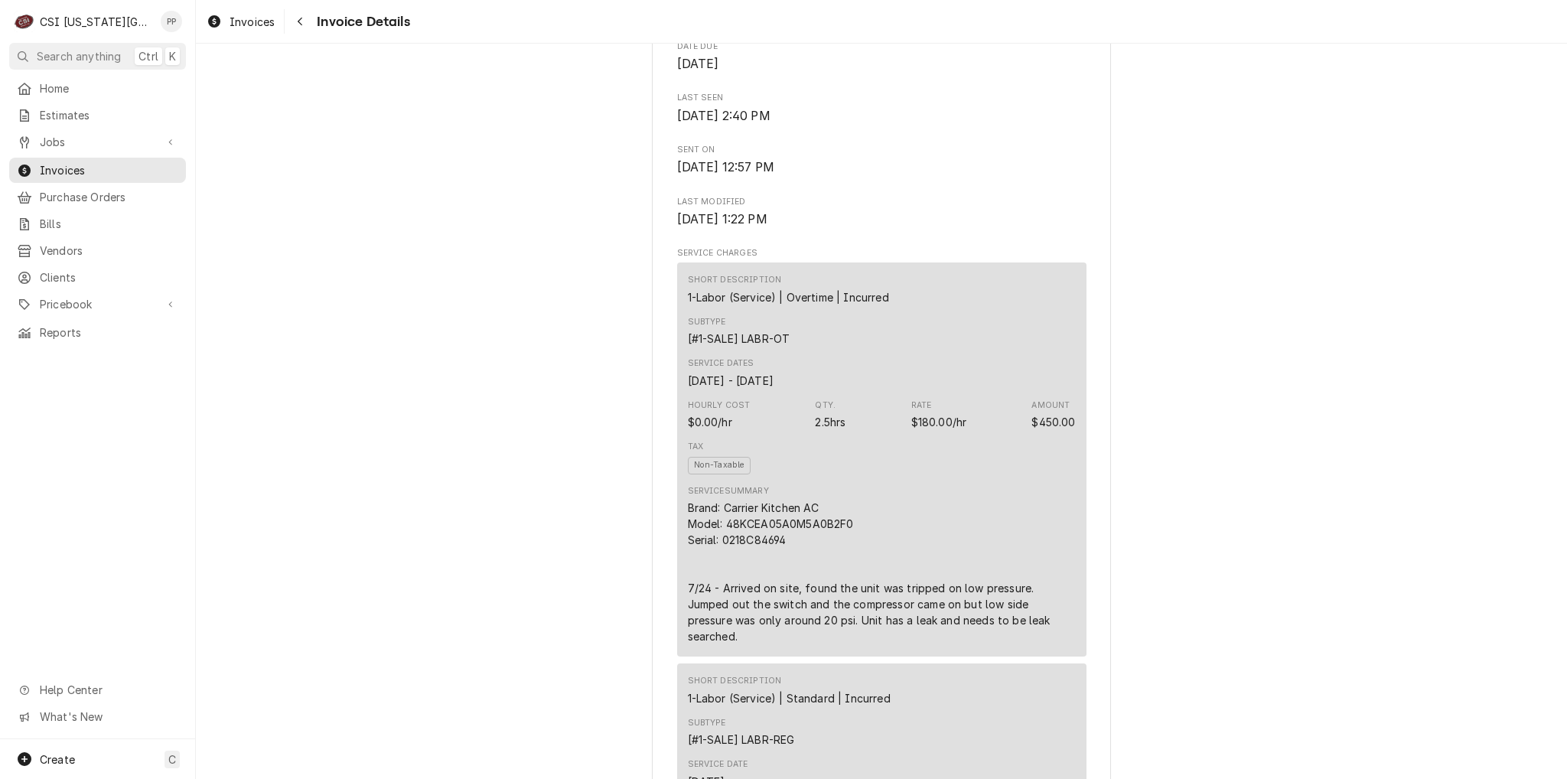
scroll to position [842, 0]
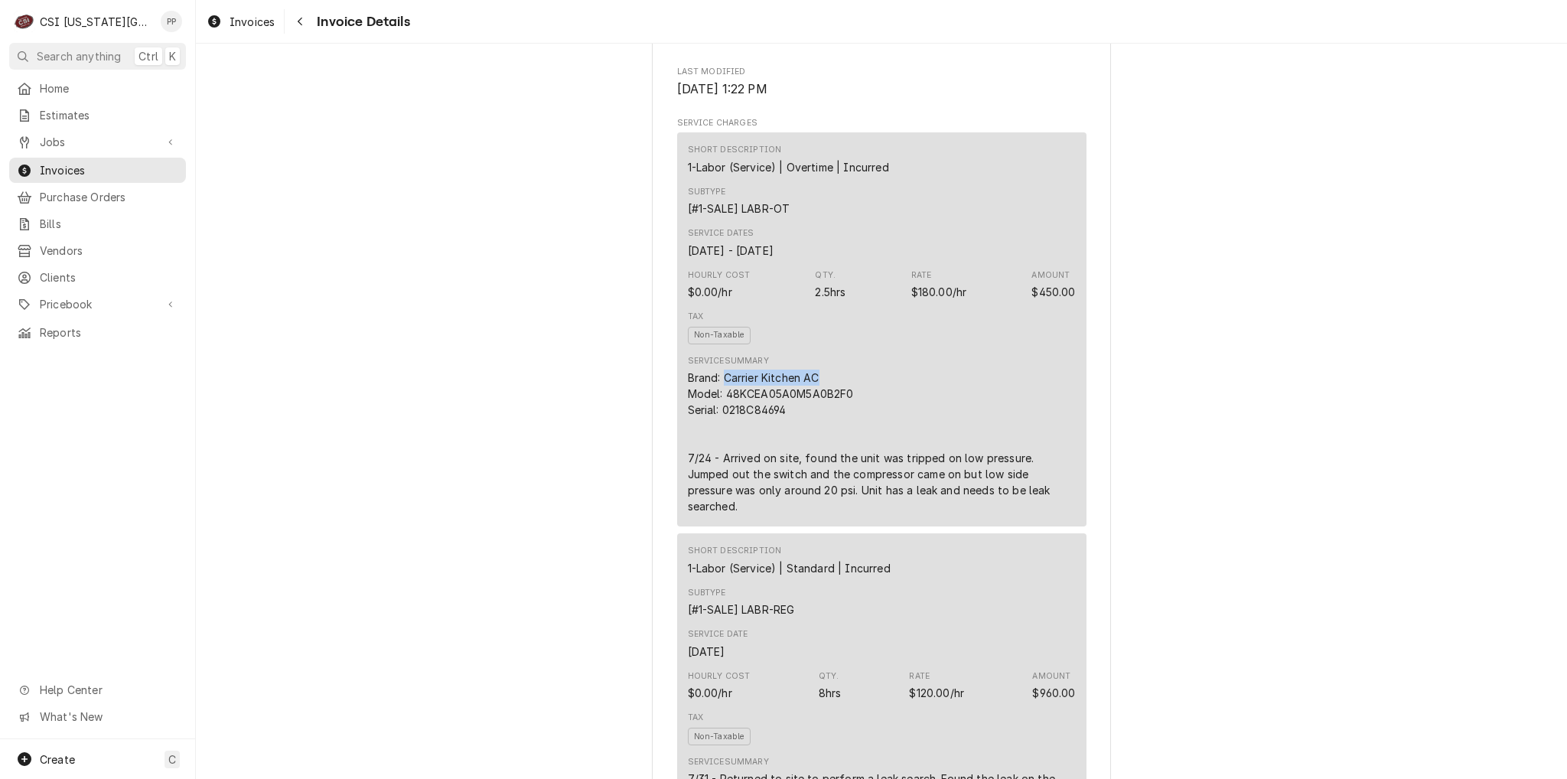
drag, startPoint x: 718, startPoint y: 411, endPoint x: 837, endPoint y: 407, distance: 119.4
click at [832, 409] on div "Brand: Carrier Kitchen AC Model: 48KCEA05A0M5A0B2F0 Serial: 0218C84694 7/24 - A…" at bounding box center [882, 442] width 388 height 145
click at [837, 407] on div "Brand: Carrier Kitchen AC Model: 48KCEA05A0M5A0B2F0 Serial: 0218C84694 7/24 - A…" at bounding box center [882, 442] width 388 height 145
drag, startPoint x: 802, startPoint y: 441, endPoint x: 680, endPoint y: 402, distance: 128.0
click at [680, 402] on div "Short Description 1-Labor (Service) | Overtime | Incurred Subtype [#1-SALE] LAB…" at bounding box center [881, 329] width 409 height 394
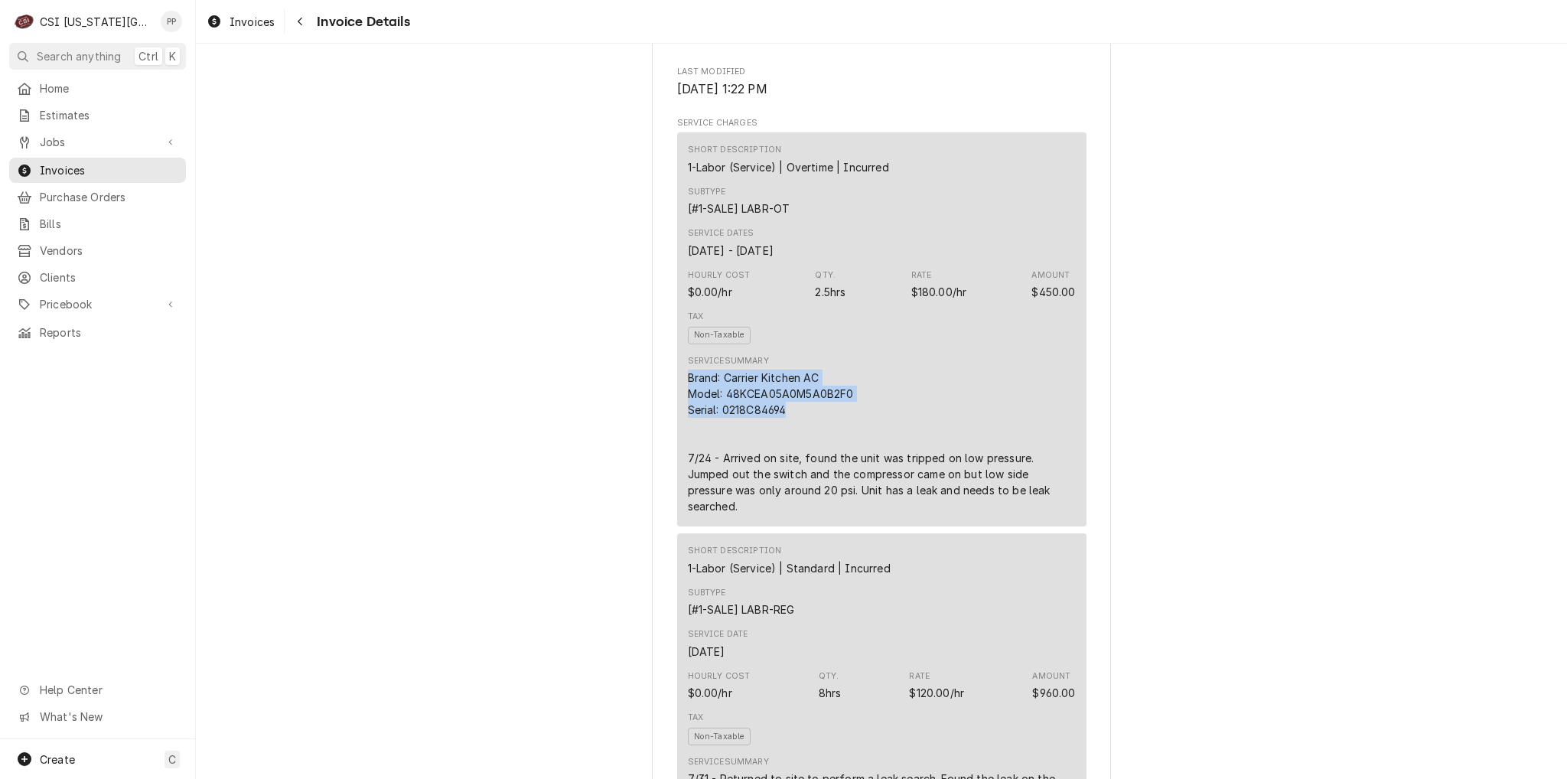
click at [790, 448] on div "Brand: Carrier Kitchen AC Model: 48KCEA05A0M5A0B2F0 Serial: 0218C84694 7/24 - A…" at bounding box center [882, 442] width 388 height 145
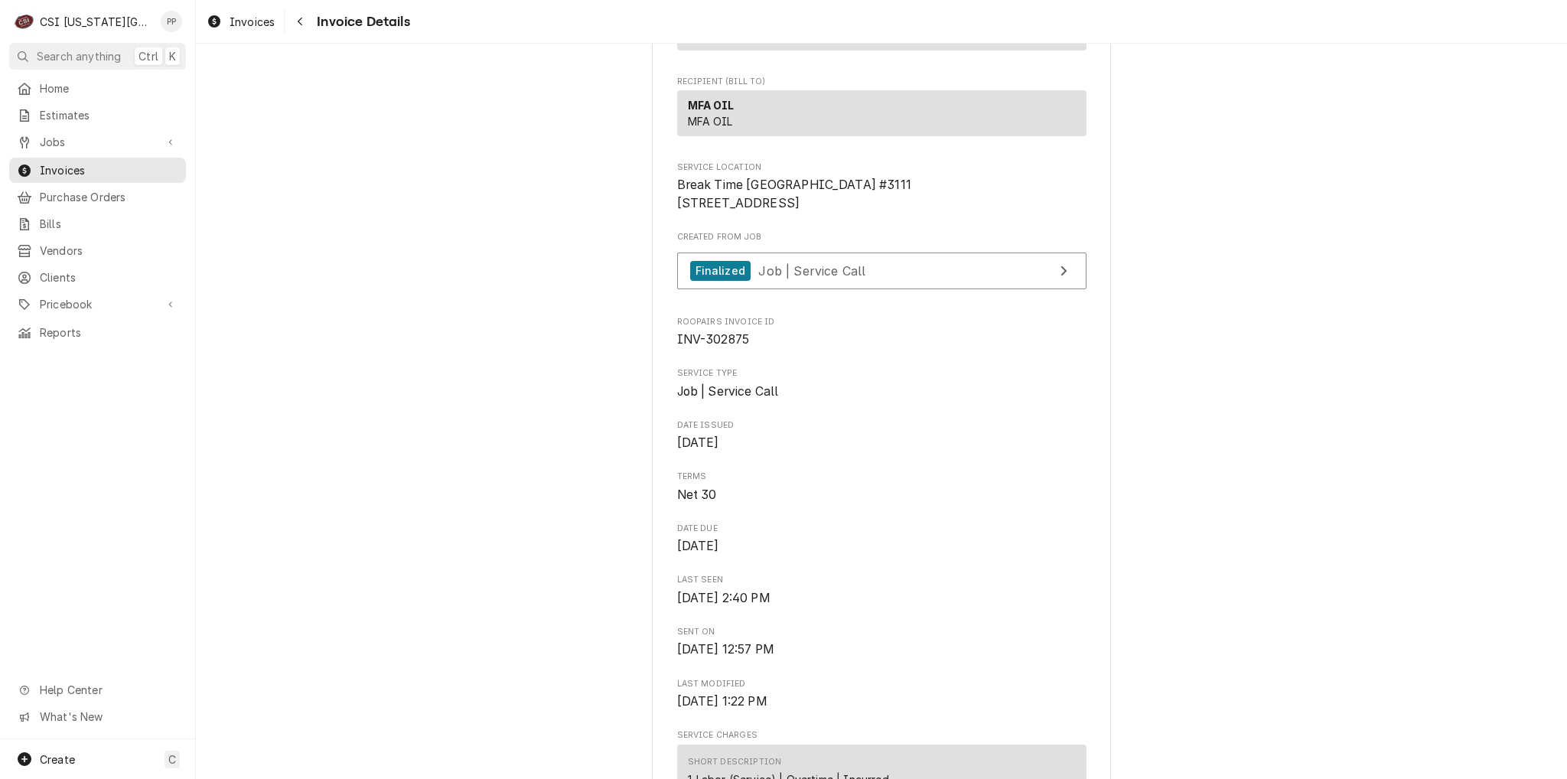
scroll to position [0, 0]
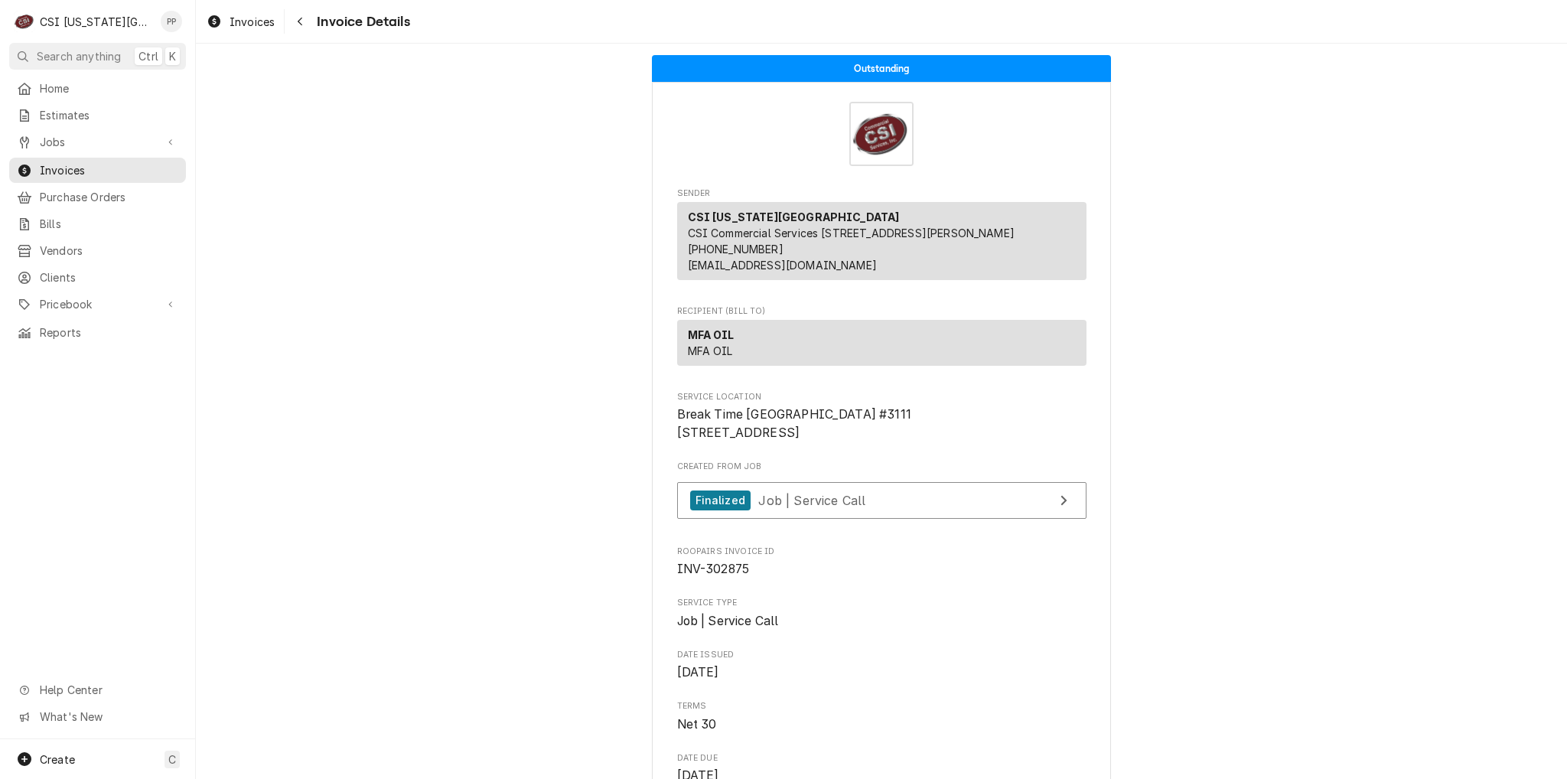
click at [77, 162] on span "Invoices" at bounding box center [109, 170] width 138 height 16
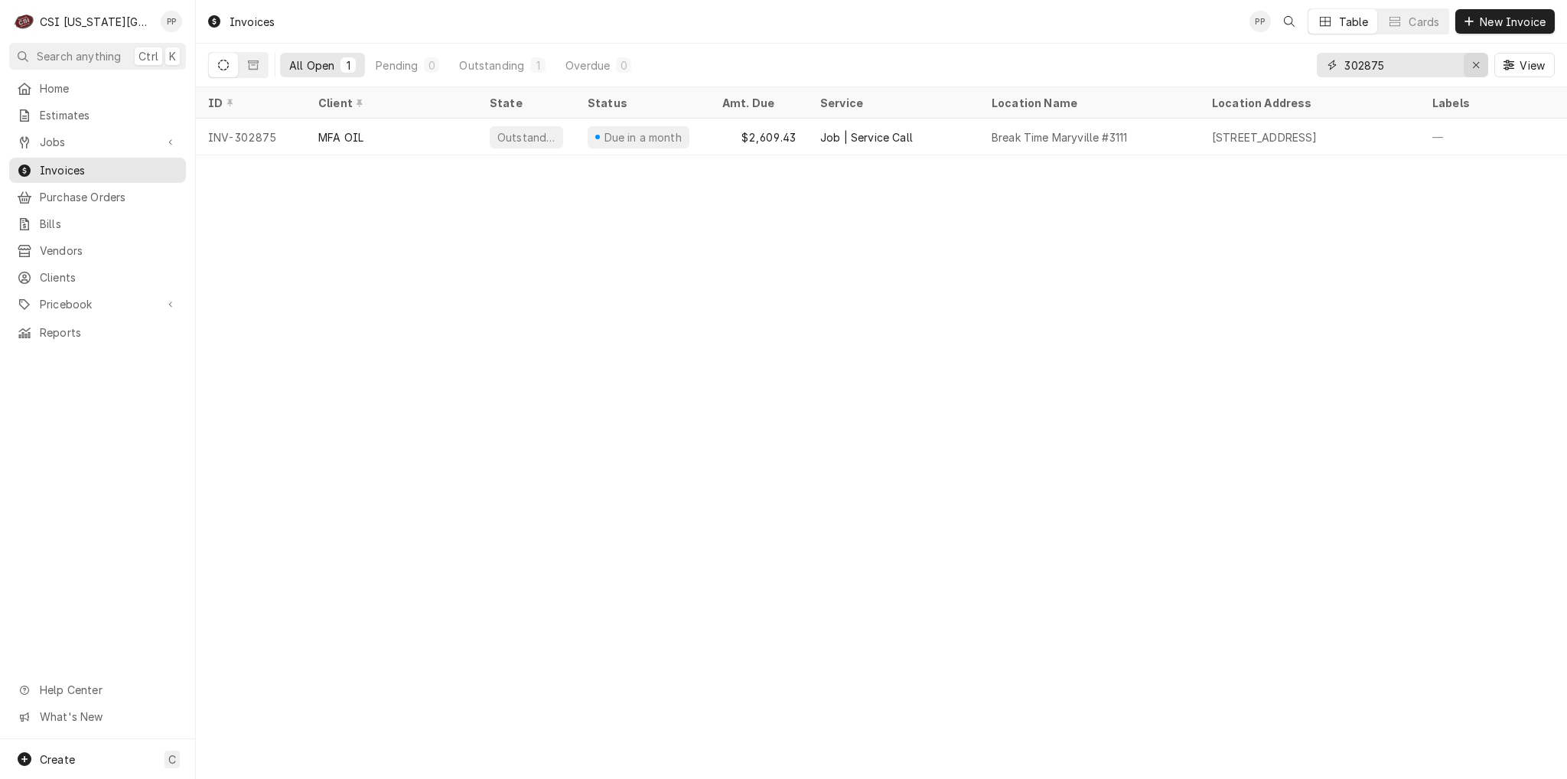
click at [1471, 63] on div "Erase input" at bounding box center [1475, 64] width 15 height 15
click at [1455, 64] on input "Dynamic Content Wrapper" at bounding box center [1416, 65] width 144 height 24
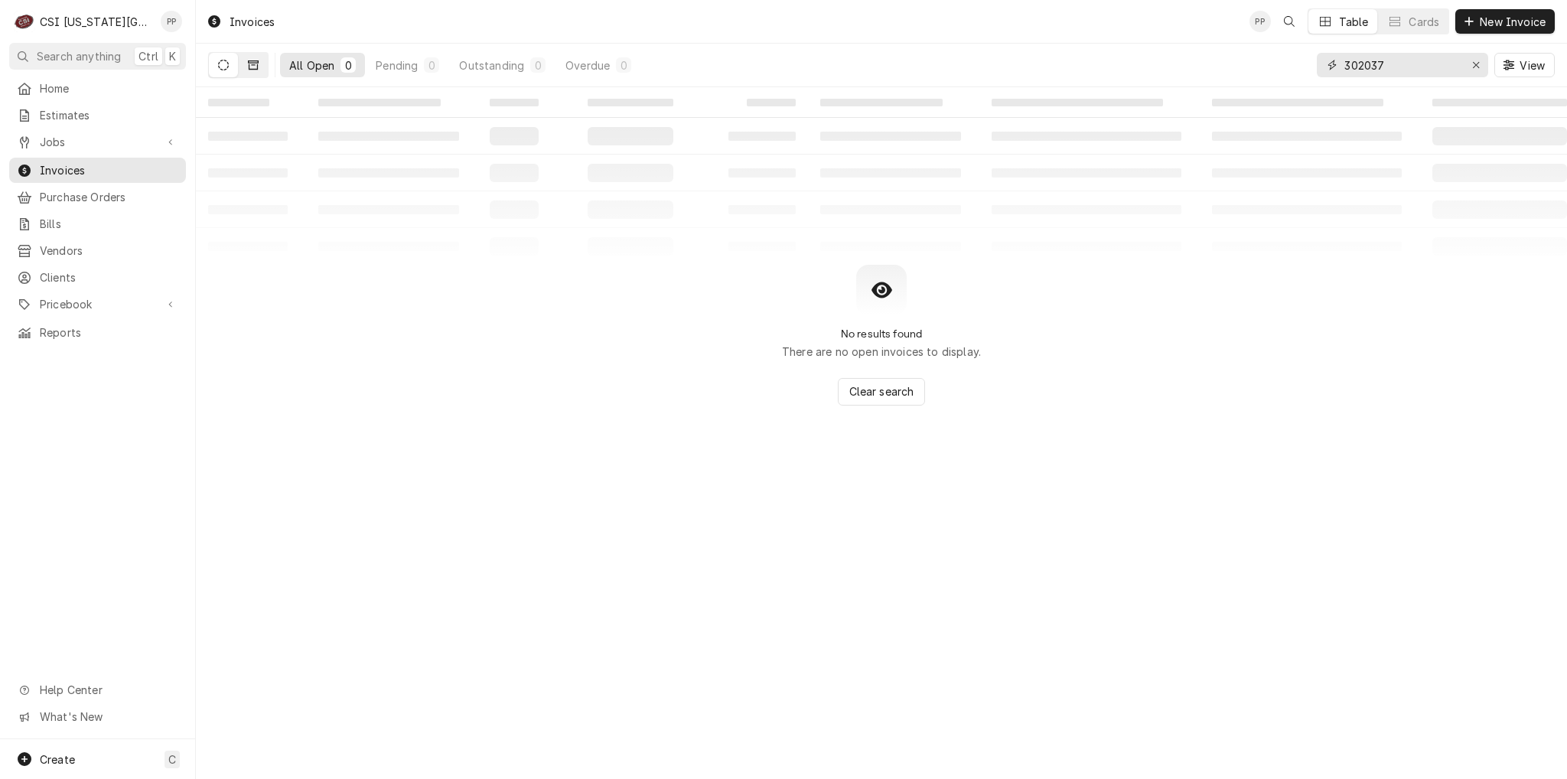
type input "302037"
click at [266, 64] on button "Dynamic Content Wrapper" at bounding box center [253, 65] width 29 height 24
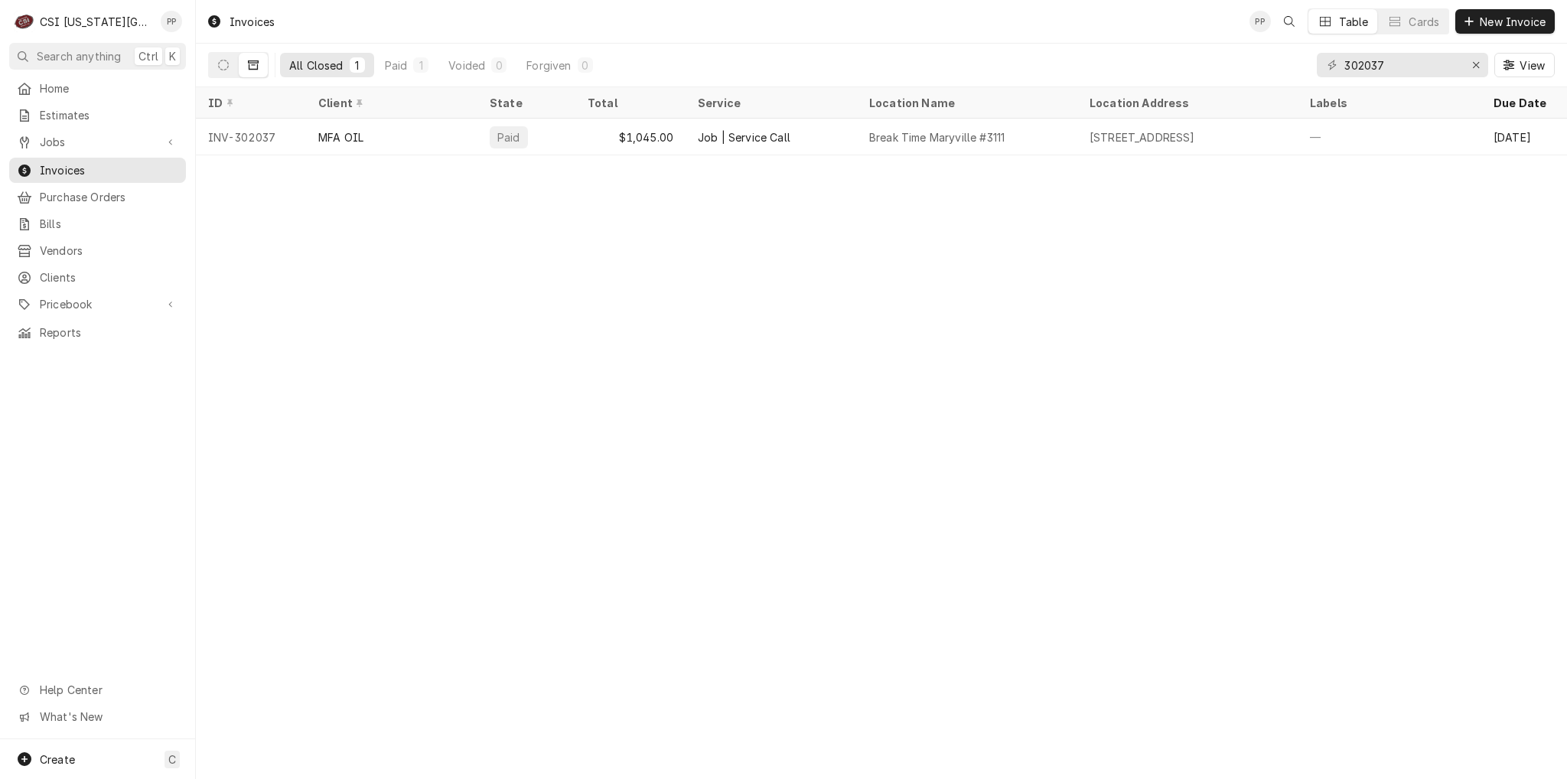
click at [417, 128] on div "MFA OIL" at bounding box center [391, 137] width 171 height 37
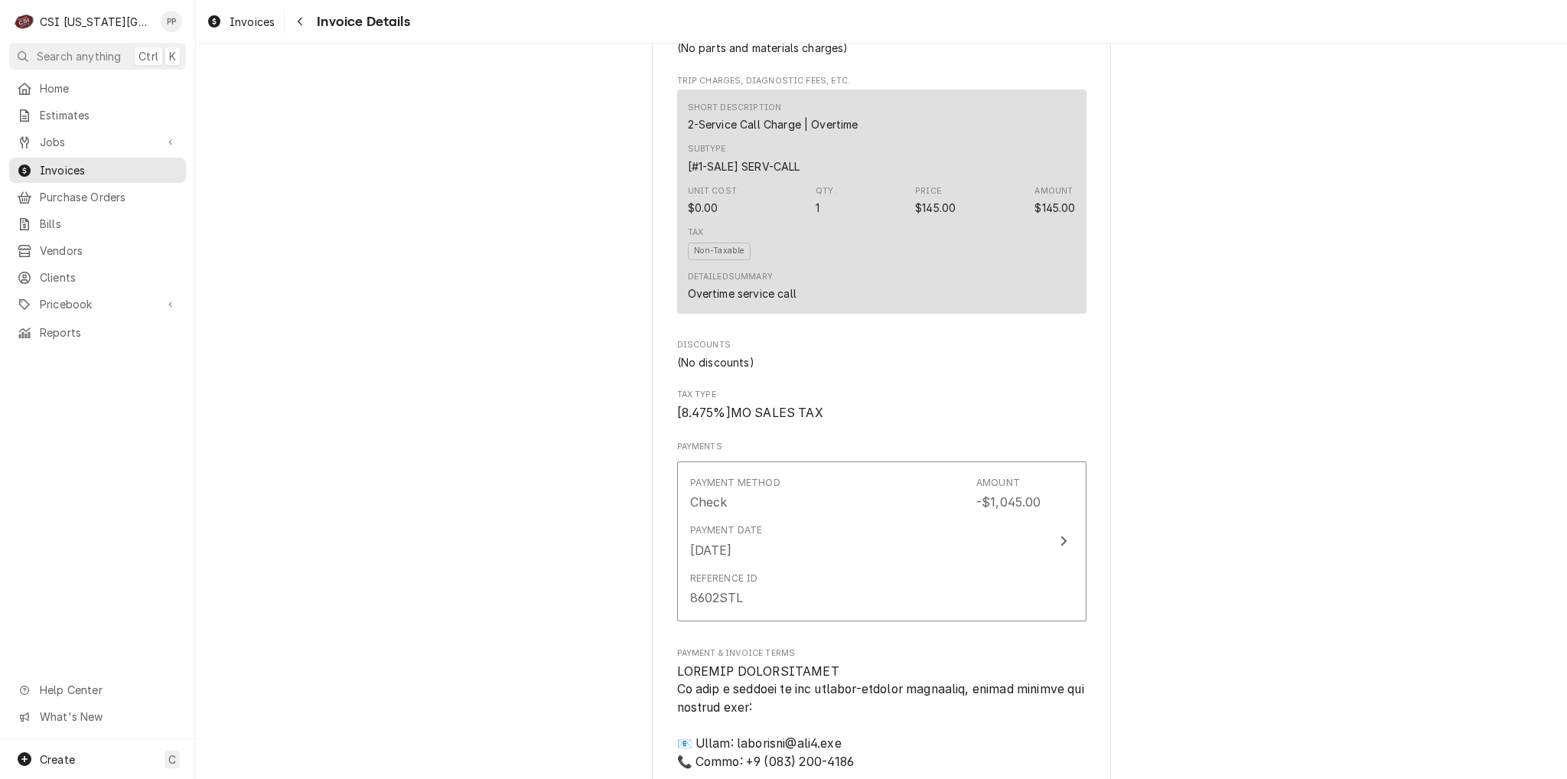
scroll to position [1071, 0]
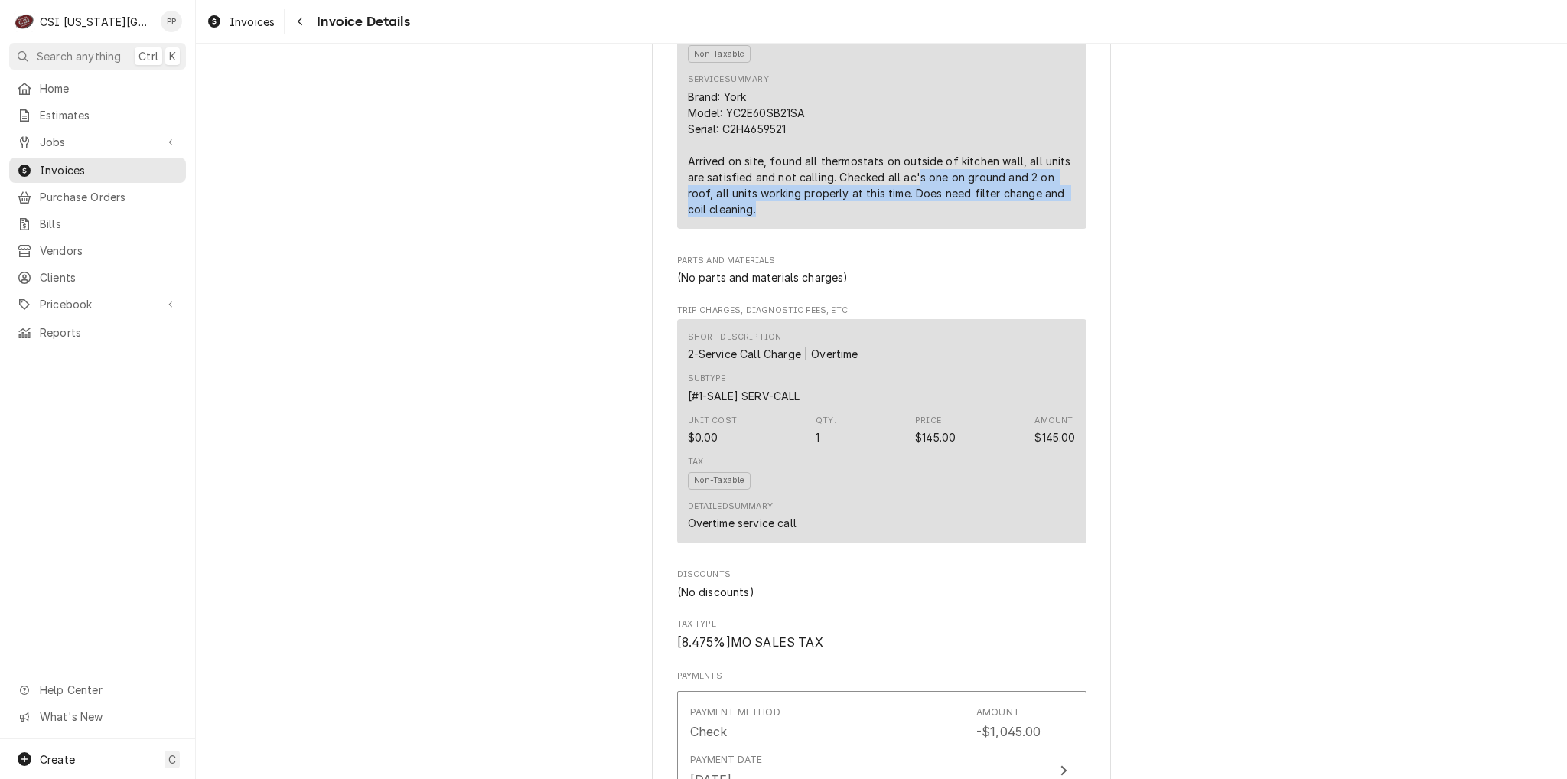
drag, startPoint x: 992, startPoint y: 221, endPoint x: 992, endPoint y: 245, distance: 23.7
click at [995, 217] on div "Brand: York Model: YC2E60SB21SA Serial: C2H4659521 Arrived on site, found all t…" at bounding box center [882, 153] width 388 height 129
click at [973, 217] on div "Brand: York Model: YC2E60SB21SA Serial: C2H4659521 Arrived on site, found all t…" at bounding box center [882, 153] width 388 height 129
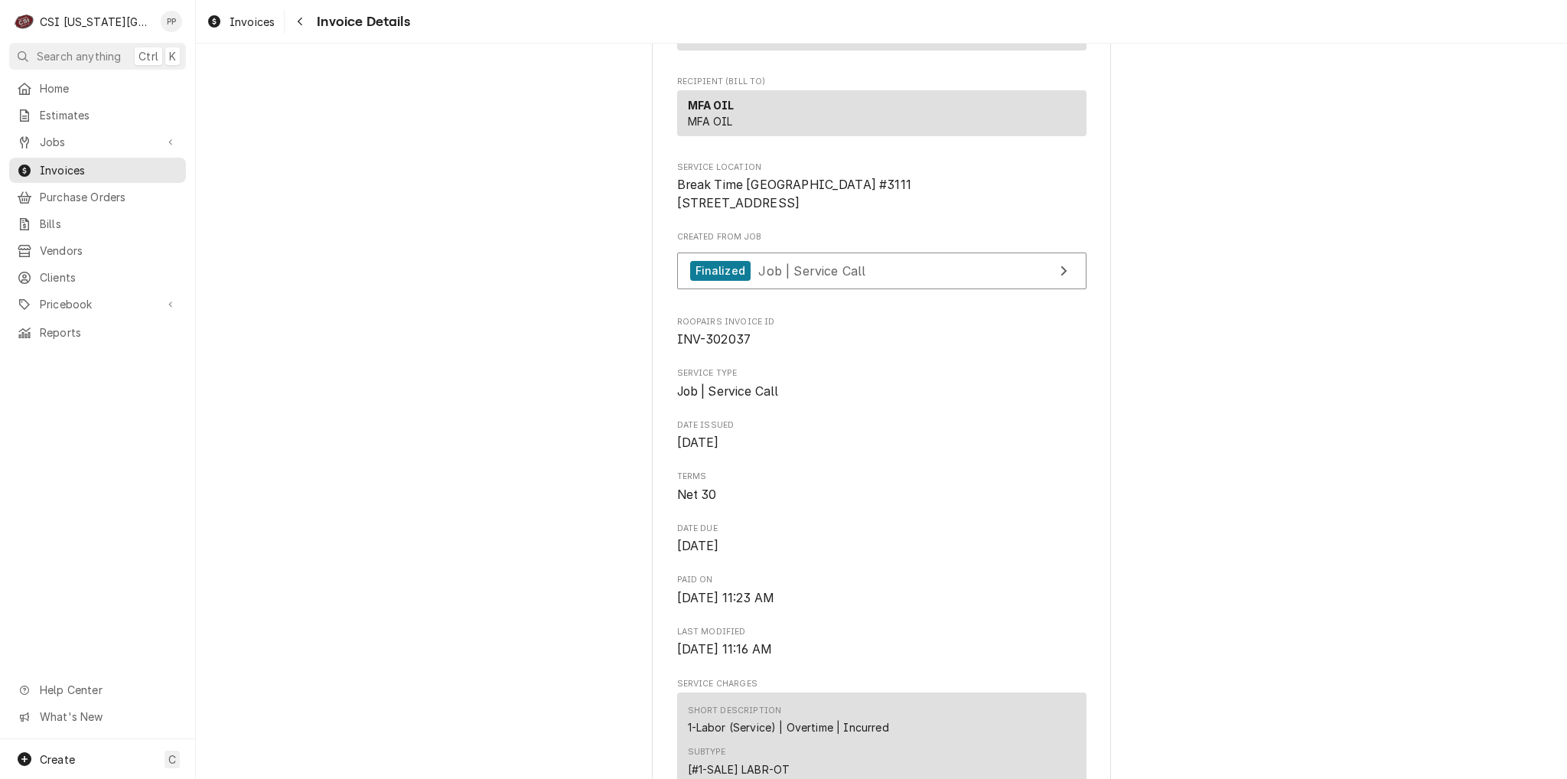
scroll to position [230, 0]
click at [842, 282] on div "Finalized Job | Service Call" at bounding box center [778, 271] width 176 height 21
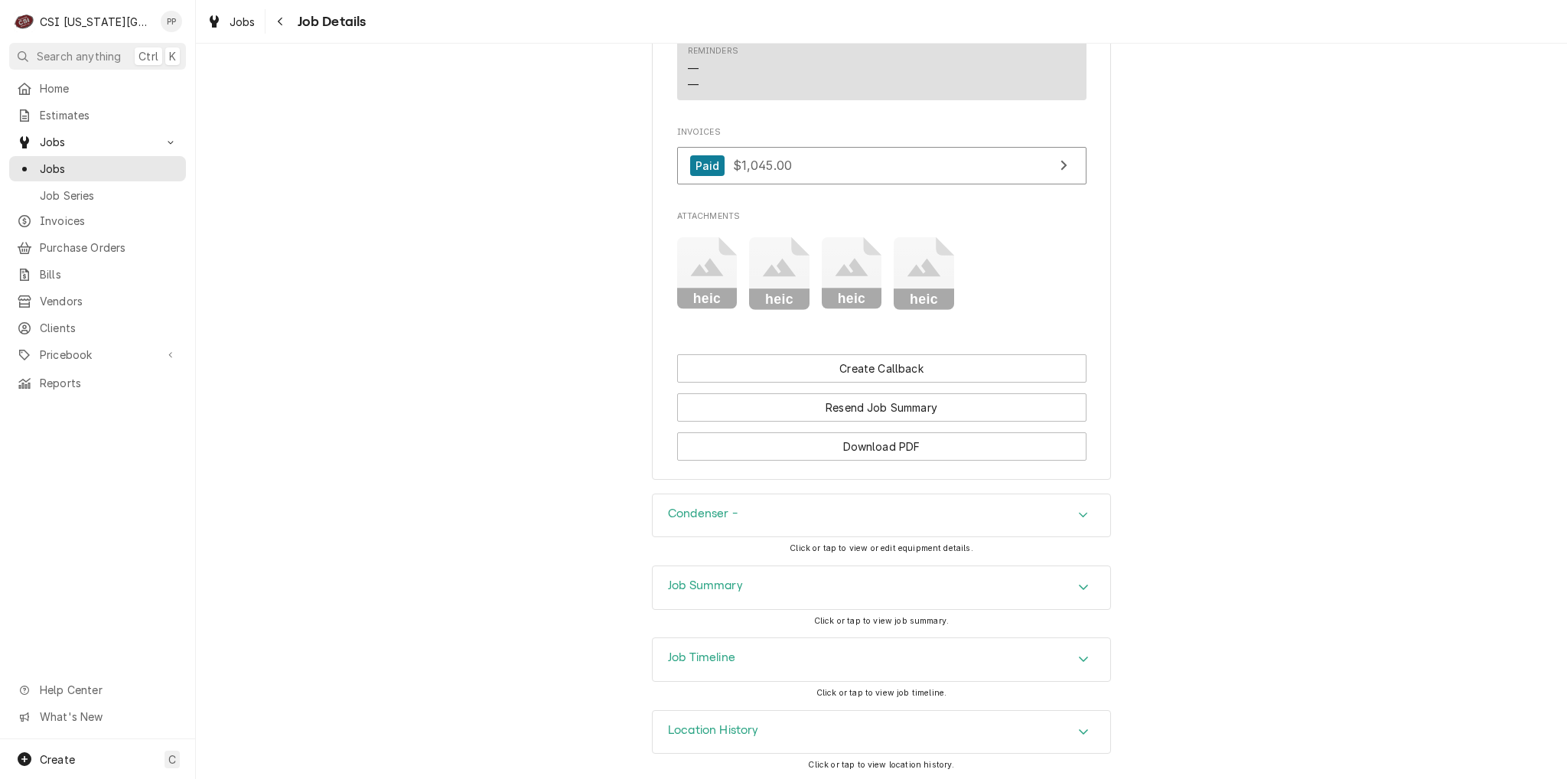
scroll to position [1735, 0]
click at [1083, 585] on div "Accordion Header" at bounding box center [1083, 584] width 23 height 18
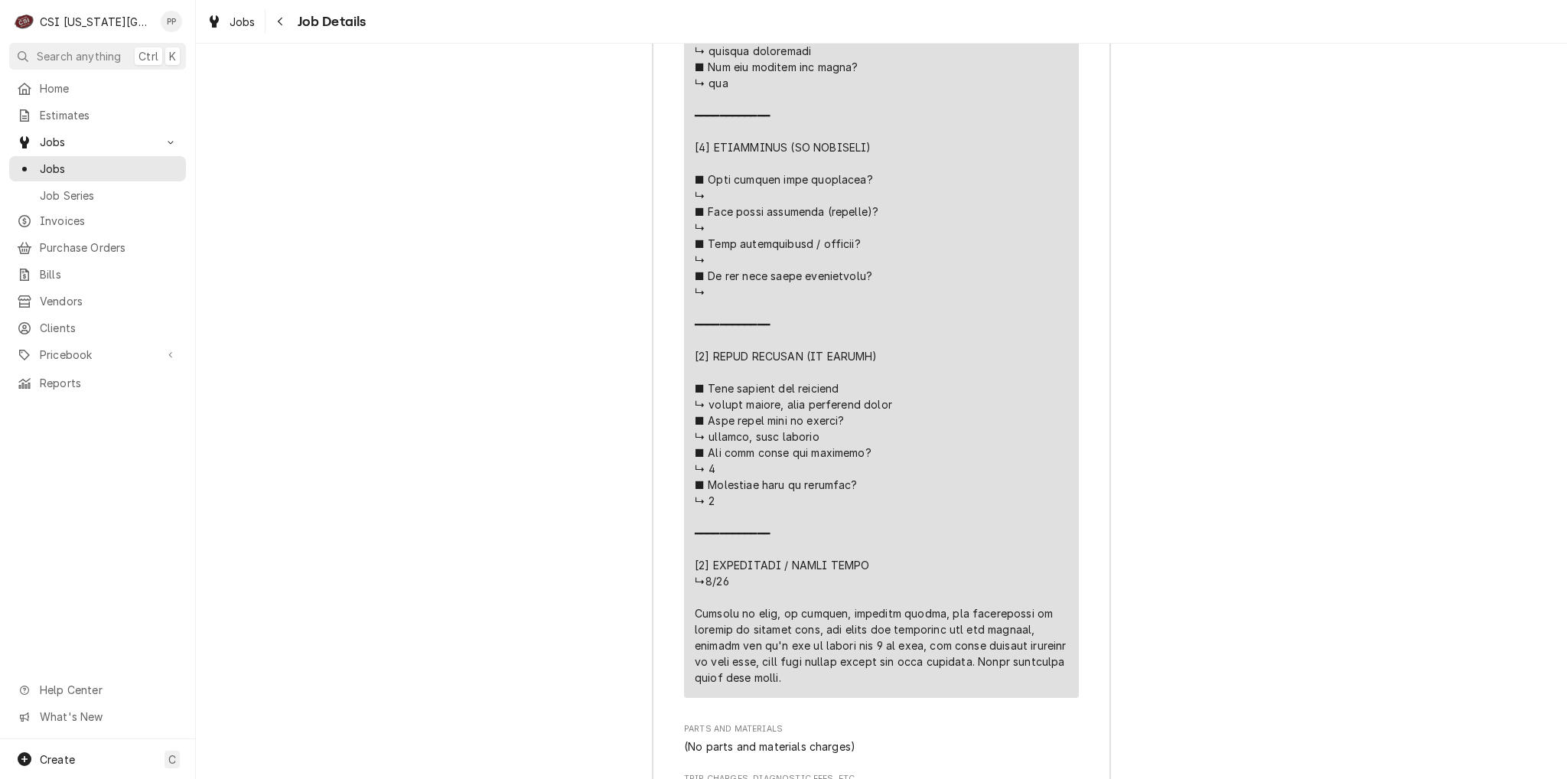
scroll to position [3801, 0]
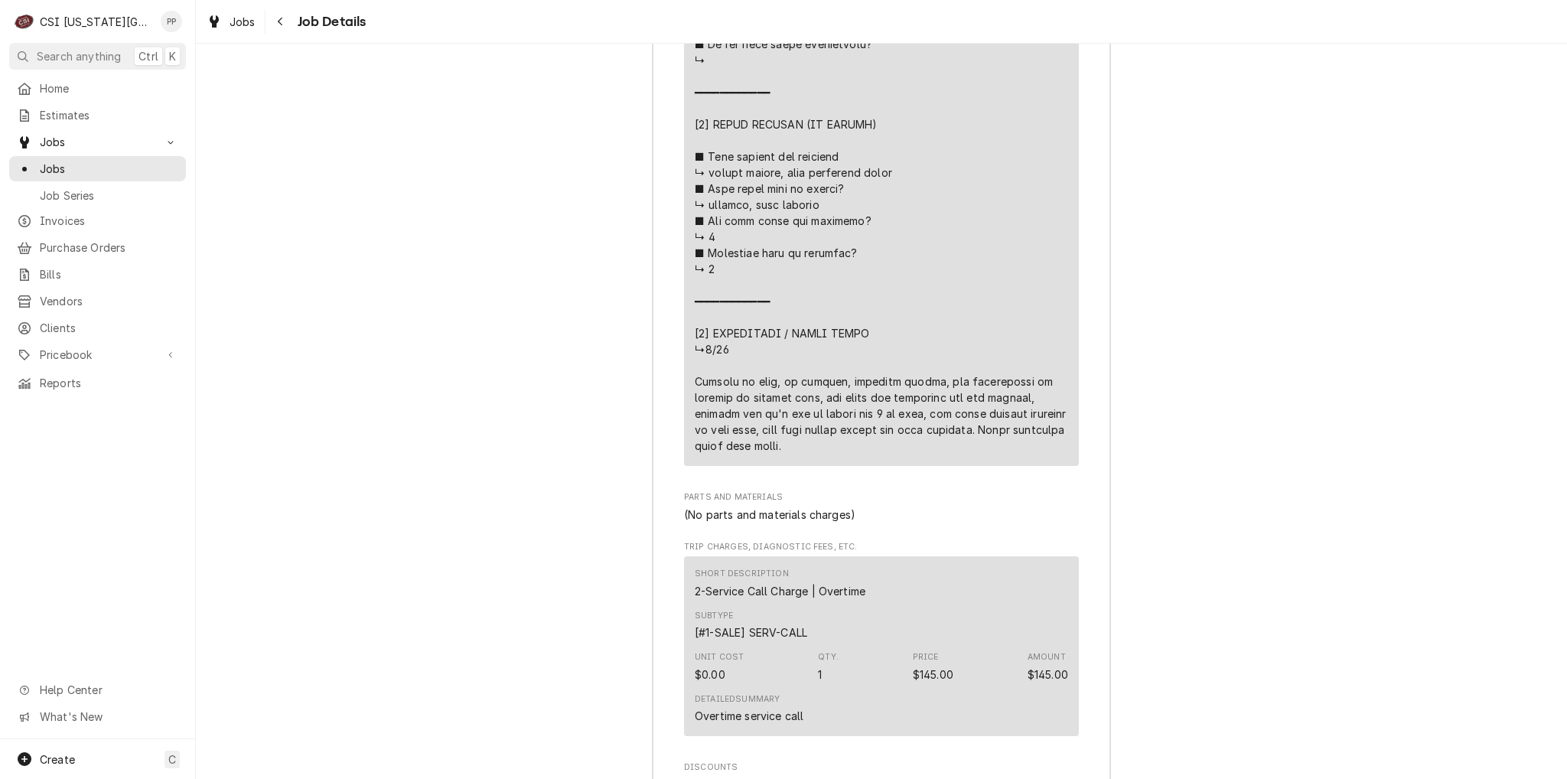
drag, startPoint x: 761, startPoint y: 464, endPoint x: 686, endPoint y: 389, distance: 106.0
drag, startPoint x: 686, startPoint y: 396, endPoint x: 802, endPoint y: 461, distance: 133.3
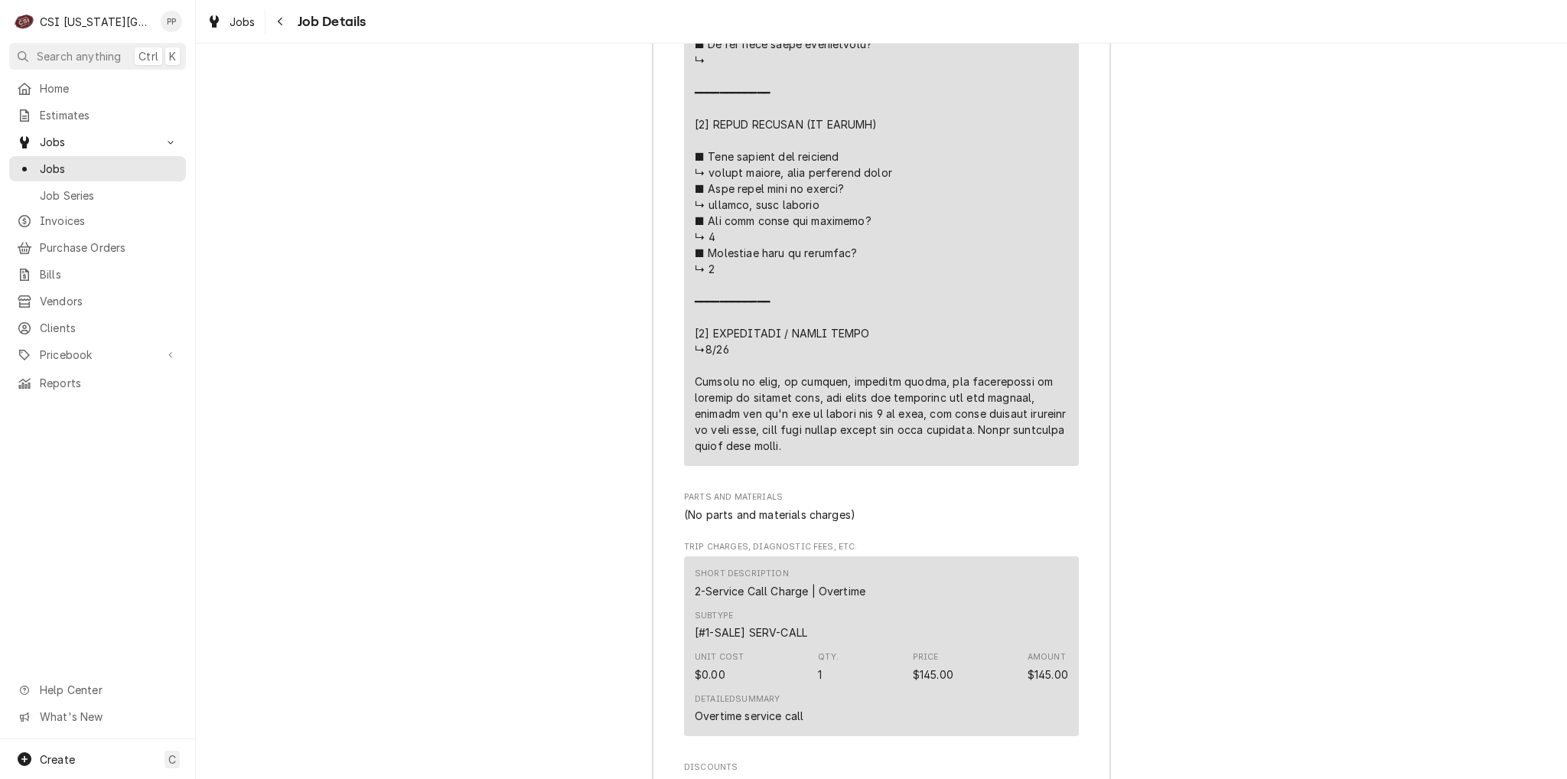
drag, startPoint x: 775, startPoint y: 465, endPoint x: 690, endPoint y: 396, distance: 109.3
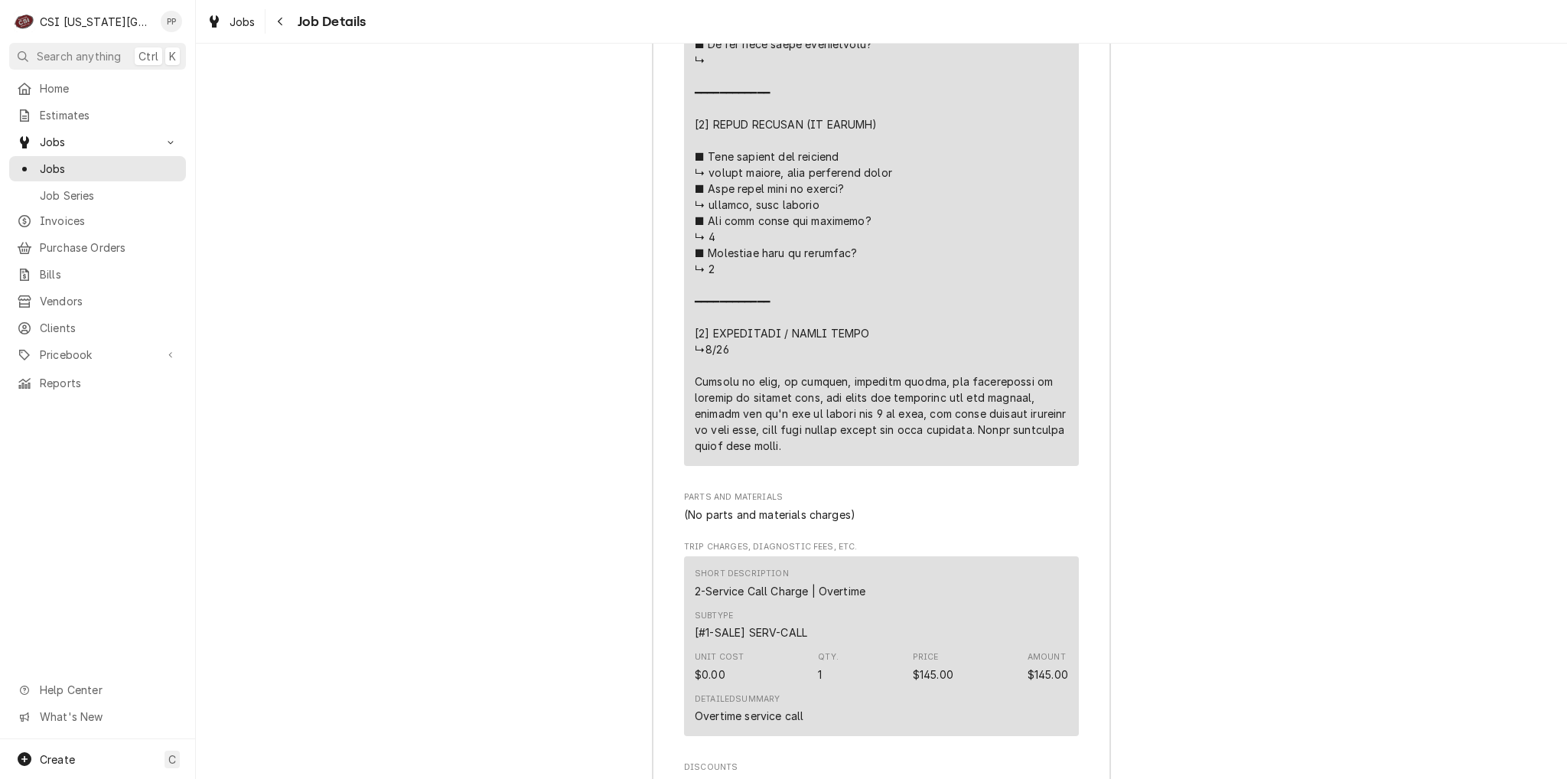
drag, startPoint x: 749, startPoint y: 457, endPoint x: 667, endPoint y: 380, distance: 112.6
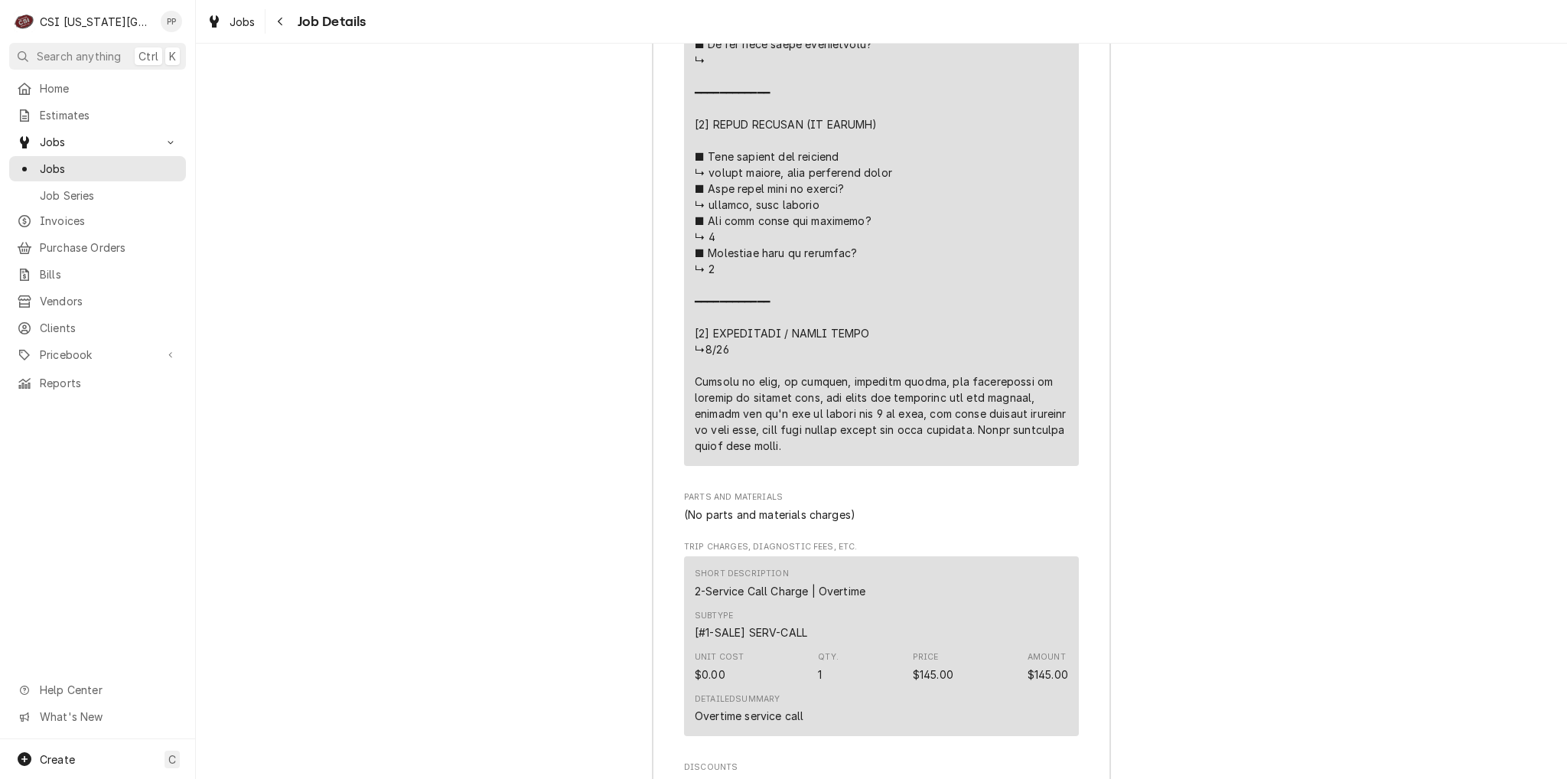
drag, startPoint x: 761, startPoint y: 463, endPoint x: 696, endPoint y: 396, distance: 93.1
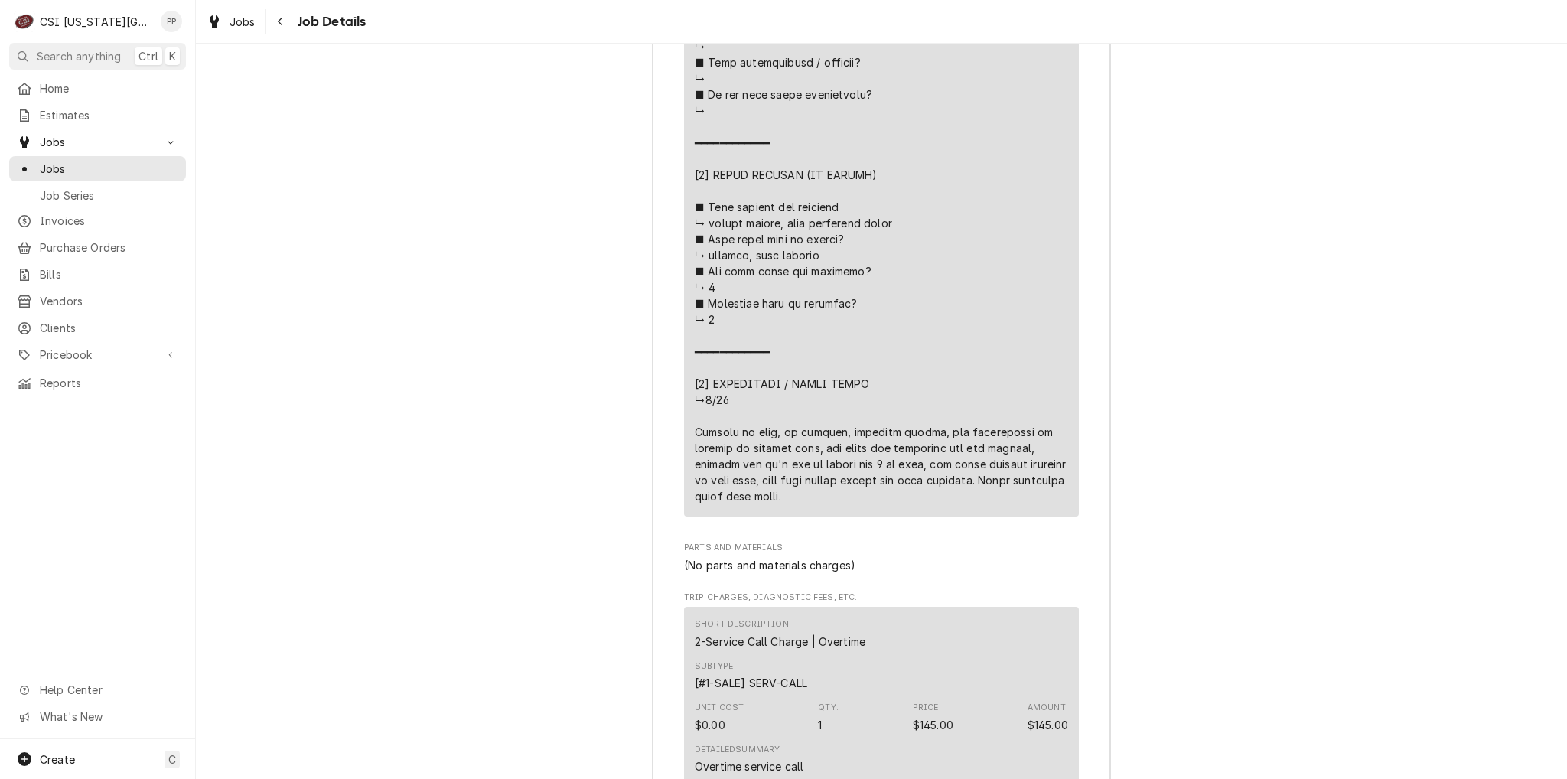
scroll to position [3722, 0]
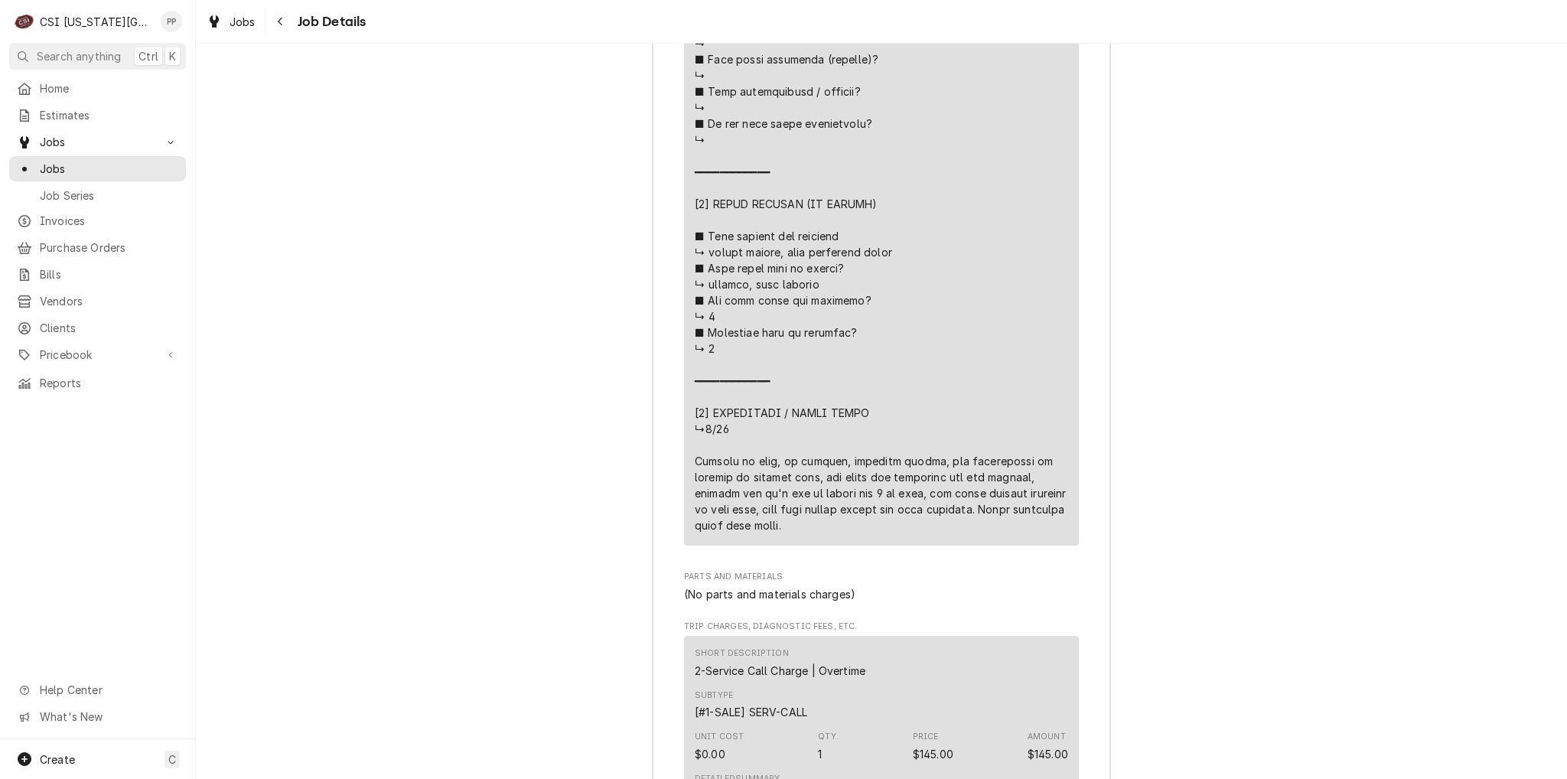
drag, startPoint x: 691, startPoint y: 474, endPoint x: 771, endPoint y: 530, distance: 97.8
drag, startPoint x: 778, startPoint y: 476, endPoint x: 845, endPoint y: 468, distance: 67.1
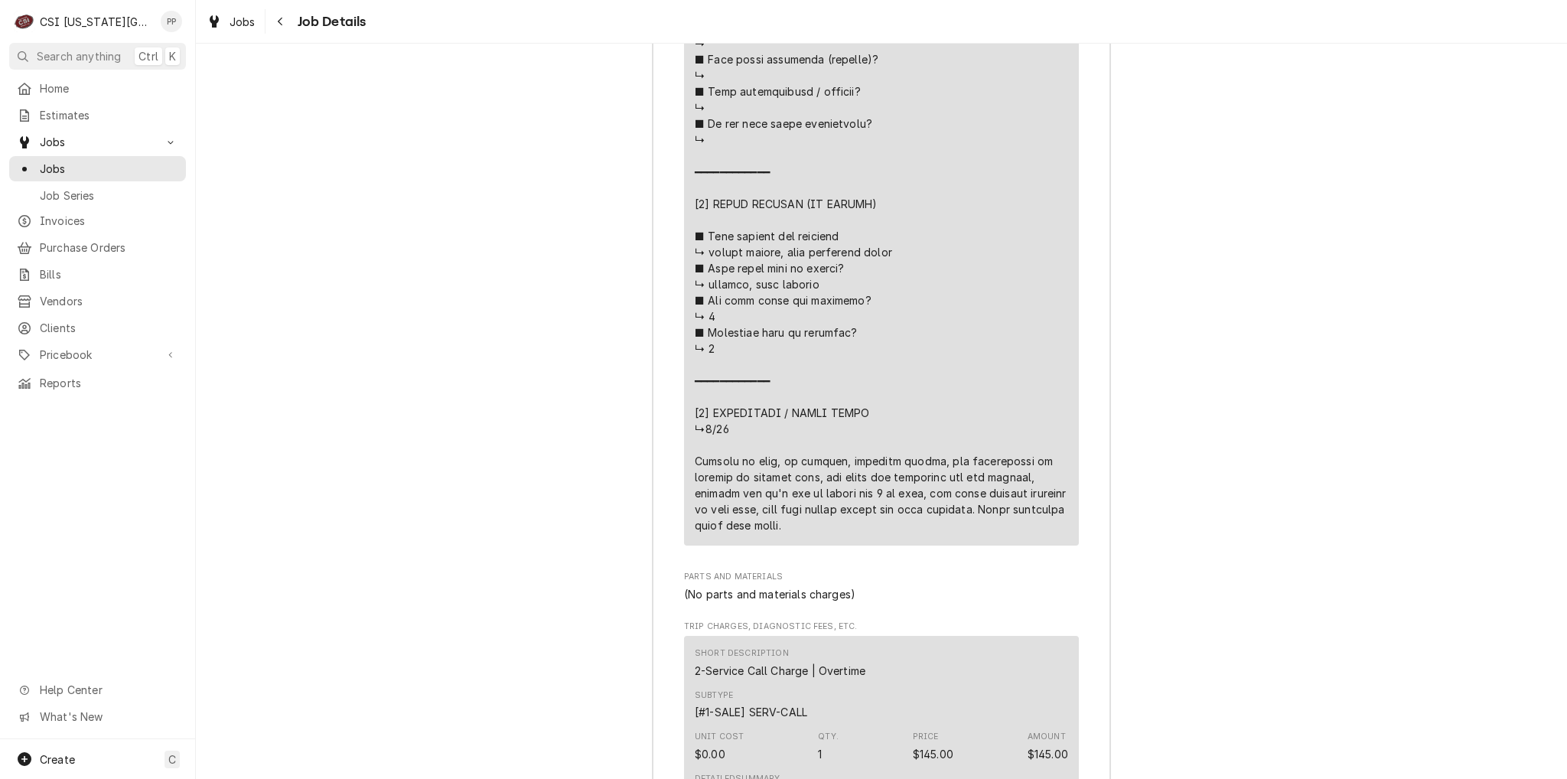
drag, startPoint x: 843, startPoint y: 470, endPoint x: 920, endPoint y: 464, distance: 77.5
drag, startPoint x: 949, startPoint y: 469, endPoint x: 966, endPoint y: 468, distance: 16.9
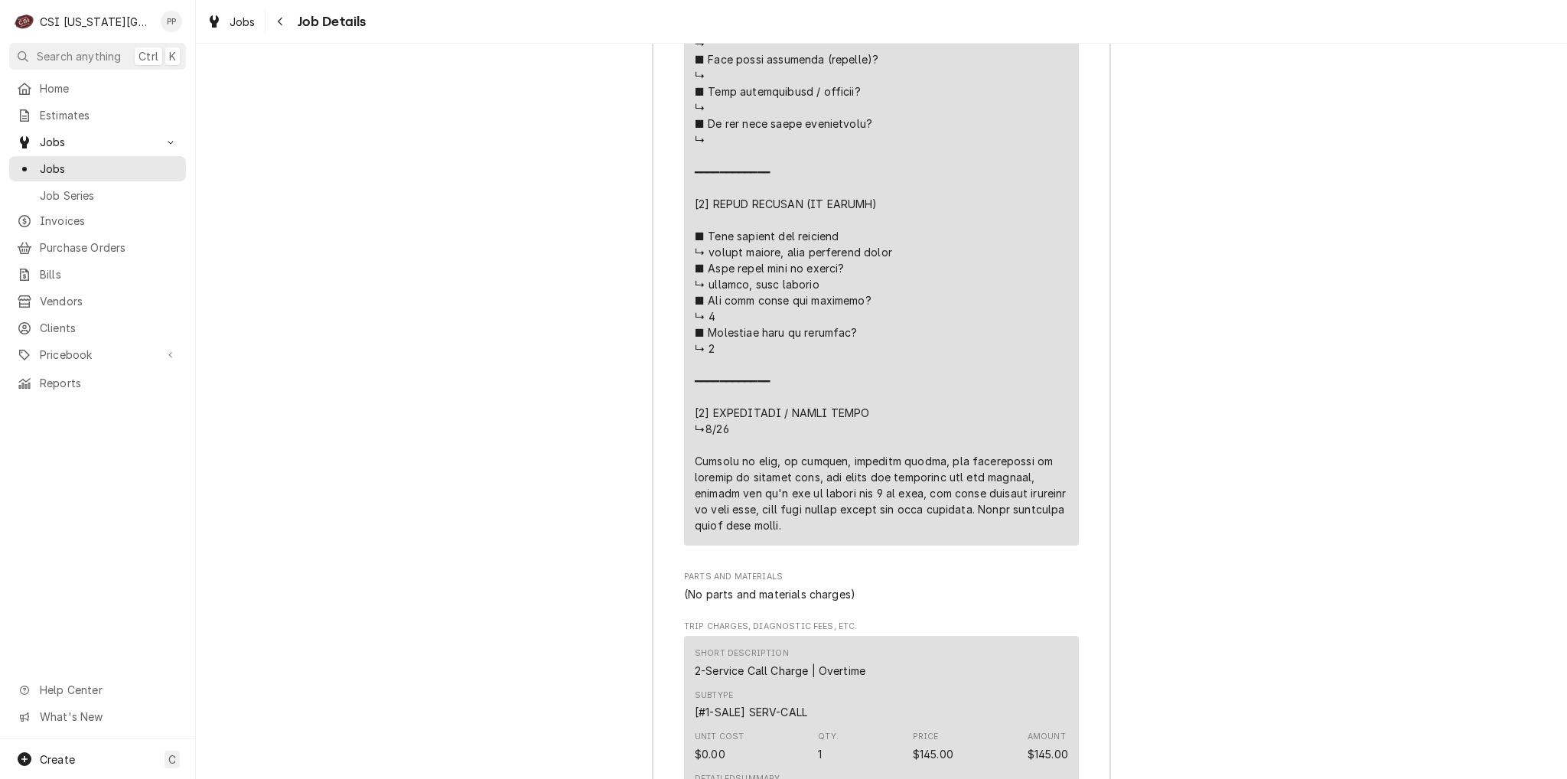
drag, startPoint x: 810, startPoint y: 489, endPoint x: 997, endPoint y: 485, distance: 187.5
drag, startPoint x: 1001, startPoint y: 485, endPoint x: 1059, endPoint y: 507, distance: 62.0
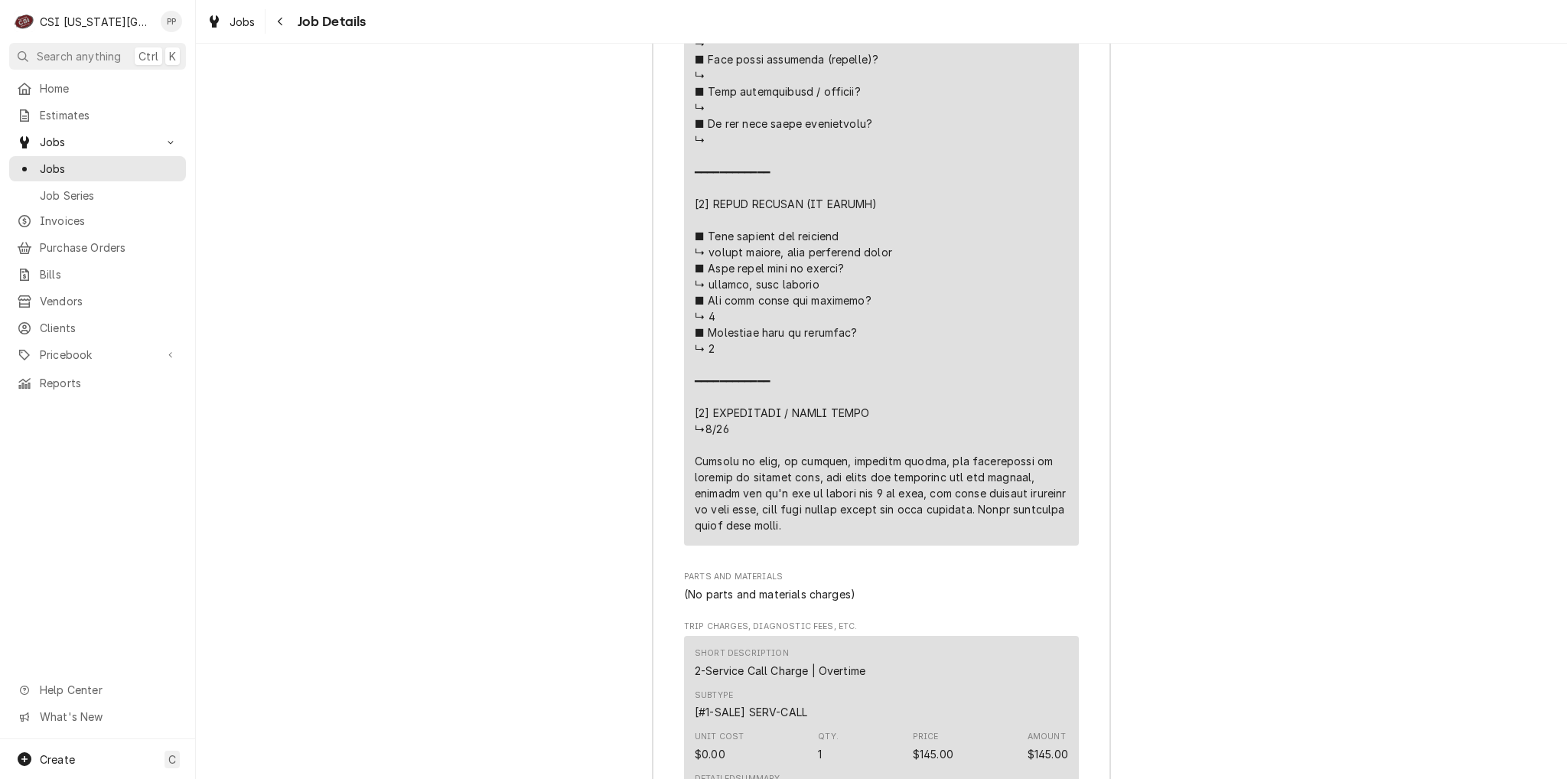
click at [1077, 505] on div "Roopairs Job ID JOB-31428 Service Type Job | Service Call Job Type Service Tota…" at bounding box center [882, 24] width 458 height 2839
drag, startPoint x: 702, startPoint y: 509, endPoint x: 1016, endPoint y: 546, distance: 316.6
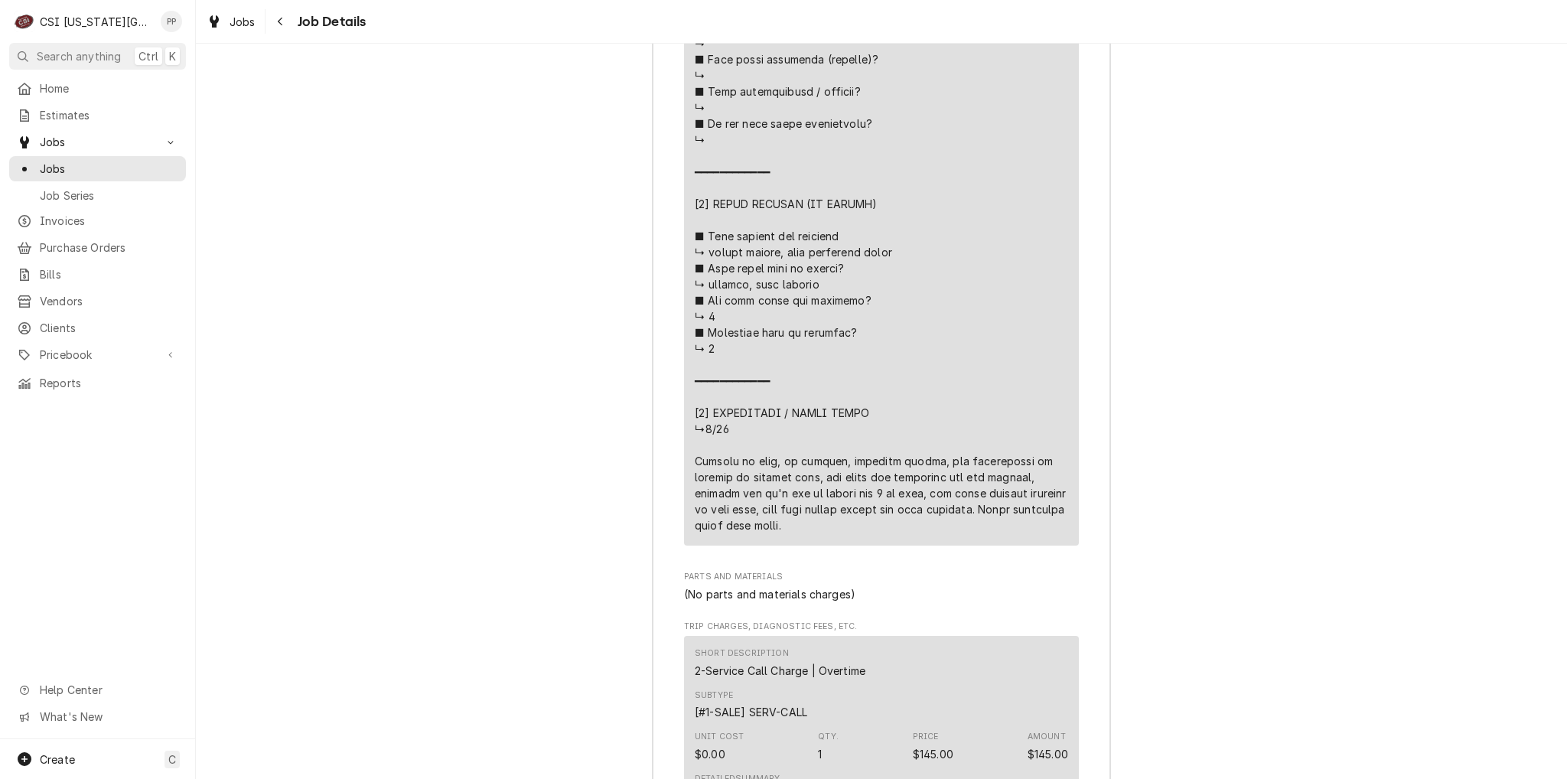
drag, startPoint x: 753, startPoint y: 549, endPoint x: 751, endPoint y: 536, distance: 12.3
drag, startPoint x: 719, startPoint y: 523, endPoint x: 844, endPoint y: 538, distance: 125.6
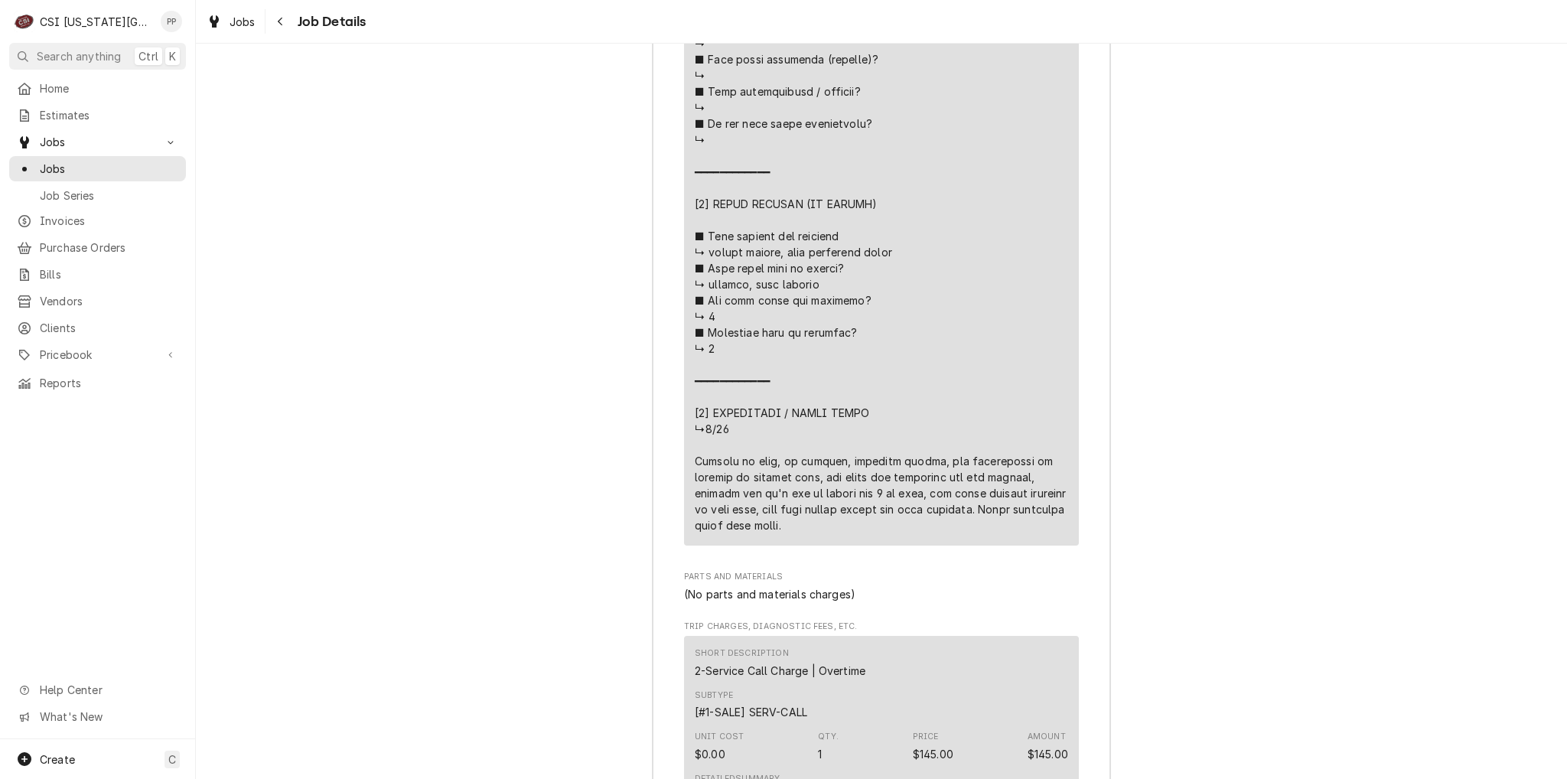
drag, startPoint x: 943, startPoint y: 521, endPoint x: 1037, endPoint y: 543, distance: 96.7
drag, startPoint x: 763, startPoint y: 542, endPoint x: 676, endPoint y: 473, distance: 111.0
click at [676, 473] on div "Roopairs Job ID JOB-31428 Service Type Job | Service Call Job Type Service Tota…" at bounding box center [882, 24] width 458 height 2839
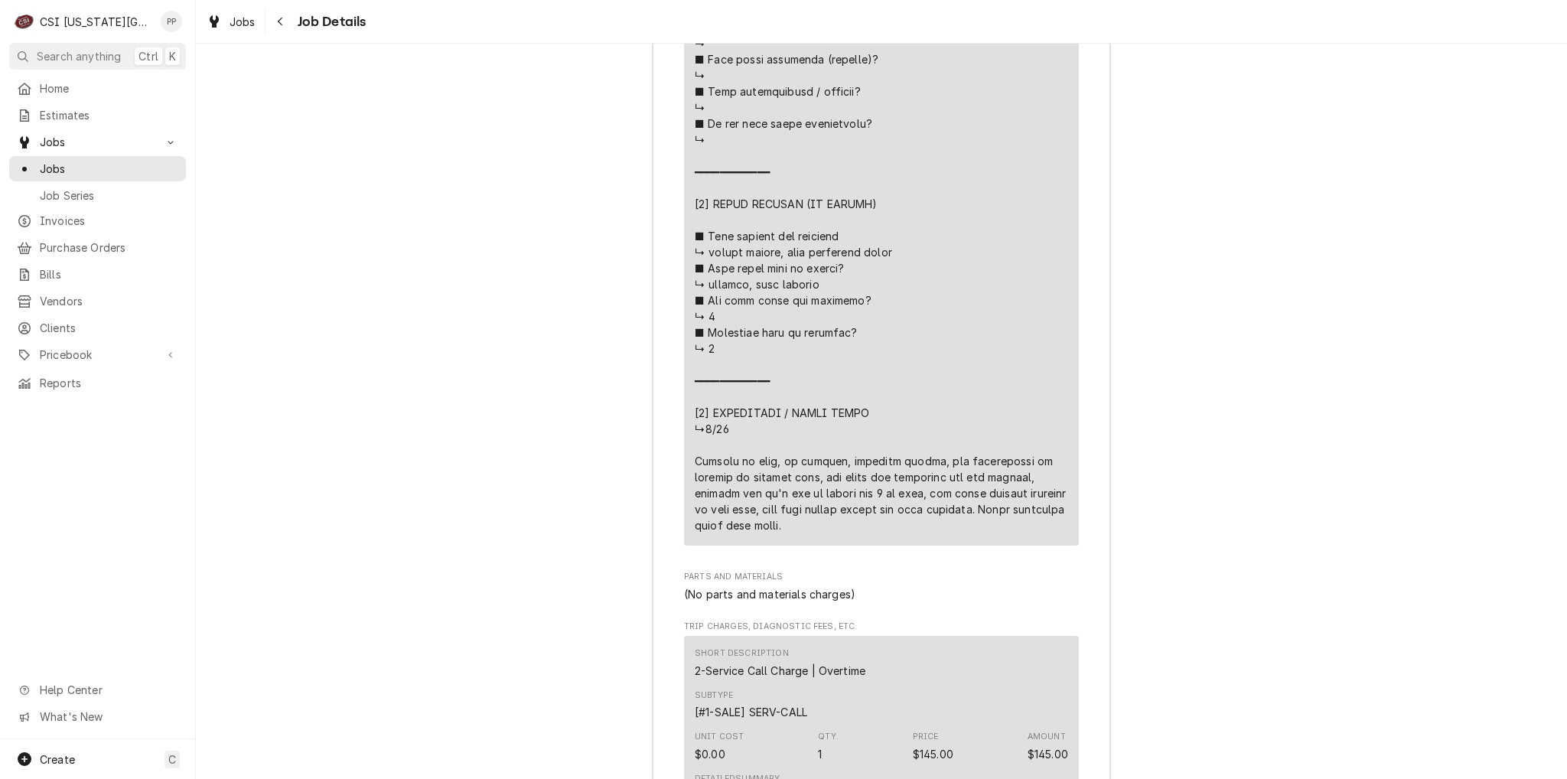
drag, startPoint x: 765, startPoint y: 538, endPoint x: 689, endPoint y: 472, distance: 100.9
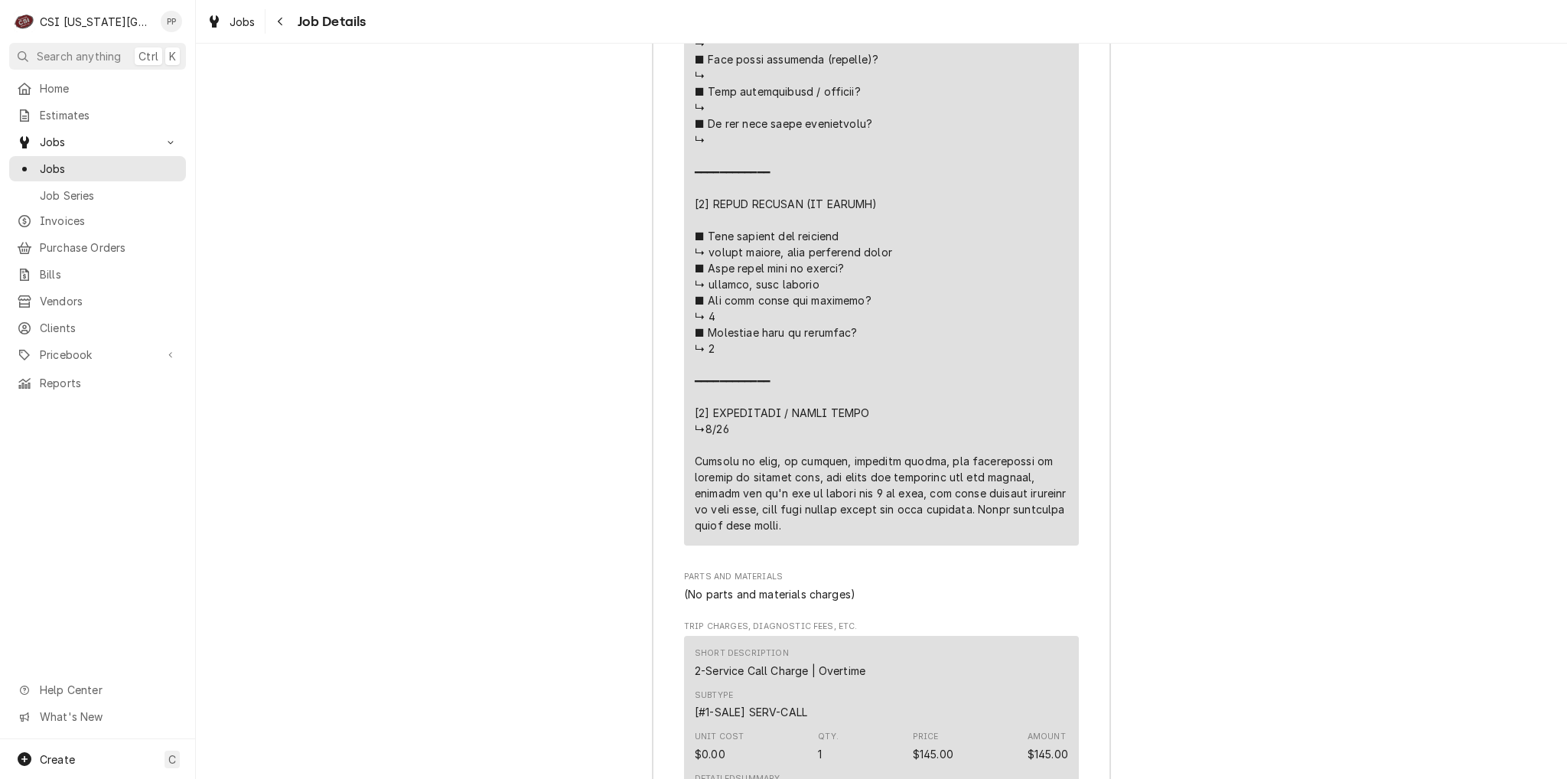
drag, startPoint x: 689, startPoint y: 472, endPoint x: 759, endPoint y: 536, distance: 95.3
drag, startPoint x: 762, startPoint y: 539, endPoint x: 686, endPoint y: 470, distance: 102.9
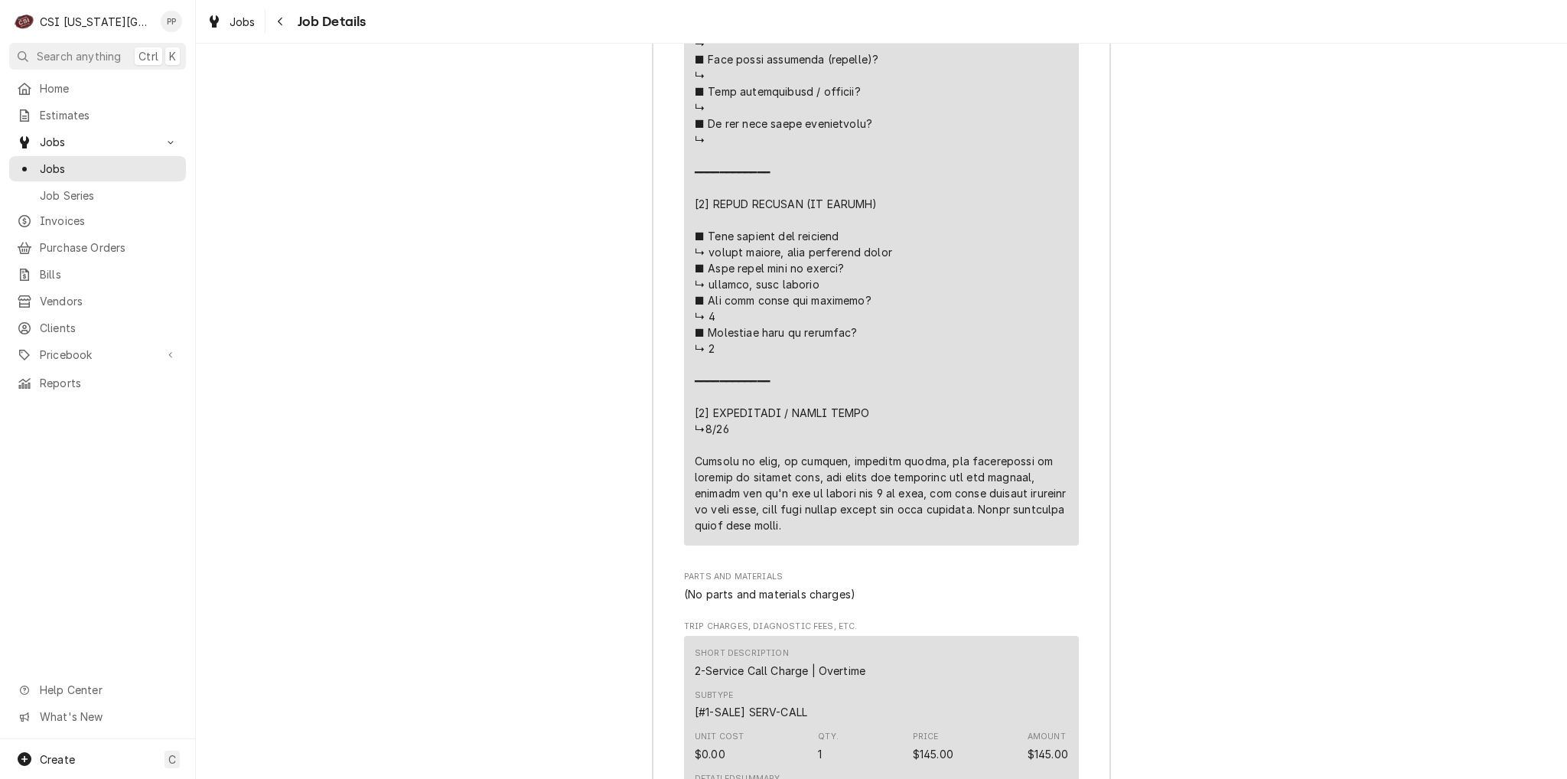
drag, startPoint x: 719, startPoint y: 488, endPoint x: 769, endPoint y: 553, distance: 81.9
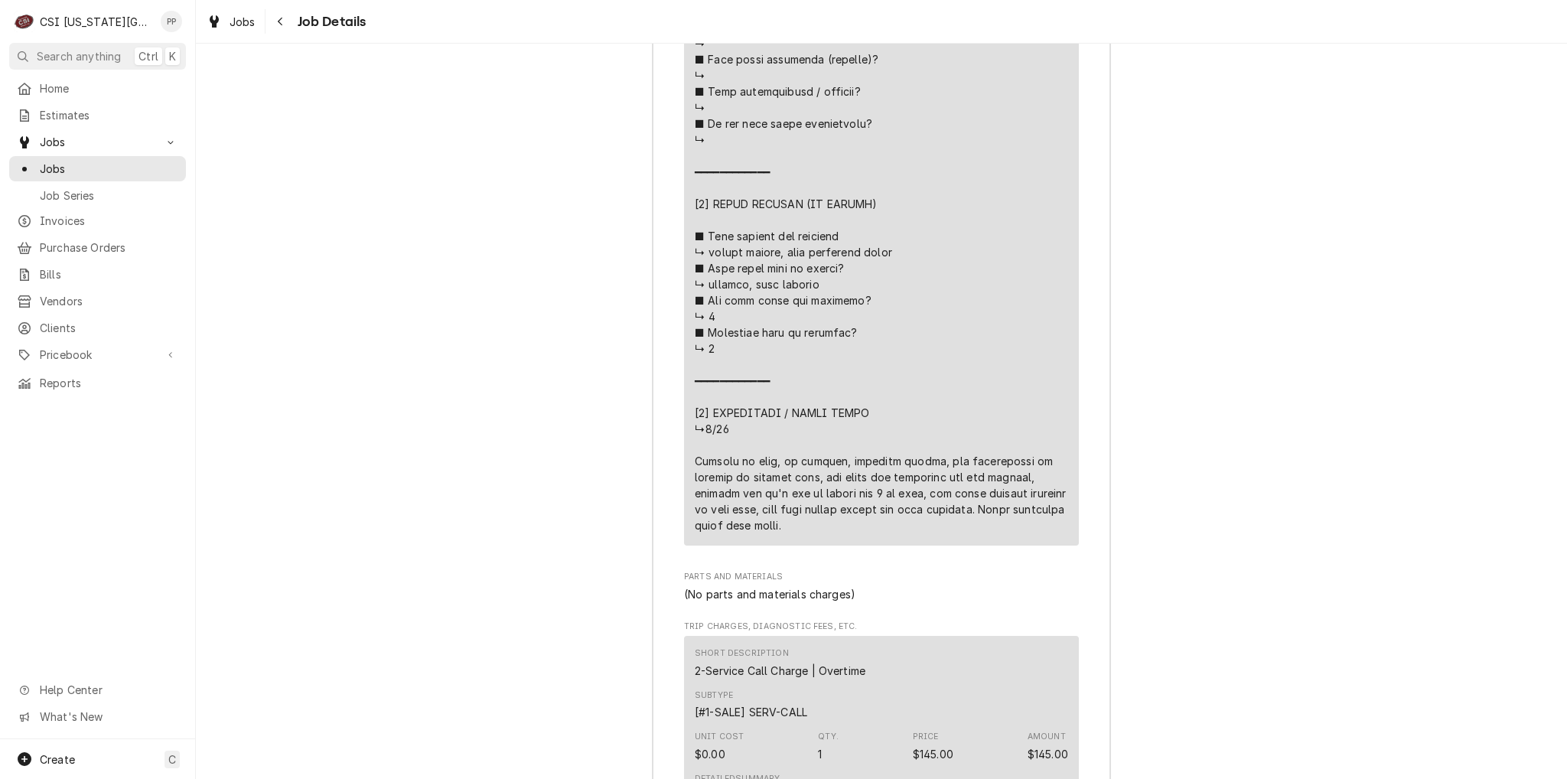
drag, startPoint x: 762, startPoint y: 549, endPoint x: 677, endPoint y: 463, distance: 120.7
drag, startPoint x: 692, startPoint y: 475, endPoint x: 754, endPoint y: 542, distance: 92.0
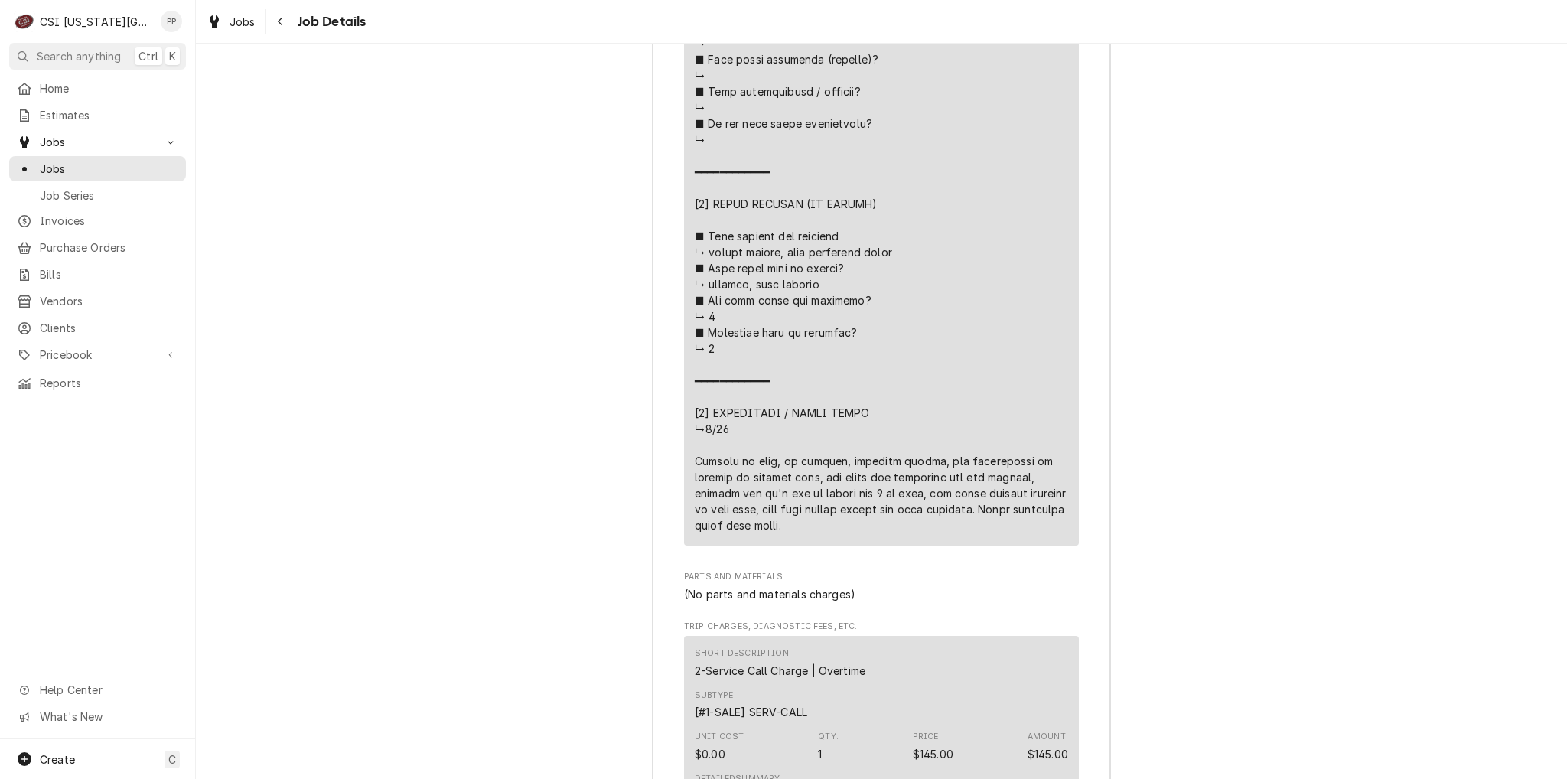
drag, startPoint x: 754, startPoint y: 542, endPoint x: 688, endPoint y: 475, distance: 94.7
drag, startPoint x: 689, startPoint y: 475, endPoint x: 741, endPoint y: 547, distance: 88.3
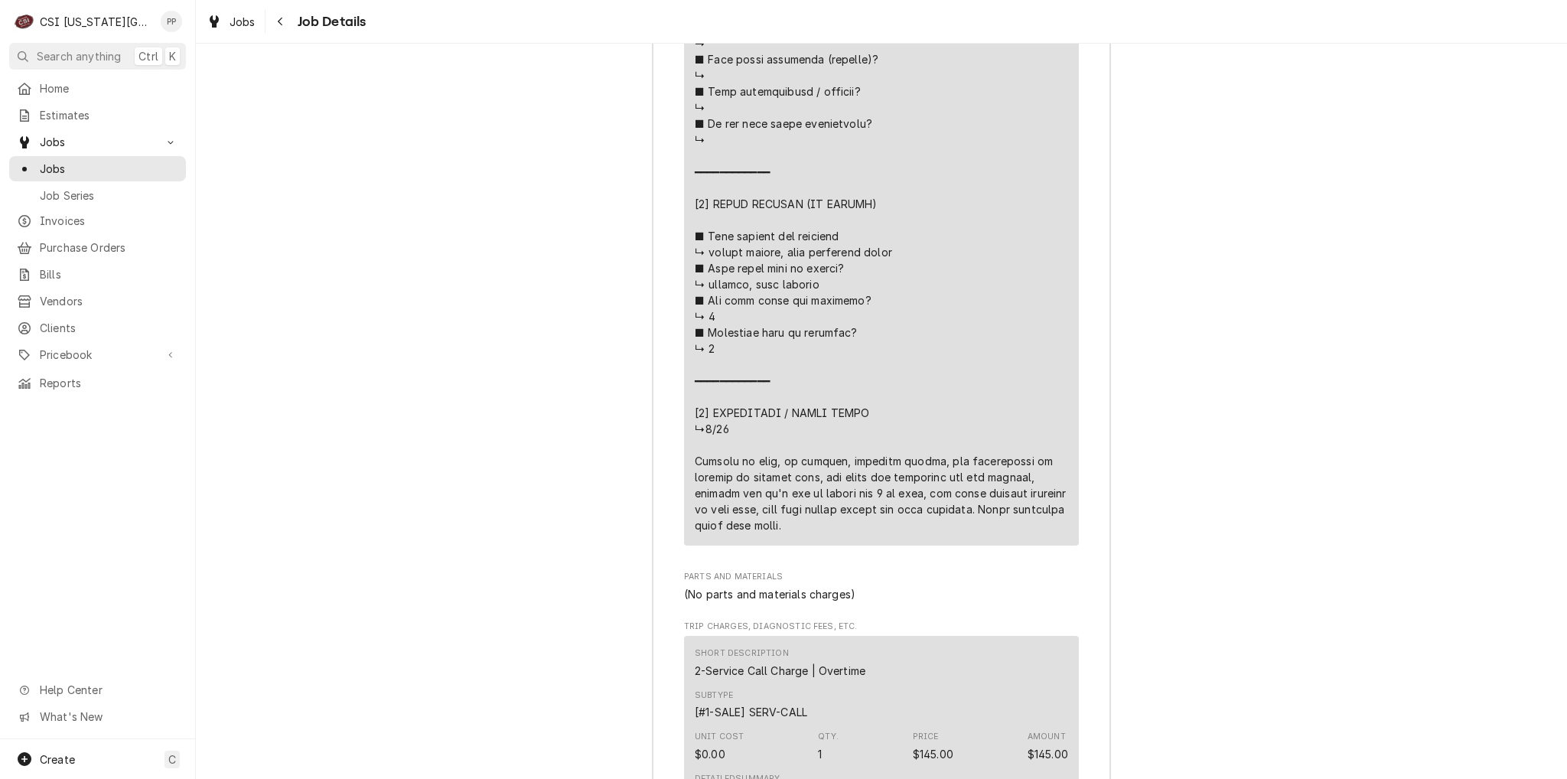
drag, startPoint x: 747, startPoint y: 546, endPoint x: 686, endPoint y: 469, distance: 97.5
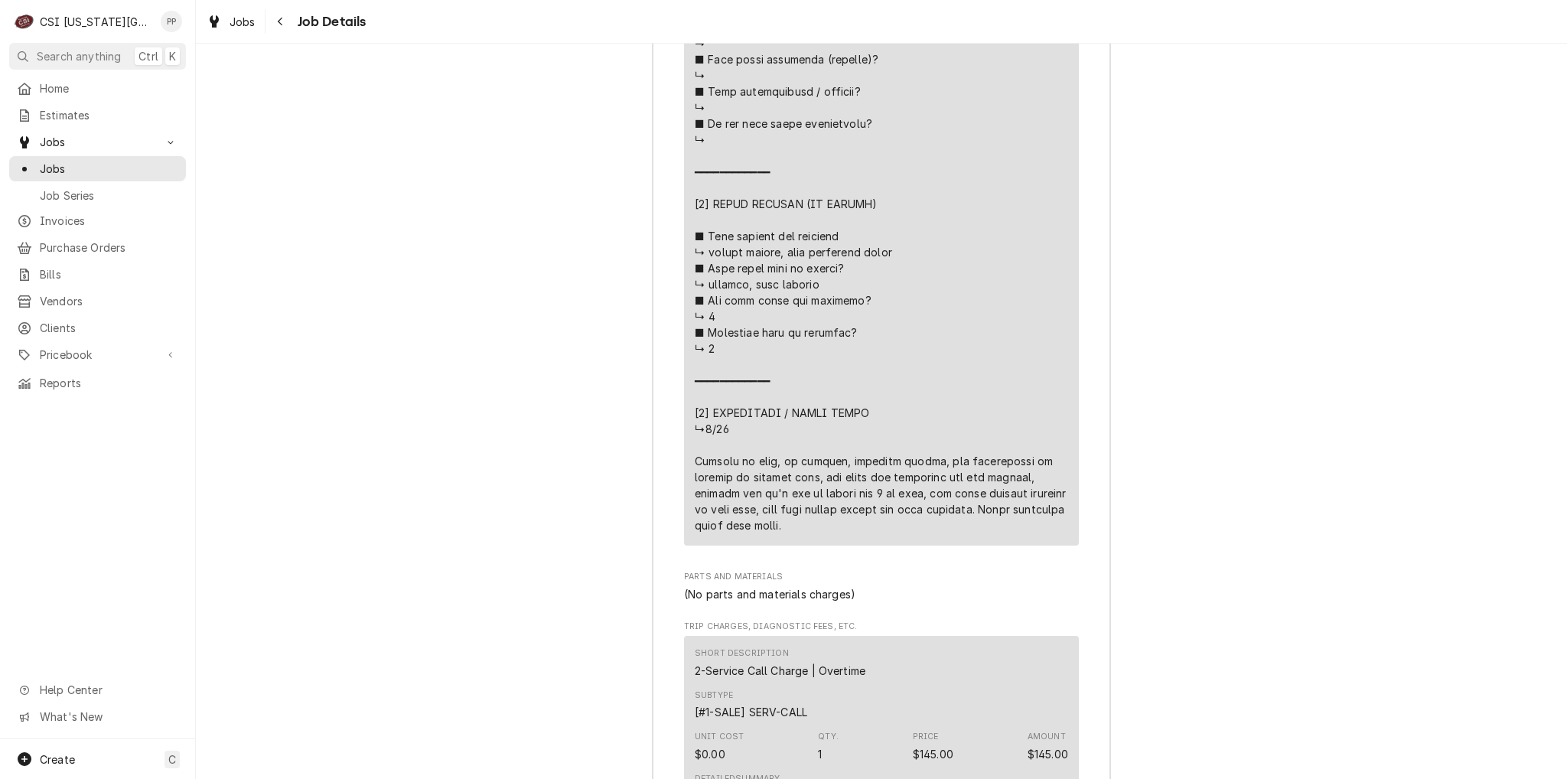
drag, startPoint x: 689, startPoint y: 471, endPoint x: 752, endPoint y: 536, distance: 90.4
drag, startPoint x: 753, startPoint y: 538, endPoint x: 683, endPoint y: 467, distance: 100.1
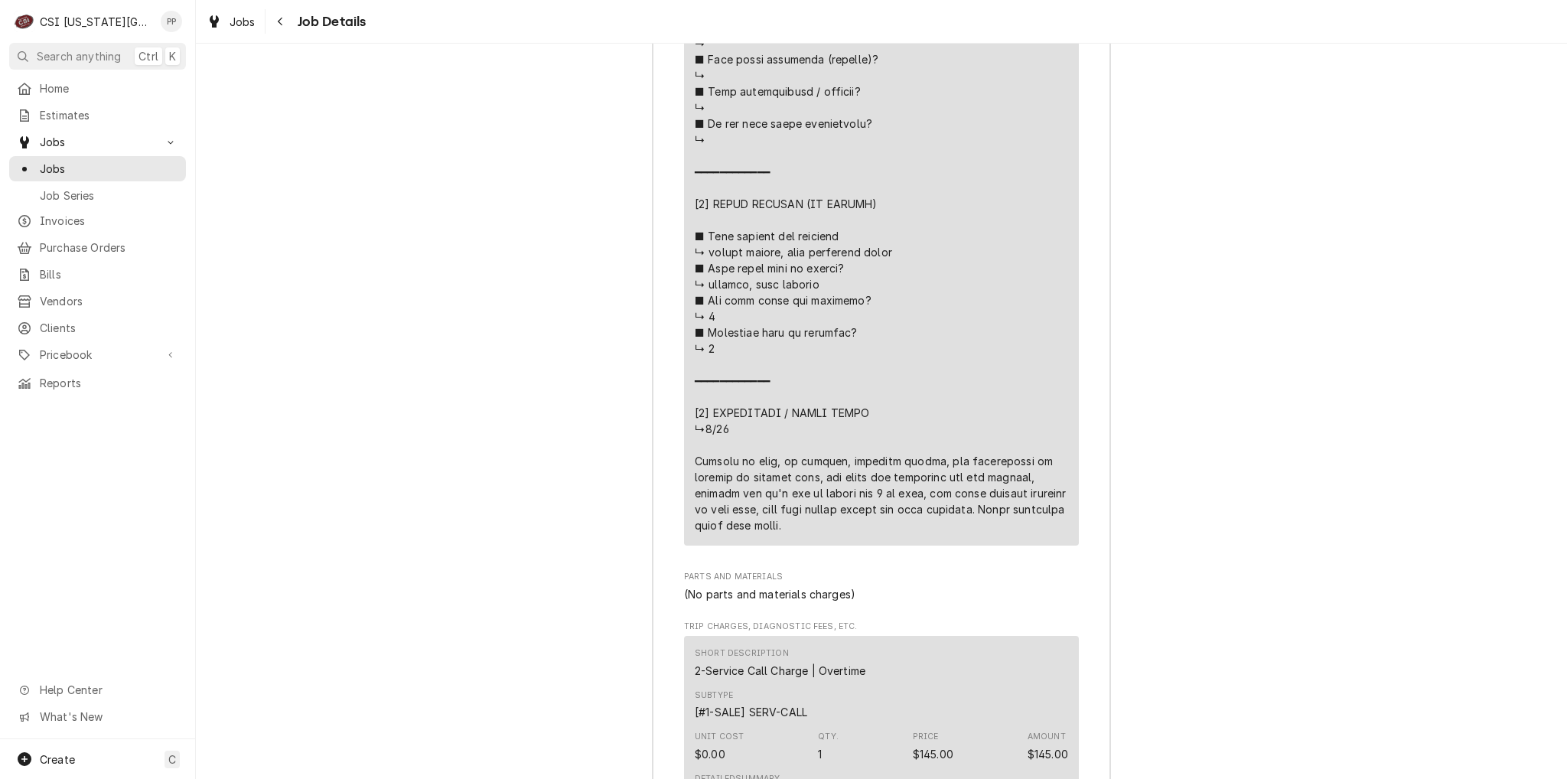
drag, startPoint x: 689, startPoint y: 473, endPoint x: 753, endPoint y: 531, distance: 86.7
drag, startPoint x: 747, startPoint y: 538, endPoint x: 686, endPoint y: 479, distance: 85.0
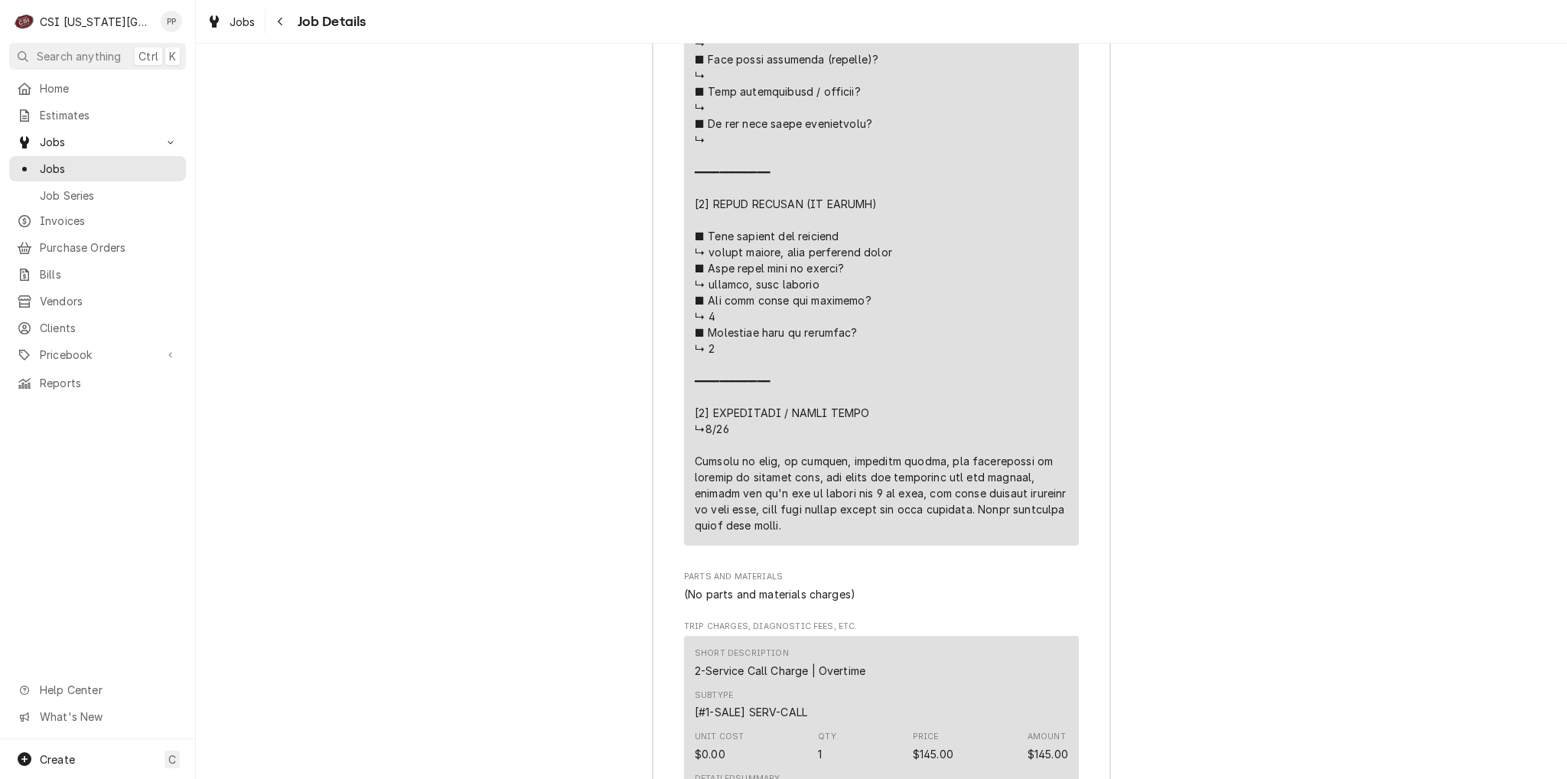
drag, startPoint x: 688, startPoint y: 478, endPoint x: 748, endPoint y: 543, distance: 88.3
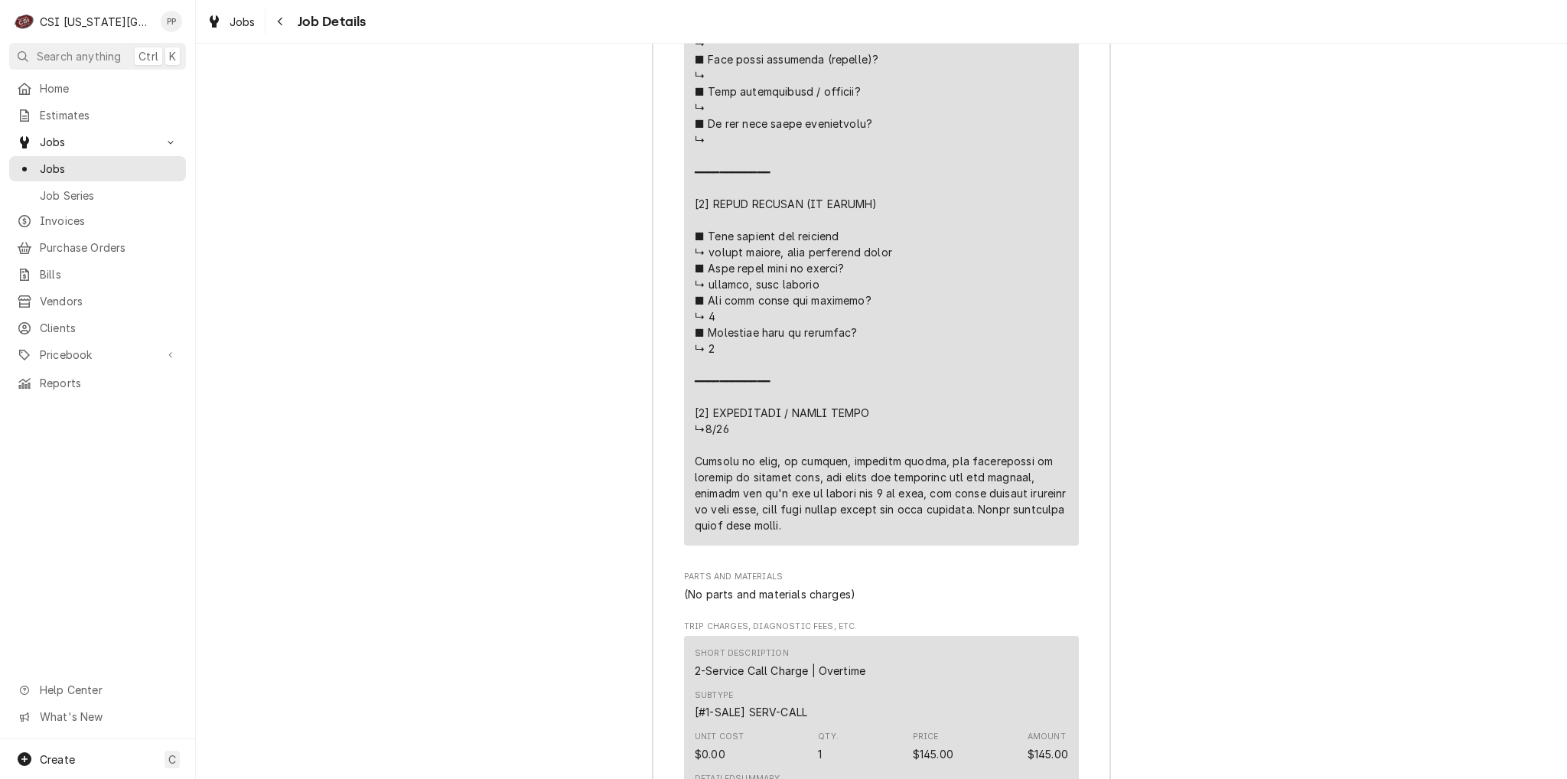
drag, startPoint x: 753, startPoint y: 539, endPoint x: 688, endPoint y: 472, distance: 93.6
drag, startPoint x: 688, startPoint y: 472, endPoint x: 765, endPoint y: 546, distance: 106.6
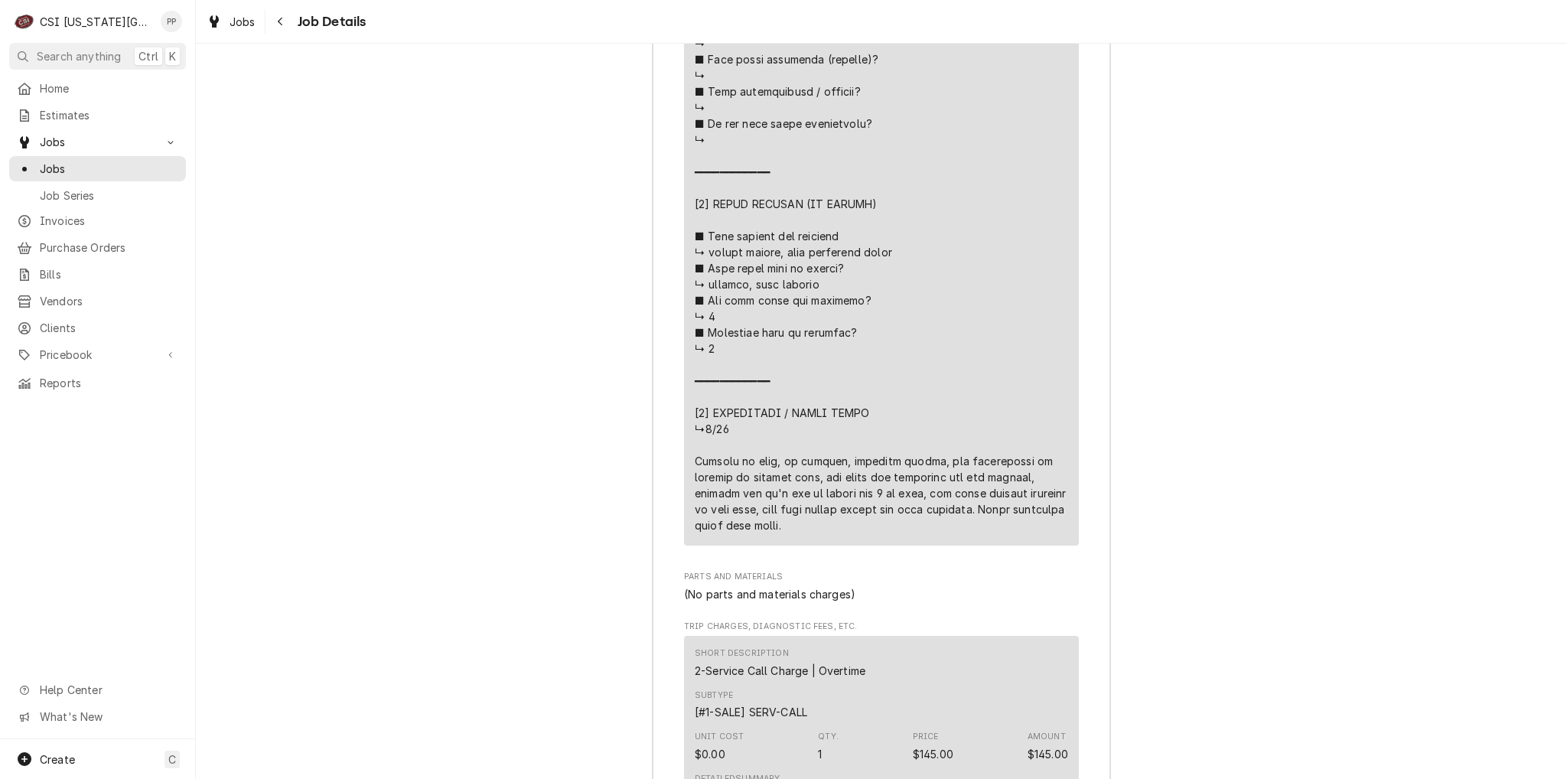
drag, startPoint x: 767, startPoint y: 546, endPoint x: 689, endPoint y: 475, distance: 104.5
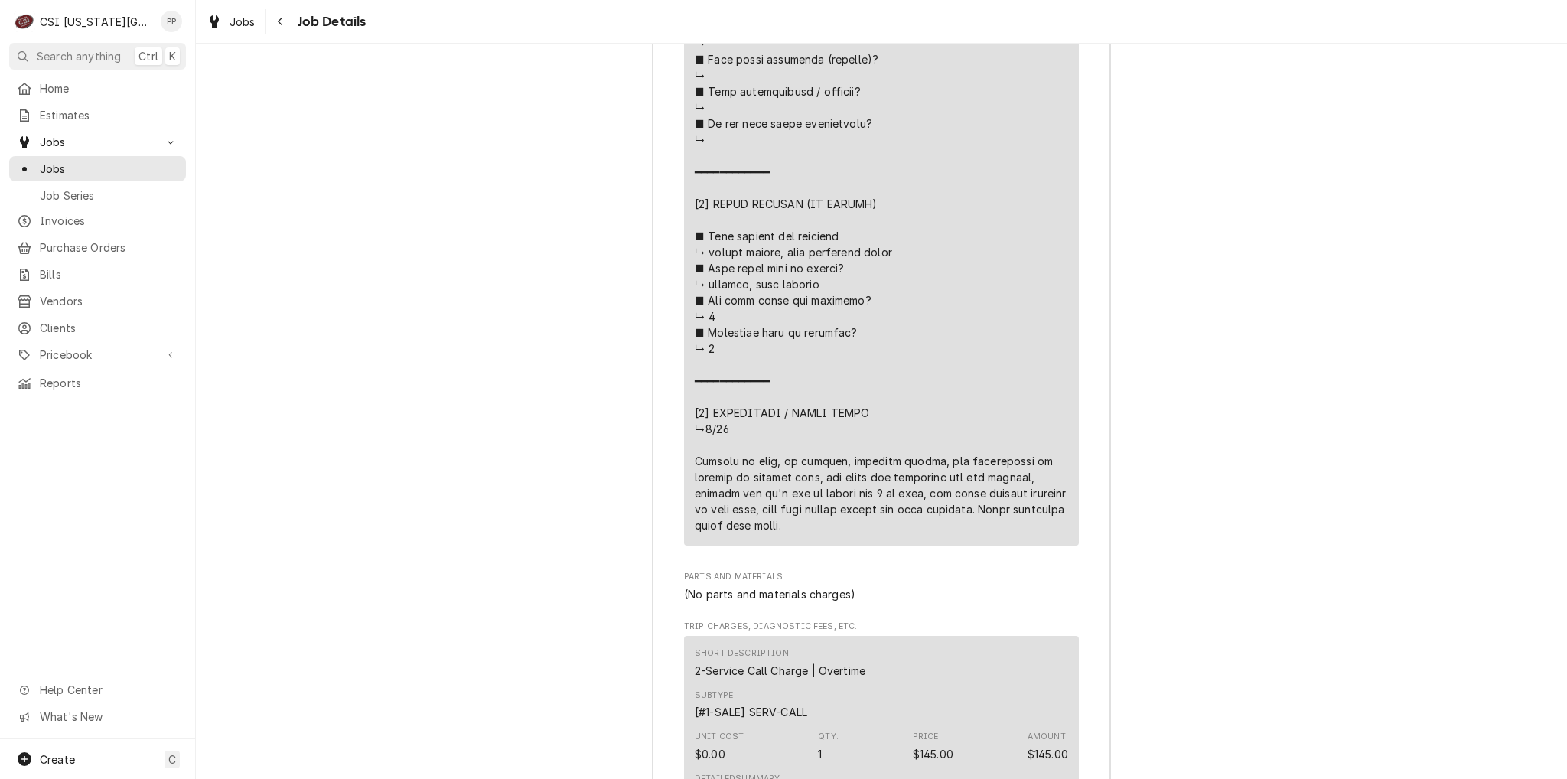
drag, startPoint x: 686, startPoint y: 464, endPoint x: 778, endPoint y: 537, distance: 118.2
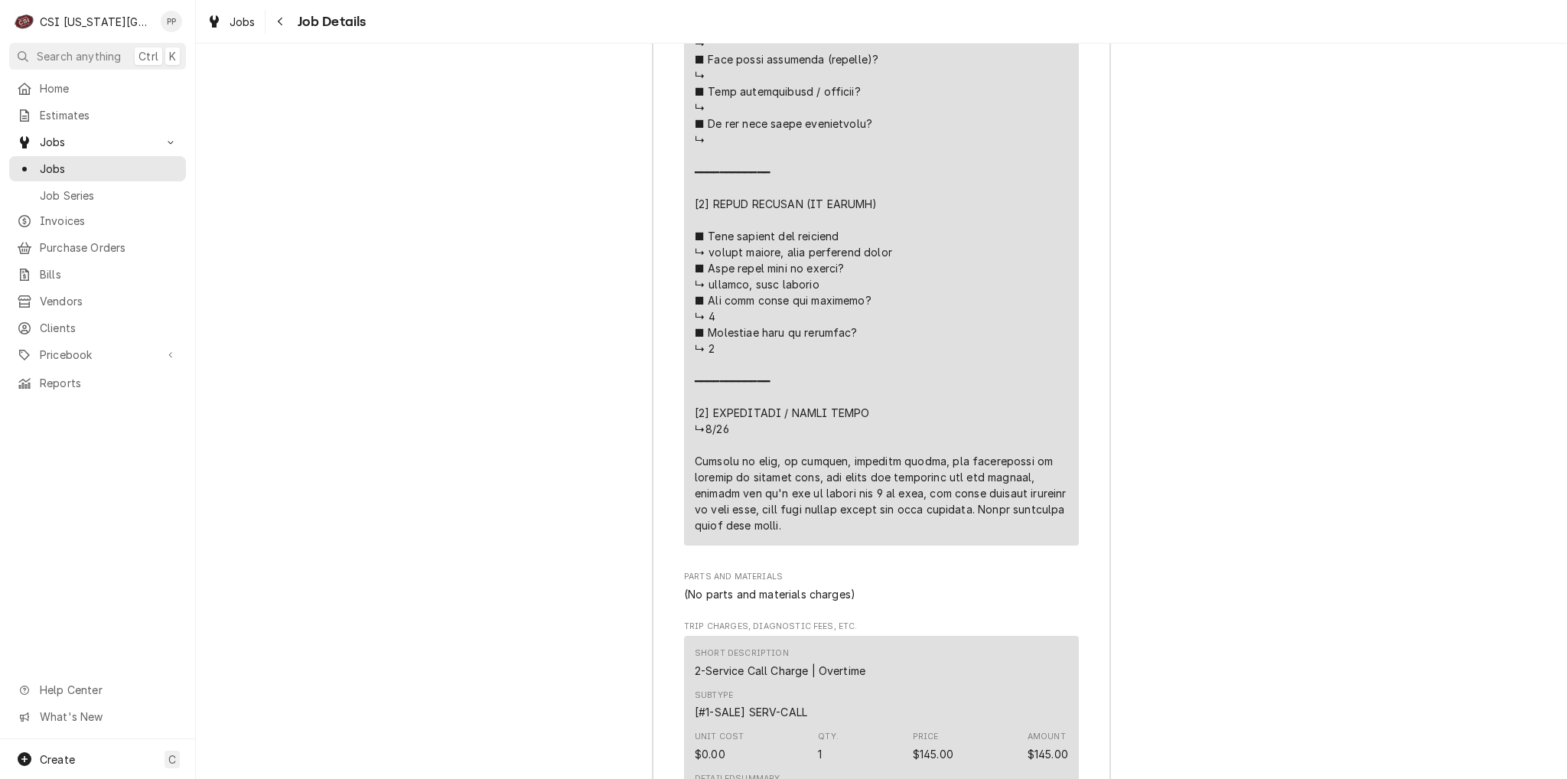
drag, startPoint x: 787, startPoint y: 542, endPoint x: 685, endPoint y: 475, distance: 121.6
drag, startPoint x: 686, startPoint y: 469, endPoint x: 763, endPoint y: 539, distance: 104.0
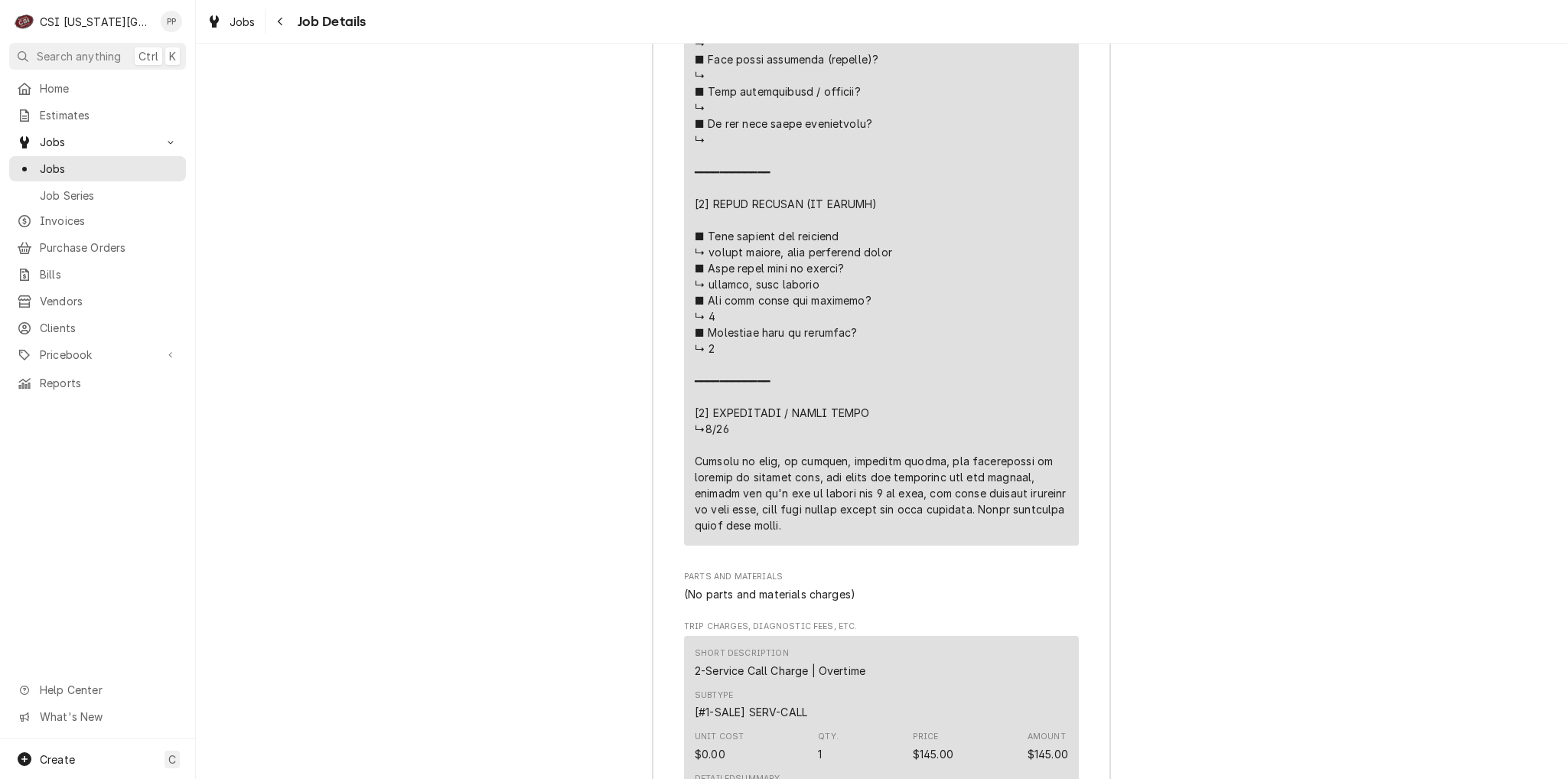
drag, startPoint x: 777, startPoint y: 549, endPoint x: 692, endPoint y: 475, distance: 112.3
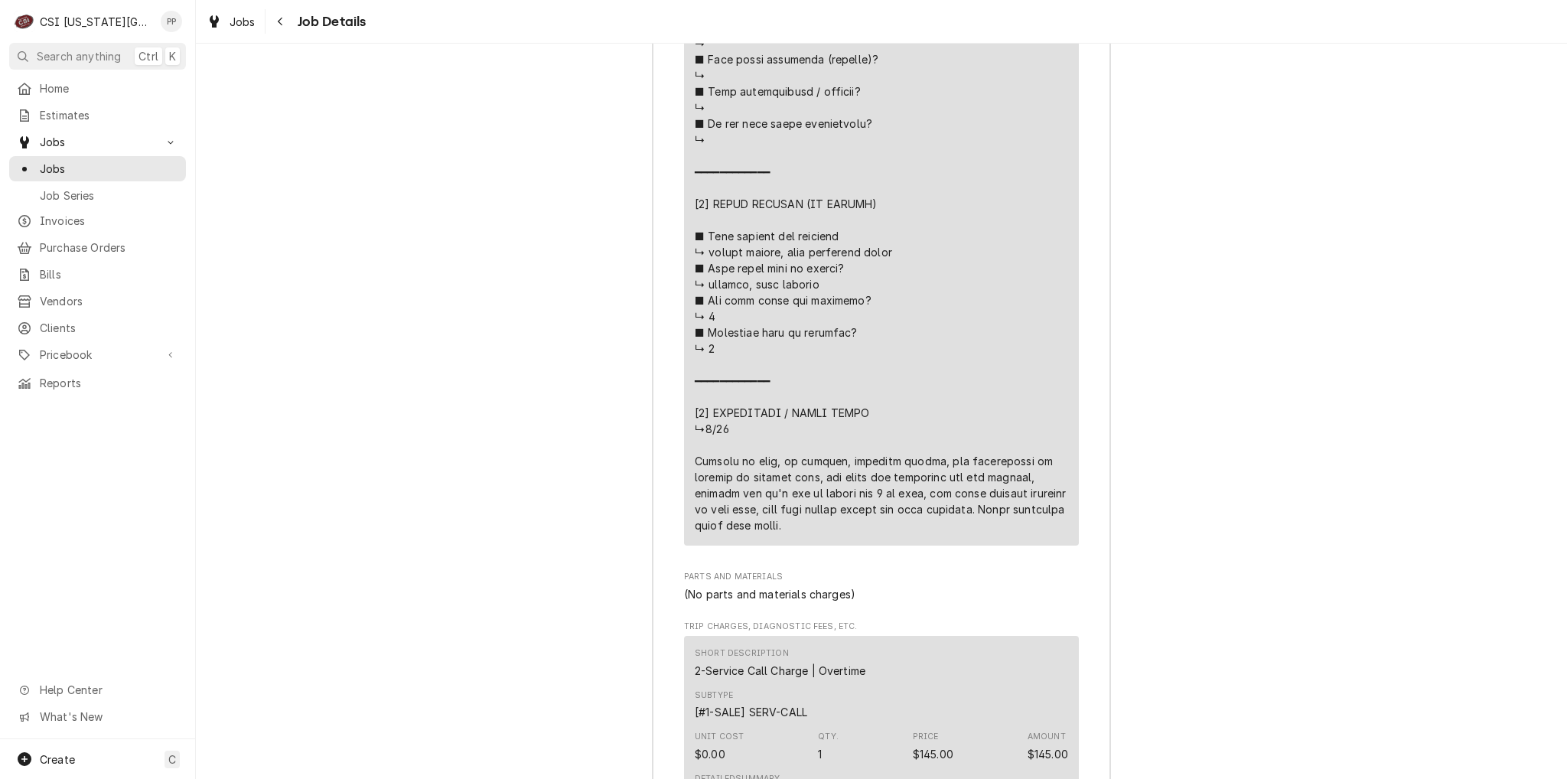
drag, startPoint x: 689, startPoint y: 471, endPoint x: 769, endPoint y: 537, distance: 103.3
drag, startPoint x: 769, startPoint y: 542, endPoint x: 691, endPoint y: 478, distance: 101.1
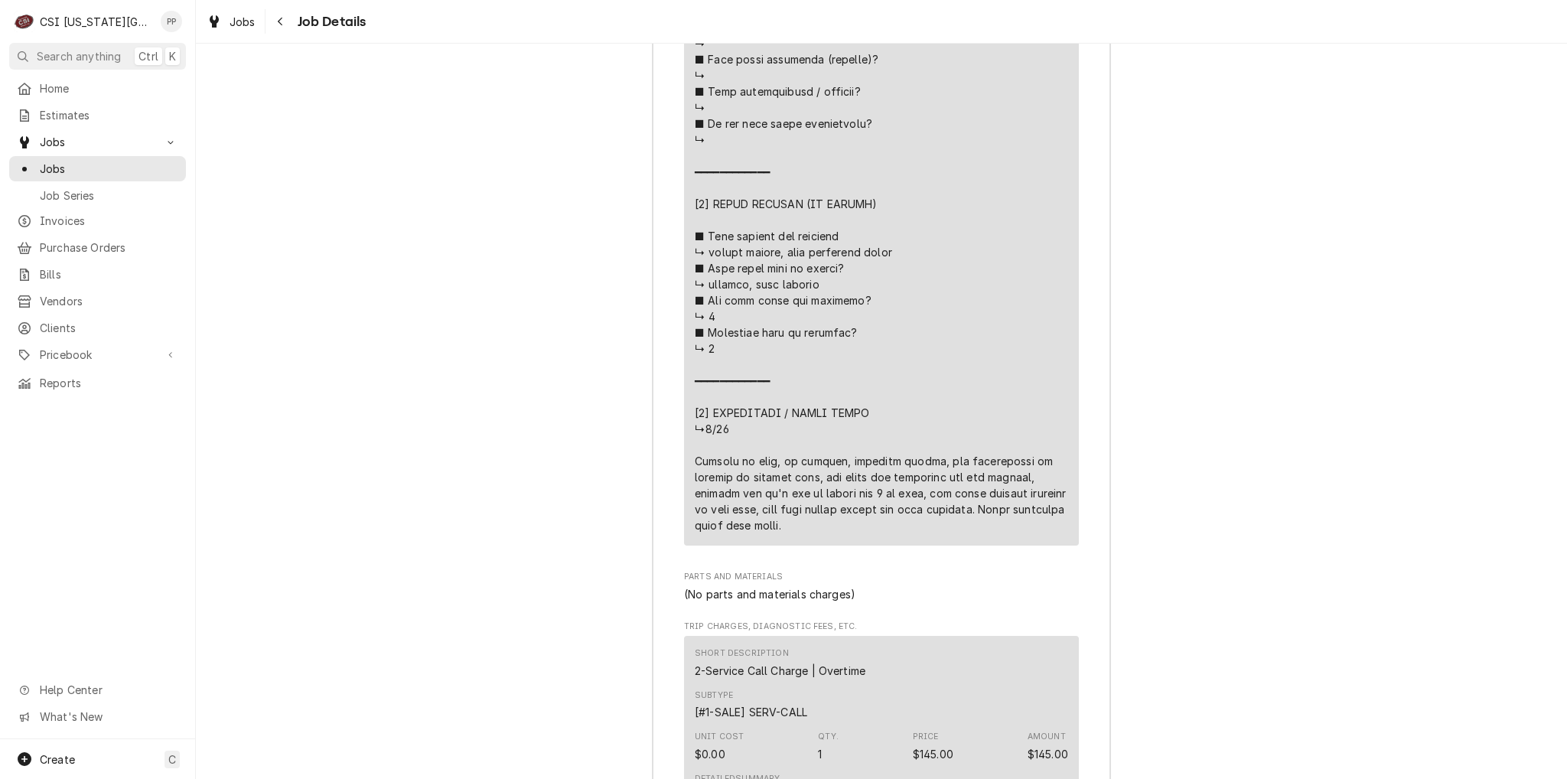
drag, startPoint x: 689, startPoint y: 477, endPoint x: 761, endPoint y: 546, distance: 99.6
drag, startPoint x: 764, startPoint y: 548, endPoint x: 686, endPoint y: 475, distance: 106.1
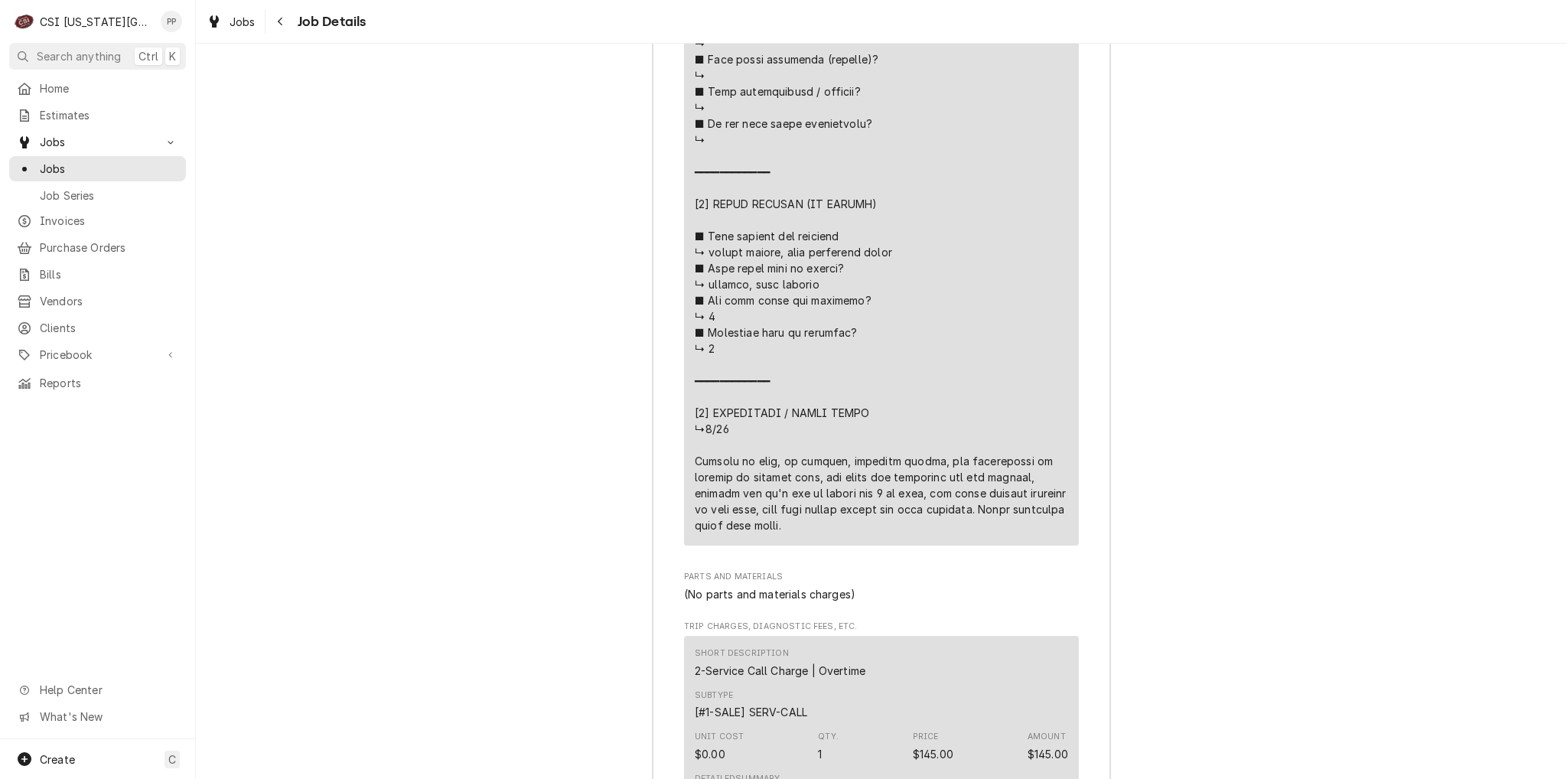
drag, startPoint x: 686, startPoint y: 469, endPoint x: 764, endPoint y: 549, distance: 110.9
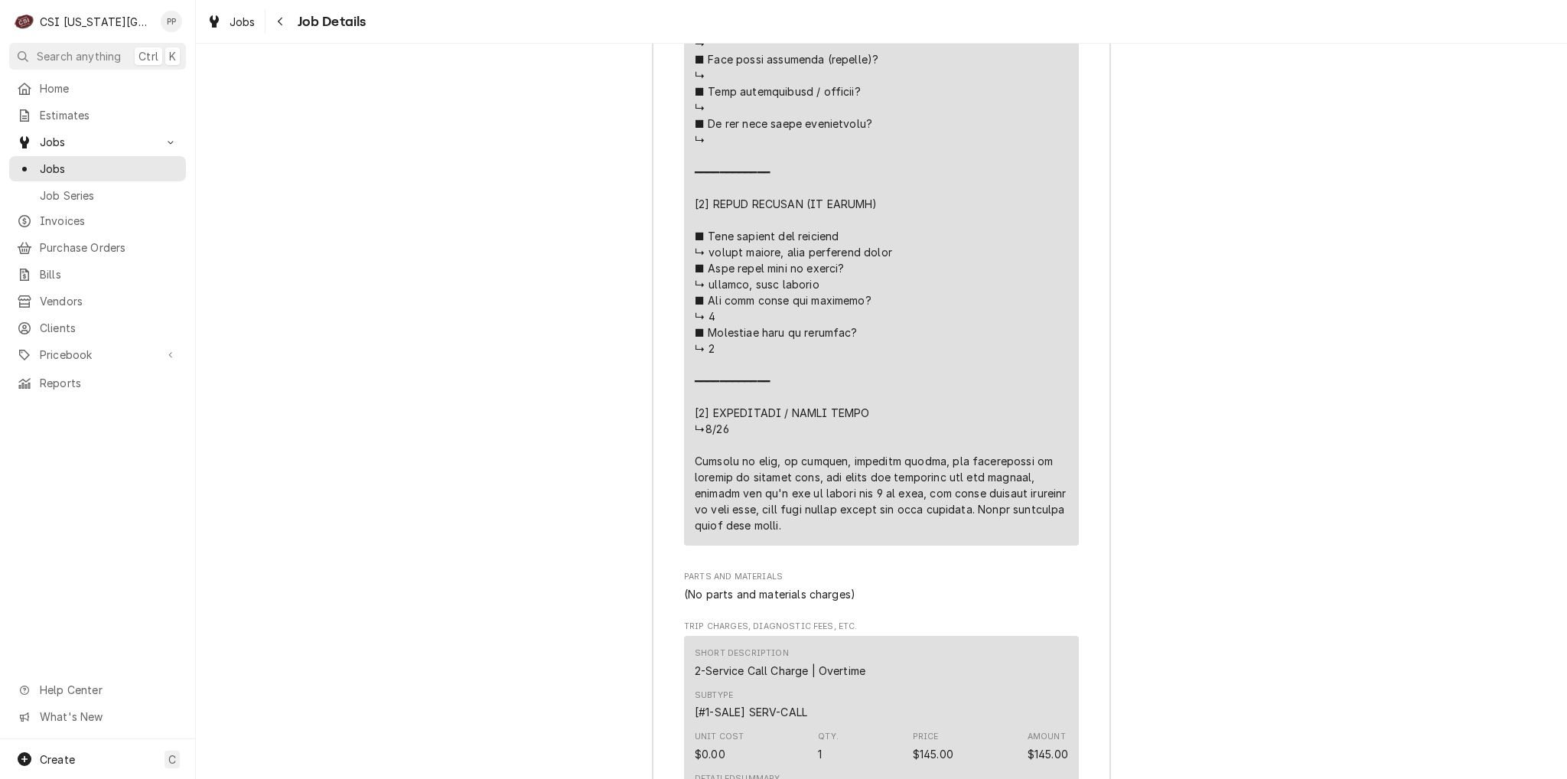
drag, startPoint x: 756, startPoint y: 537, endPoint x: 692, endPoint y: 484, distance: 83.2
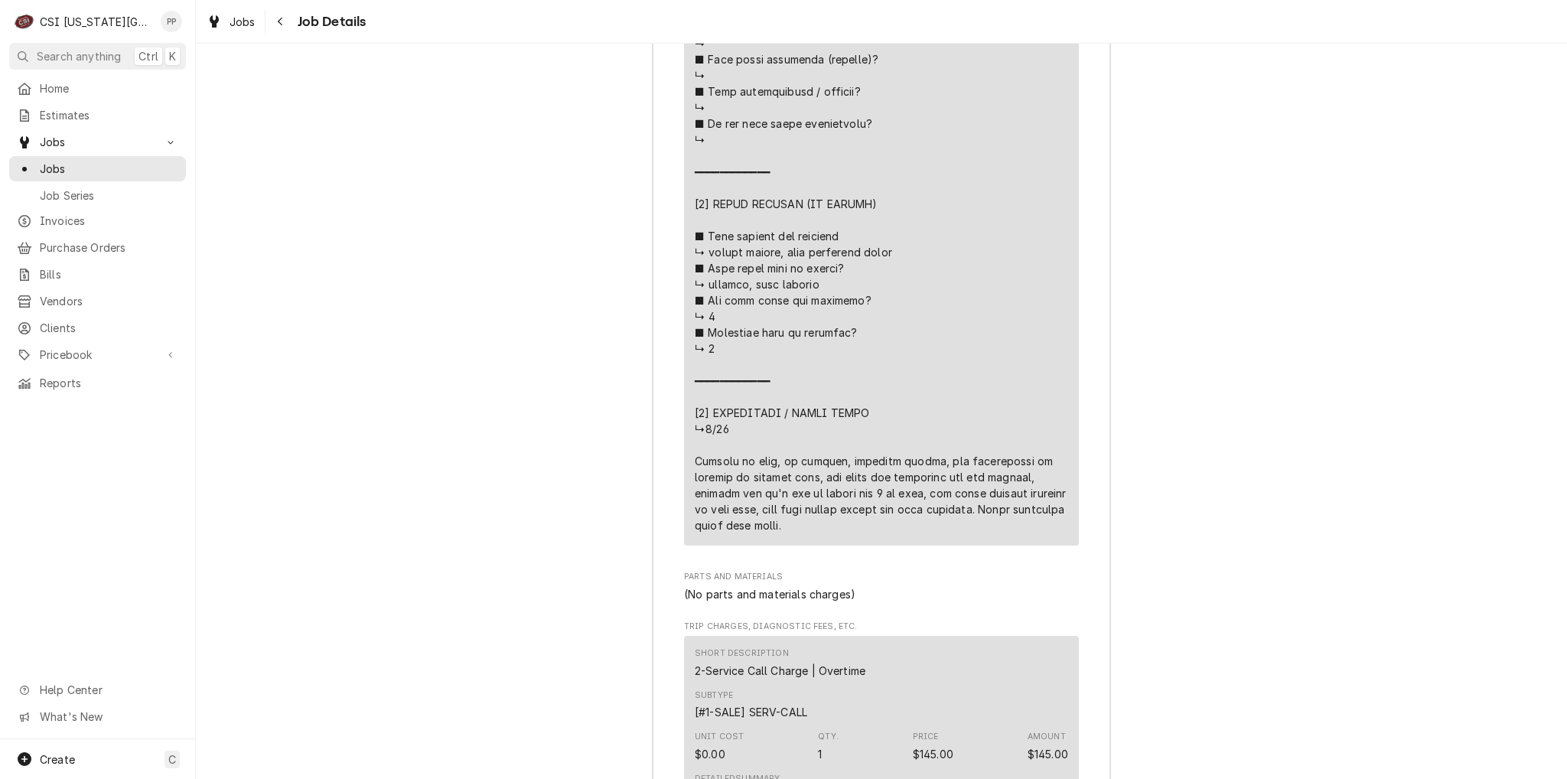
drag, startPoint x: 760, startPoint y: 542, endPoint x: 669, endPoint y: 472, distance: 115.1
click at [669, 472] on div "Roopairs Job ID JOB-31428 Service Type Job | Service Call Job Type Service Tota…" at bounding box center [882, 24] width 458 height 2839
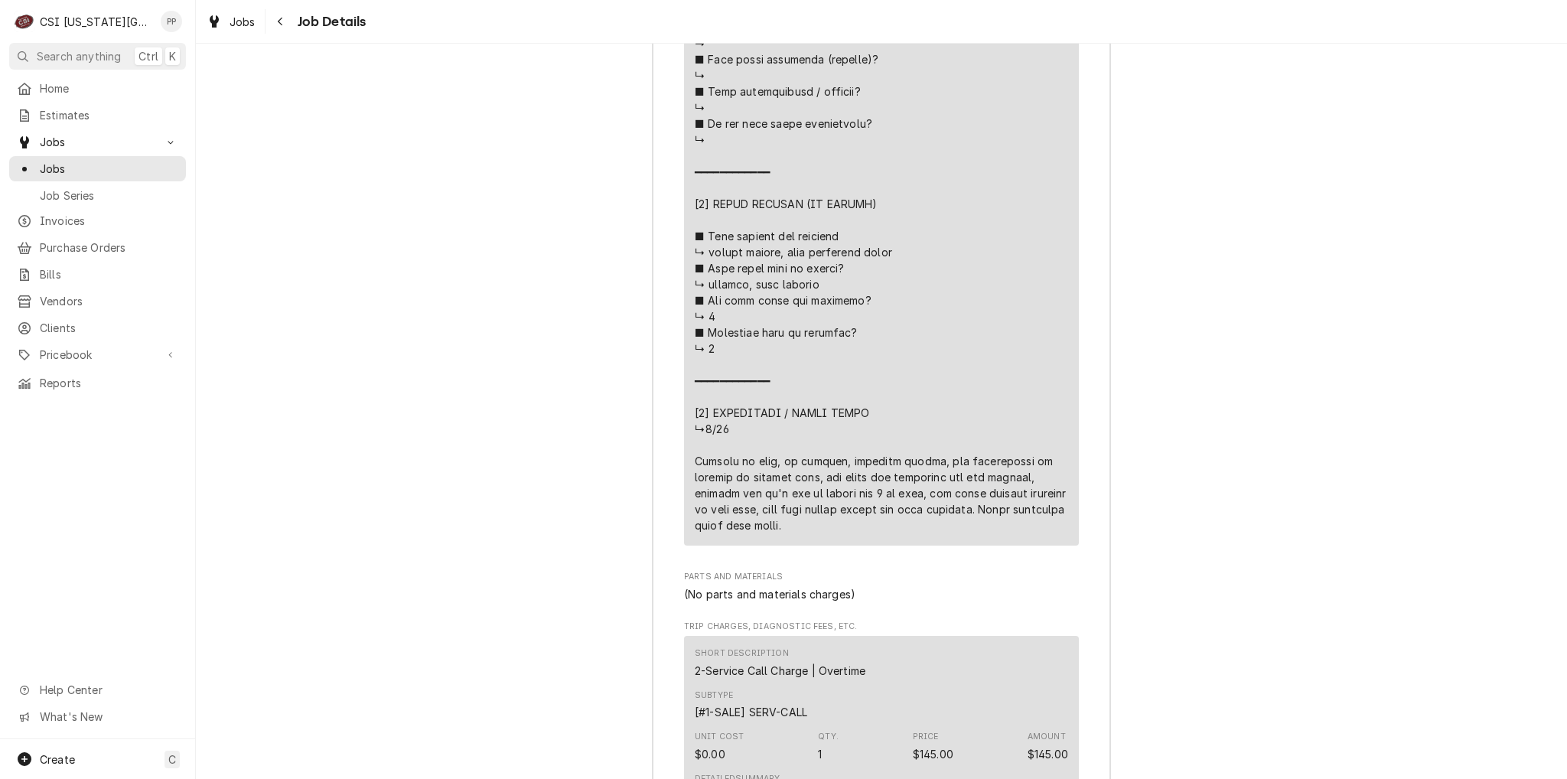
drag, startPoint x: 689, startPoint y: 475, endPoint x: 771, endPoint y: 549, distance: 111.1
drag, startPoint x: 767, startPoint y: 546, endPoint x: 683, endPoint y: 469, distance: 114.3
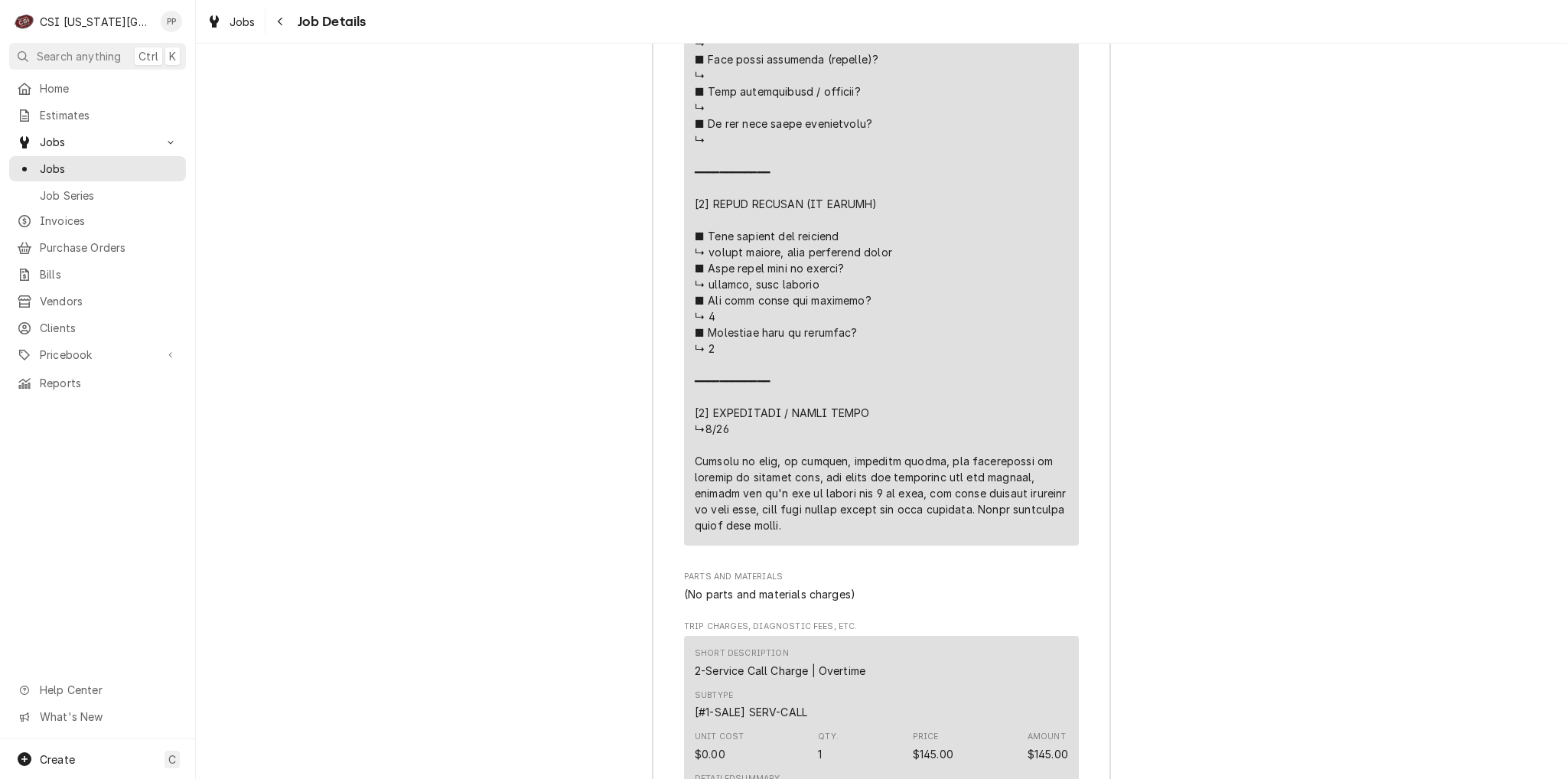
drag
click at [781, 567] on div "Roopairs Job ID JOB-31428 Service Type Job | Service Call Job Type Service Tota…" at bounding box center [881, 16] width 395 height 2790
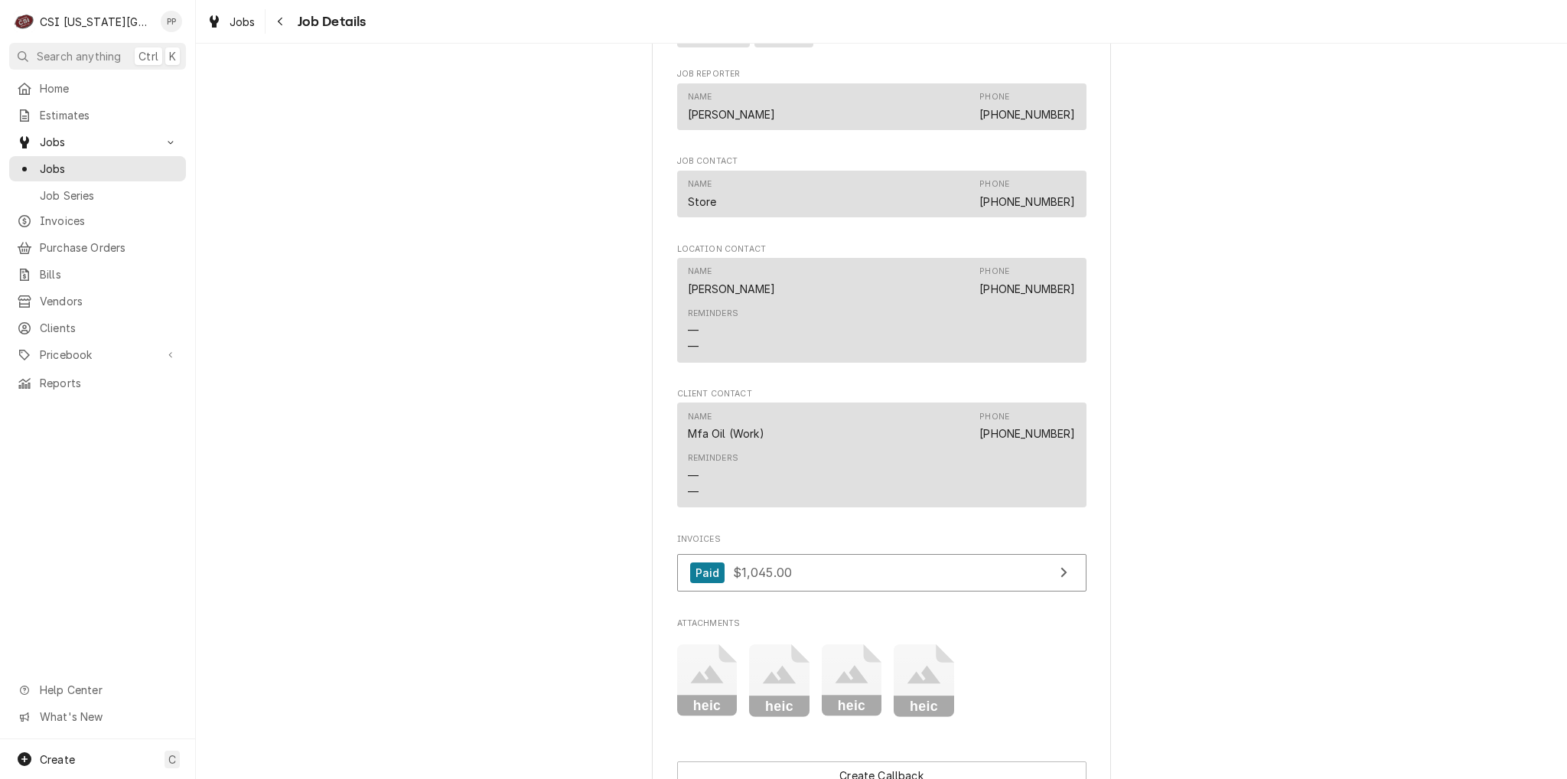
scroll to position [1197, 0]
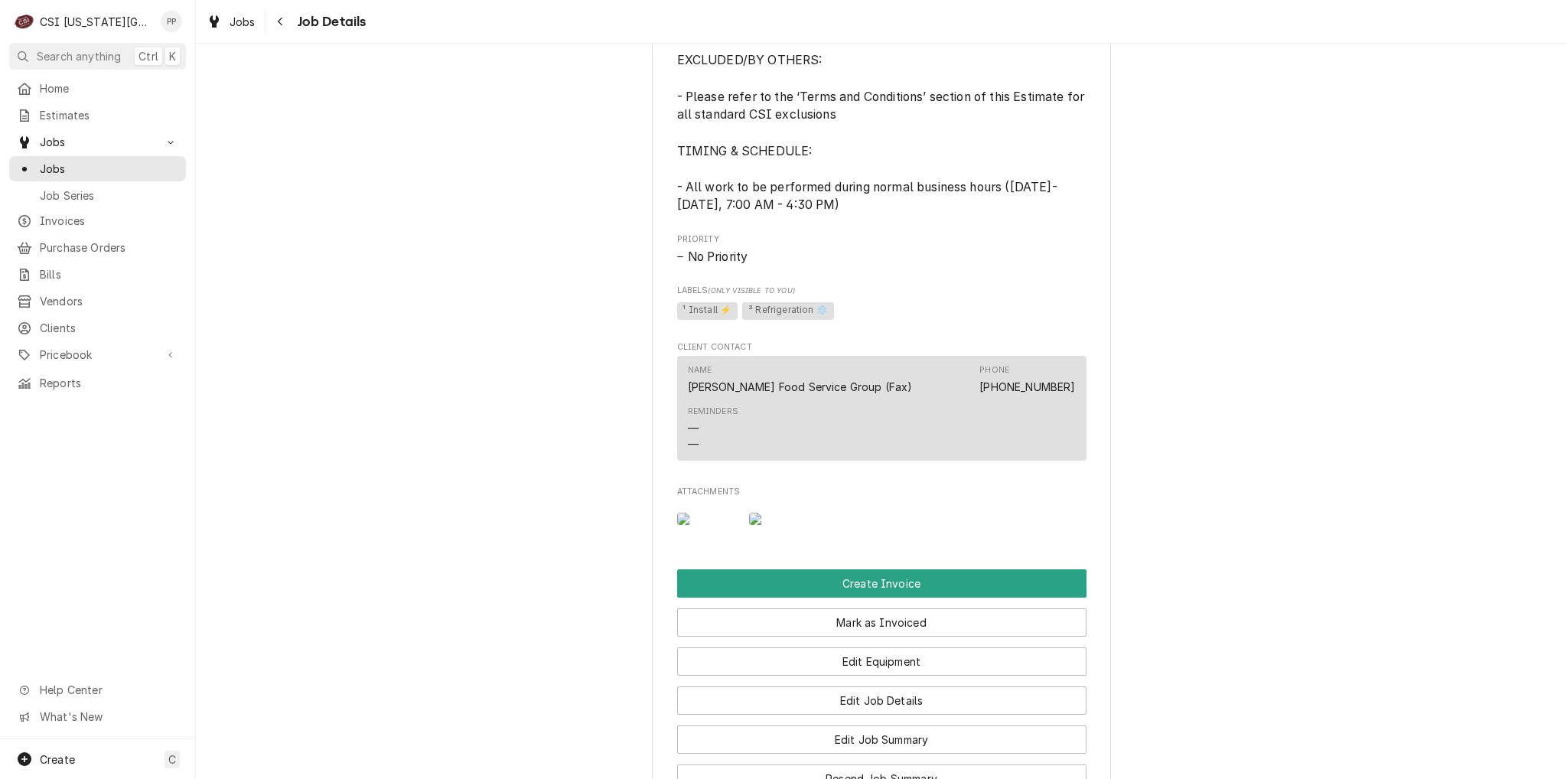
scroll to position [1092, 0]
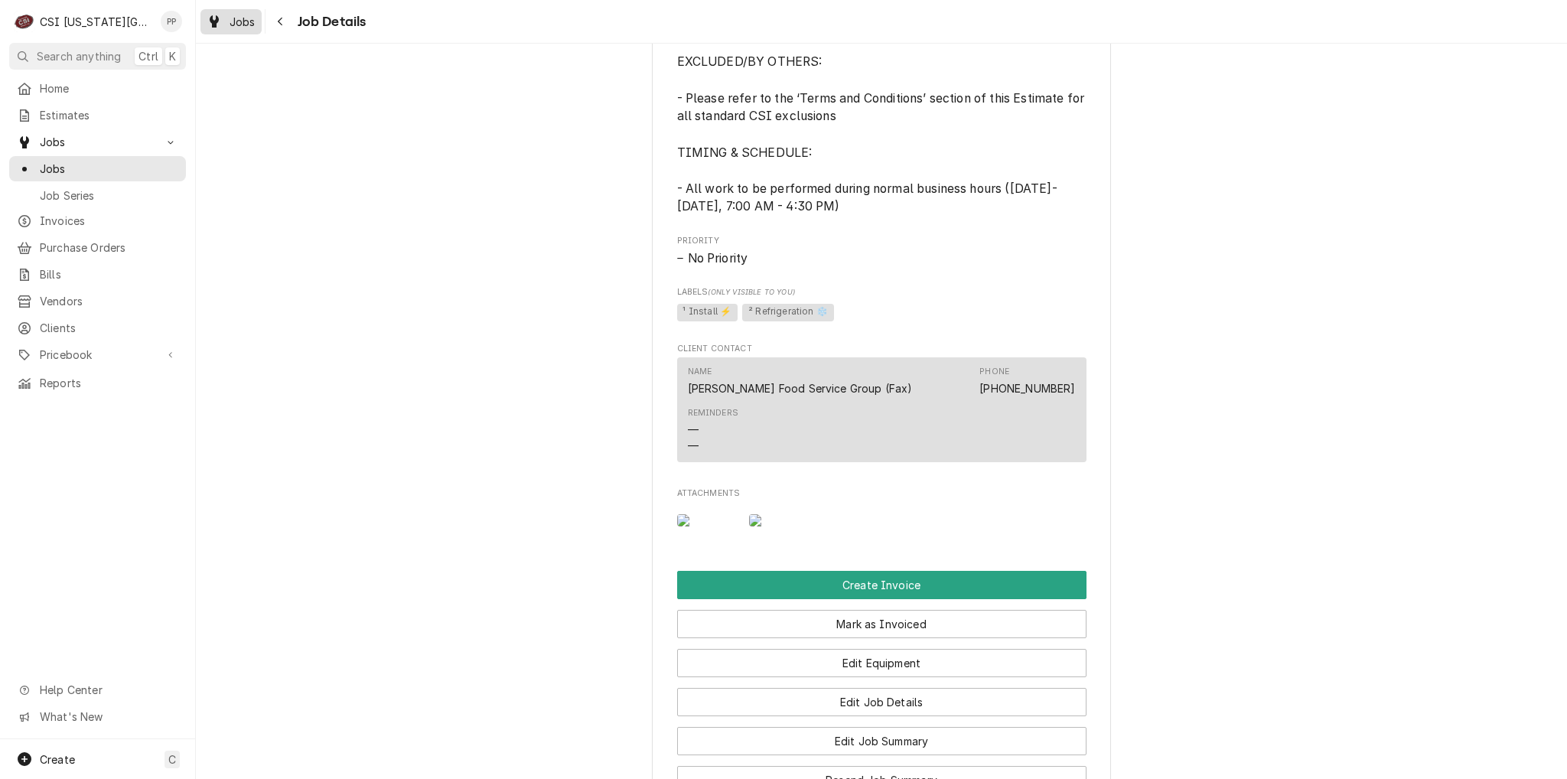
click at [246, 21] on span "Jobs" at bounding box center [243, 22] width 26 height 16
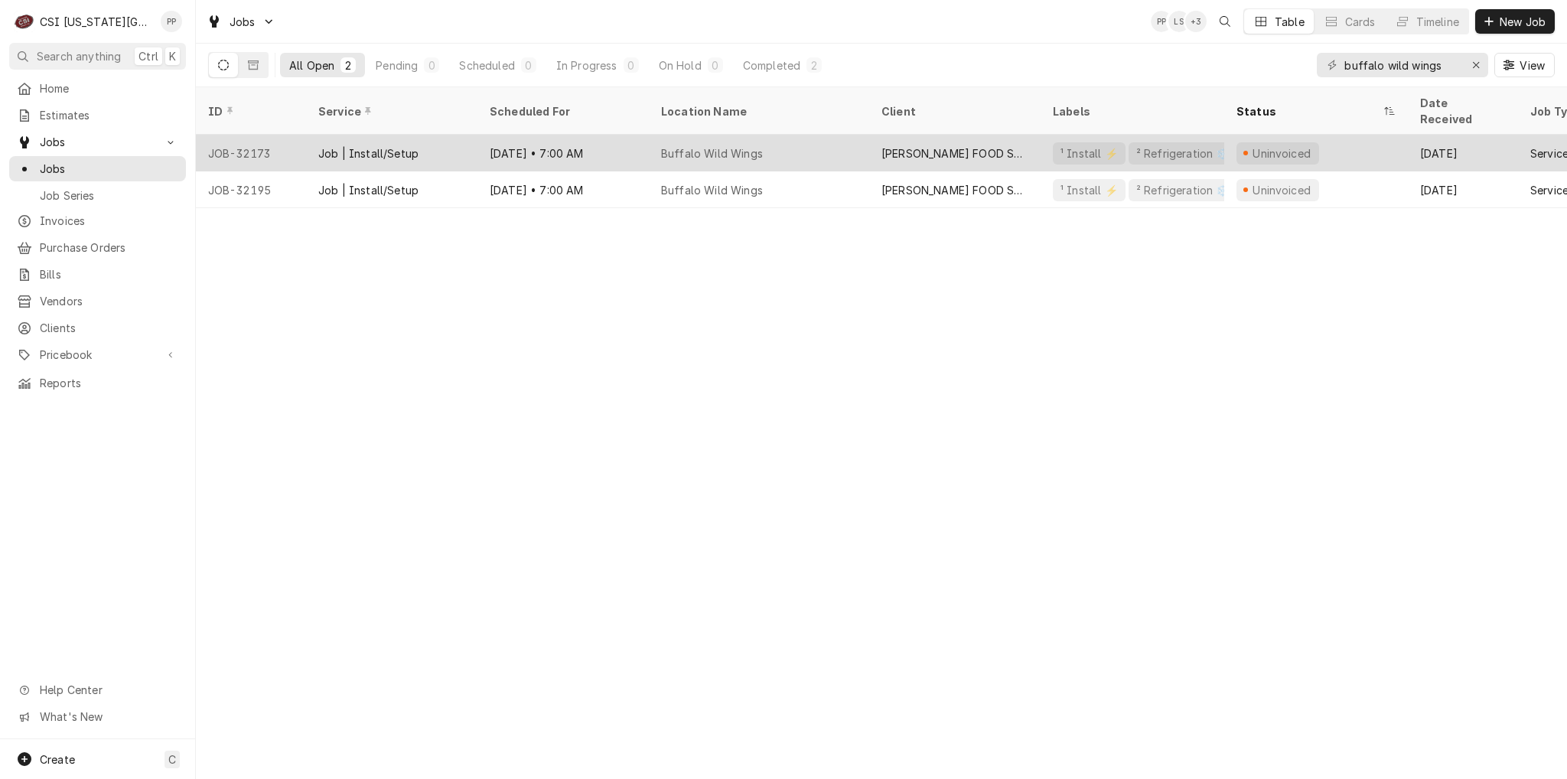
click at [756, 145] on div "Buffalo Wild Wings" at bounding box center [712, 153] width 102 height 16
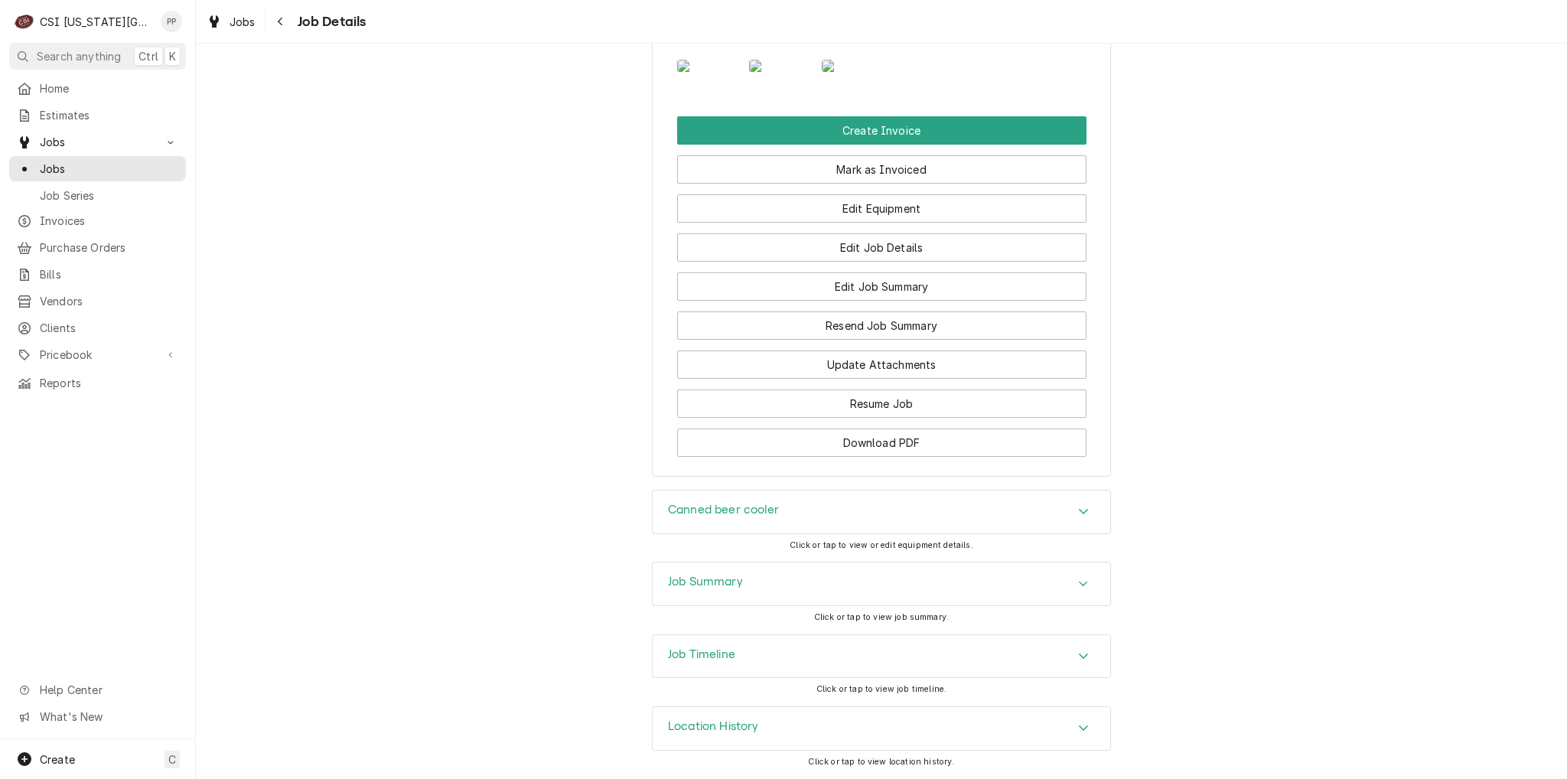
scroll to position [1321, 0]
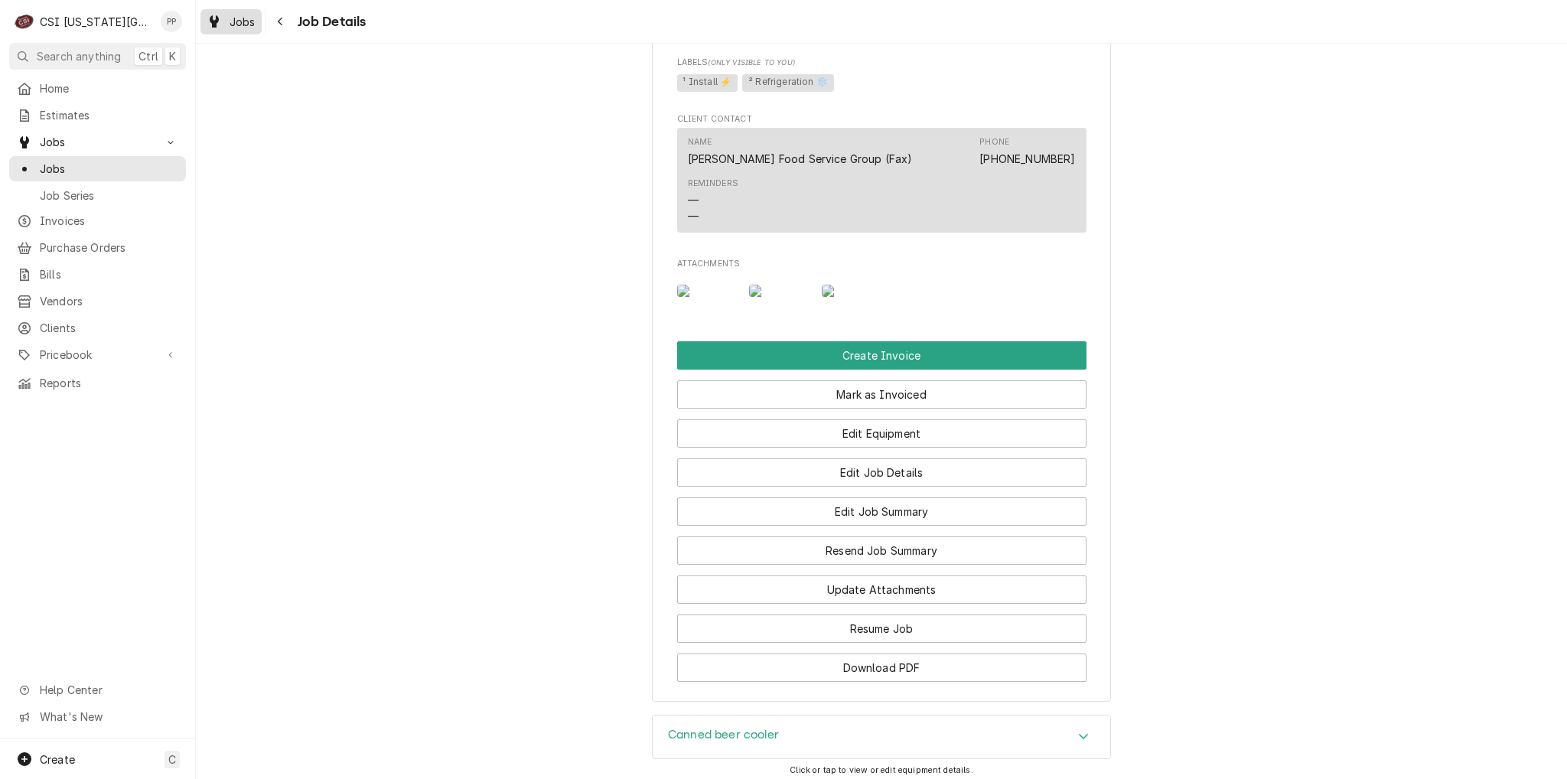
click at [246, 25] on span "Jobs" at bounding box center [243, 22] width 26 height 16
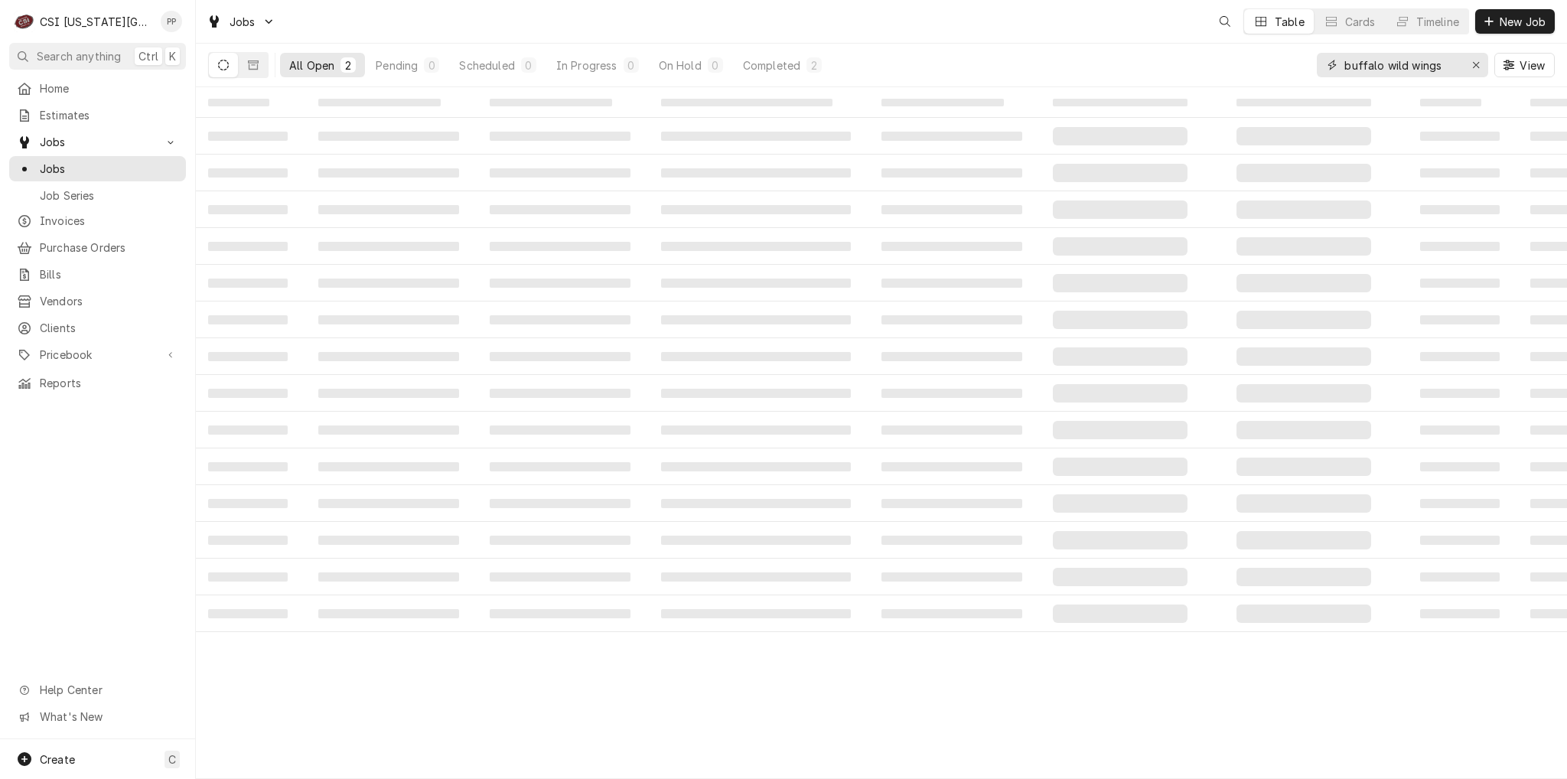
click at [1474, 64] on icon "Erase input" at bounding box center [1476, 65] width 8 height 11
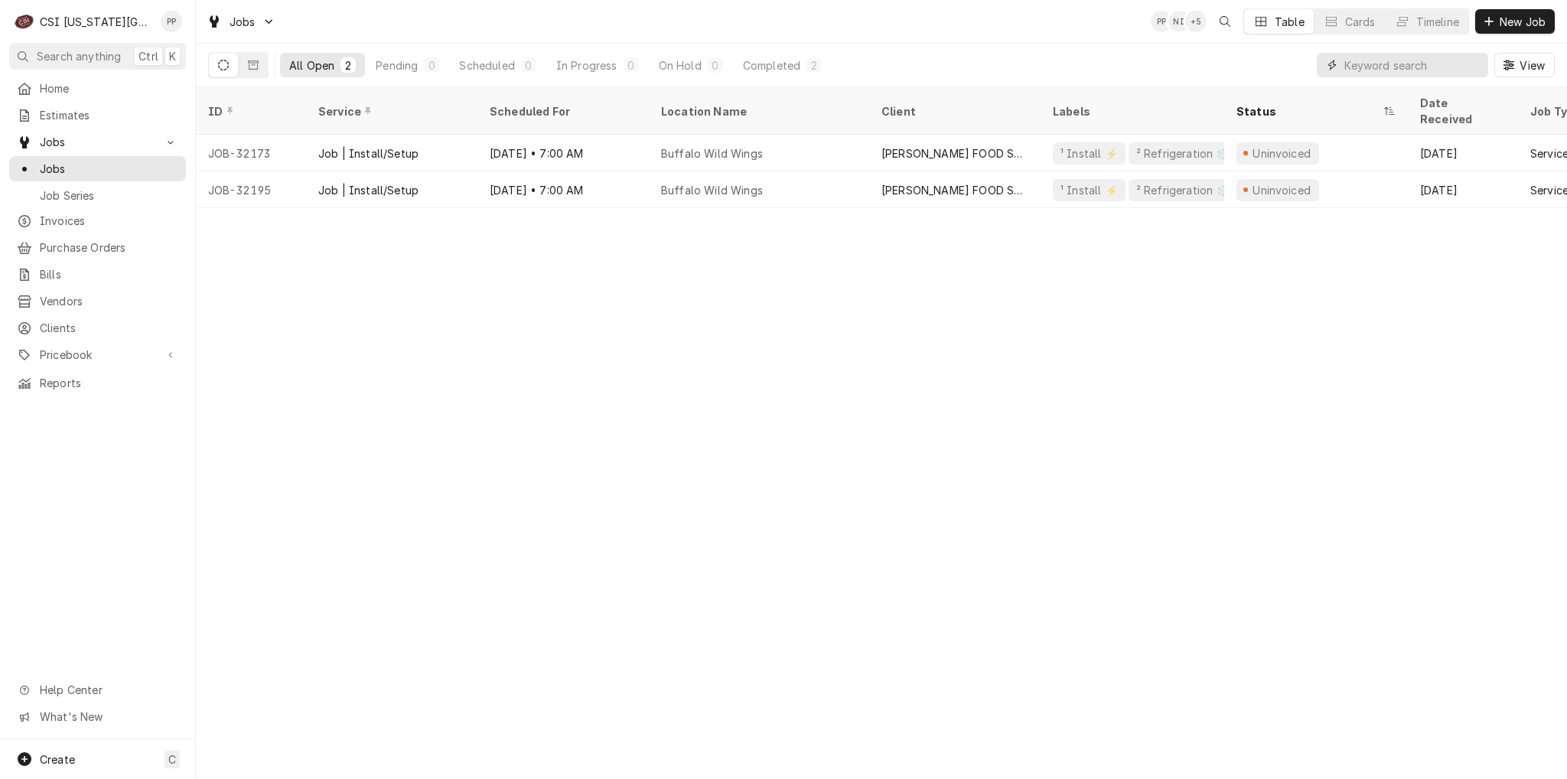
click at [1453, 68] on input "Dynamic Content Wrapper" at bounding box center [1416, 65] width 144 height 24
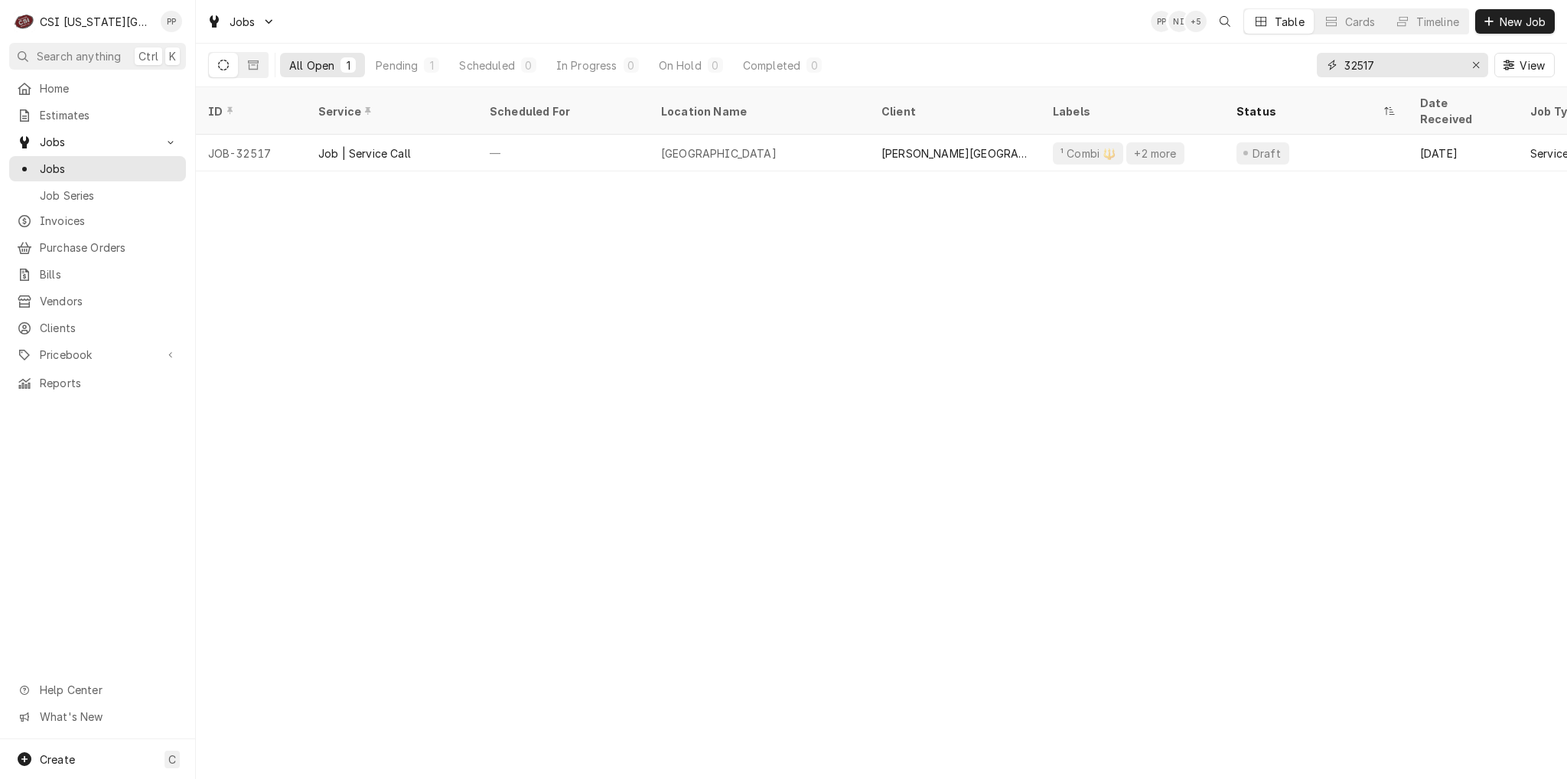
type input "32517"
drag, startPoint x: 1471, startPoint y: 59, endPoint x: 1445, endPoint y: 67, distance: 27.3
click at [1472, 60] on icon "Erase input" at bounding box center [1476, 65] width 8 height 11
click at [1443, 68] on input "Dynamic Content Wrapper" at bounding box center [1416, 65] width 144 height 24
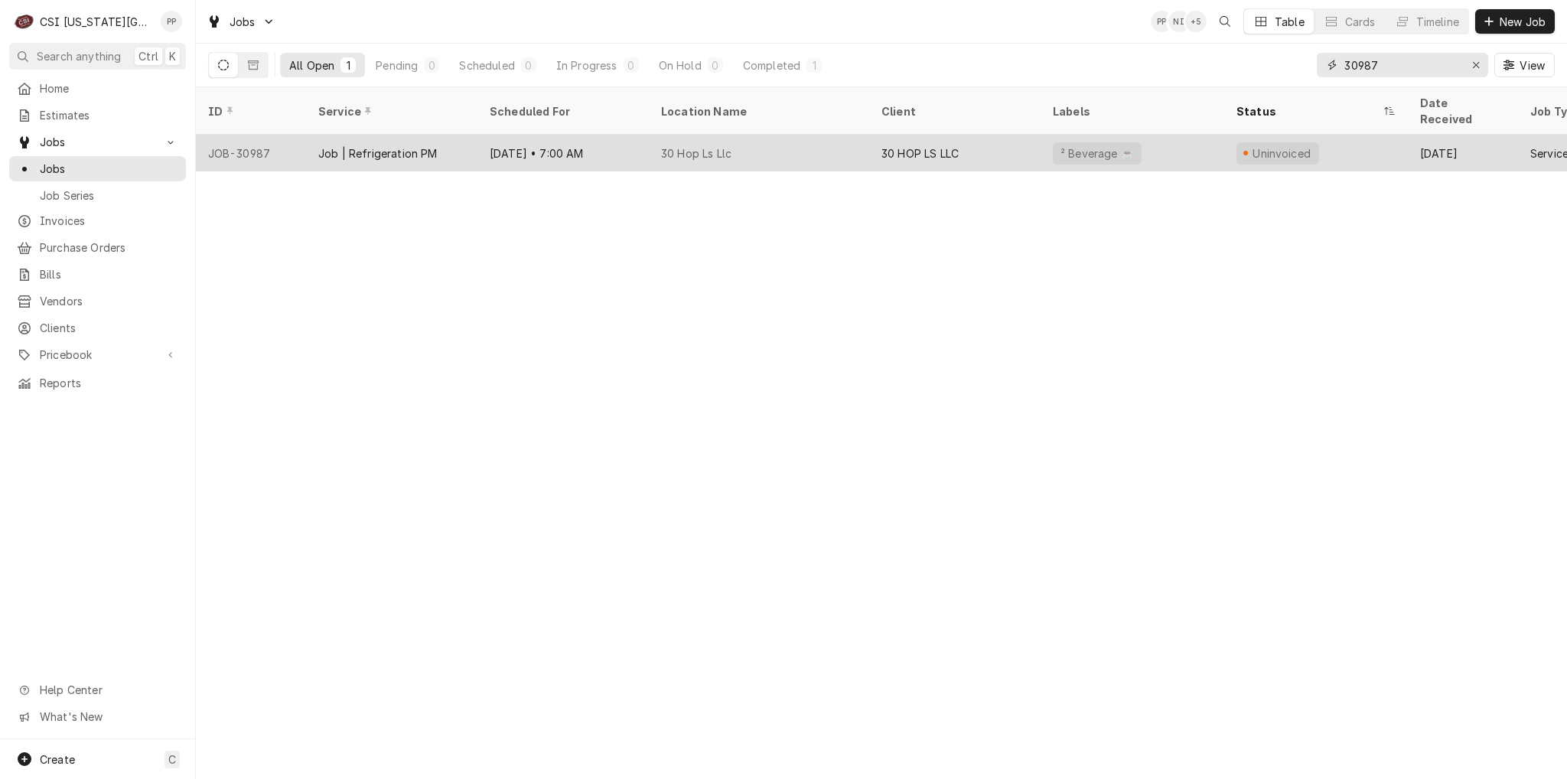
type input "30987"
click at [665, 145] on div "30 Hop Ls Llc" at bounding box center [696, 153] width 70 height 16
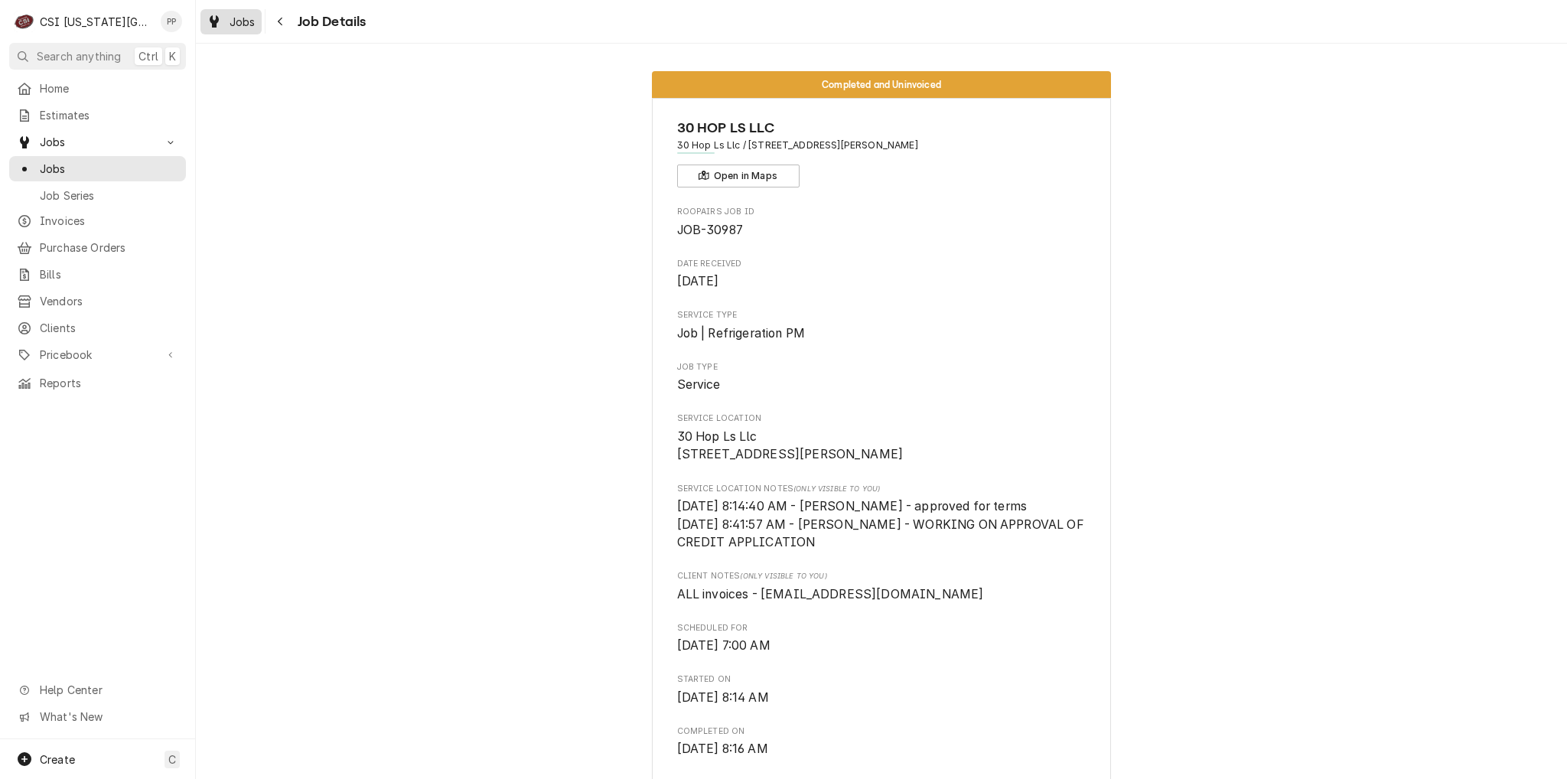
click at [238, 18] on span "Jobs" at bounding box center [243, 22] width 26 height 16
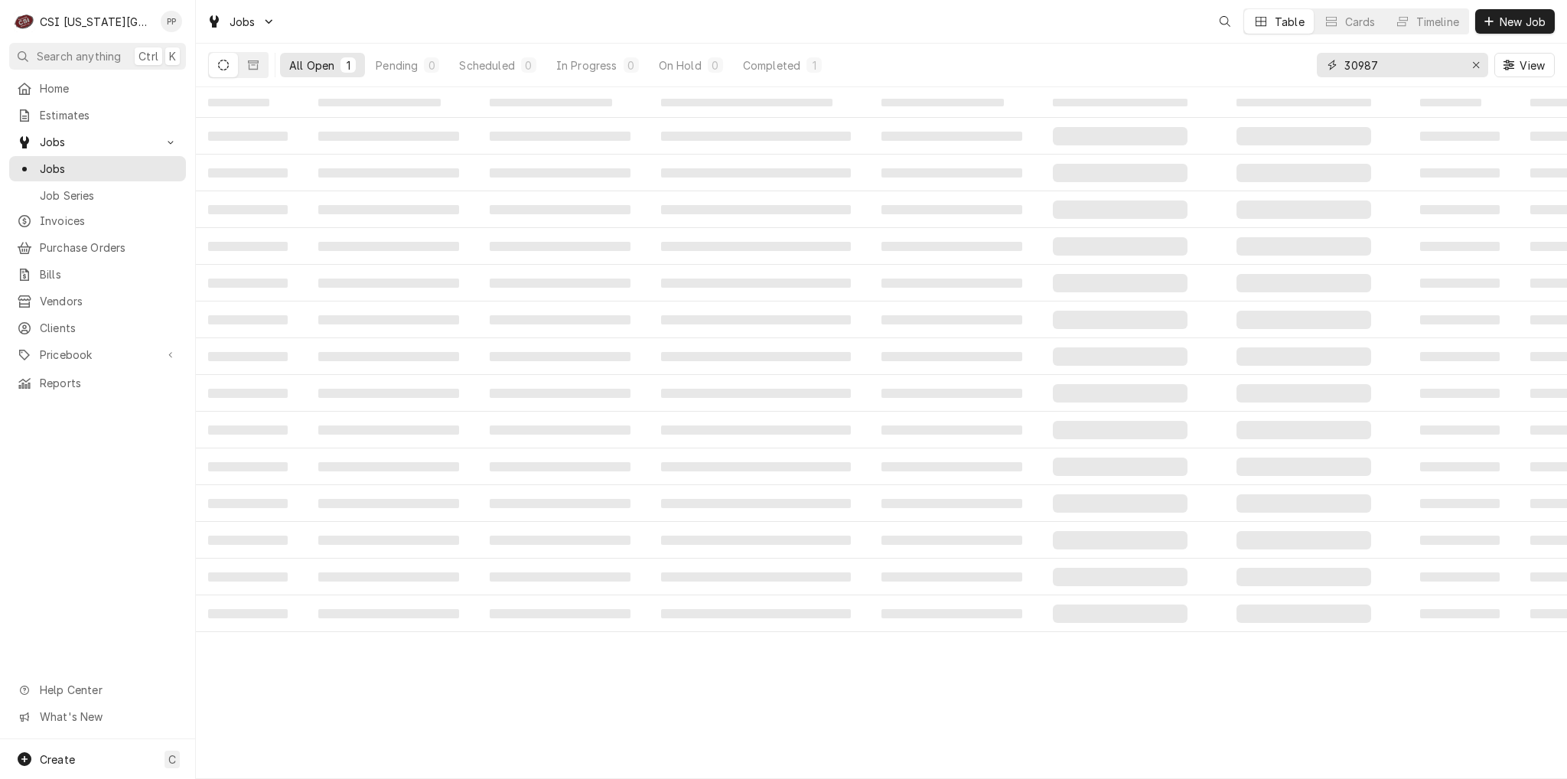
click at [1419, 59] on input "30987" at bounding box center [1401, 65] width 115 height 24
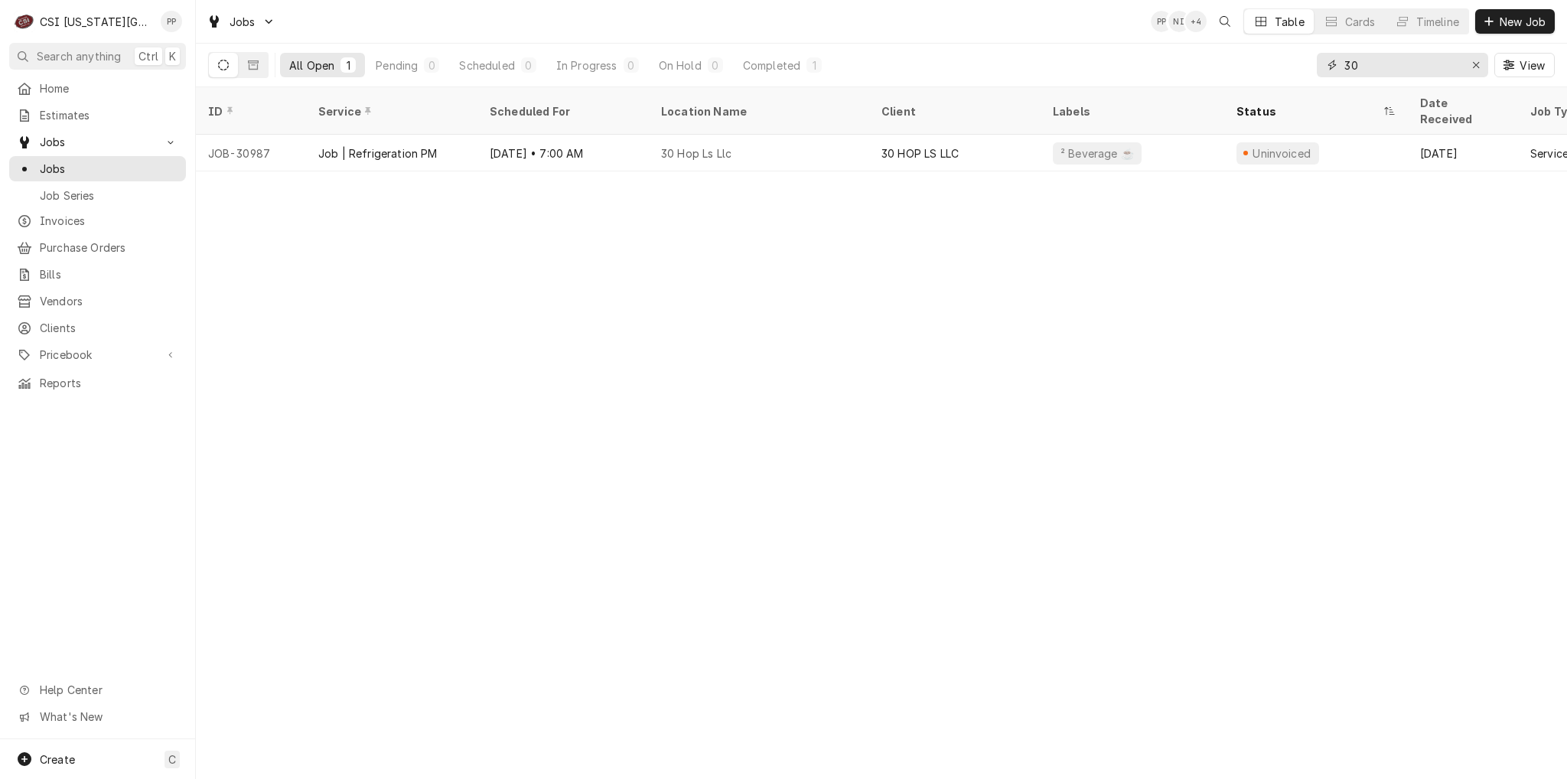
type input "3"
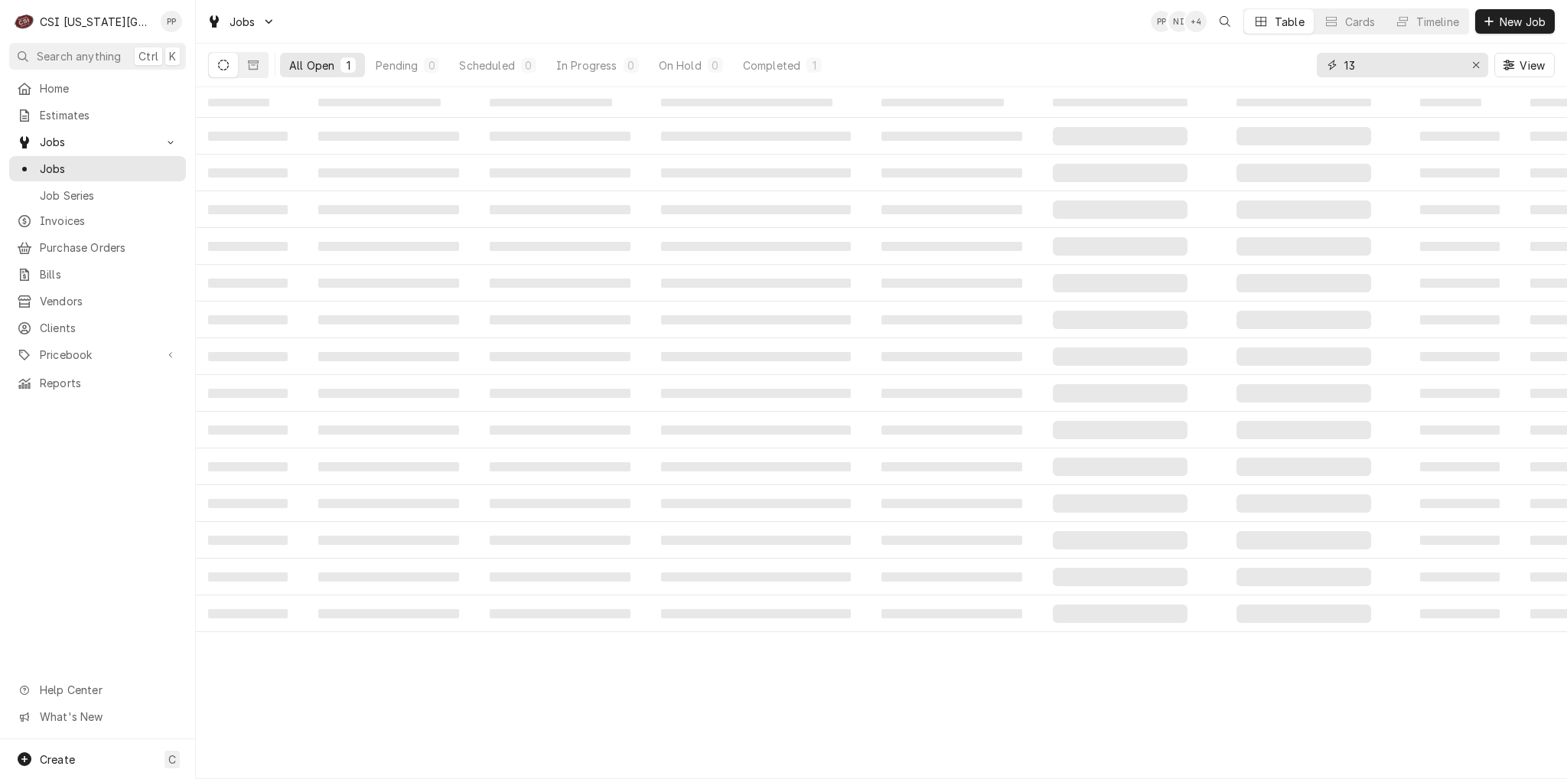
type input "1"
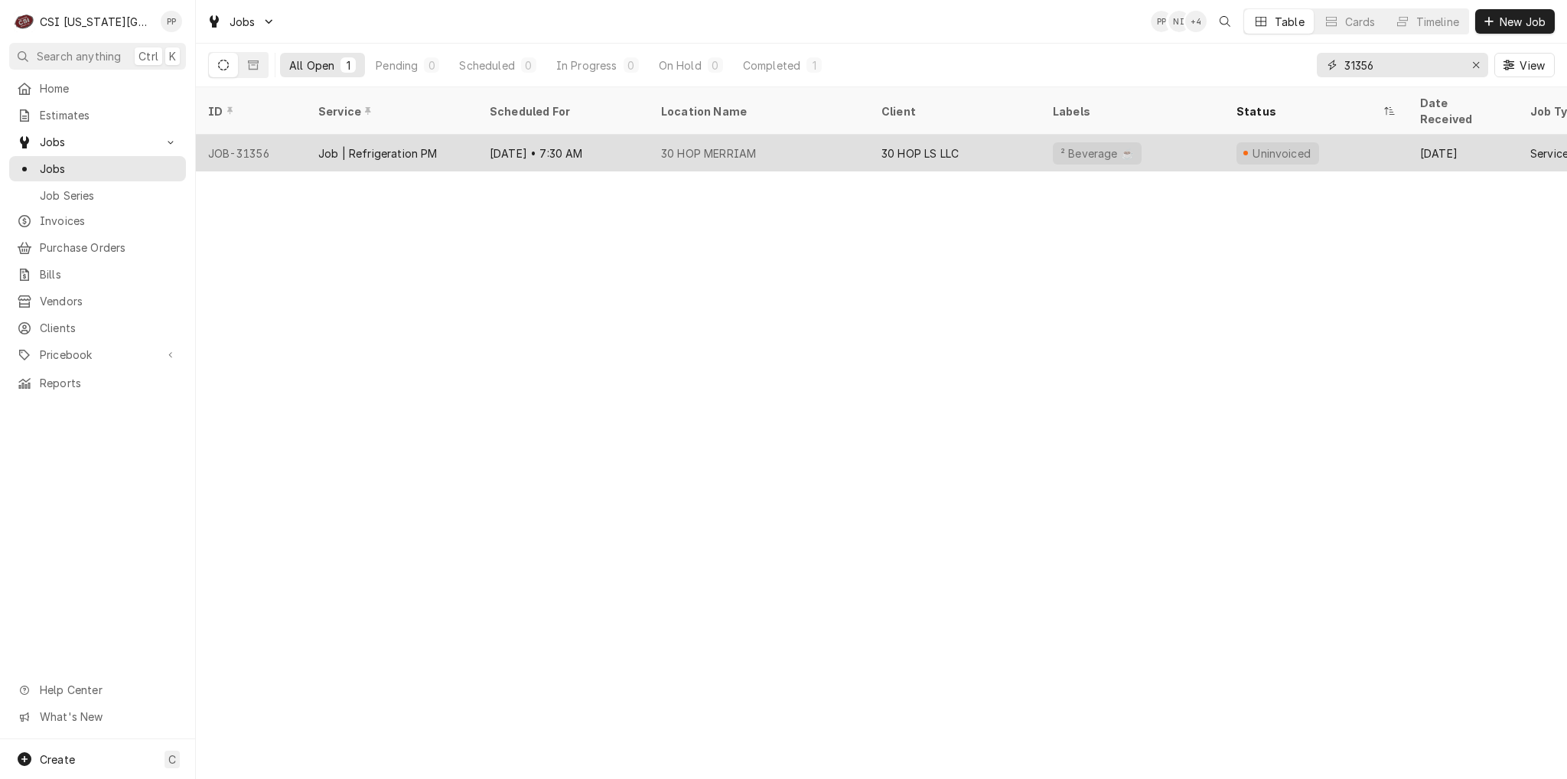
type input "31356"
click at [612, 137] on div "Aug 28 • 7:30 AM" at bounding box center [562, 153] width 171 height 37
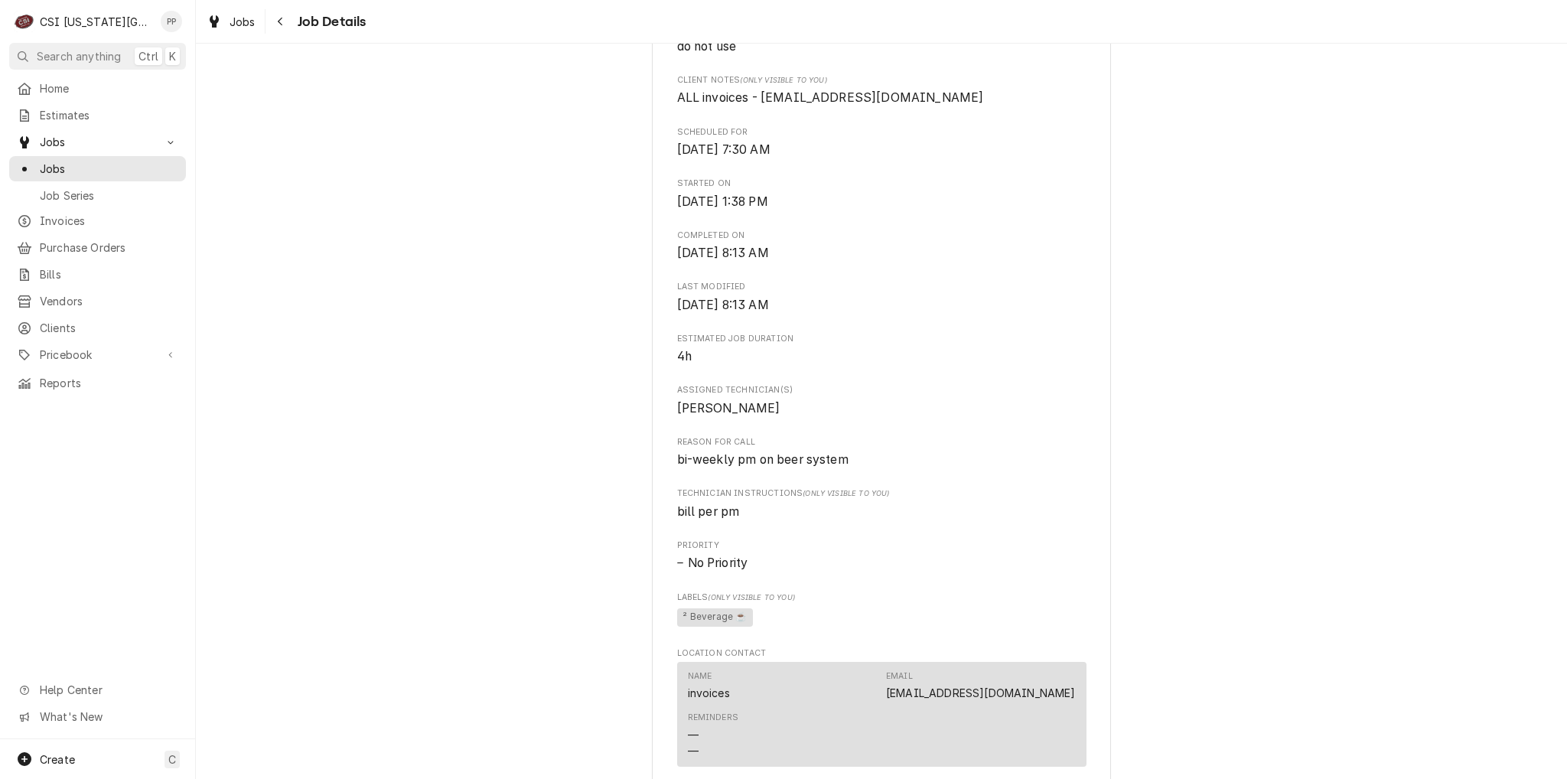
scroll to position [459, 0]
click at [240, 24] on span "Jobs" at bounding box center [243, 22] width 26 height 16
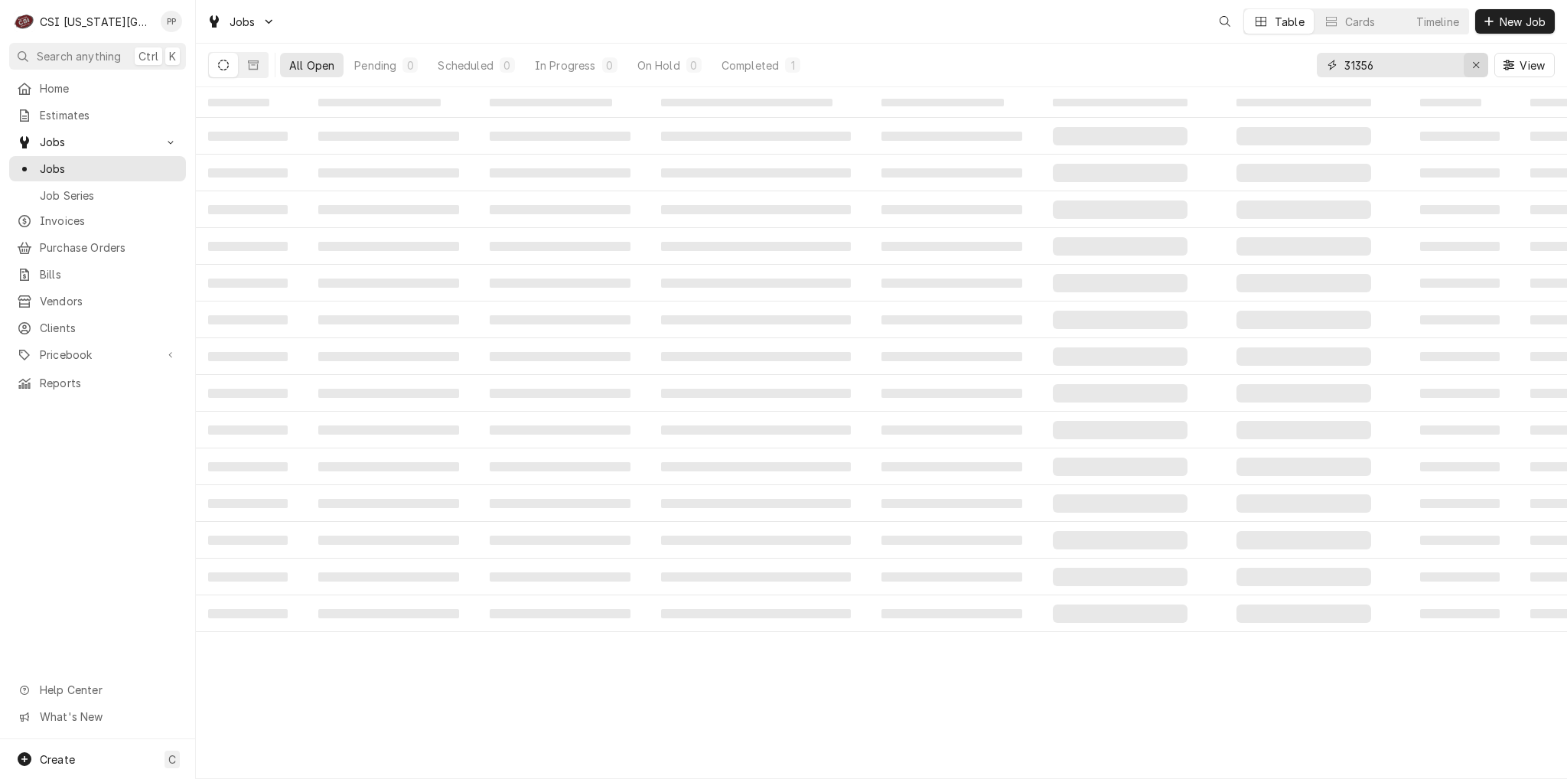
click at [1464, 64] on button "Erase input" at bounding box center [1476, 65] width 24 height 24
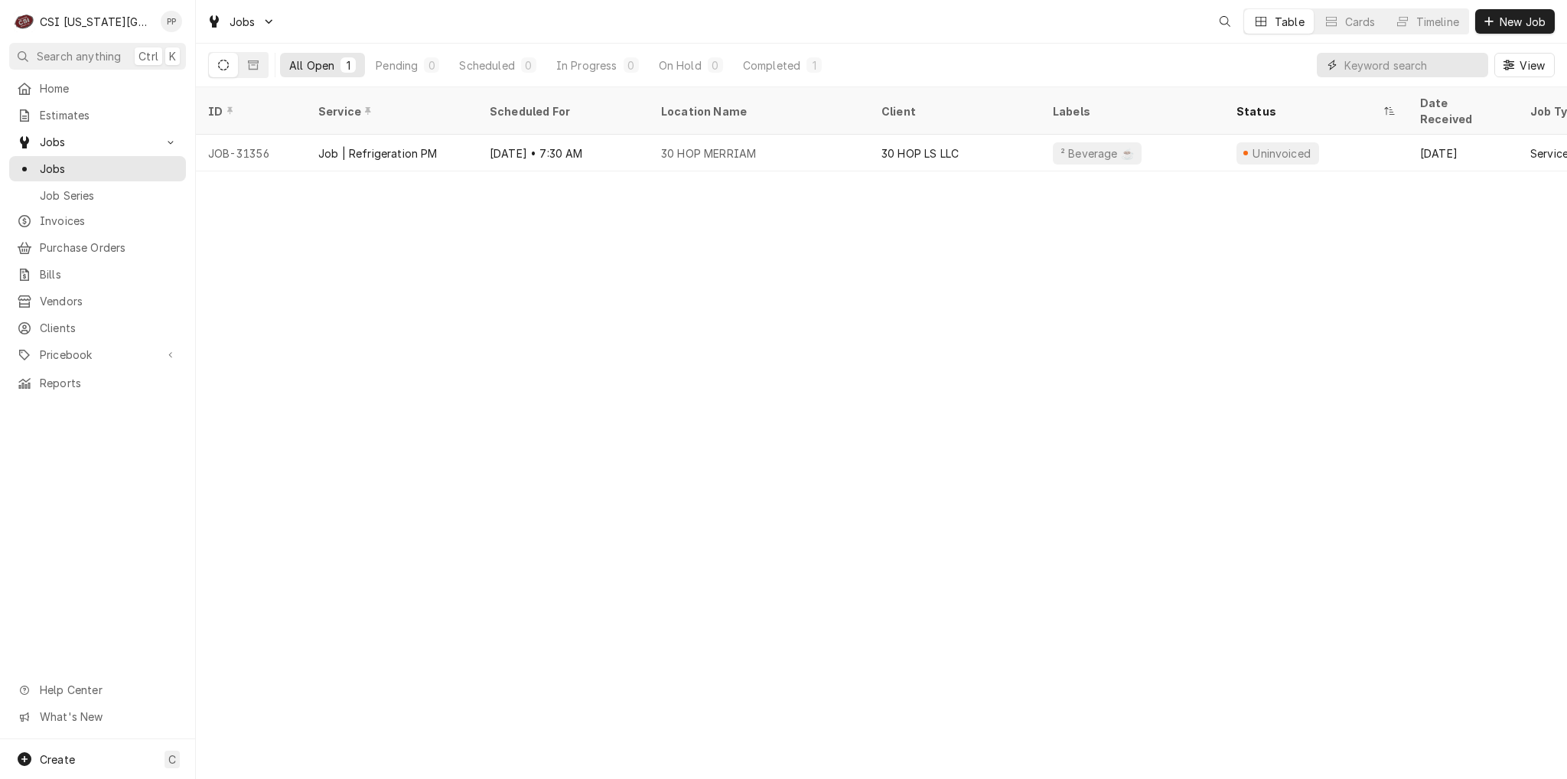
click at [1466, 64] on input "Dynamic Content Wrapper" at bounding box center [1416, 65] width 144 height 24
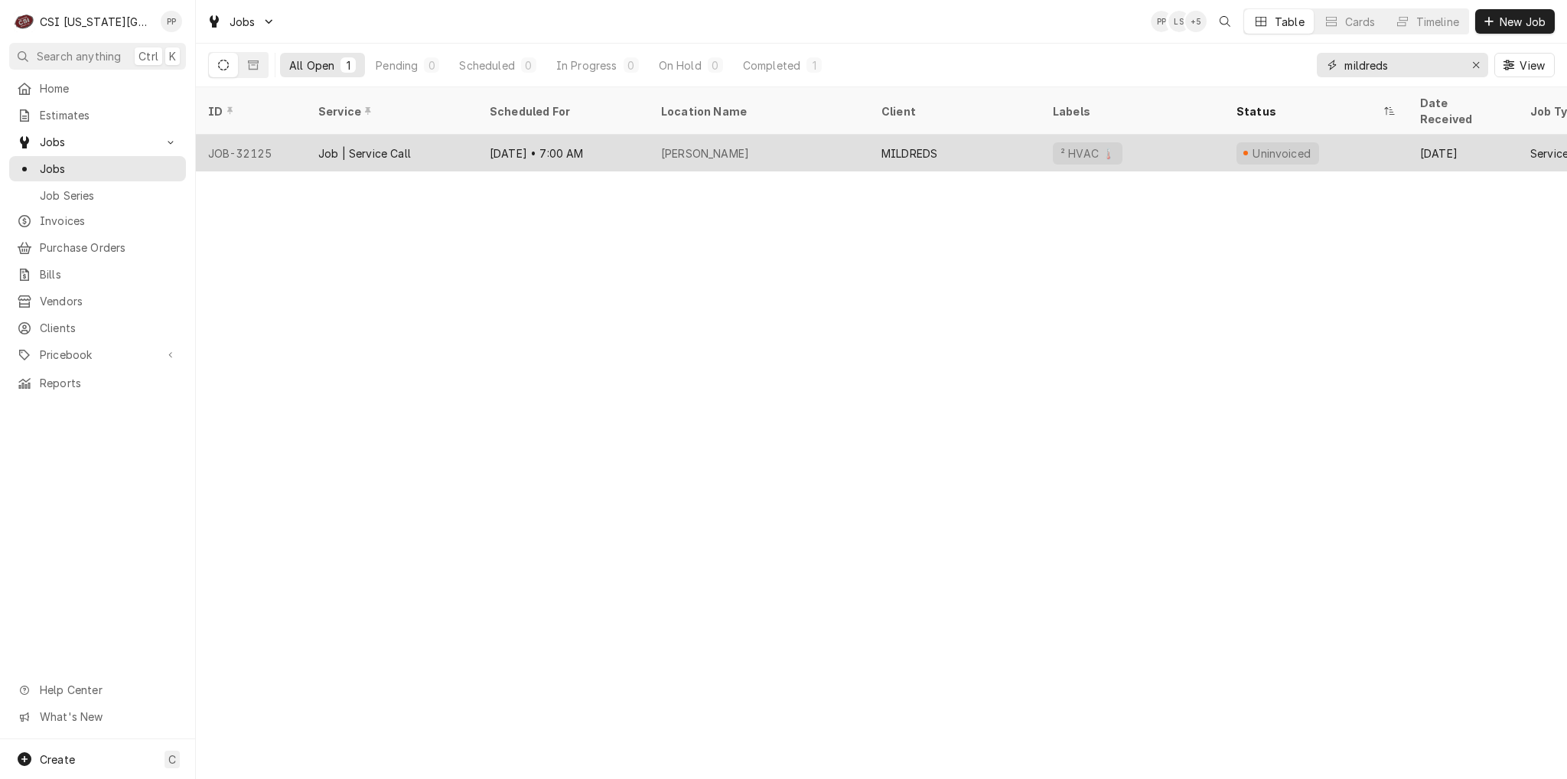
type input "mildreds"
click at [424, 138] on div "Job | Service Call" at bounding box center [391, 153] width 171 height 37
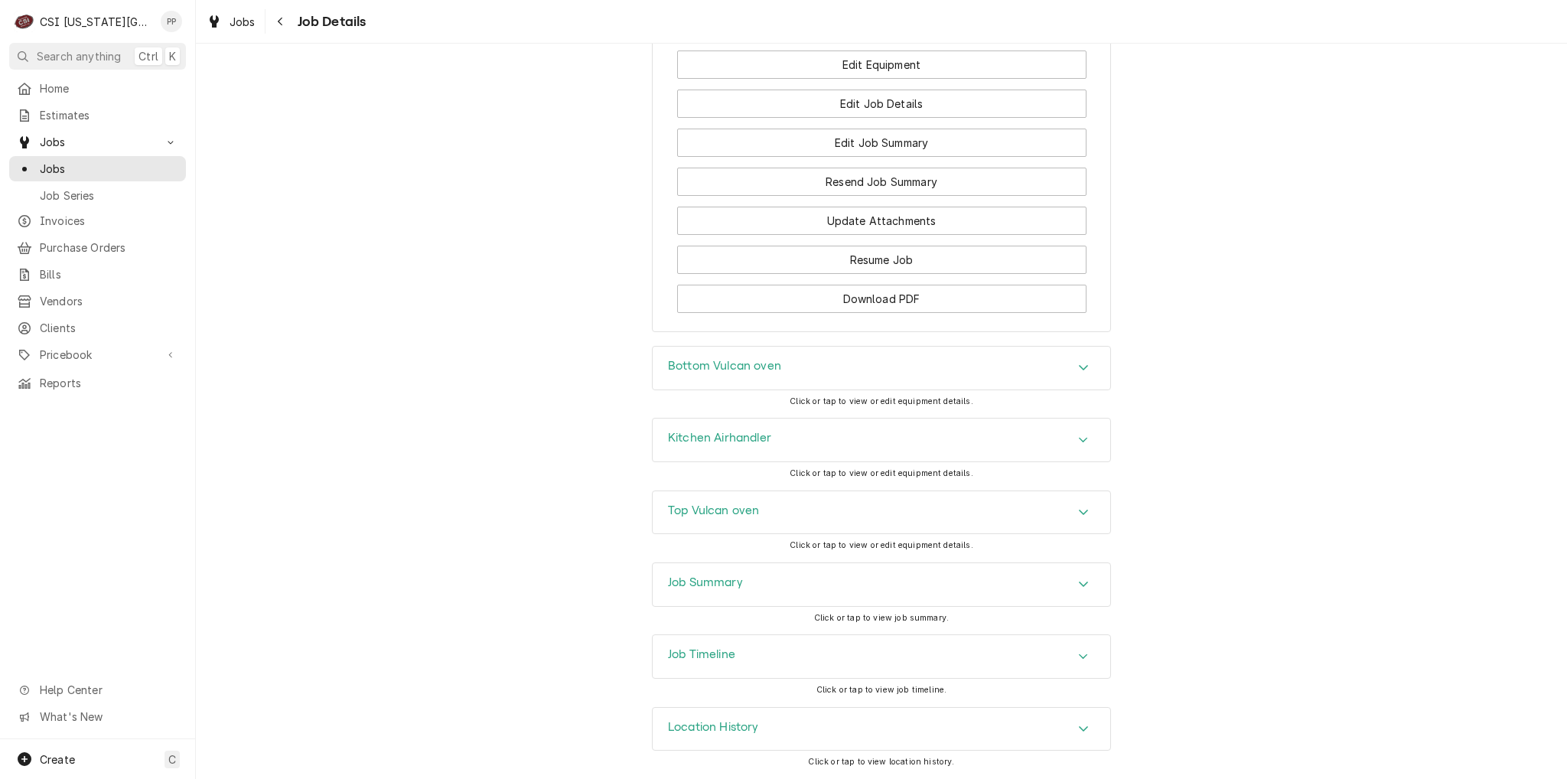
scroll to position [1877, 0]
click at [868, 367] on div "Bottom Vulcan oven" at bounding box center [882, 368] width 458 height 43
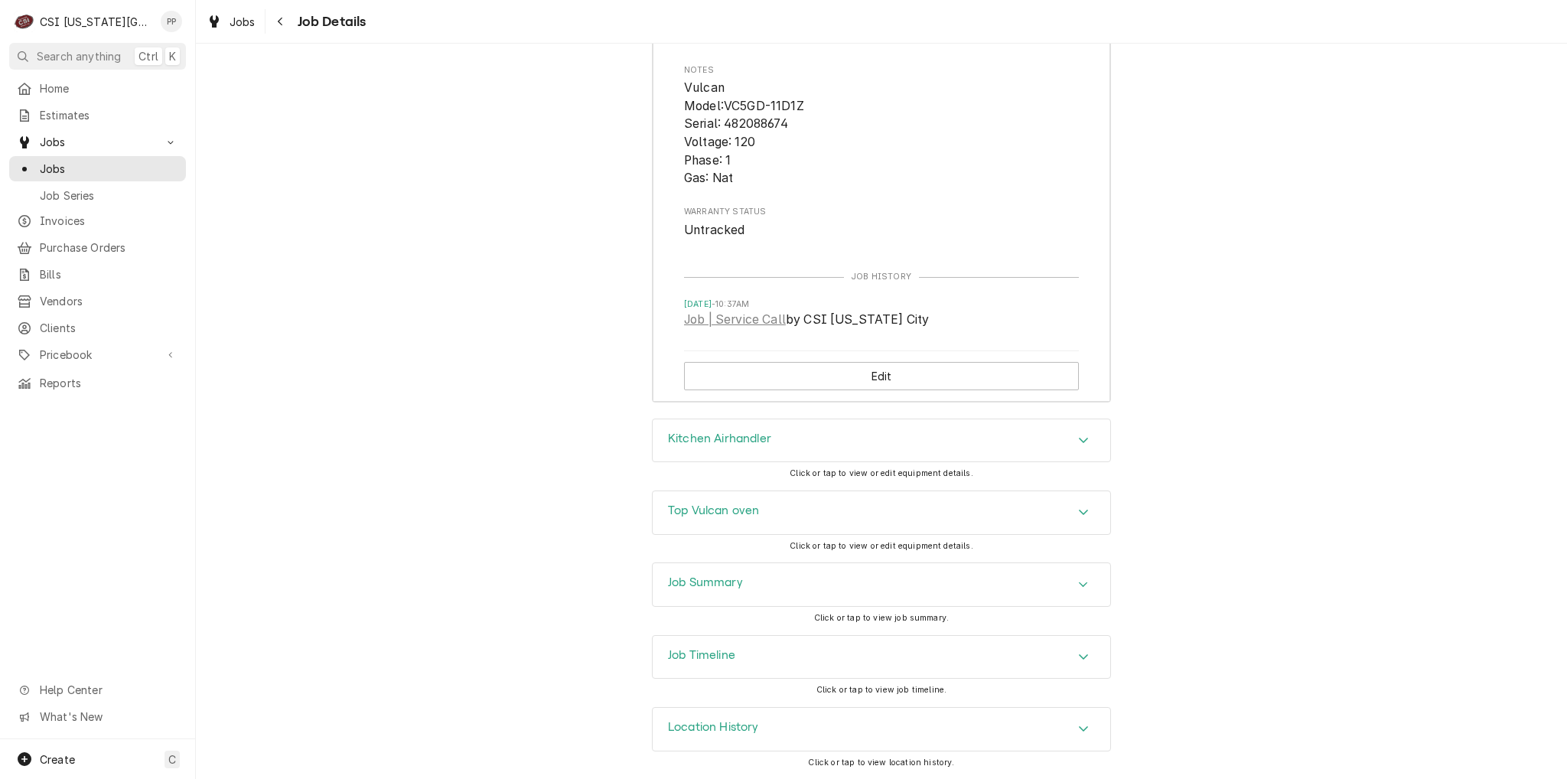
scroll to position [2425, 0]
click at [1070, 575] on div "Job Summary" at bounding box center [882, 584] width 458 height 43
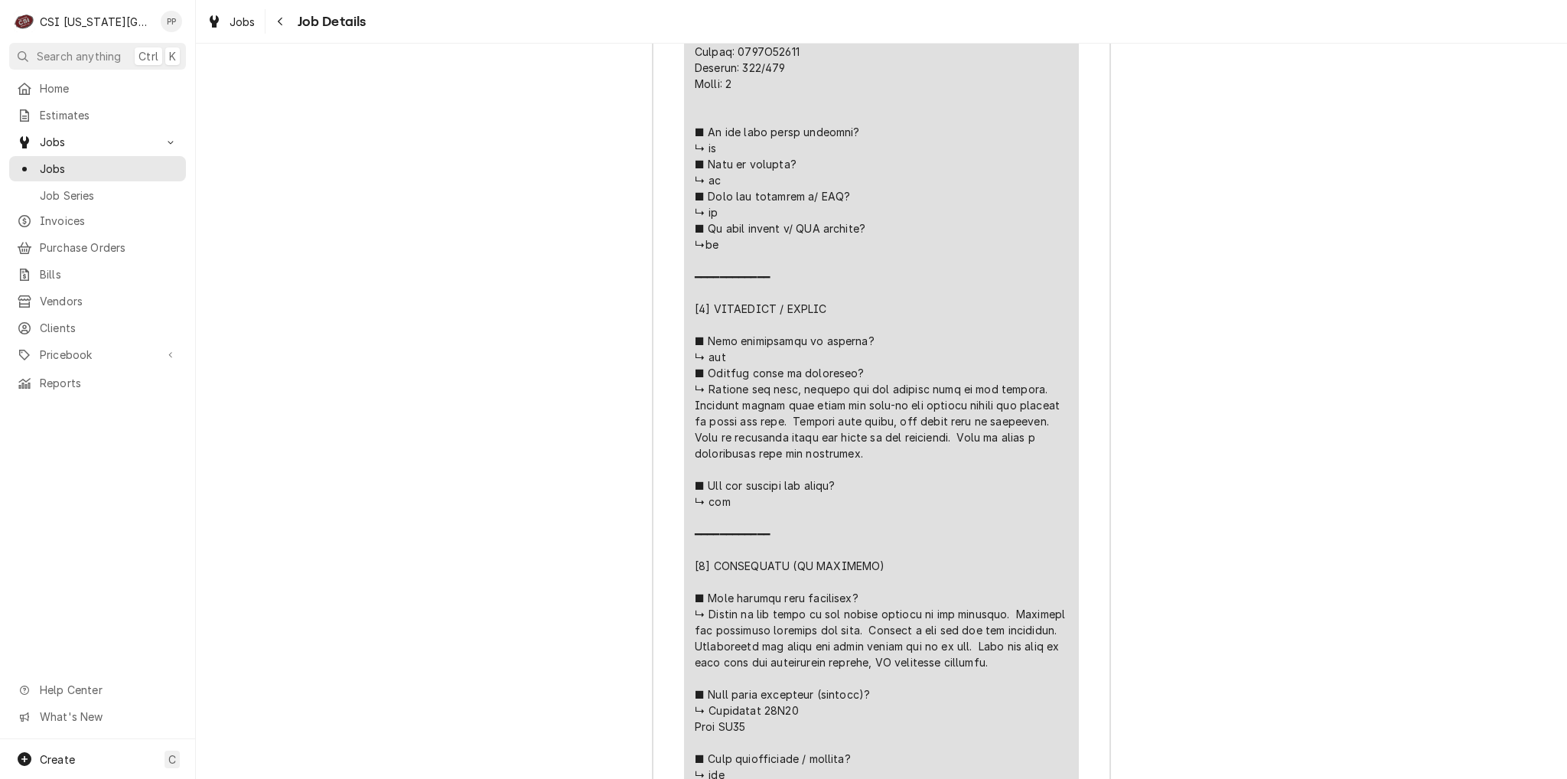
scroll to position [3649, 0]
click at [878, 464] on div "Line Item" at bounding box center [881, 453] width 373 height 1302
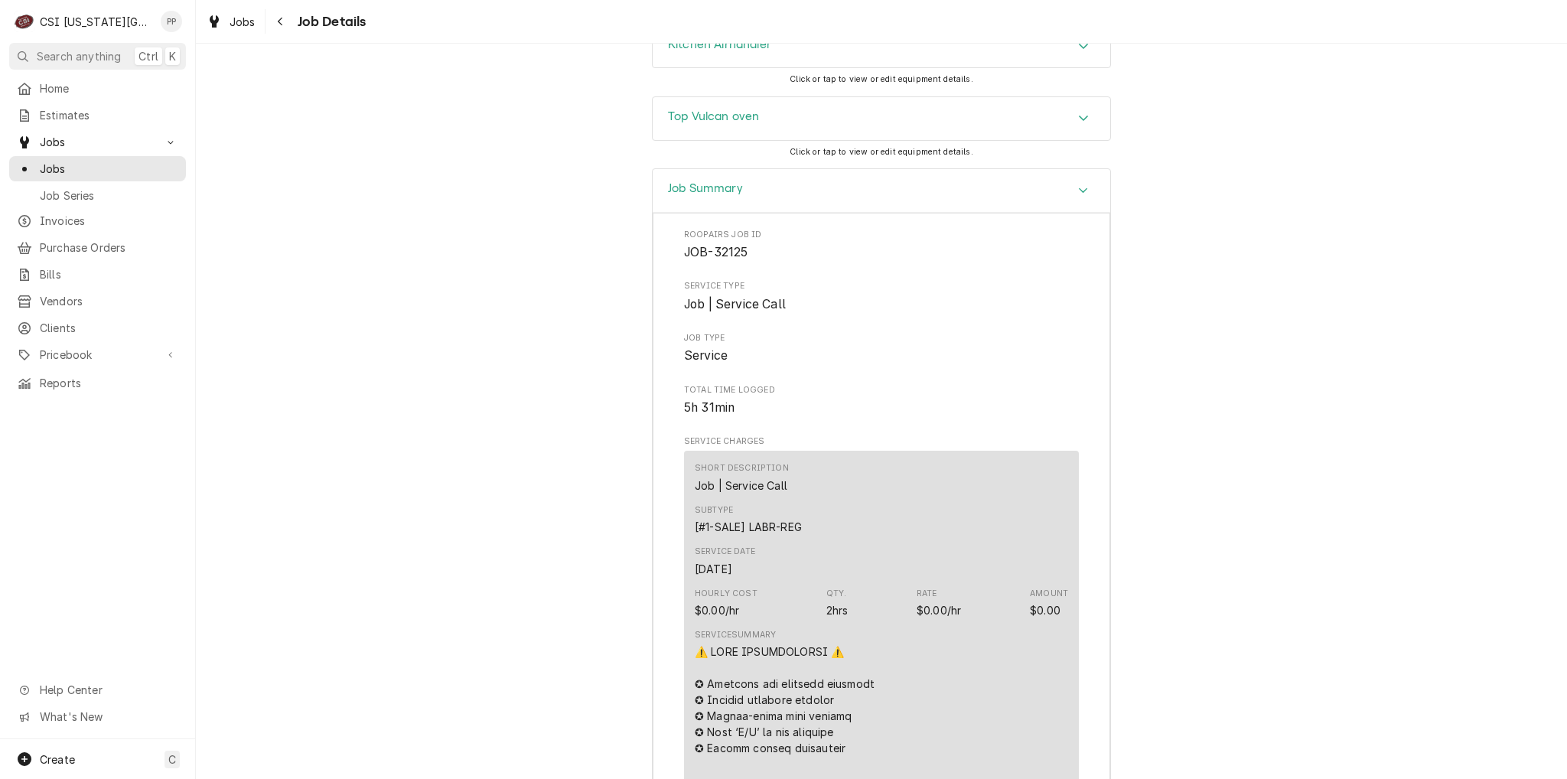
scroll to position [2501, 0]
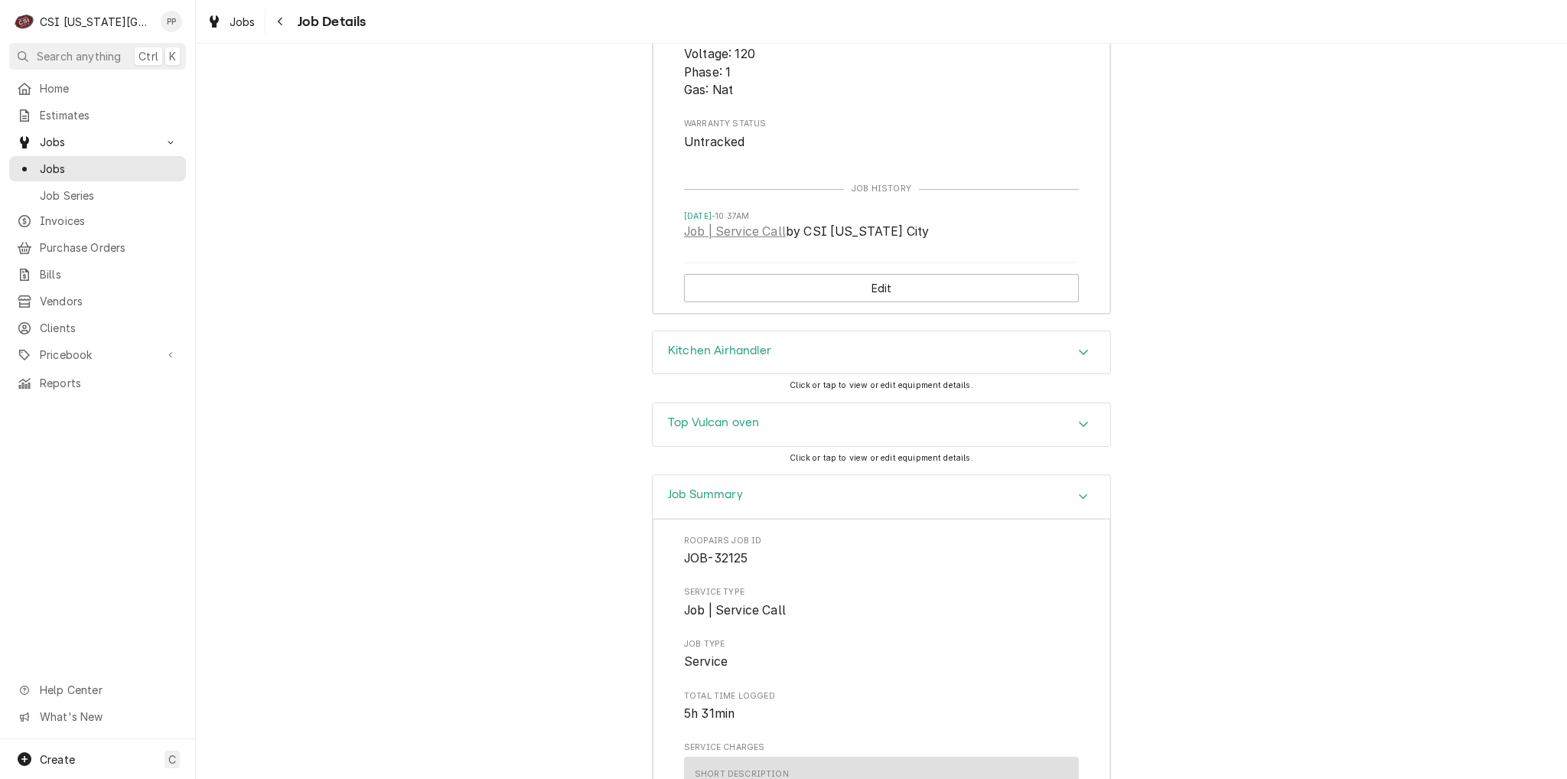
click at [814, 429] on div "Top Vulcan oven" at bounding box center [882, 424] width 458 height 43
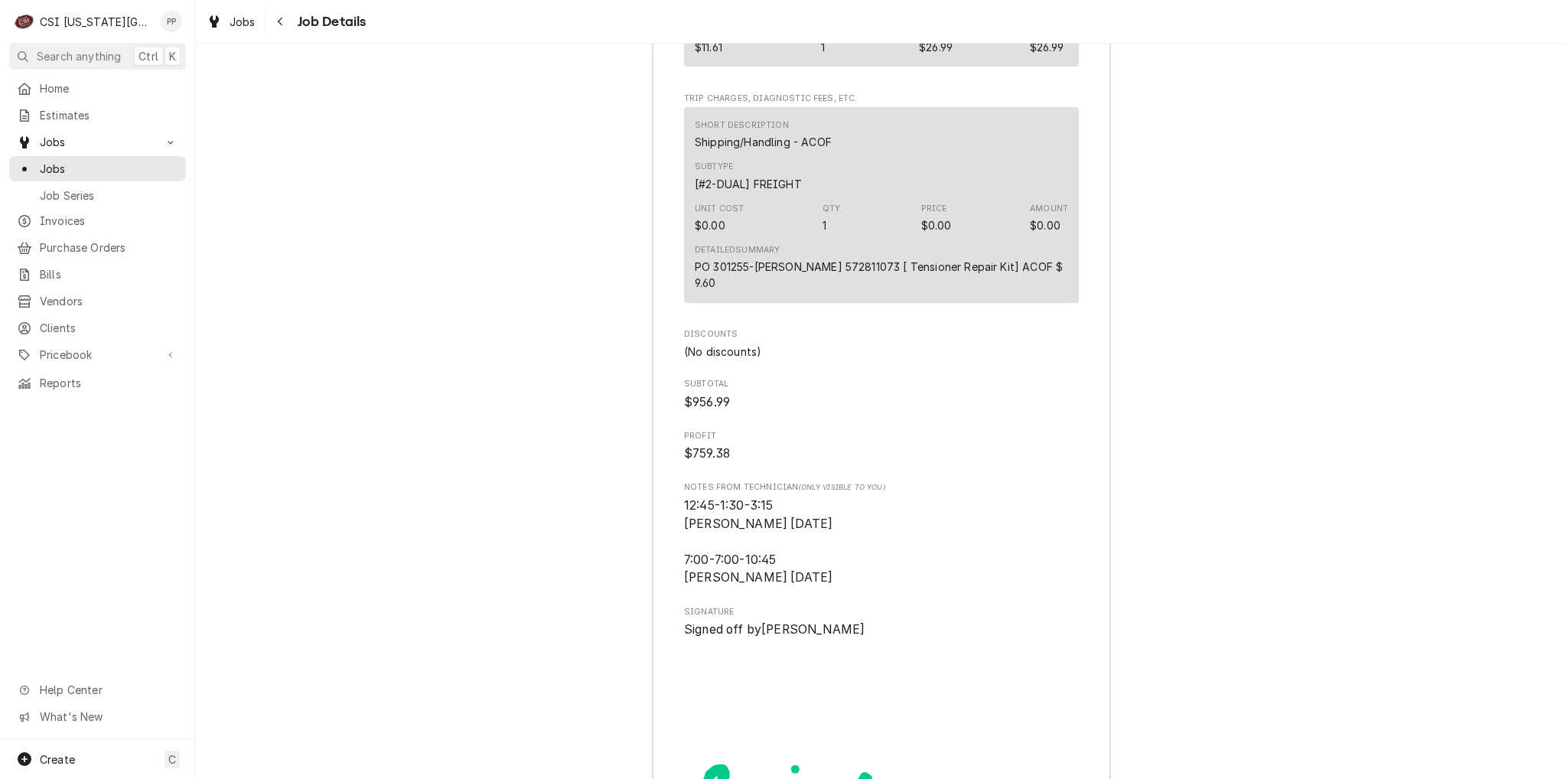
scroll to position [6021, 0]
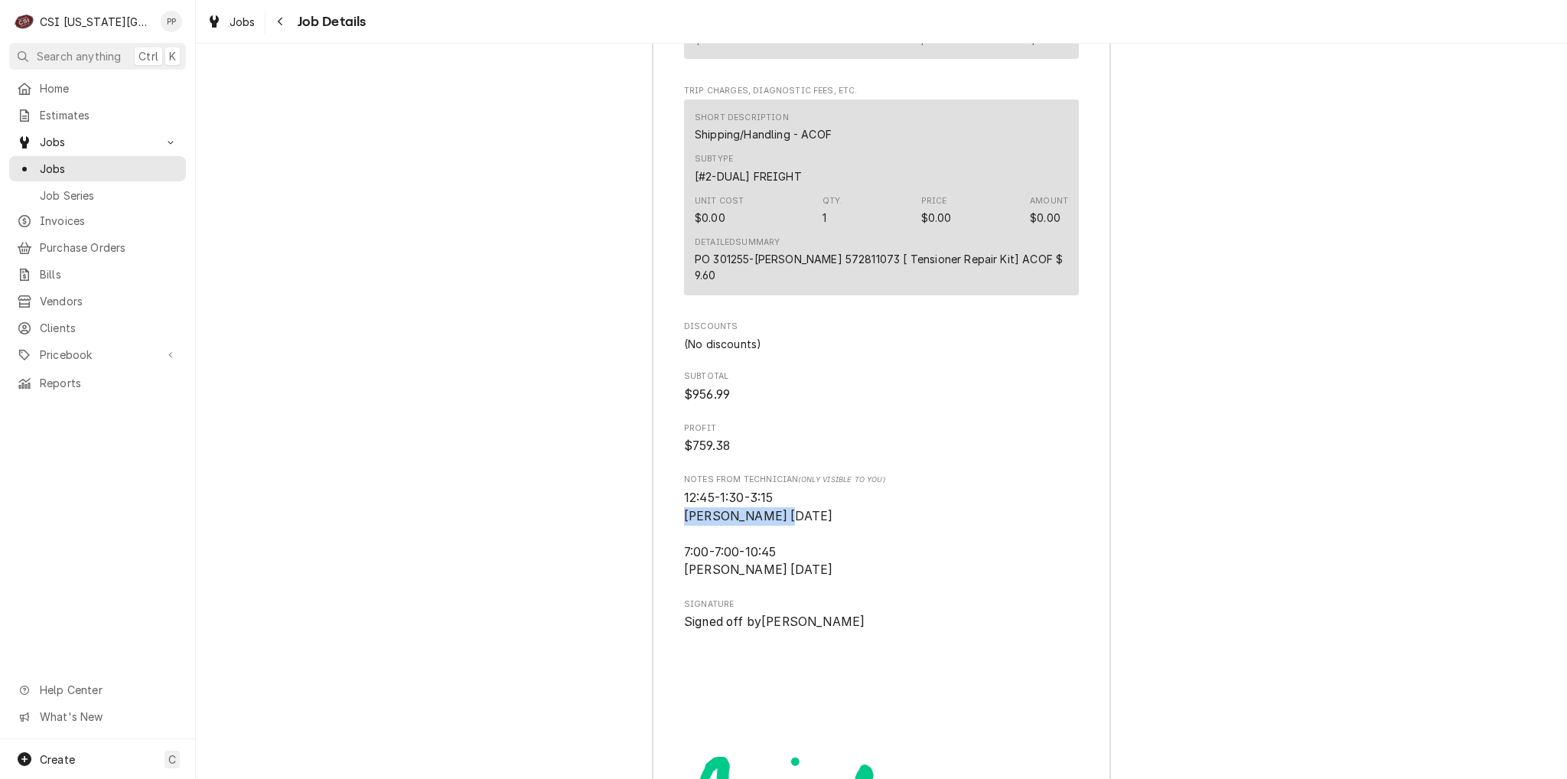
drag, startPoint x: 677, startPoint y: 512, endPoint x: 771, endPoint y: 511, distance: 94.1
click at [771, 511] on span "12:45-1:30-3:15 [PERSON_NAME] [DATE] 7:00-7:00-10:45 [PERSON_NAME] [DATE]" at bounding box center [881, 534] width 395 height 90
click at [777, 509] on span "12:45-1:30-3:15 [PERSON_NAME] [DATE] 7:00-7:00-10:45 [PERSON_NAME] [DATE]" at bounding box center [881, 534] width 395 height 90
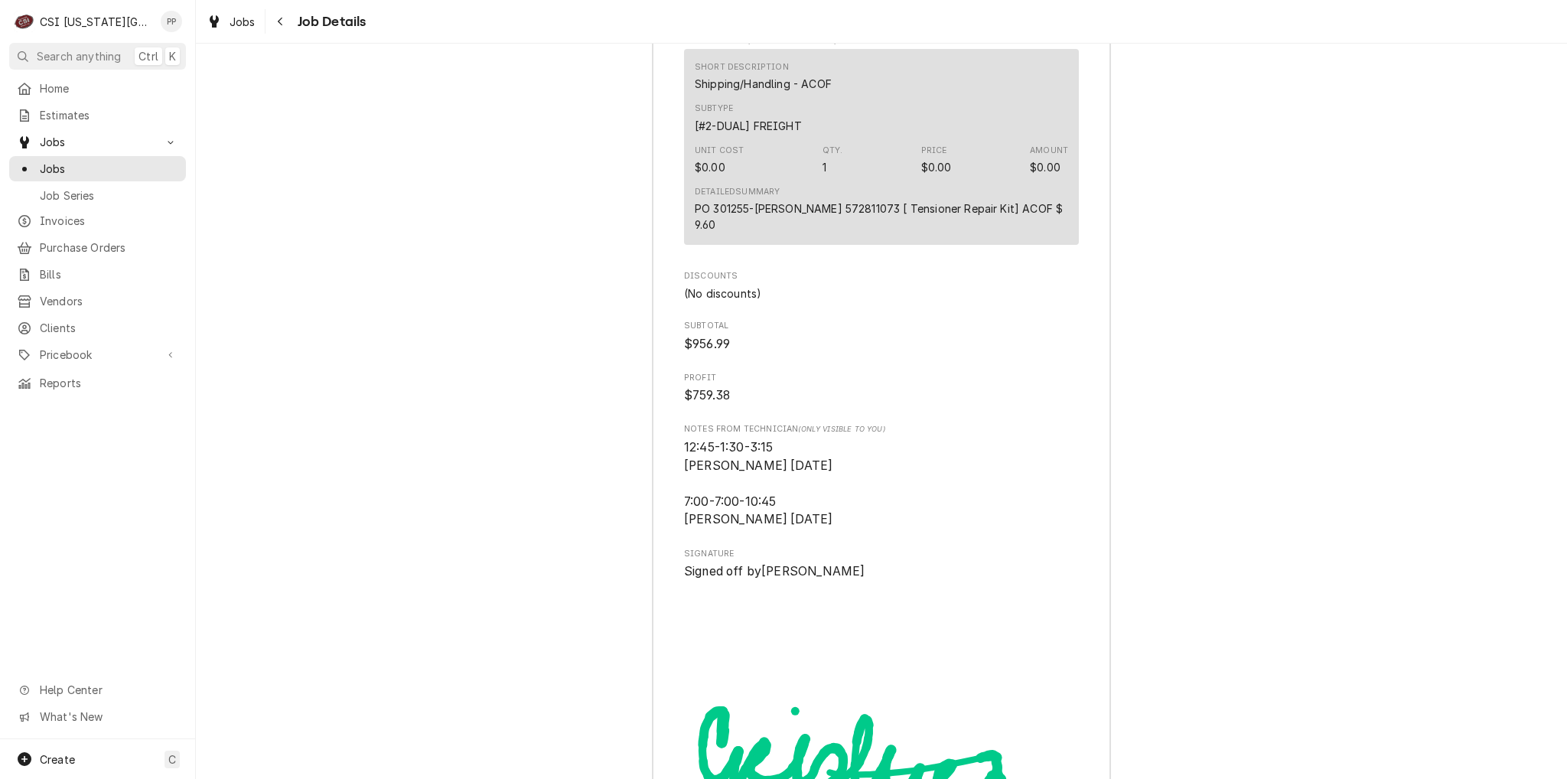
scroll to position [6097, 0]
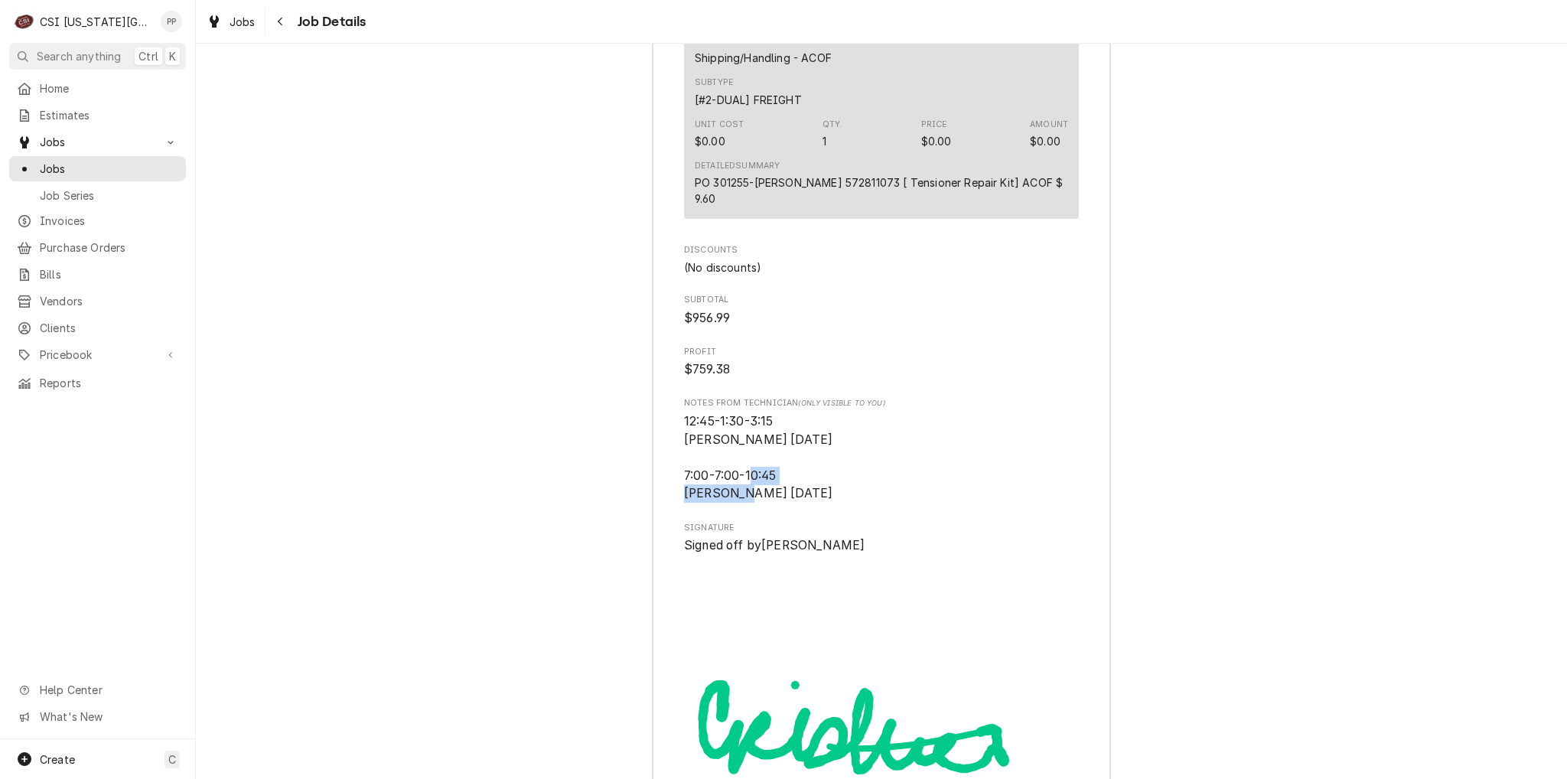
drag, startPoint x: 677, startPoint y: 490, endPoint x: 780, endPoint y: 495, distance: 102.6
click at [780, 495] on span "12:45-1:30-3:15 [PERSON_NAME] [DATE] 7:00-7:00-10:45 [PERSON_NAME] [DATE]" at bounding box center [881, 457] width 395 height 90
drag, startPoint x: 780, startPoint y: 495, endPoint x: 658, endPoint y: 474, distance: 123.4
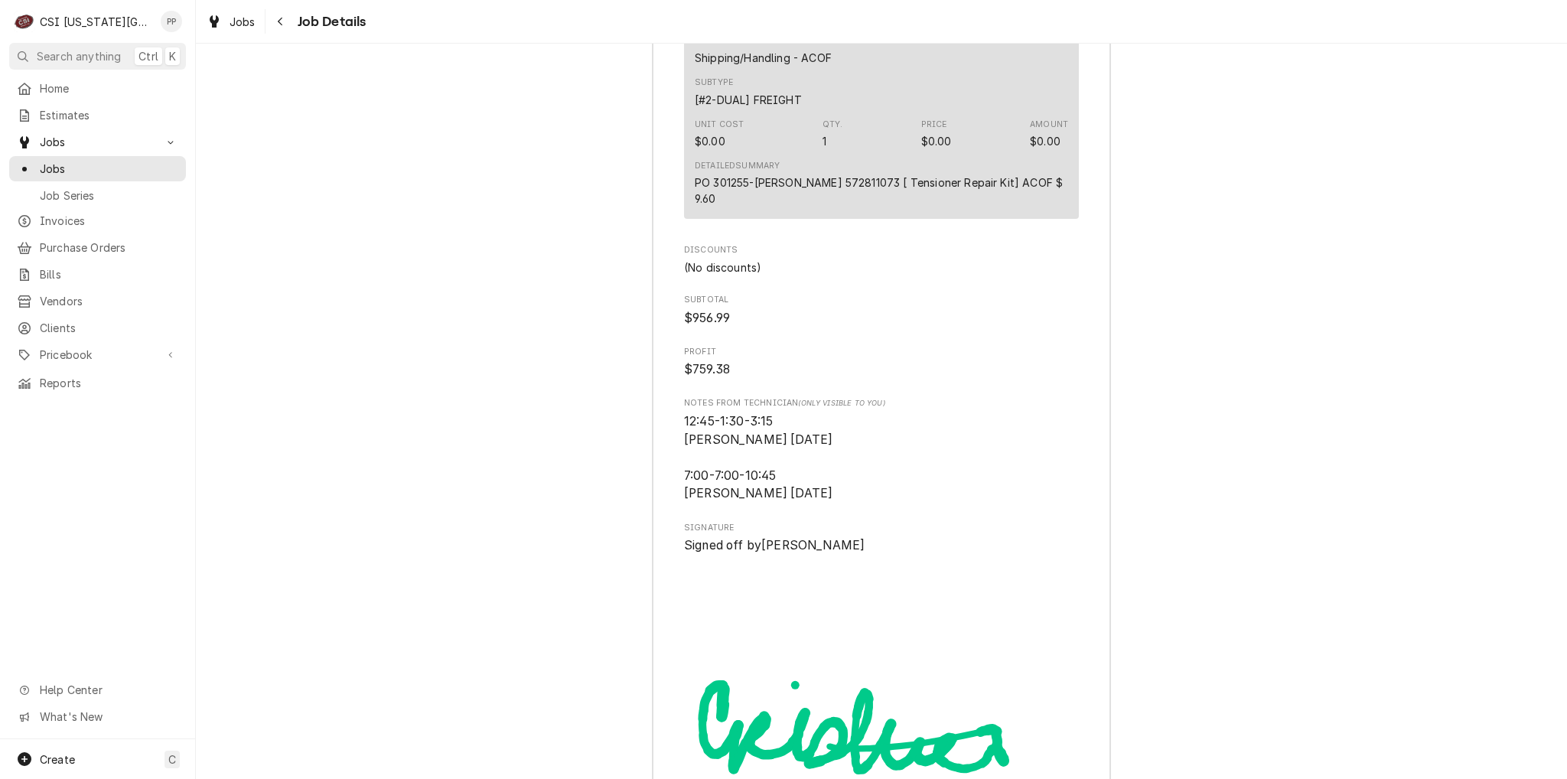
click at [728, 460] on span "12:45-1:30-3:15 Brian H 8/18/25 7:00-7:00-10:45 Brian H 9/2/25" at bounding box center [881, 457] width 395 height 90
drag, startPoint x: 774, startPoint y: 435, endPoint x: 670, endPoint y: 418, distance: 104.8
click at [829, 430] on span "12:45-1:30-3:15 Brian H 8/18/25 7:00-7:00-10:45 Brian H 9/2/25" at bounding box center [881, 457] width 395 height 90
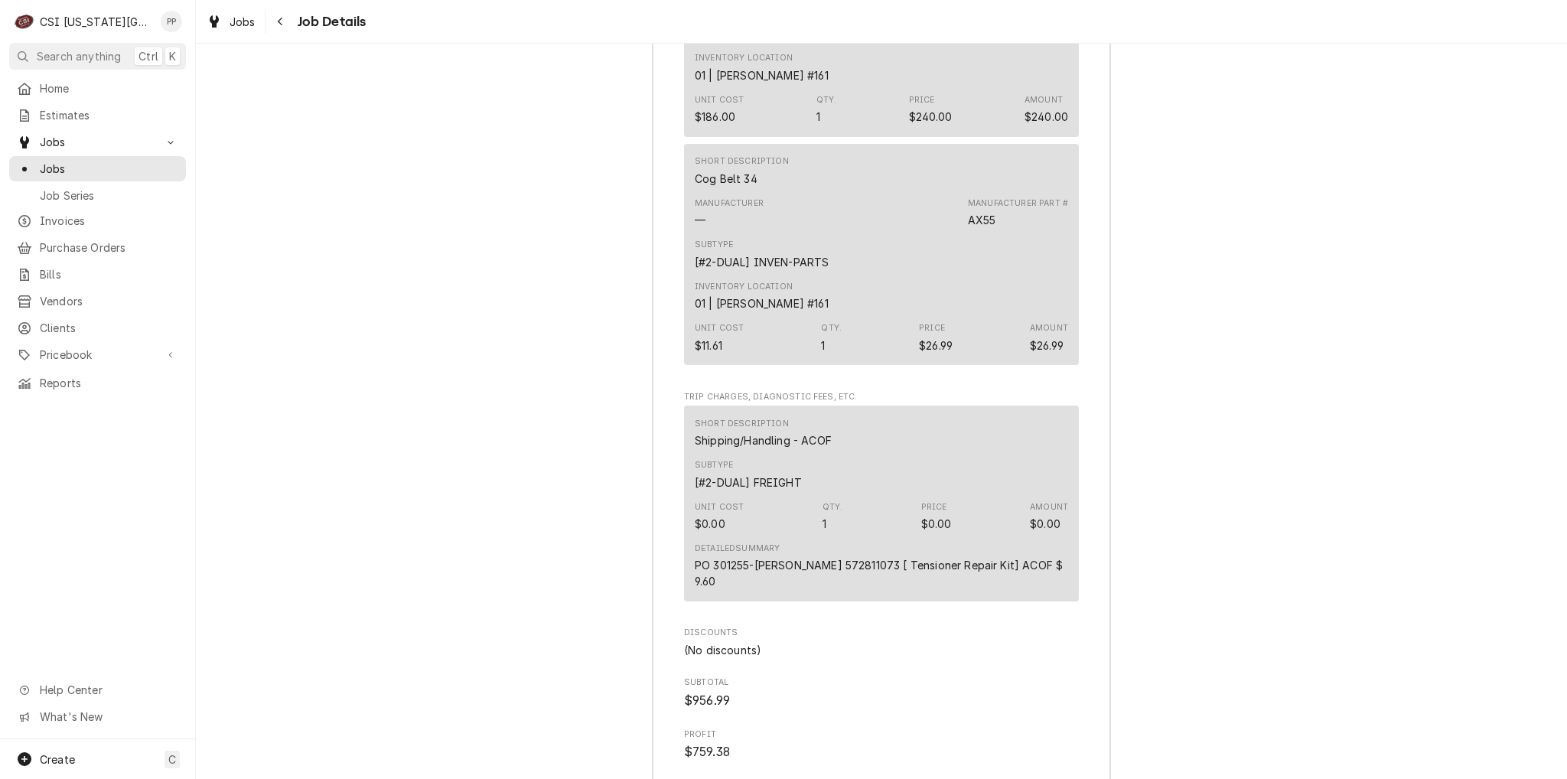
scroll to position [6021, 0]
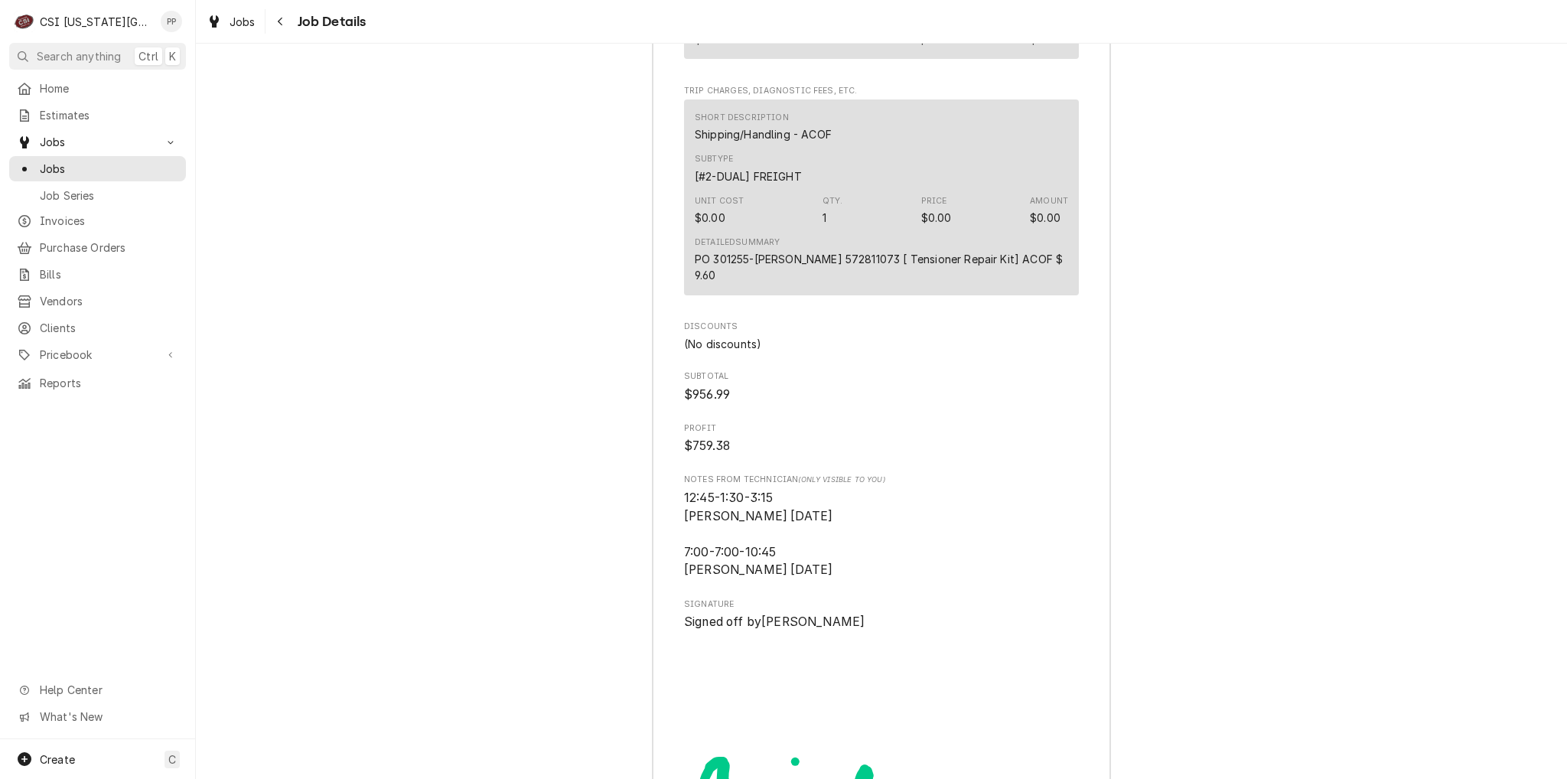
click at [787, 572] on span "12:45-1:30-3:15 Brian H 8/18/25 7:00-7:00-10:45 Brian H 9/2/25" at bounding box center [881, 534] width 395 height 90
drag, startPoint x: 780, startPoint y: 570, endPoint x: 679, endPoint y: 481, distance: 135.0
click at [684, 481] on div "Notes from Technician (Only Visible to You) 12:45-1:30-3:15 Brian H 8/18/25 7:0…" at bounding box center [881, 527] width 395 height 106
click at [819, 503] on span "12:45-1:30-3:15 Brian H 8/18/25 7:00-7:00-10:45 Brian H 9/2/25" at bounding box center [881, 534] width 395 height 90
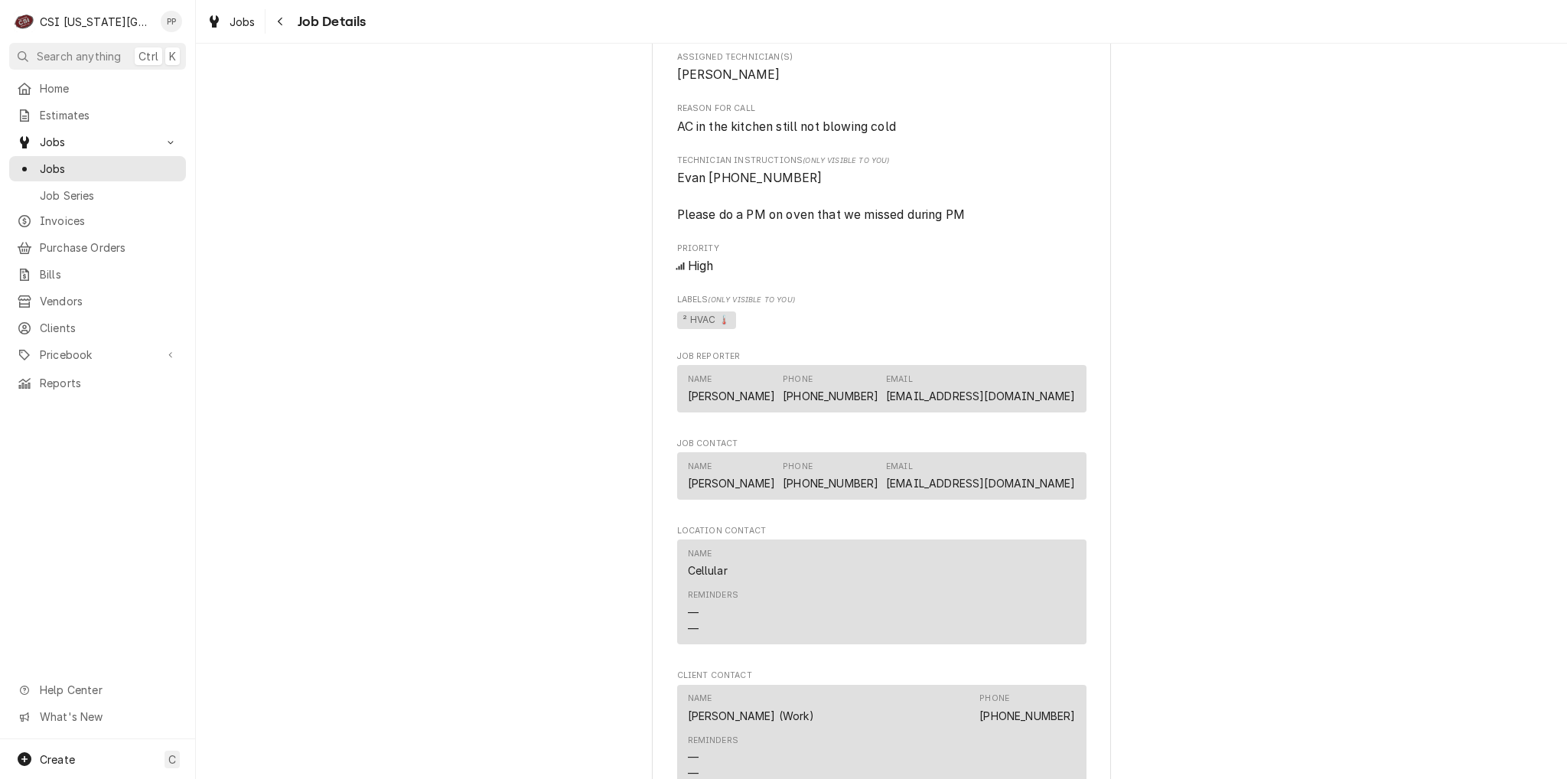
scroll to position [0, 0]
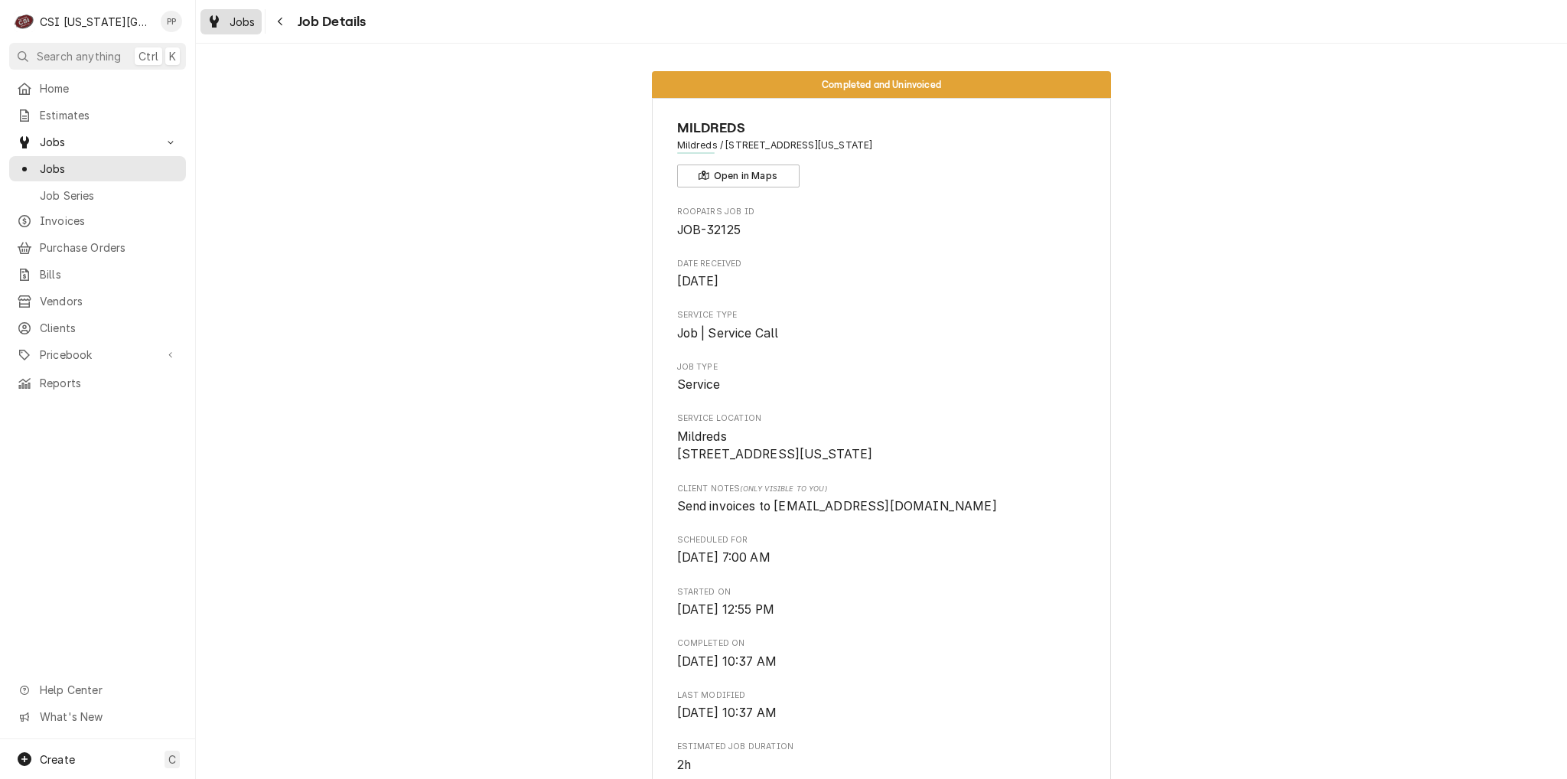
click at [245, 23] on span "Jobs" at bounding box center [243, 22] width 26 height 16
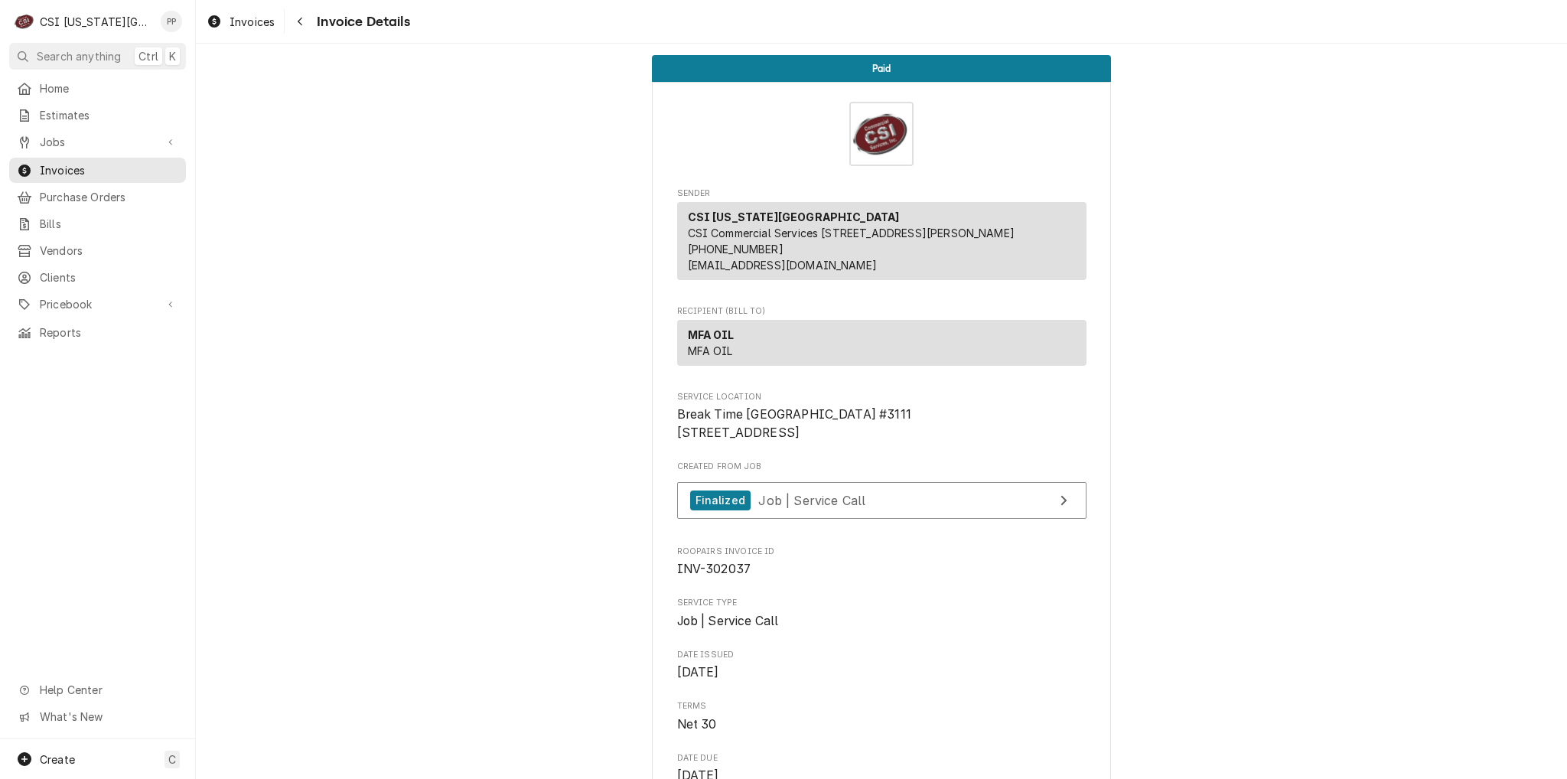
scroll to position [230, 0]
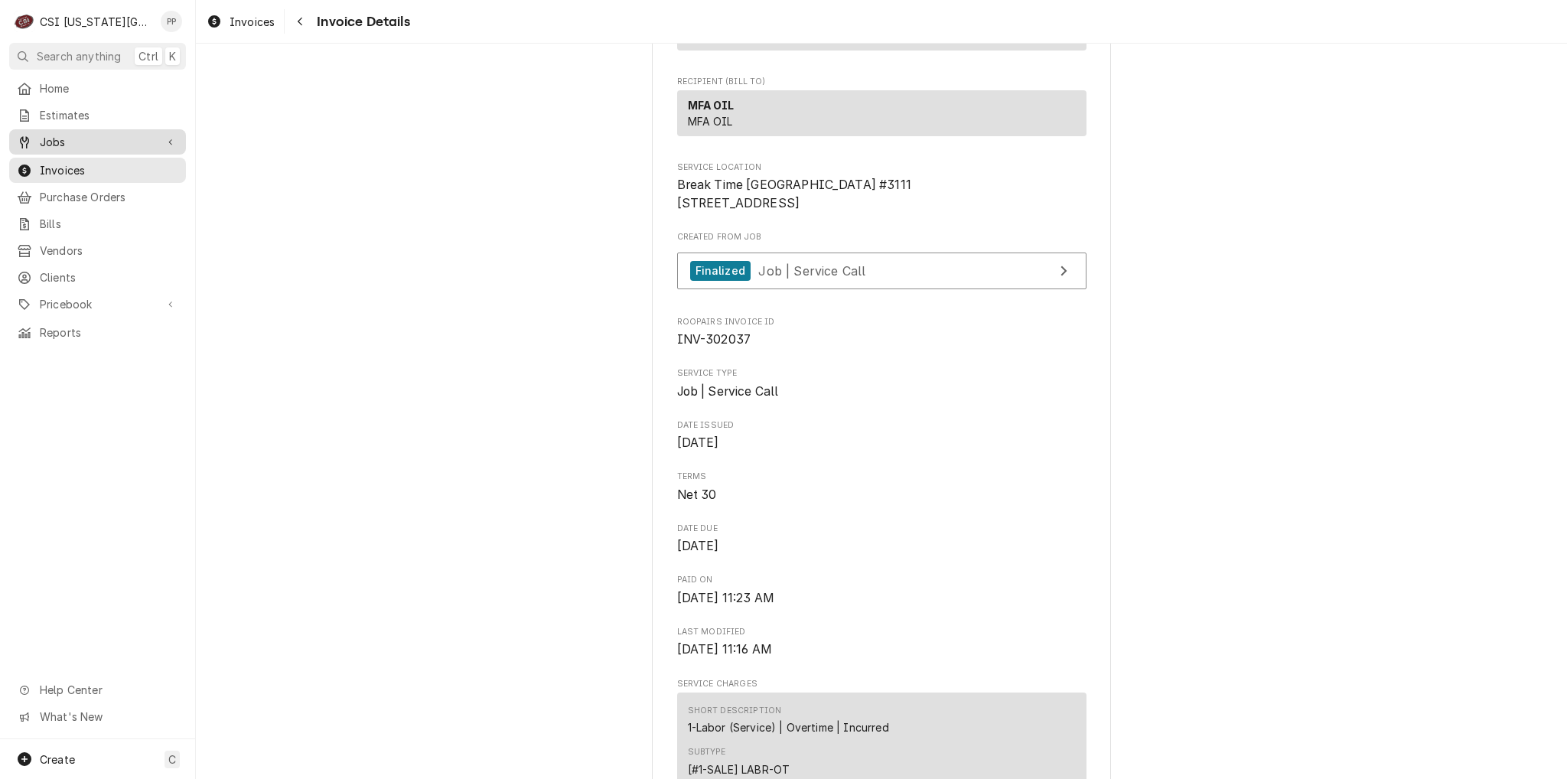
click at [92, 134] on span "Jobs" at bounding box center [98, 142] width 116 height 16
click at [86, 156] on link "Jobs" at bounding box center [97, 168] width 177 height 25
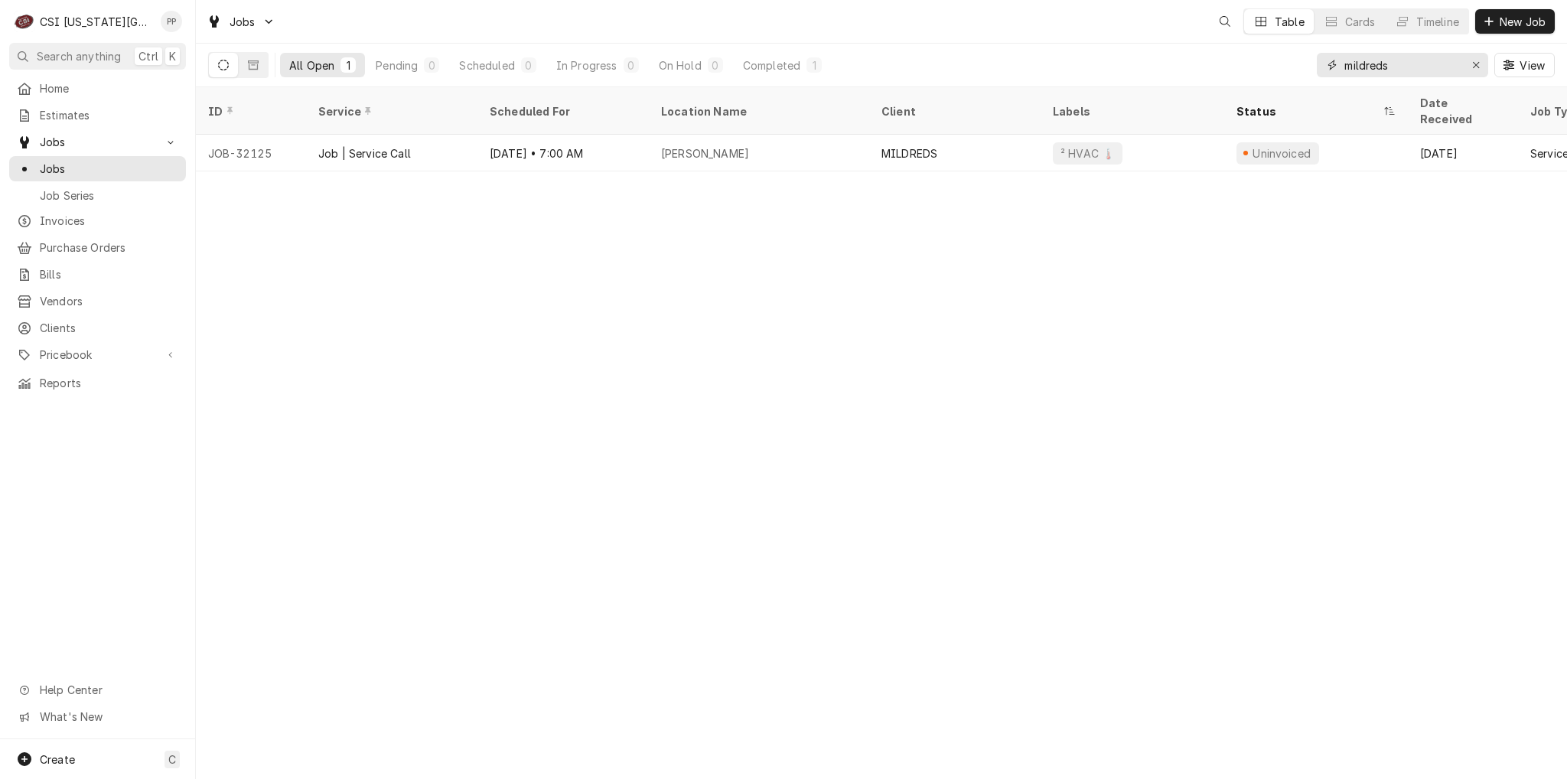
click at [1473, 64] on icon "Erase input" at bounding box center [1476, 65] width 8 height 11
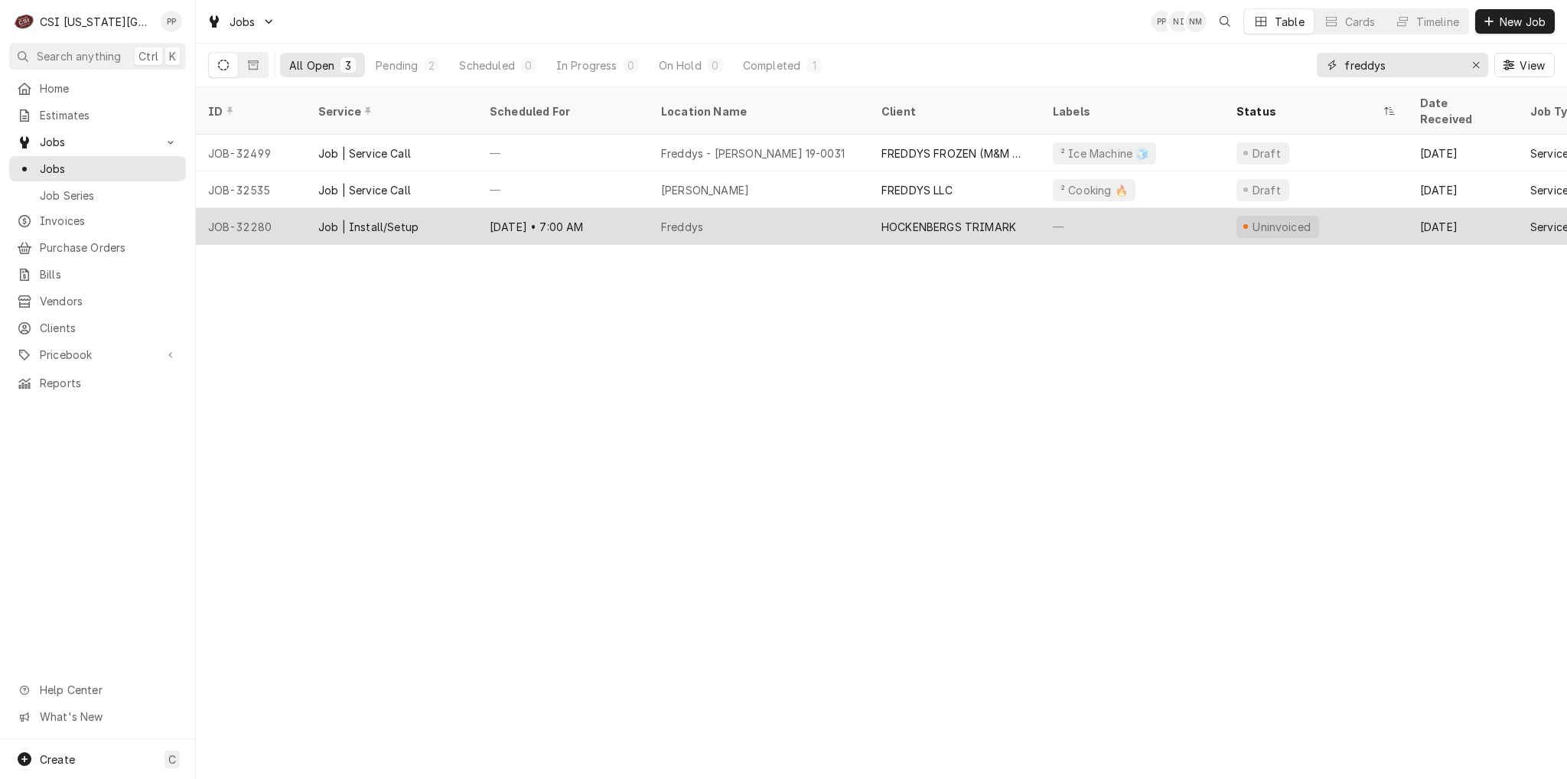
type input "freddys"
click at [1041, 208] on div "—" at bounding box center [1133, 226] width 184 height 37
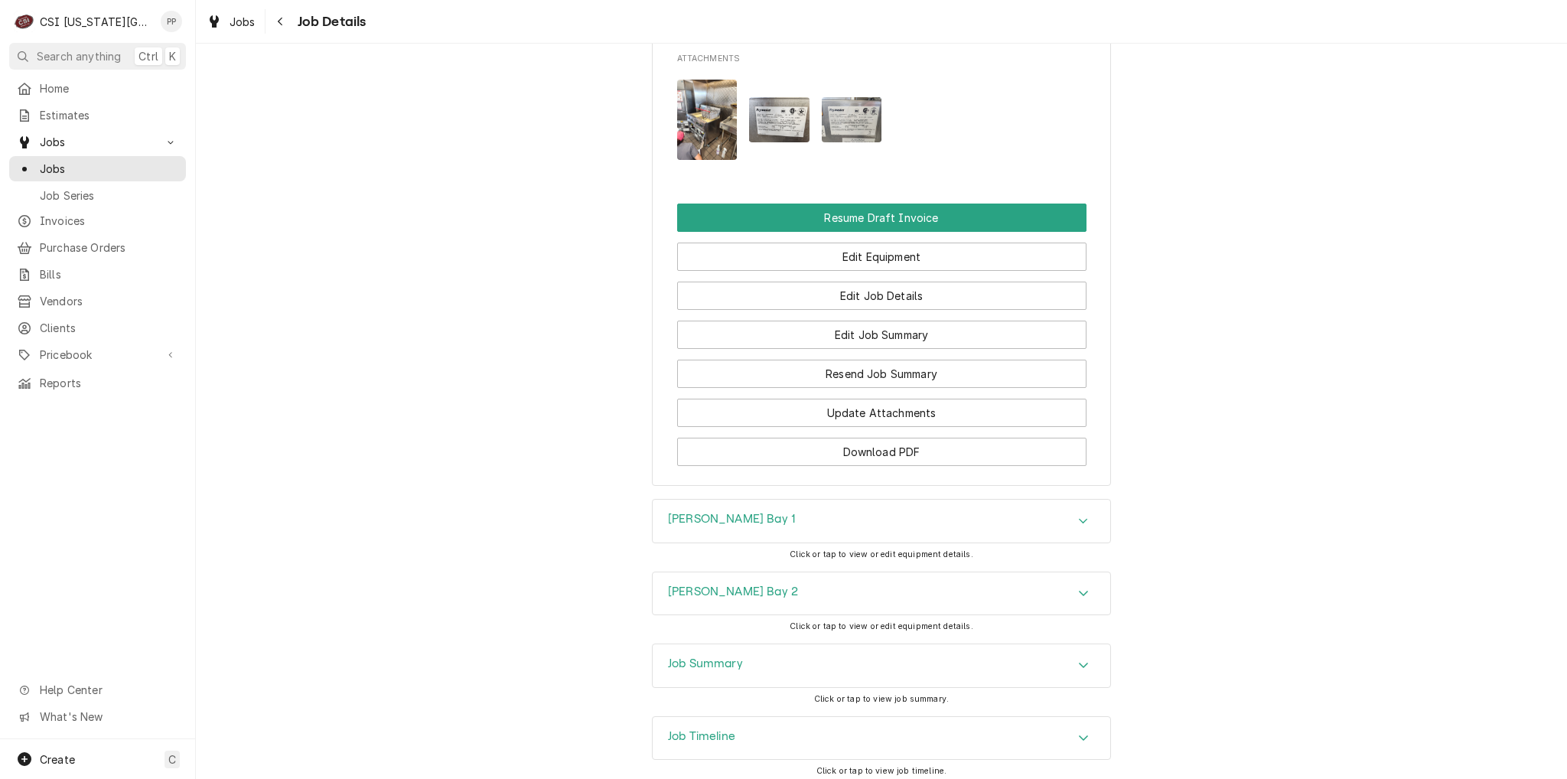
scroll to position [1683, 0]
click at [772, 138] on img "Attachments" at bounding box center [779, 118] width 60 height 45
click at [696, 142] on img "Attachments" at bounding box center [707, 118] width 60 height 80
click at [695, 141] on img "Attachments" at bounding box center [707, 118] width 60 height 80
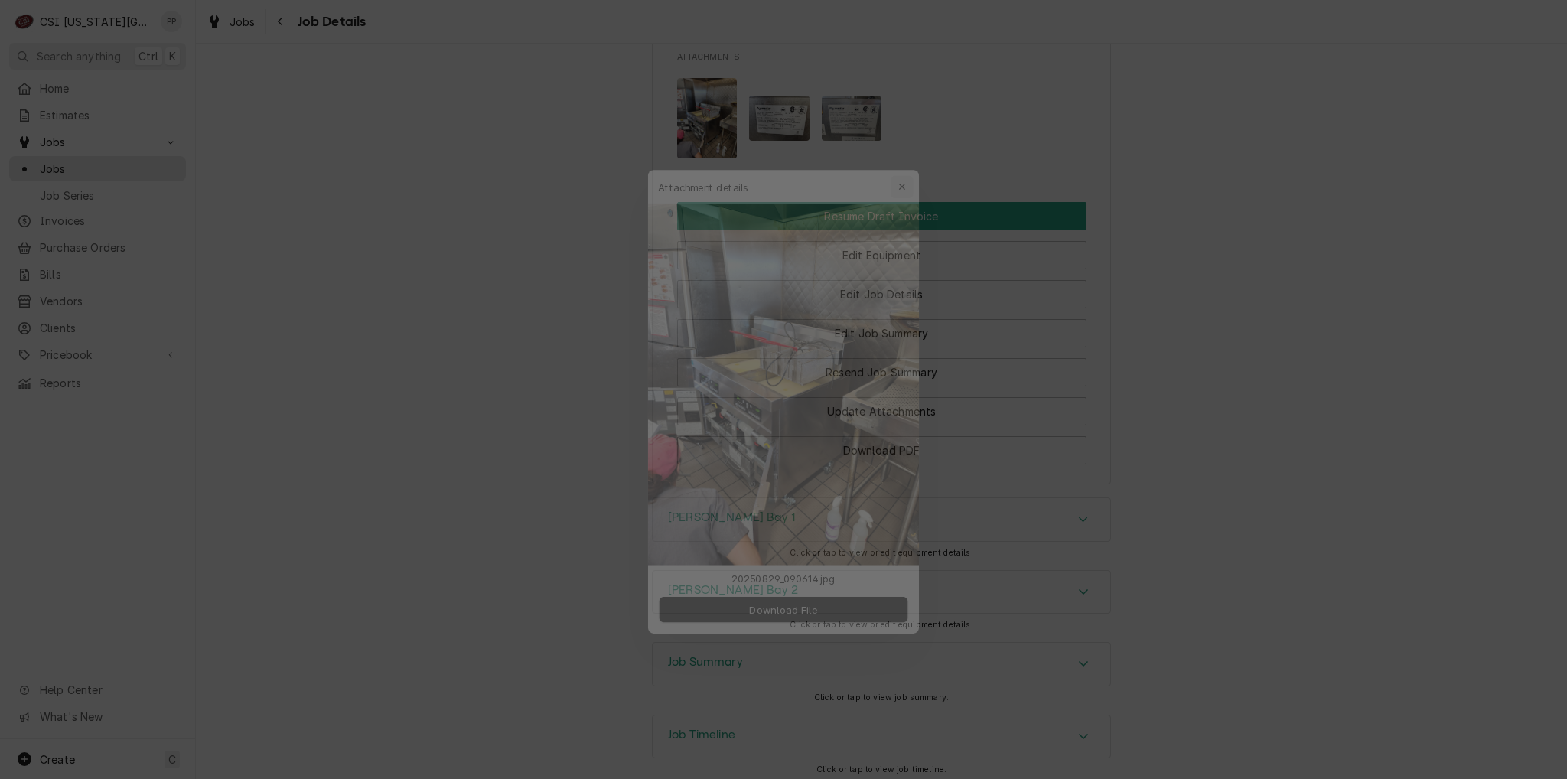
click at [907, 151] on div "button" at bounding box center [911, 156] width 15 height 15
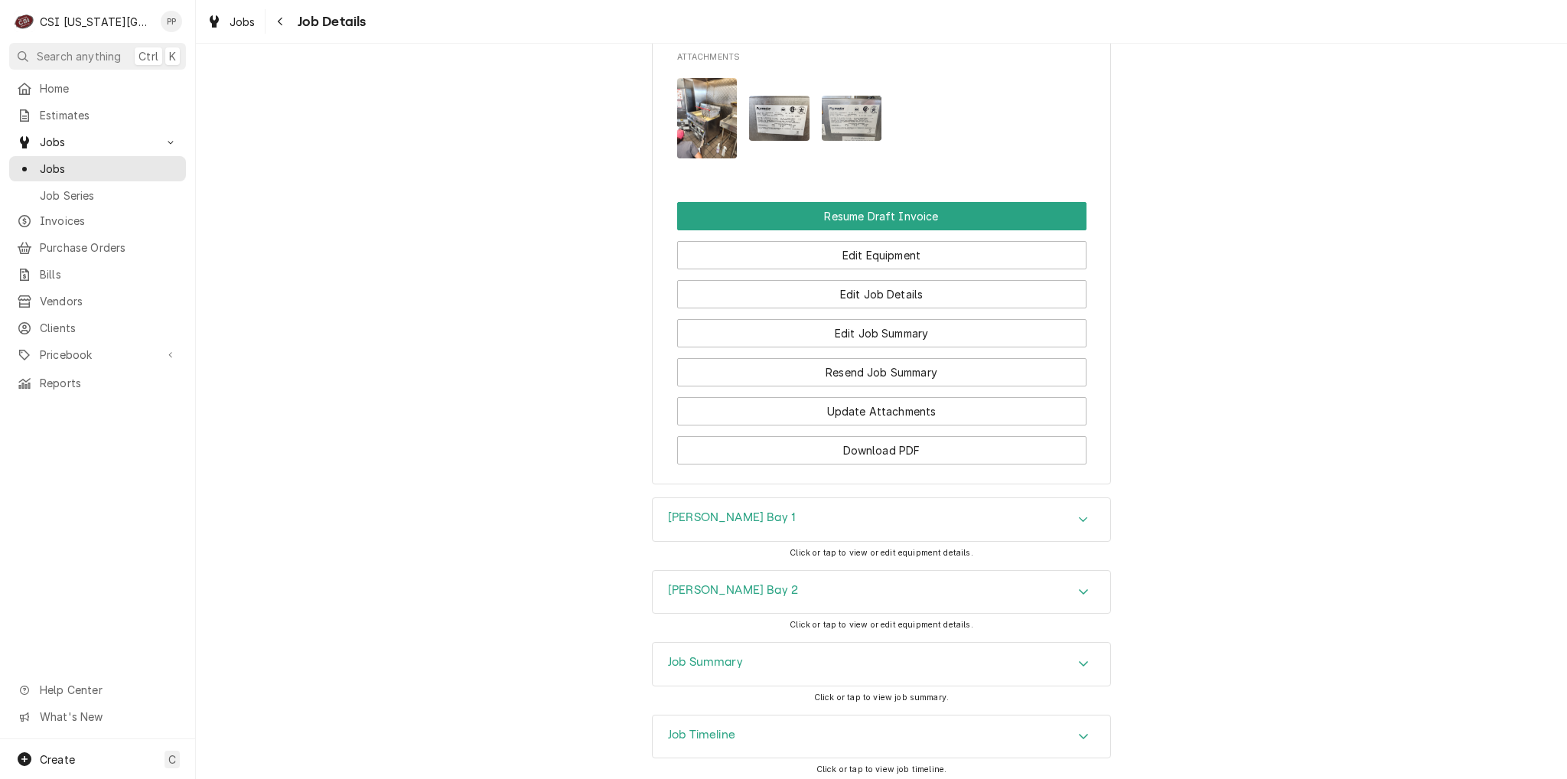
click at [765, 133] on img "Attachments" at bounding box center [779, 118] width 60 height 45
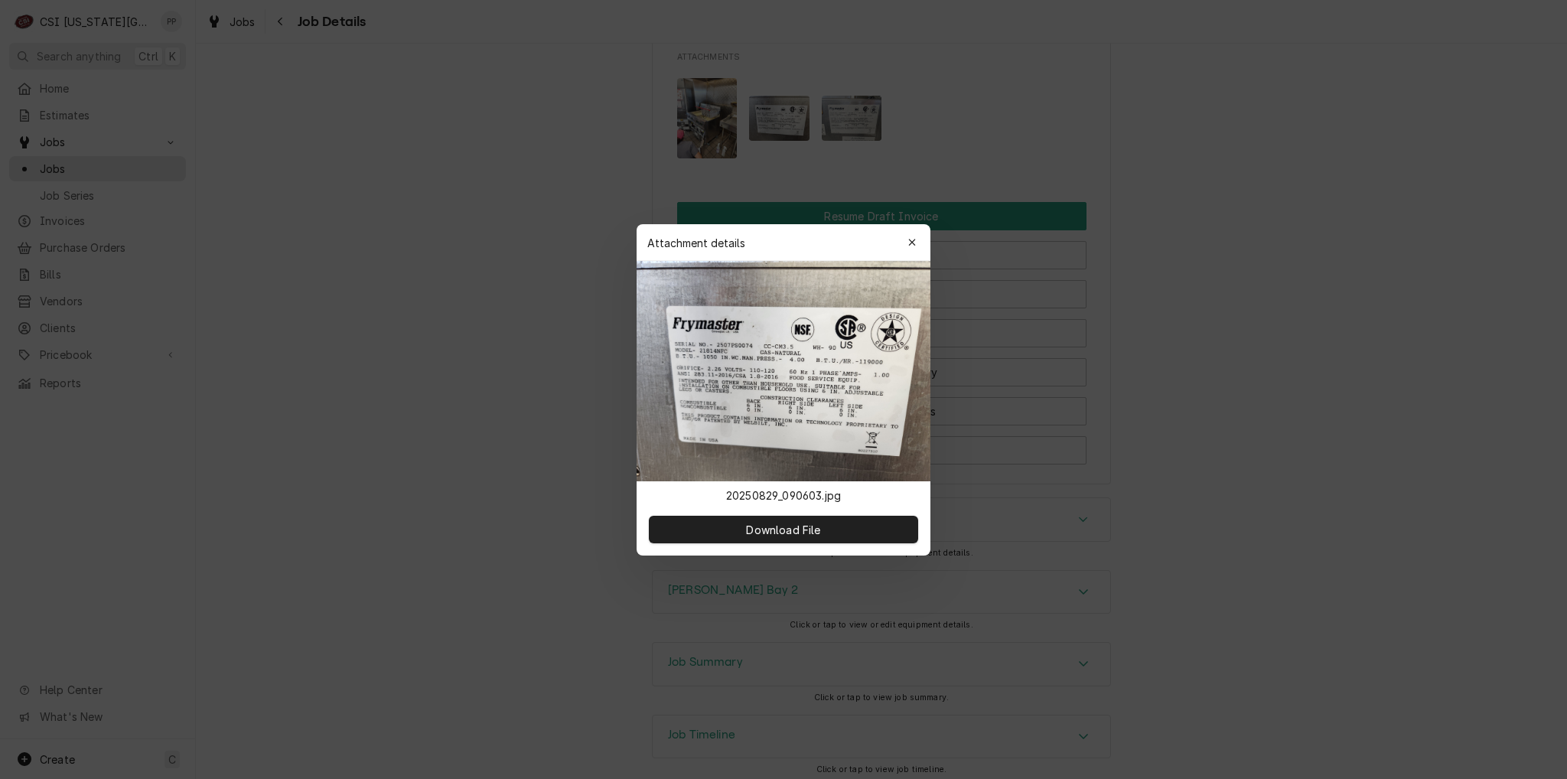
click at [765, 133] on div at bounding box center [783, 389] width 1567 height 779
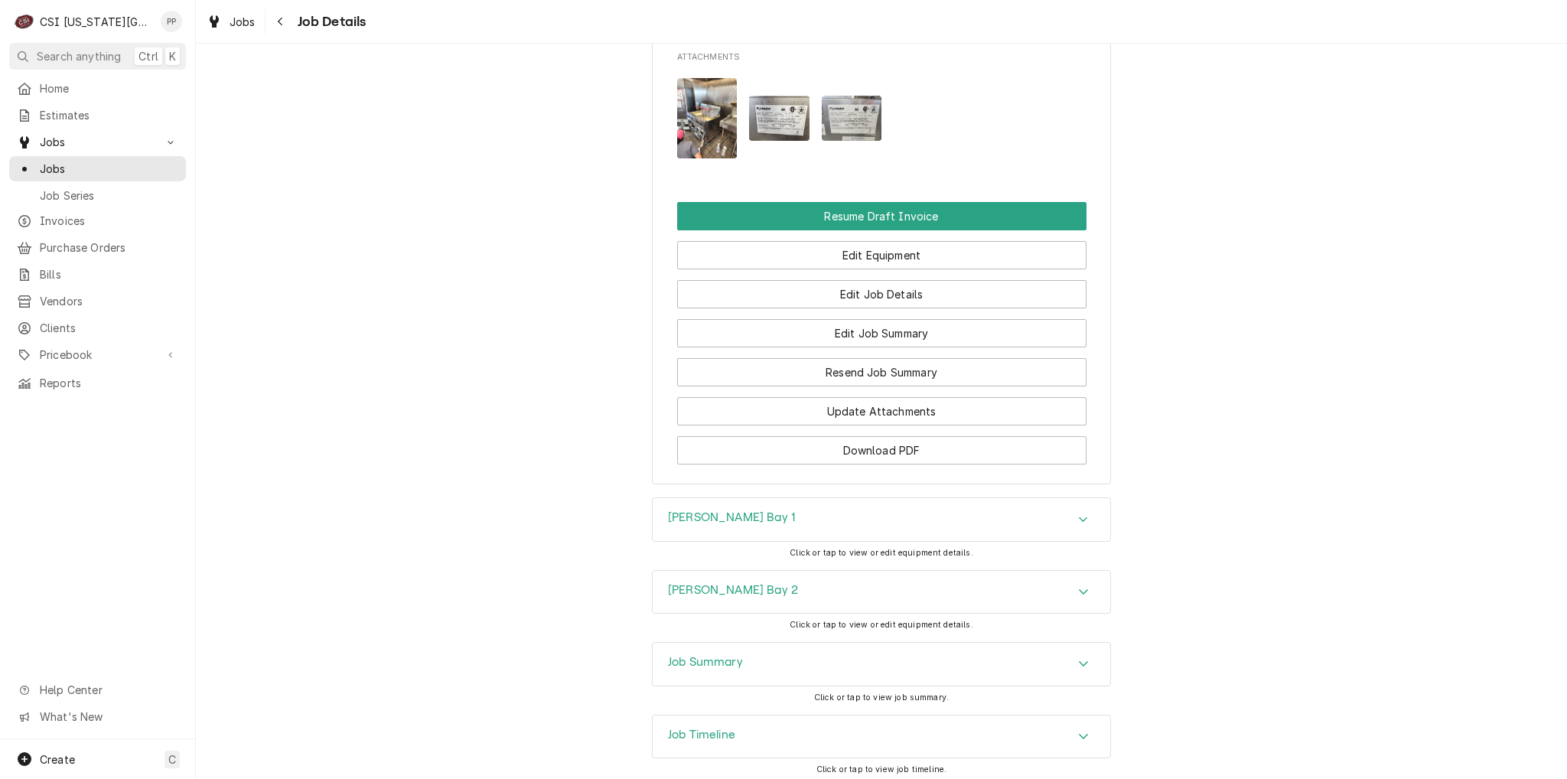
click at [765, 133] on img "Attachments" at bounding box center [779, 118] width 60 height 45
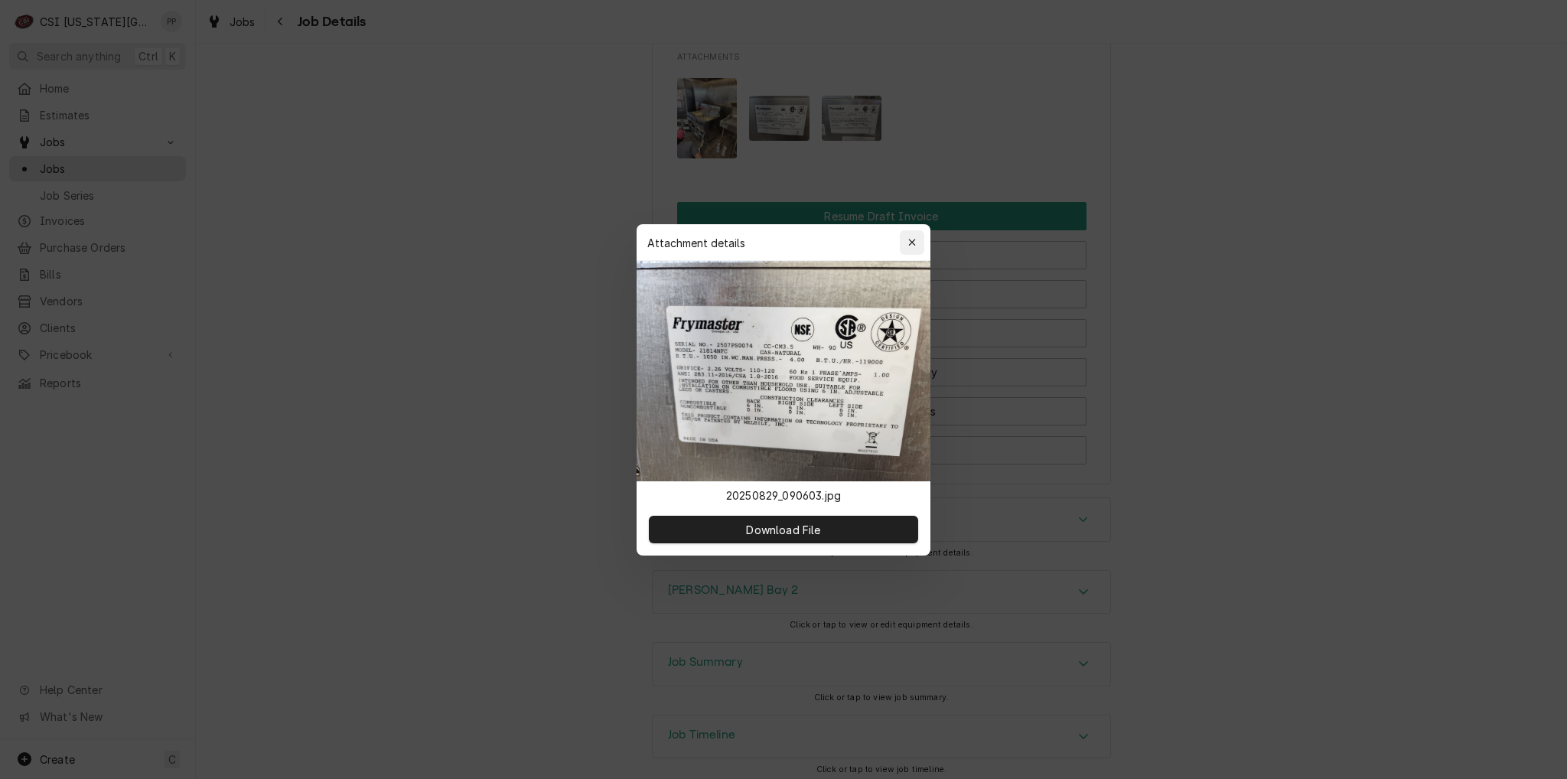
click at [918, 246] on div "button" at bounding box center [911, 242] width 15 height 15
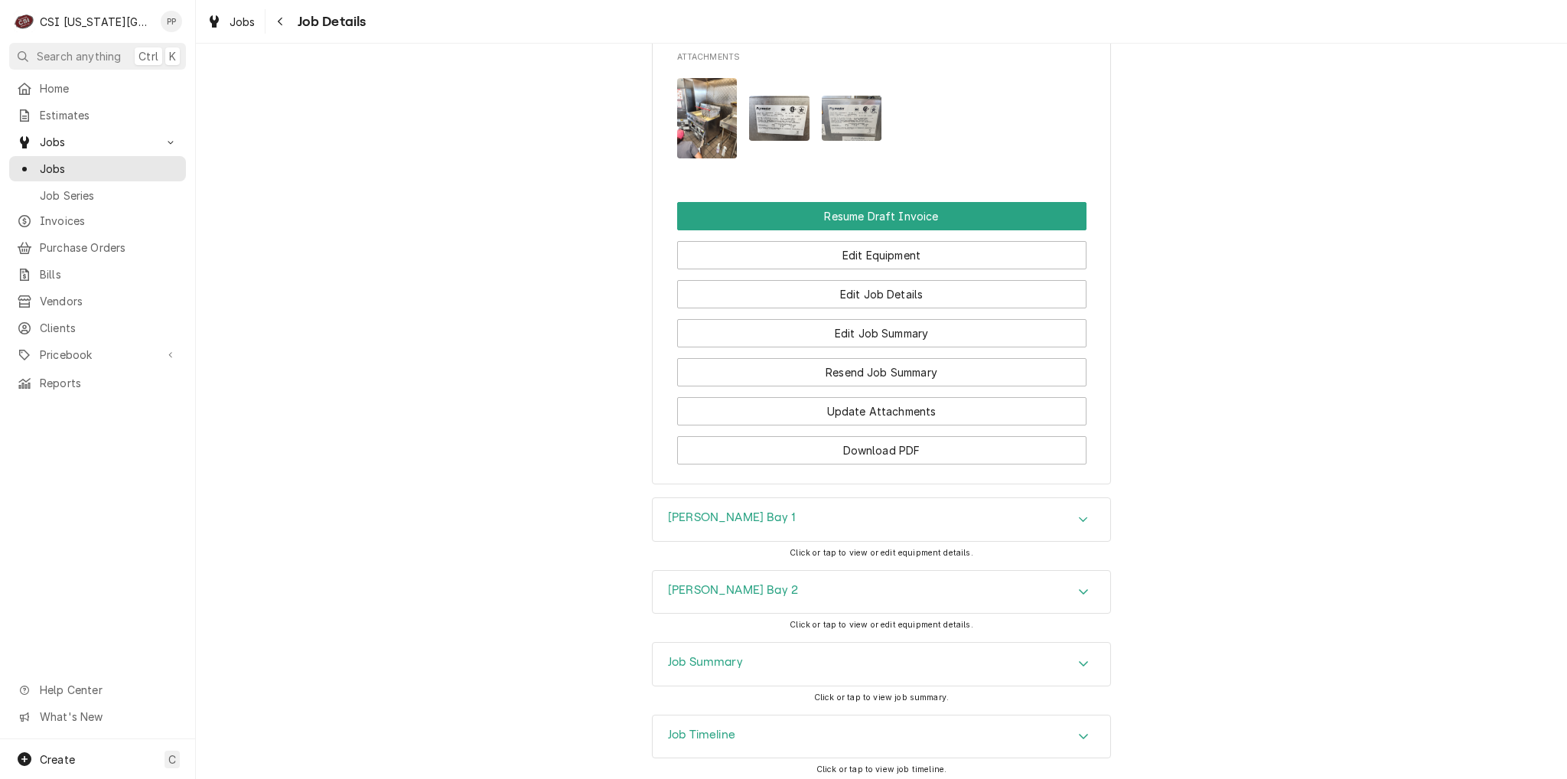
click at [696, 117] on img "Attachments" at bounding box center [707, 118] width 60 height 80
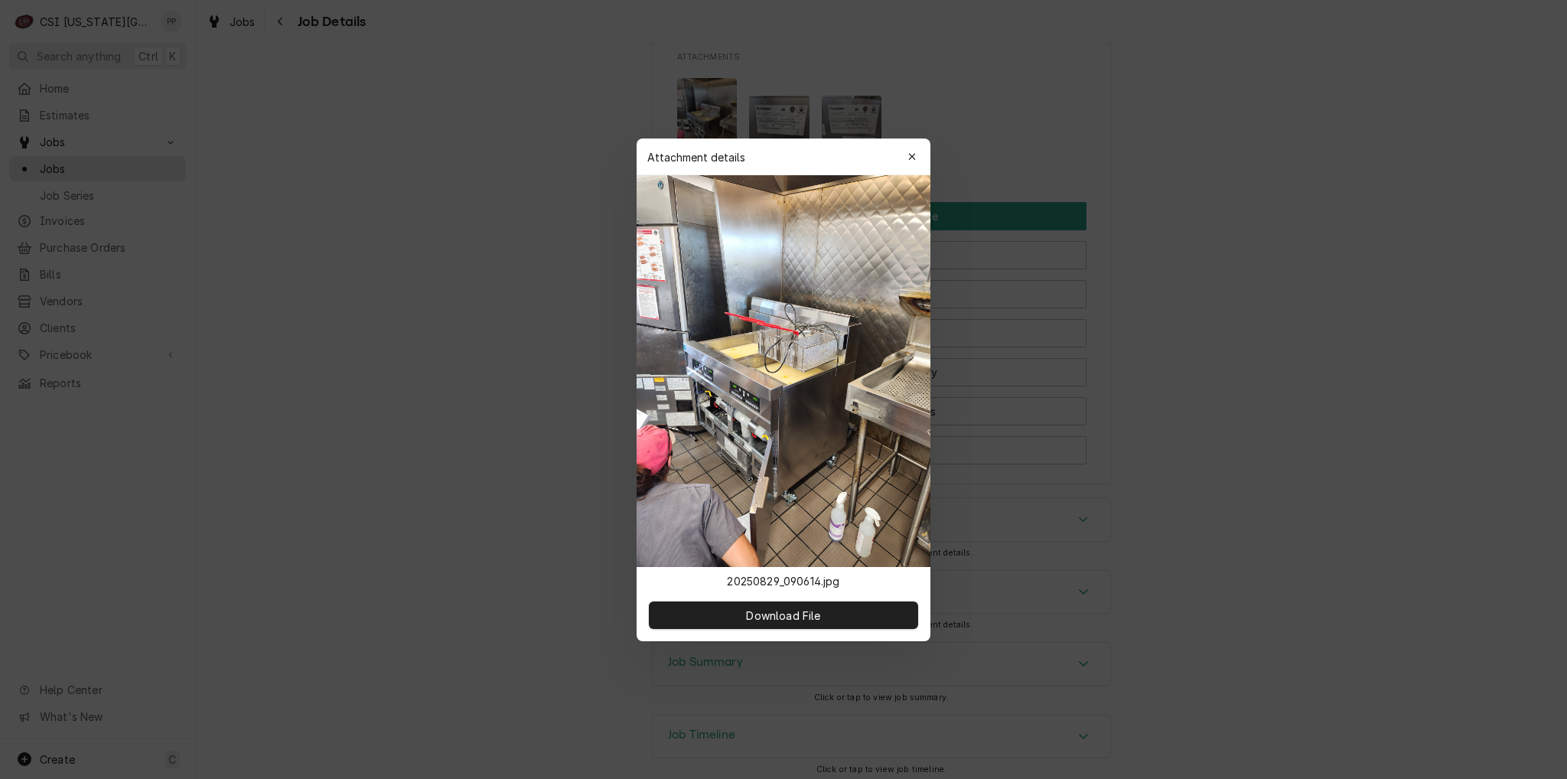
click at [696, 117] on div at bounding box center [783, 389] width 1567 height 779
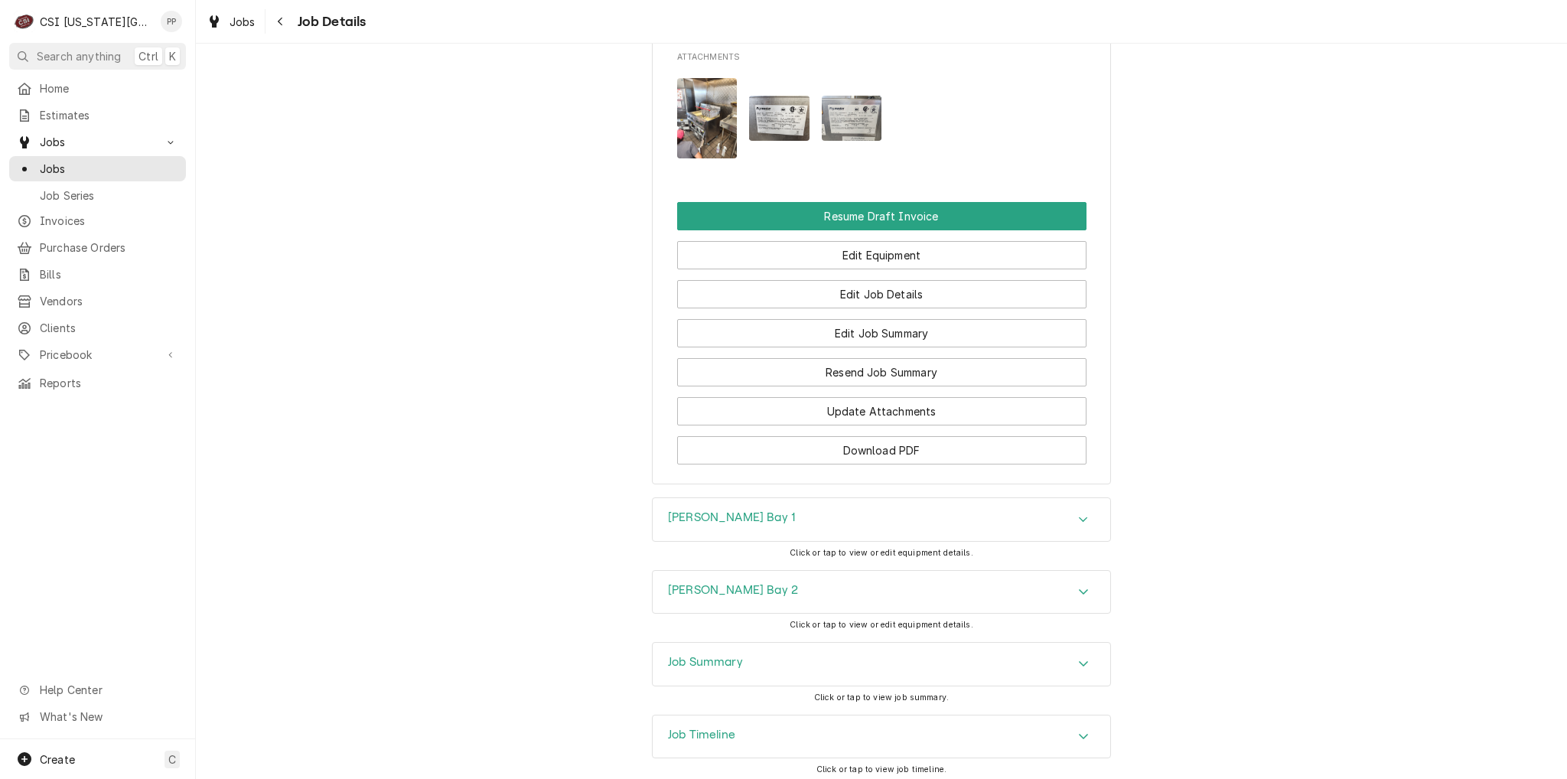
click at [709, 94] on img "Attachments" at bounding box center [707, 118] width 60 height 80
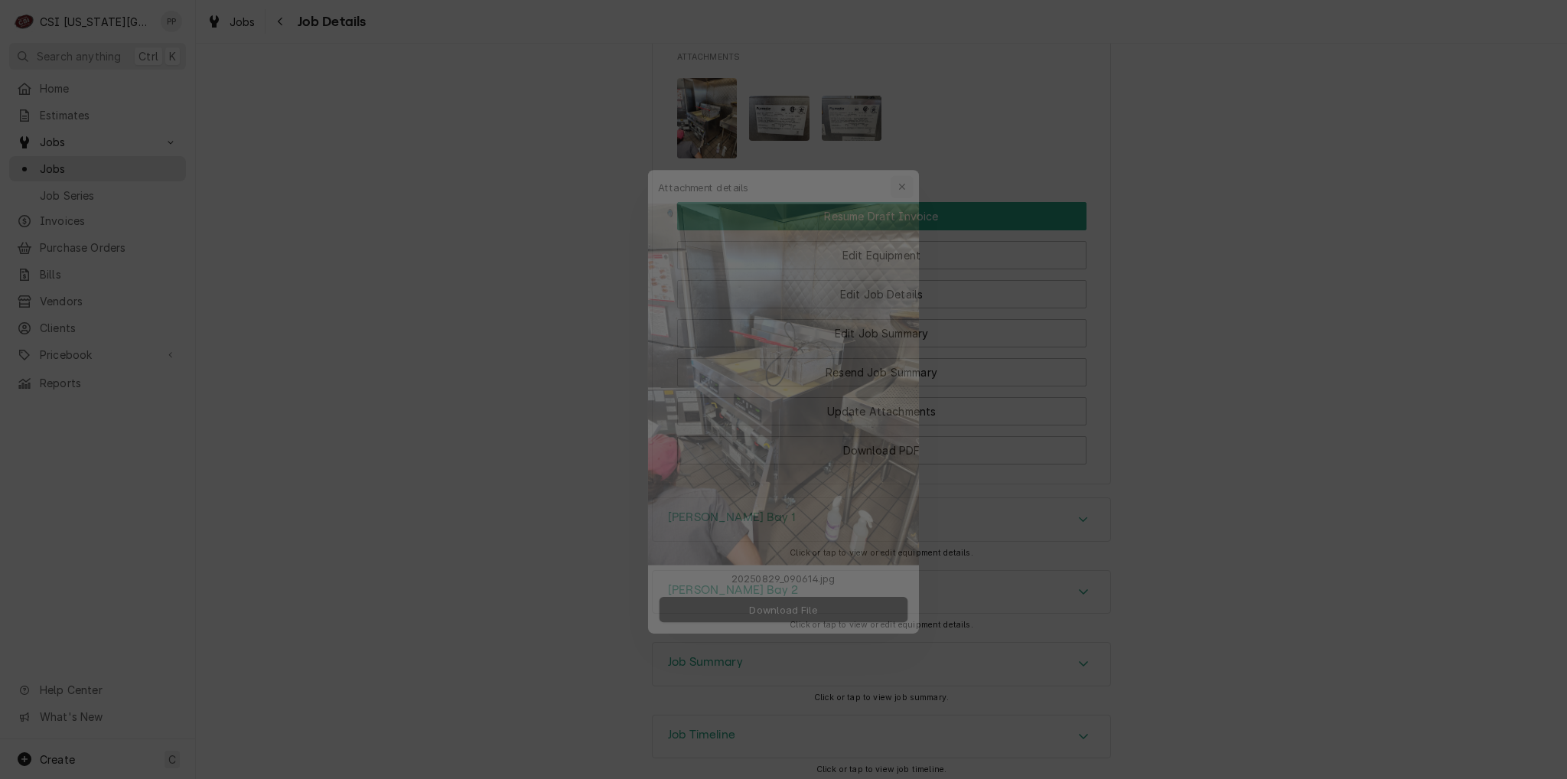
click at [917, 157] on div "button" at bounding box center [911, 156] width 15 height 15
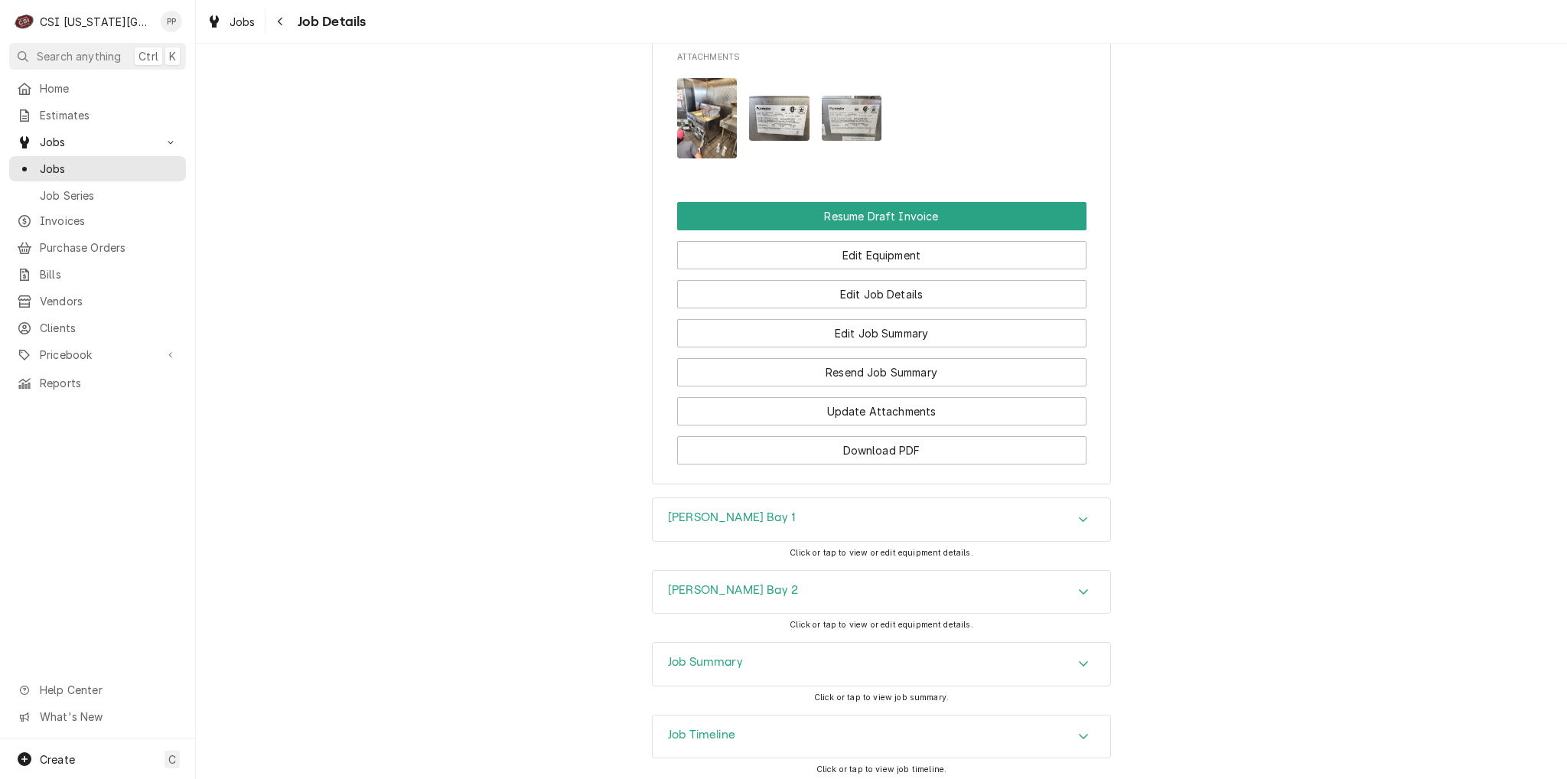
click at [691, 121] on img "Attachments" at bounding box center [707, 118] width 60 height 80
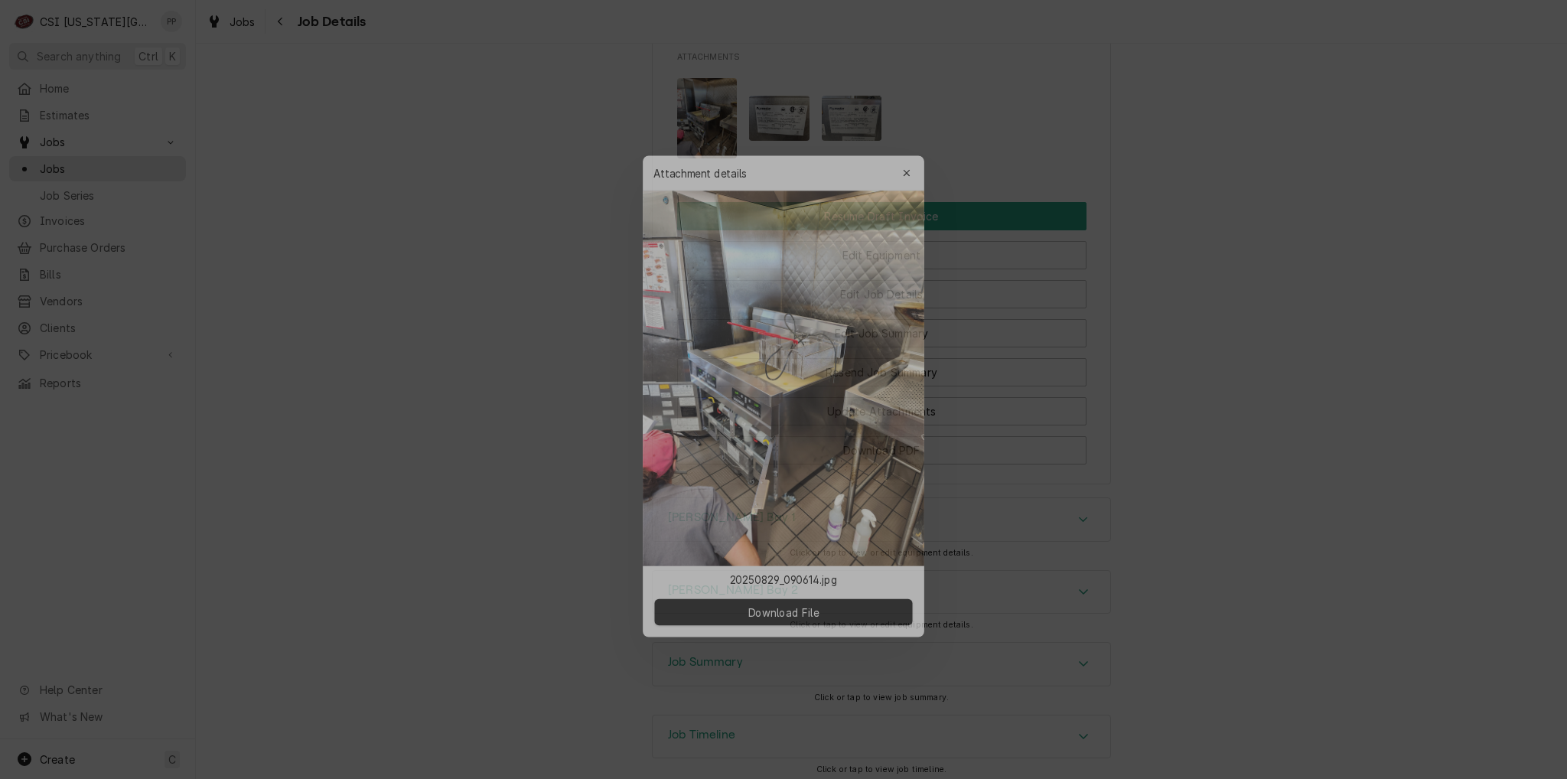
click at [782, 393] on img at bounding box center [784, 371] width 294 height 392
click at [774, 384] on img at bounding box center [784, 371] width 294 height 392
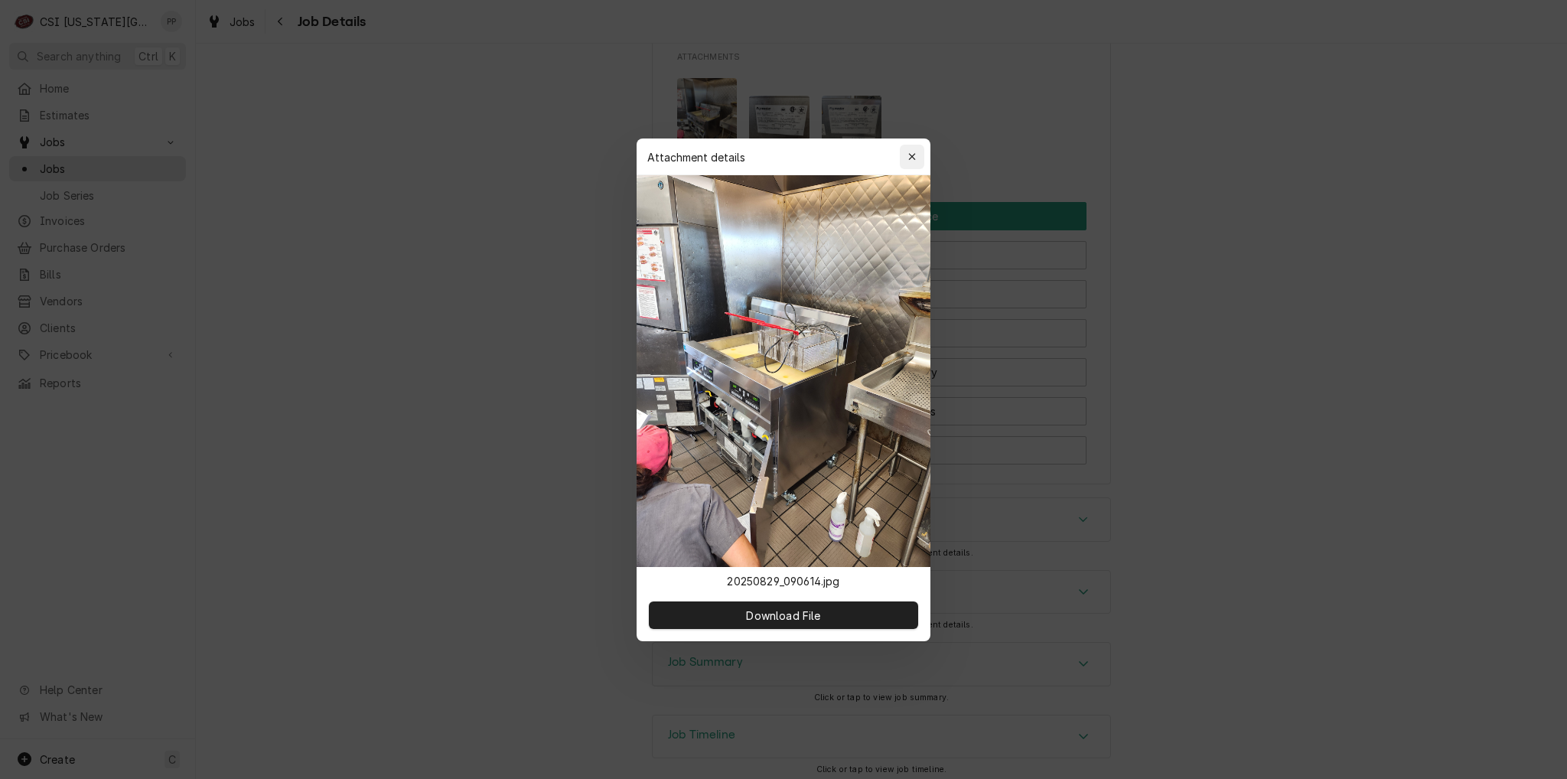
click at [917, 155] on div "button" at bounding box center [911, 156] width 15 height 15
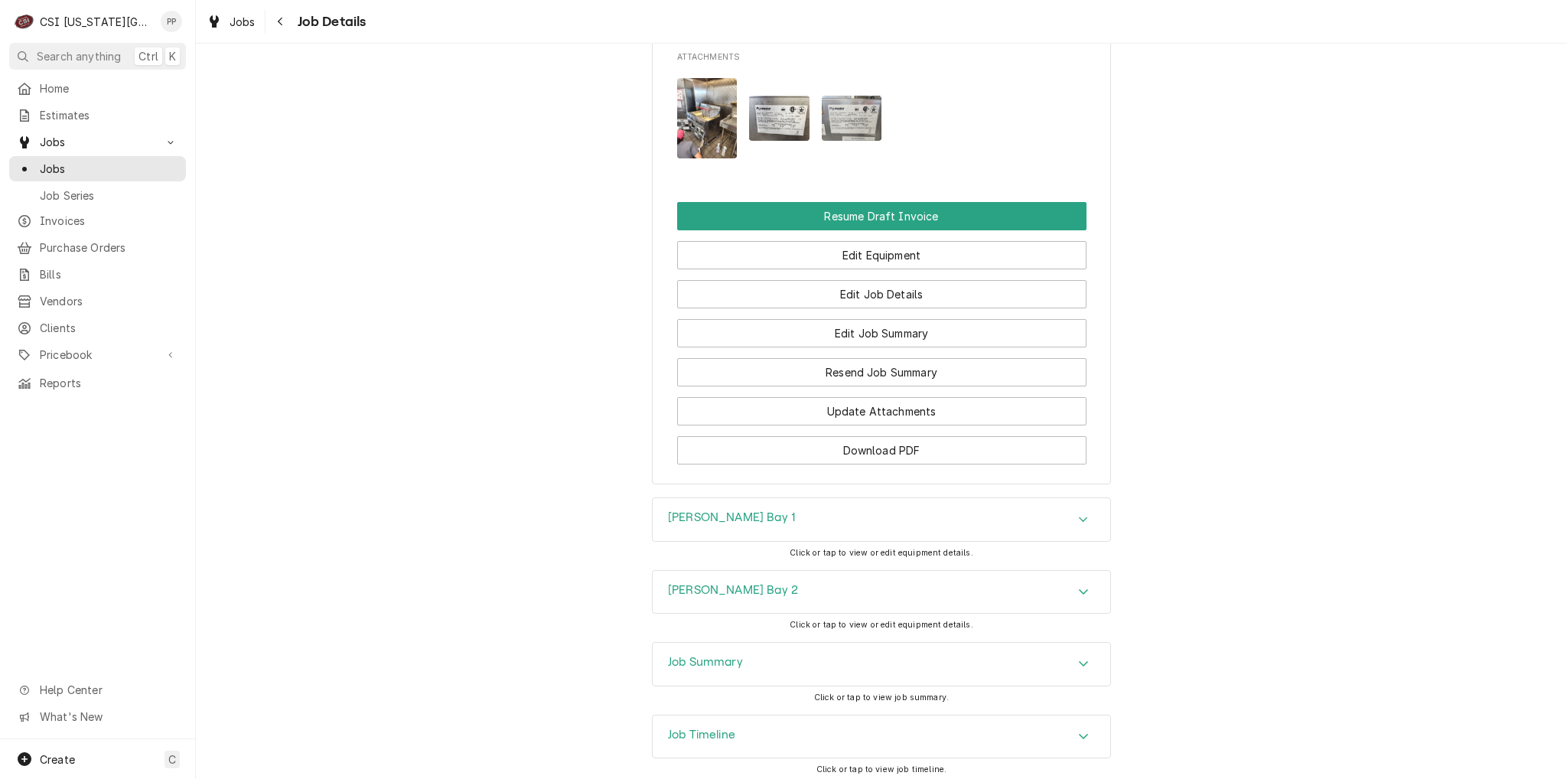
click at [845, 126] on img "Attachments" at bounding box center [852, 118] width 60 height 45
click at [827, 139] on img "Attachments" at bounding box center [852, 118] width 60 height 45
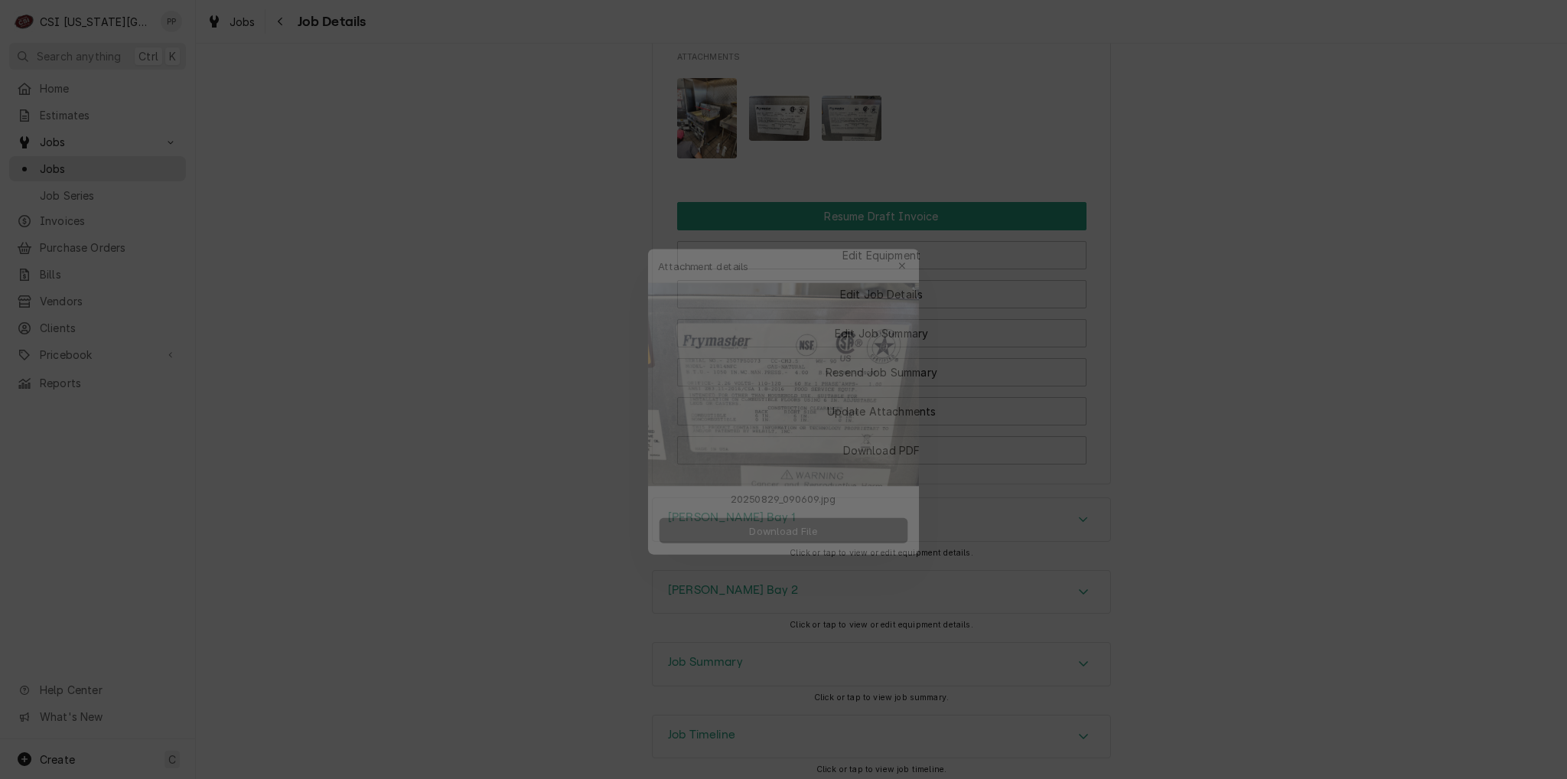
click at [804, 533] on span "Download File" at bounding box center [783, 529] width 80 height 16
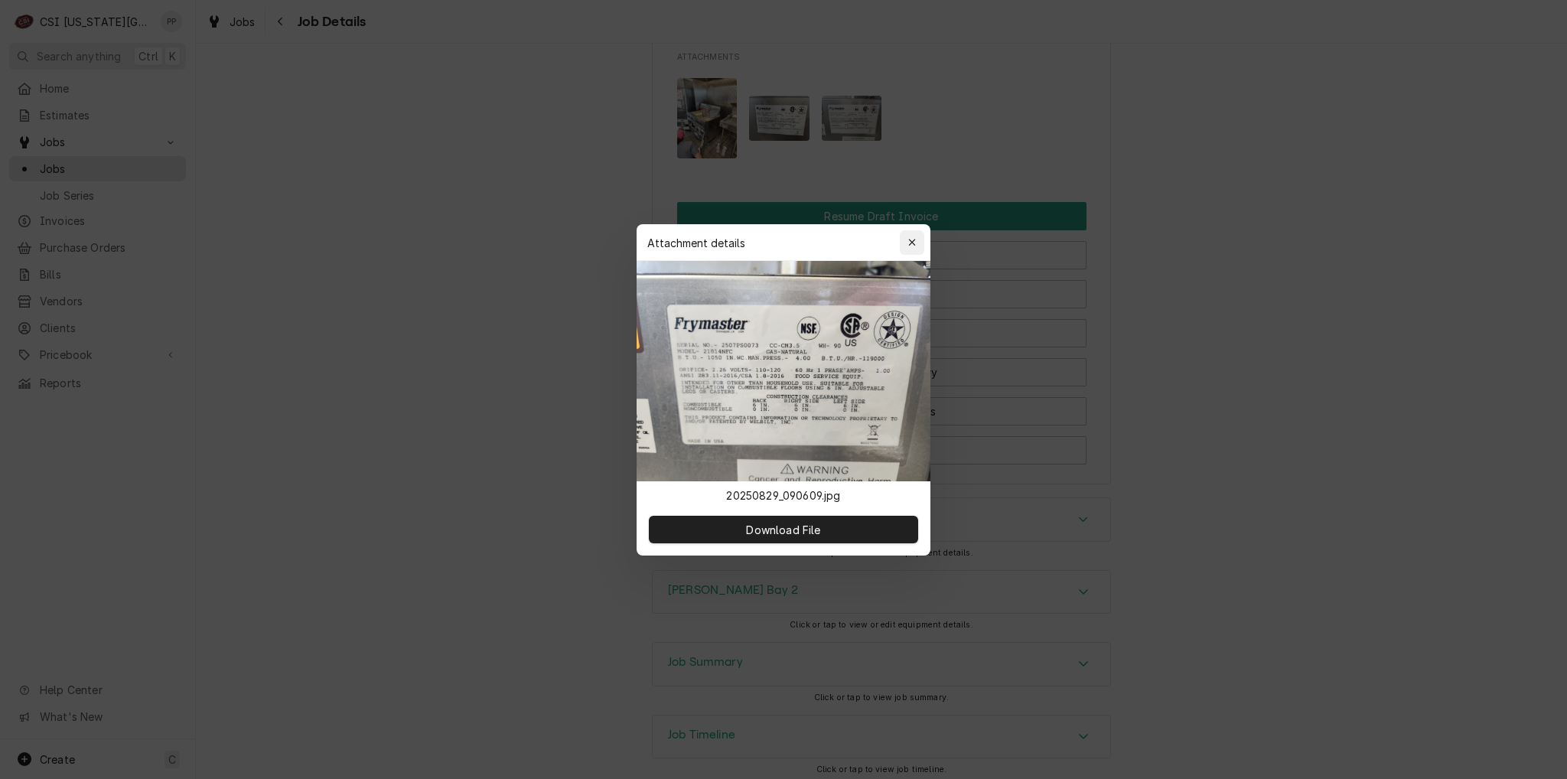
click at [916, 246] on div "button" at bounding box center [911, 242] width 15 height 15
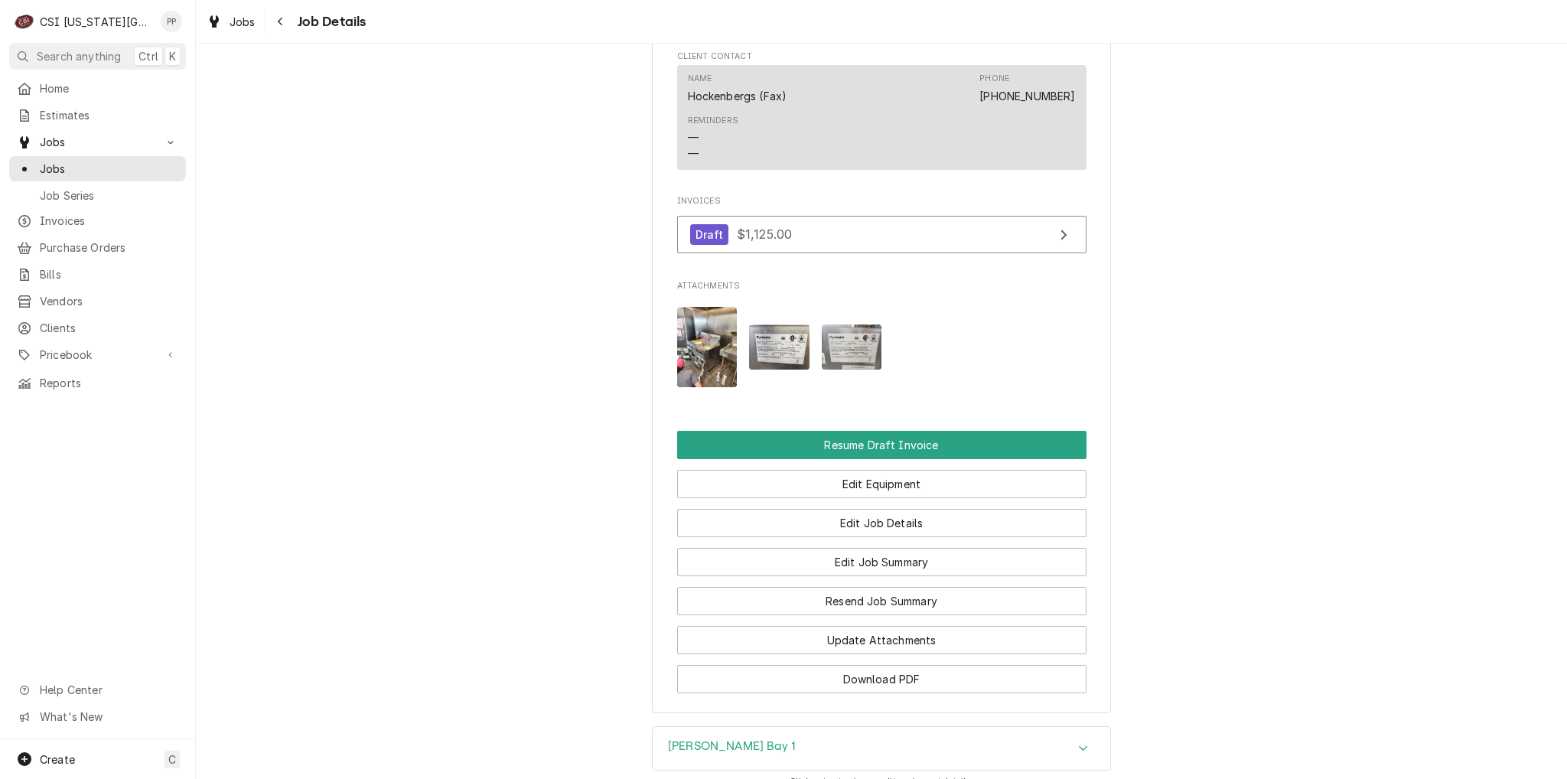
scroll to position [1454, 0]
click at [697, 369] on img "Attachments" at bounding box center [707, 348] width 60 height 80
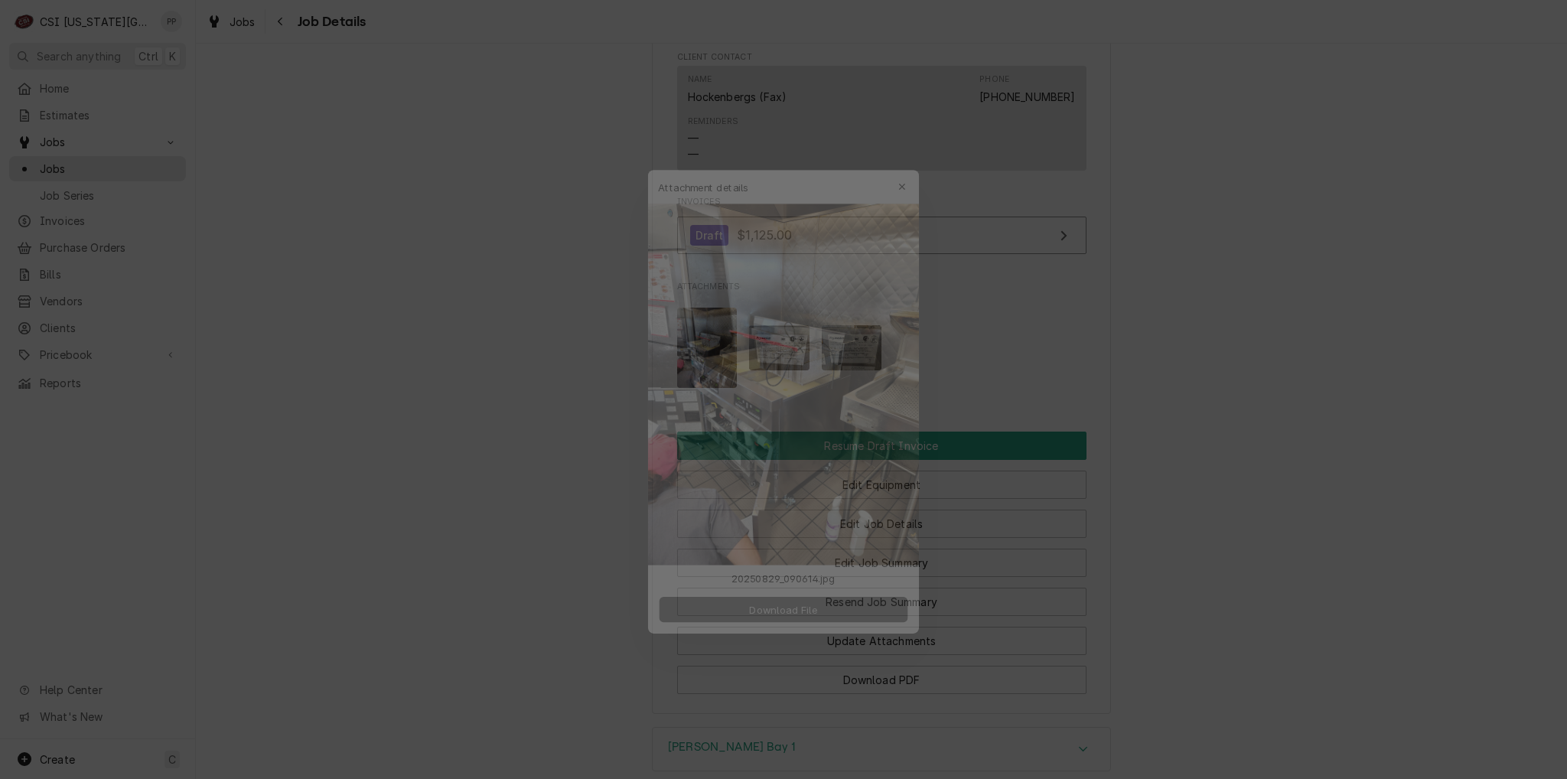
click at [818, 617] on span "Download File" at bounding box center [783, 615] width 80 height 16
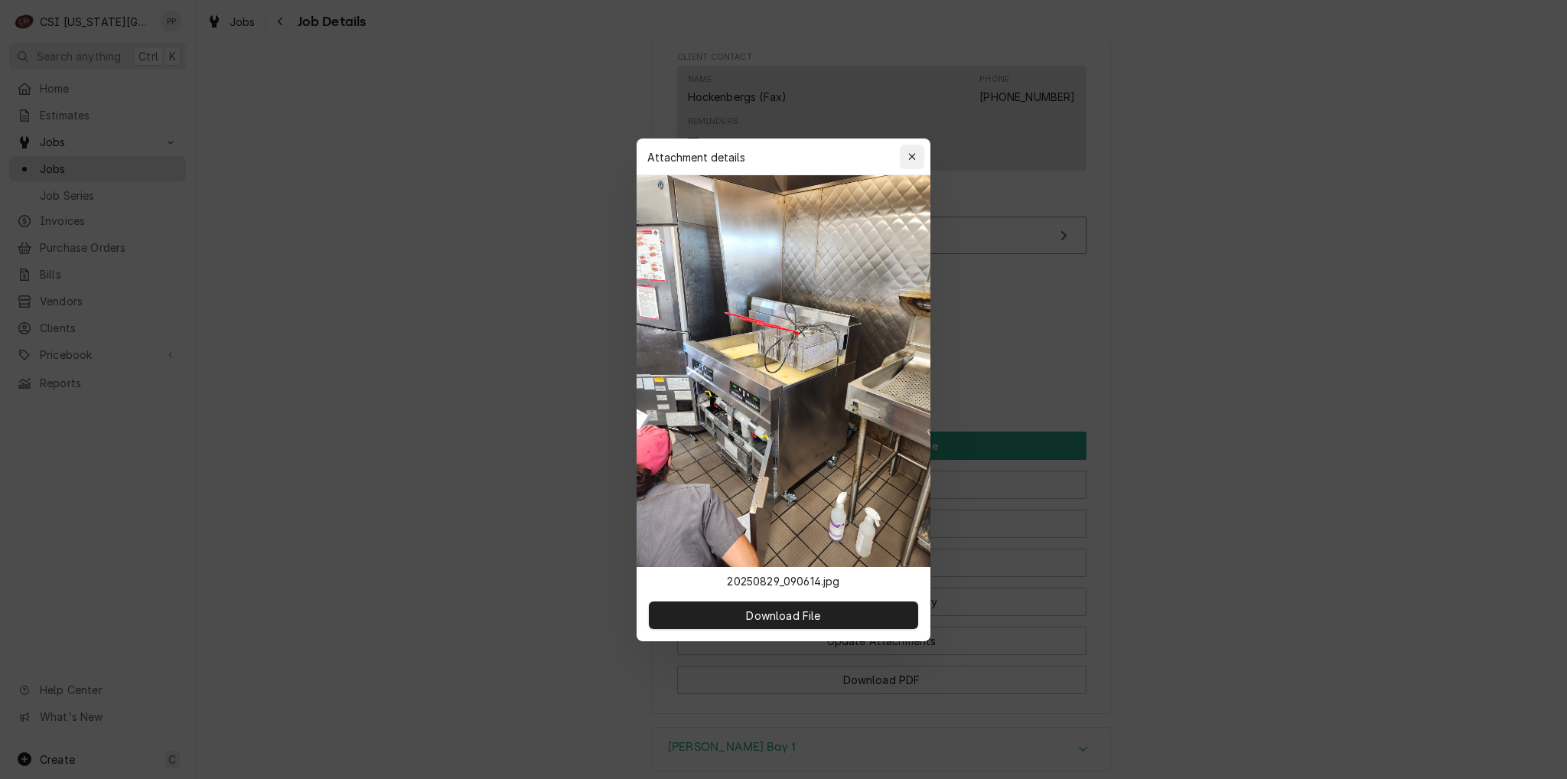
click at [903, 161] on button "button" at bounding box center [912, 157] width 24 height 24
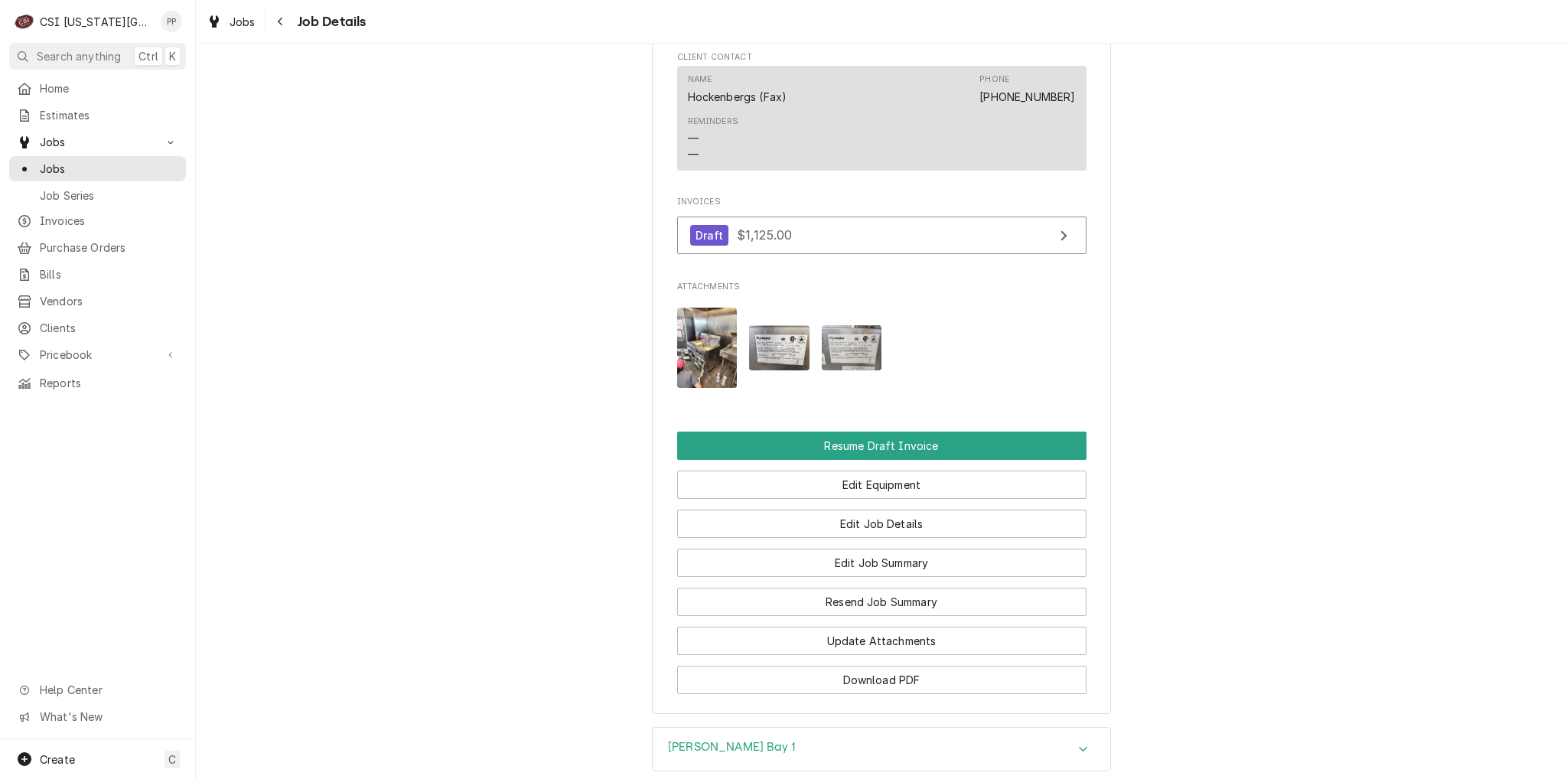
click at [776, 368] on img "Attachments" at bounding box center [779, 347] width 60 height 45
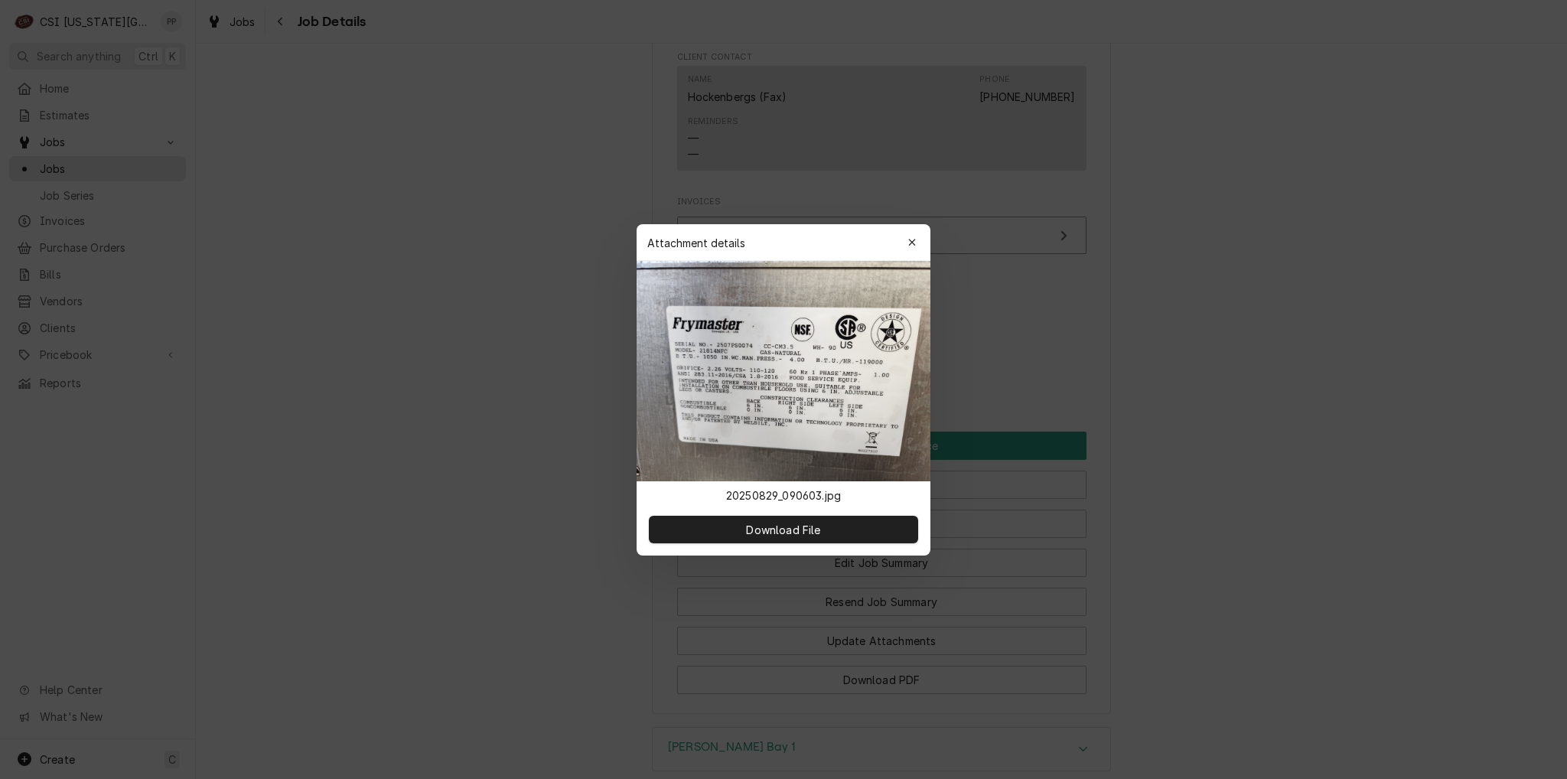
click at [776, 368] on img at bounding box center [784, 371] width 294 height 220
click at [978, 353] on div at bounding box center [783, 389] width 1567 height 779
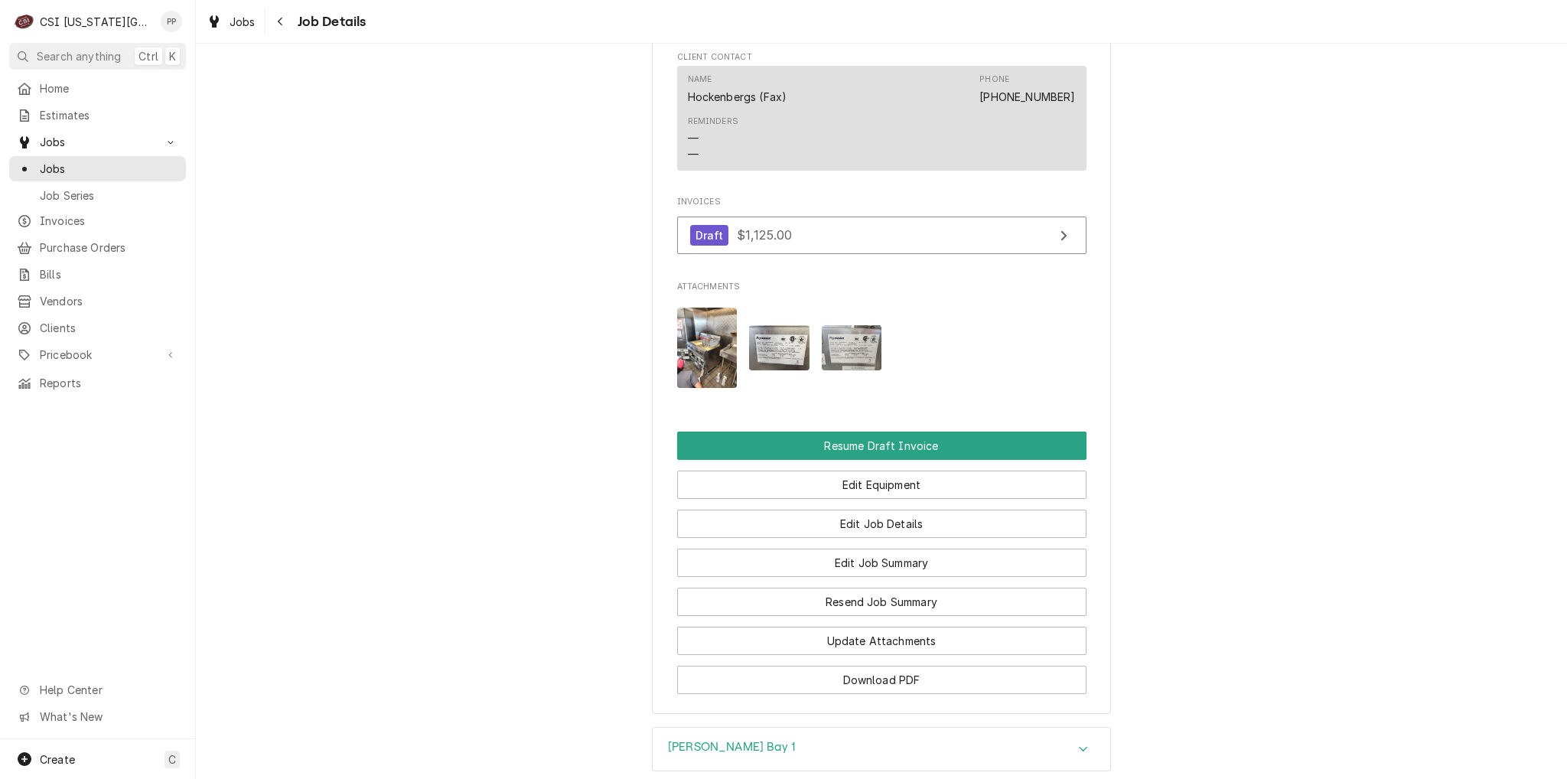
click at [787, 370] on img "Attachments" at bounding box center [779, 347] width 60 height 45
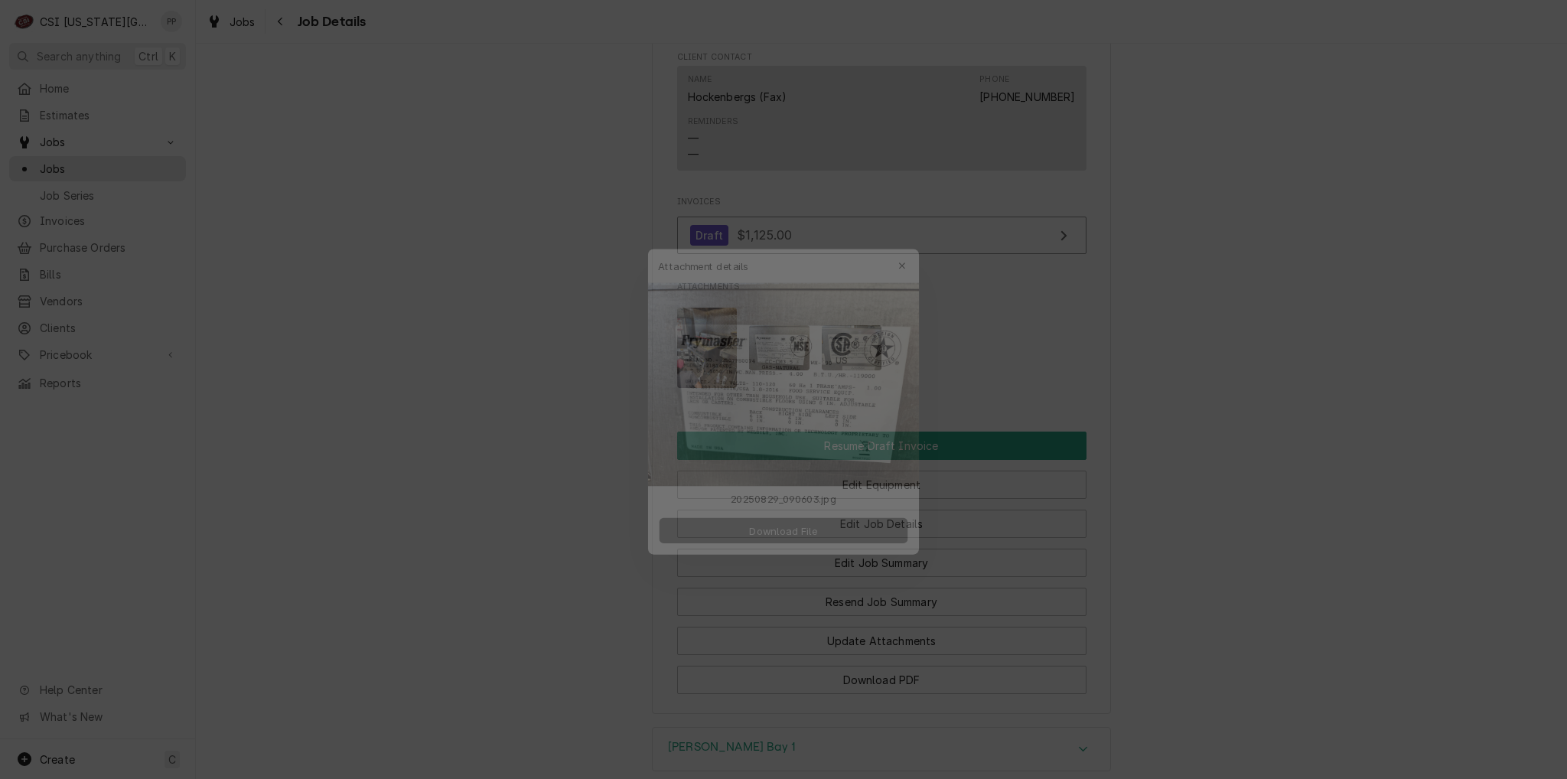
click at [783, 525] on span "Download File" at bounding box center [783, 529] width 80 height 16
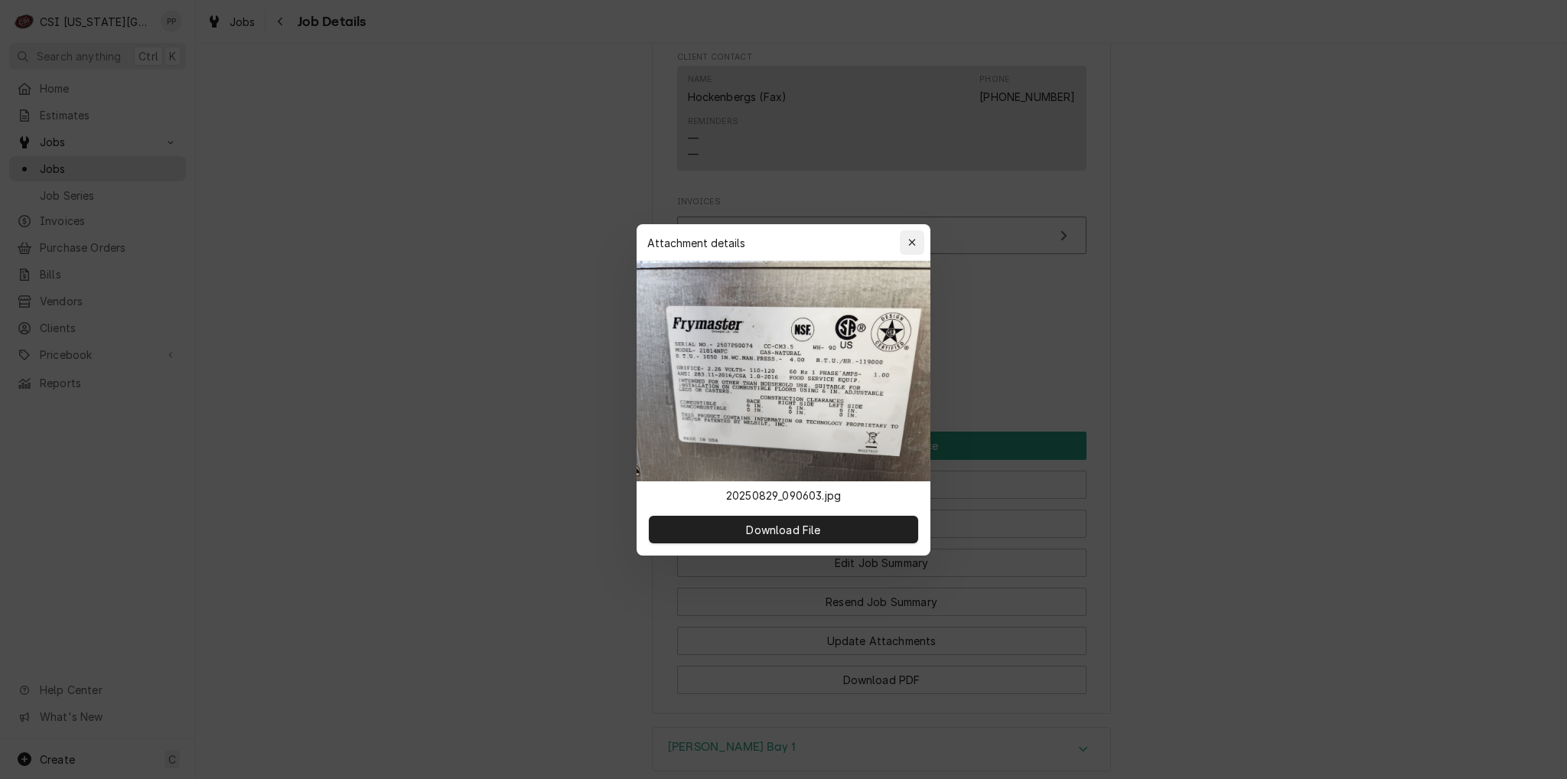
click at [918, 242] on div "button" at bounding box center [911, 242] width 15 height 15
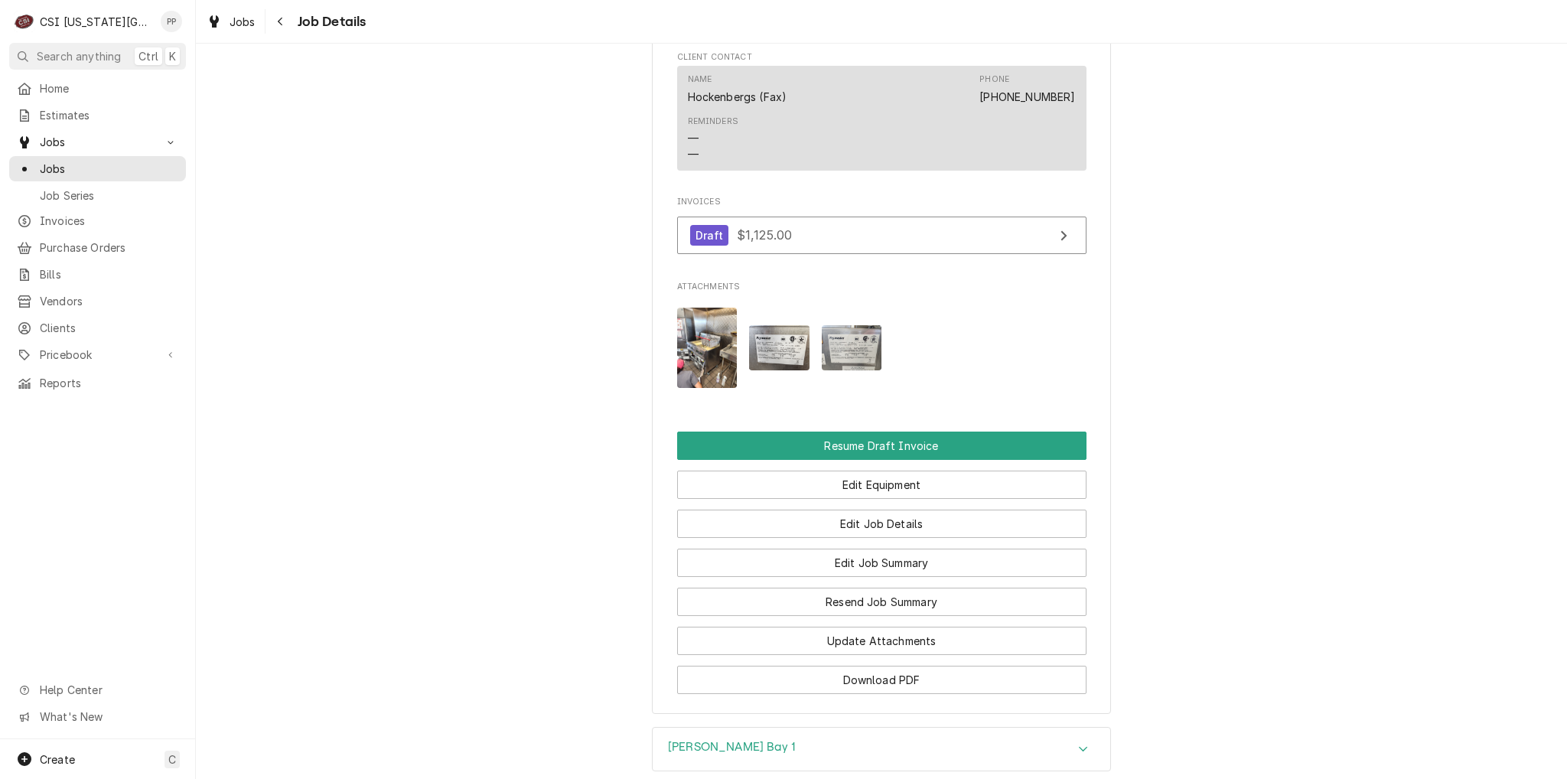
click at [686, 360] on img "Attachments" at bounding box center [707, 348] width 60 height 80
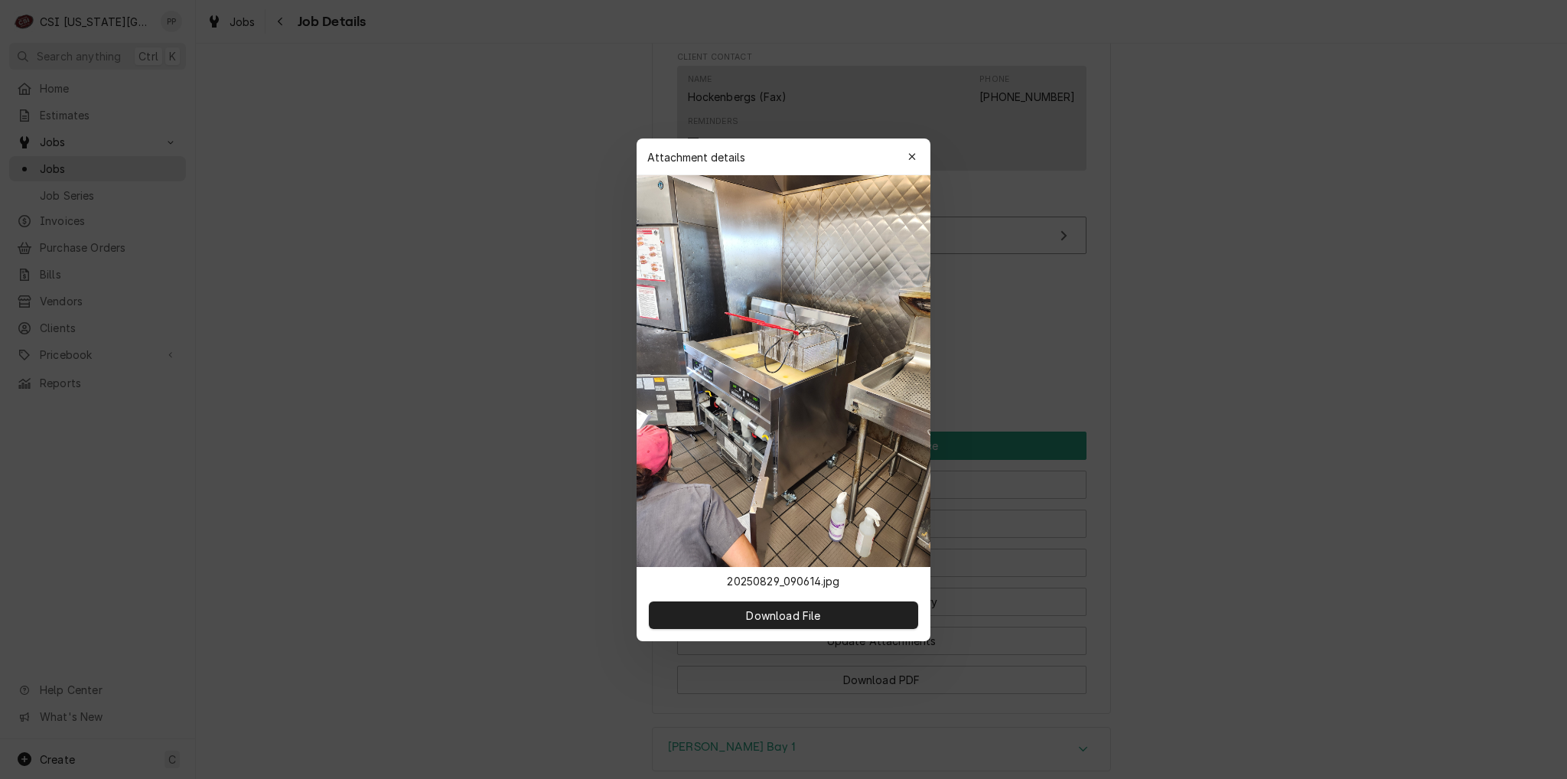
click at [686, 360] on img at bounding box center [784, 371] width 294 height 392
click at [808, 619] on span "Download File" at bounding box center [783, 615] width 80 height 16
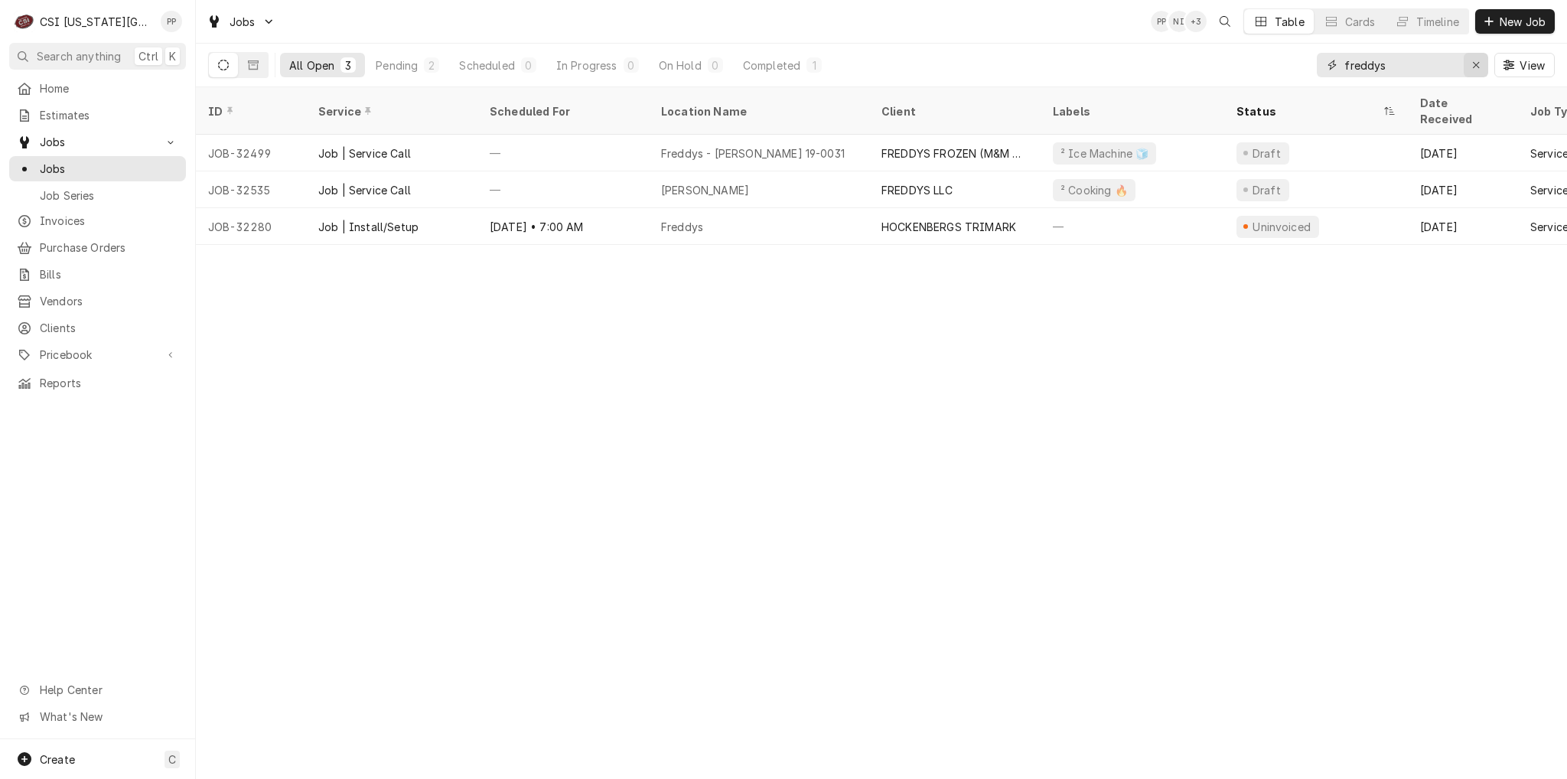
click at [1478, 60] on icon "Erase input" at bounding box center [1476, 65] width 8 height 11
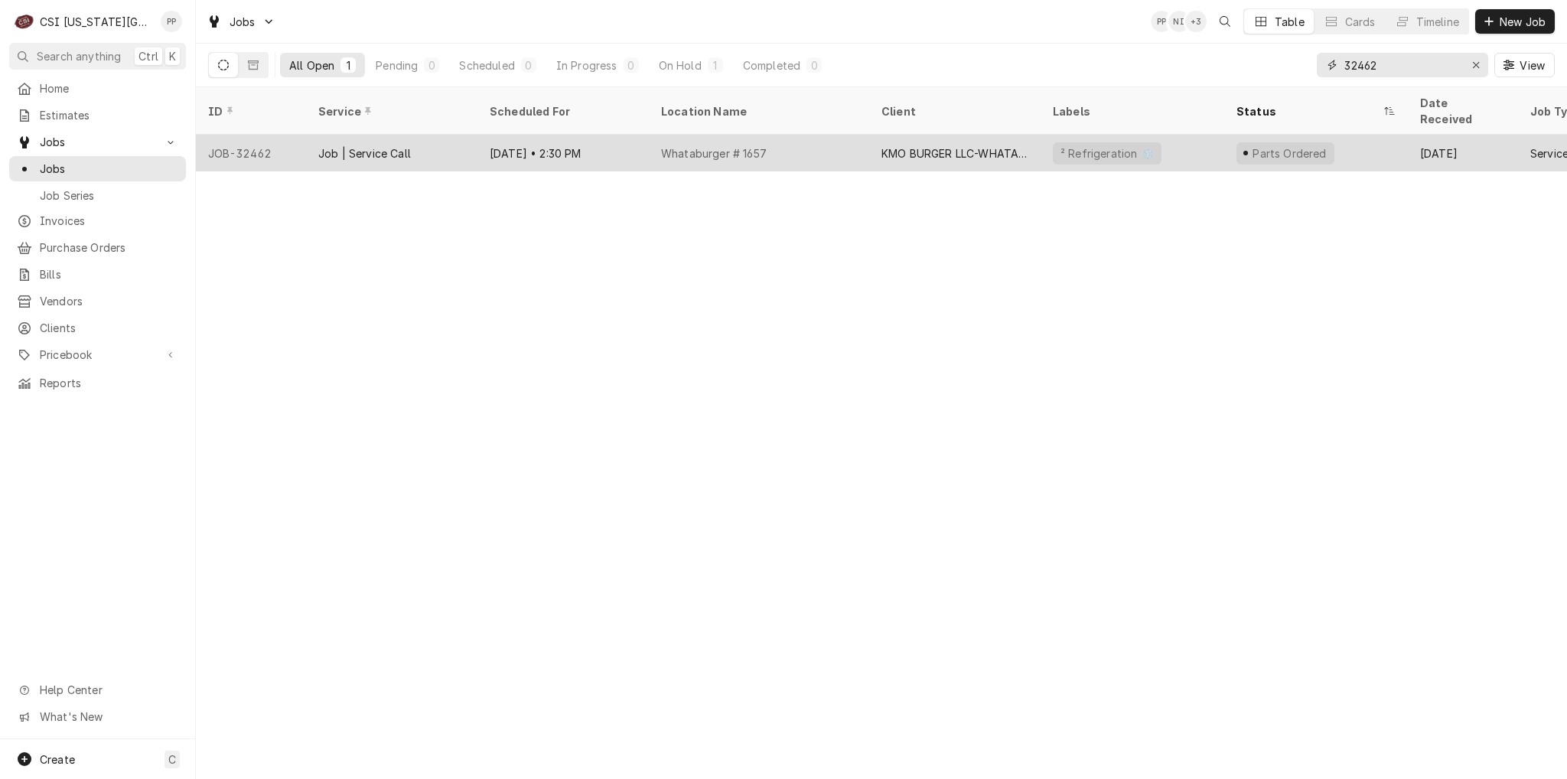
type input "32462"
click at [815, 139] on div "Whataburger # 1657" at bounding box center [759, 153] width 220 height 37
